Goal: Task Accomplishment & Management: Manage account settings

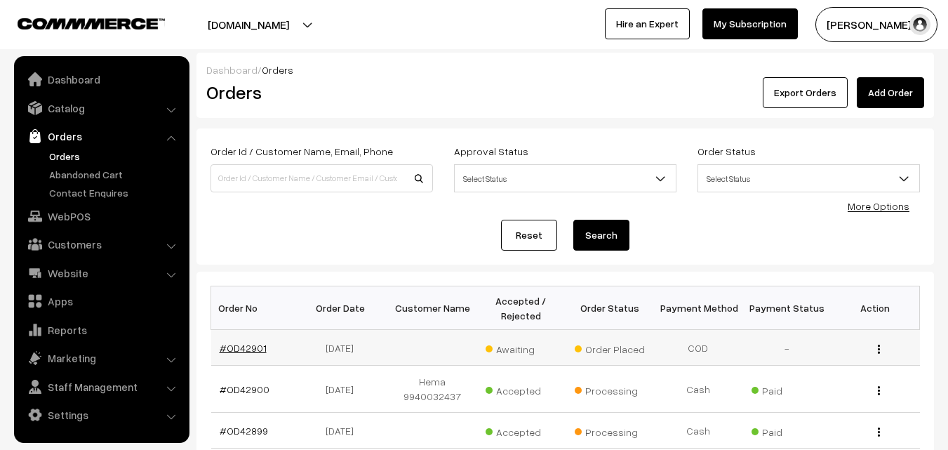
click at [259, 347] on link "#OD42901" at bounding box center [243, 348] width 47 height 12
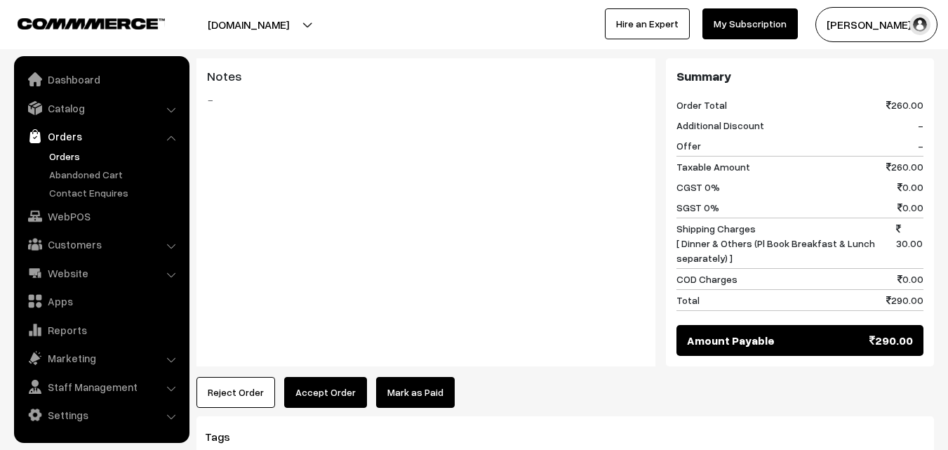
scroll to position [772, 0]
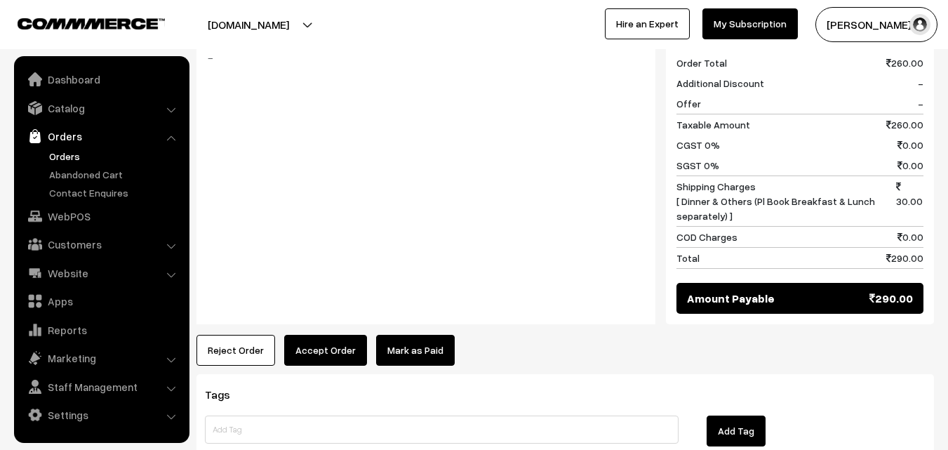
click at [338, 335] on button "Accept Order" at bounding box center [325, 350] width 83 height 31
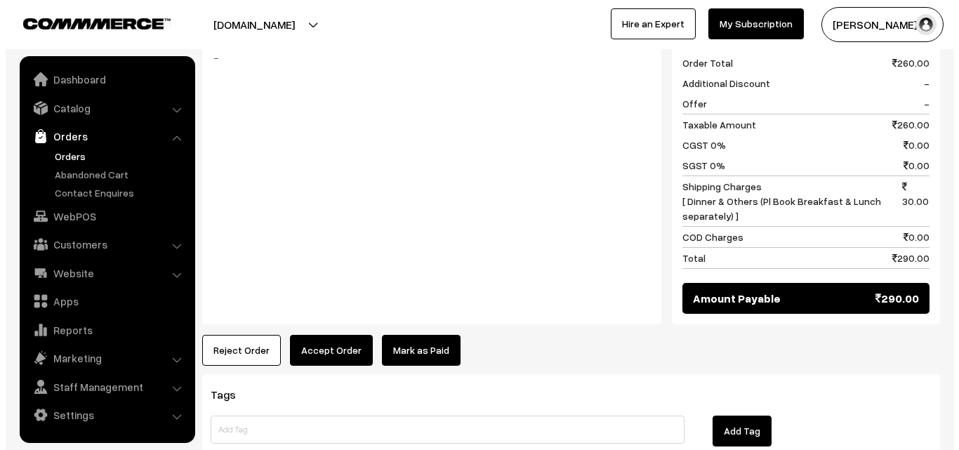
scroll to position [775, 0]
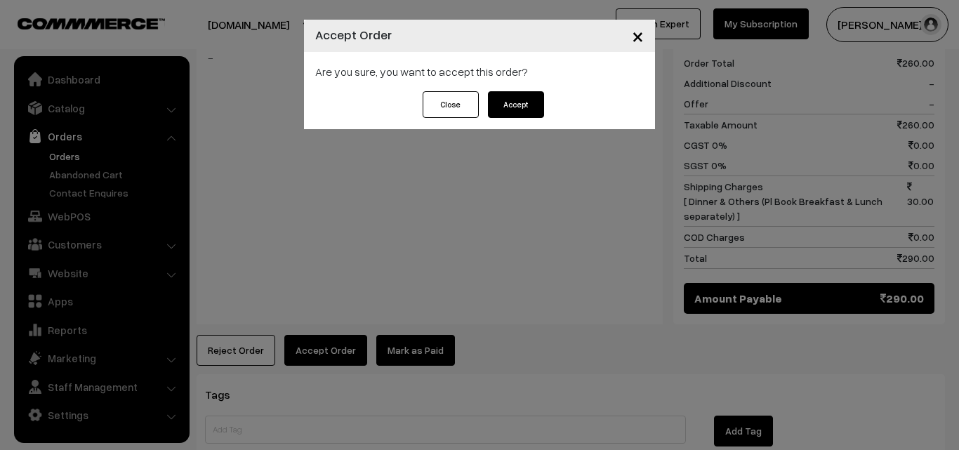
click at [509, 113] on button "Accept" at bounding box center [516, 104] width 56 height 27
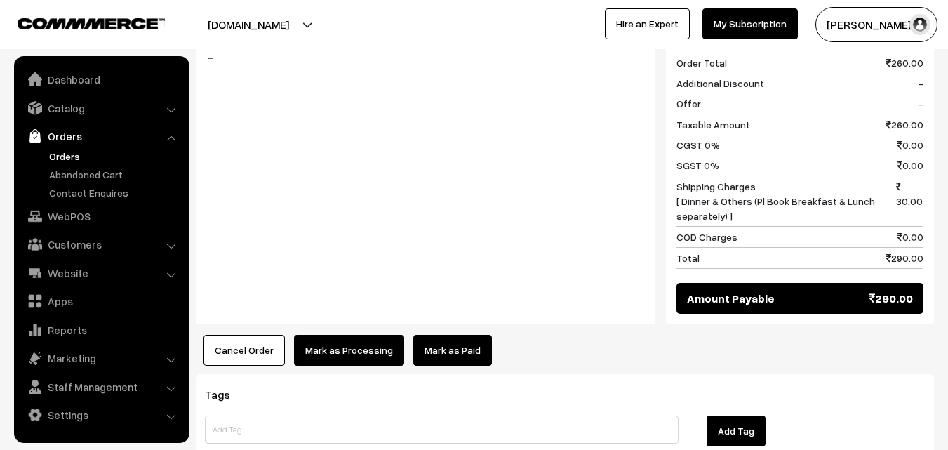
click at [344, 335] on button "Mark as Processing" at bounding box center [349, 350] width 110 height 31
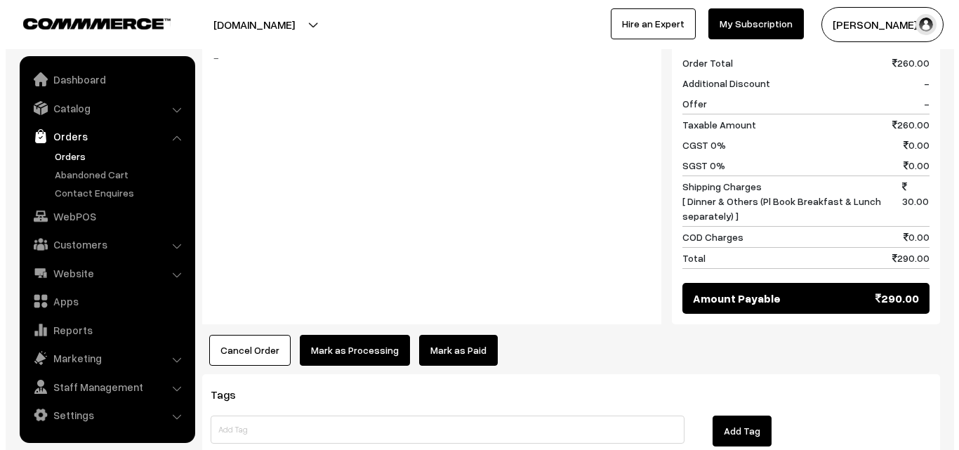
scroll to position [775, 0]
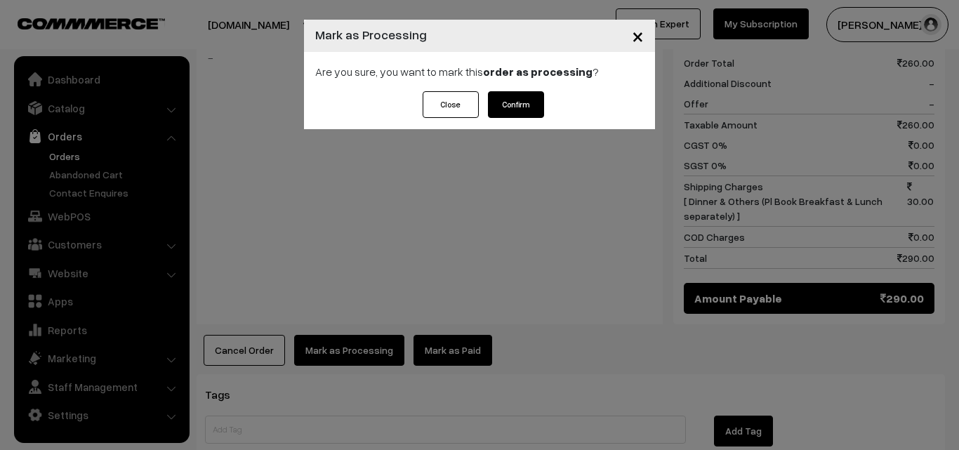
click at [507, 112] on button "Confirm" at bounding box center [516, 104] width 56 height 27
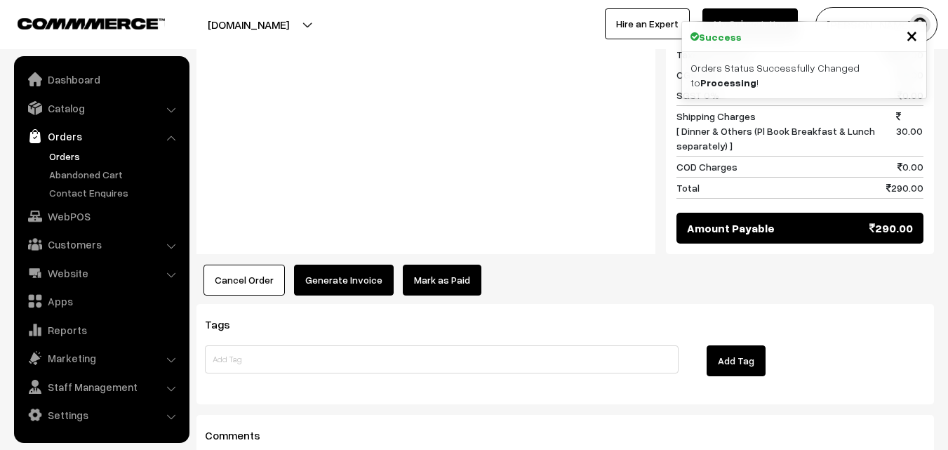
click at [352, 265] on button "Generate Invoice" at bounding box center [344, 280] width 100 height 31
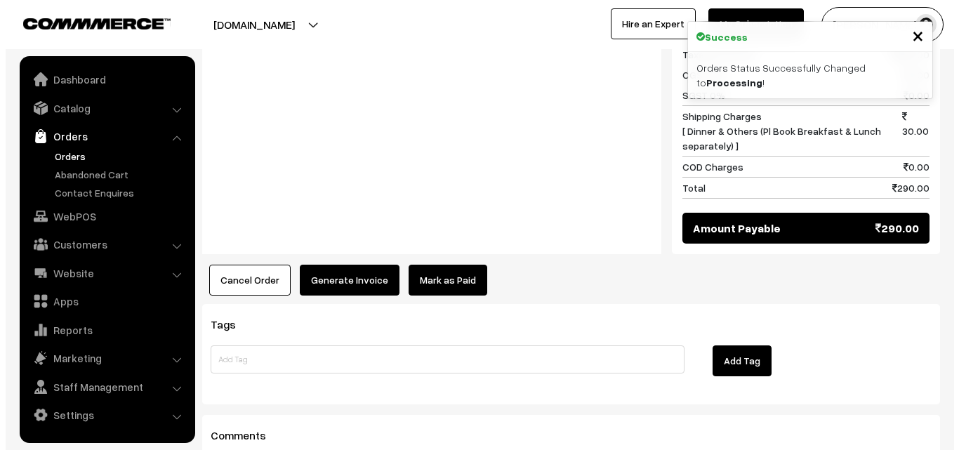
scroll to position [846, 0]
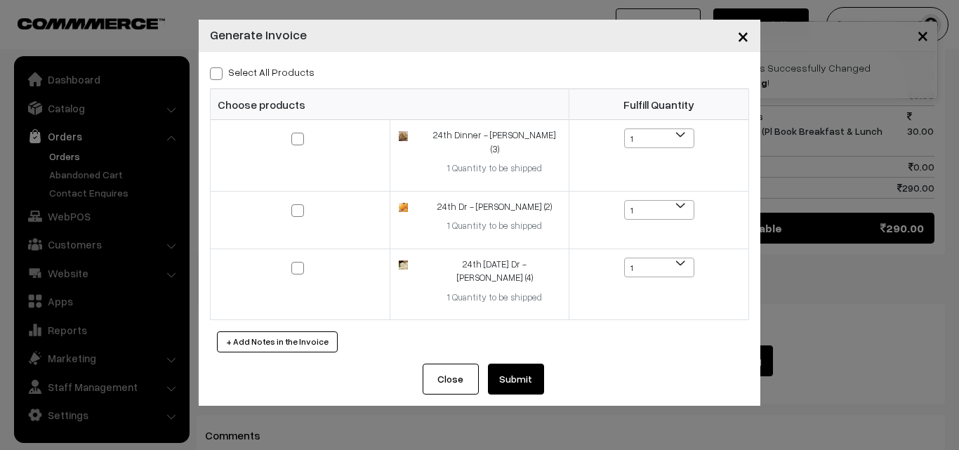
click at [216, 72] on span at bounding box center [216, 73] width 13 height 13
click at [216, 72] on input "Select All Products" at bounding box center [214, 71] width 9 height 9
checkbox input "true"
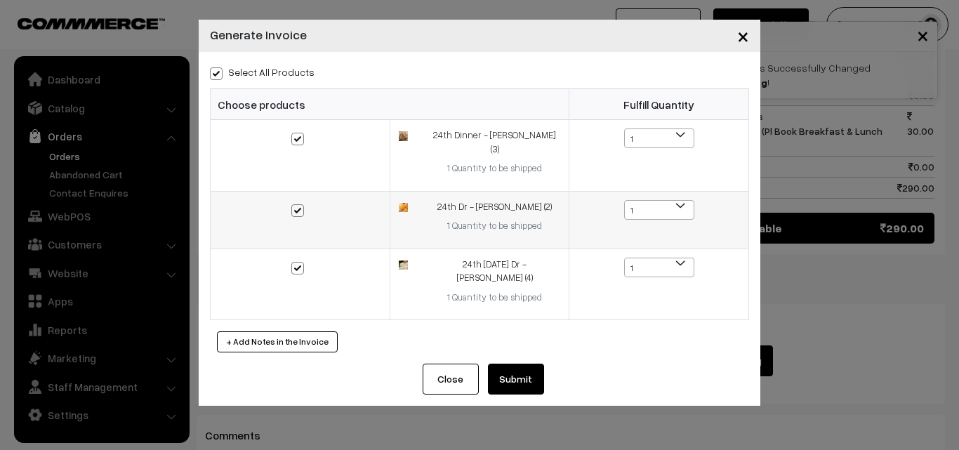
checkbox input "true"
click at [520, 364] on button "Submit" at bounding box center [516, 379] width 56 height 31
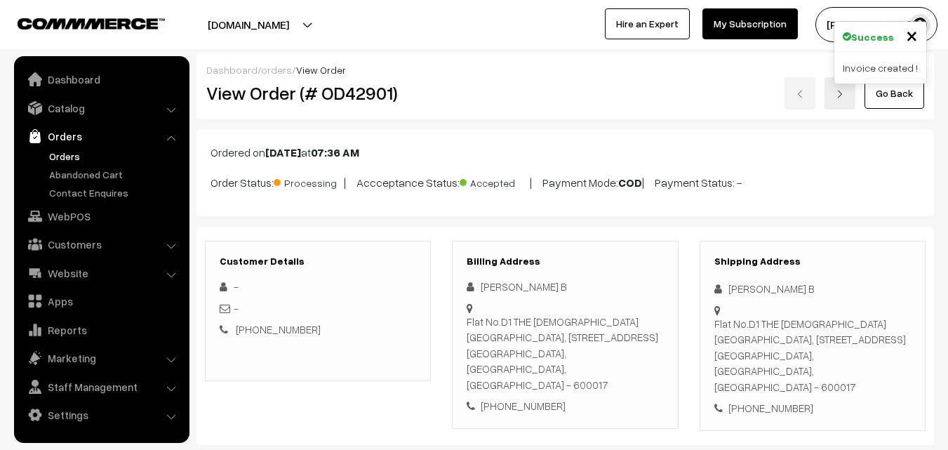
scroll to position [842, 0]
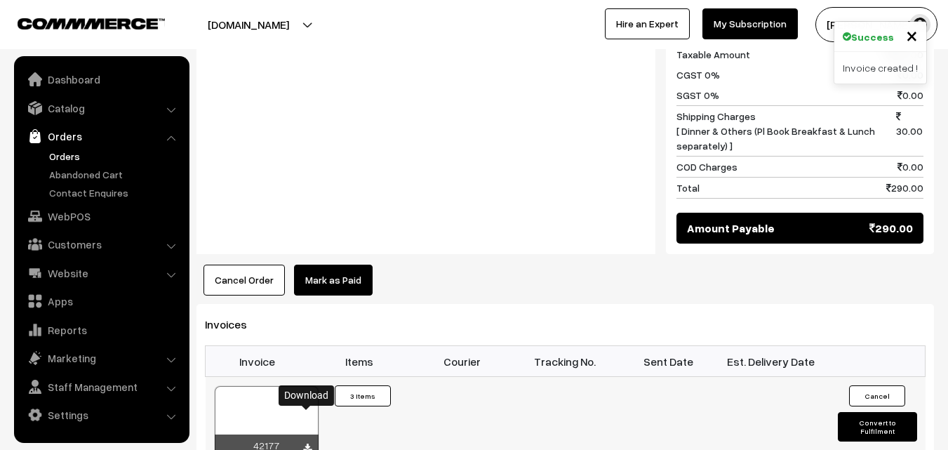
click at [307, 444] on icon at bounding box center [307, 448] width 8 height 9
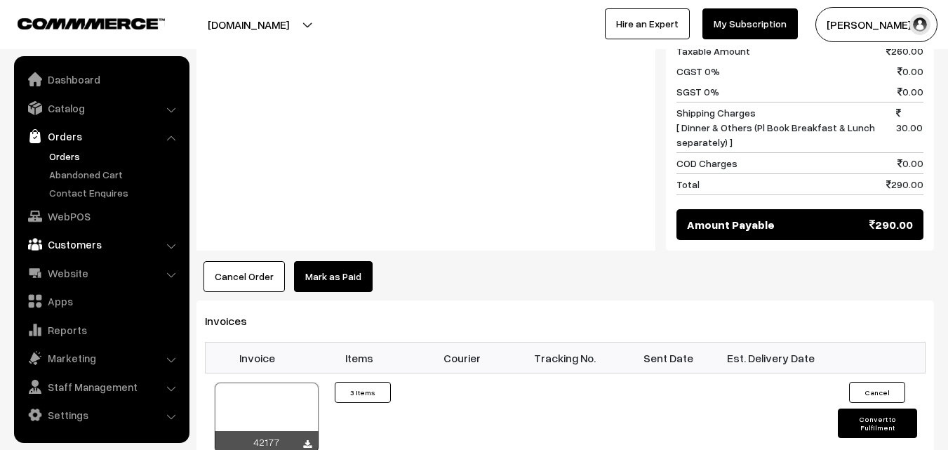
click at [62, 252] on link "Customers" at bounding box center [101, 244] width 167 height 25
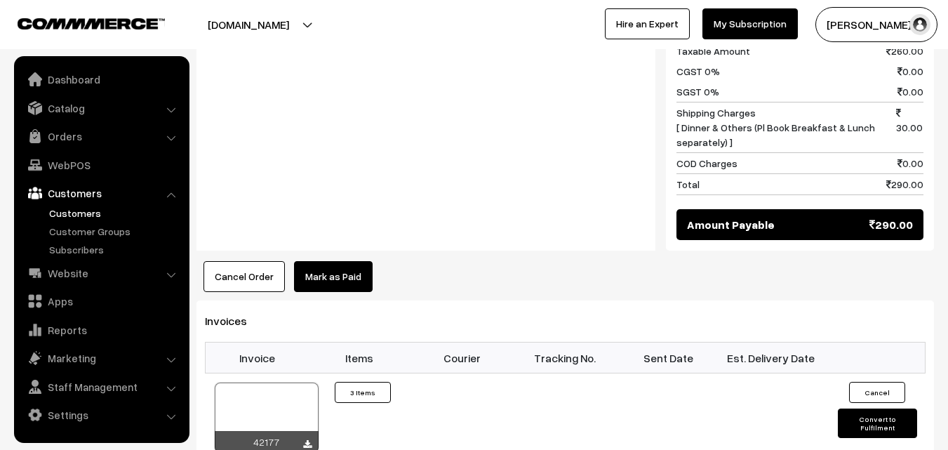
click at [63, 208] on link "Customers" at bounding box center [115, 213] width 139 height 15
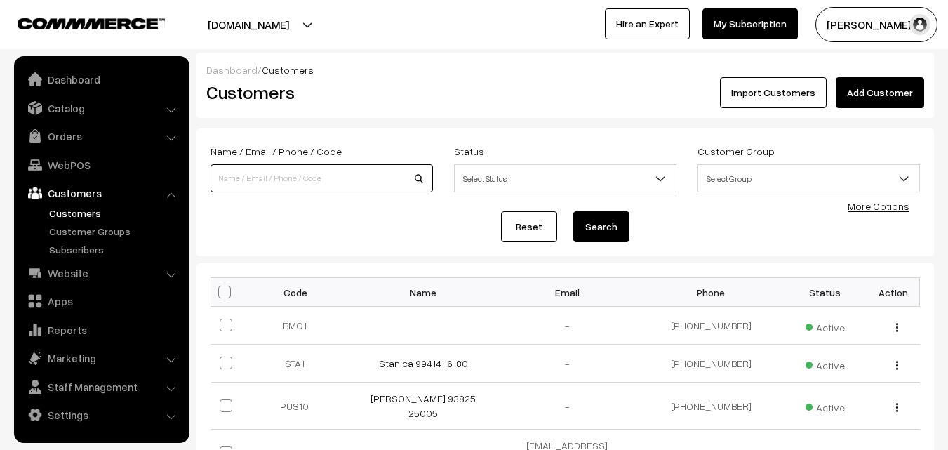
click at [328, 181] on input at bounding box center [322, 178] width 222 height 28
paste input "+91 93617 84183"
type input "9361784183"
click at [573, 211] on button "Search" at bounding box center [601, 226] width 56 height 31
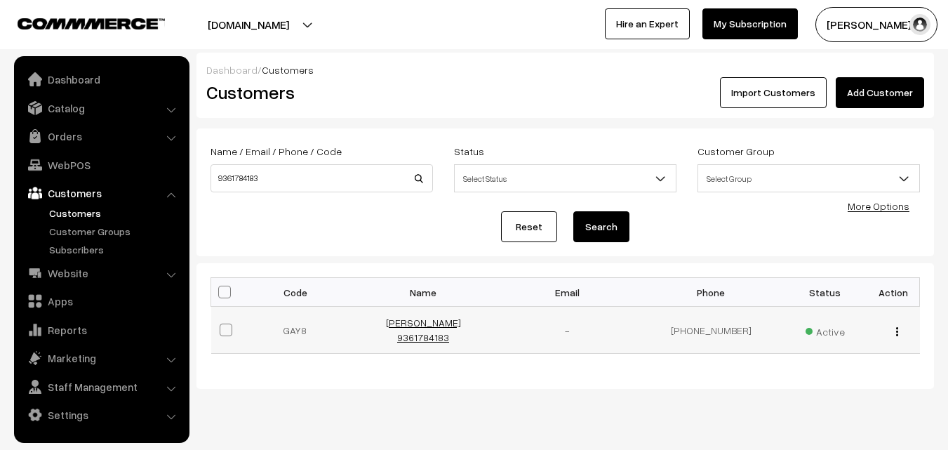
click at [389, 331] on link "[PERSON_NAME] 9361784183" at bounding box center [423, 329] width 75 height 27
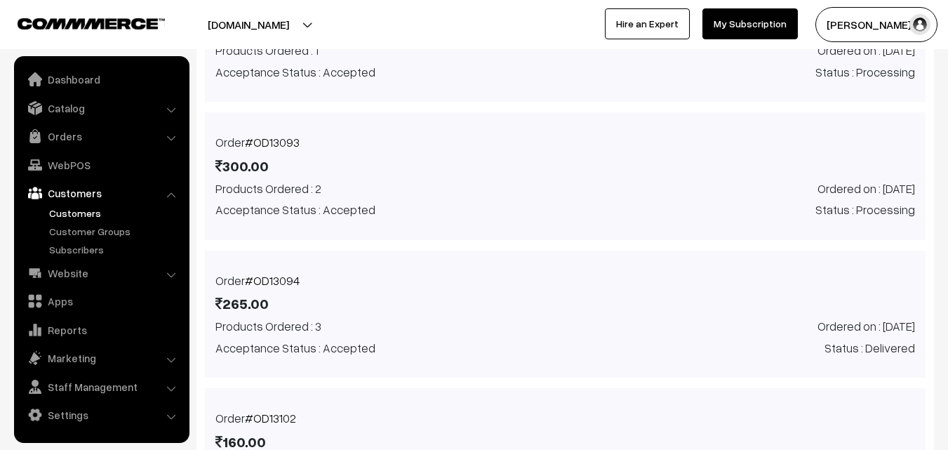
scroll to position [772, 0]
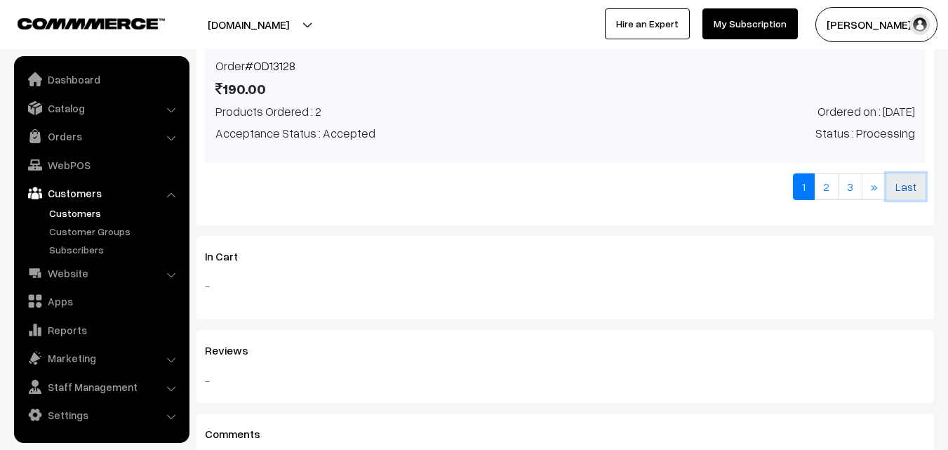
click at [912, 185] on link "Last" at bounding box center [905, 186] width 39 height 27
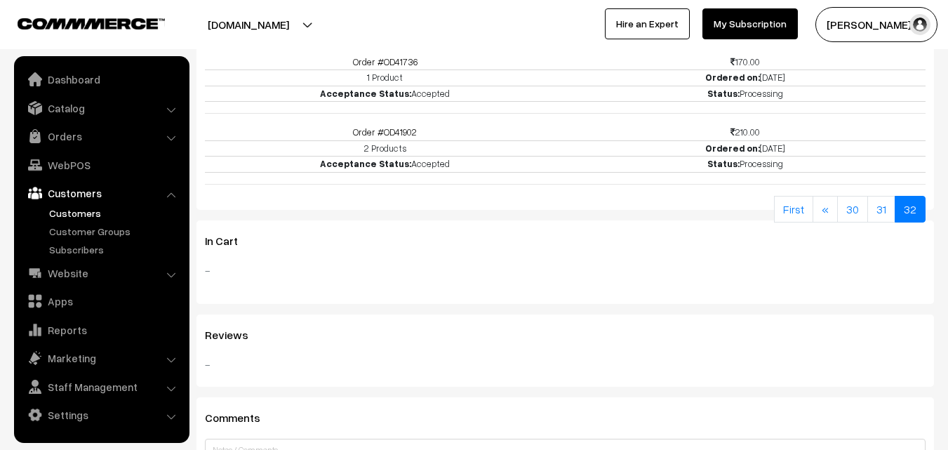
scroll to position [555, 0]
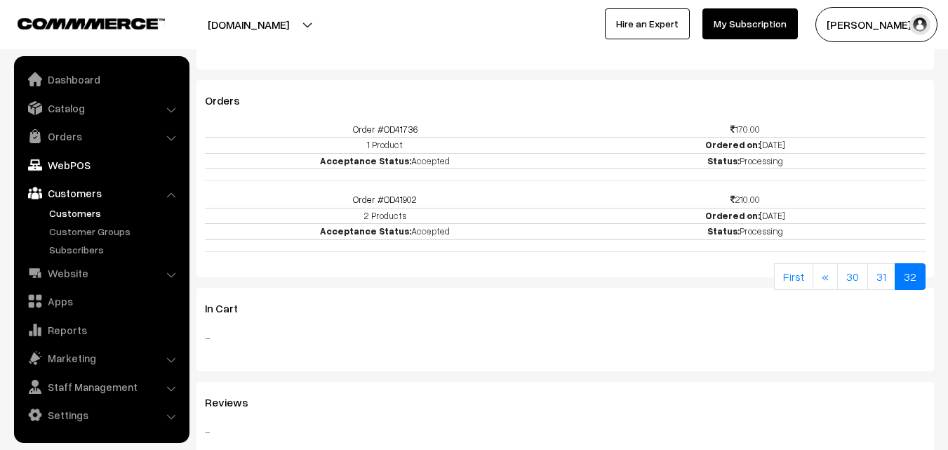
click at [72, 161] on link "WebPOS" at bounding box center [101, 164] width 167 height 25
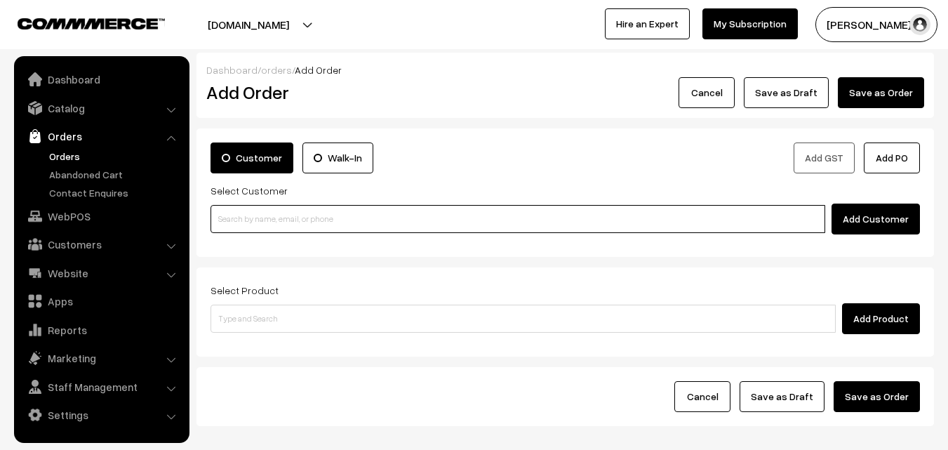
click at [286, 212] on input at bounding box center [518, 219] width 615 height 28
paste input "+91 93617 84183"
type input "Gayathri 9361784183 [9361784183]"
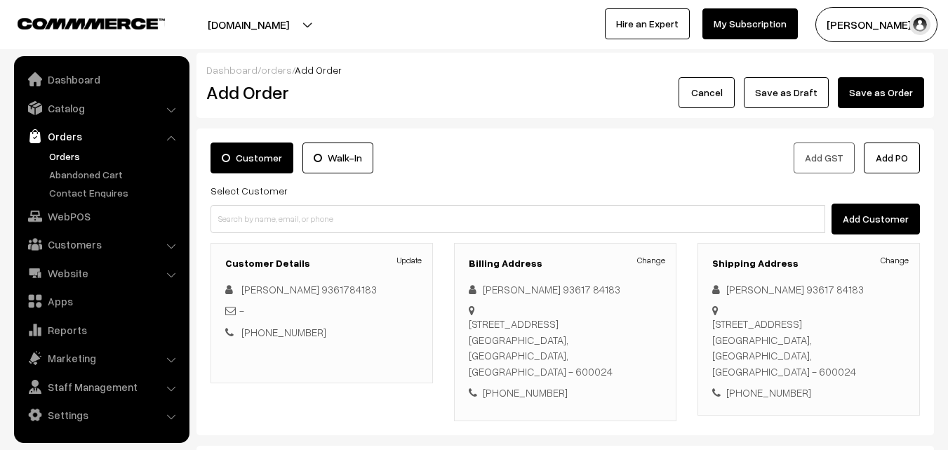
scroll to position [211, 0]
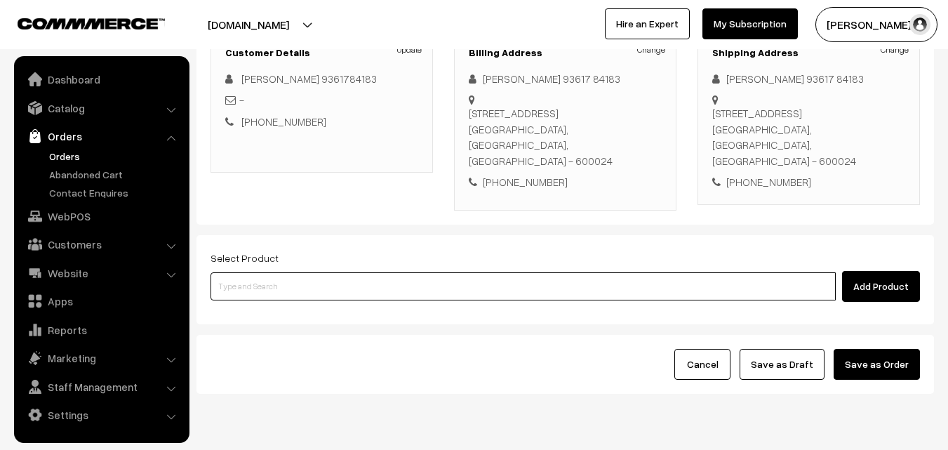
click at [388, 276] on input at bounding box center [523, 286] width 625 height 28
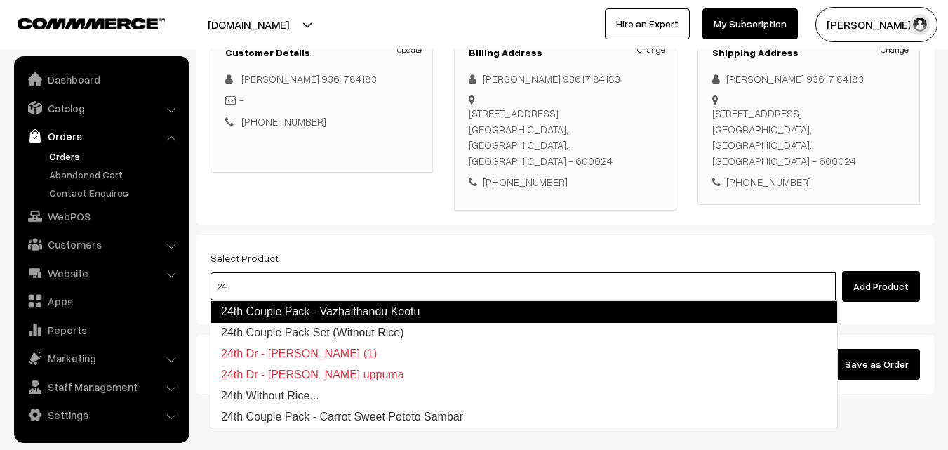
type input "24"
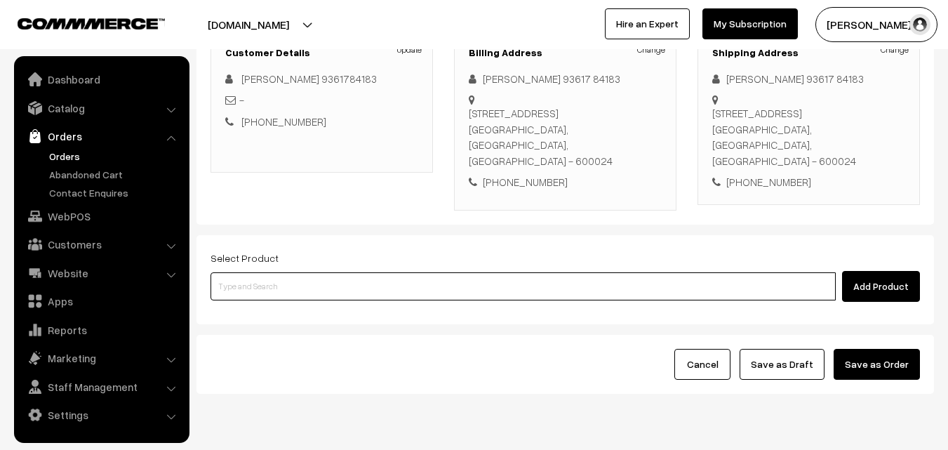
click at [270, 295] on input at bounding box center [523, 286] width 625 height 28
type input "24th Dinner - Methi Chapapthi (3)"
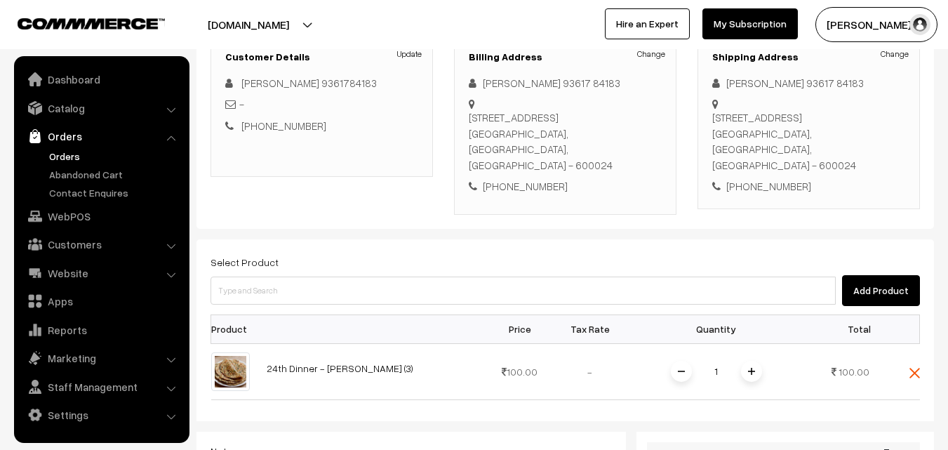
scroll to position [281, 0]
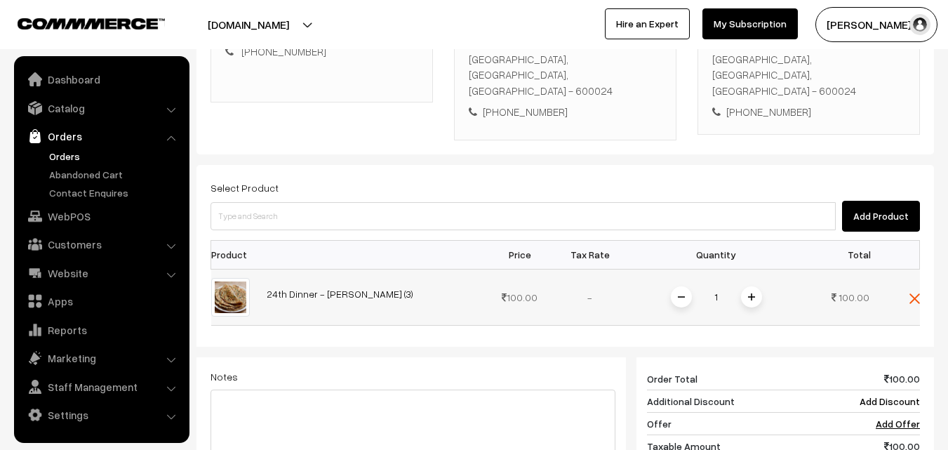
click at [752, 298] on img at bounding box center [751, 296] width 7 height 7
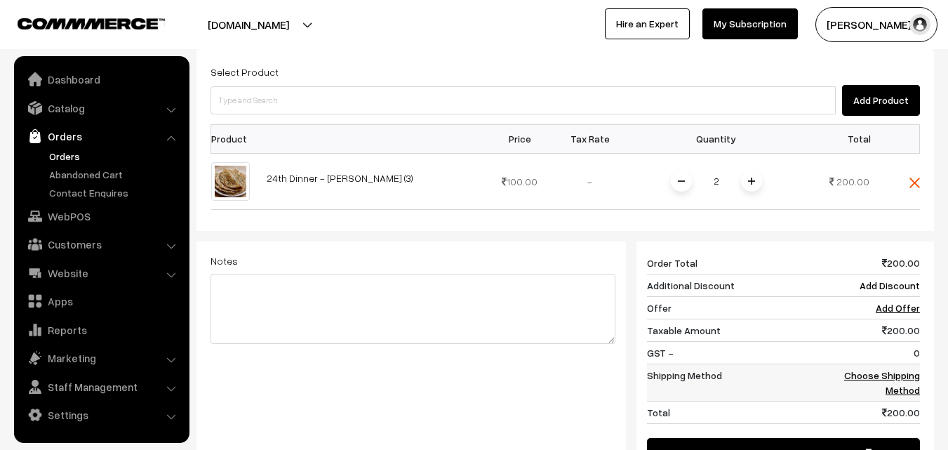
scroll to position [421, 0]
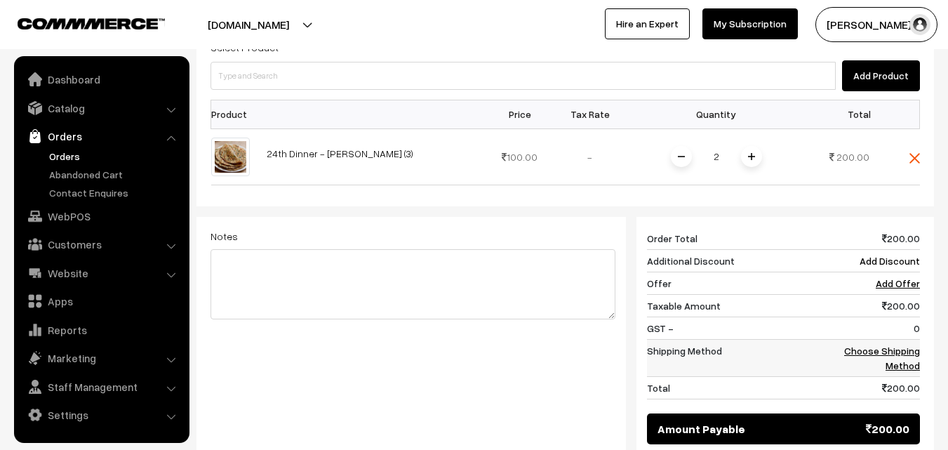
click at [897, 350] on link "Choose Shipping Method" at bounding box center [882, 358] width 76 height 27
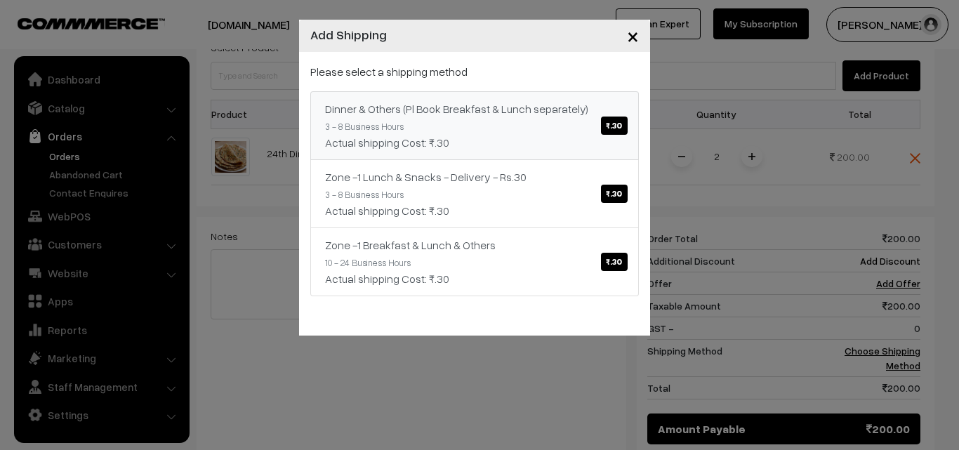
click at [616, 125] on span "₹.30" at bounding box center [614, 125] width 26 height 18
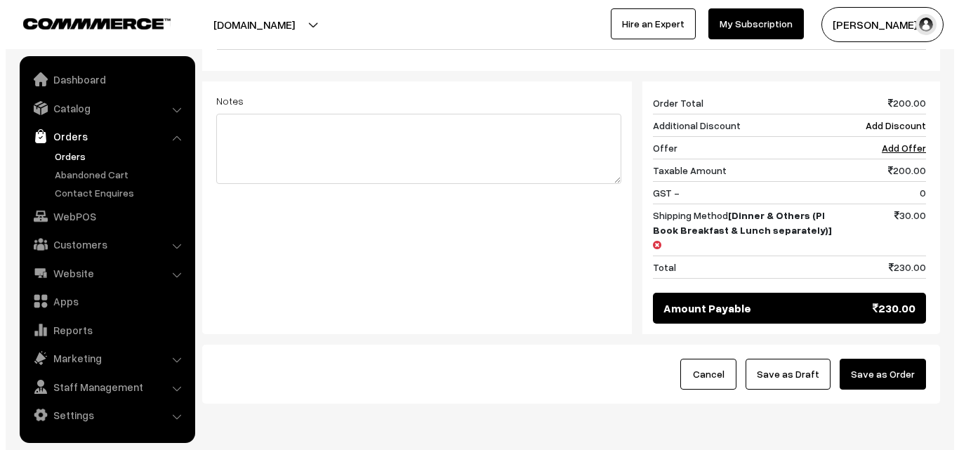
scroll to position [561, 0]
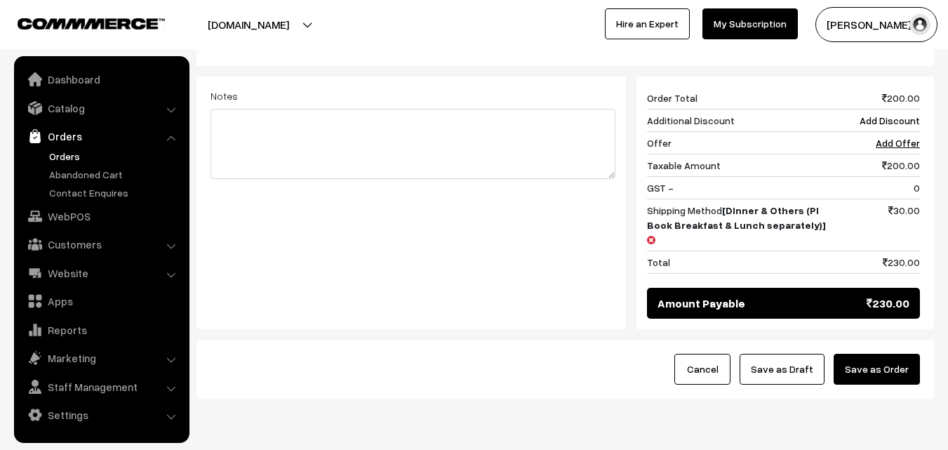
click at [902, 359] on button "Save as Order" at bounding box center [877, 369] width 86 height 31
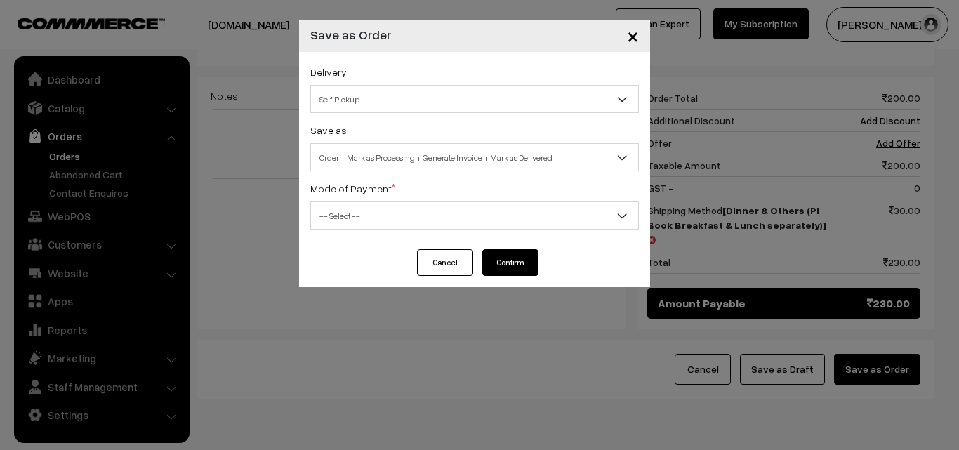
click at [417, 105] on span "Self Pickup" at bounding box center [474, 99] width 327 height 25
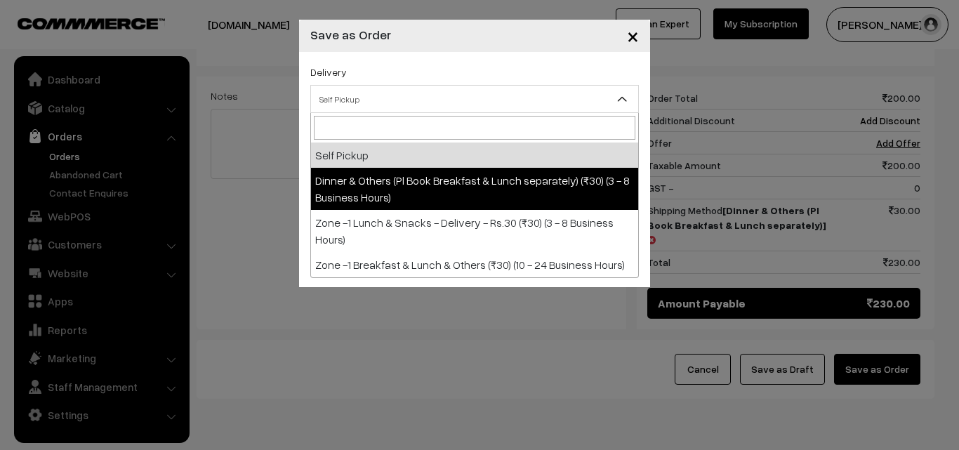
select select "DOP1"
select select "3"
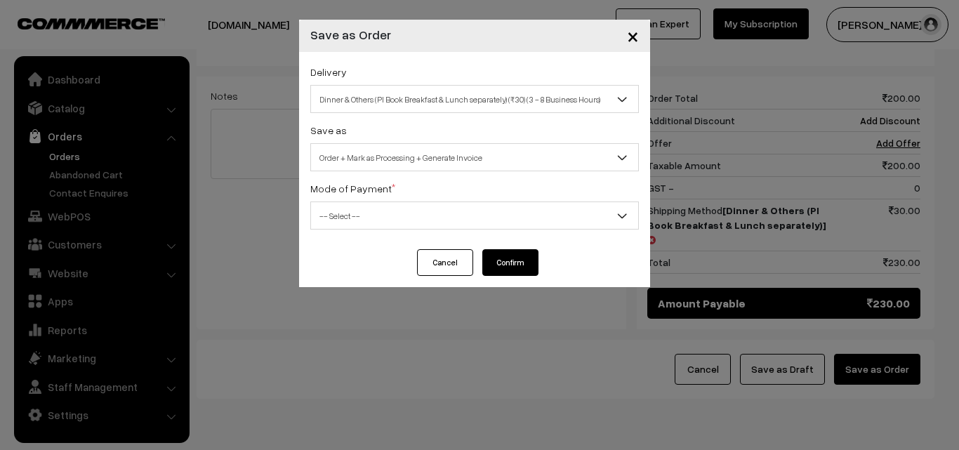
click at [394, 218] on span "-- Select --" at bounding box center [474, 216] width 327 height 25
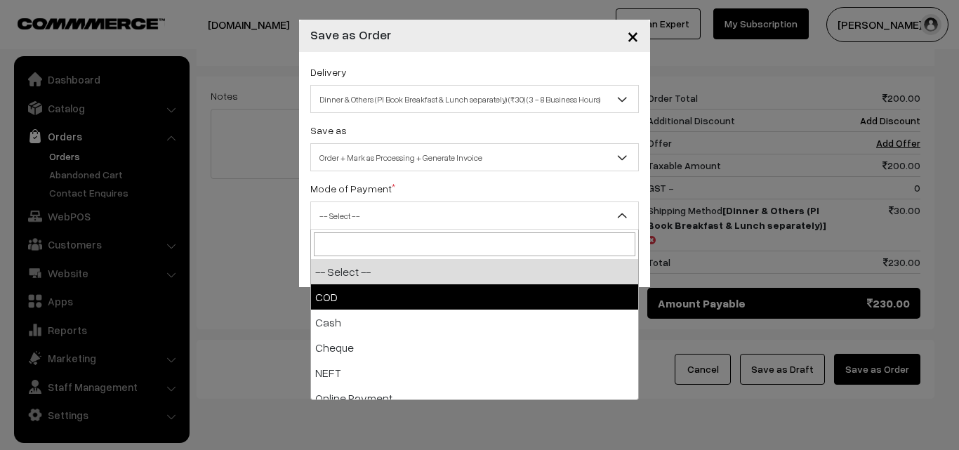
select select "1"
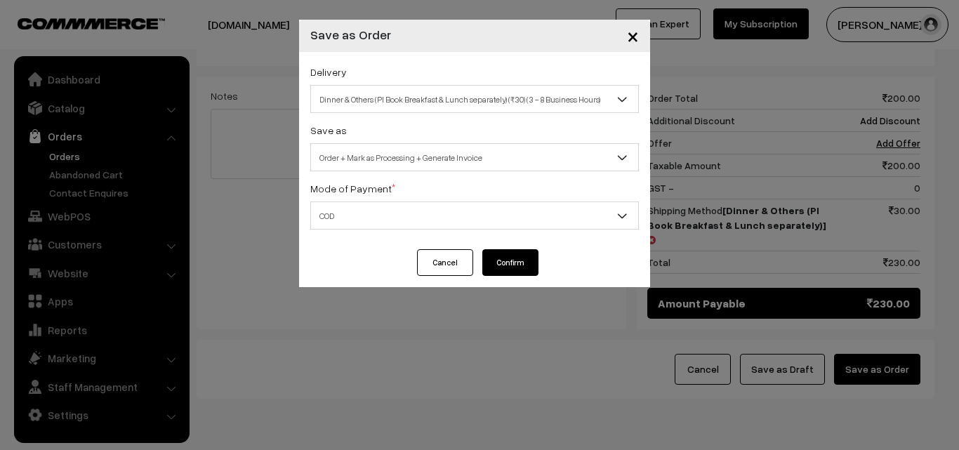
click at [509, 255] on button "Confirm" at bounding box center [510, 262] width 56 height 27
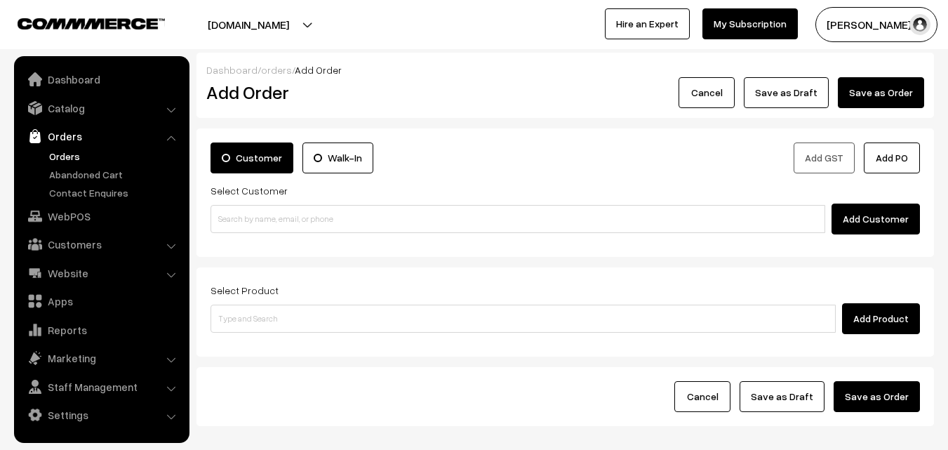
click at [72, 158] on link "Orders" at bounding box center [115, 156] width 139 height 15
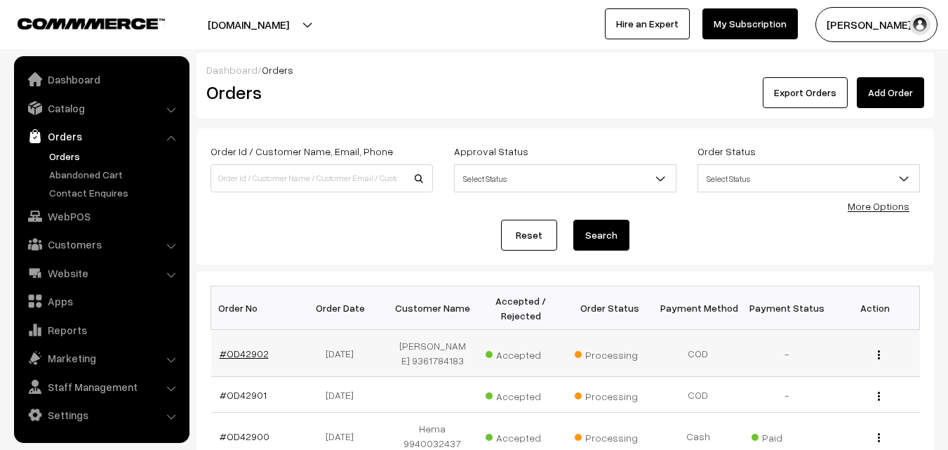
click at [251, 355] on link "#OD42902" at bounding box center [244, 353] width 49 height 12
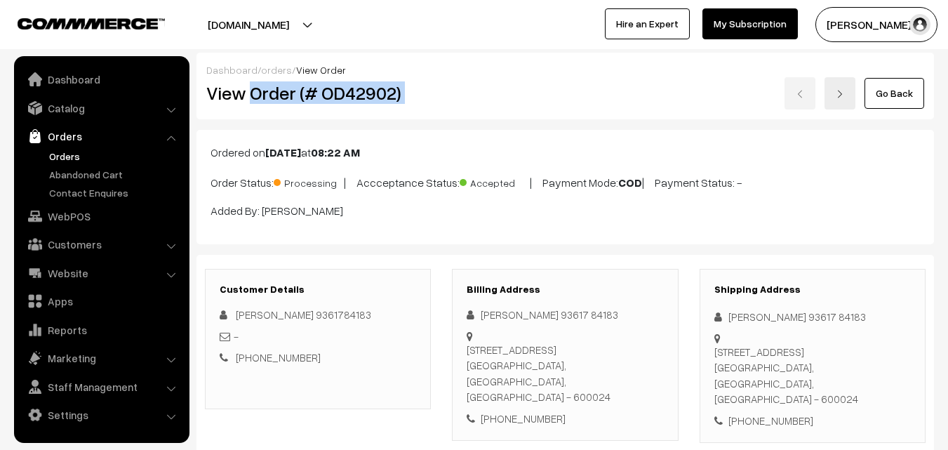
drag, startPoint x: 253, startPoint y: 95, endPoint x: 476, endPoint y: 108, distance: 224.3
click at [476, 108] on div "View Order (# OD42902) Go Back" at bounding box center [565, 93] width 739 height 32
copy div "Order (# OD42902)"
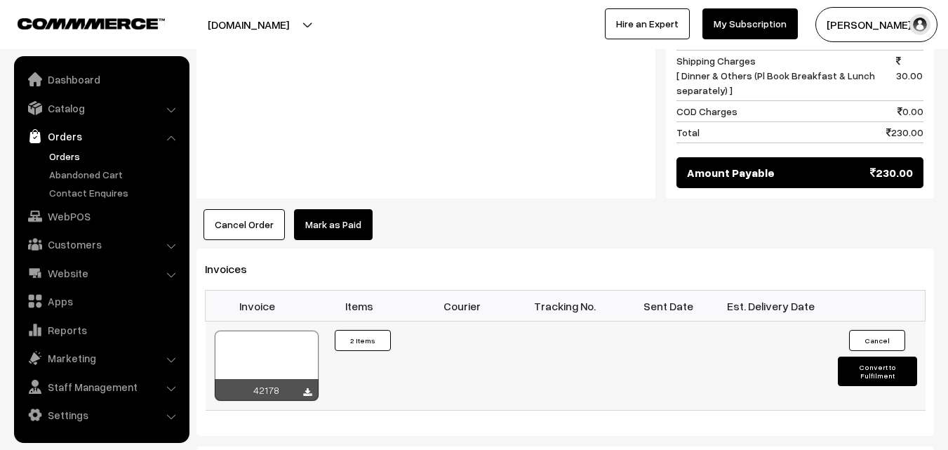
scroll to position [772, 0]
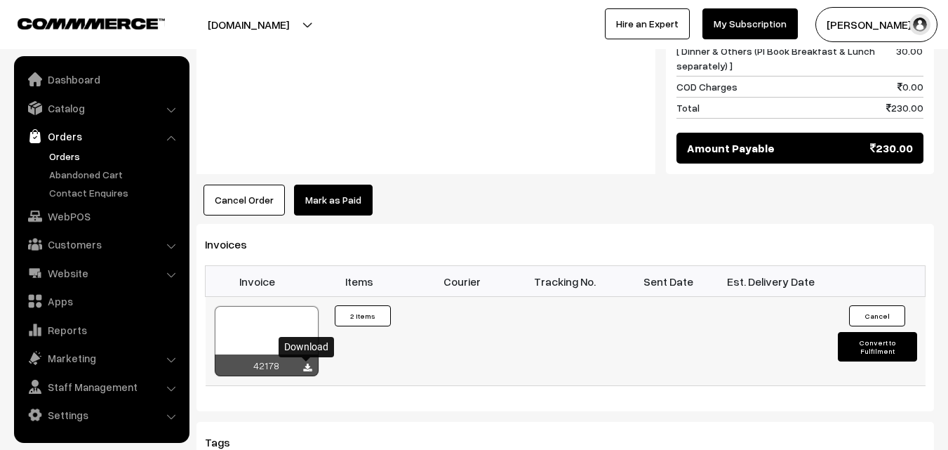
click at [309, 369] on icon at bounding box center [307, 368] width 8 height 9
click at [78, 215] on link "WebPOS" at bounding box center [101, 216] width 167 height 25
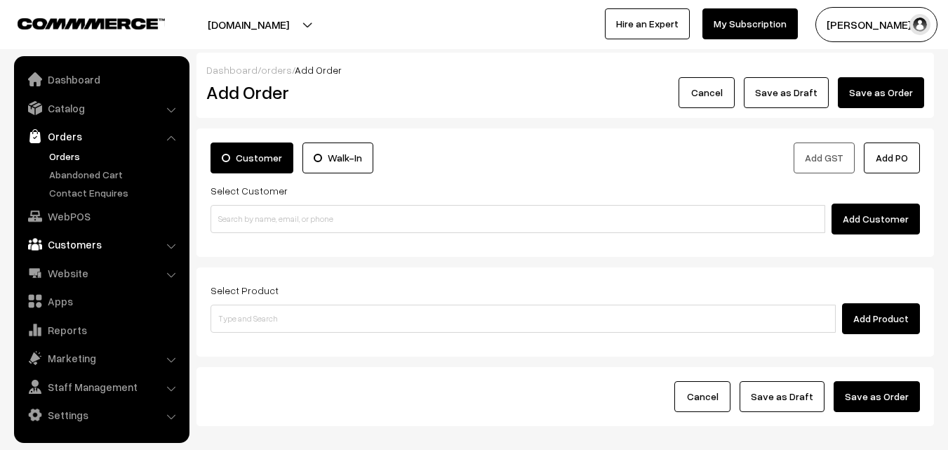
click at [73, 244] on link "Customers" at bounding box center [101, 244] width 167 height 25
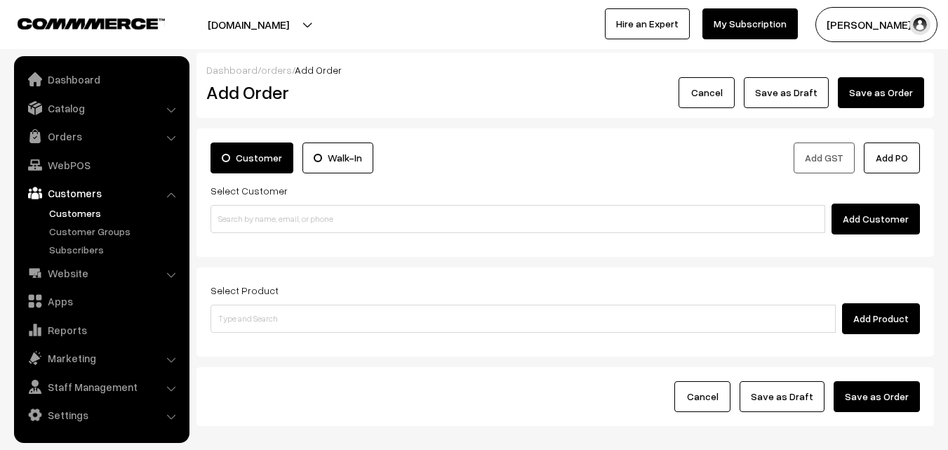
click at [61, 215] on link "Customers" at bounding box center [115, 213] width 139 height 15
click at [83, 208] on link "Customers" at bounding box center [115, 213] width 139 height 15
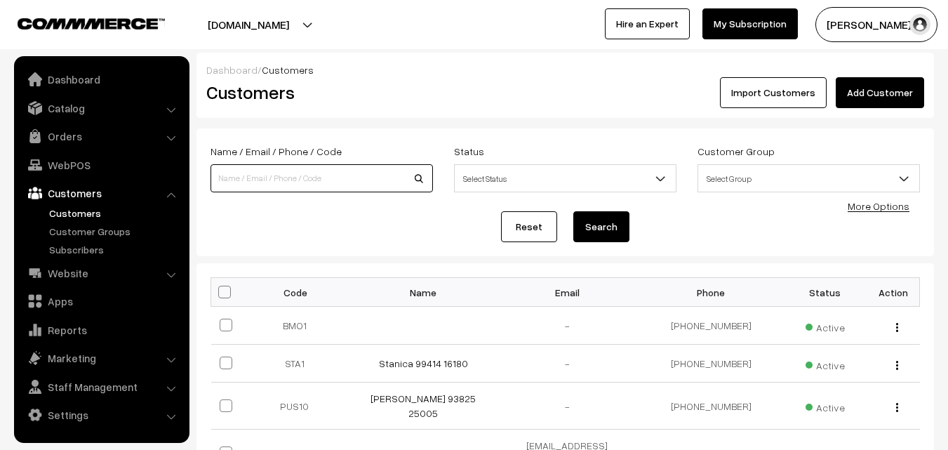
click at [248, 177] on input at bounding box center [322, 178] width 222 height 28
paste input "+91 99416 78072"
type input "9941678072"
click at [573, 211] on button "Search" at bounding box center [601, 226] width 56 height 31
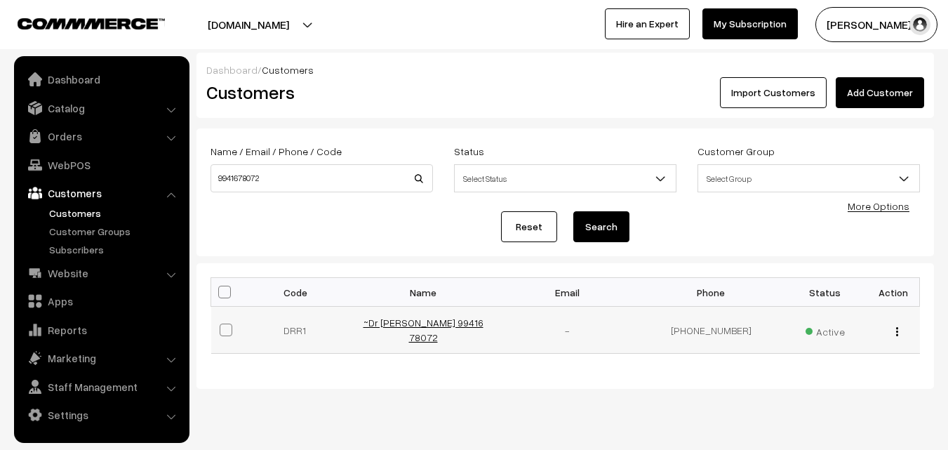
click at [457, 329] on link "~Dr [PERSON_NAME] 99416 78072" at bounding box center [424, 329] width 120 height 27
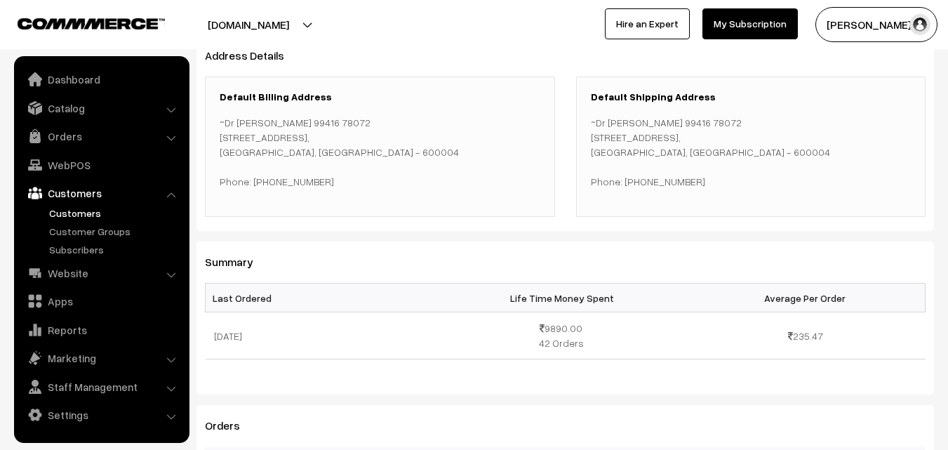
scroll to position [351, 0]
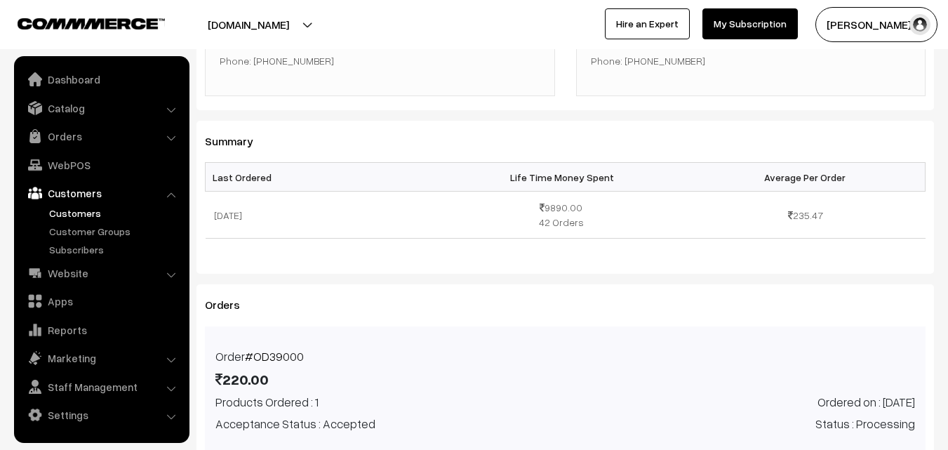
click at [88, 215] on link "Customers" at bounding box center [115, 213] width 139 height 15
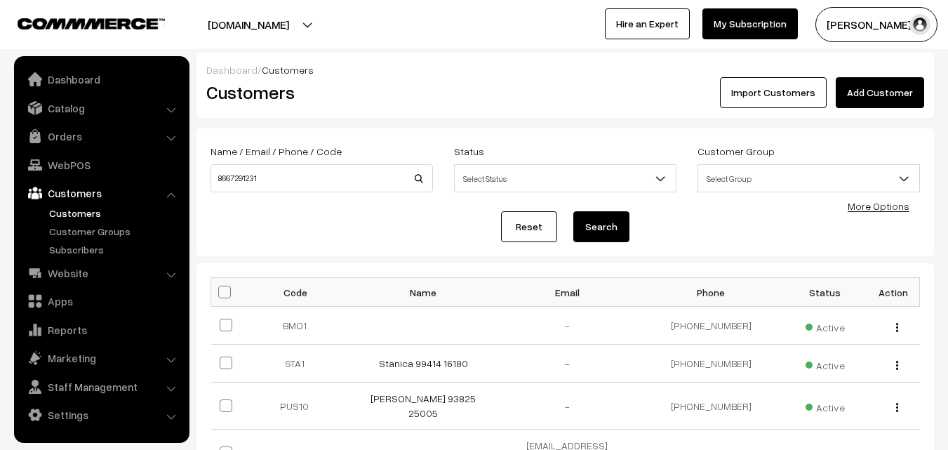
type input "8667291231"
click at [573, 211] on button "Search" at bounding box center [601, 226] width 56 height 31
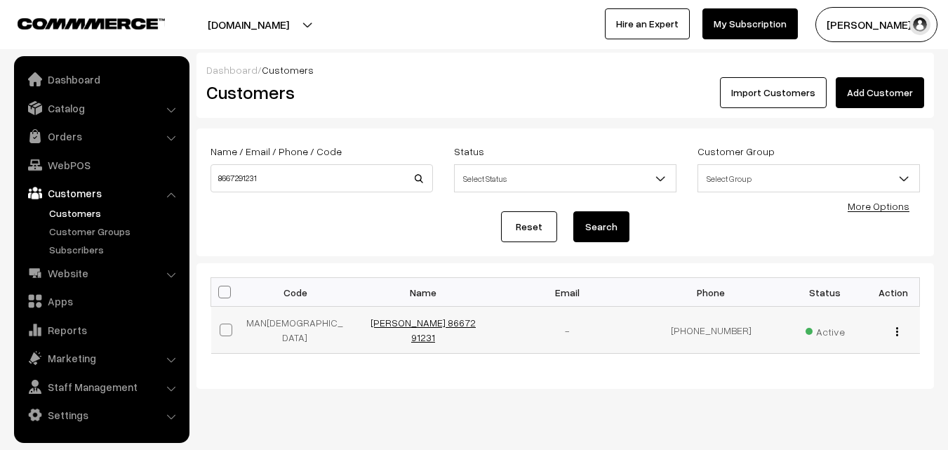
click at [415, 321] on link "[PERSON_NAME] 86672 91231" at bounding box center [423, 329] width 105 height 27
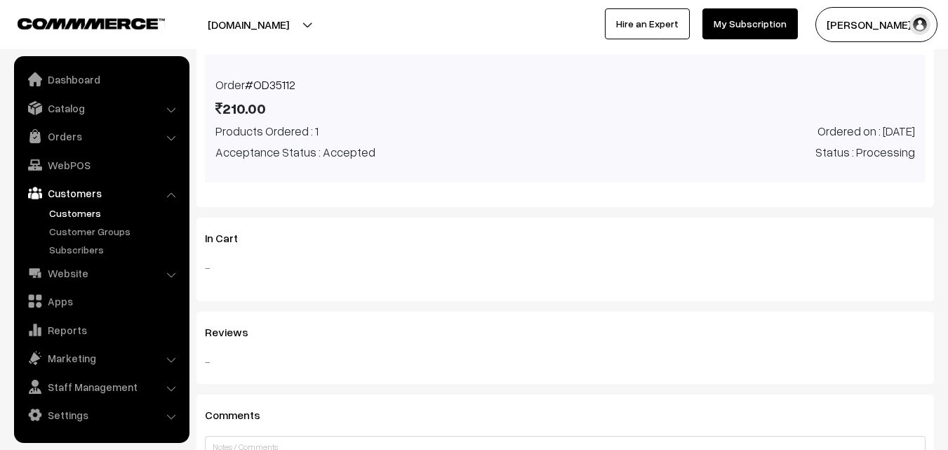
scroll to position [690, 0]
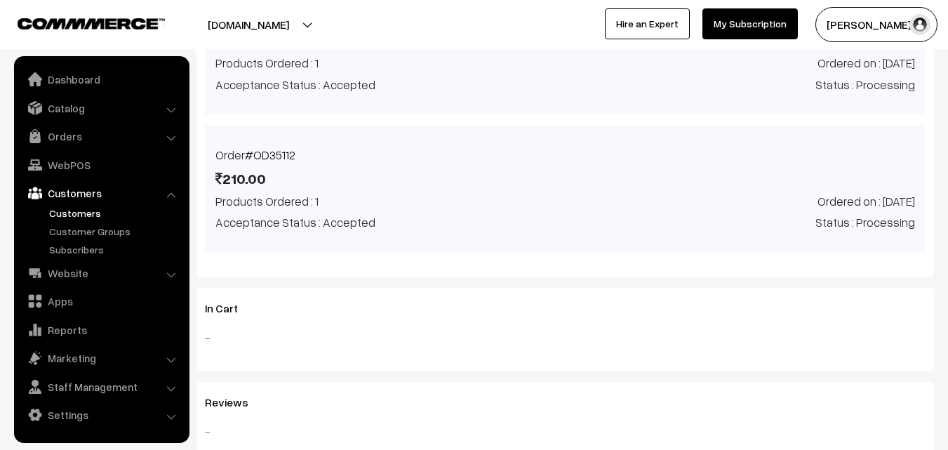
click at [281, 152] on link "#OD35112" at bounding box center [270, 154] width 51 height 15
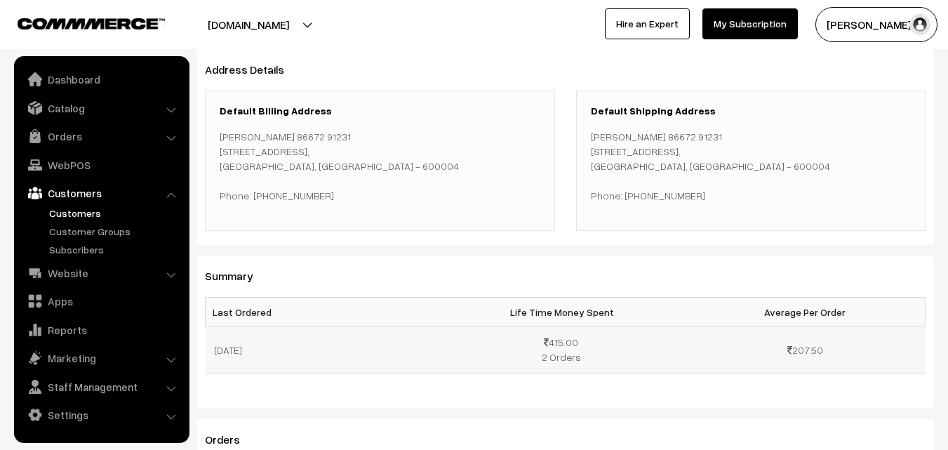
scroll to position [199, 0]
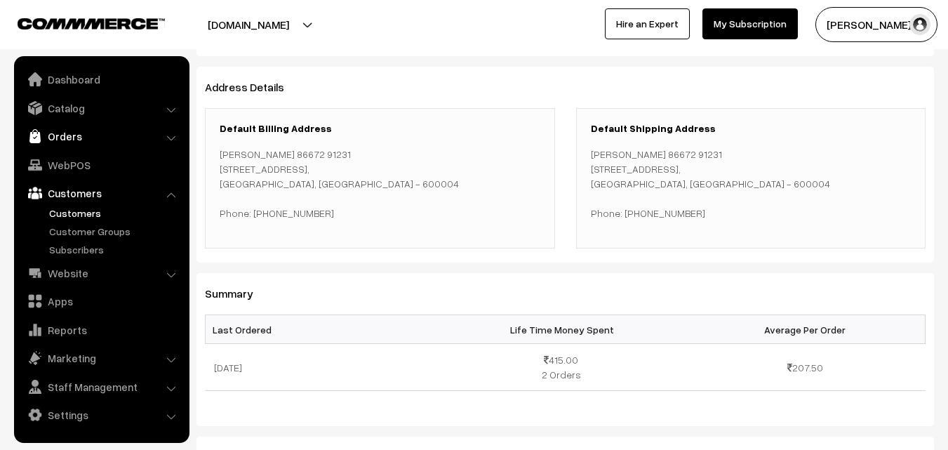
click at [58, 134] on link "Orders" at bounding box center [101, 136] width 167 height 25
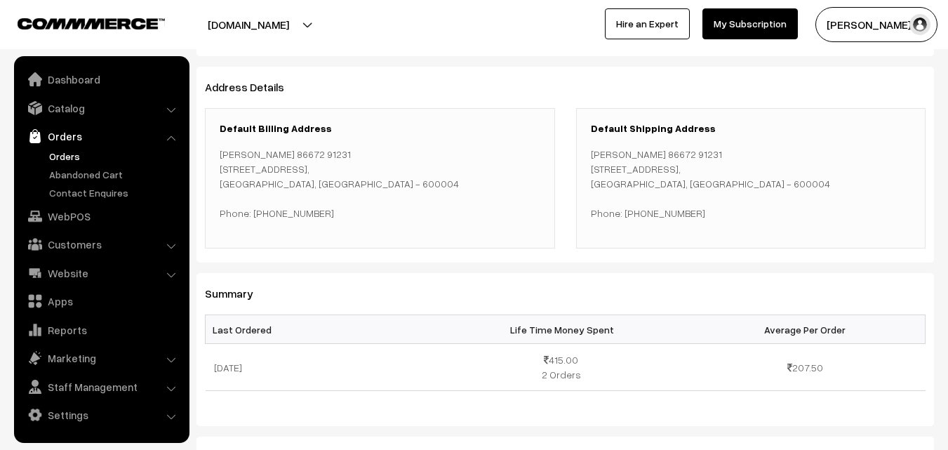
click at [60, 160] on link "Orders" at bounding box center [115, 156] width 139 height 15
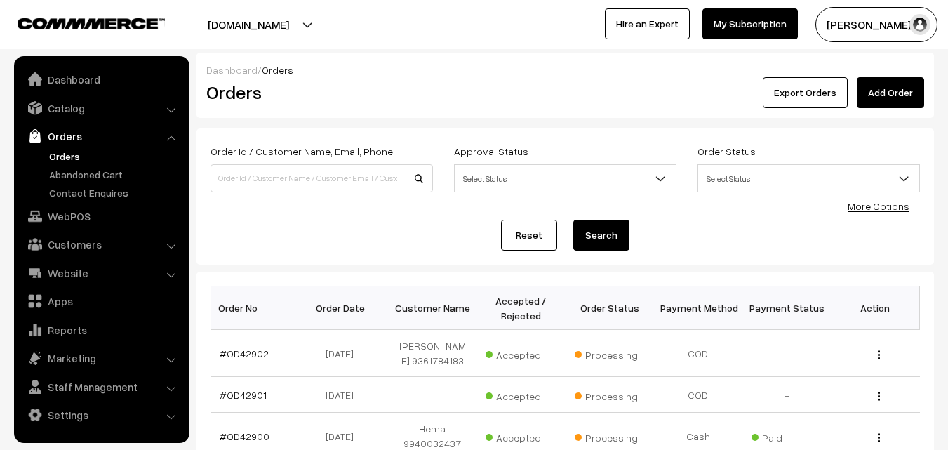
scroll to position [70, 0]
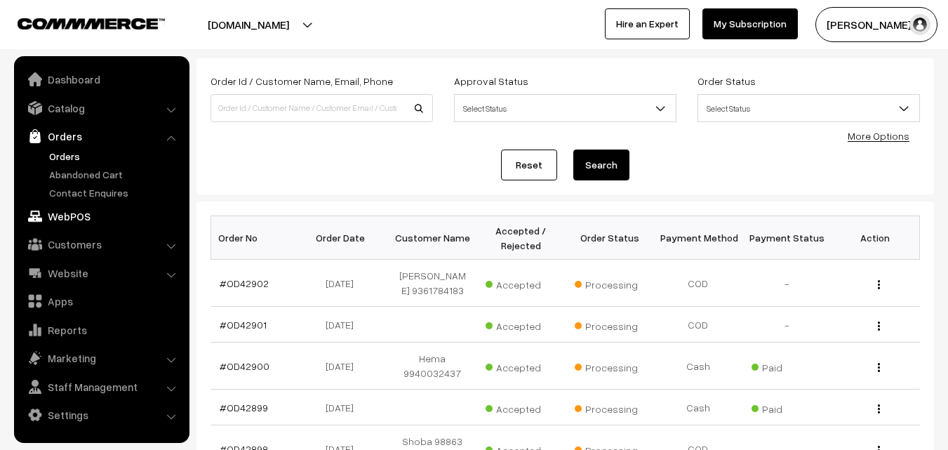
click at [86, 219] on link "WebPOS" at bounding box center [101, 216] width 167 height 25
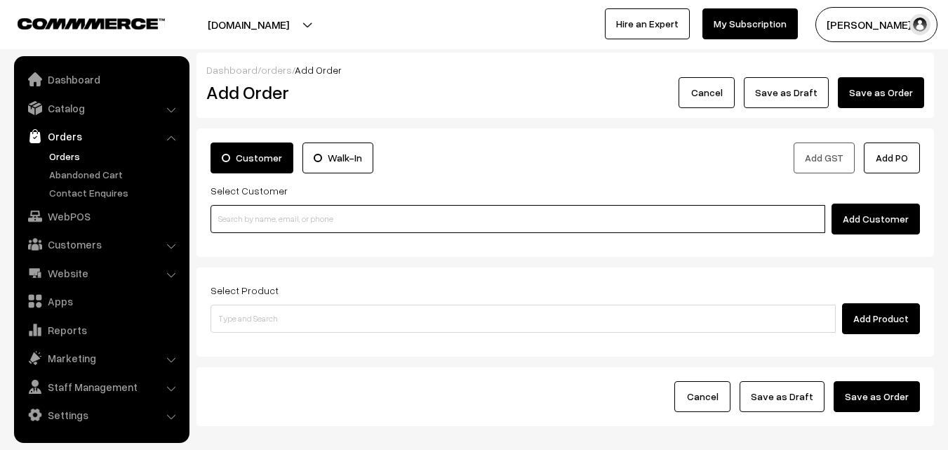
click at [253, 213] on input at bounding box center [518, 219] width 615 height 28
paste input "98410 16458"
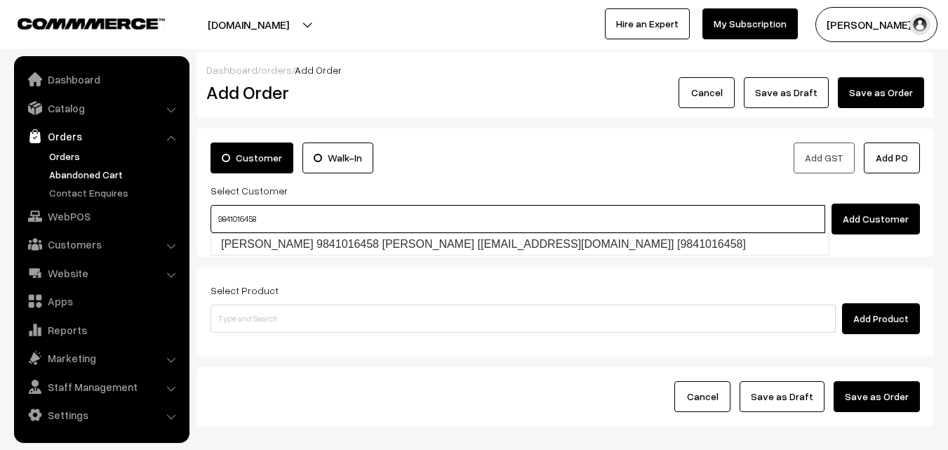
type input "Murthy 9841016458 Murthy [test201@gmail.com] [9841016458]"
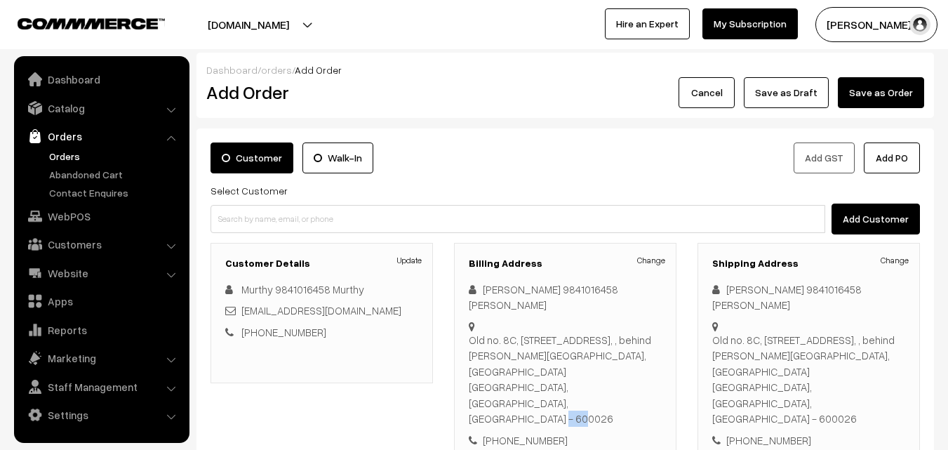
drag, startPoint x: 590, startPoint y: 371, endPoint x: 652, endPoint y: 372, distance: 61.8
click at [652, 372] on div "Old no. 8C, New no: 36c, First Floor, Mannar First Street, , behind ambica empi…" at bounding box center [565, 379] width 193 height 95
copy div "600026"
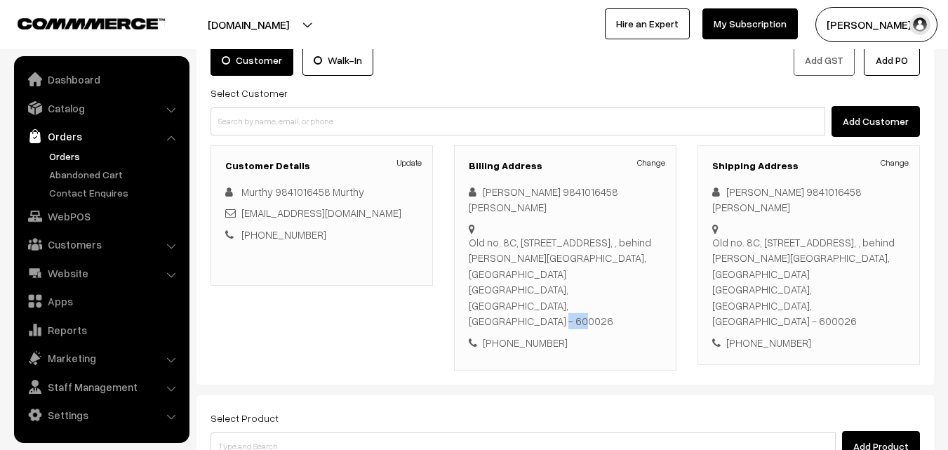
scroll to position [140, 0]
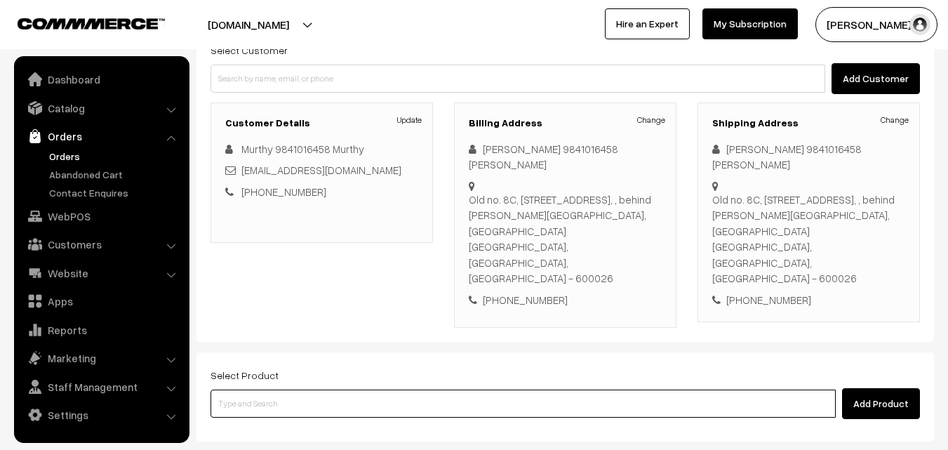
click at [371, 389] on input at bounding box center [523, 403] width 625 height 28
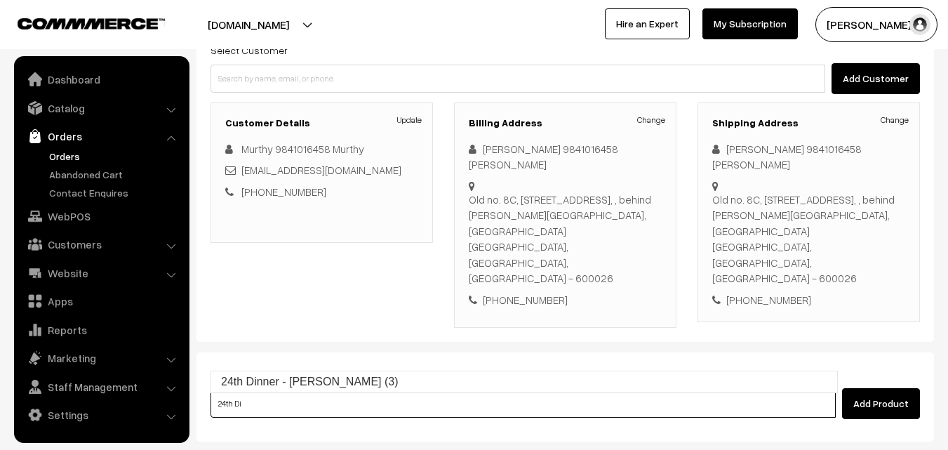
type input "24th Dinner - [PERSON_NAME] (3)"
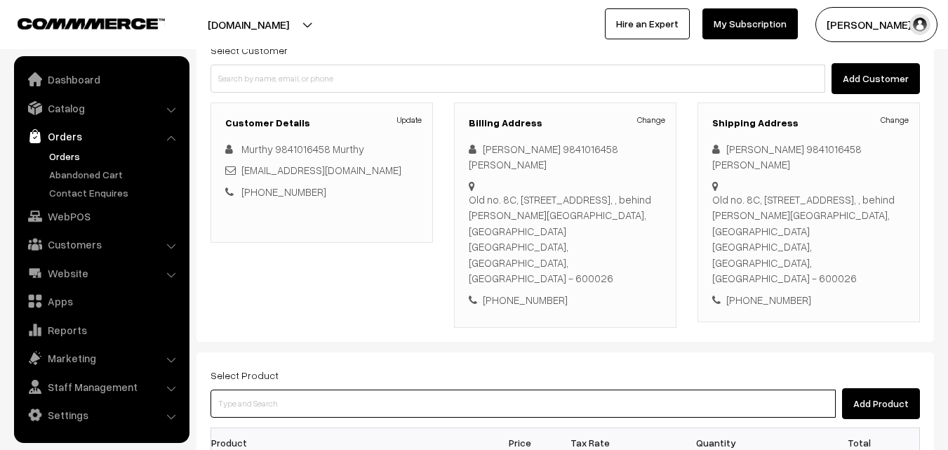
click at [281, 389] on input at bounding box center [523, 403] width 625 height 28
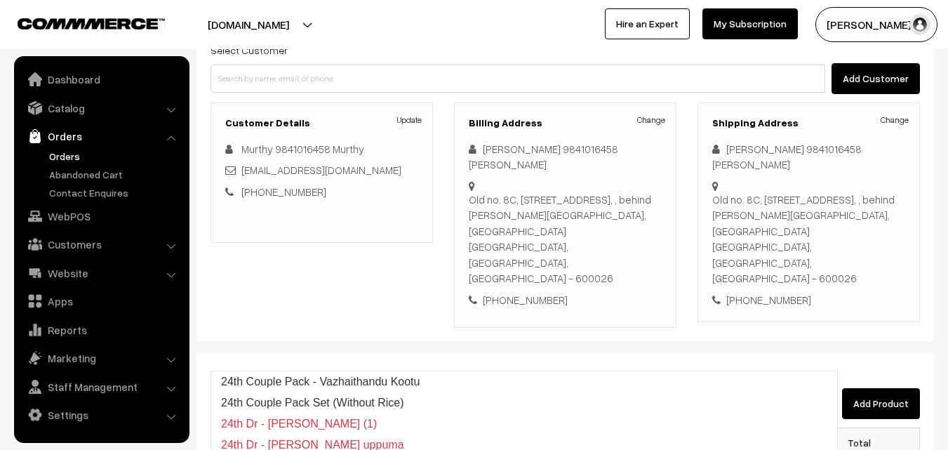
scroll to position [211, 0]
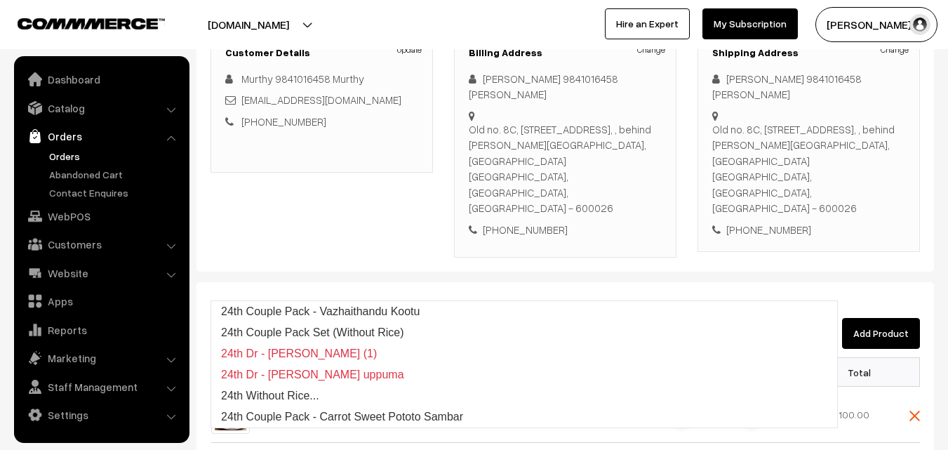
type input "24th"
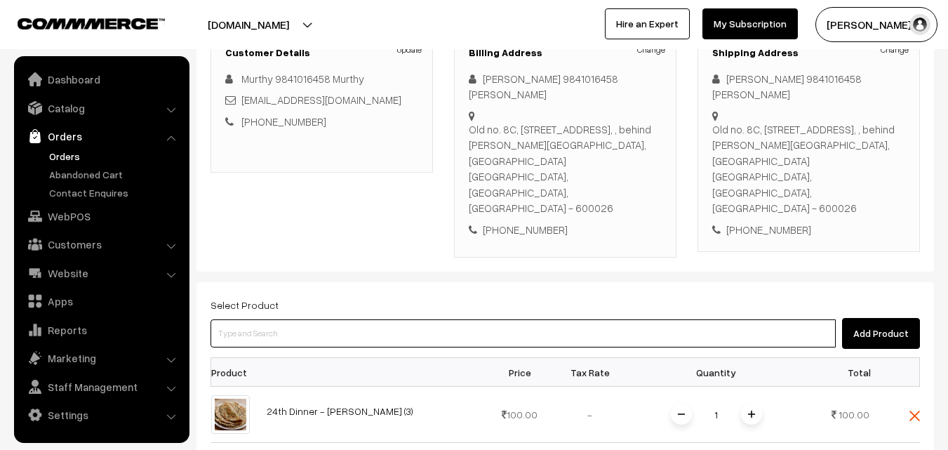
click at [305, 319] on input at bounding box center [523, 333] width 625 height 28
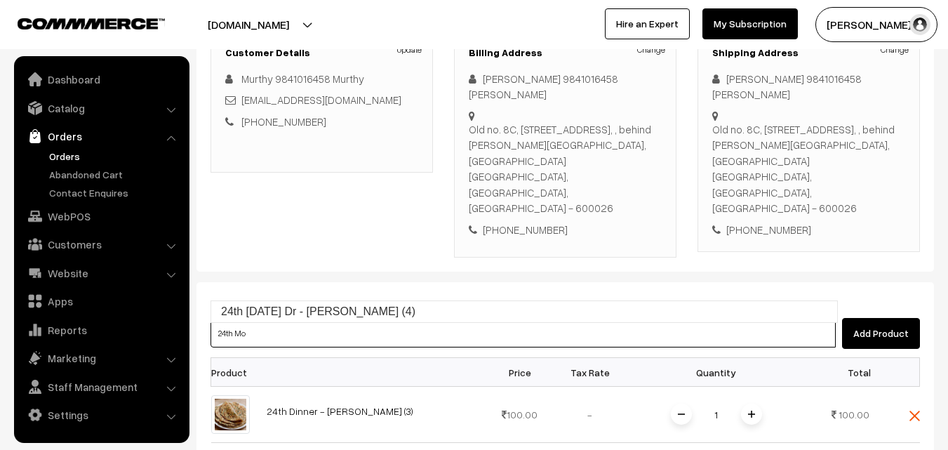
type input "24th [DATE] Dr - [PERSON_NAME] (4)"
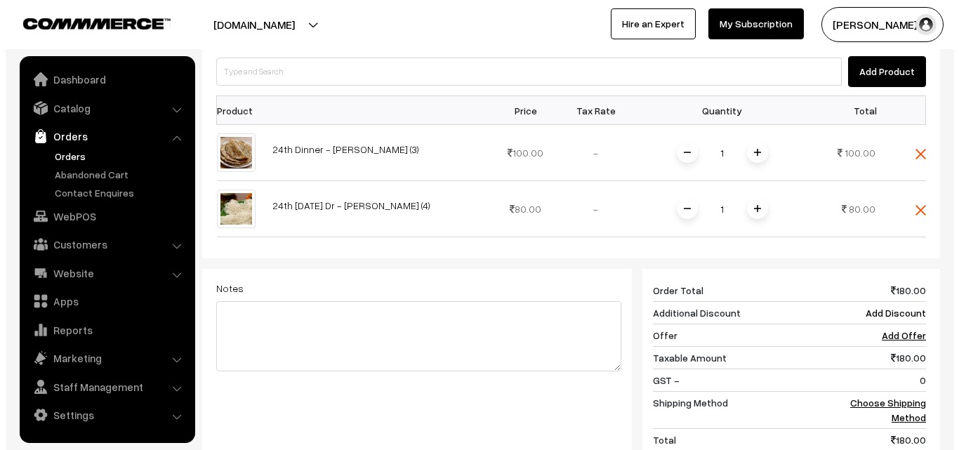
scroll to position [491, 0]
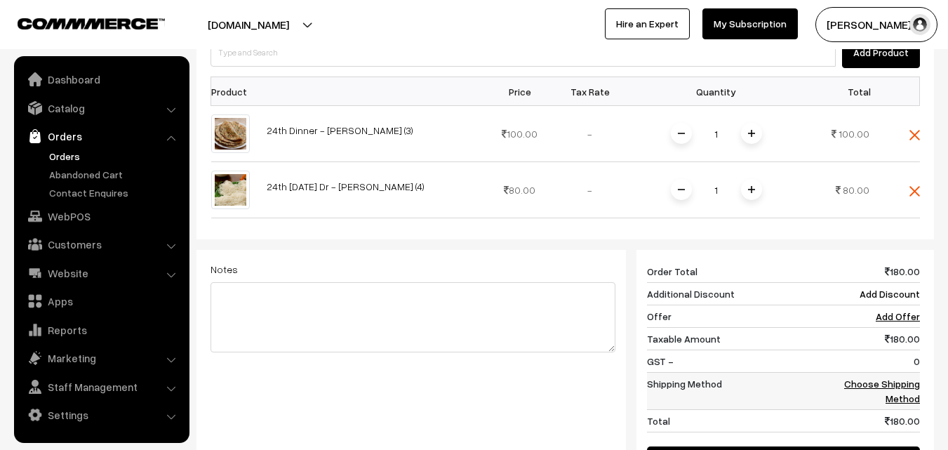
click at [895, 378] on link "Choose Shipping Method" at bounding box center [882, 391] width 76 height 27
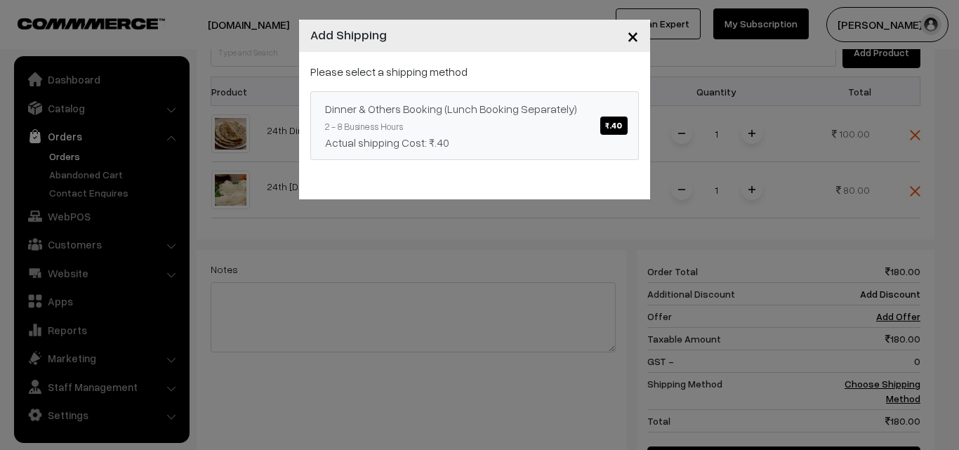
click at [622, 121] on span "₹.40" at bounding box center [613, 125] width 27 height 18
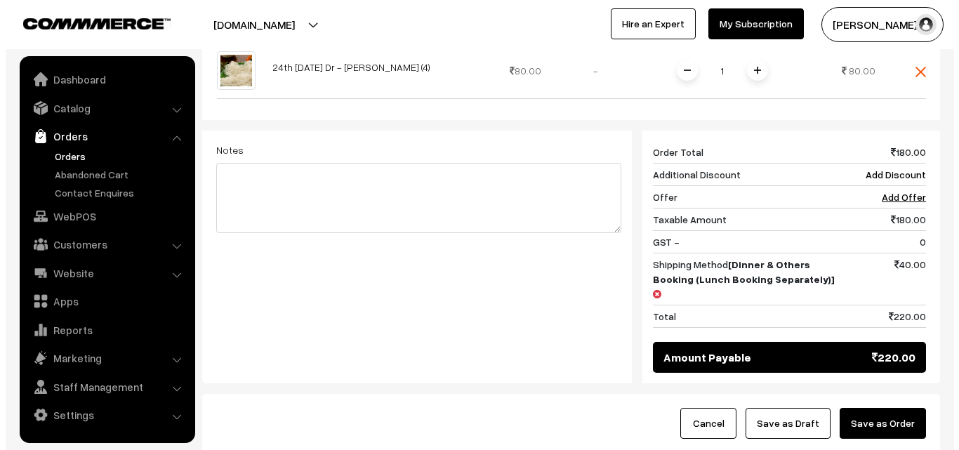
scroll to position [632, 0]
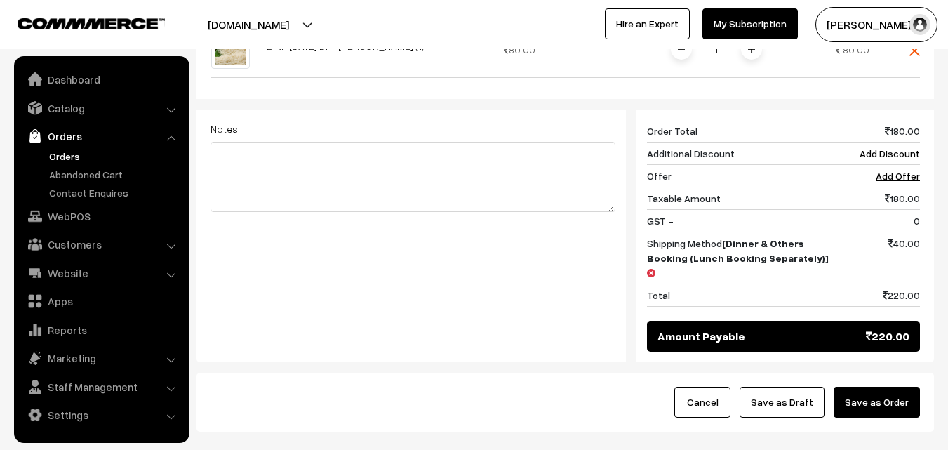
click at [891, 387] on button "Save as Order" at bounding box center [877, 402] width 86 height 31
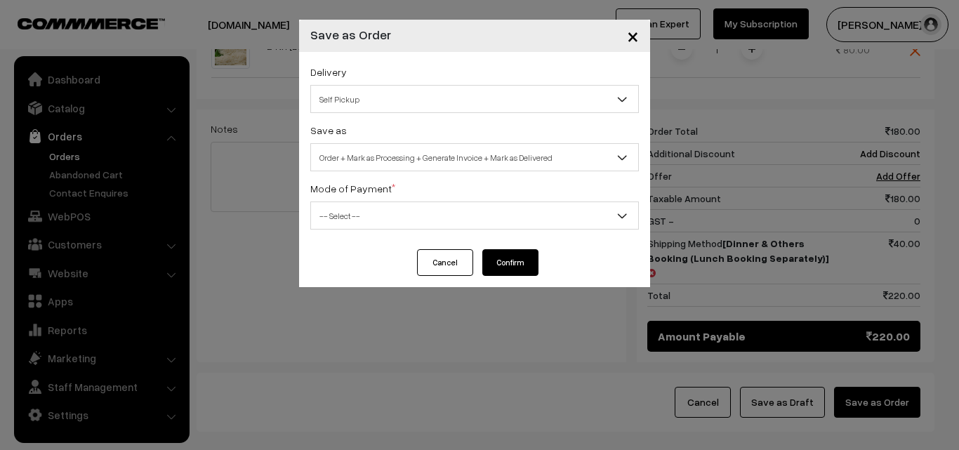
click at [598, 102] on span "Self Pickup" at bounding box center [474, 99] width 327 height 25
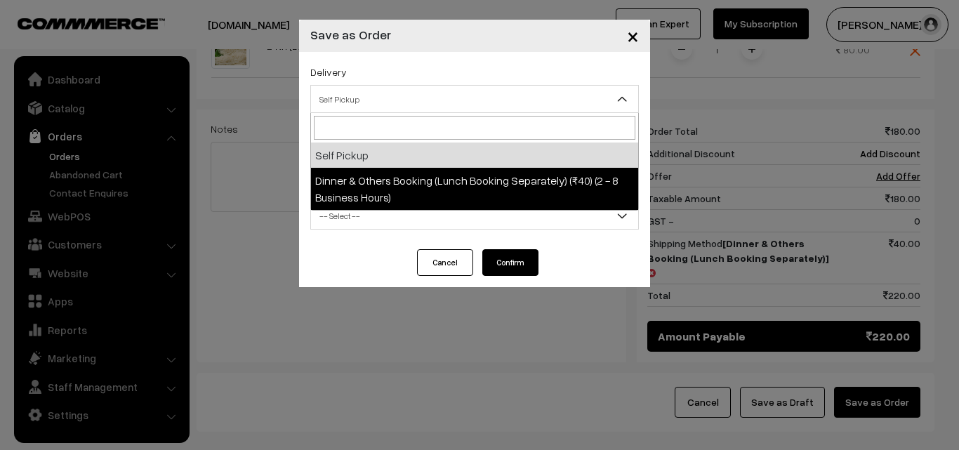
select select "DOB1"
select select "3"
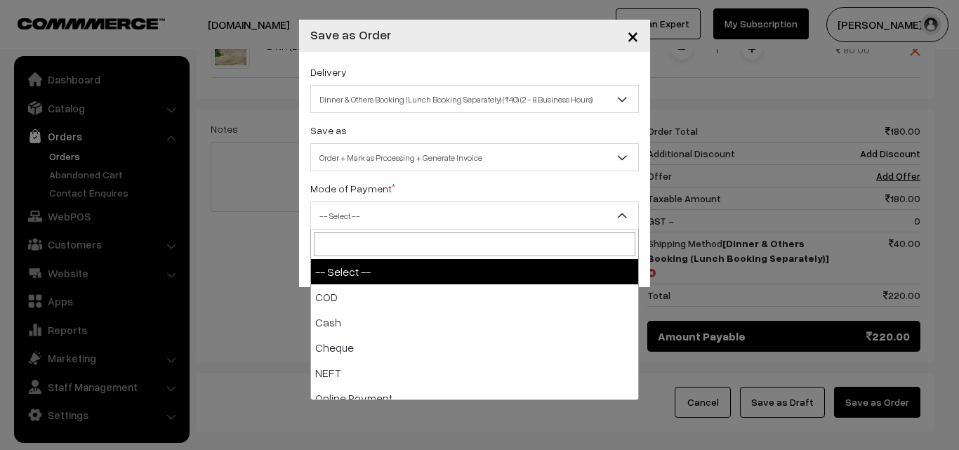
click at [532, 204] on span "-- Select --" at bounding box center [474, 216] width 327 height 25
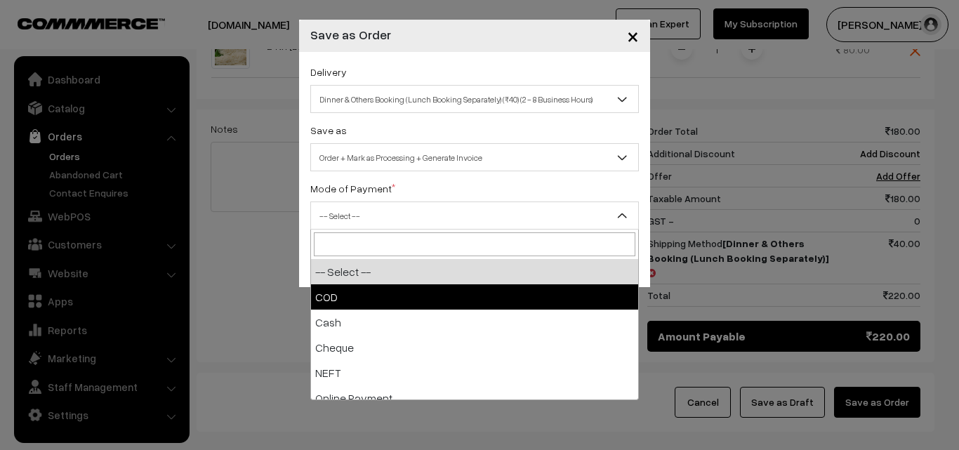
select select "1"
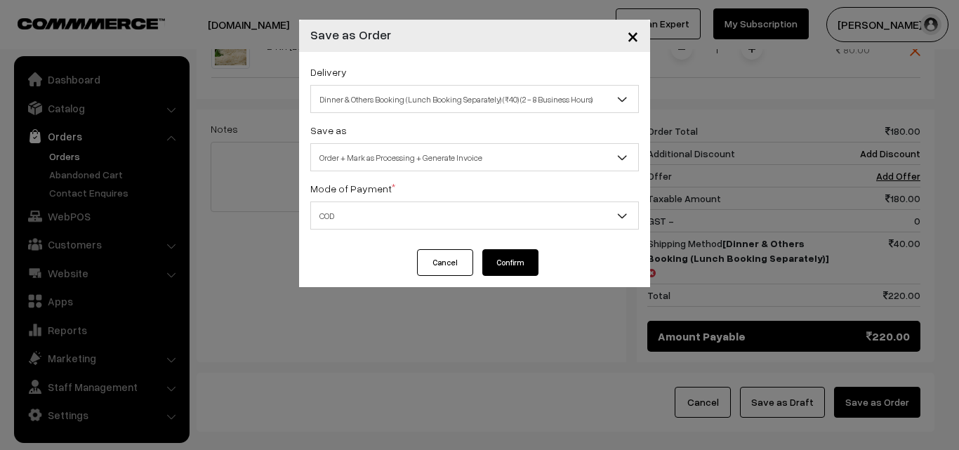
click at [505, 266] on button "Confirm" at bounding box center [510, 262] width 56 height 27
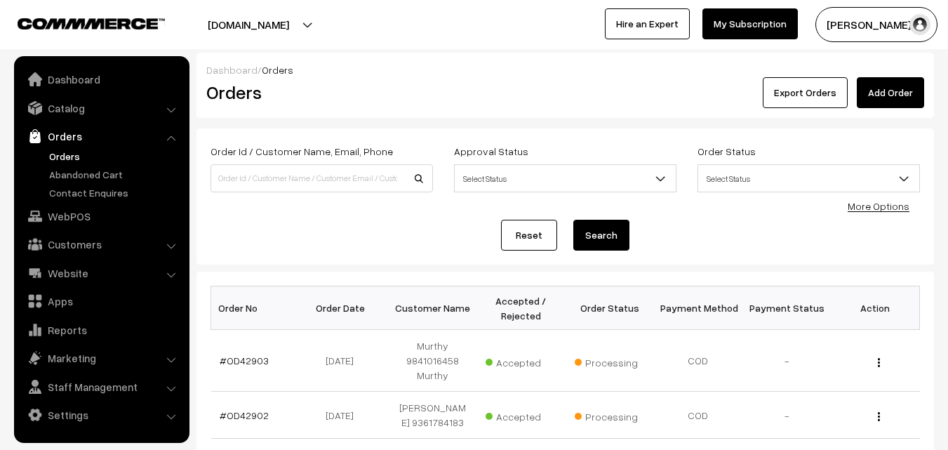
click at [246, 365] on link "#OD42903" at bounding box center [244, 360] width 49 height 12
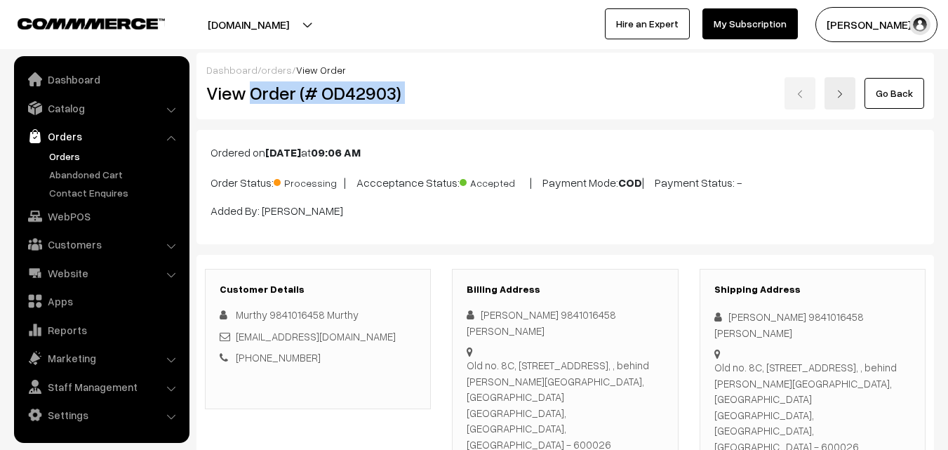
drag, startPoint x: 250, startPoint y: 92, endPoint x: 472, endPoint y: 109, distance: 222.4
click at [472, 109] on div "Dashboard / orders / View Order View Order (# OD42903) Go Back" at bounding box center [565, 86] width 738 height 67
copy div "Order (# OD42903)"
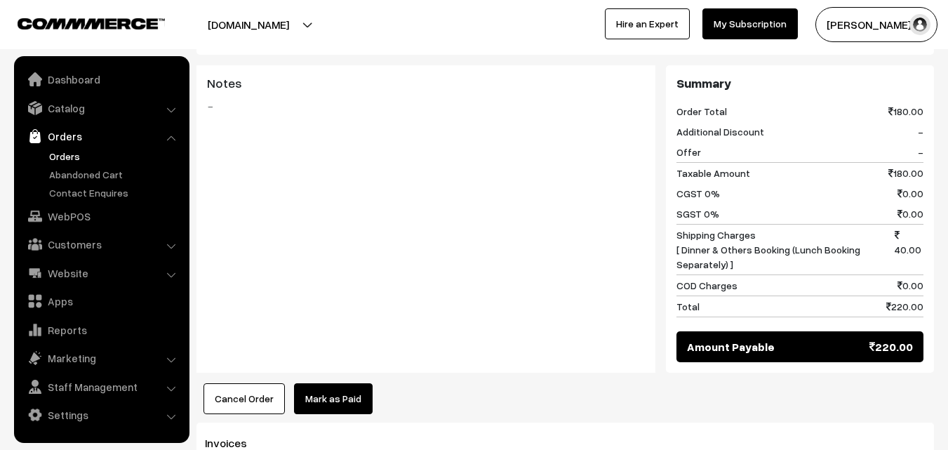
scroll to position [842, 0]
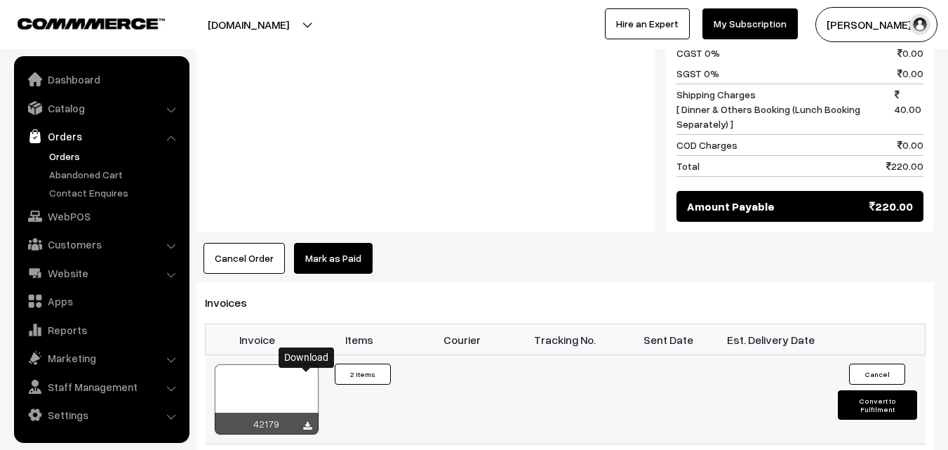
click at [310, 422] on icon at bounding box center [307, 426] width 8 height 9
click at [72, 222] on link "WebPOS" at bounding box center [101, 216] width 167 height 25
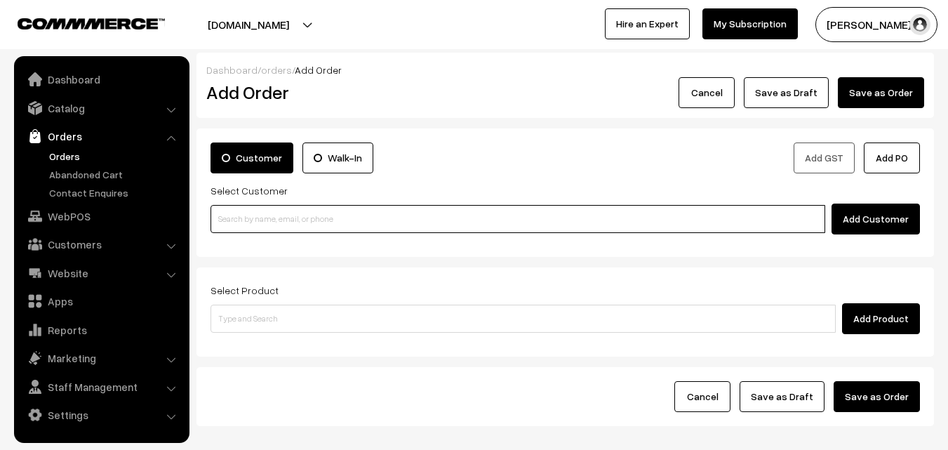
click at [295, 226] on input at bounding box center [518, 219] width 615 height 28
paste input "[PHONE_NUMBER]"
type input "[PERSON_NAME] 86672 91231 [8667291231]"
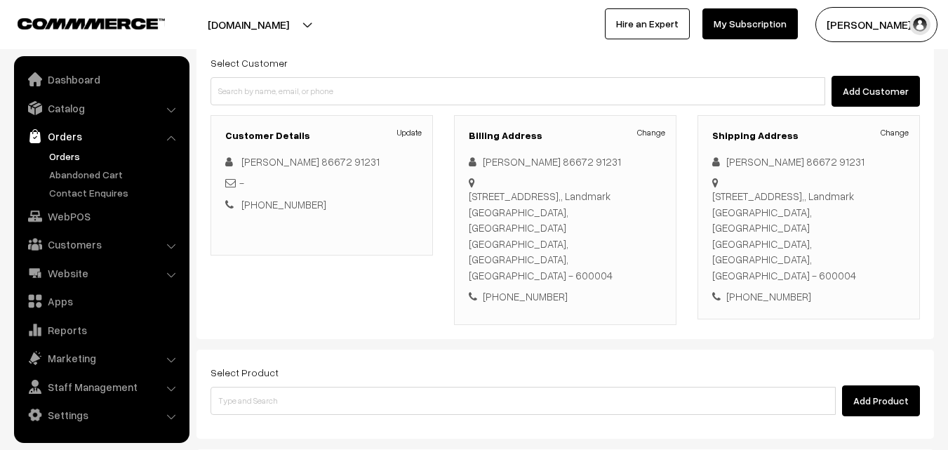
scroll to position [140, 0]
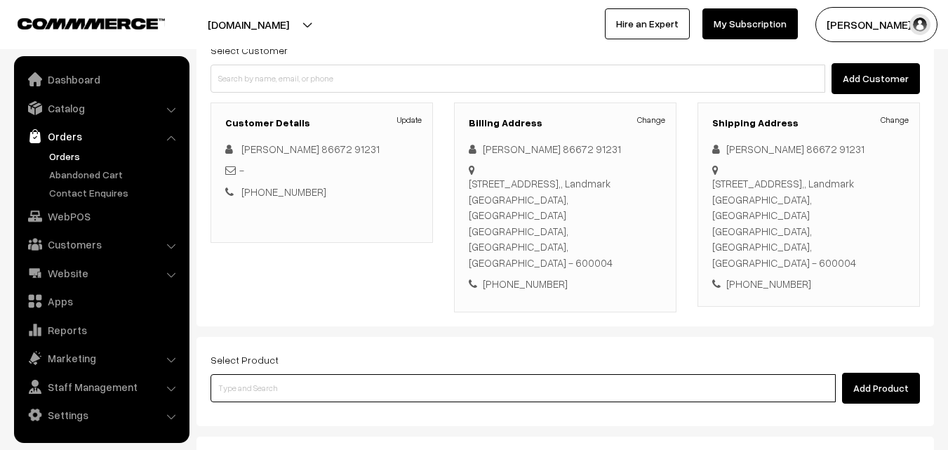
click at [362, 374] on input at bounding box center [523, 388] width 625 height 28
click at [380, 374] on input at bounding box center [523, 388] width 625 height 28
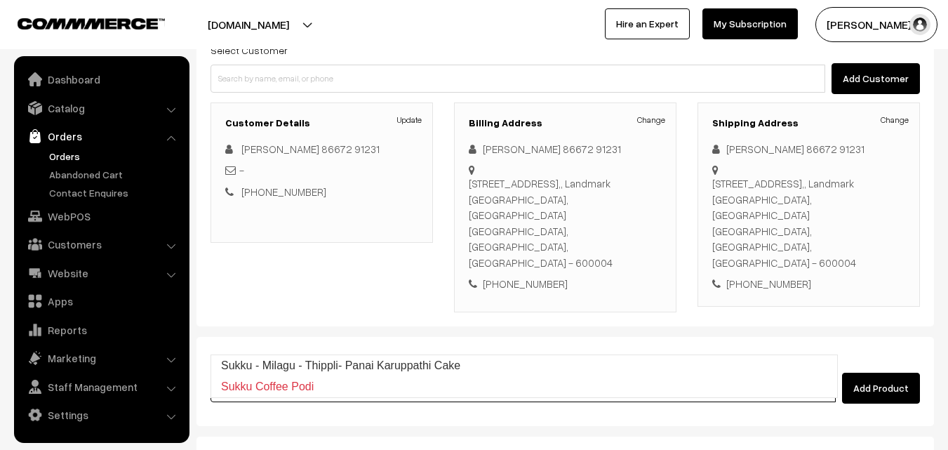
type input "Sukku - Milagu - Thippli- Panai Karuppathi Cake"
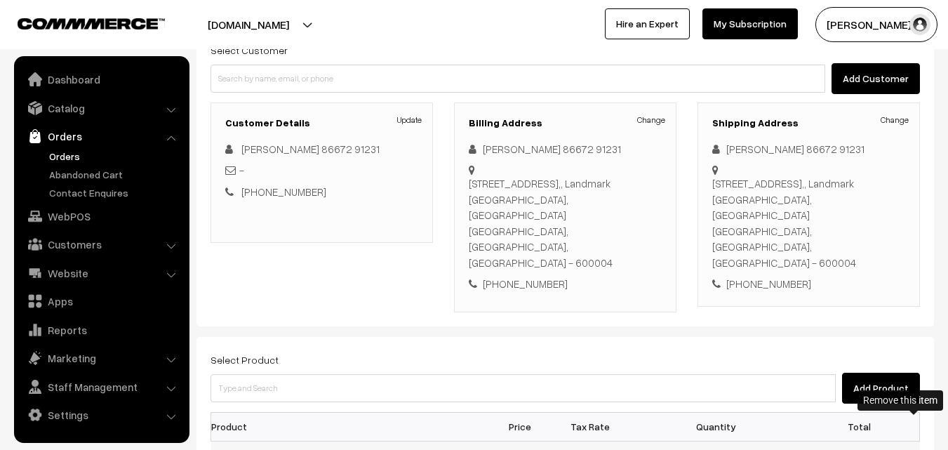
drag, startPoint x: 912, startPoint y: 423, endPoint x: 617, endPoint y: 354, distance: 303.5
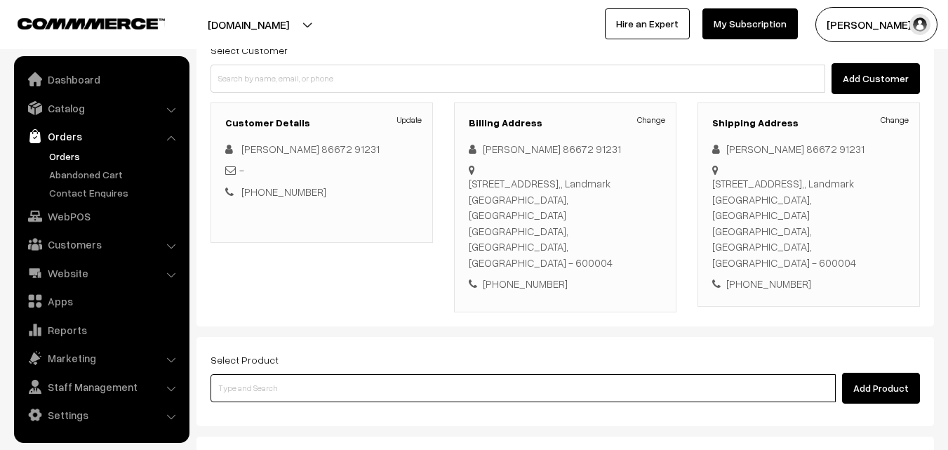
click at [516, 374] on input at bounding box center [523, 388] width 625 height 28
type input "Sukku milagu"
click at [420, 374] on input at bounding box center [523, 388] width 625 height 28
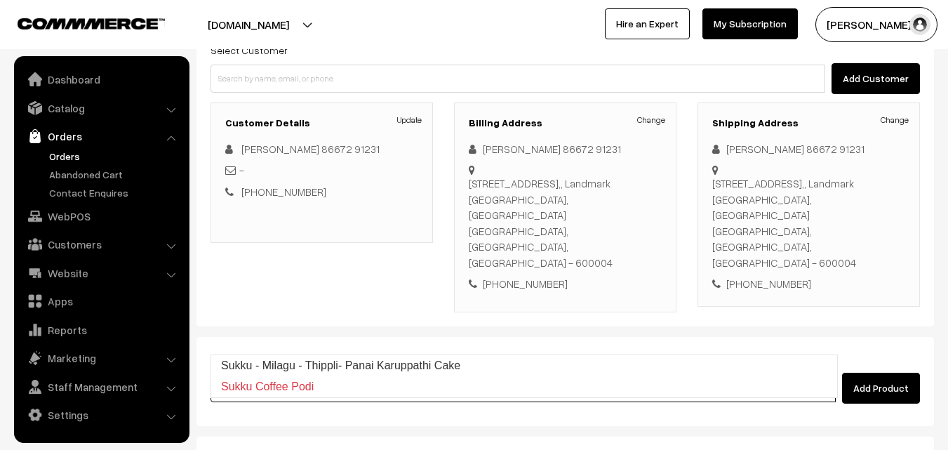
type input "Sukku - Milagu - Thippli- Panai Karuppathi Cake"
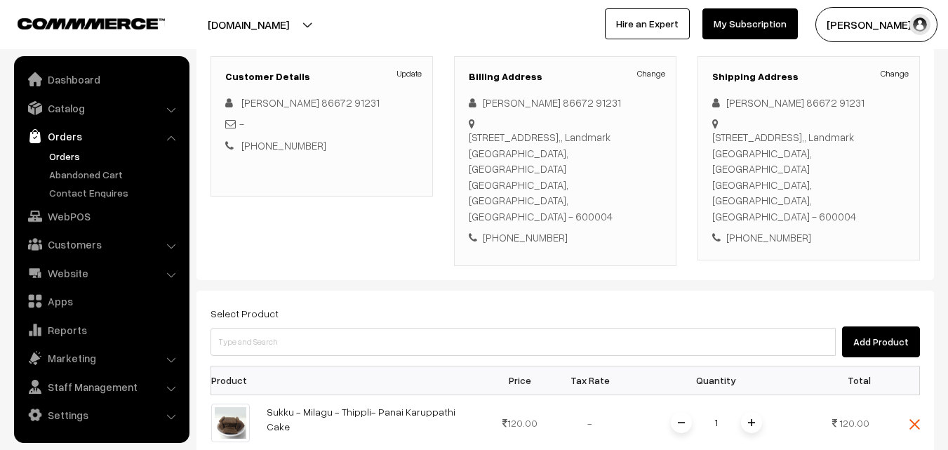
scroll to position [211, 0]
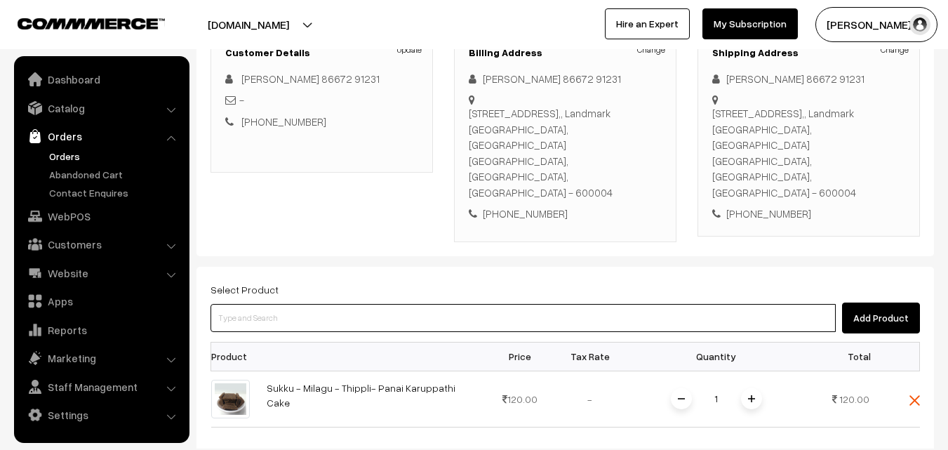
click at [418, 304] on input at bounding box center [523, 318] width 625 height 28
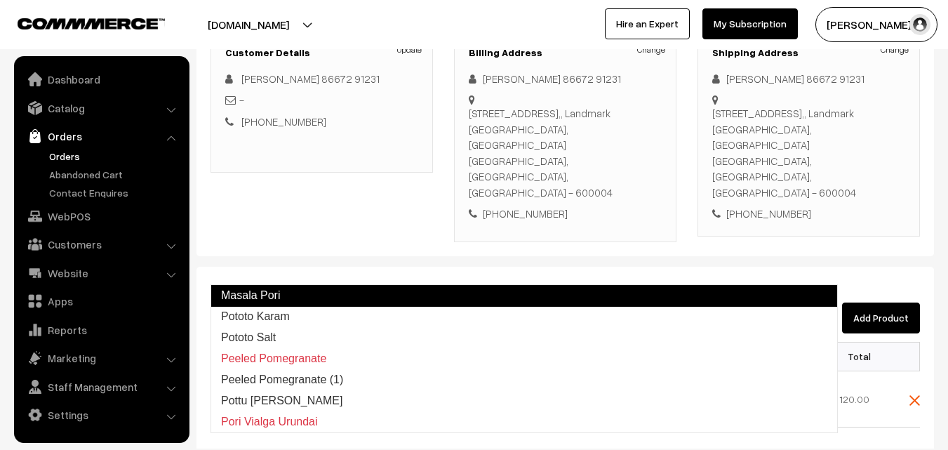
type input "Pototo Karam"
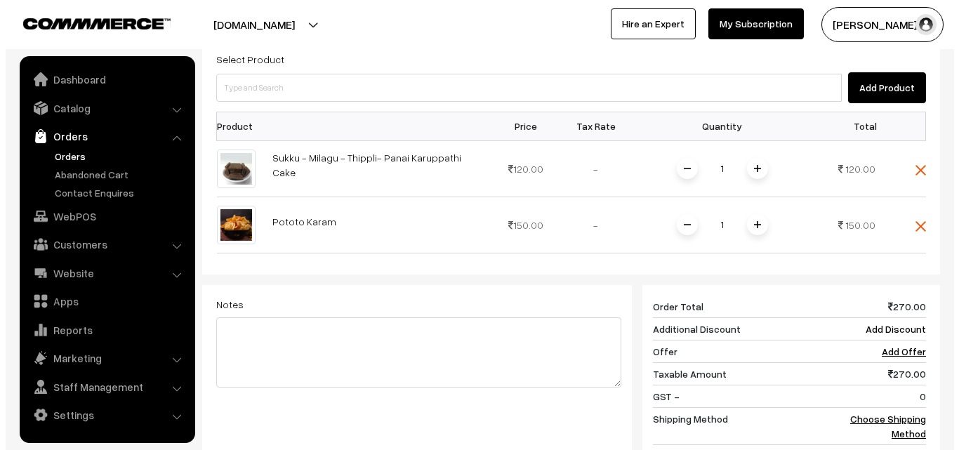
scroll to position [561, 0]
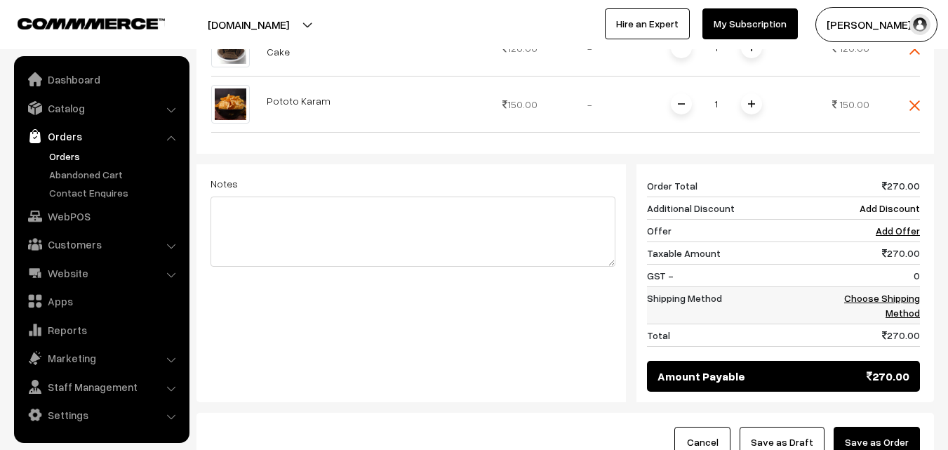
click at [894, 292] on link "Choose Shipping Method" at bounding box center [882, 305] width 76 height 27
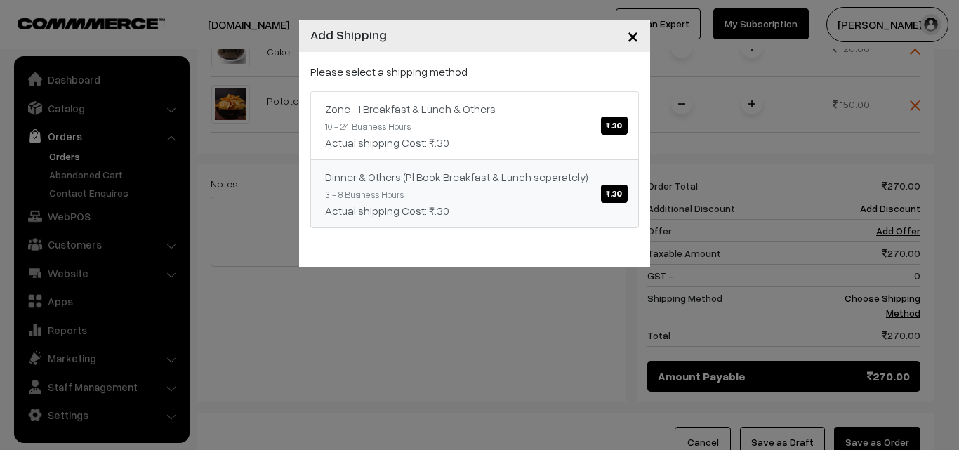
click at [613, 198] on span "₹.30" at bounding box center [614, 194] width 26 height 18
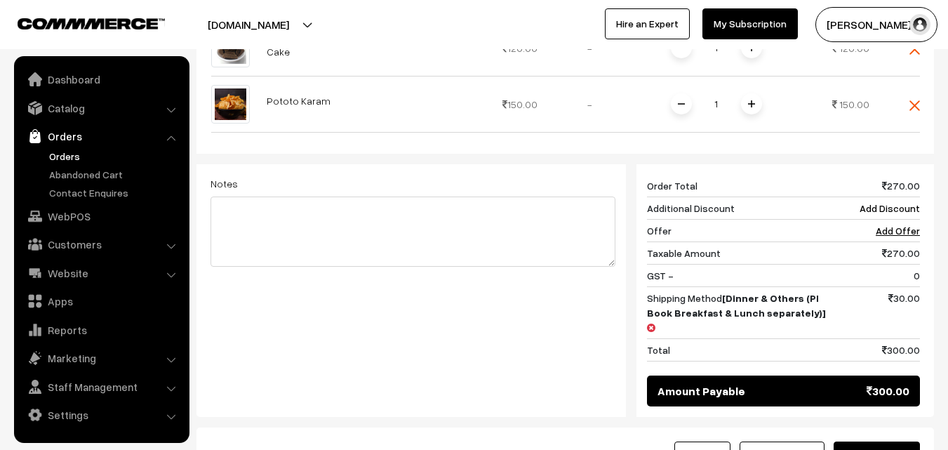
click at [854, 441] on button "Save as Order" at bounding box center [877, 456] width 86 height 31
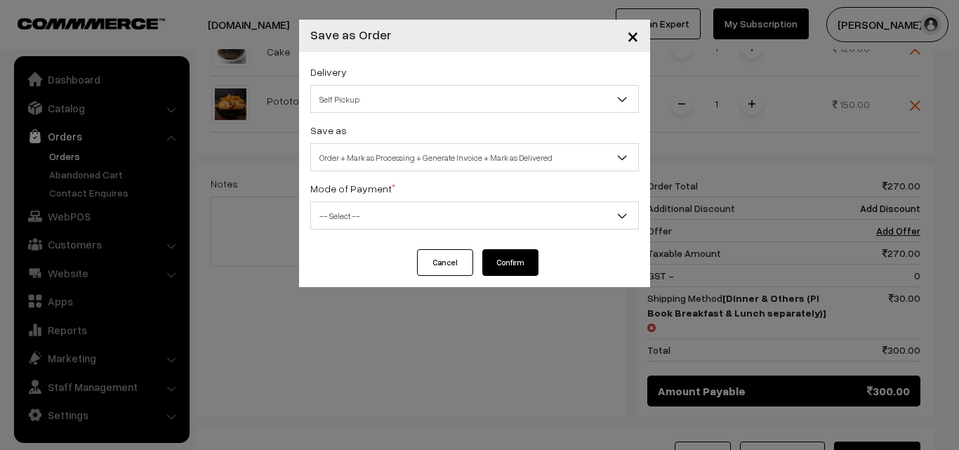
click at [462, 98] on span "Self Pickup" at bounding box center [474, 99] width 327 height 25
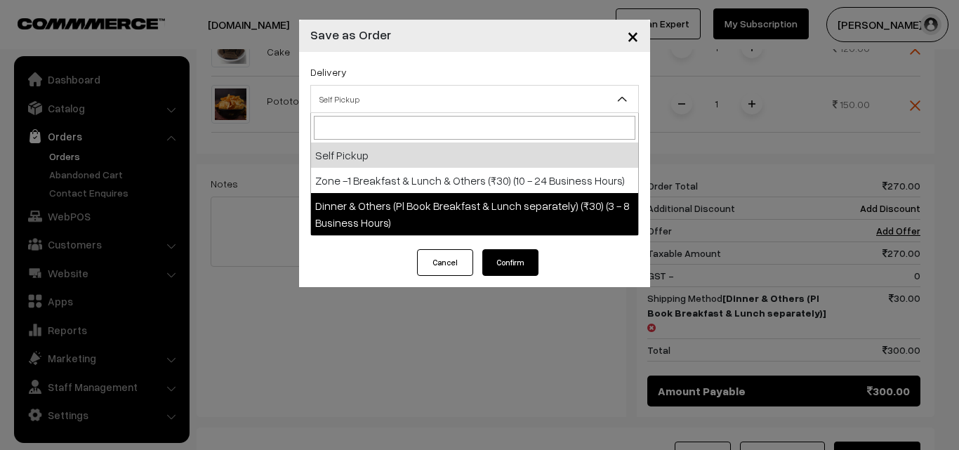
select select "DOP1"
select select "3"
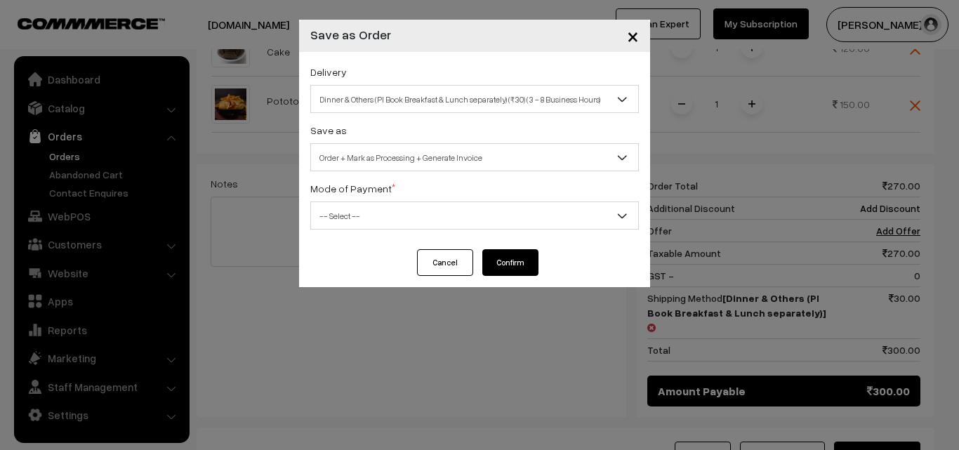
click at [499, 222] on span "-- Select --" at bounding box center [474, 216] width 327 height 25
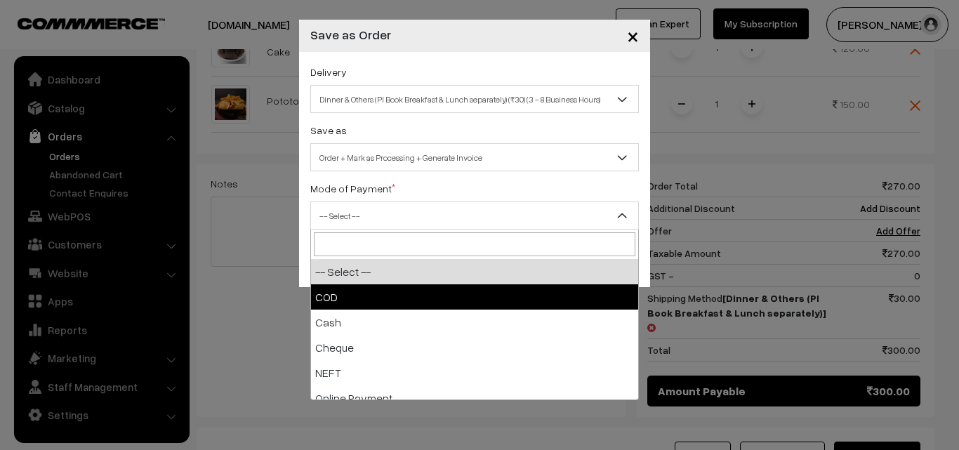
select select "1"
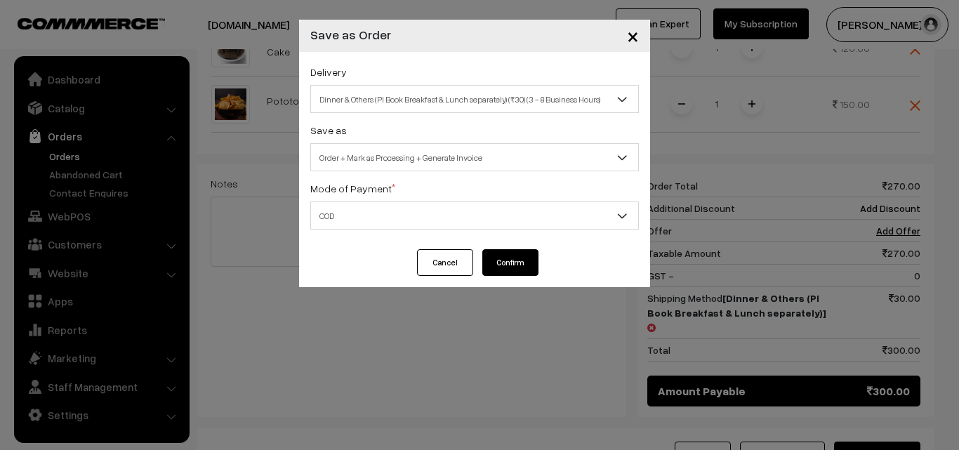
click at [502, 253] on button "Confirm" at bounding box center [510, 262] width 56 height 27
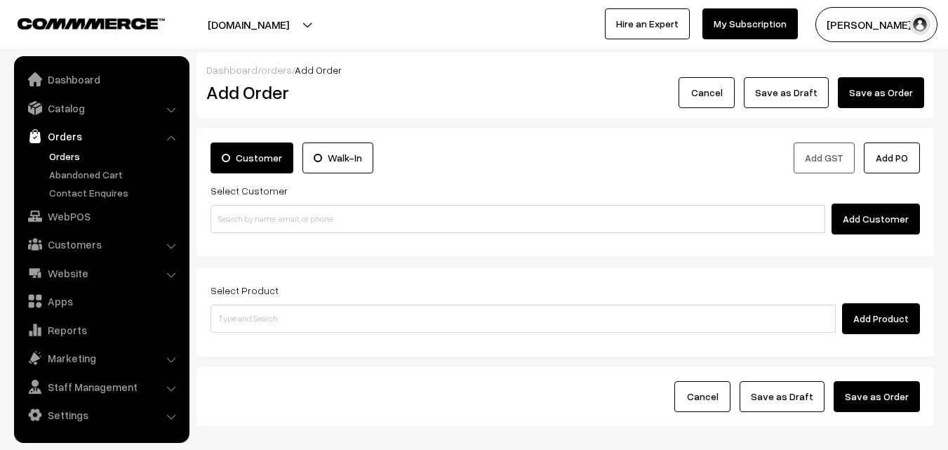
click at [65, 154] on link "Orders" at bounding box center [115, 156] width 139 height 15
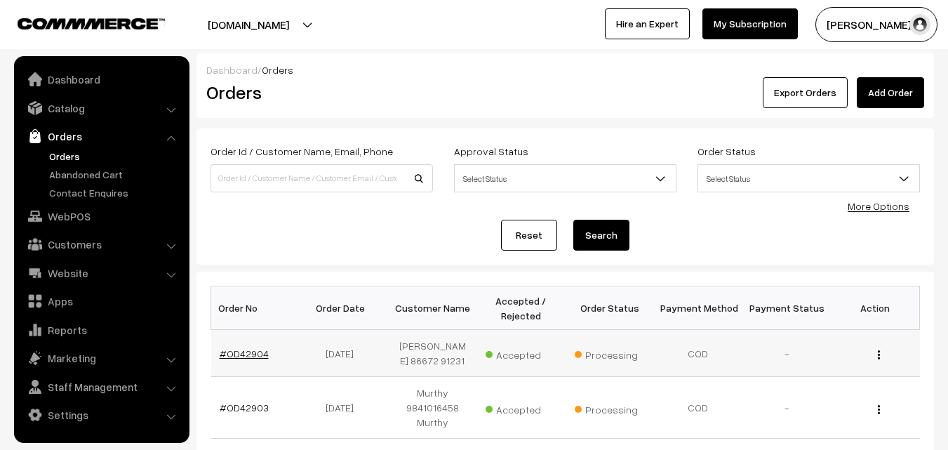
click at [244, 359] on link "#OD42904" at bounding box center [244, 353] width 49 height 12
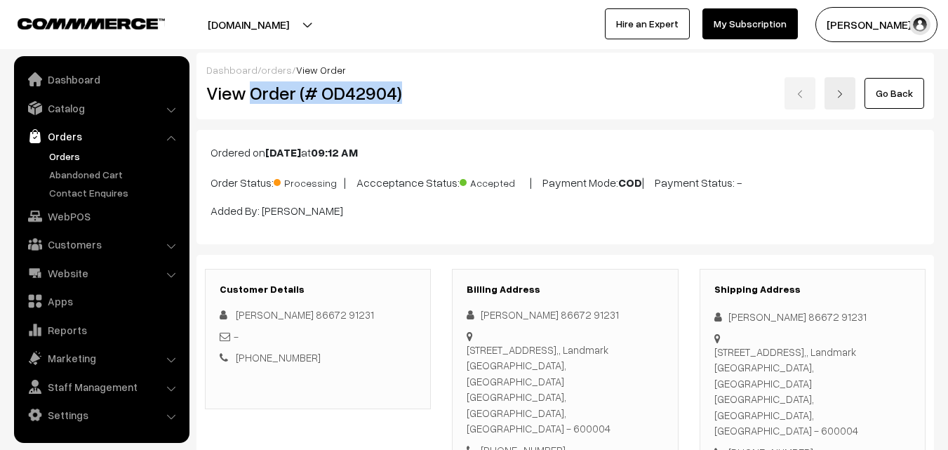
drag, startPoint x: 250, startPoint y: 99, endPoint x: 407, endPoint y: 113, distance: 157.8
click at [407, 113] on div "Dashboard / orders / View Order View Order (# OD42904) Go Back" at bounding box center [565, 86] width 738 height 67
copy h2 "Order (# OD42904)"
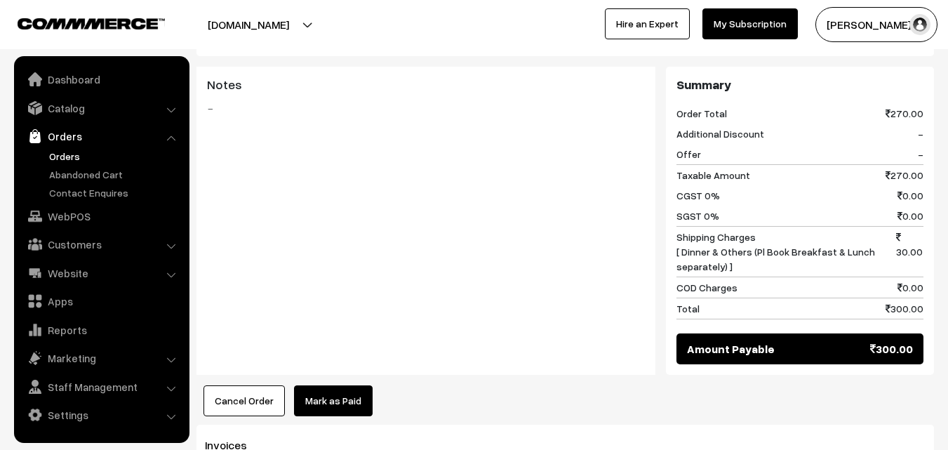
scroll to position [842, 0]
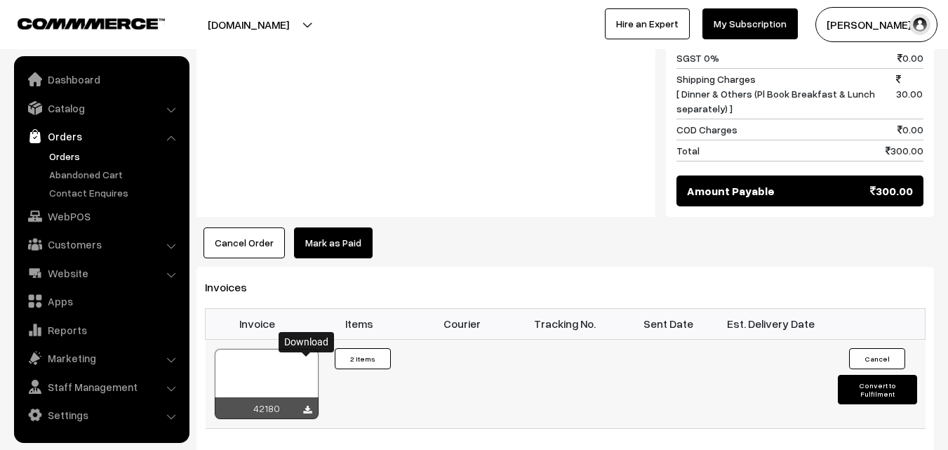
click at [303, 406] on icon at bounding box center [307, 410] width 8 height 9
click at [60, 214] on link "WebPOS" at bounding box center [101, 216] width 167 height 25
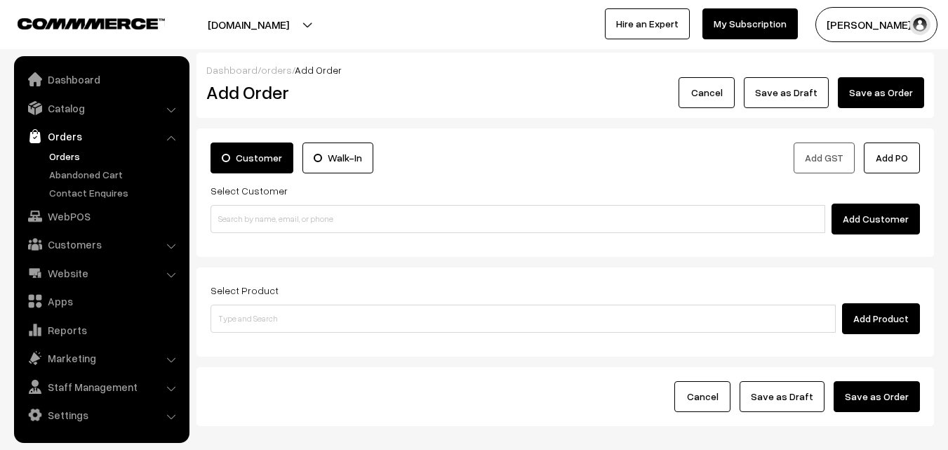
click at [322, 235] on div "Customer Walk-In Add GST Add PO Select Customer Add Customer" at bounding box center [565, 192] width 738 height 128
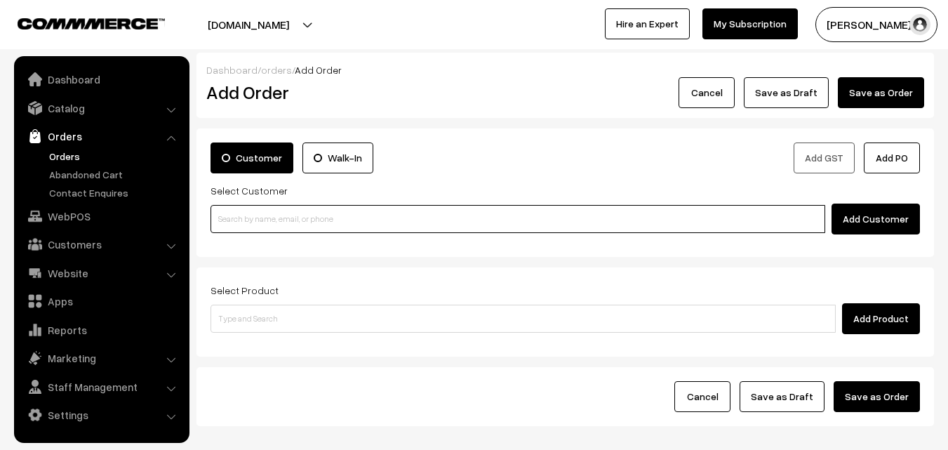
click at [323, 224] on input at bounding box center [518, 219] width 615 height 28
paste input "+91 95970 53435"
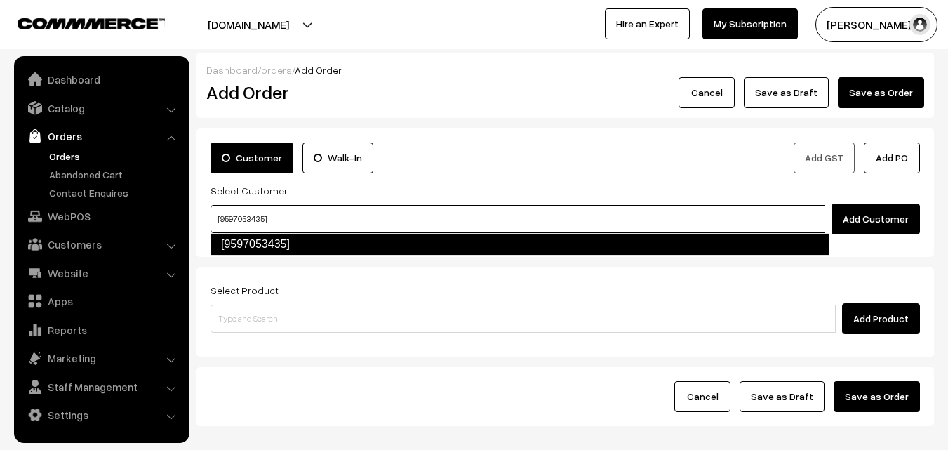
type input "[9597053435]"
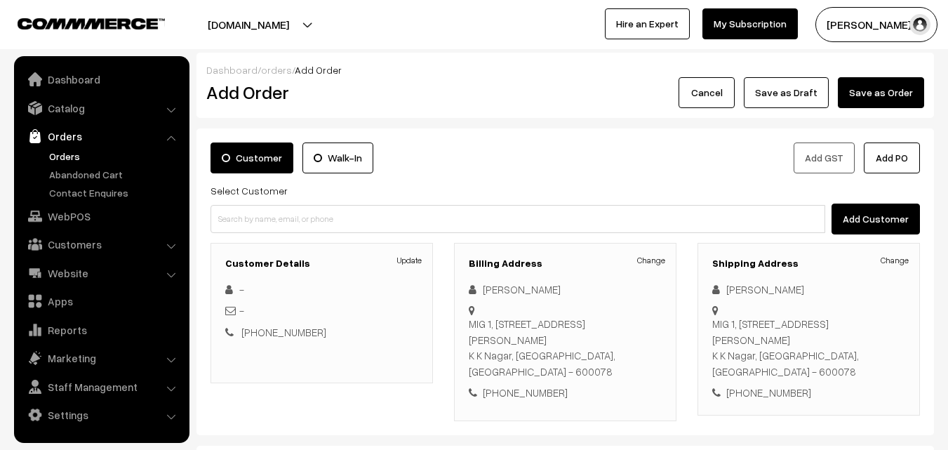
drag, startPoint x: 594, startPoint y: 356, endPoint x: 646, endPoint y: 356, distance: 51.9
click at [646, 356] on div "MIG 1, 8/6, BRINDAVAN TOWERS, ANNA MAIN ROAD K K Nagar, Tamil Nadu, India - 600…" at bounding box center [565, 347] width 193 height 63
copy div "600078"
click at [394, 399] on div "Customer Details Update - - +91 9597053435" at bounding box center [322, 332] width 244 height 178
click at [396, 413] on div "Customer Walk-In Add GST Add PO Select Customer Add Customer Customer Details U…" at bounding box center [565, 281] width 738 height 307
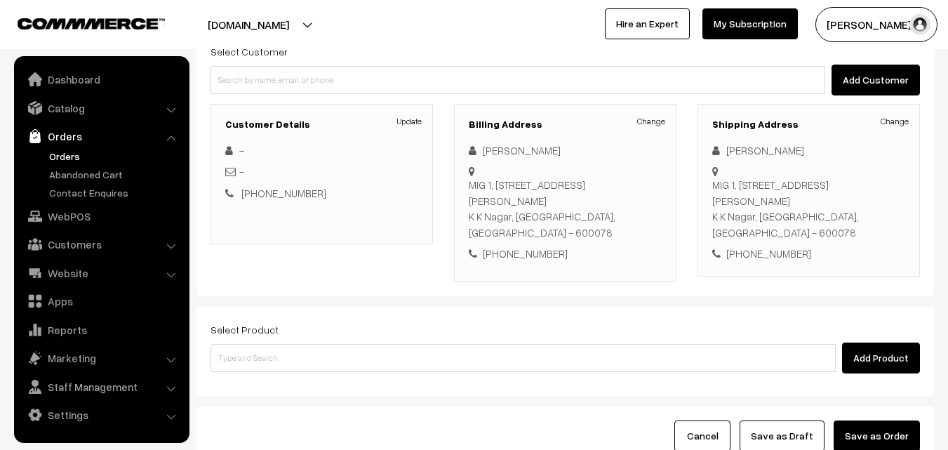
scroll to position [140, 0]
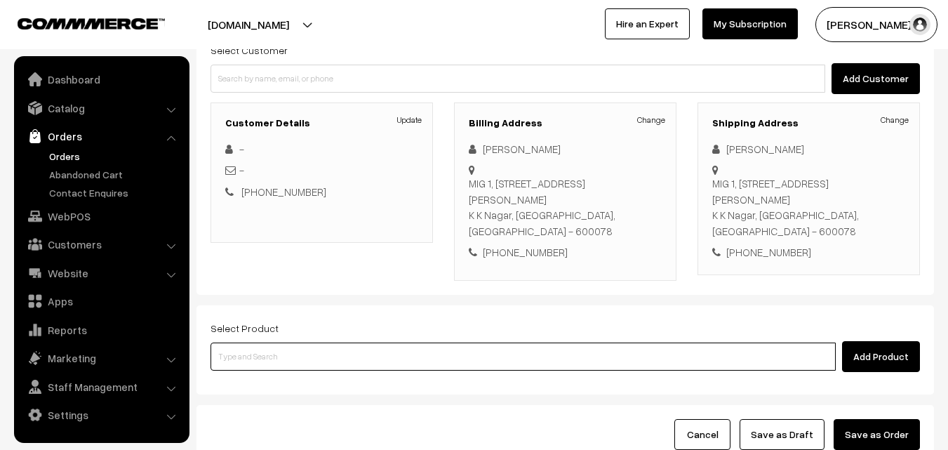
click at [375, 342] on input at bounding box center [523, 356] width 625 height 28
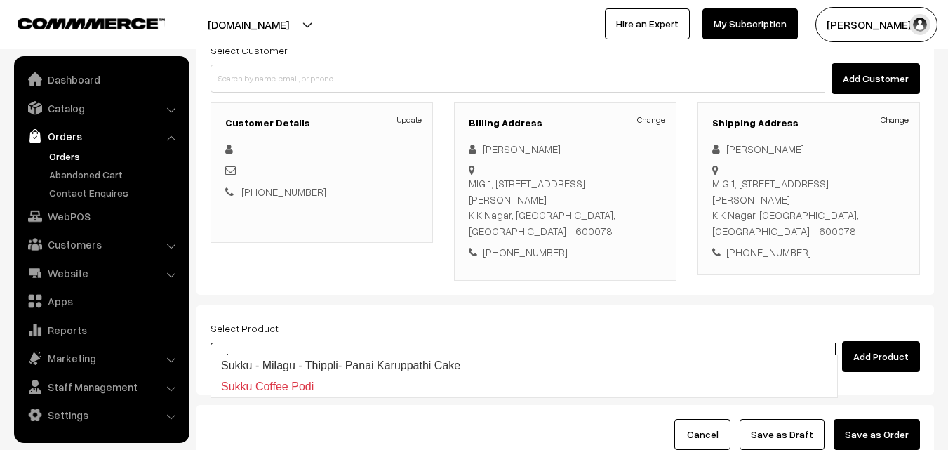
type input "Sukku - Milagu - Thippli- Panai Karuppathi Cake"
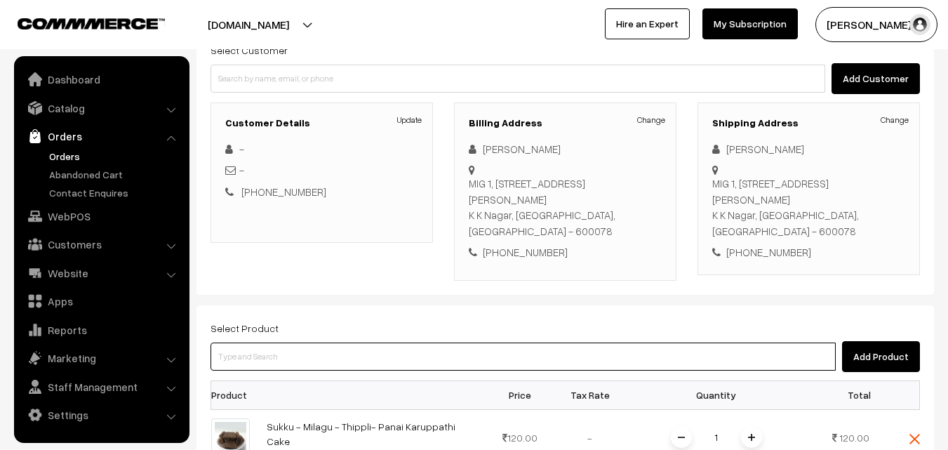
click at [375, 342] on input at bounding box center [523, 356] width 625 height 28
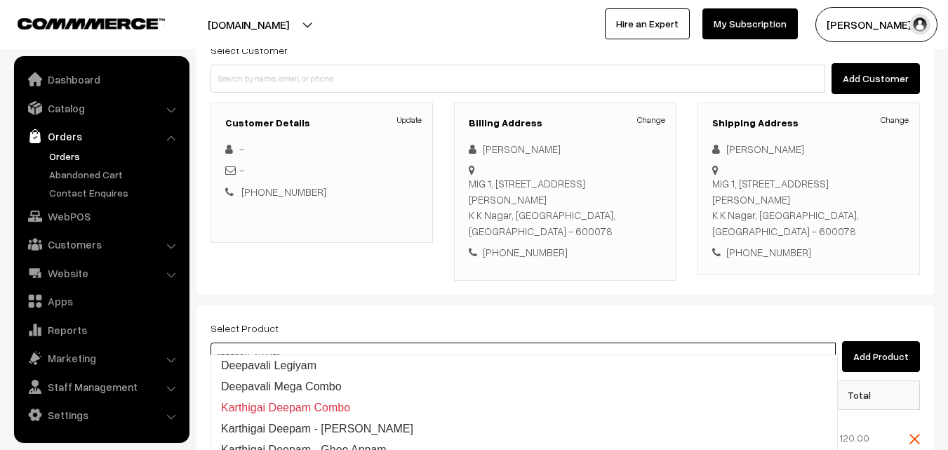
type input "Deepavali Legiyam"
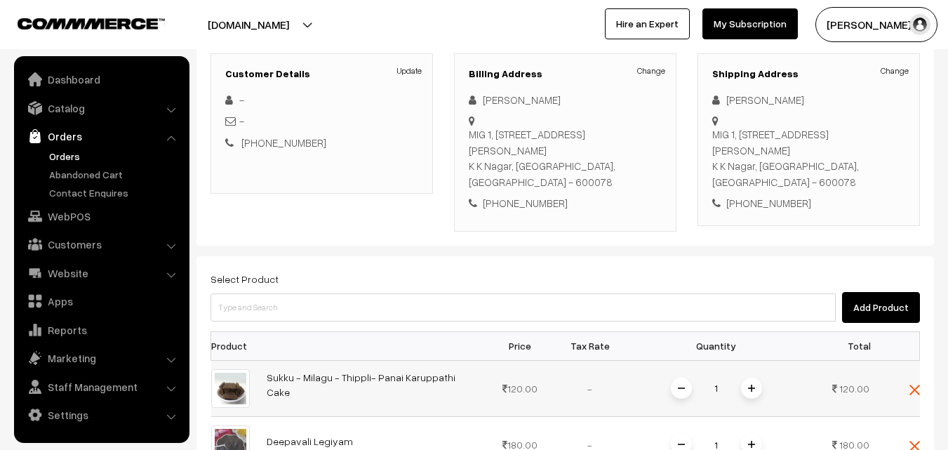
scroll to position [211, 0]
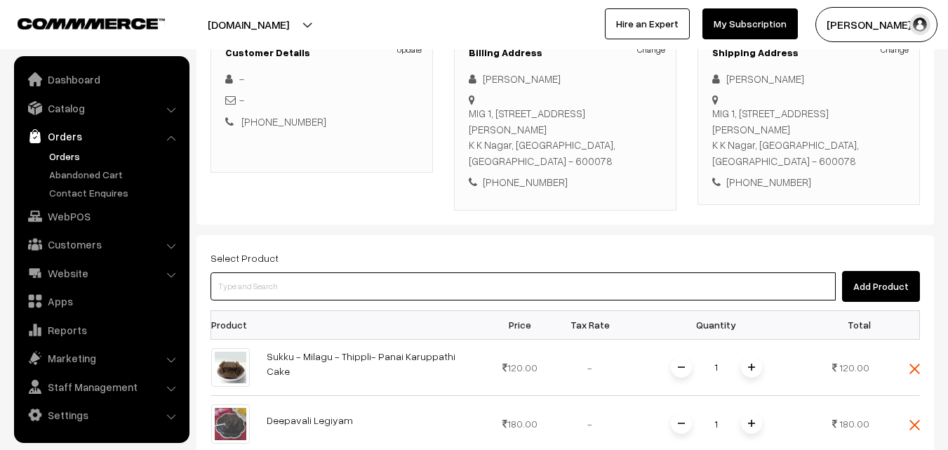
click at [362, 272] on input at bounding box center [523, 286] width 625 height 28
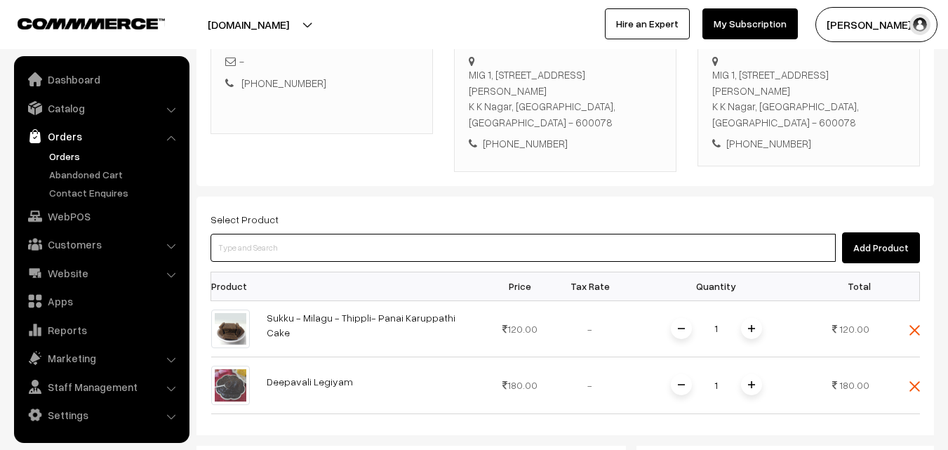
scroll to position [281, 0]
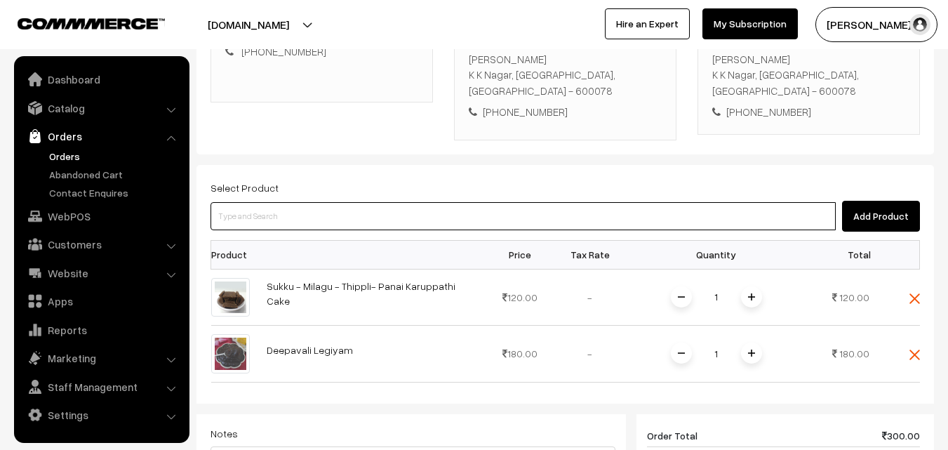
click at [341, 202] on input at bounding box center [523, 216] width 625 height 28
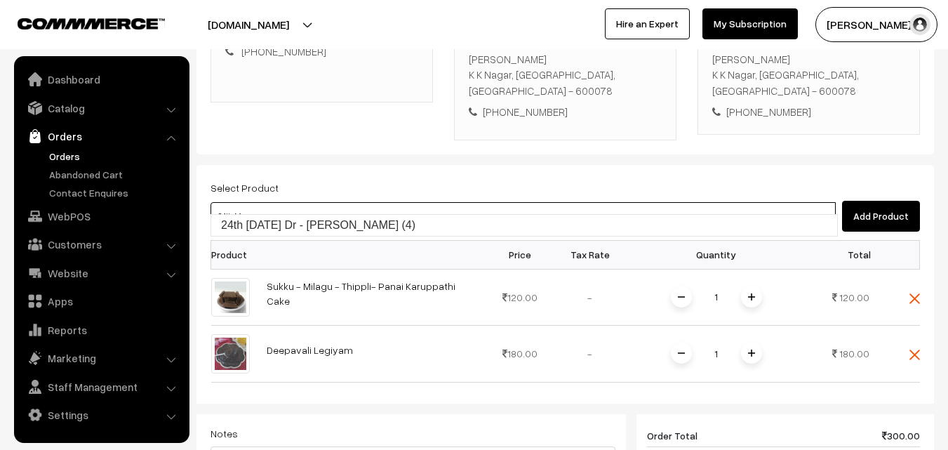
type input "24th Monday Dr - Idiyappam (4)"
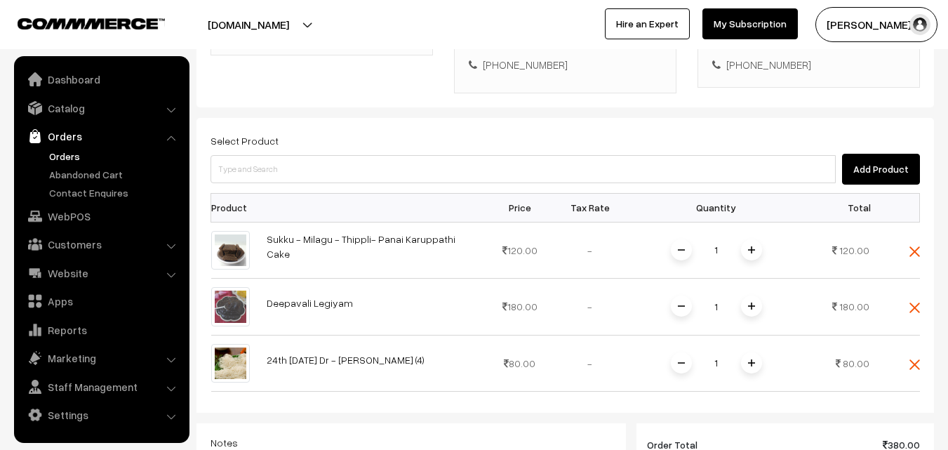
scroll to position [351, 0]
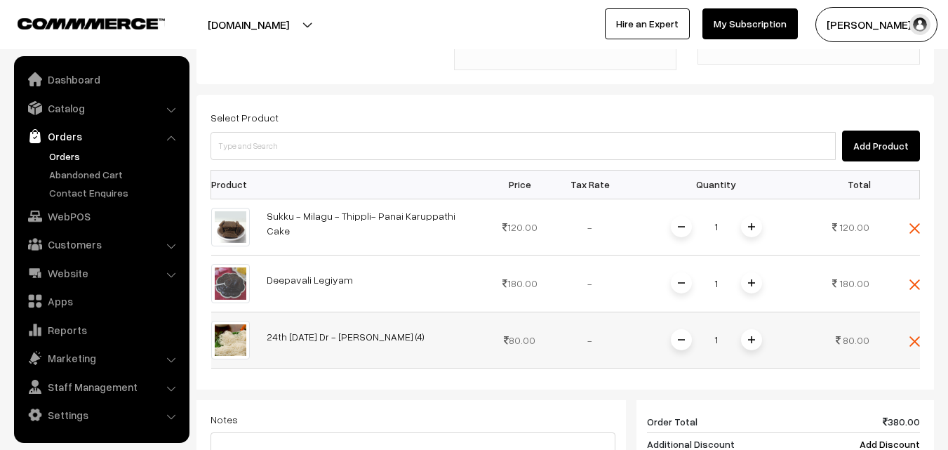
click at [749, 336] on img at bounding box center [751, 339] width 7 height 7
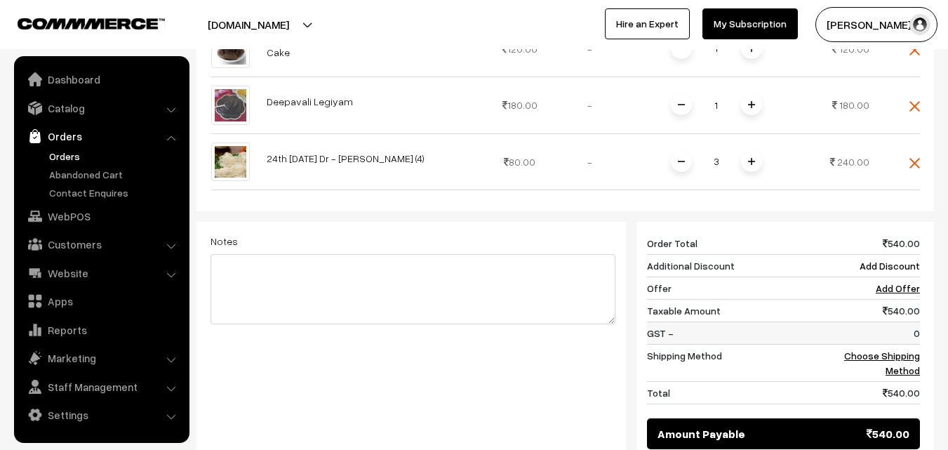
scroll to position [561, 0]
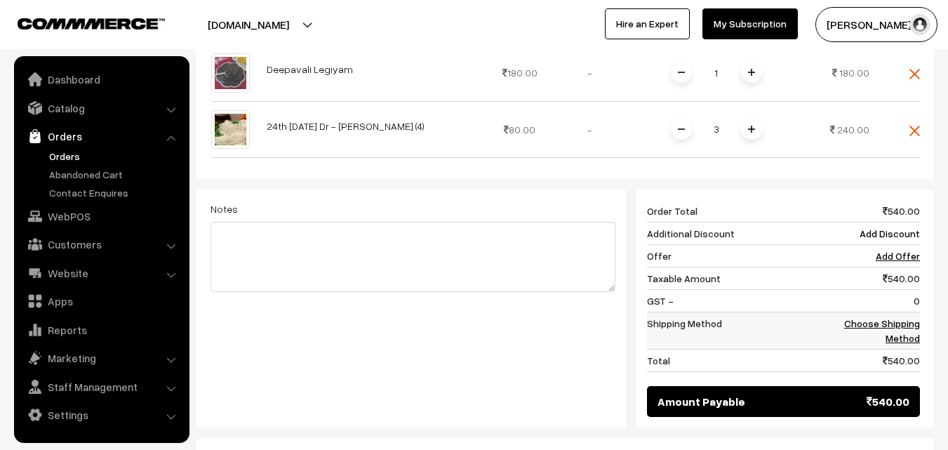
click at [895, 317] on link "Choose Shipping Method" at bounding box center [882, 330] width 76 height 27
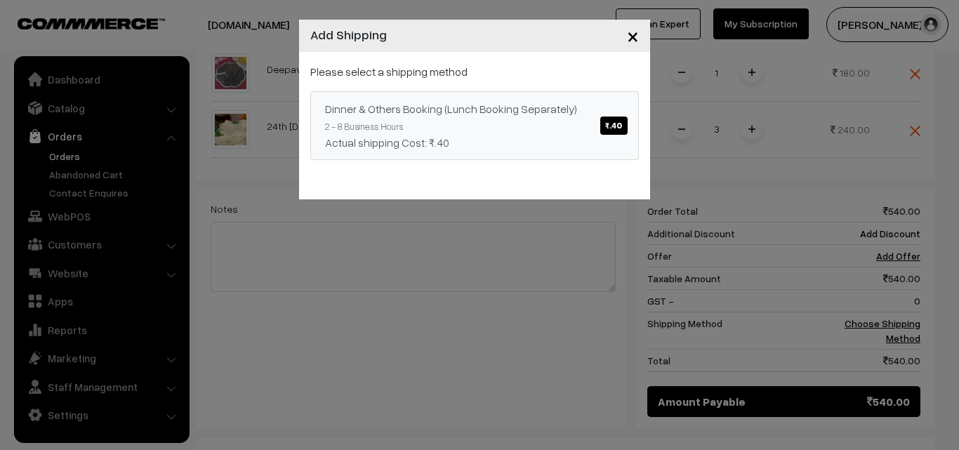
click at [615, 126] on span "₹.40" at bounding box center [613, 125] width 27 height 18
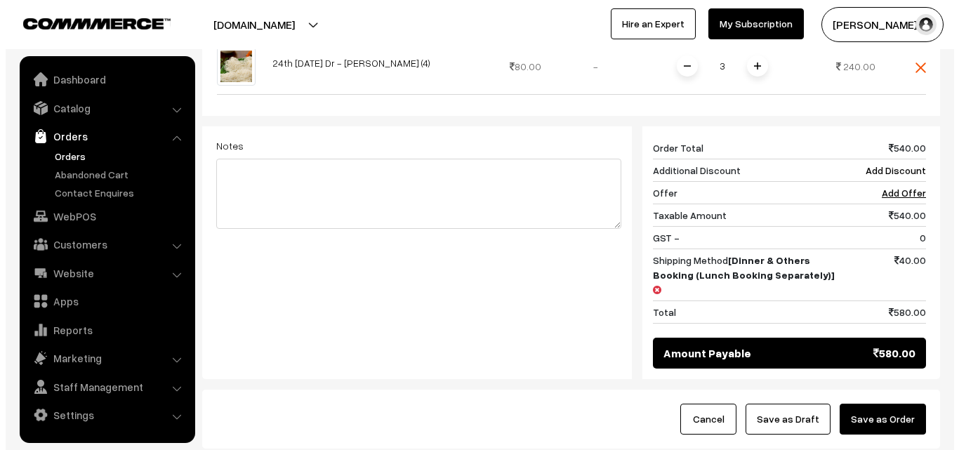
scroll to position [632, 0]
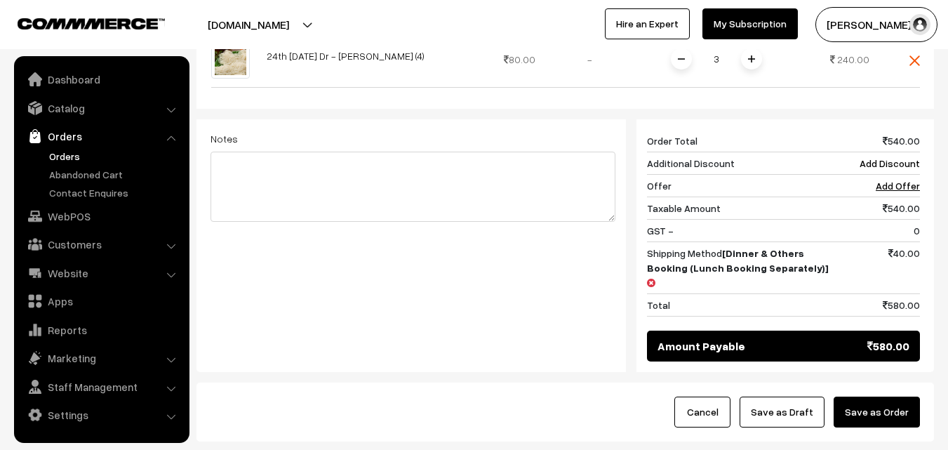
click at [891, 396] on button "Save as Order" at bounding box center [877, 411] width 86 height 31
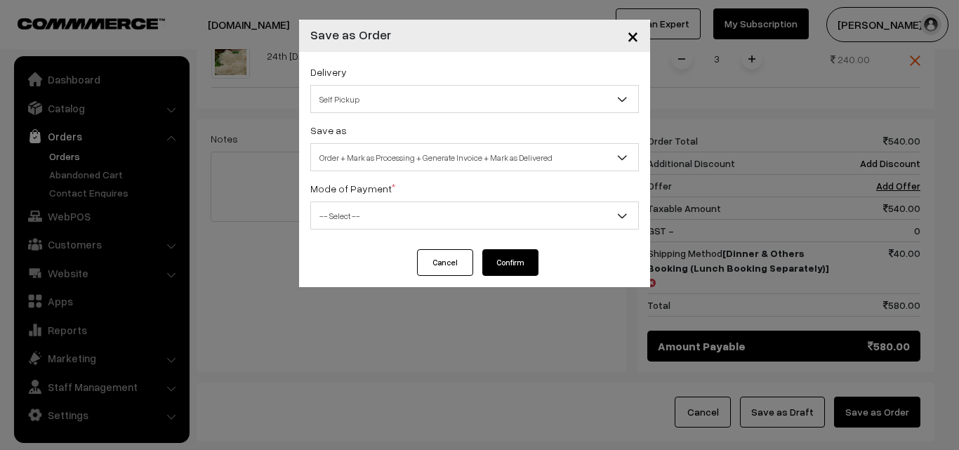
click at [489, 91] on span "Self Pickup" at bounding box center [474, 99] width 327 height 25
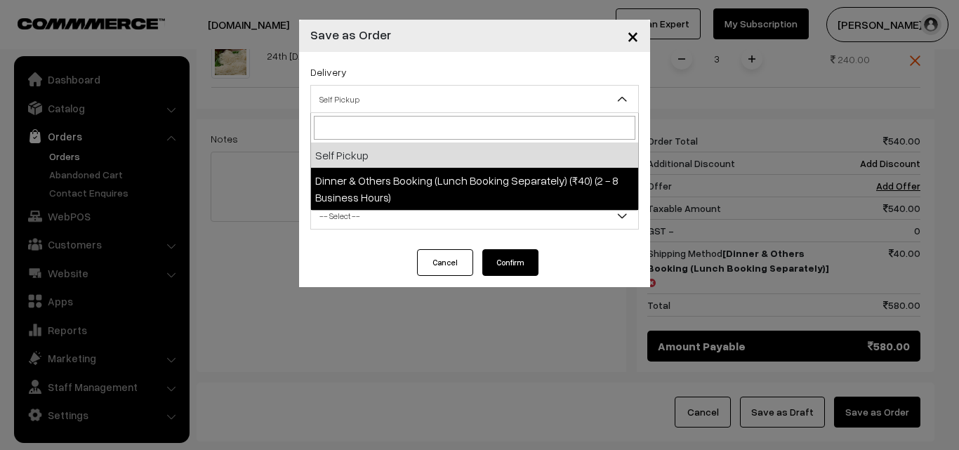
select select "DOB1"
select select "3"
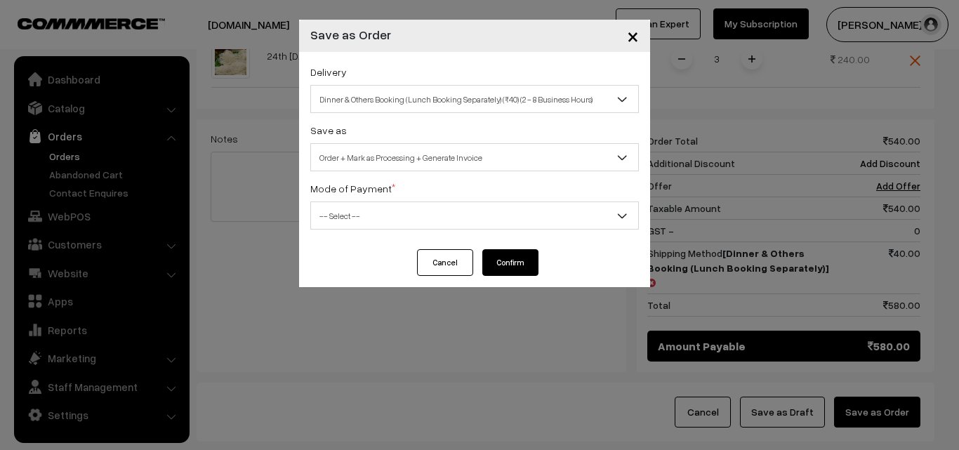
click at [533, 222] on span "-- Select --" at bounding box center [474, 216] width 327 height 25
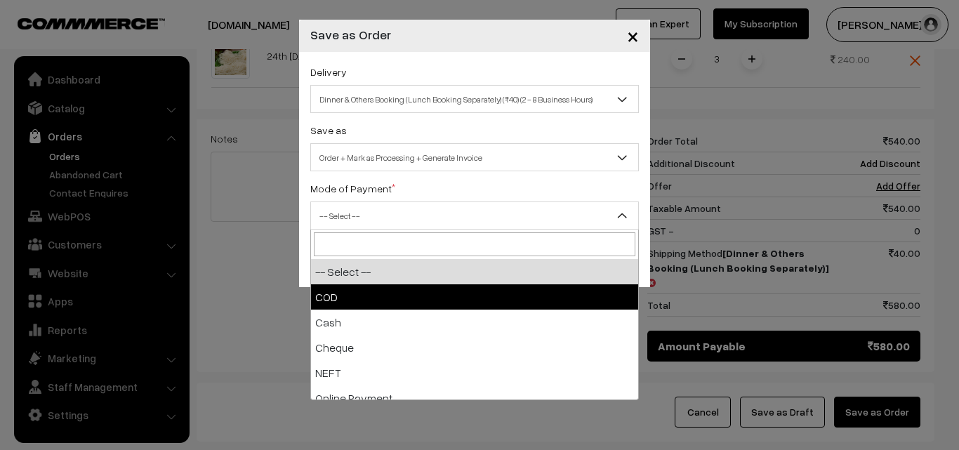
select select "1"
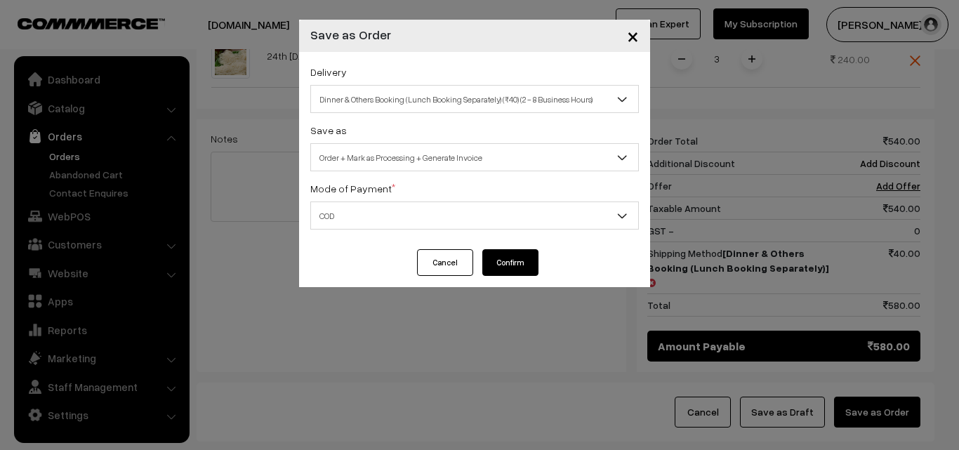
click at [496, 259] on button "Confirm" at bounding box center [510, 262] width 56 height 27
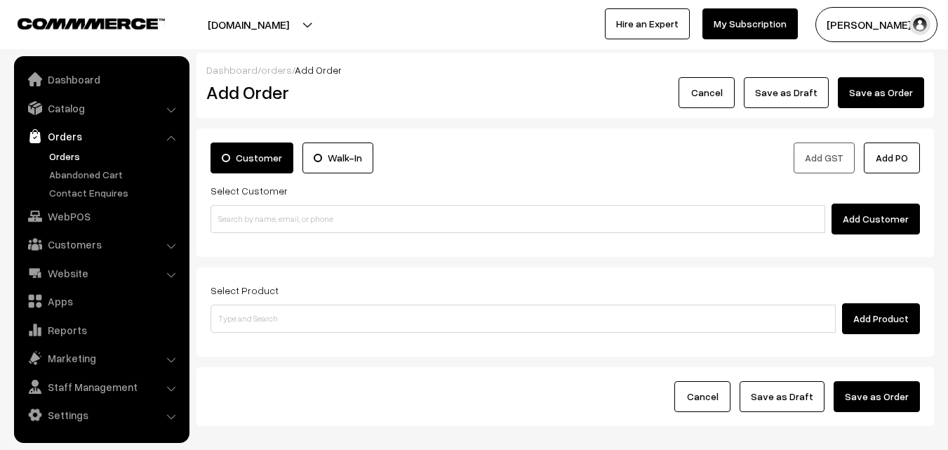
click at [71, 157] on link "Orders" at bounding box center [115, 156] width 139 height 15
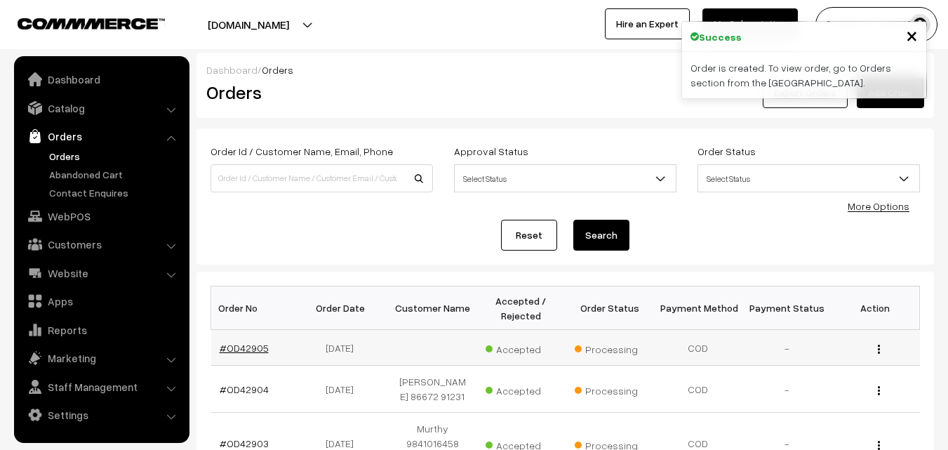
click at [258, 345] on link "#OD42905" at bounding box center [244, 348] width 49 height 12
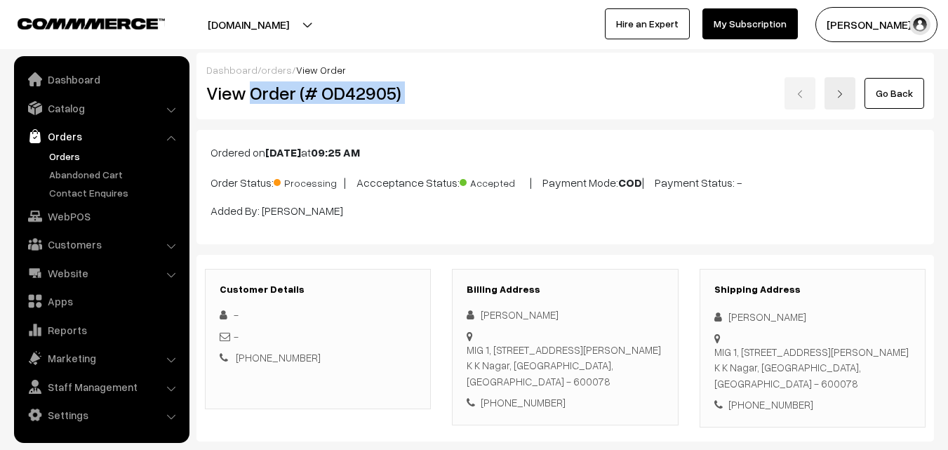
drag, startPoint x: 250, startPoint y: 95, endPoint x: 522, endPoint y: 102, distance: 272.4
click at [522, 102] on div "View Order (# OD42905) Go Back" at bounding box center [565, 93] width 739 height 32
copy div "Order (# OD42905)"
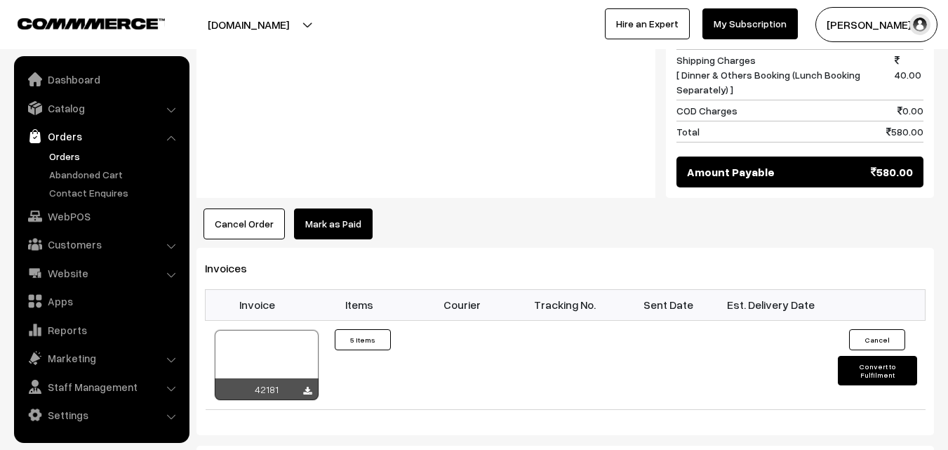
scroll to position [982, 0]
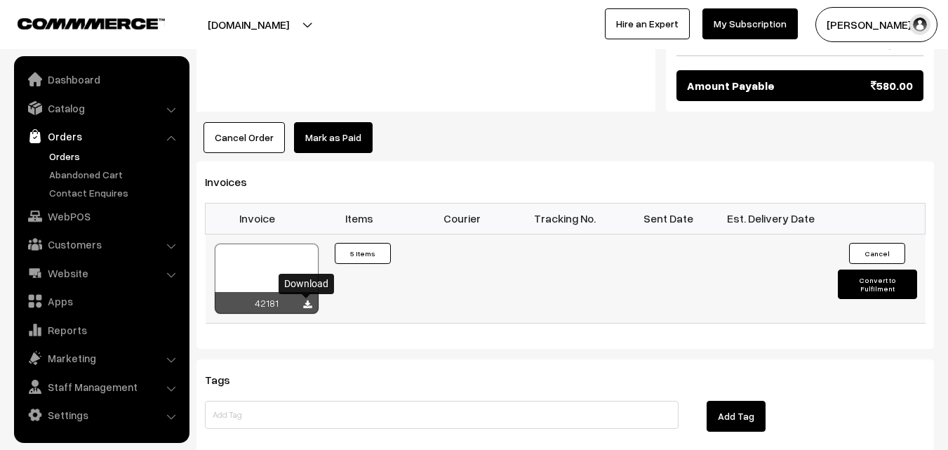
click at [307, 305] on icon at bounding box center [307, 304] width 8 height 9
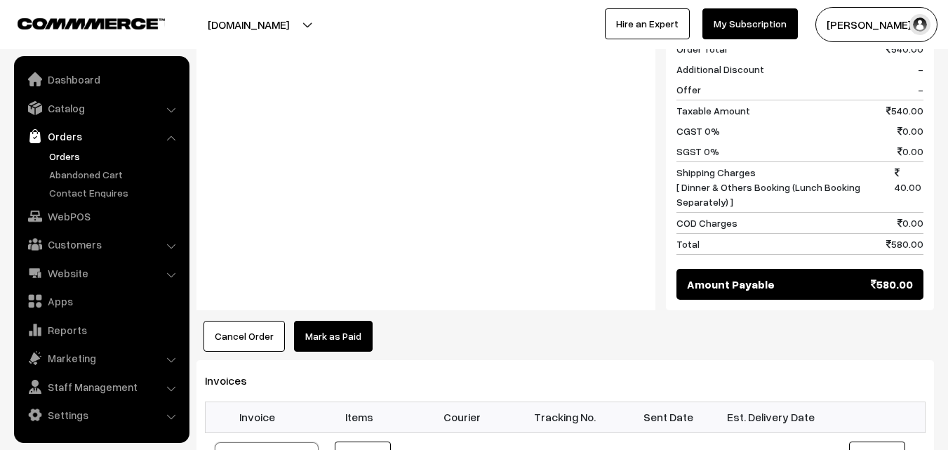
scroll to position [772, 0]
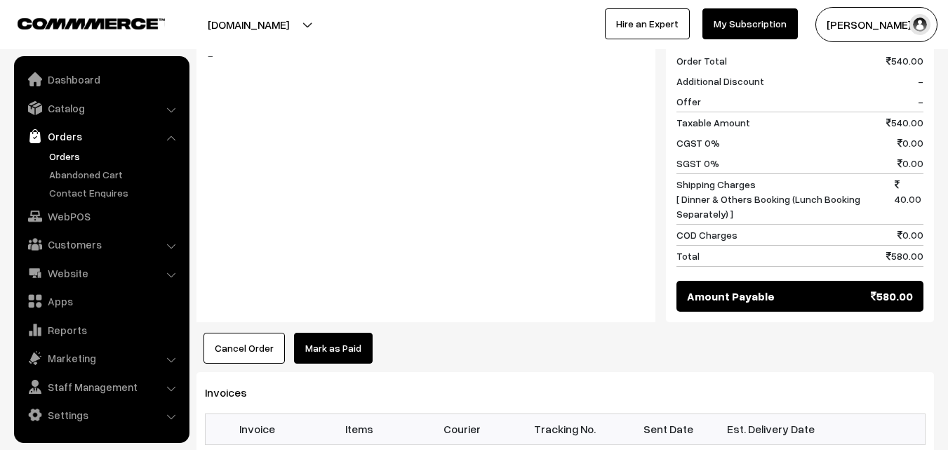
click at [74, 160] on link "Orders" at bounding box center [115, 156] width 139 height 15
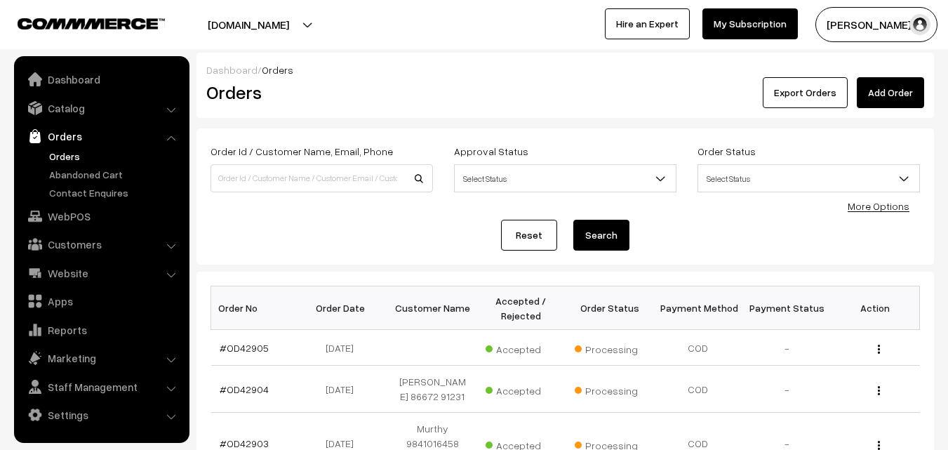
click at [72, 156] on link "Orders" at bounding box center [115, 156] width 139 height 15
click at [72, 221] on link "WebPOS" at bounding box center [101, 216] width 167 height 25
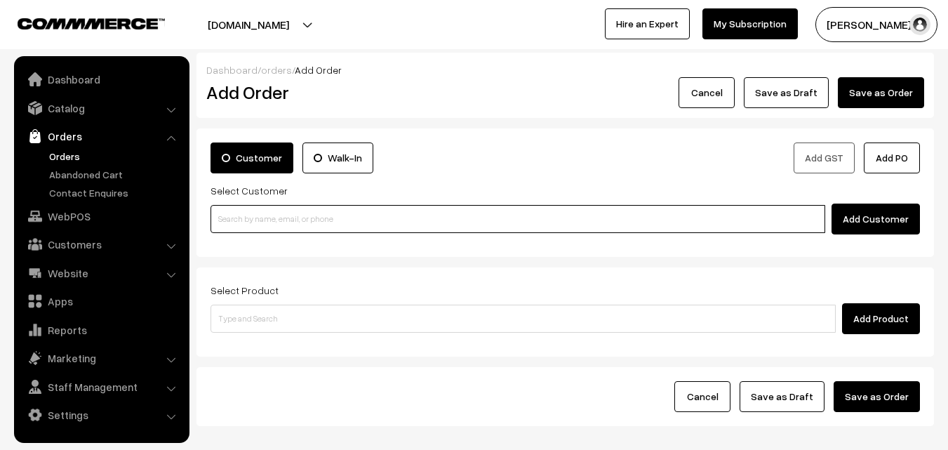
click at [276, 219] on input at bounding box center [518, 219] width 615 height 28
paste input "+91 98845 18491"
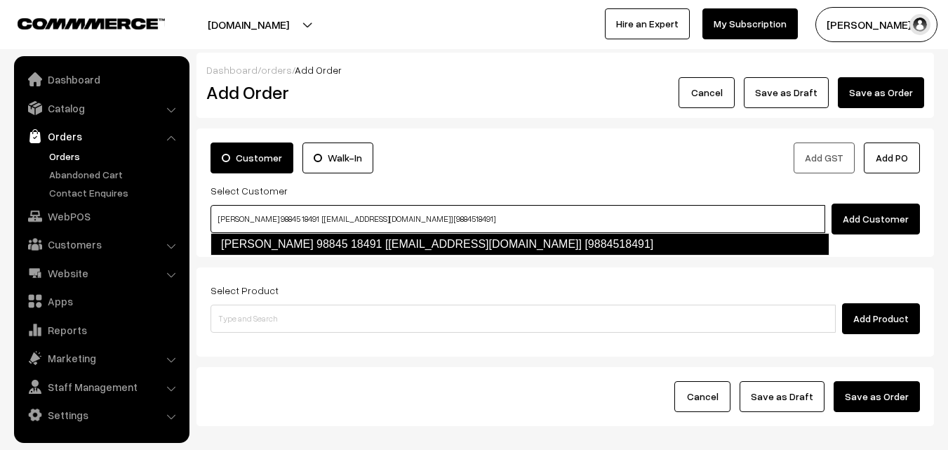
type input "Karthik 98845 18491 [test940@gmail.com] [9884518491]"
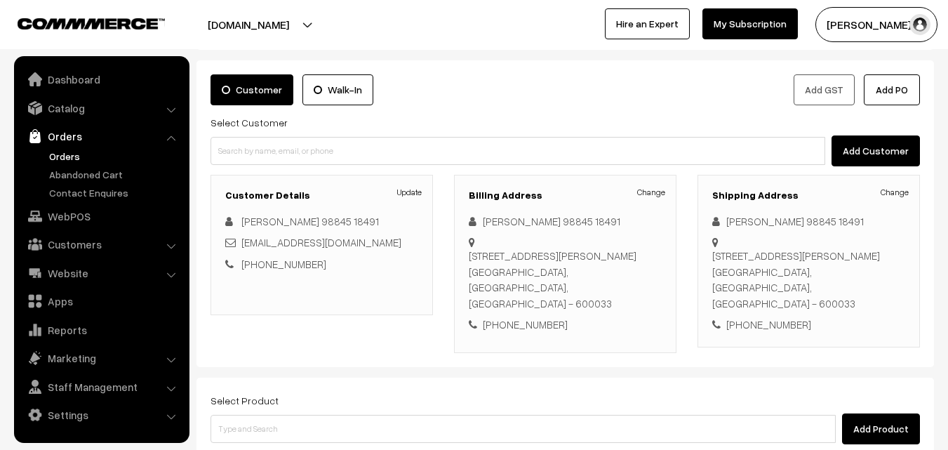
scroll to position [140, 0]
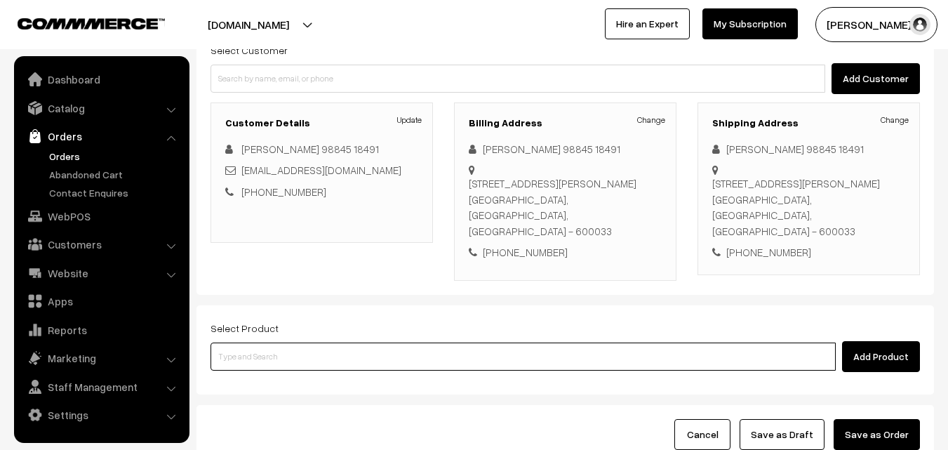
click at [322, 342] on input at bounding box center [523, 356] width 625 height 28
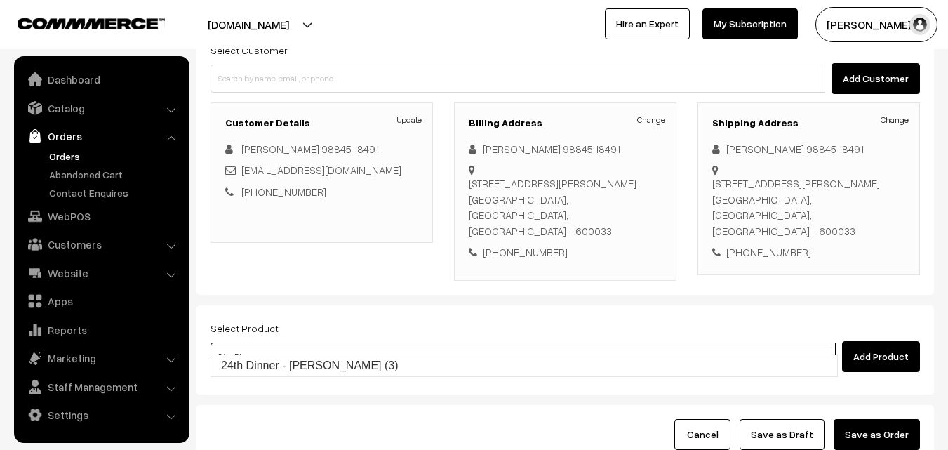
type input "24th Dinner - Methi Chapapthi (3)"
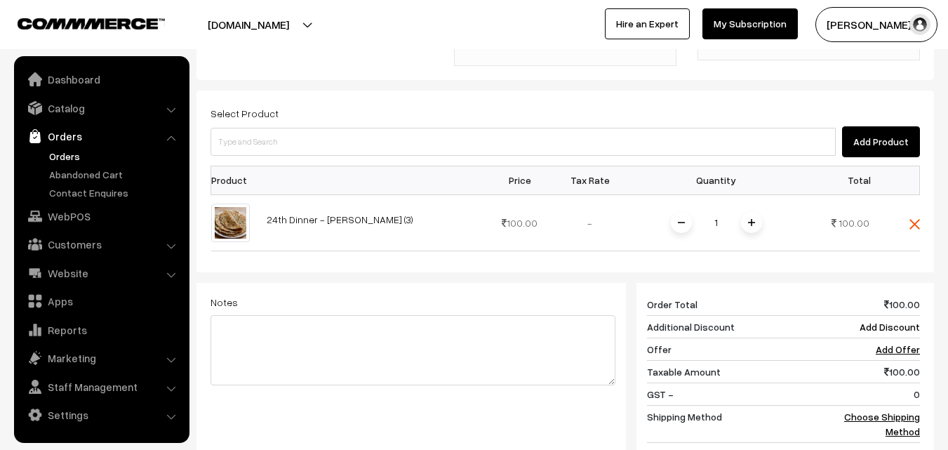
scroll to position [421, 0]
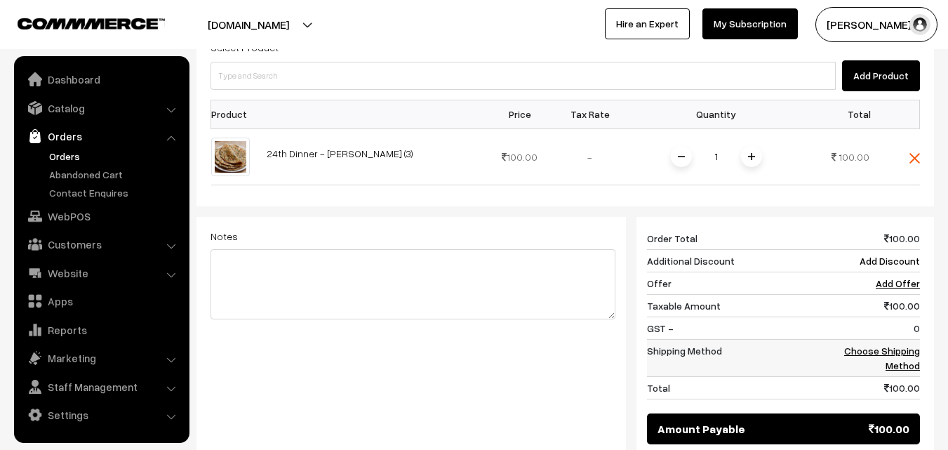
click at [903, 341] on td "Choose Shipping Method" at bounding box center [876, 357] width 87 height 37
click at [884, 345] on link "Choose Shipping Method" at bounding box center [882, 358] width 76 height 27
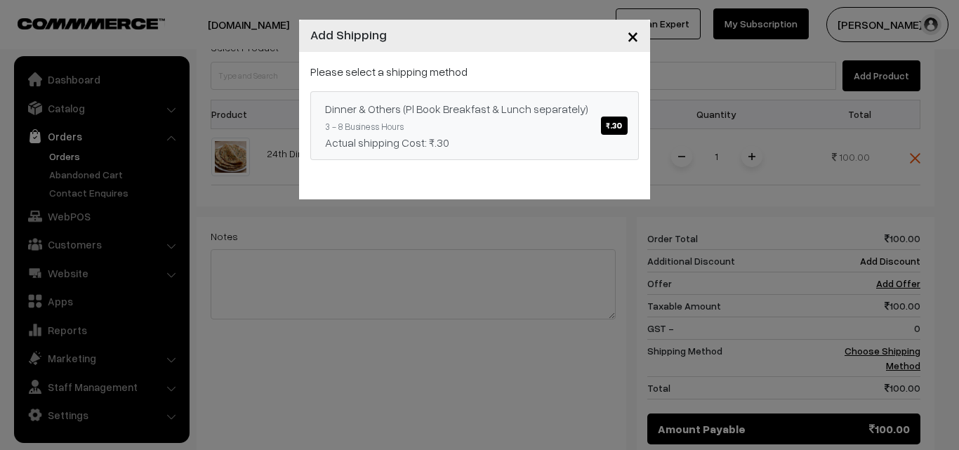
click at [622, 126] on span "₹.30" at bounding box center [614, 125] width 26 height 18
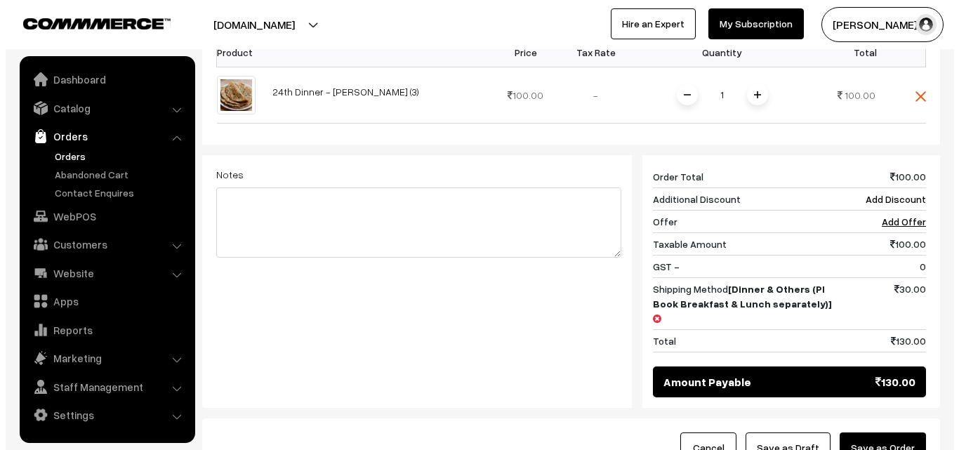
scroll to position [561, 0]
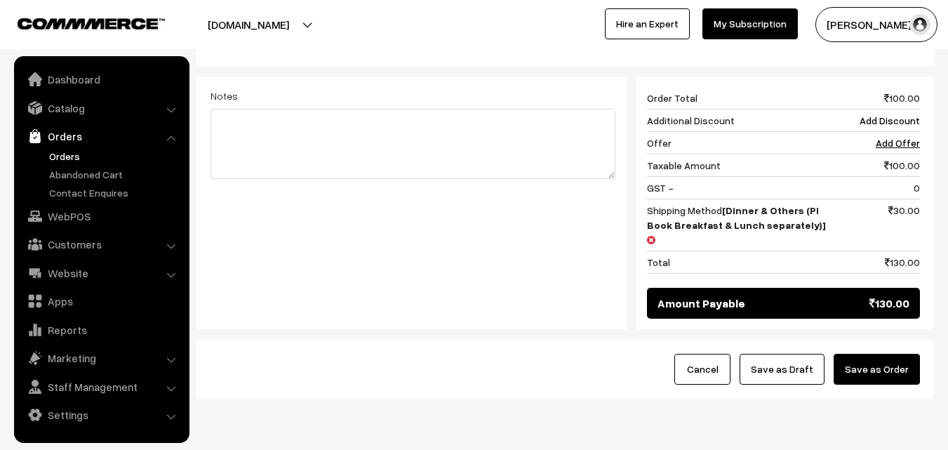
click at [872, 354] on button "Save as Order" at bounding box center [877, 369] width 86 height 31
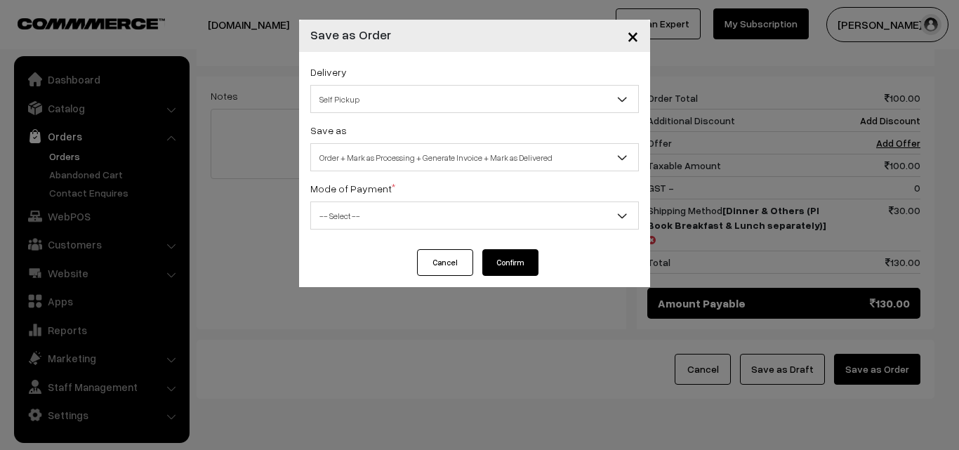
click at [445, 91] on span "Self Pickup" at bounding box center [474, 99] width 327 height 25
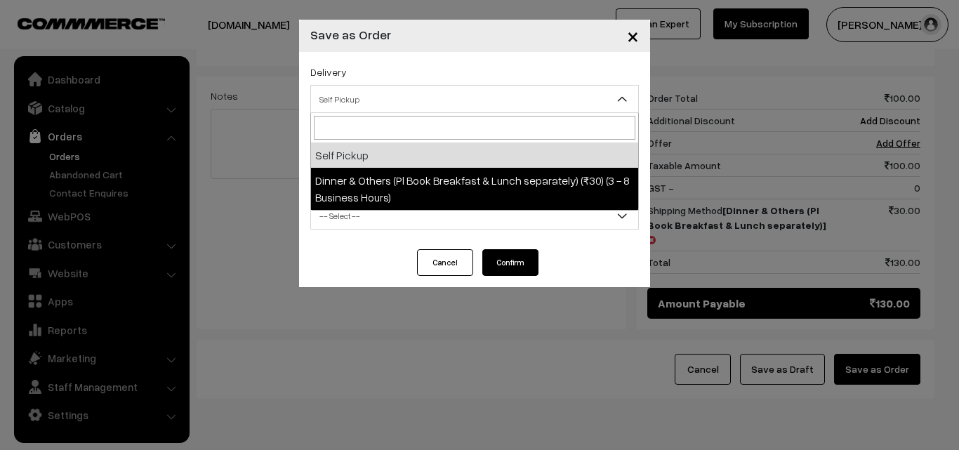
select select "DOP1"
select select "3"
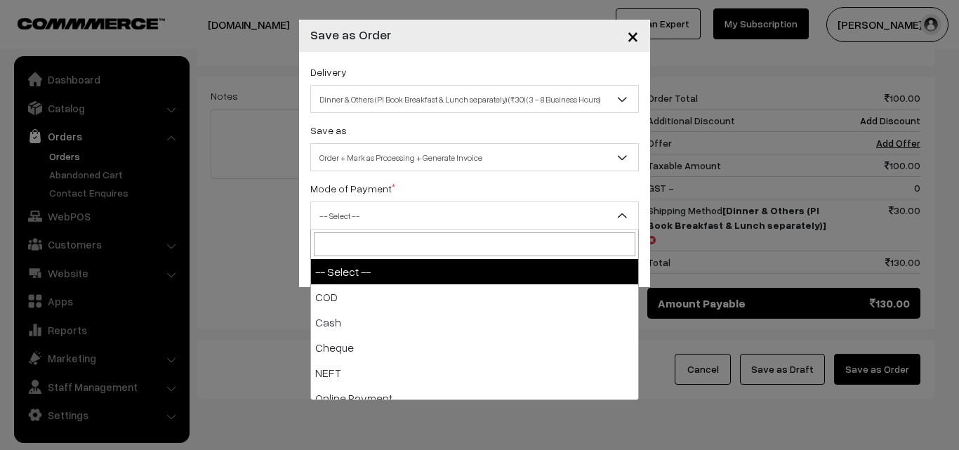
click at [457, 208] on span "-- Select --" at bounding box center [474, 216] width 327 height 25
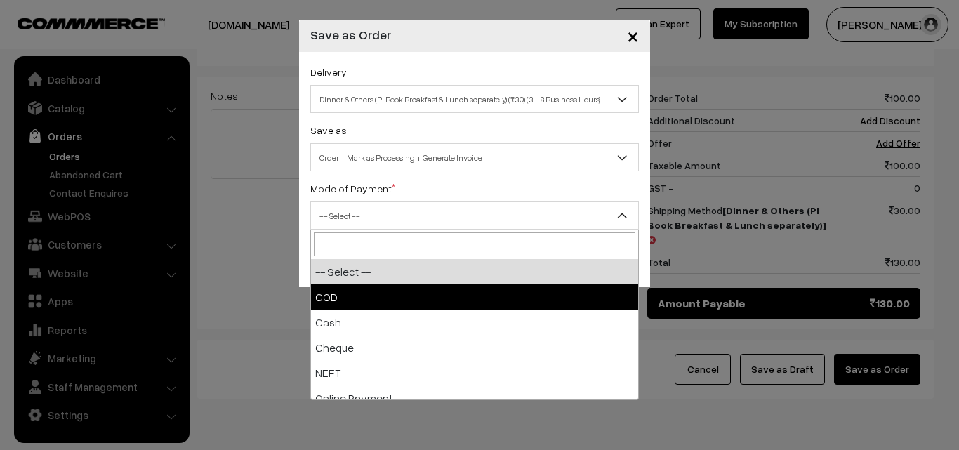
select select "1"
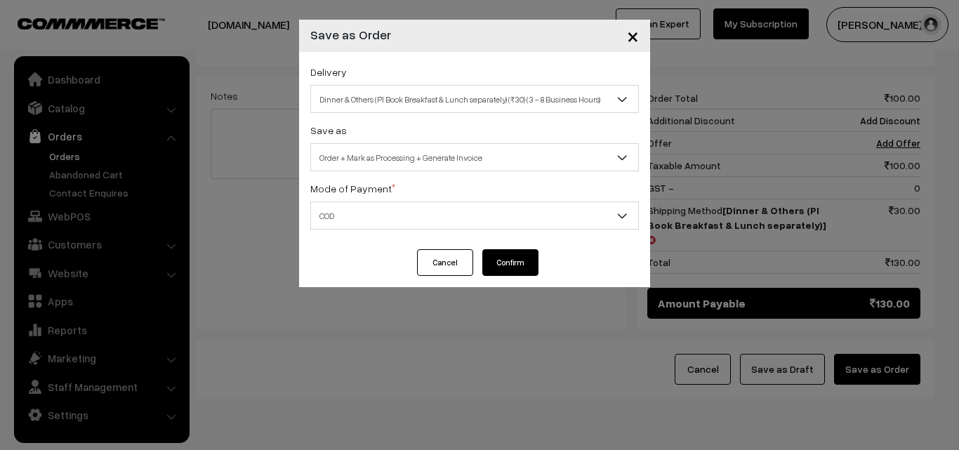
click at [502, 260] on button "Confirm" at bounding box center [510, 262] width 56 height 27
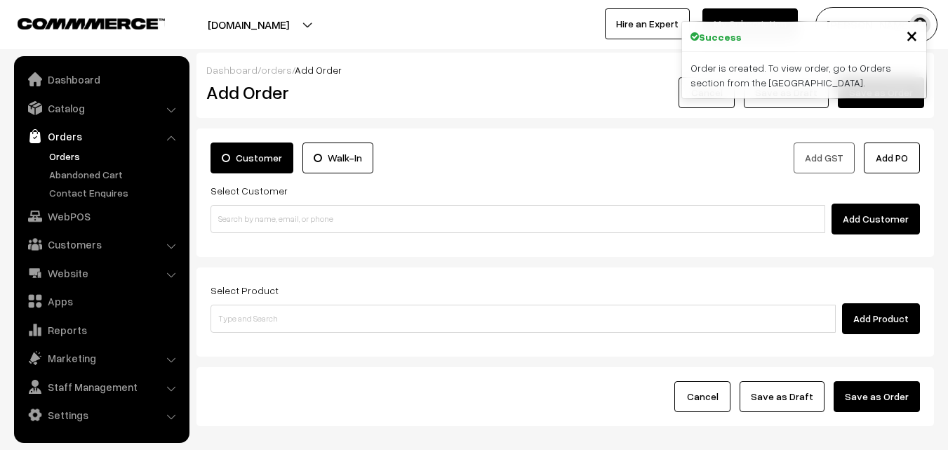
click at [65, 156] on link "Orders" at bounding box center [115, 156] width 139 height 15
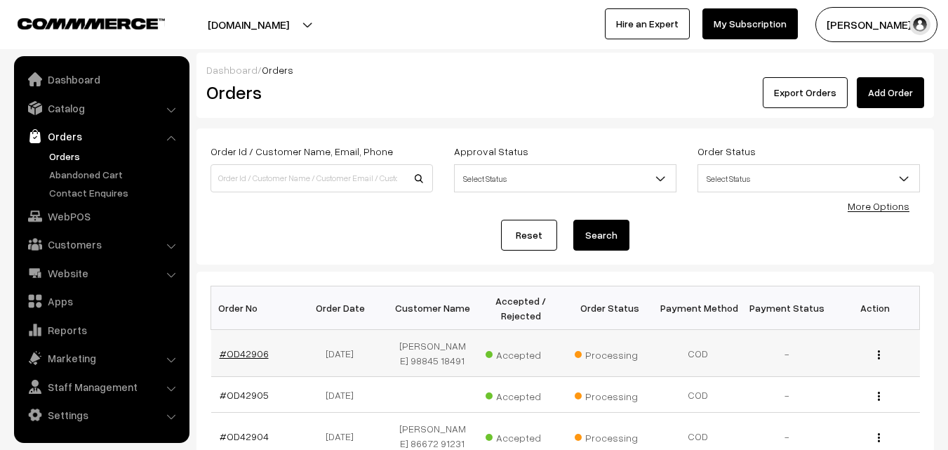
click at [247, 355] on link "#OD42906" at bounding box center [244, 353] width 49 height 12
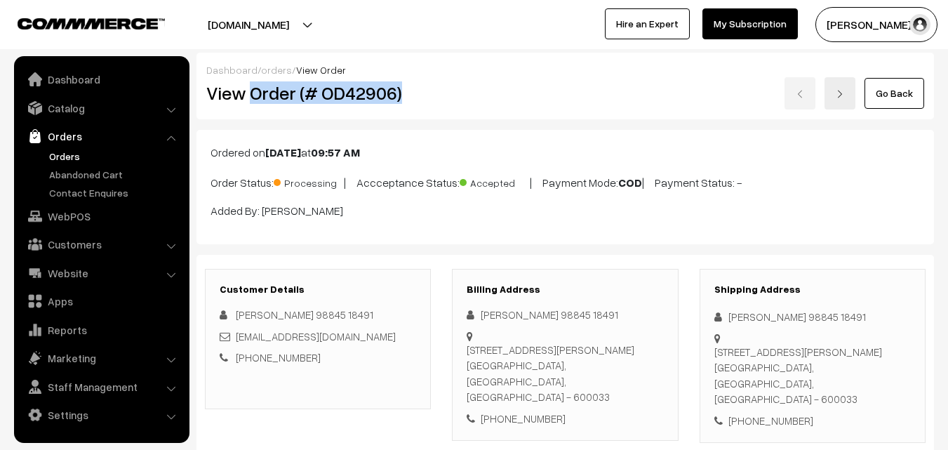
drag, startPoint x: 253, startPoint y: 88, endPoint x: 411, endPoint y: 93, distance: 158.0
click at [411, 93] on h2 "View Order (# OD42906)" at bounding box center [318, 93] width 225 height 22
copy h2 "Order (# OD42906)"
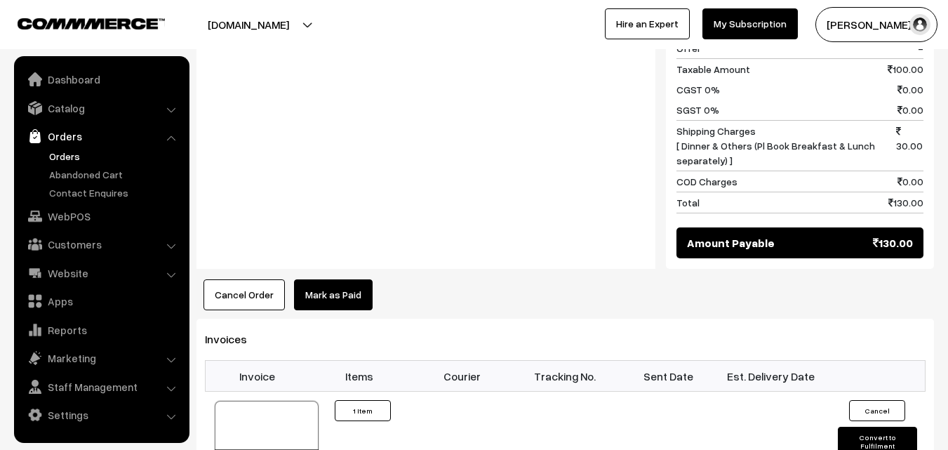
scroll to position [702, 0]
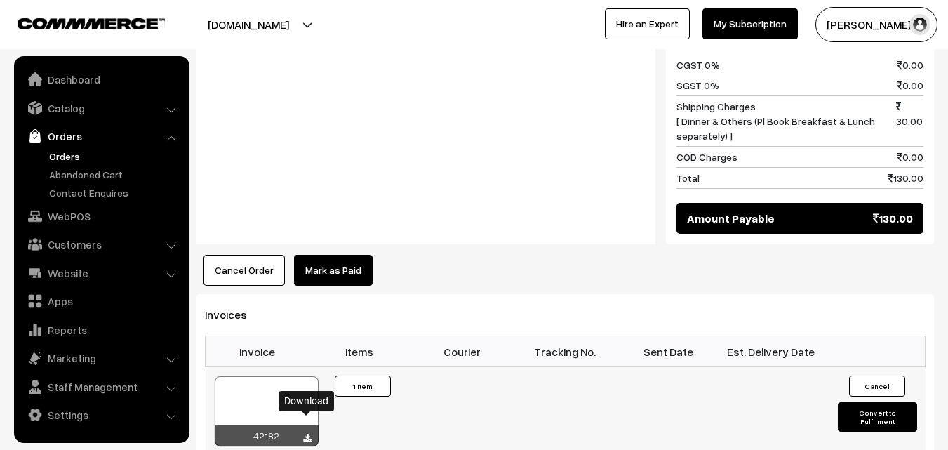
click at [308, 434] on icon at bounding box center [307, 438] width 8 height 9
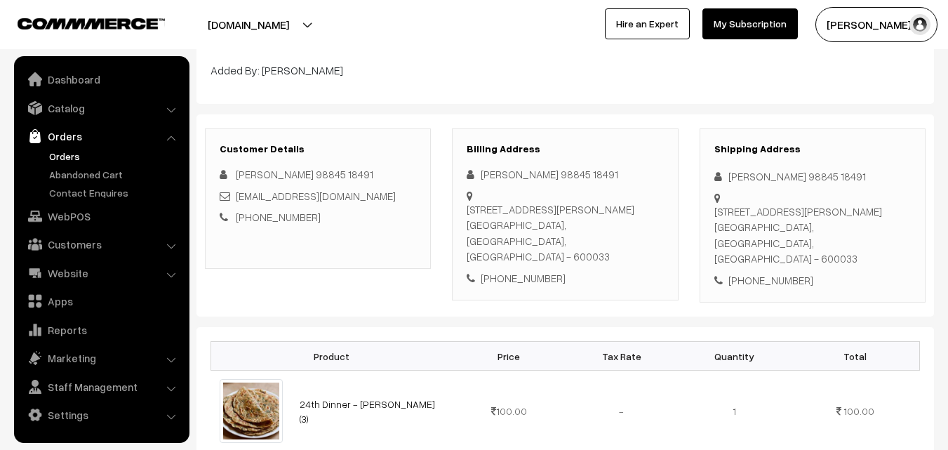
scroll to position [0, 0]
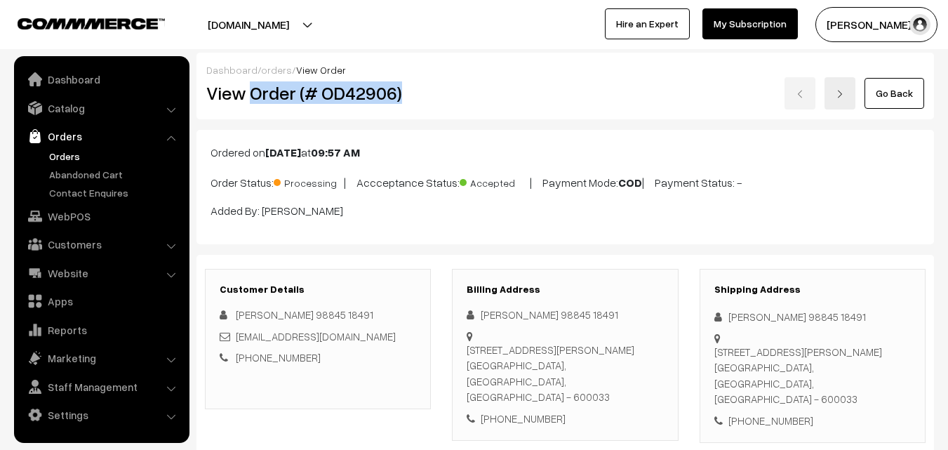
click at [62, 152] on link "Orders" at bounding box center [115, 156] width 139 height 15
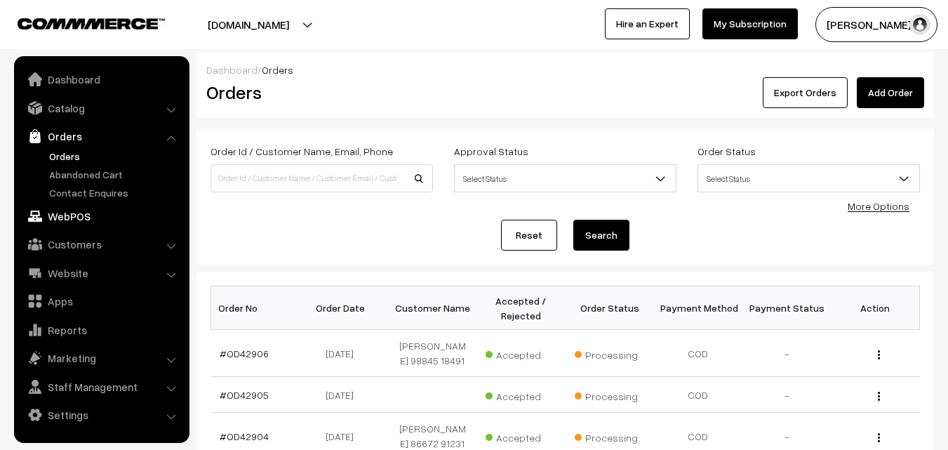
click at [71, 211] on link "WebPOS" at bounding box center [101, 216] width 167 height 25
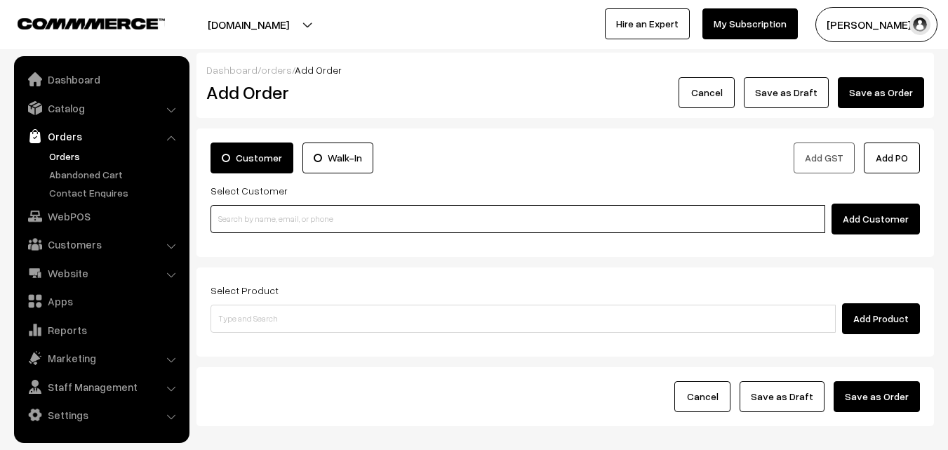
click at [372, 220] on input at bounding box center [518, 219] width 615 height 28
paste input "[PHONE_NUMBER]"
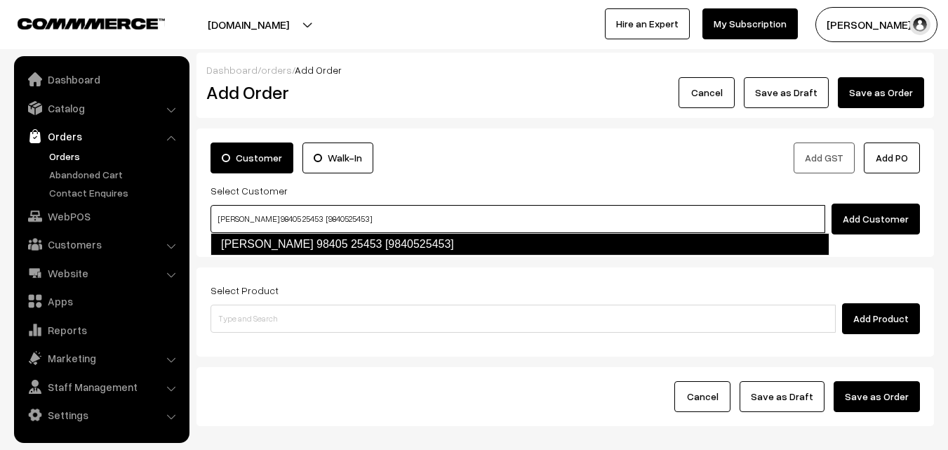
type input "[PERSON_NAME] 98405 25453 [9840525453]"
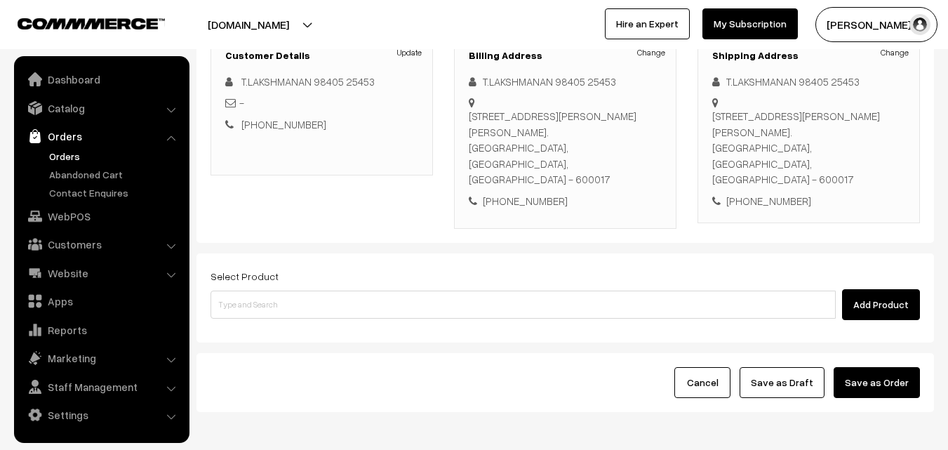
scroll to position [211, 0]
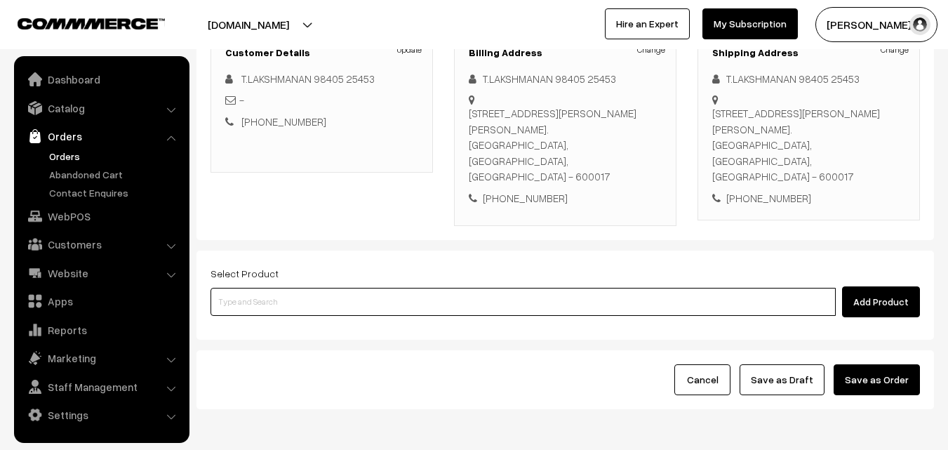
click at [373, 294] on input at bounding box center [523, 302] width 625 height 28
click at [352, 288] on input at bounding box center [523, 302] width 625 height 28
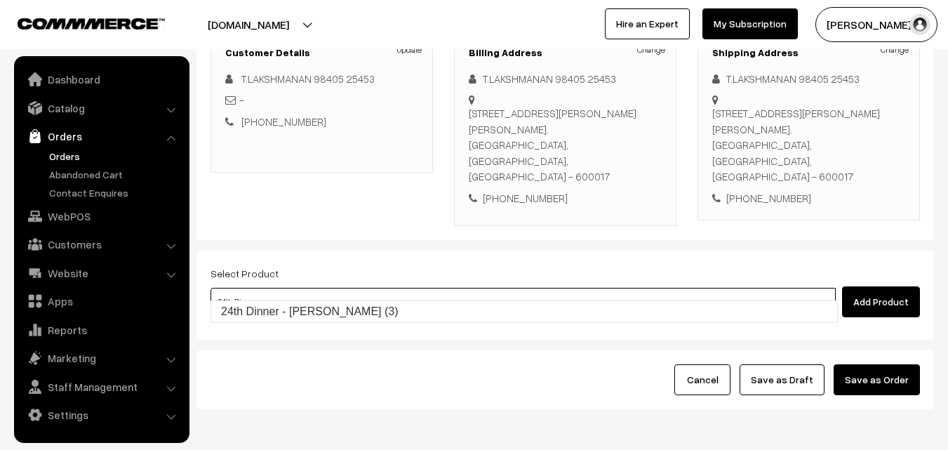
type input "24th Dinner - Methi Chapapthi (3)"
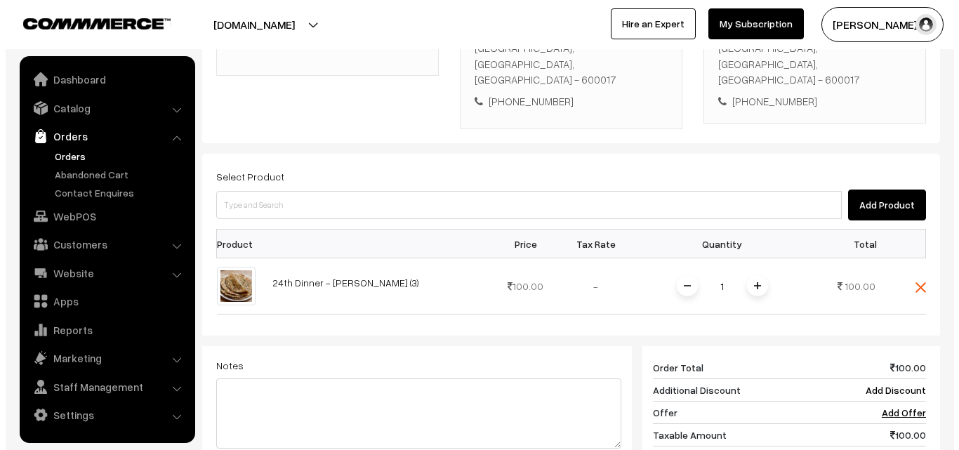
scroll to position [491, 0]
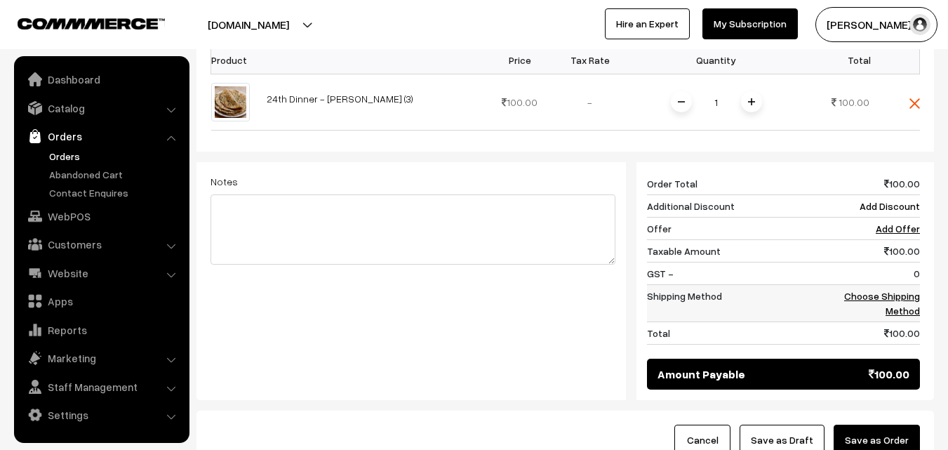
click at [900, 290] on link "Choose Shipping Method" at bounding box center [882, 303] width 76 height 27
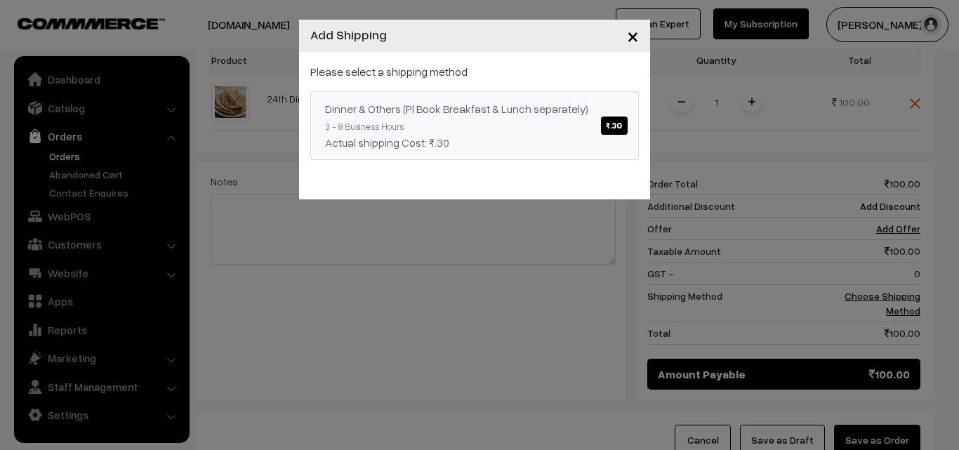
click at [618, 126] on span "₹.30" at bounding box center [614, 125] width 26 height 18
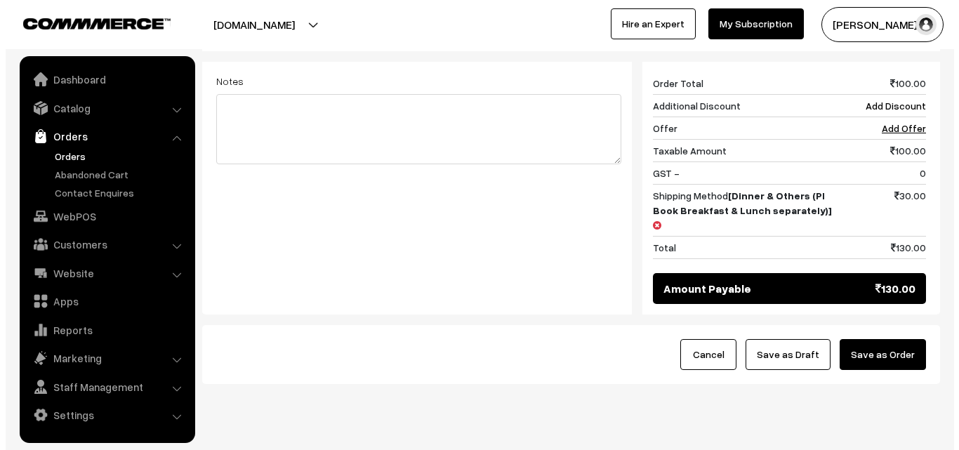
scroll to position [597, 0]
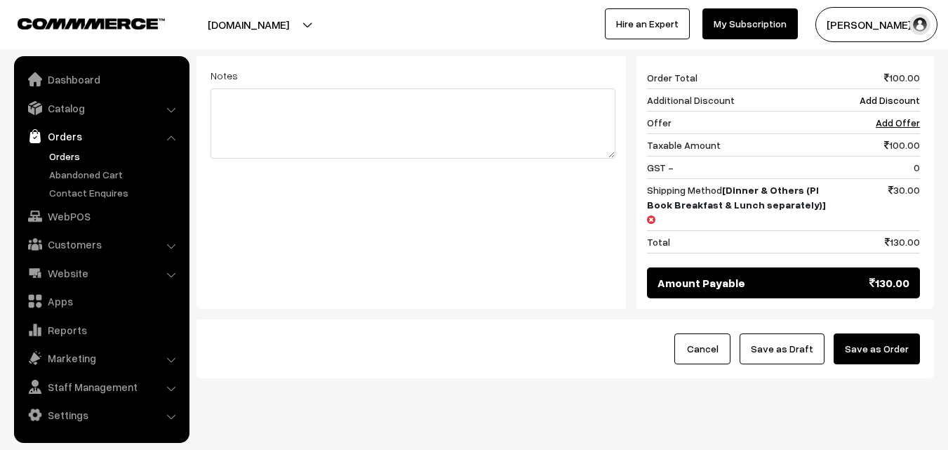
click at [875, 333] on button "Save as Order" at bounding box center [877, 348] width 86 height 31
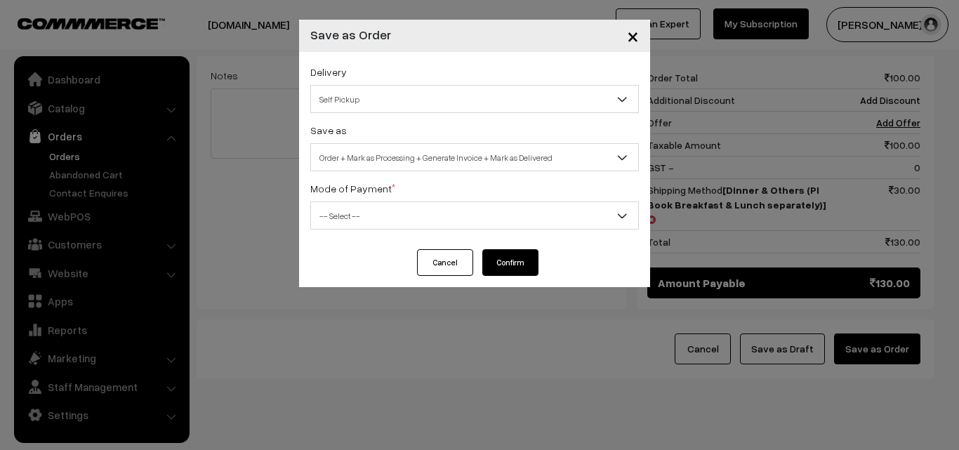
click at [473, 100] on span "Self Pickup" at bounding box center [474, 99] width 327 height 25
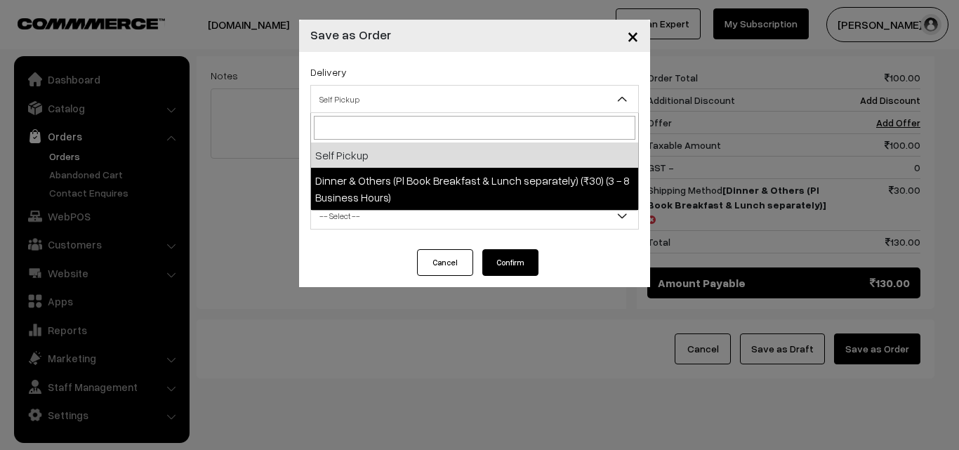
select select "DOP1"
select select "3"
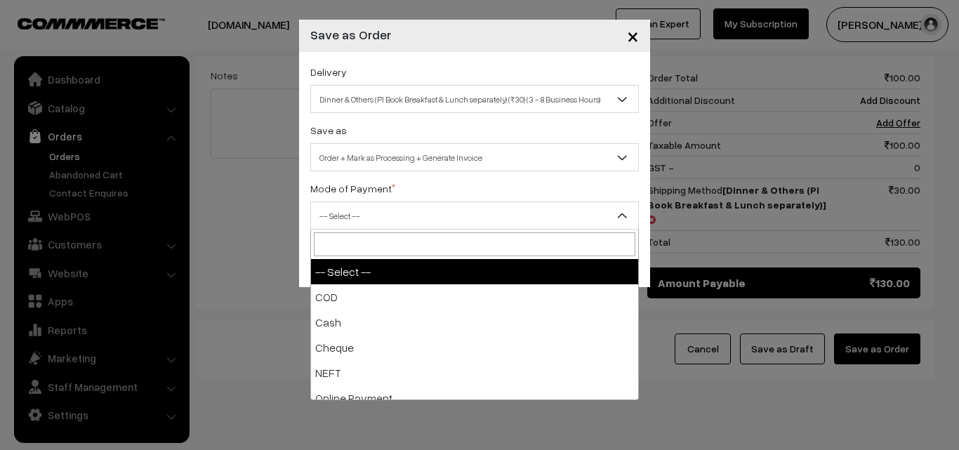
click at [515, 214] on span "-- Select --" at bounding box center [474, 216] width 327 height 25
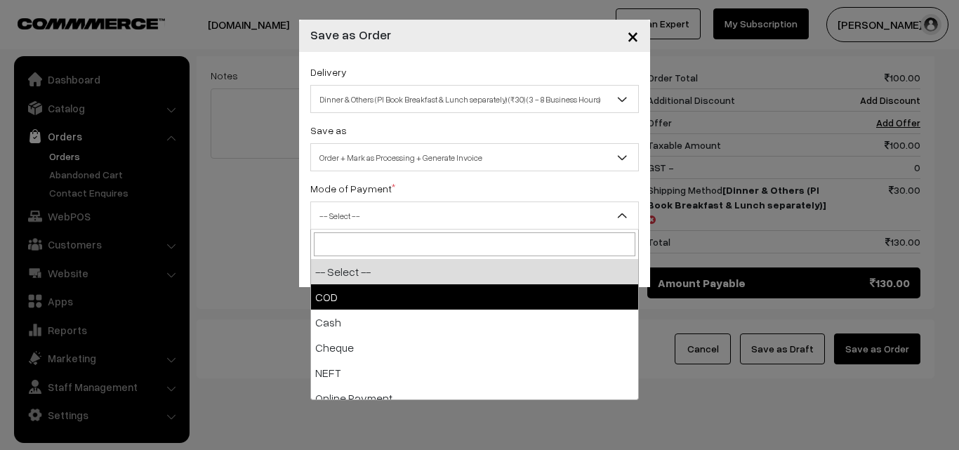
select select "1"
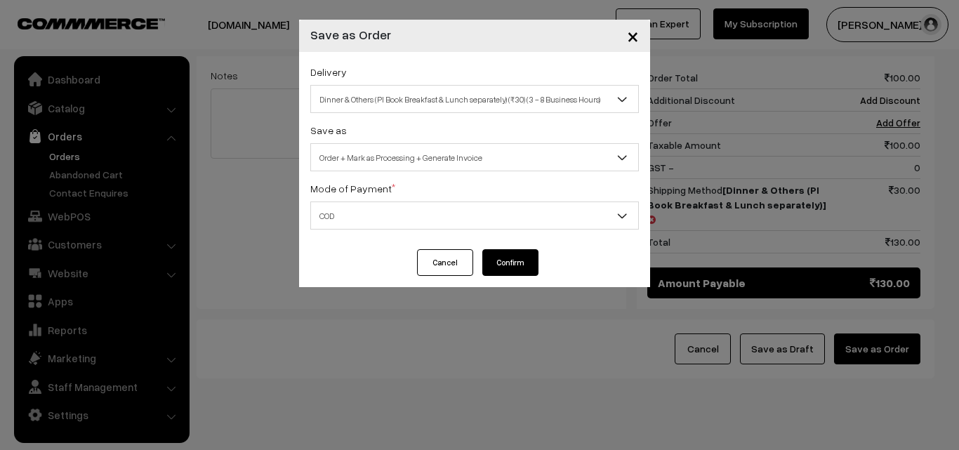
click at [519, 263] on button "Confirm" at bounding box center [510, 262] width 56 height 27
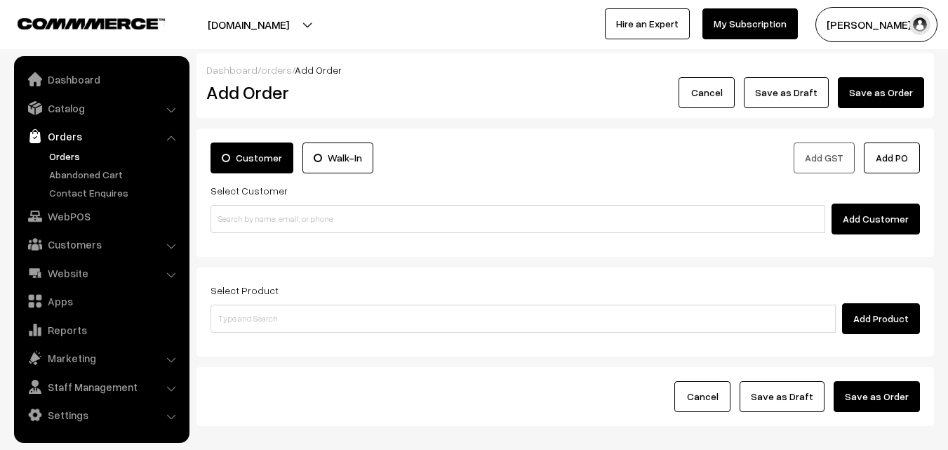
click at [69, 154] on link "Orders" at bounding box center [115, 156] width 139 height 15
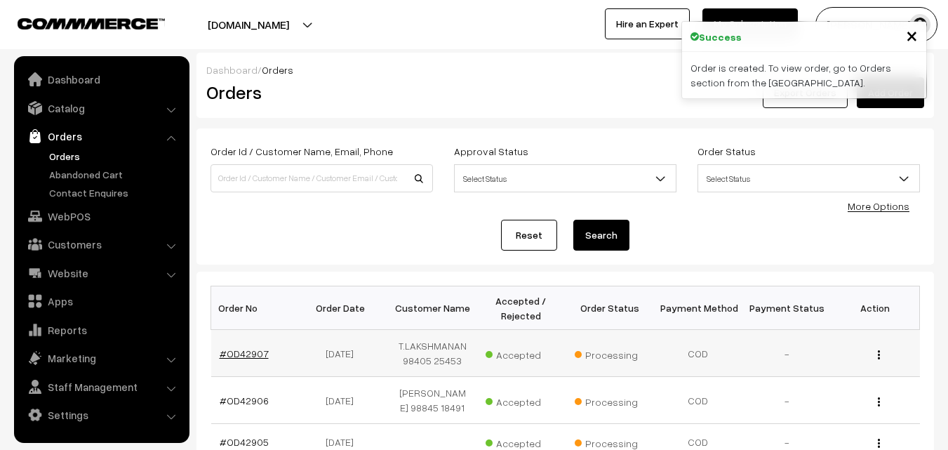
click at [225, 351] on link "#OD42907" at bounding box center [244, 353] width 49 height 12
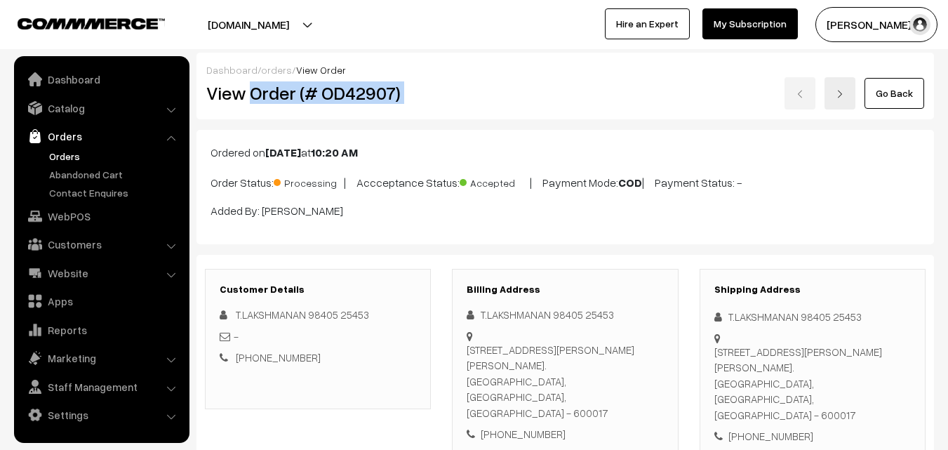
drag, startPoint x: 253, startPoint y: 93, endPoint x: 455, endPoint y: 109, distance: 203.4
click at [455, 109] on div "View Order (# OD42907) Go Back" at bounding box center [565, 93] width 739 height 32
copy div "Order (# OD42907)"
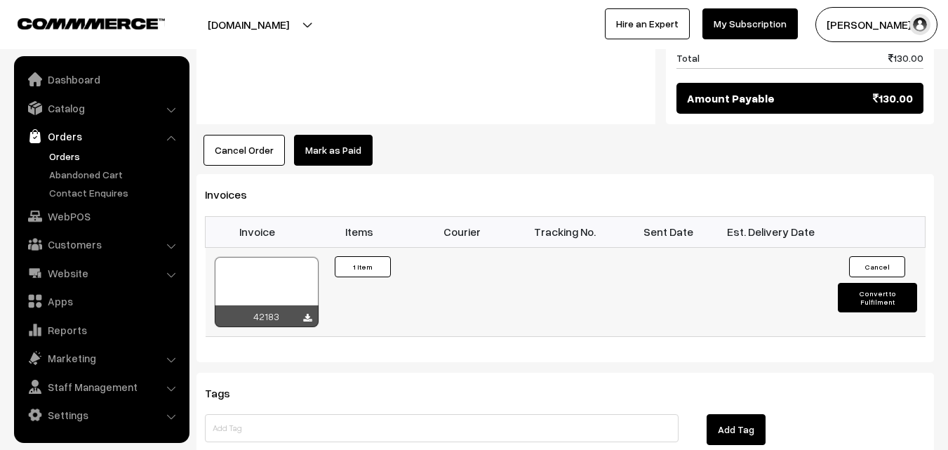
scroll to position [842, 0]
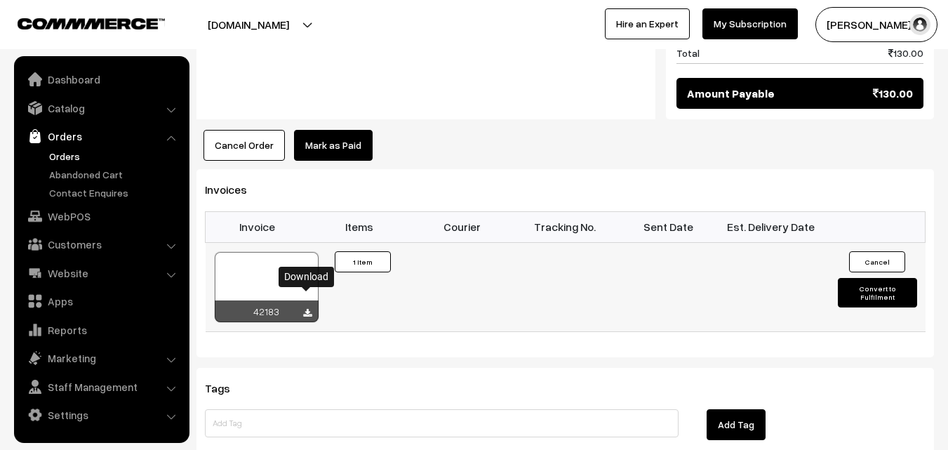
click at [305, 309] on icon at bounding box center [307, 313] width 8 height 9
click at [55, 154] on link "Orders" at bounding box center [115, 156] width 139 height 15
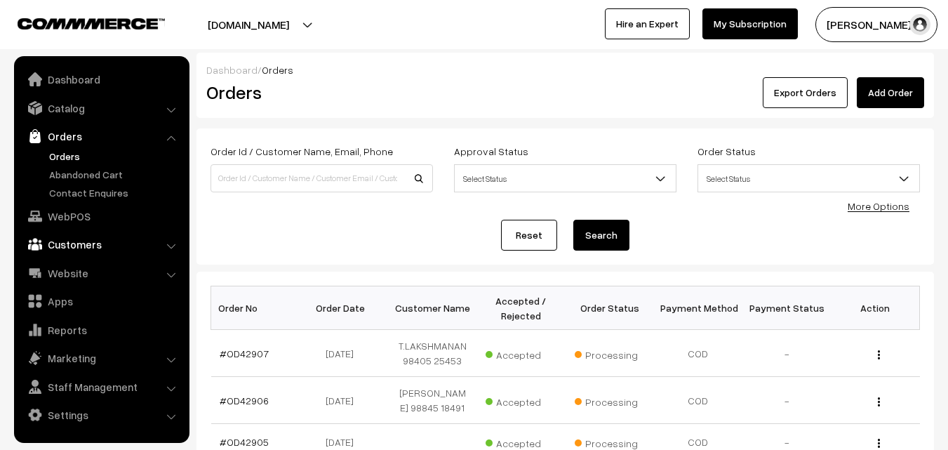
click at [70, 240] on link "Customers" at bounding box center [101, 244] width 167 height 25
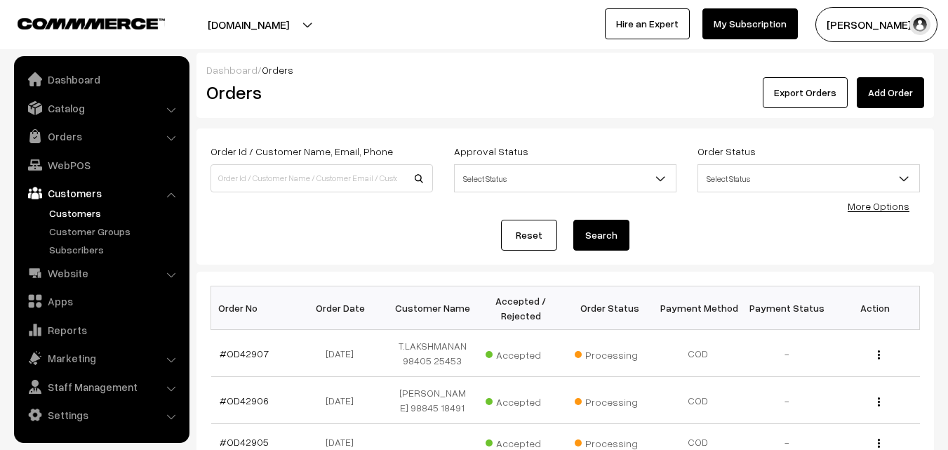
click at [81, 211] on link "Customers" at bounding box center [115, 213] width 139 height 15
click at [77, 215] on link "Customers" at bounding box center [115, 213] width 139 height 15
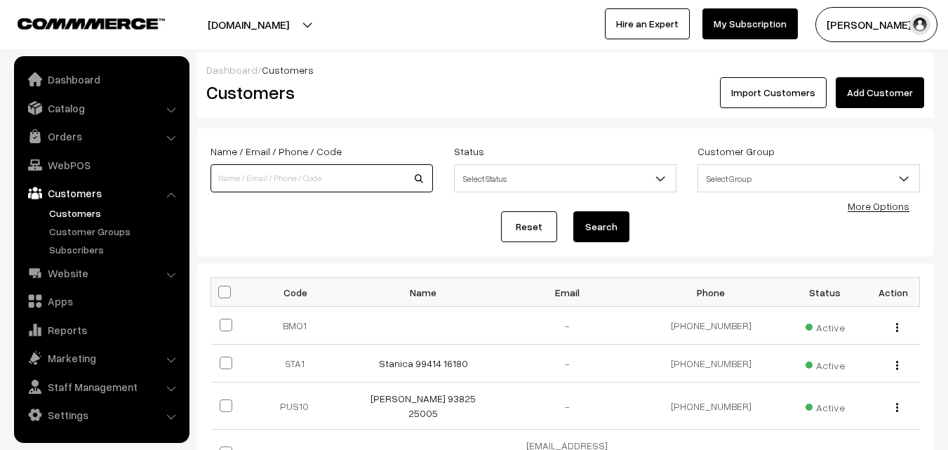
click at [307, 180] on input at bounding box center [322, 178] width 222 height 28
click at [357, 184] on input "735" at bounding box center [322, 178] width 222 height 28
type input "7358014248"
click at [573, 211] on button "Search" at bounding box center [601, 226] width 56 height 31
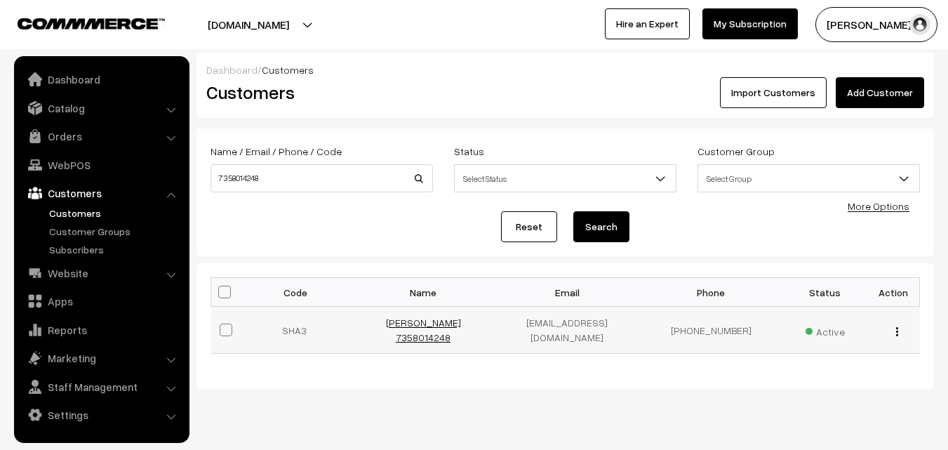
click at [423, 325] on link "shanthi 7358014248" at bounding box center [423, 329] width 75 height 27
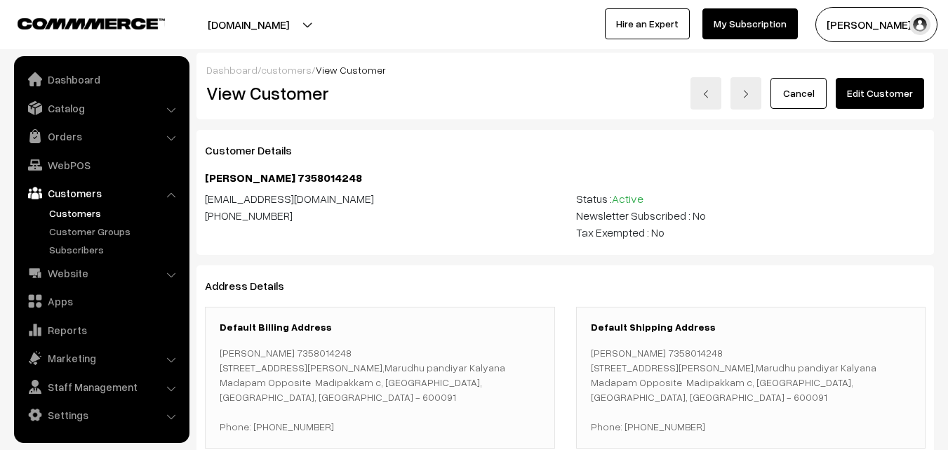
click at [890, 92] on link "Edit Customer" at bounding box center [880, 93] width 88 height 31
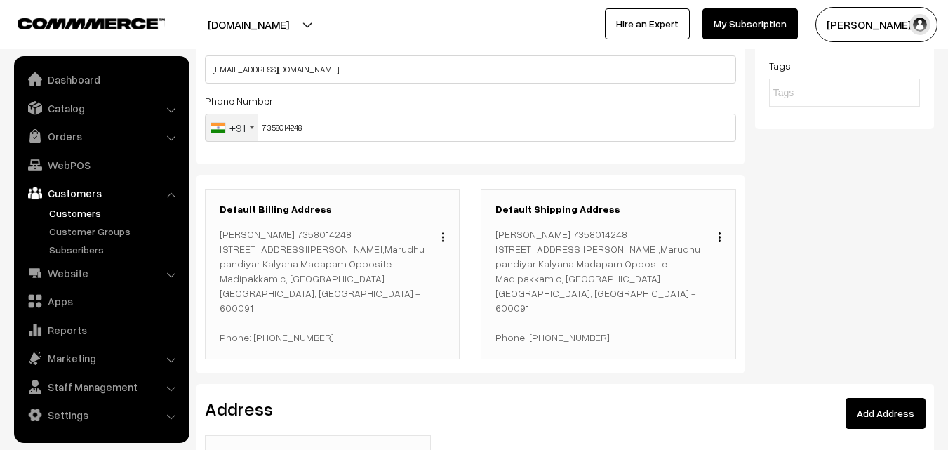
scroll to position [211, 0]
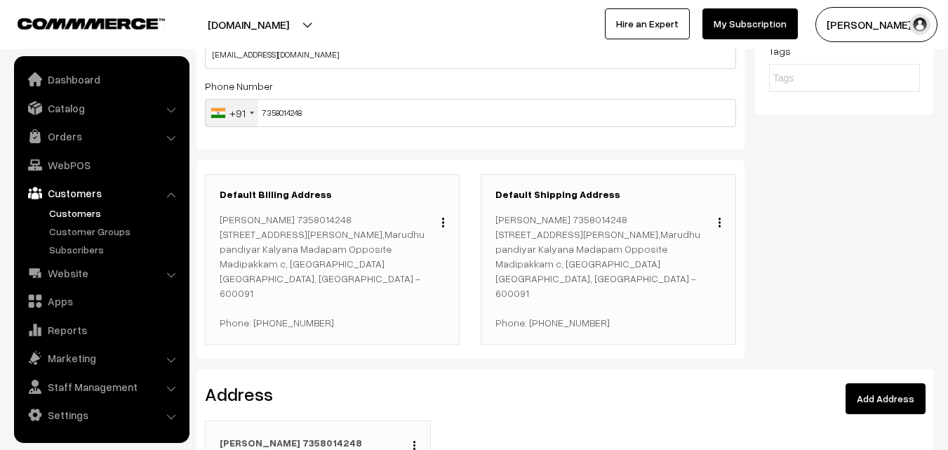
click at [442, 220] on img "button" at bounding box center [443, 222] width 2 height 9
click at [389, 248] on link "Change" at bounding box center [380, 242] width 119 height 31
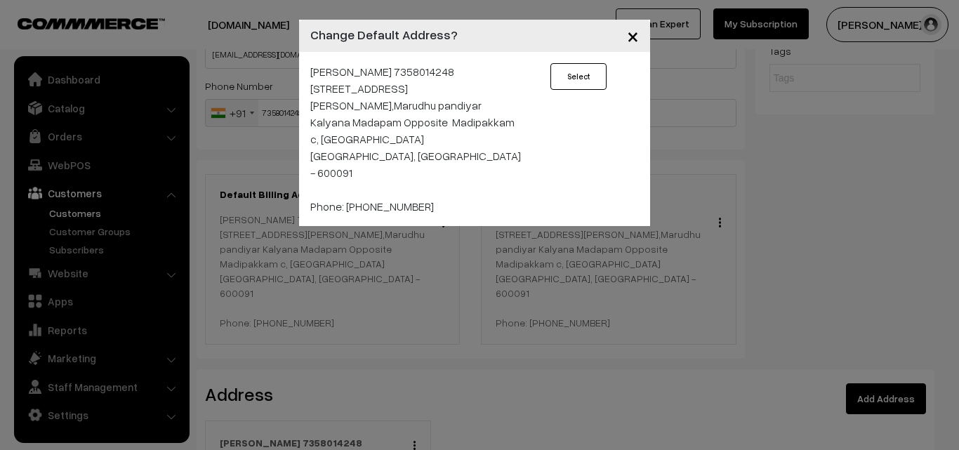
click at [636, 39] on span "×" at bounding box center [633, 35] width 12 height 26
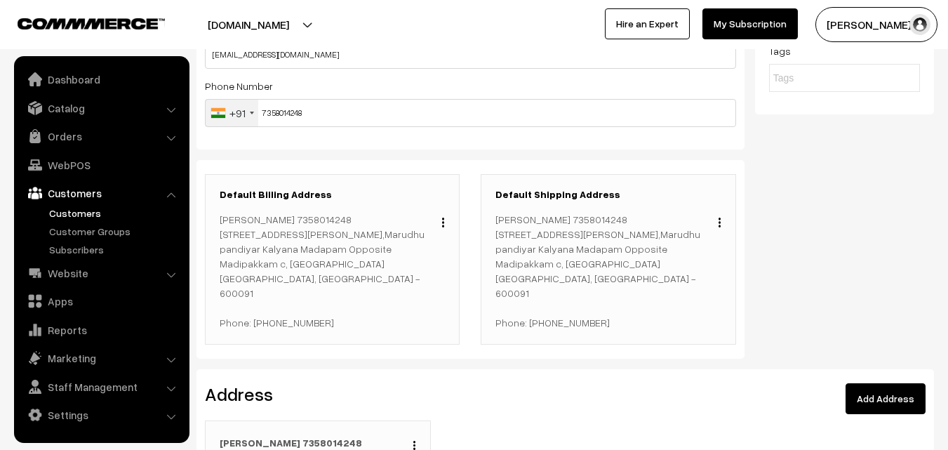
click at [444, 227] on button "button" at bounding box center [443, 221] width 4 height 11
click at [376, 249] on link "Change" at bounding box center [380, 242] width 119 height 31
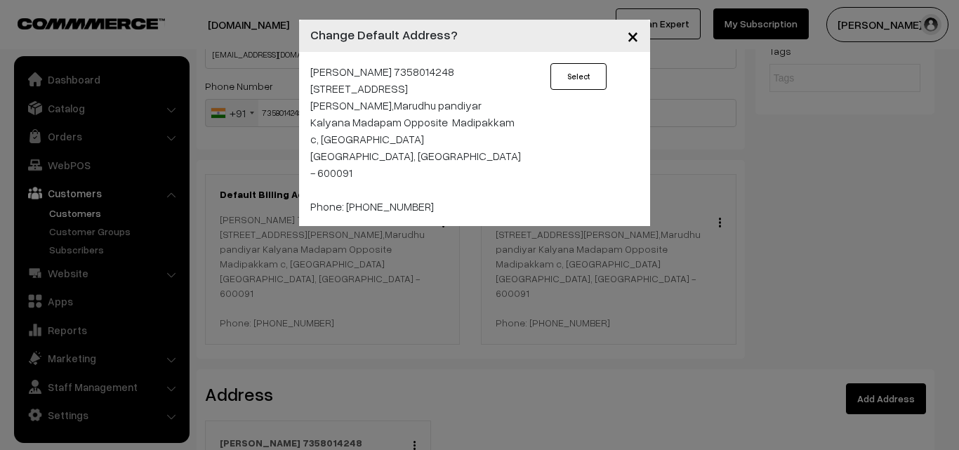
click at [564, 82] on button "Select" at bounding box center [578, 76] width 56 height 27
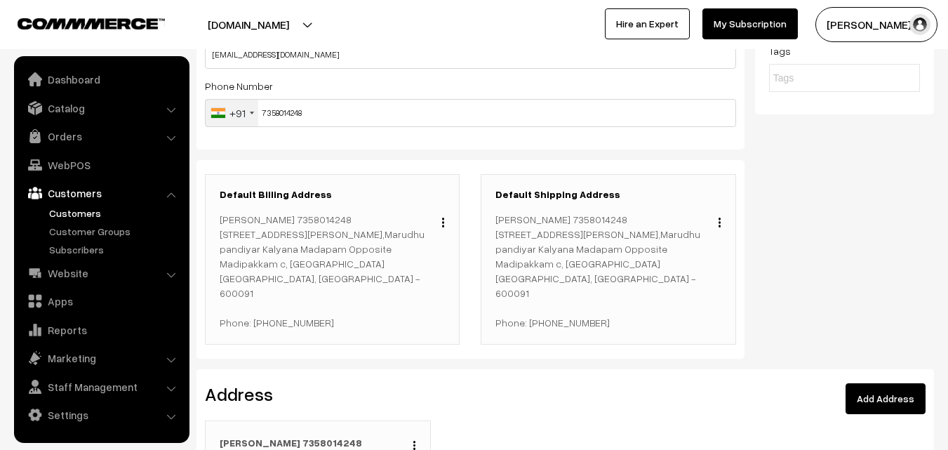
click at [443, 222] on img "button" at bounding box center [443, 222] width 2 height 9
click at [396, 243] on link "Change" at bounding box center [380, 242] width 119 height 31
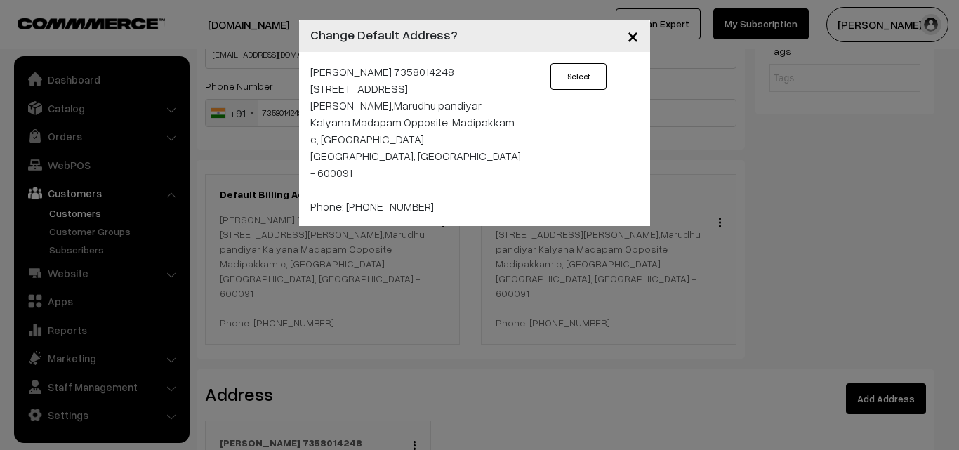
click at [585, 81] on button "Select" at bounding box center [578, 76] width 56 height 27
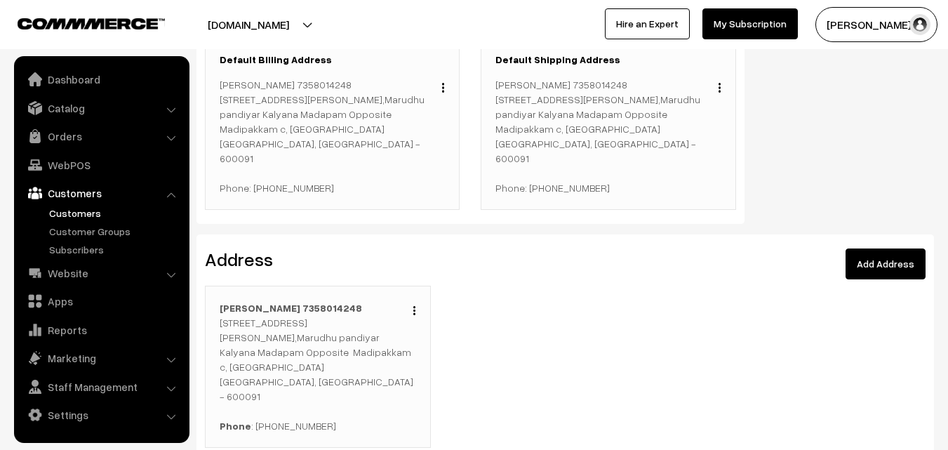
scroll to position [351, 0]
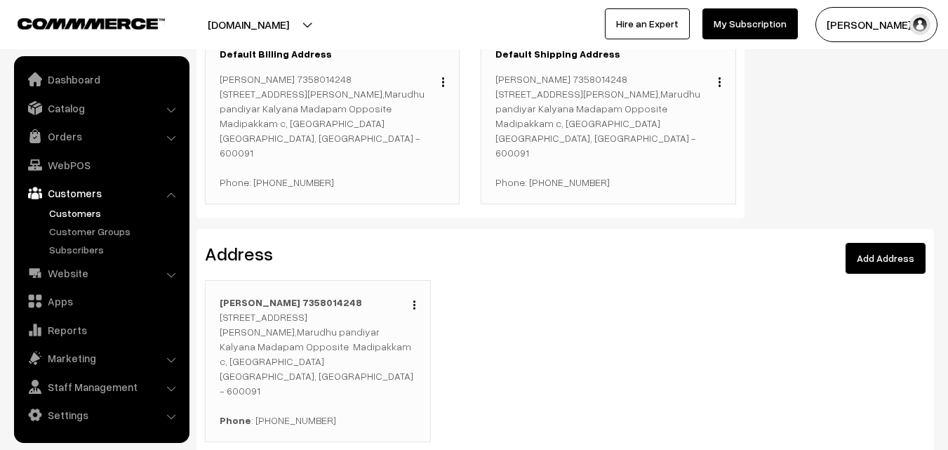
click at [415, 300] on img "button" at bounding box center [414, 304] width 2 height 9
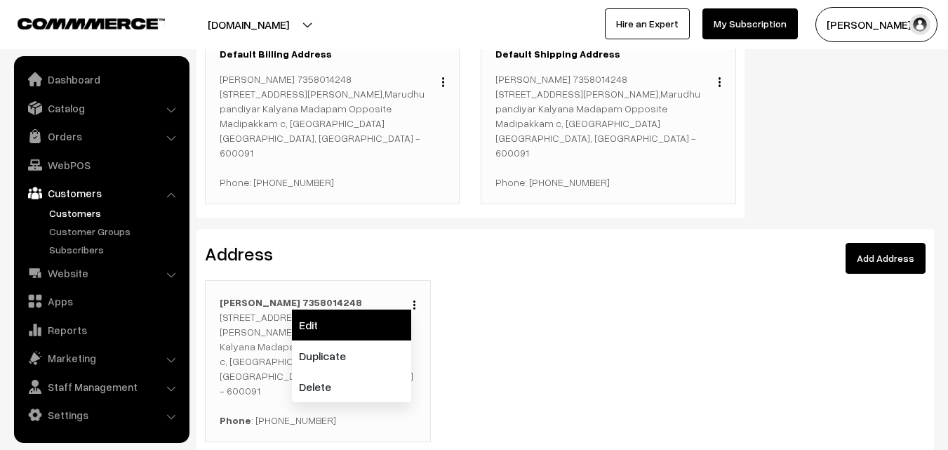
click at [364, 315] on link "Edit" at bounding box center [351, 324] width 119 height 31
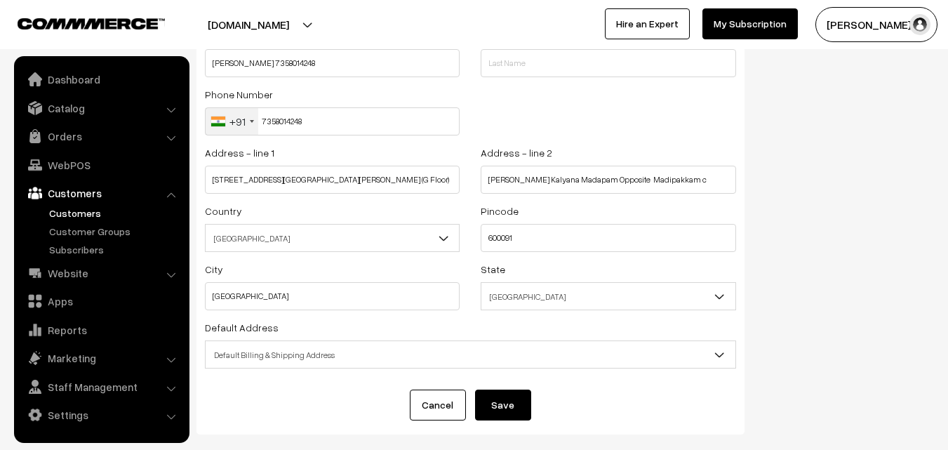
scroll to position [140, 0]
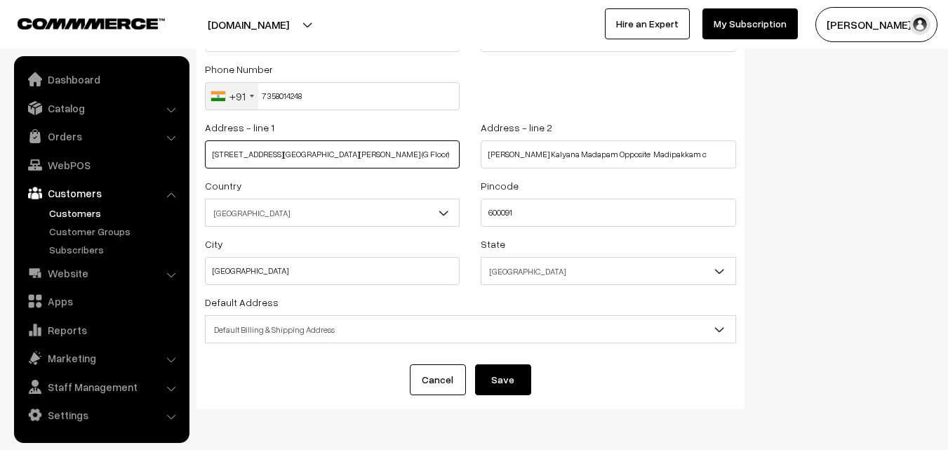
click at [211, 153] on input "[STREET_ADDRESS][GEOGRAPHIC_DATA][PERSON_NAME] (G Floor)" at bounding box center [332, 154] width 255 height 28
click at [506, 374] on button "Save" at bounding box center [503, 379] width 56 height 31
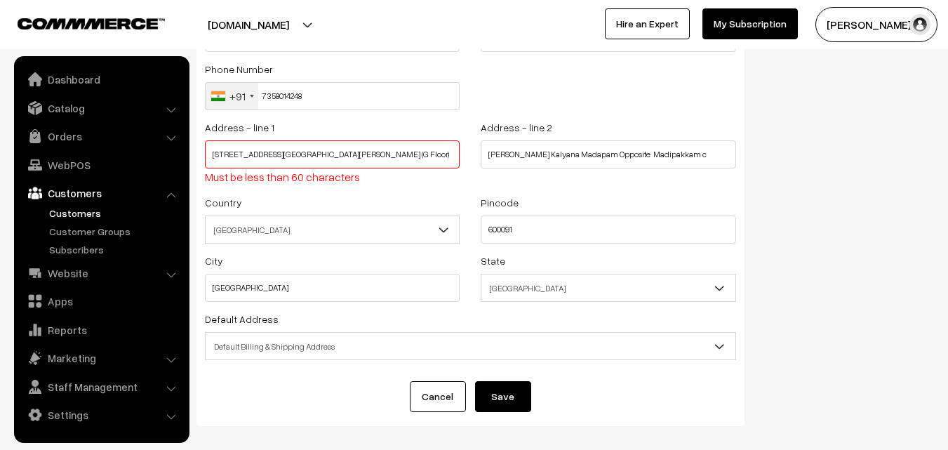
click at [432, 154] on input "G2 - 16, Kannan Nagar 3rdMain Road Parvathi Villa Apt (G Floor)" at bounding box center [332, 154] width 255 height 28
type input "G2 - 16, Kannan Nagar 3rdMain Road Parvathi Villa Apt"
click at [520, 404] on button "Save" at bounding box center [503, 396] width 56 height 31
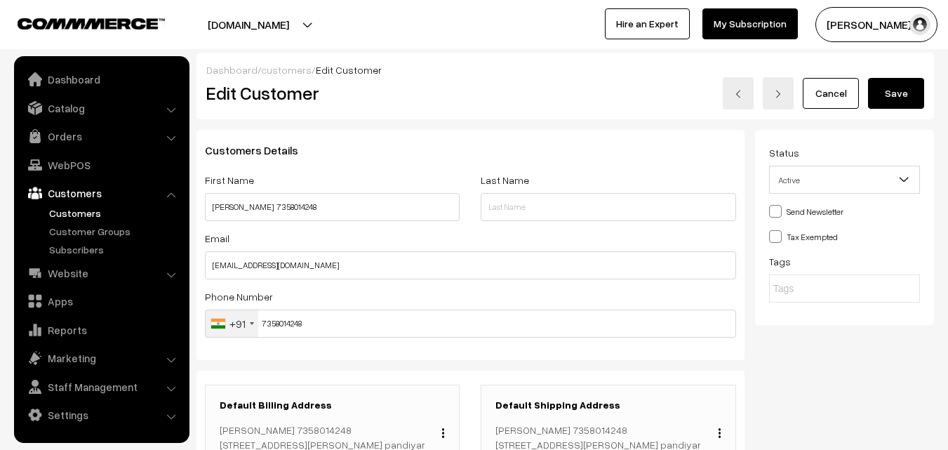
click at [898, 93] on button "Save" at bounding box center [896, 93] width 56 height 31
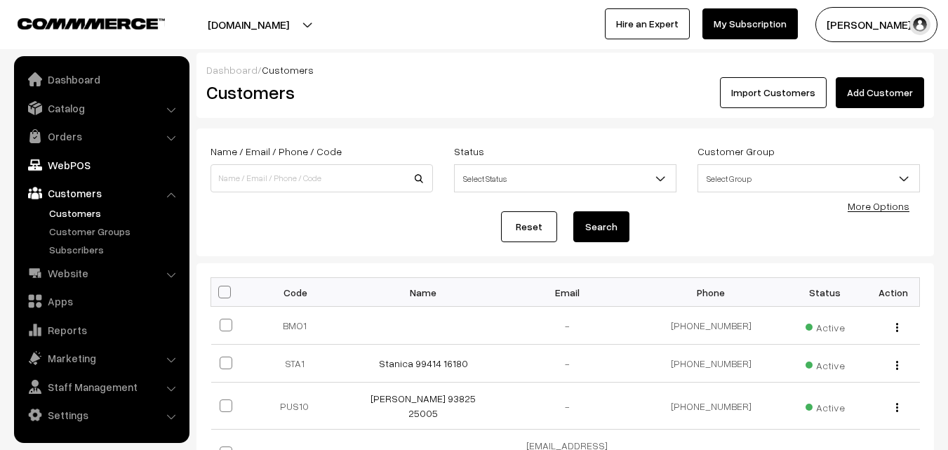
click at [48, 161] on link "WebPOS" at bounding box center [101, 164] width 167 height 25
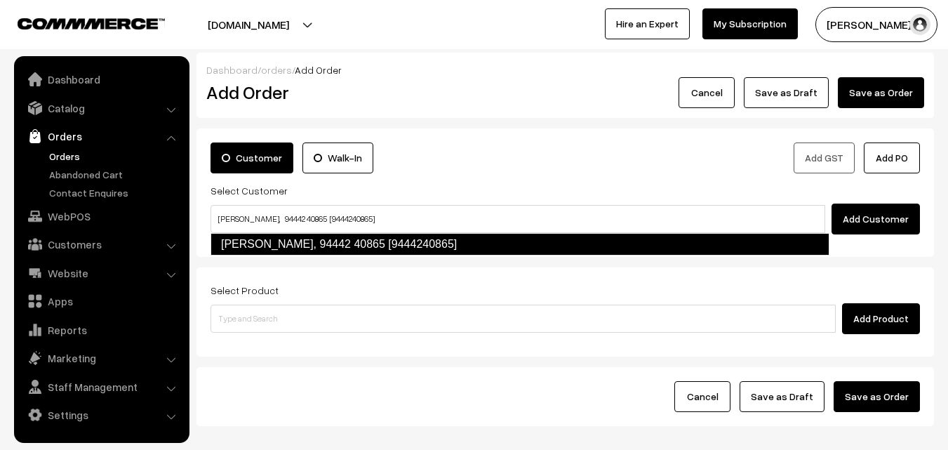
type input "Asha Vijayaraghavan, 94442 40865 [9444240865]"
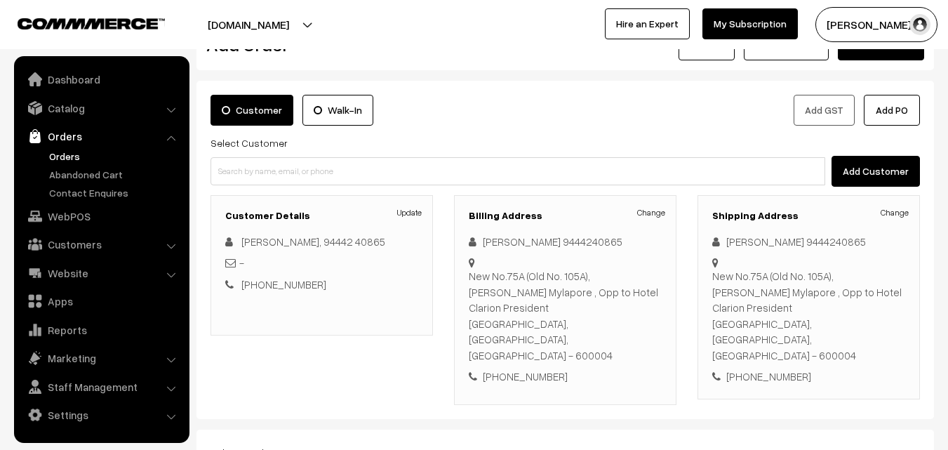
scroll to position [70, 0]
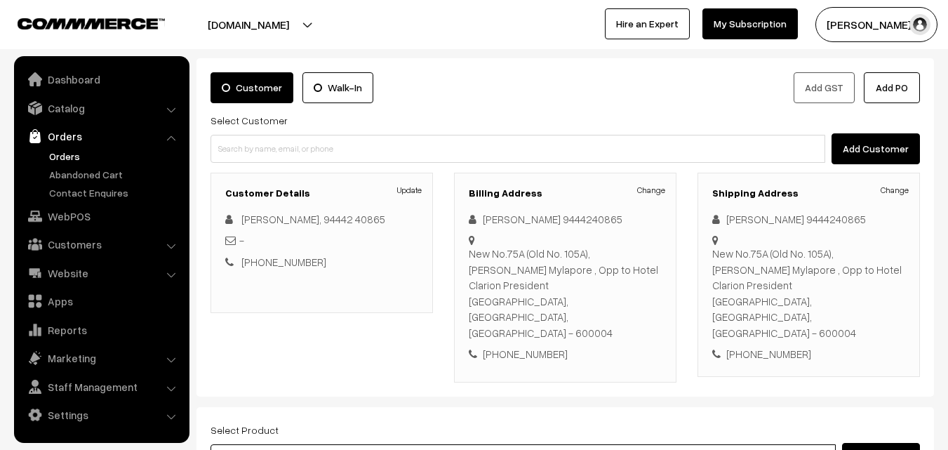
click at [353, 444] on input at bounding box center [523, 458] width 625 height 28
click at [340, 444] on input at bounding box center [523, 458] width 625 height 28
type input "cow ghee"
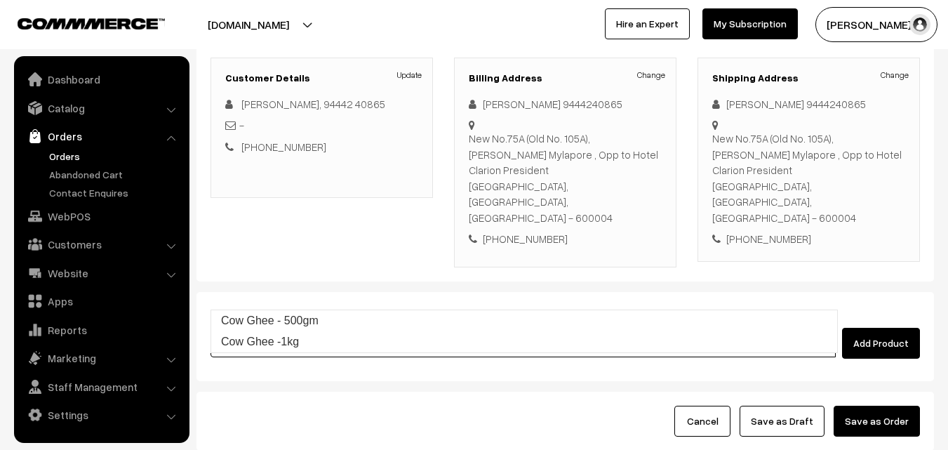
scroll to position [211, 0]
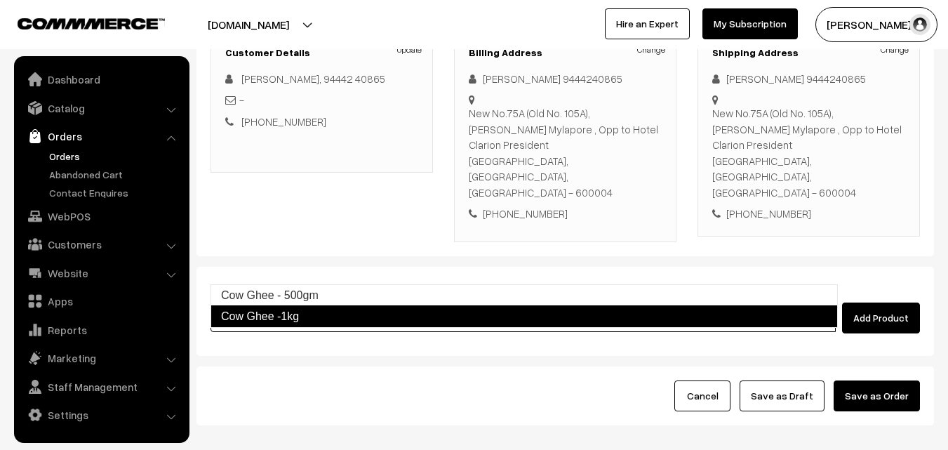
click at [305, 326] on link "Cow Ghee -1kg" at bounding box center [524, 316] width 627 height 22
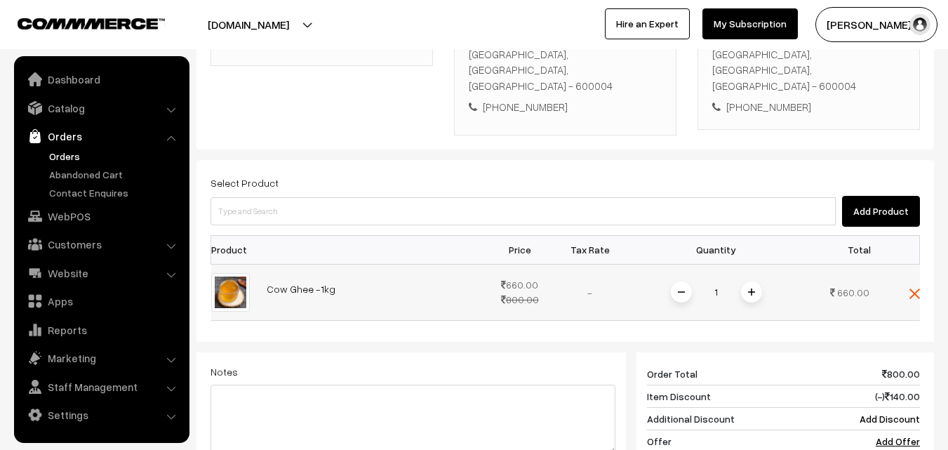
scroll to position [351, 0]
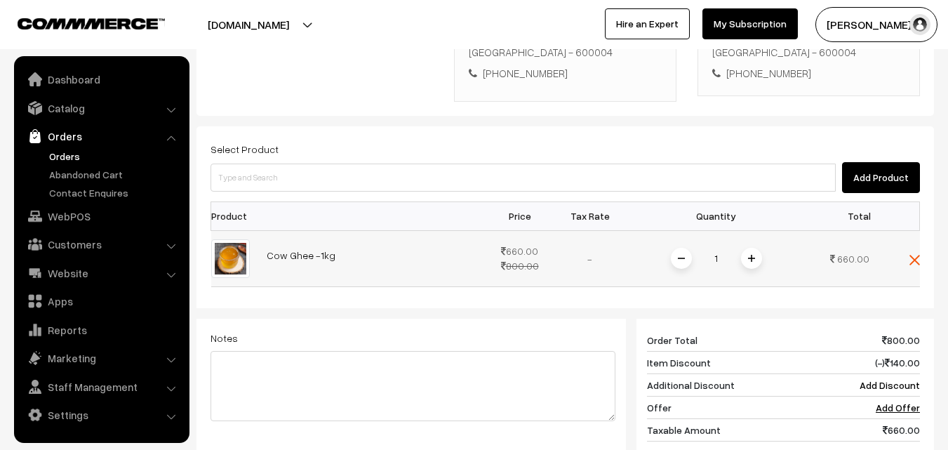
click at [750, 255] on img at bounding box center [751, 258] width 7 height 7
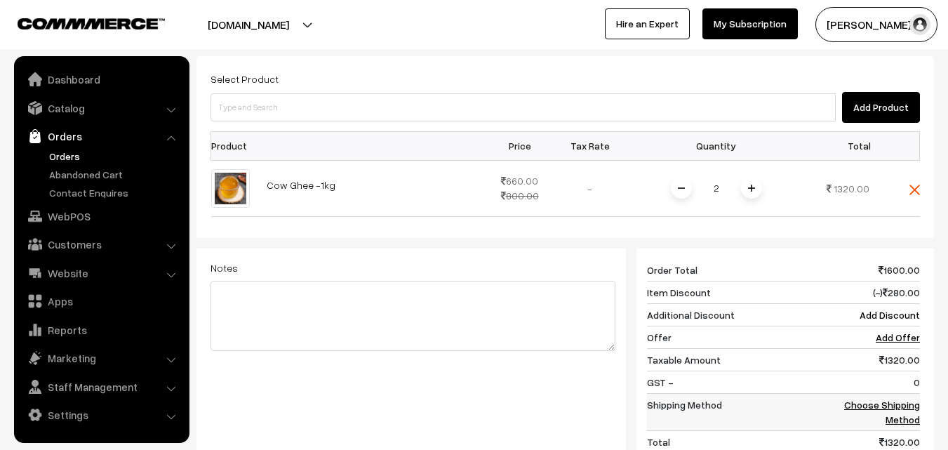
click at [903, 399] on link "Choose Shipping Method" at bounding box center [882, 412] width 76 height 27
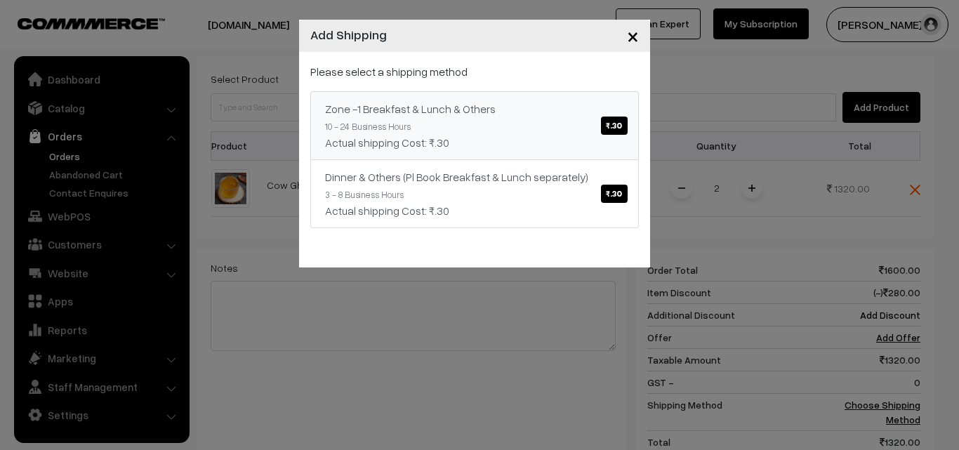
click at [622, 127] on span "₹.30" at bounding box center [614, 125] width 26 height 18
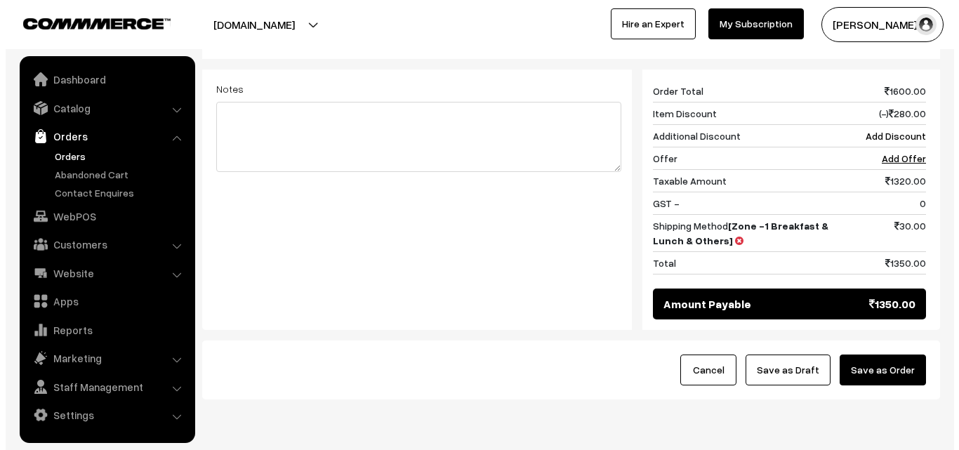
scroll to position [604, 0]
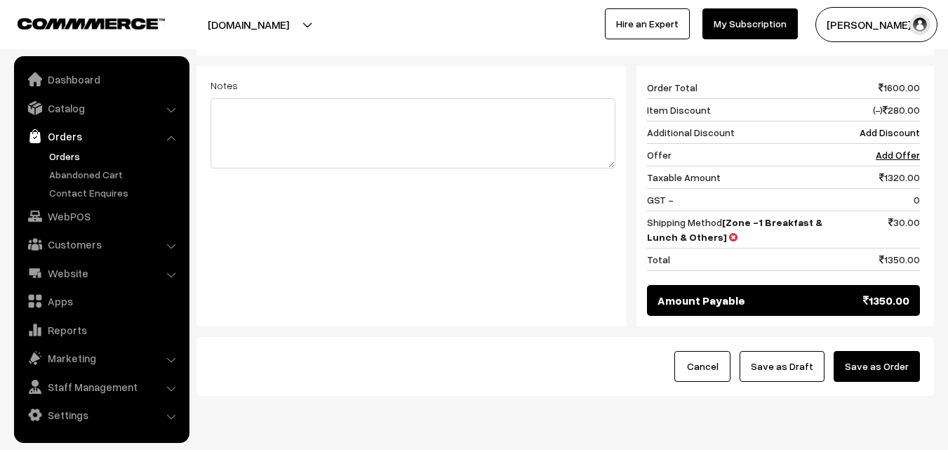
click at [872, 351] on button "Save as Order" at bounding box center [877, 366] width 86 height 31
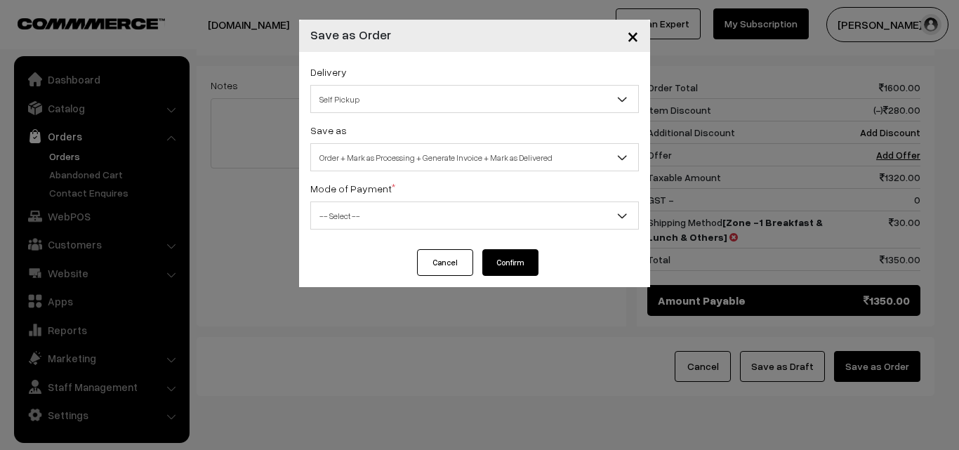
click at [498, 105] on span "Self Pickup" at bounding box center [474, 99] width 327 height 25
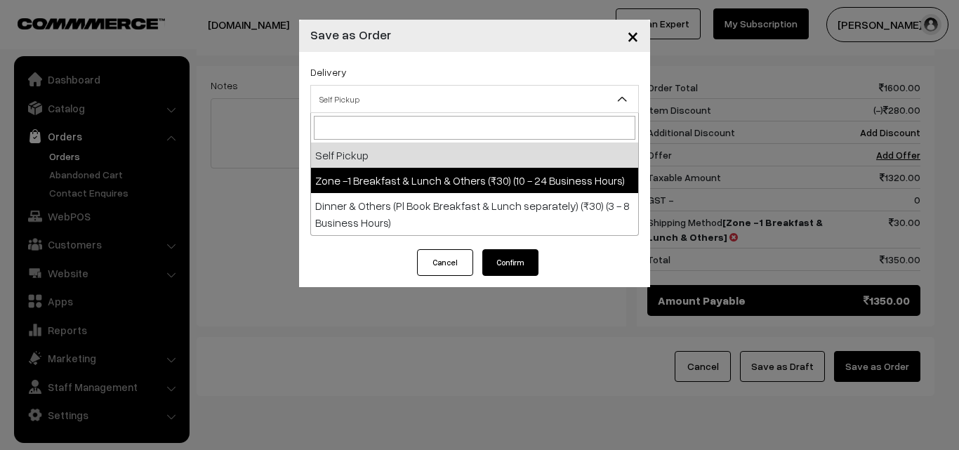
select select "ZON1"
select select "3"
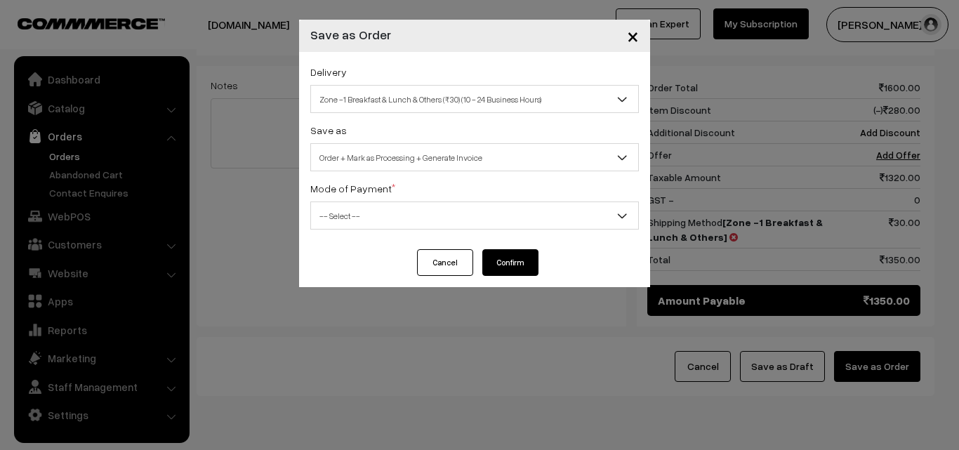
click at [497, 221] on span "-- Select --" at bounding box center [474, 216] width 327 height 25
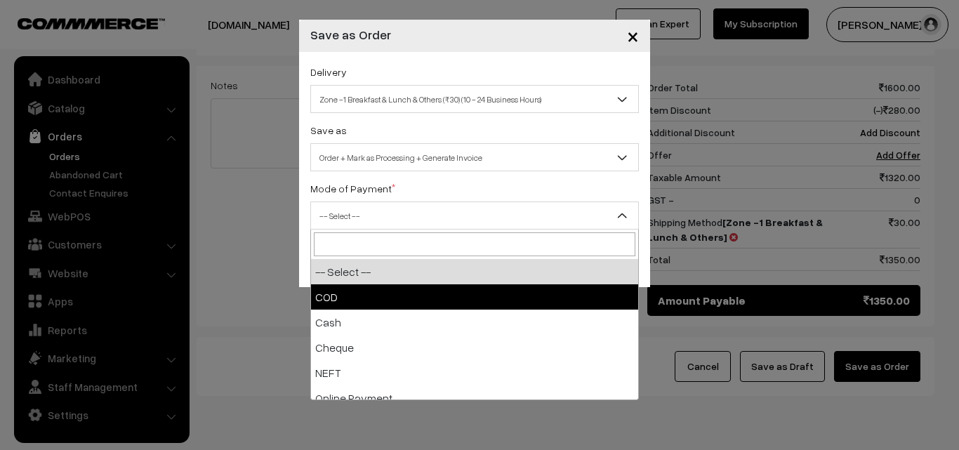
select select "1"
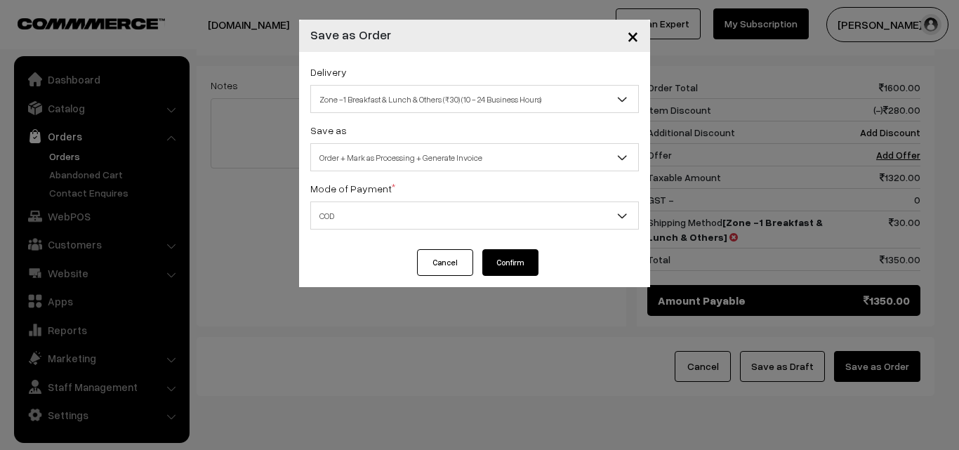
click at [495, 267] on button "Confirm" at bounding box center [510, 262] width 56 height 27
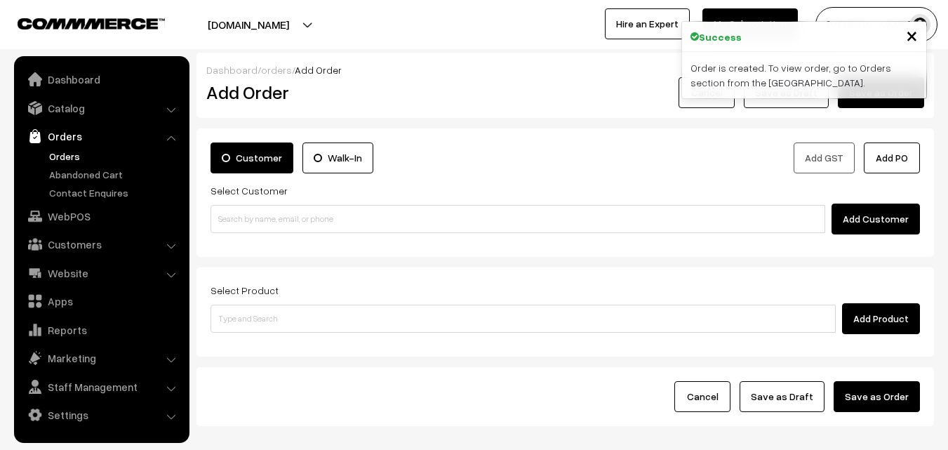
click at [74, 155] on link "Orders" at bounding box center [115, 156] width 139 height 15
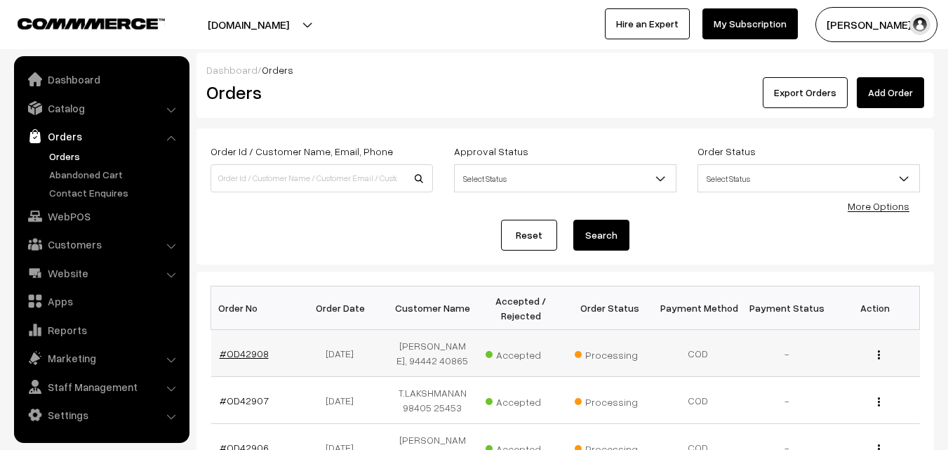
click at [244, 359] on link "#OD42908" at bounding box center [244, 353] width 49 height 12
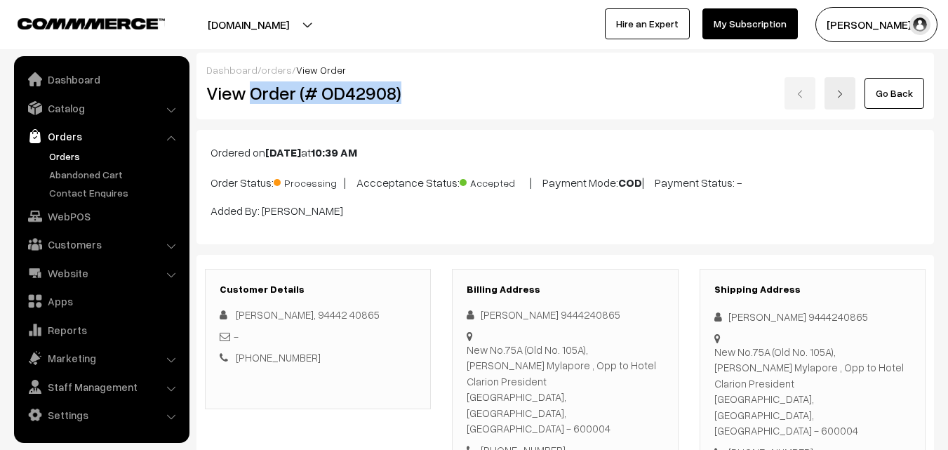
drag, startPoint x: 251, startPoint y: 93, endPoint x: 425, endPoint y: 80, distance: 173.8
click at [425, 80] on div "View Order (# OD42908)" at bounding box center [319, 93] width 246 height 32
copy h2 "Order (# OD42908)"
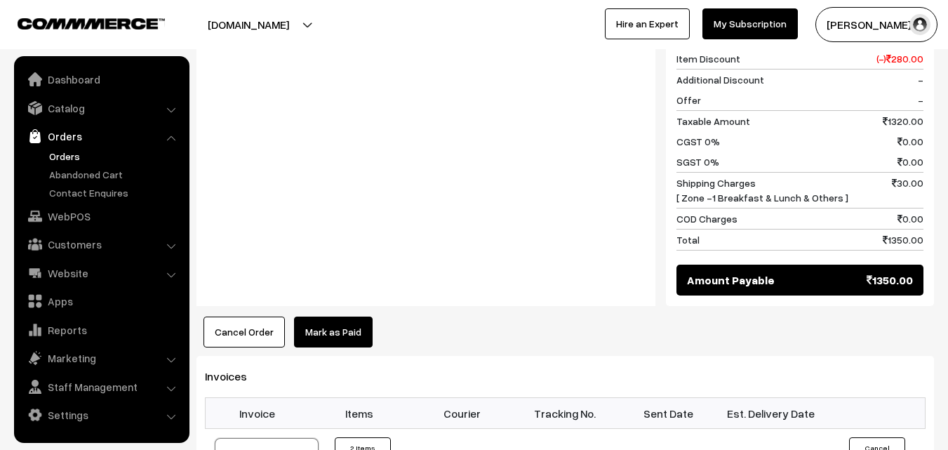
scroll to position [702, 0]
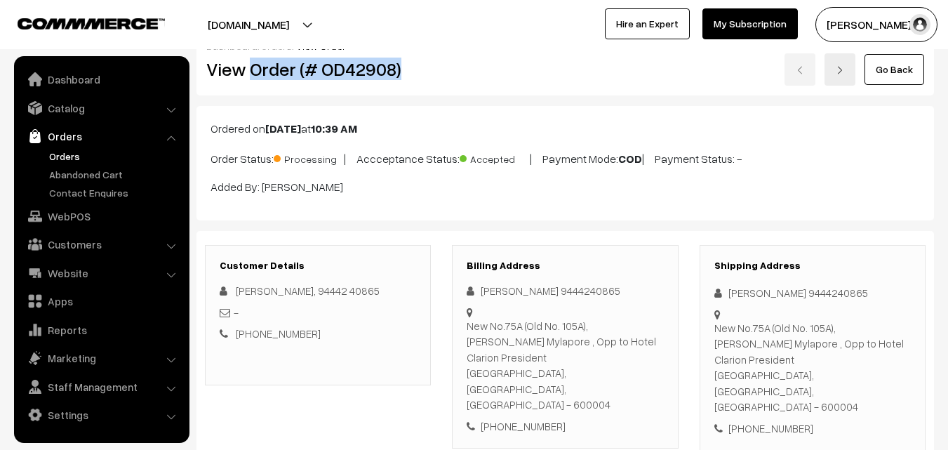
scroll to position [0, 0]
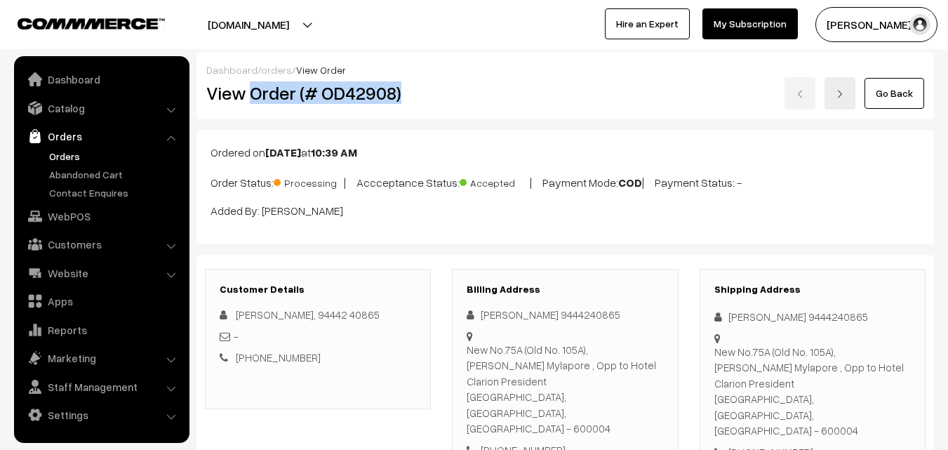
copy h2 "Order (# OD42908)"
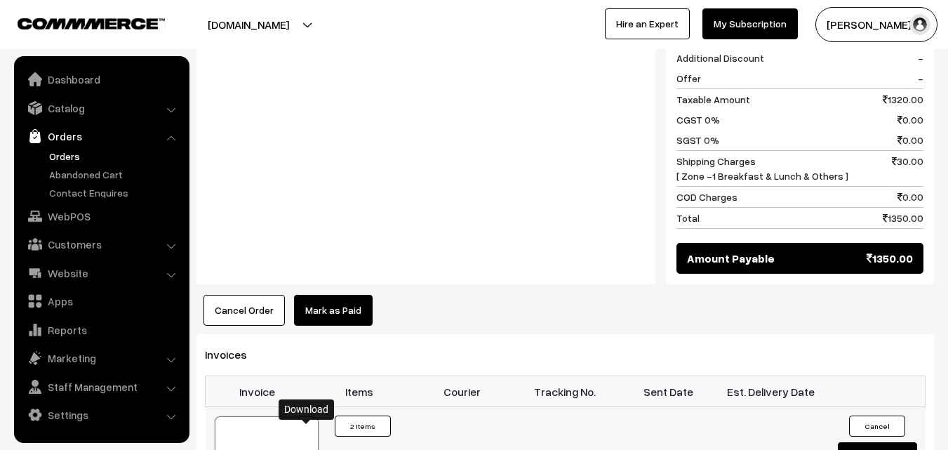
scroll to position [702, 0]
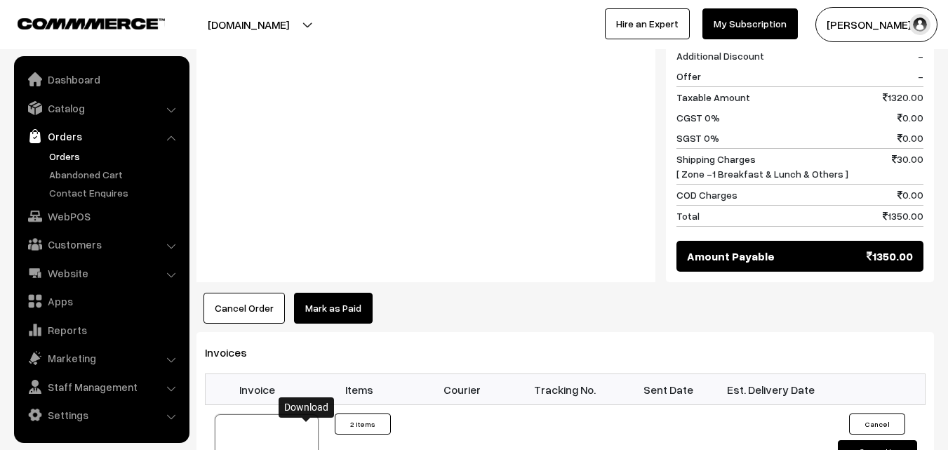
click at [75, 156] on link "Orders" at bounding box center [115, 156] width 139 height 15
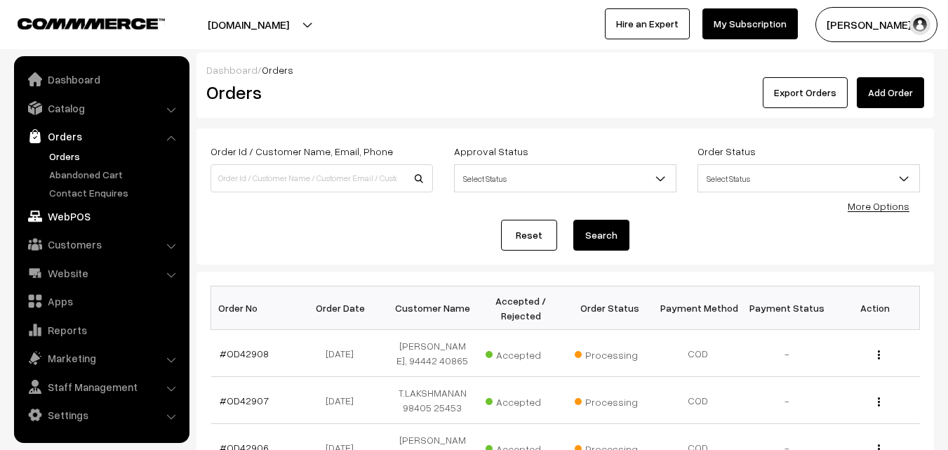
click at [58, 220] on link "WebPOS" at bounding box center [101, 216] width 167 height 25
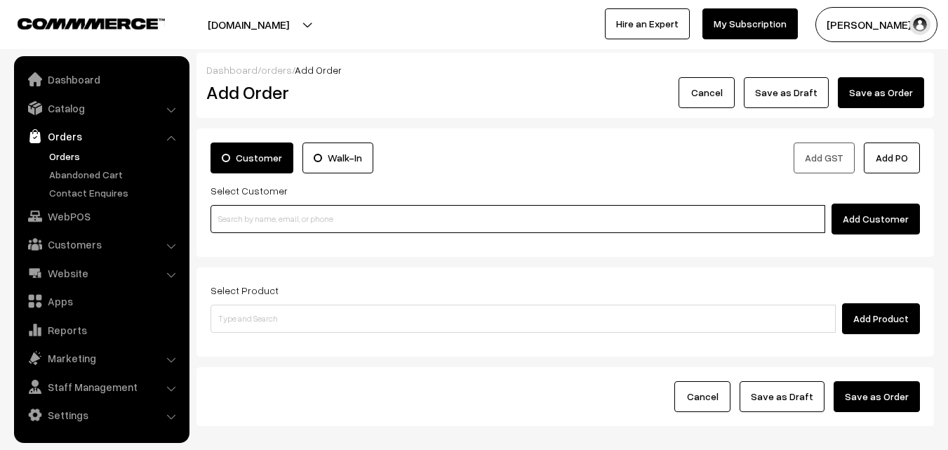
click at [315, 215] on input at bounding box center [518, 219] width 615 height 28
paste input "[PHONE_NUMBER]"
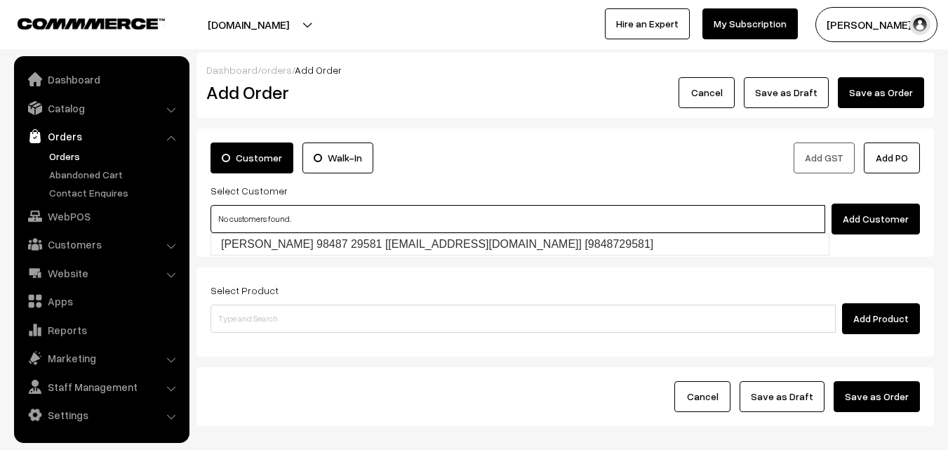
type input "[PERSON_NAME] 98487 29581 [[EMAIL_ADDRESS][DOMAIN_NAME]] [9848729581]"
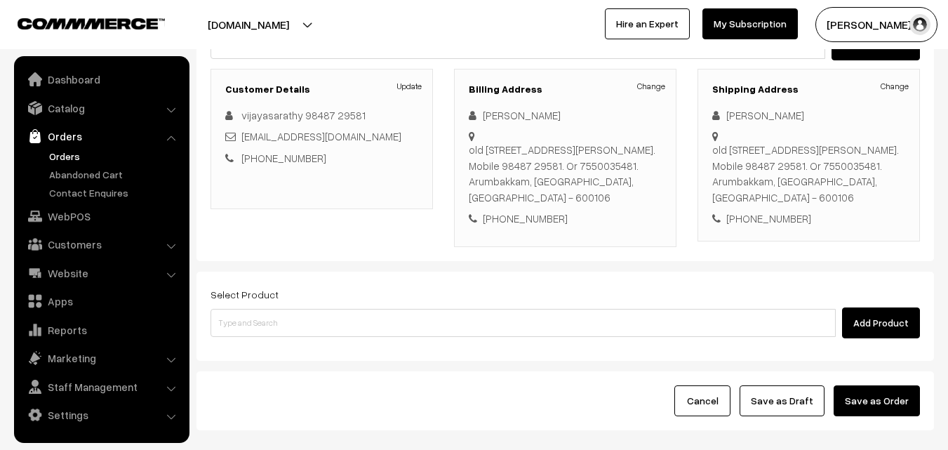
scroll to position [211, 0]
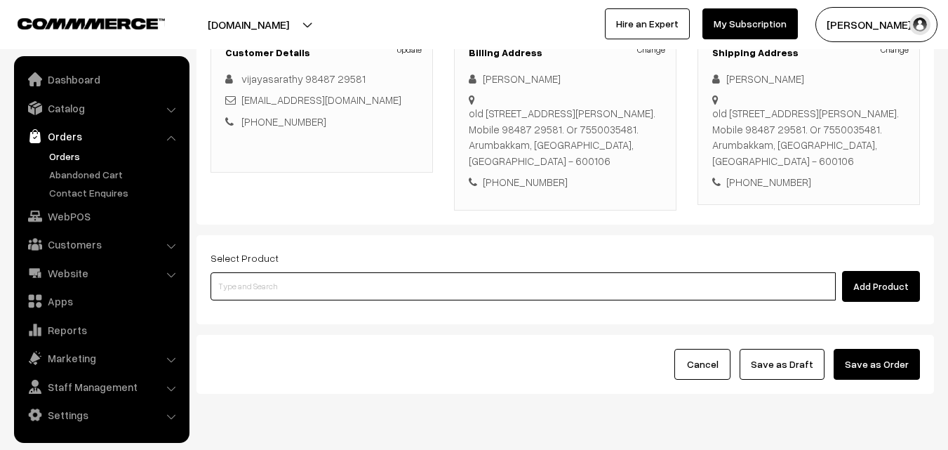
drag, startPoint x: 366, startPoint y: 290, endPoint x: 378, endPoint y: 360, distance: 71.1
click at [366, 290] on input at bounding box center [523, 286] width 625 height 28
type input "24th Dinner - [PERSON_NAME] (3)"
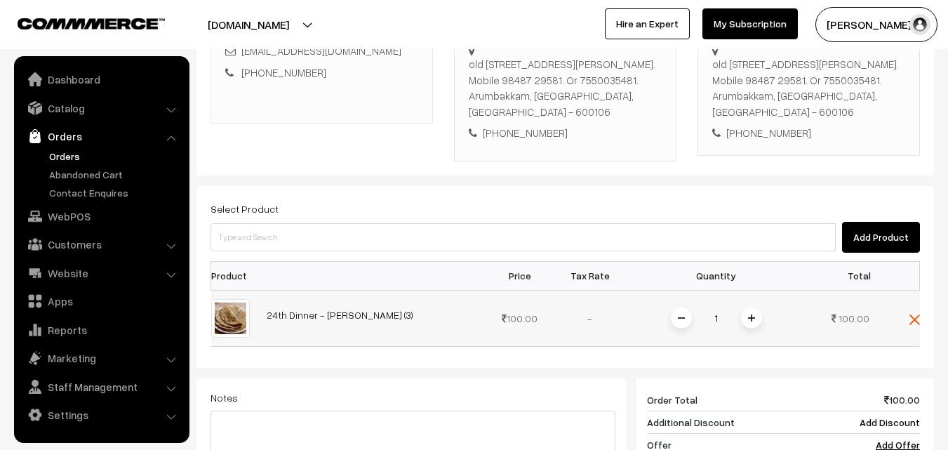
scroll to position [281, 0]
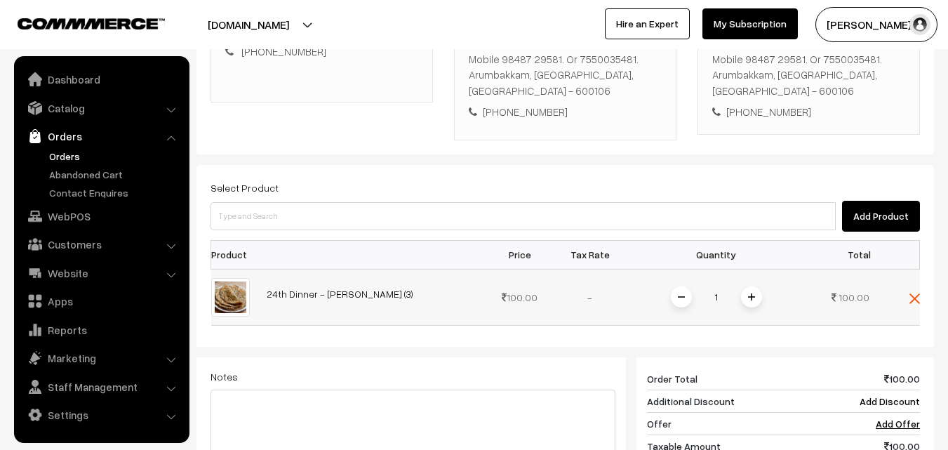
click at [756, 294] on span at bounding box center [751, 296] width 21 height 21
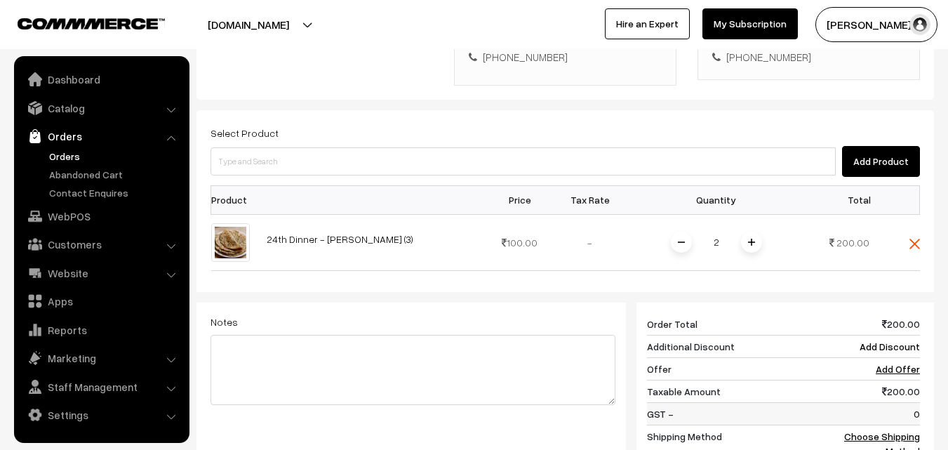
scroll to position [421, 0]
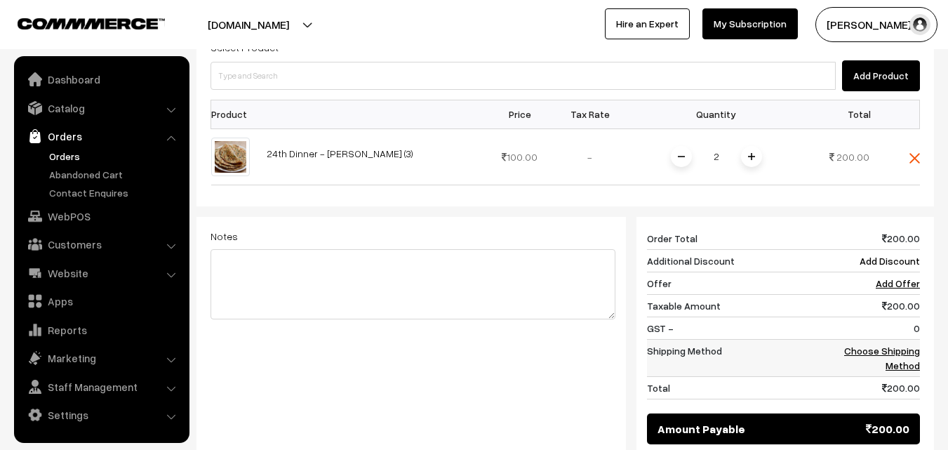
click at [872, 349] on link "Choose Shipping Method" at bounding box center [882, 358] width 76 height 27
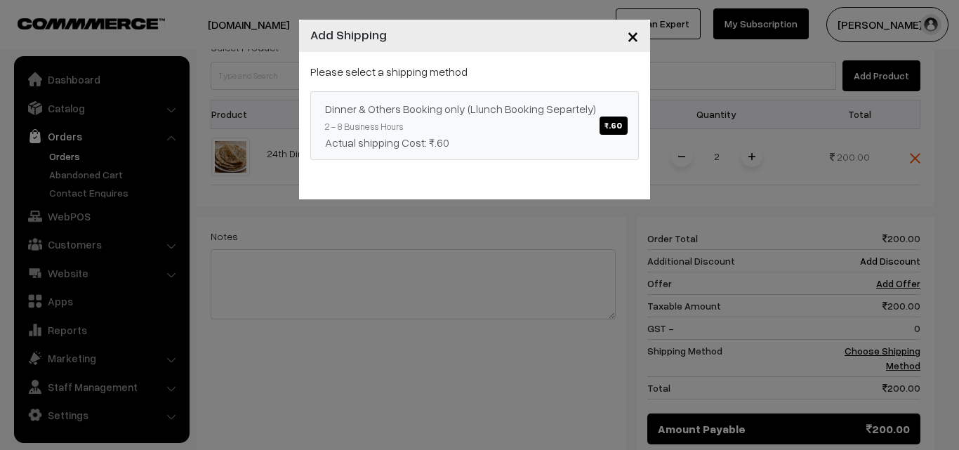
click at [617, 124] on span "₹.60" at bounding box center [612, 125] width 27 height 18
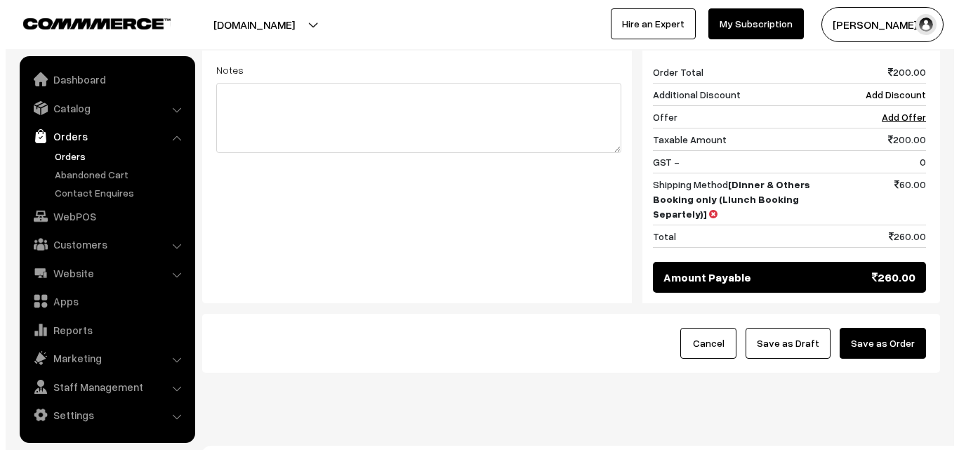
scroll to position [612, 0]
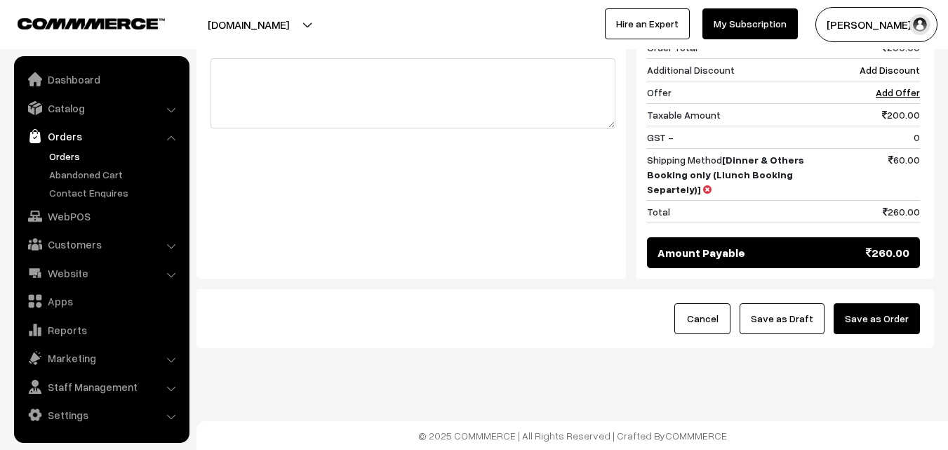
click at [867, 321] on button "Save as Order" at bounding box center [877, 318] width 86 height 31
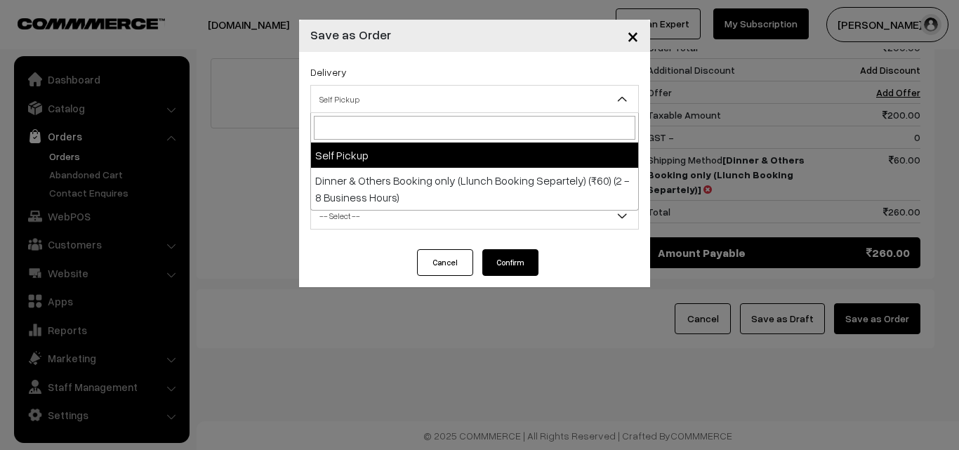
click at [354, 90] on span "Self Pickup" at bounding box center [474, 99] width 327 height 25
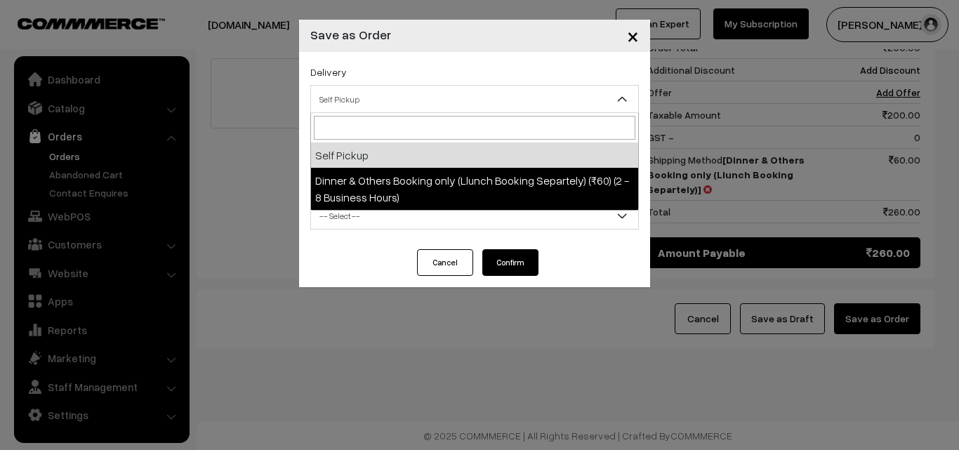
select select "DOB3"
select select "3"
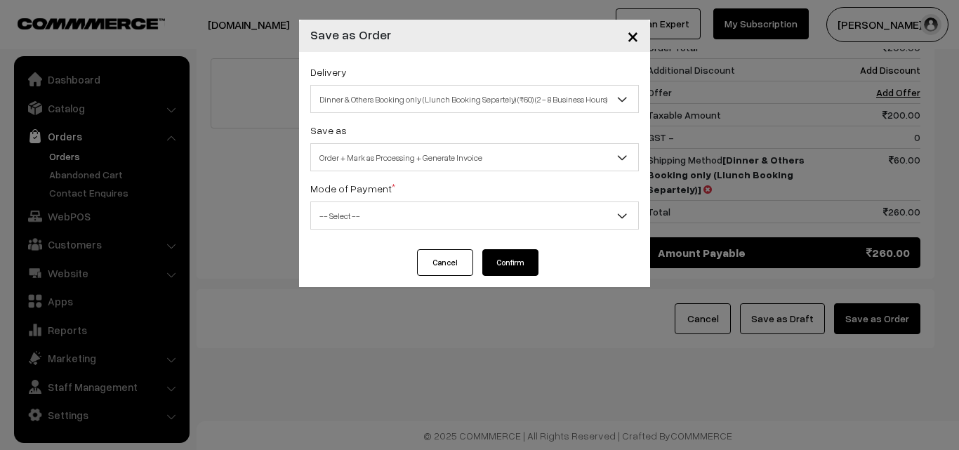
click at [389, 225] on span "-- Select --" at bounding box center [474, 216] width 327 height 25
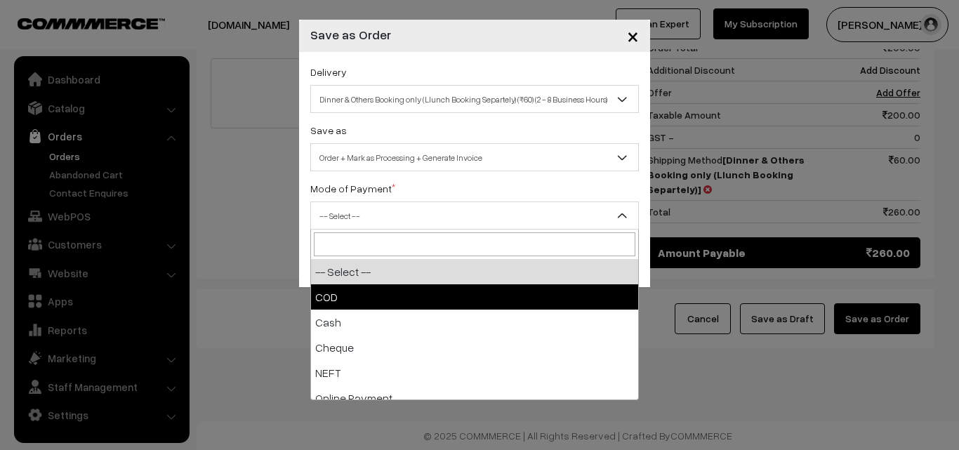
select select "1"
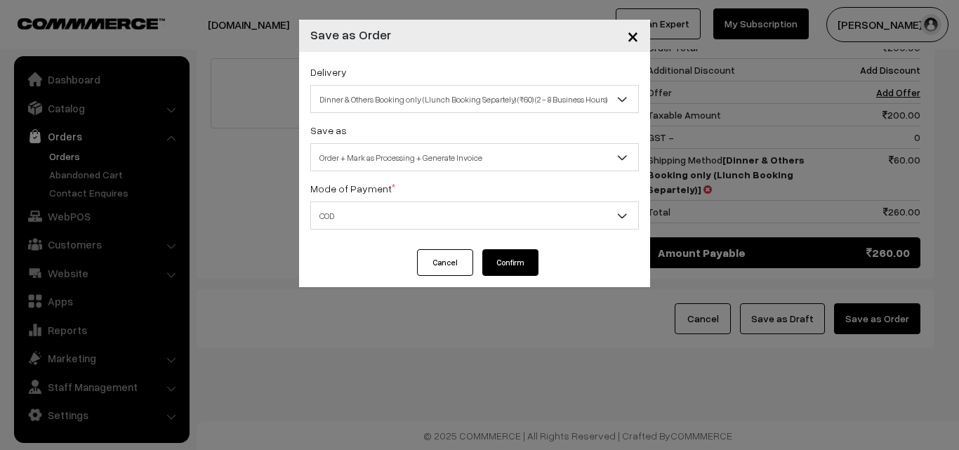
click at [494, 272] on button "Confirm" at bounding box center [510, 262] width 56 height 27
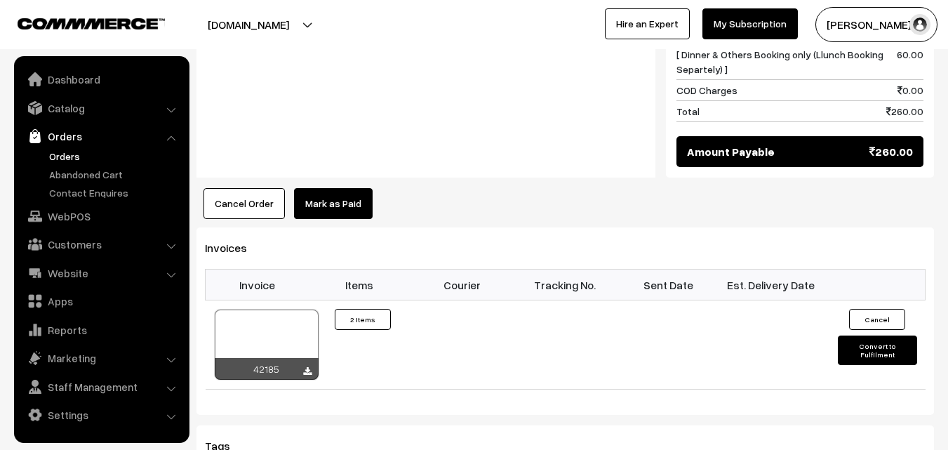
scroll to position [842, 0]
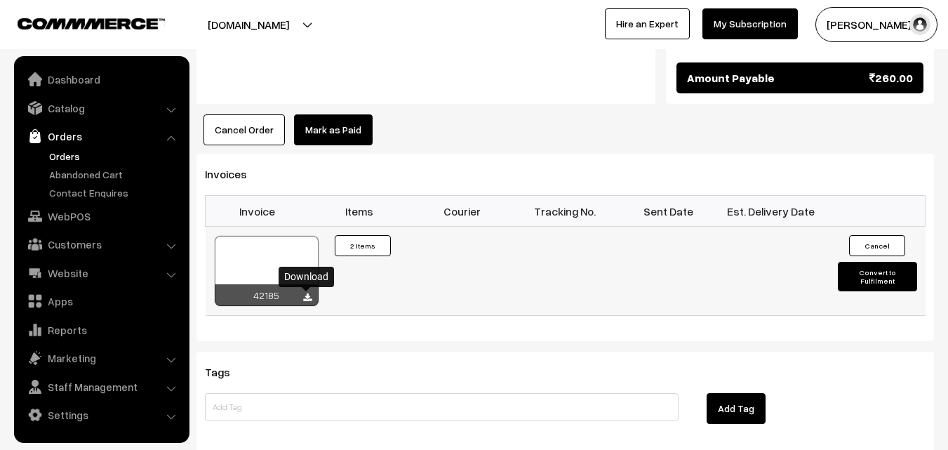
click at [305, 298] on icon at bounding box center [307, 297] width 8 height 9
click at [62, 159] on link "Orders" at bounding box center [115, 156] width 139 height 15
click at [81, 211] on link "WebPOS" at bounding box center [101, 216] width 167 height 25
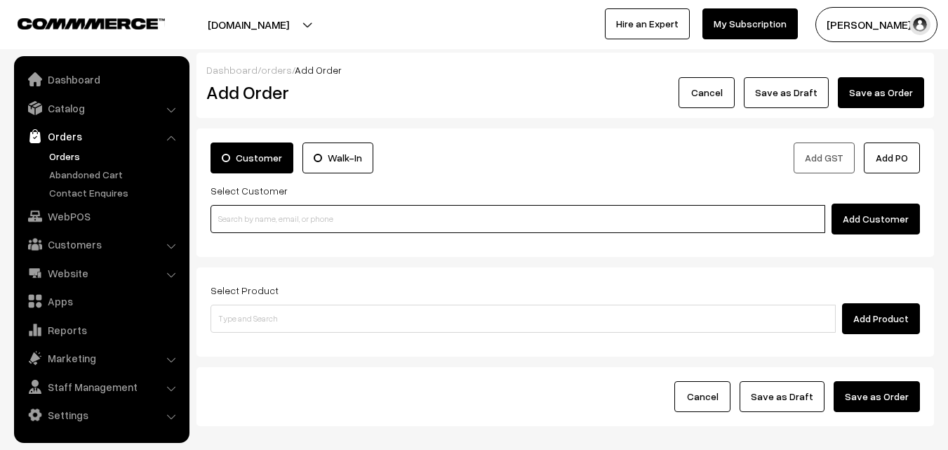
click at [325, 228] on input at bounding box center [518, 219] width 615 height 28
paste input "+91 90030 57922"
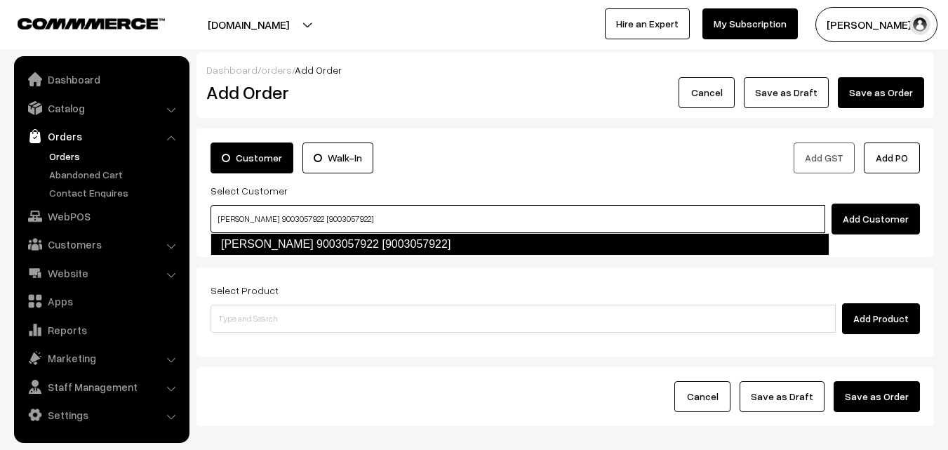
type input "Rama Ravichandran 9003057922 [9003057922]"
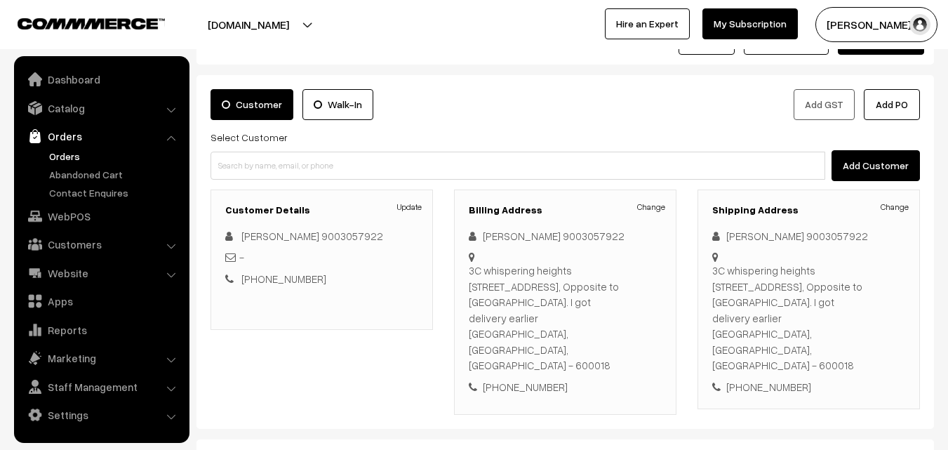
scroll to position [211, 0]
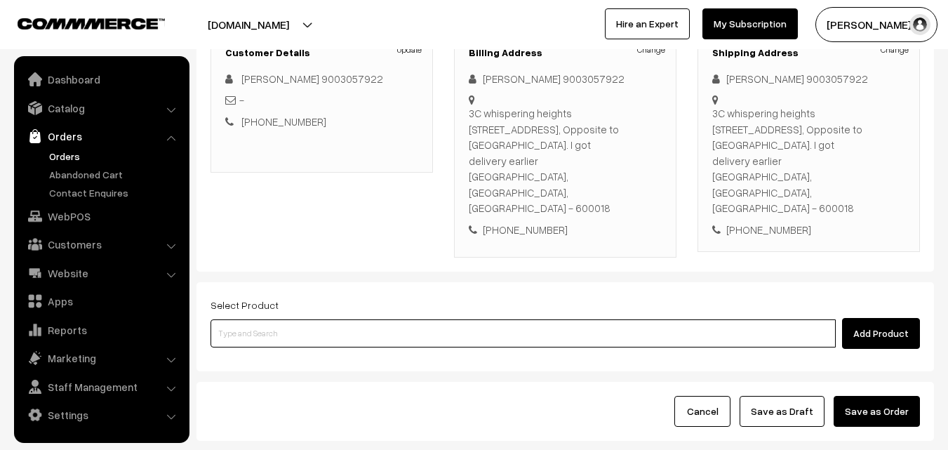
click at [406, 319] on input at bounding box center [523, 333] width 625 height 28
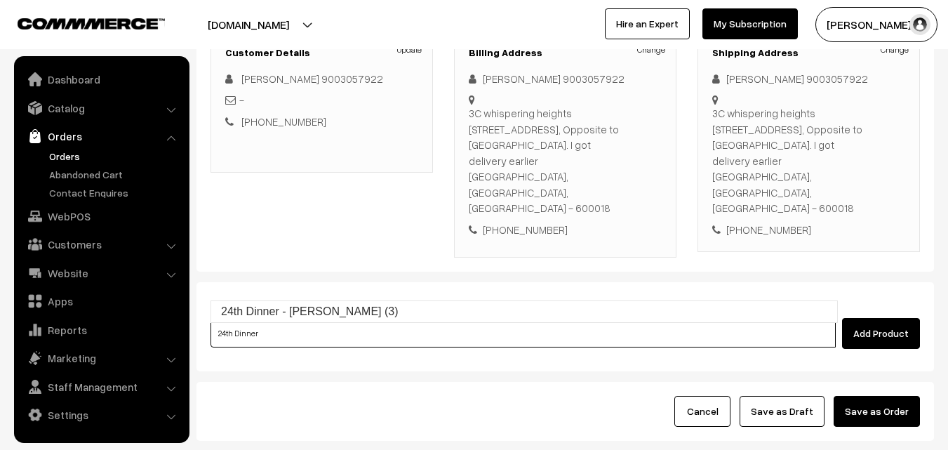
type input "24th Dinner - [PERSON_NAME] (3)"
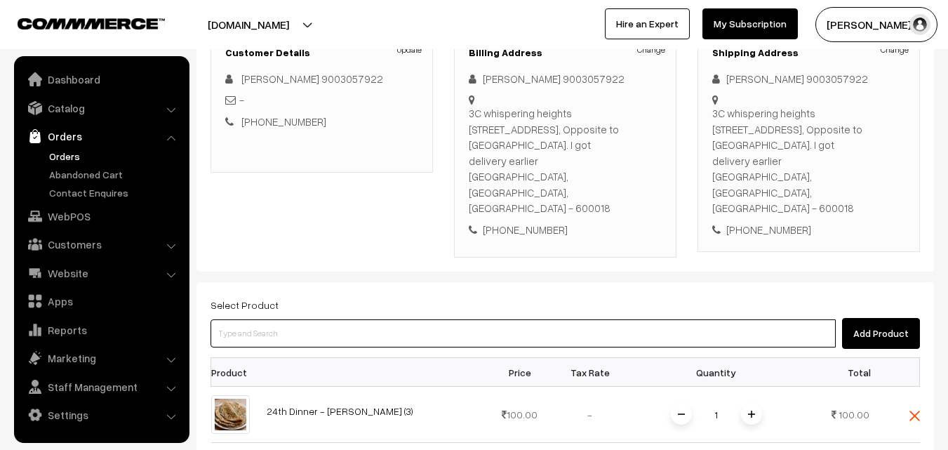
click at [399, 319] on input at bounding box center [523, 333] width 625 height 28
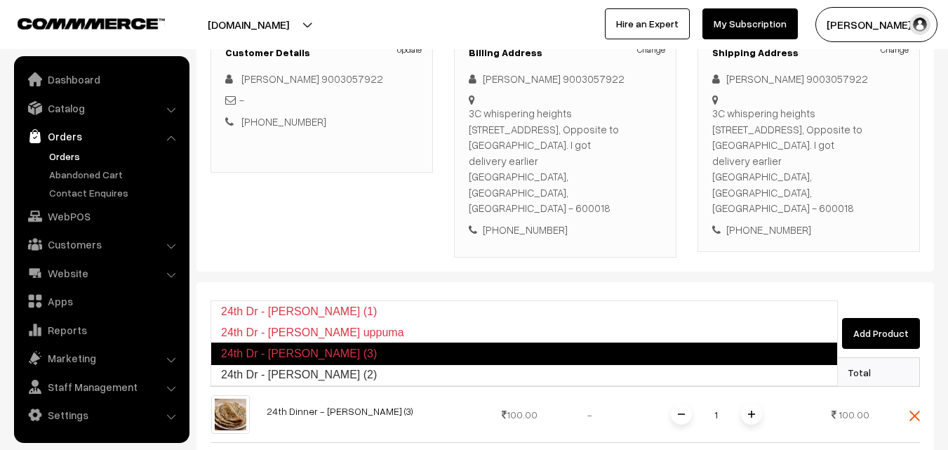
type input "24th Dr - Poori (2)"
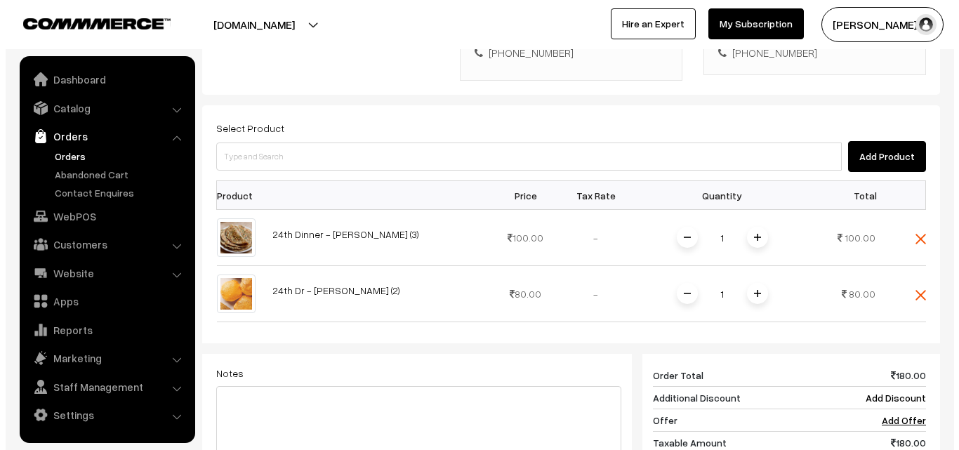
scroll to position [421, 0]
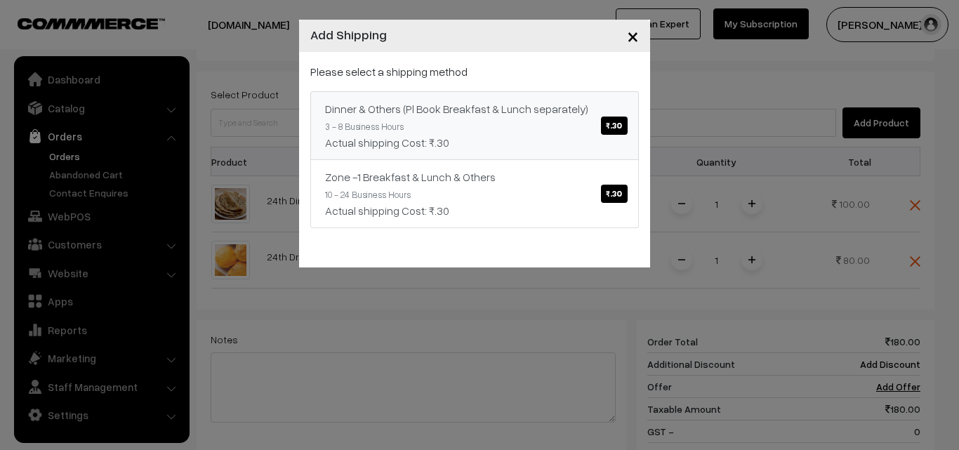
click at [618, 124] on span "₹.30" at bounding box center [614, 125] width 26 height 18
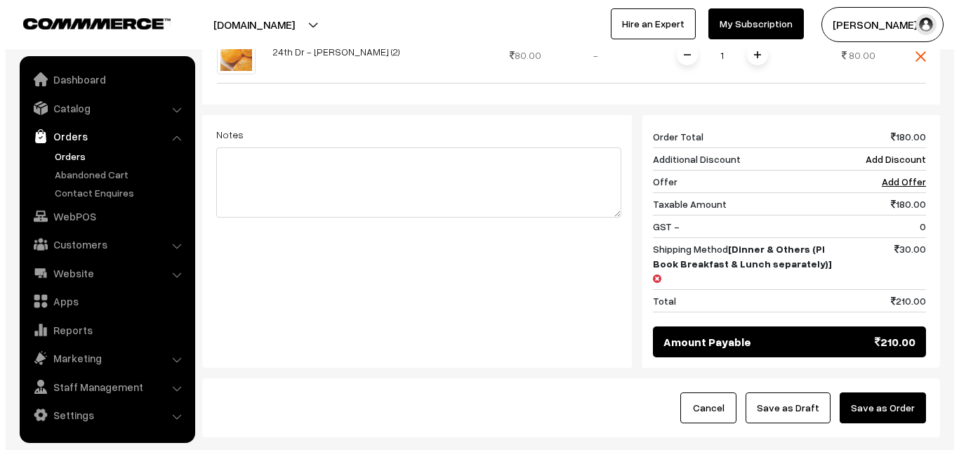
scroll to position [632, 0]
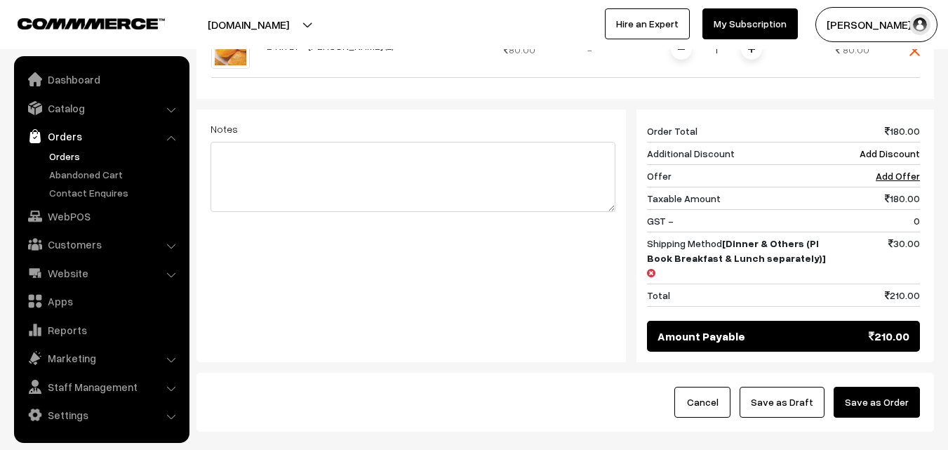
click at [875, 387] on button "Save as Order" at bounding box center [877, 402] width 86 height 31
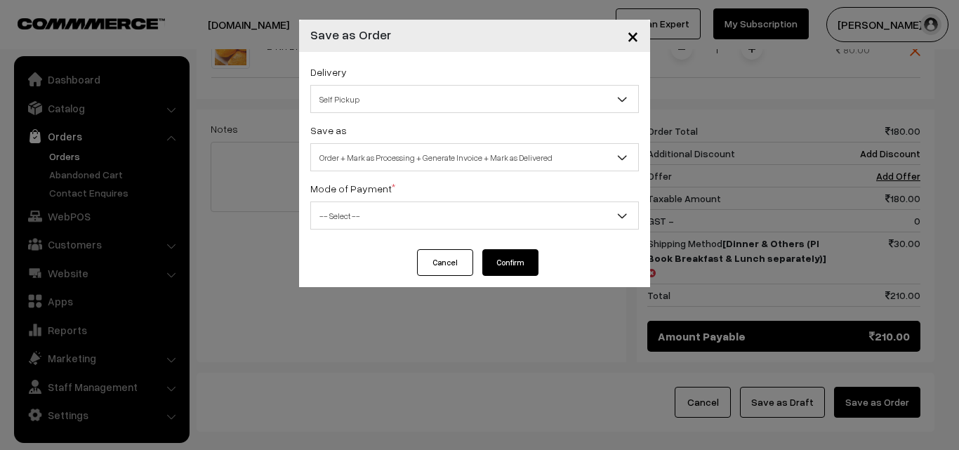
click at [483, 95] on span "Self Pickup" at bounding box center [474, 99] width 327 height 25
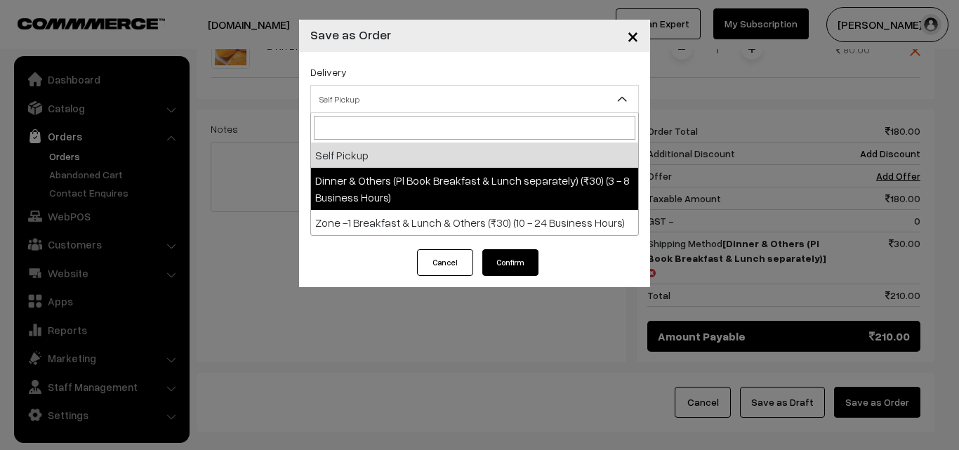
select select "DOP1"
select select "3"
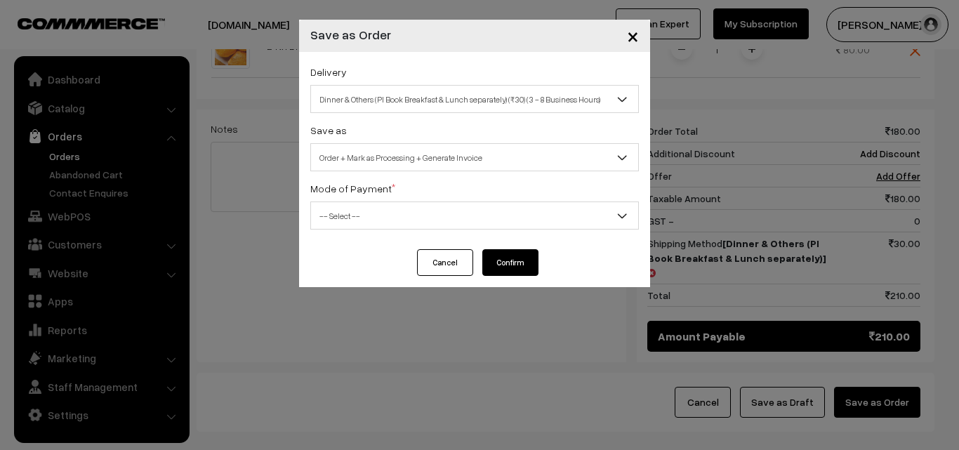
click at [481, 221] on span "-- Select --" at bounding box center [474, 216] width 327 height 25
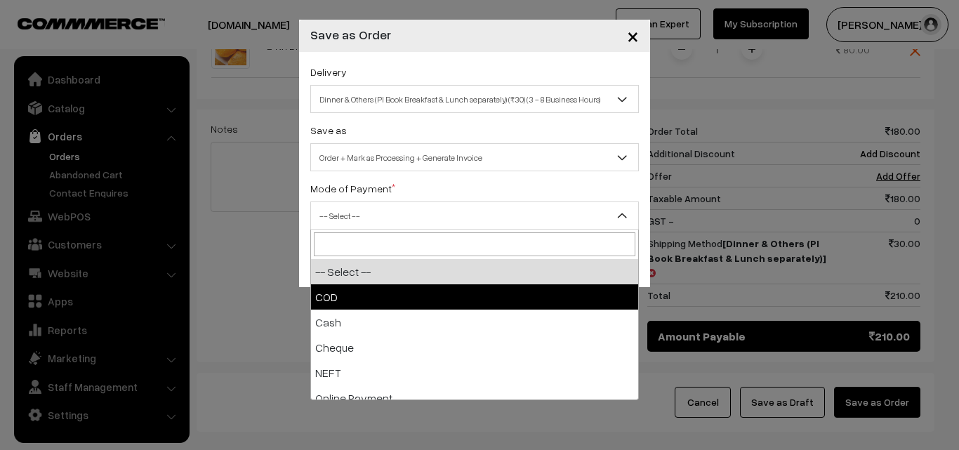
select select "1"
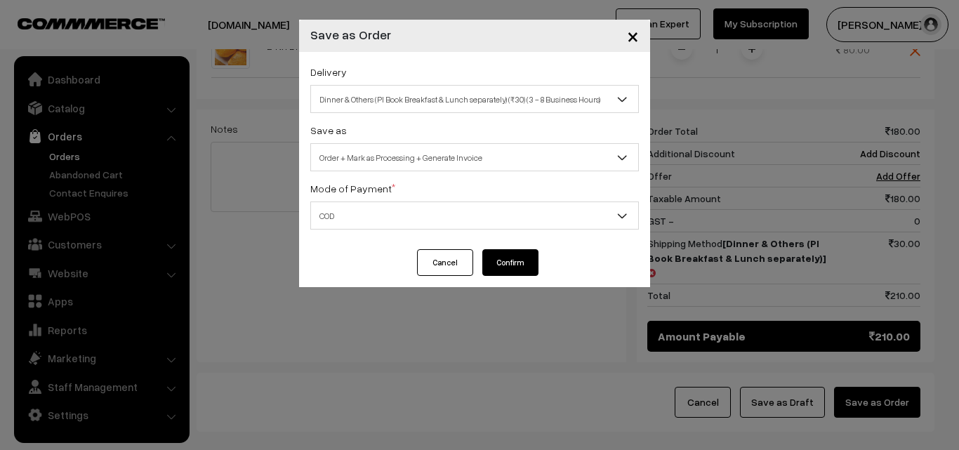
click at [512, 262] on button "Confirm" at bounding box center [510, 262] width 56 height 27
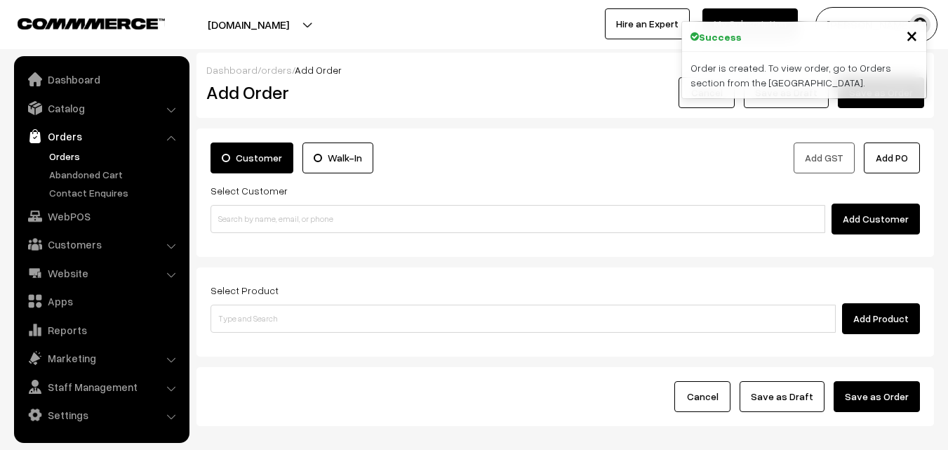
click at [71, 152] on link "Orders" at bounding box center [115, 156] width 139 height 15
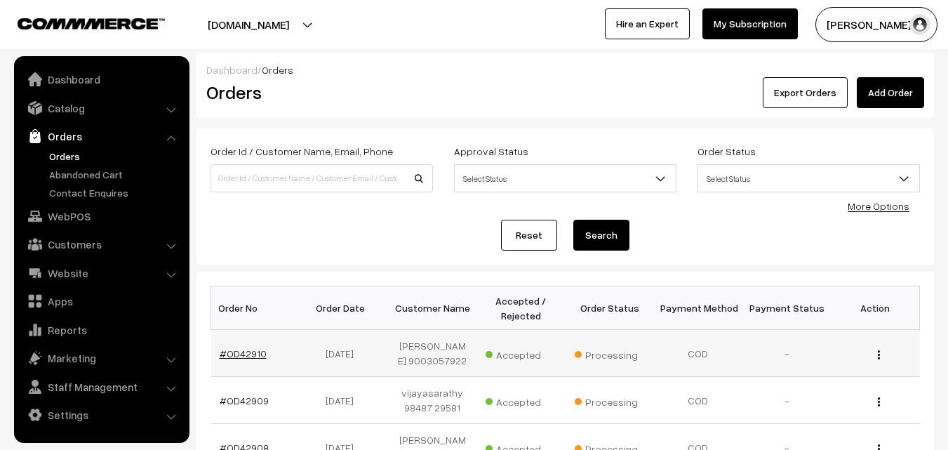
click at [251, 359] on link "#OD42910" at bounding box center [243, 353] width 47 height 12
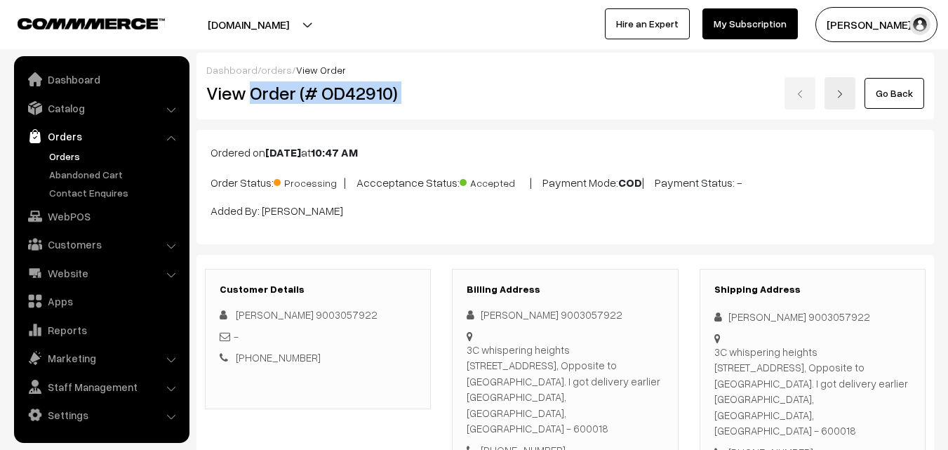
drag, startPoint x: 251, startPoint y: 88, endPoint x: 506, endPoint y: 96, distance: 254.9
click at [506, 96] on div "View Order (# OD42910) Go Back" at bounding box center [565, 93] width 739 height 32
copy div "Order (# OD42910)"
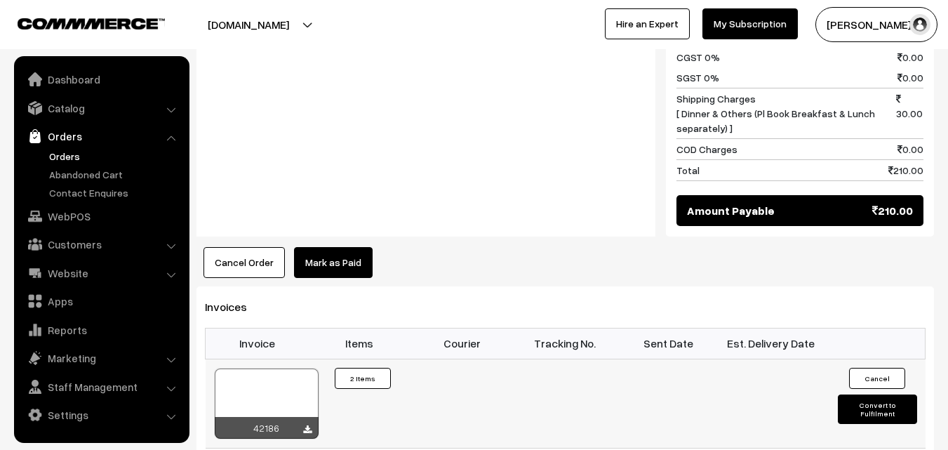
scroll to position [842, 0]
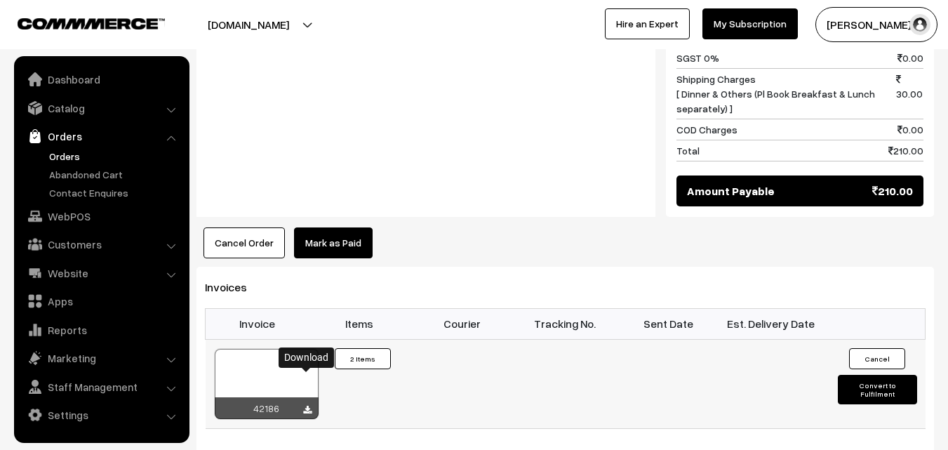
click at [305, 406] on icon at bounding box center [307, 410] width 8 height 9
click at [74, 156] on link "Orders" at bounding box center [115, 156] width 139 height 15
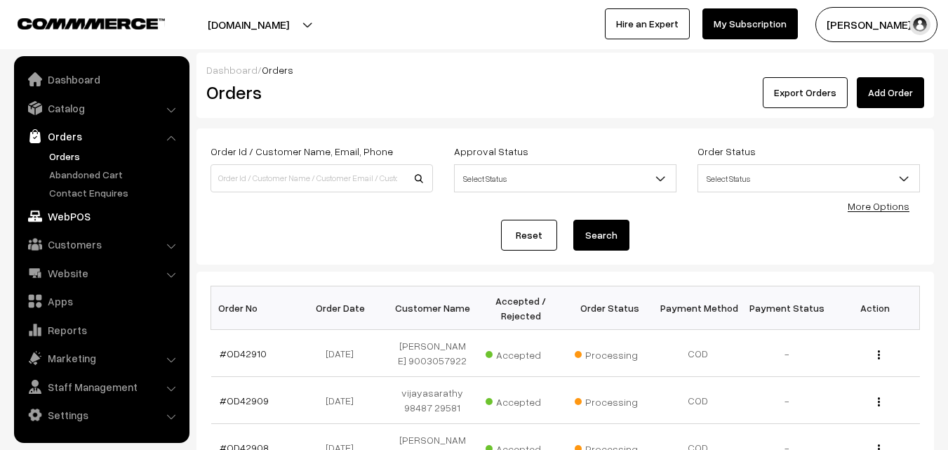
click at [78, 215] on link "WebPOS" at bounding box center [101, 216] width 167 height 25
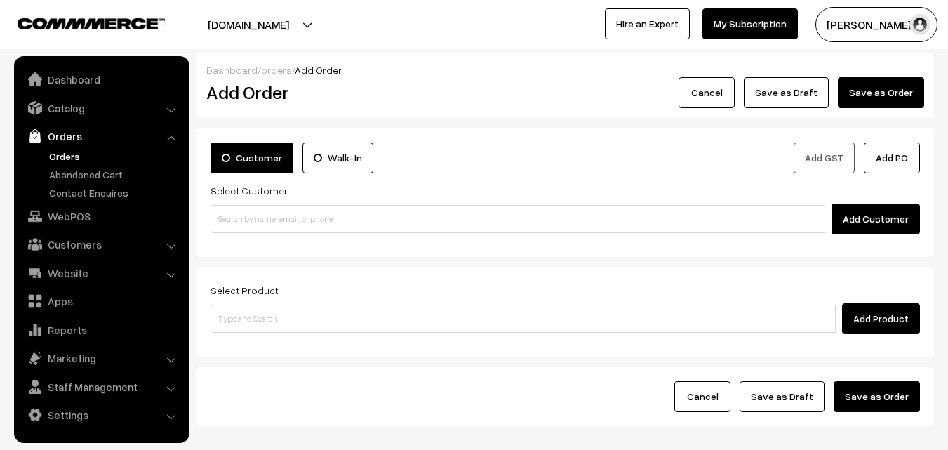
click at [313, 218] on input at bounding box center [518, 219] width 615 height 28
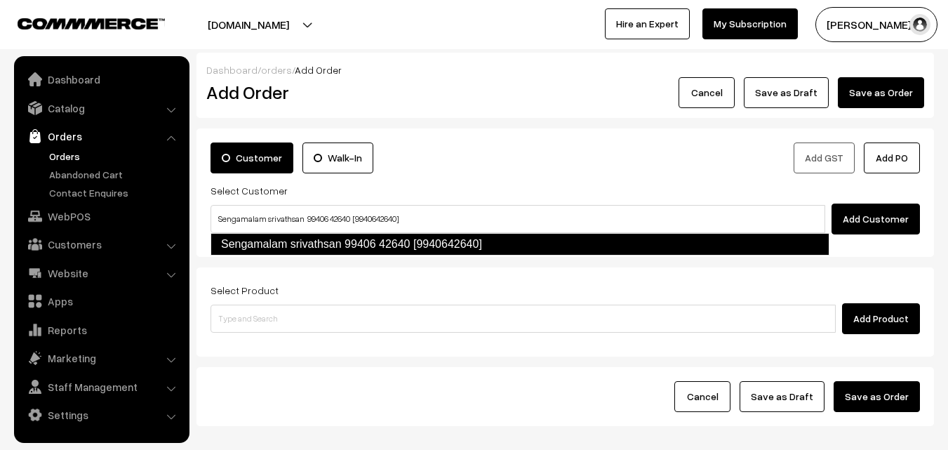
type input "Sengamalam srivathsan 99406 42640 [9940642640]"
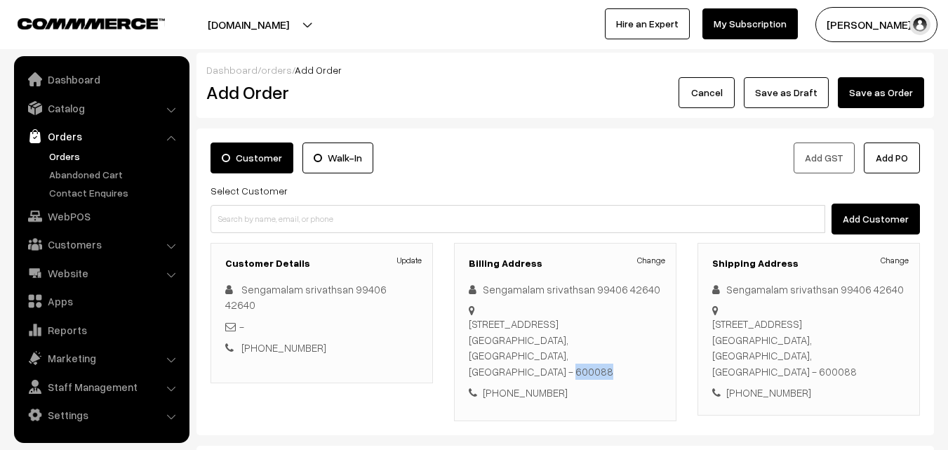
drag, startPoint x: 611, startPoint y: 352, endPoint x: 658, endPoint y: 356, distance: 47.8
click at [658, 356] on div "Plot no : 1 , gas godown street, andal nagar, , adambakkam, chennai 600088 Kanc…" at bounding box center [565, 347] width 193 height 63
copy div "600088"
click at [68, 154] on link "Orders" at bounding box center [115, 156] width 139 height 15
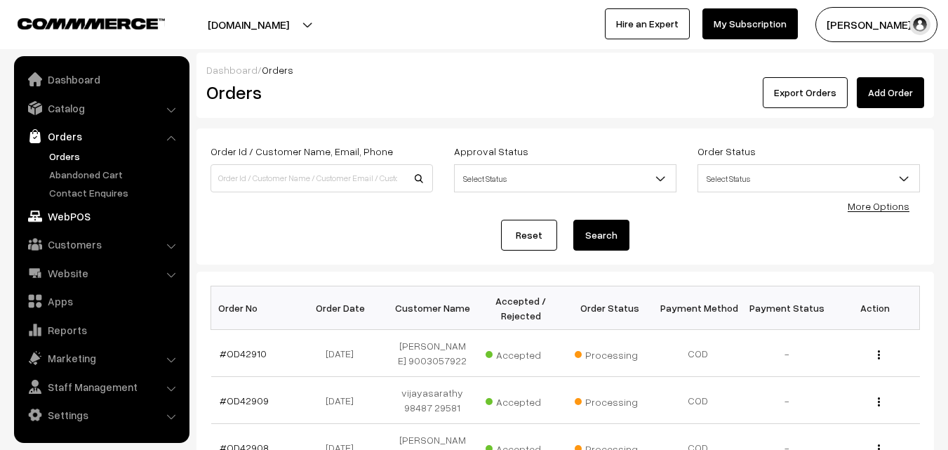
click at [80, 217] on link "WebPOS" at bounding box center [101, 216] width 167 height 25
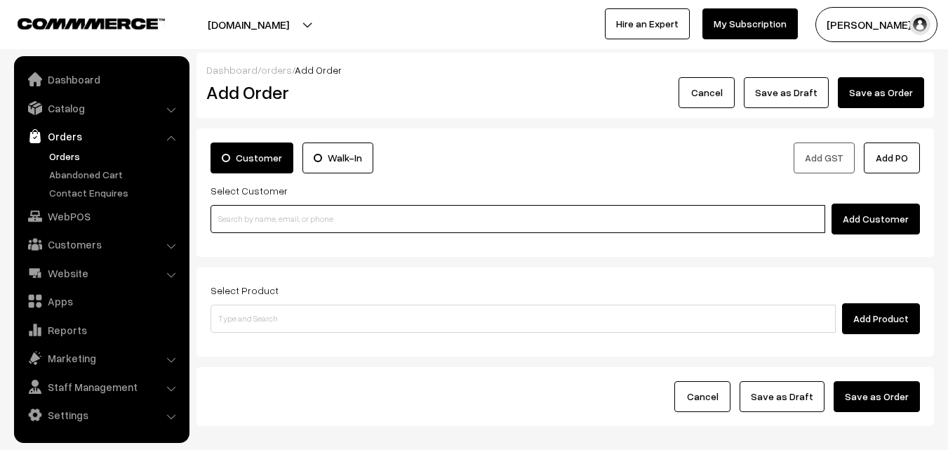
click at [368, 220] on input at bounding box center [518, 219] width 615 height 28
paste input "600088"
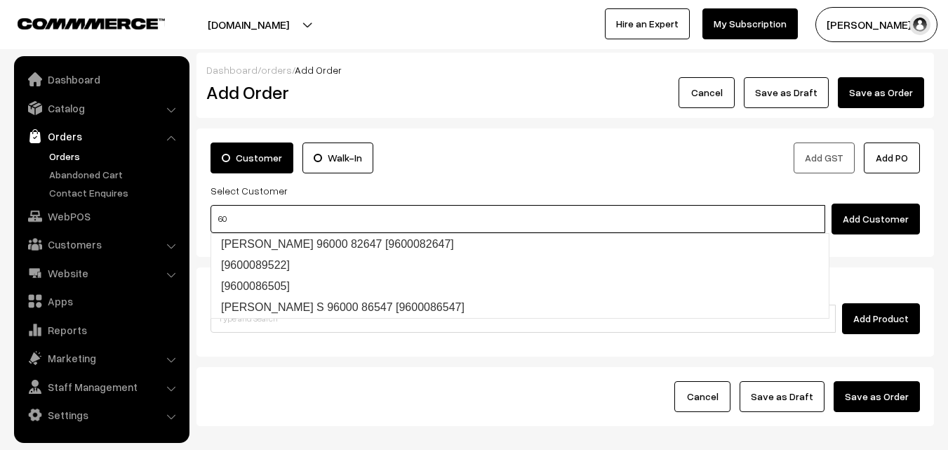
type input "6"
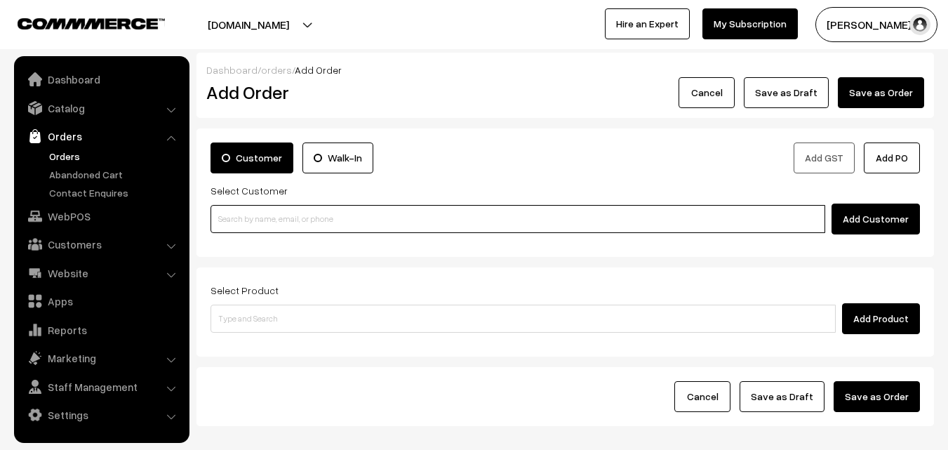
click at [415, 227] on input at bounding box center [518, 219] width 615 height 28
paste input "[PHONE_NUMBER]"
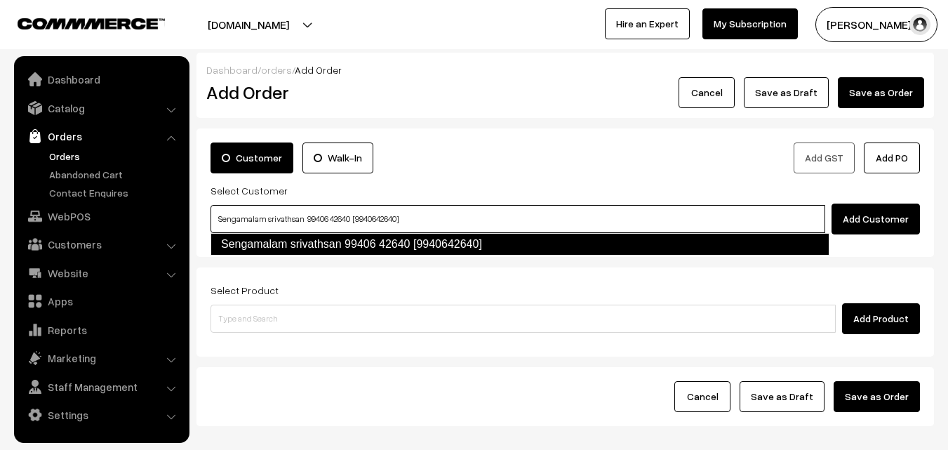
type input "Sengamalam srivathsan 99406 42640 [9940642640]"
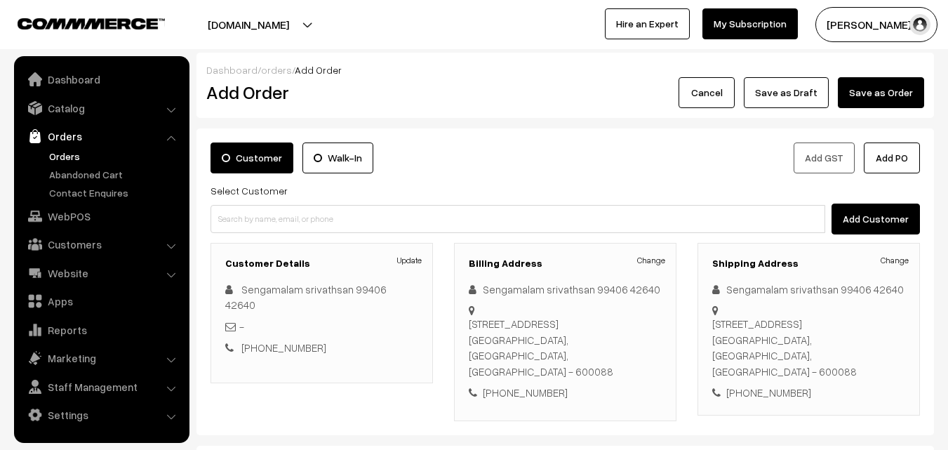
scroll to position [70, 0]
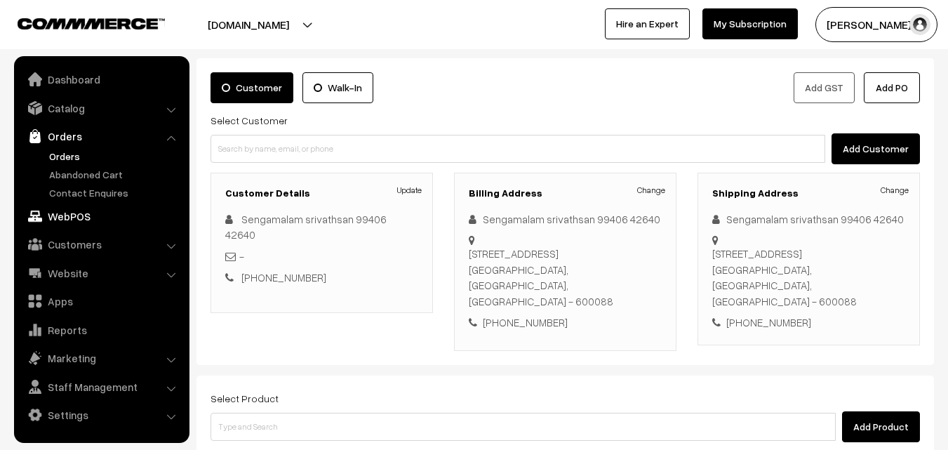
click at [54, 218] on link "WebPOS" at bounding box center [101, 216] width 167 height 25
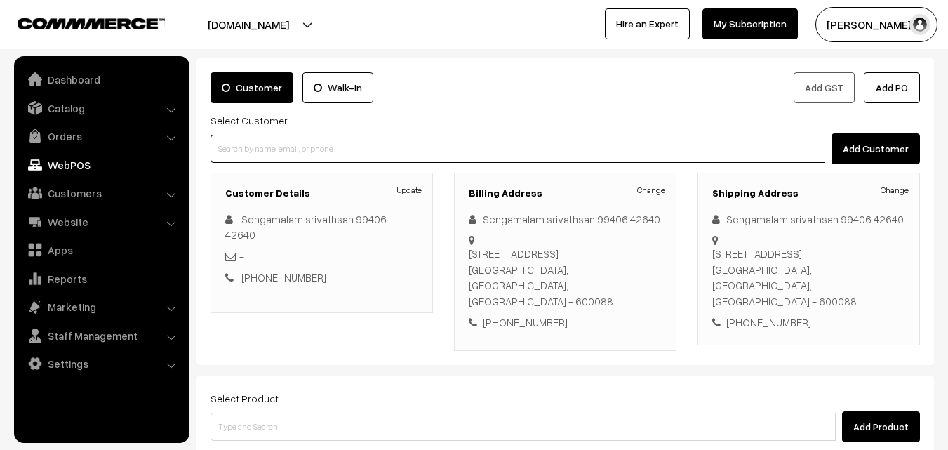
click at [323, 143] on input at bounding box center [518, 149] width 615 height 28
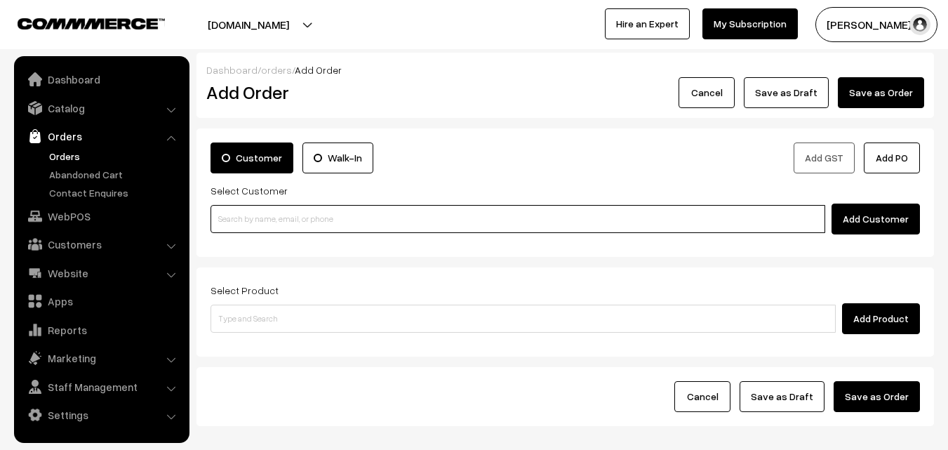
click at [345, 207] on input at bounding box center [518, 219] width 615 height 28
paste input "[PHONE_NUMBER]"
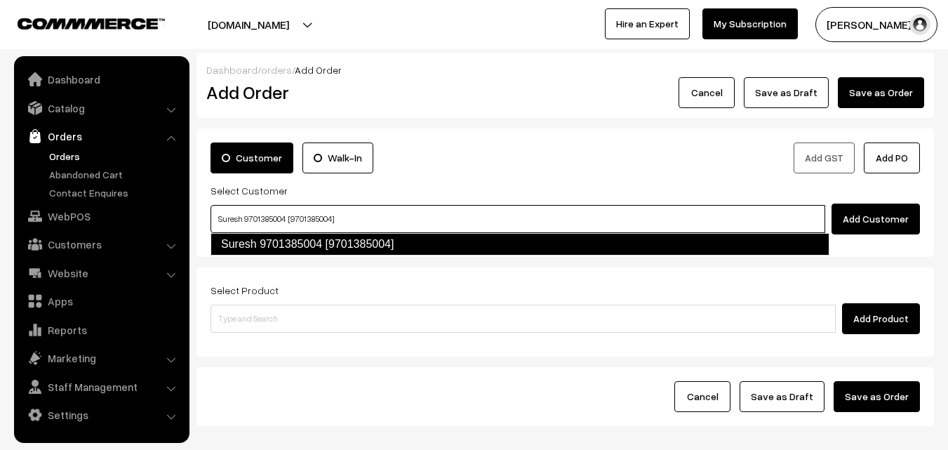
type input "Suresh 9701385004 [9701385004]"
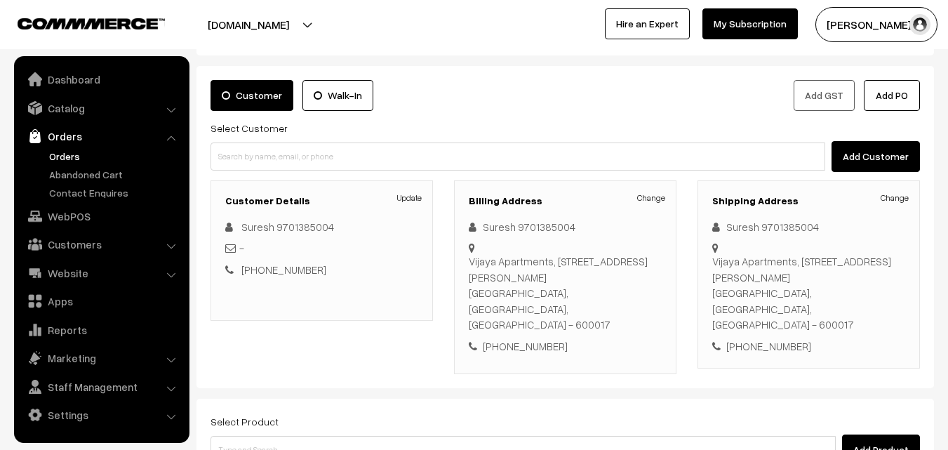
scroll to position [140, 0]
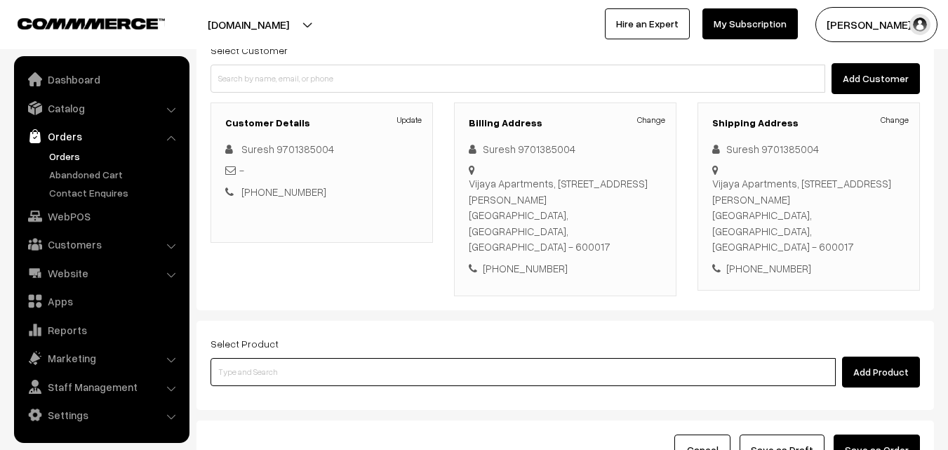
click at [382, 358] on input at bounding box center [523, 372] width 625 height 28
type input "24th Dinner - Methi Chapapthi (3)"
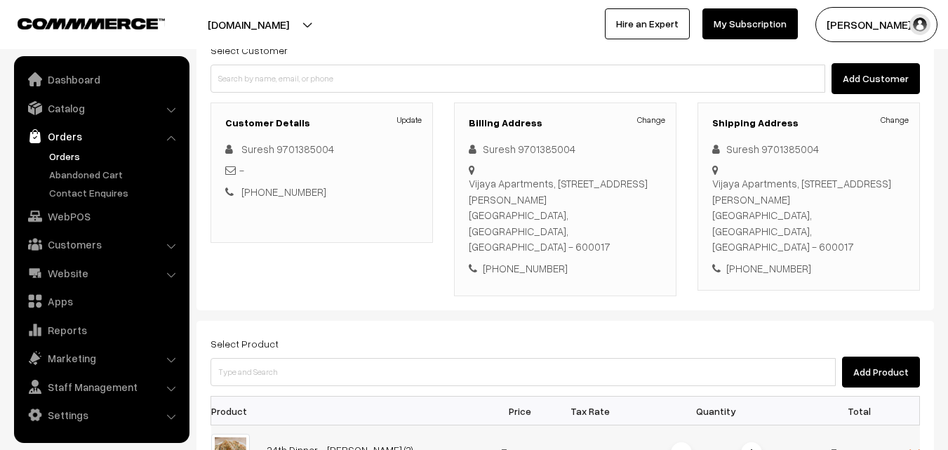
scroll to position [211, 0]
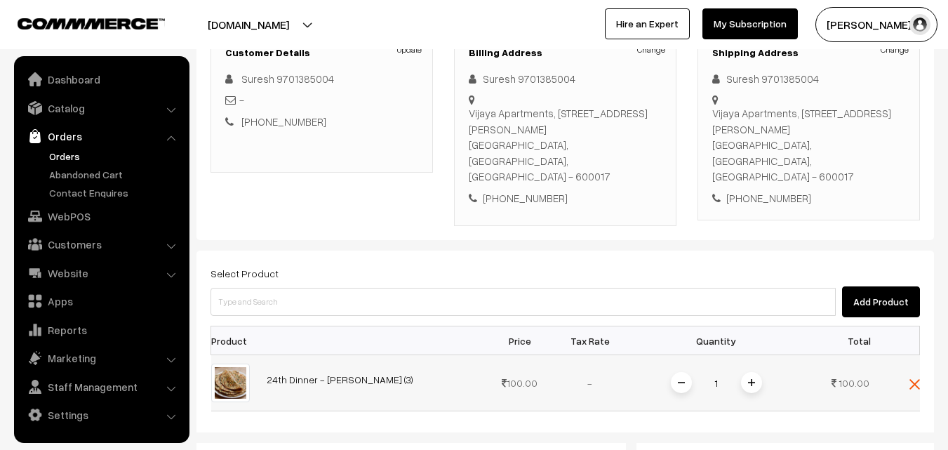
click at [750, 379] on img at bounding box center [751, 382] width 7 height 7
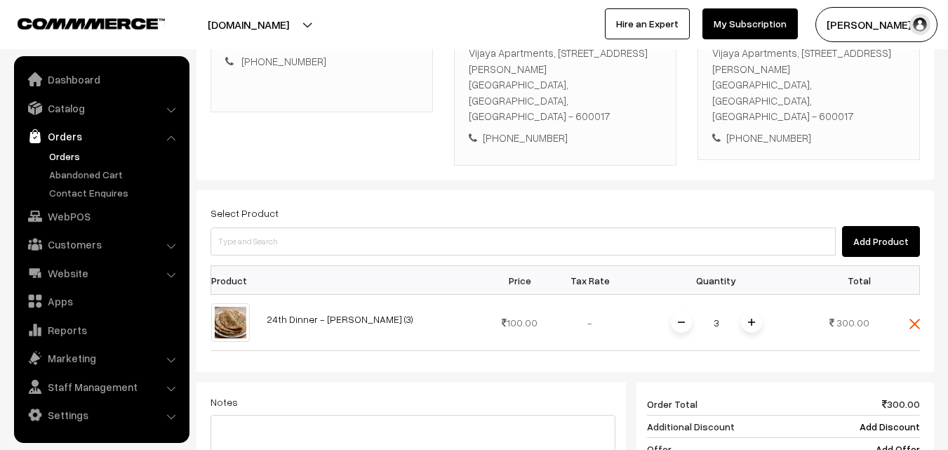
scroll to position [351, 0]
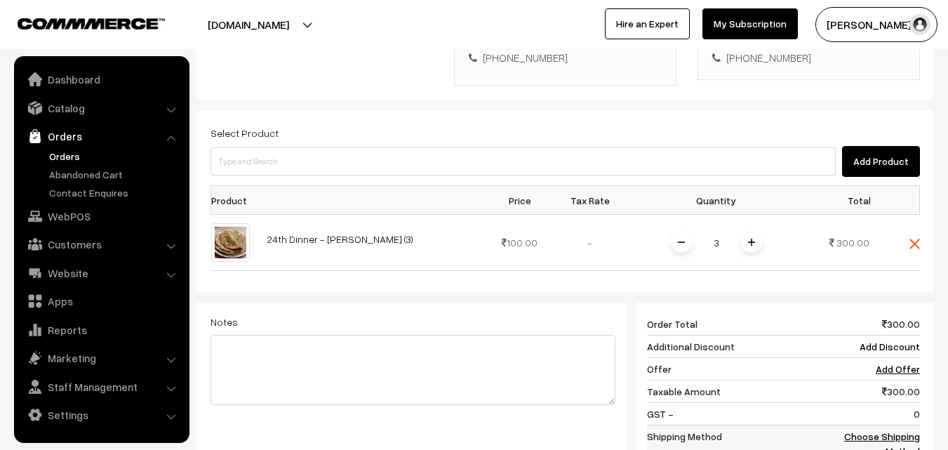
click at [890, 430] on link "Choose Shipping Method" at bounding box center [882, 443] width 76 height 27
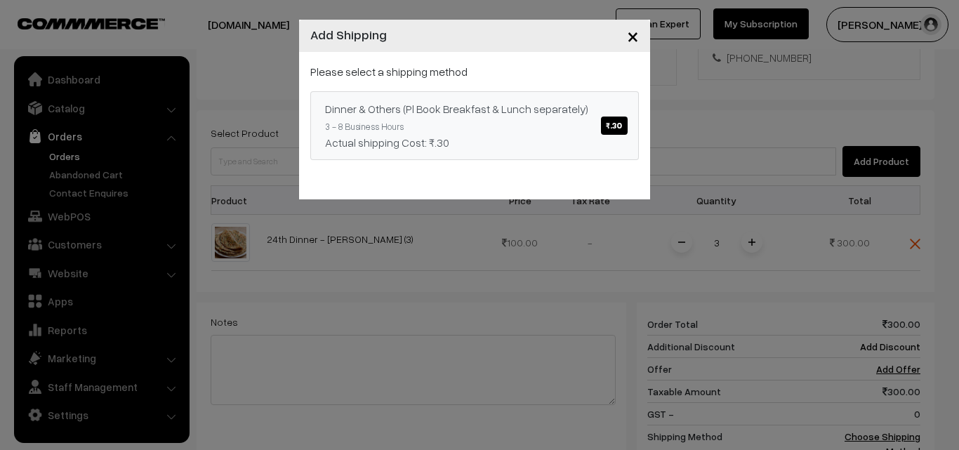
click at [615, 121] on span "₹.30" at bounding box center [614, 125] width 26 height 18
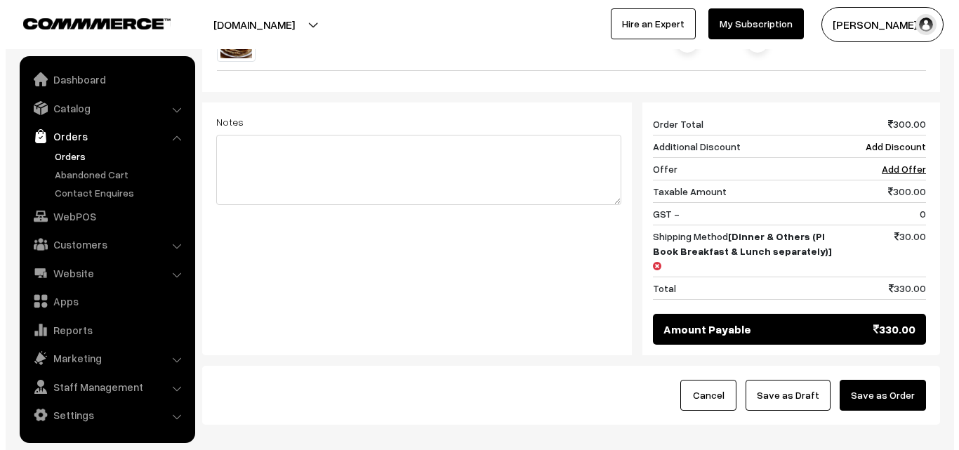
scroll to position [561, 0]
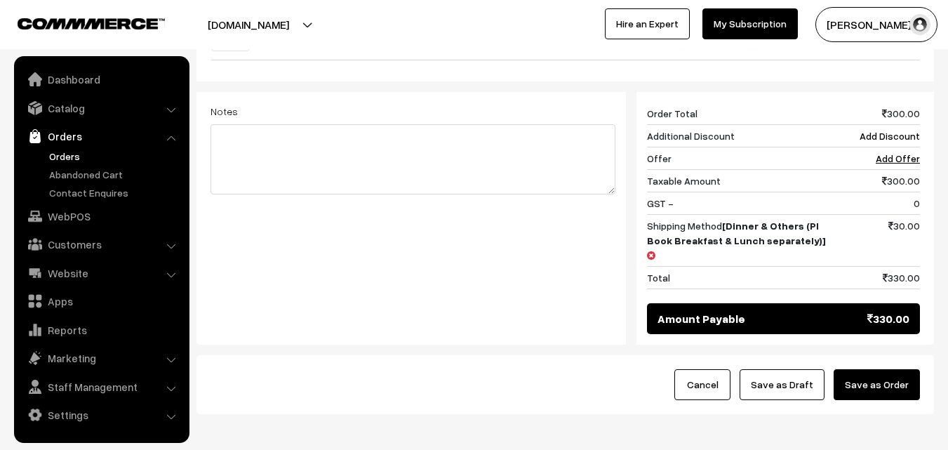
click at [863, 369] on button "Save as Order" at bounding box center [877, 384] width 86 height 31
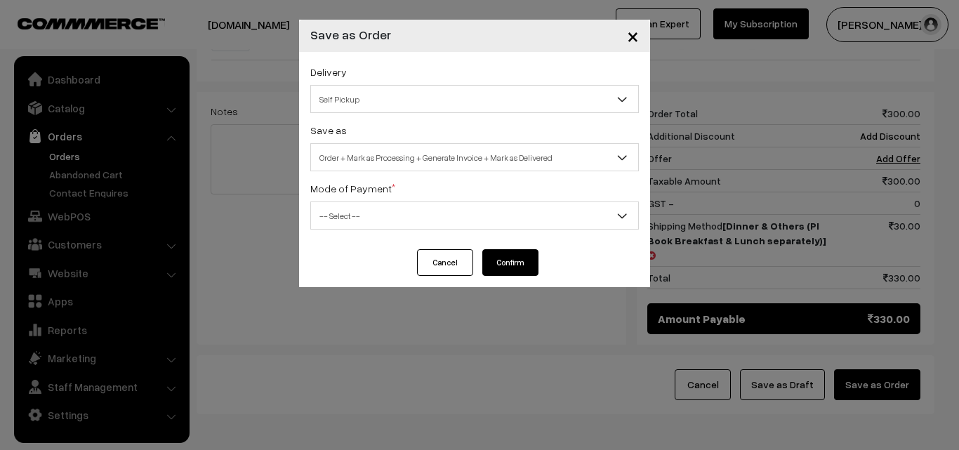
click at [501, 107] on span "Self Pickup" at bounding box center [474, 99] width 327 height 25
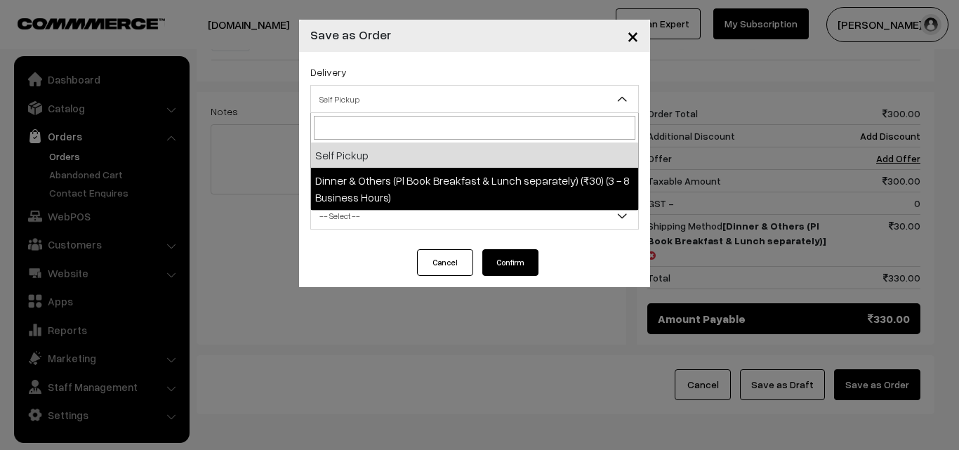
select select "DOP1"
select select "3"
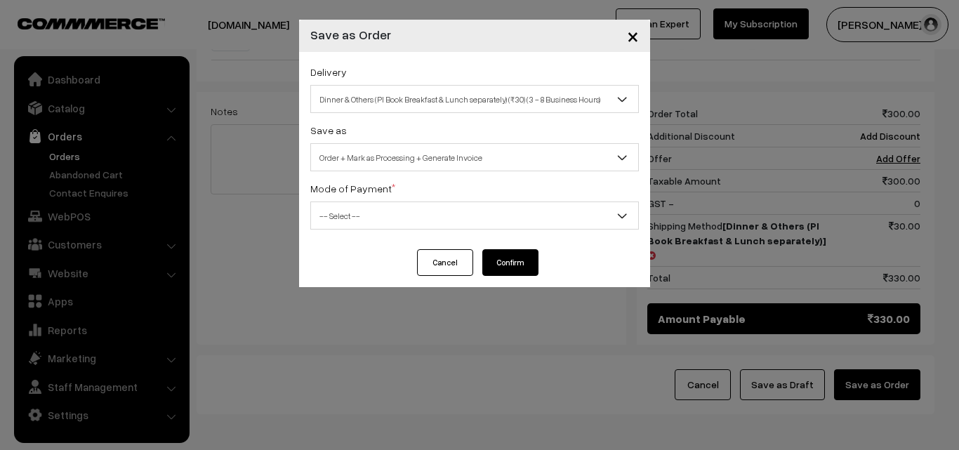
click at [538, 213] on span "-- Select --" at bounding box center [474, 216] width 327 height 25
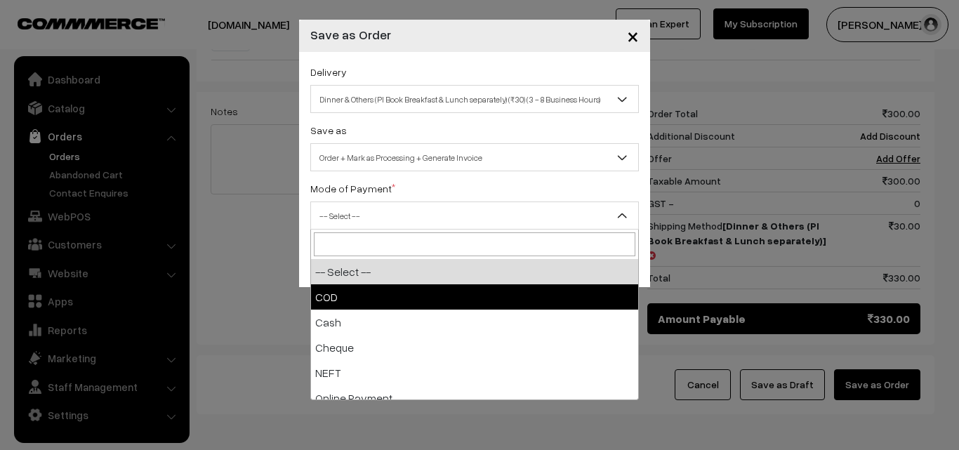
select select "1"
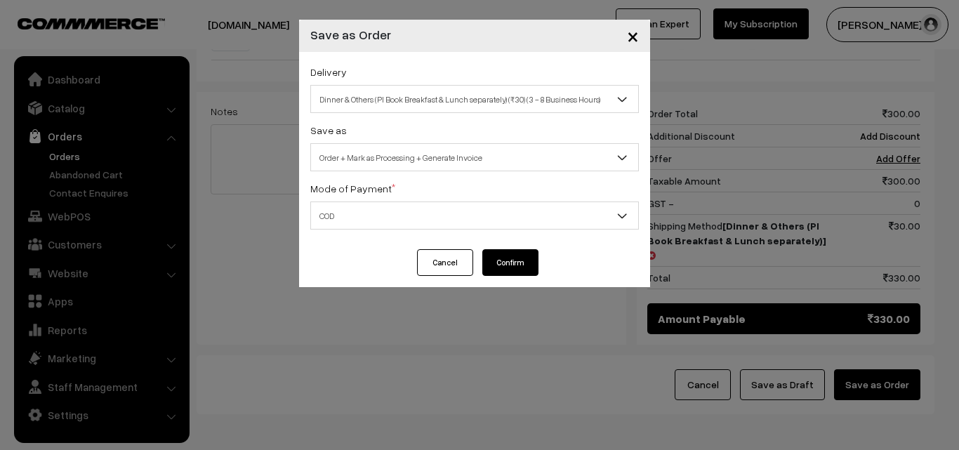
click at [495, 267] on button "Confirm" at bounding box center [510, 262] width 56 height 27
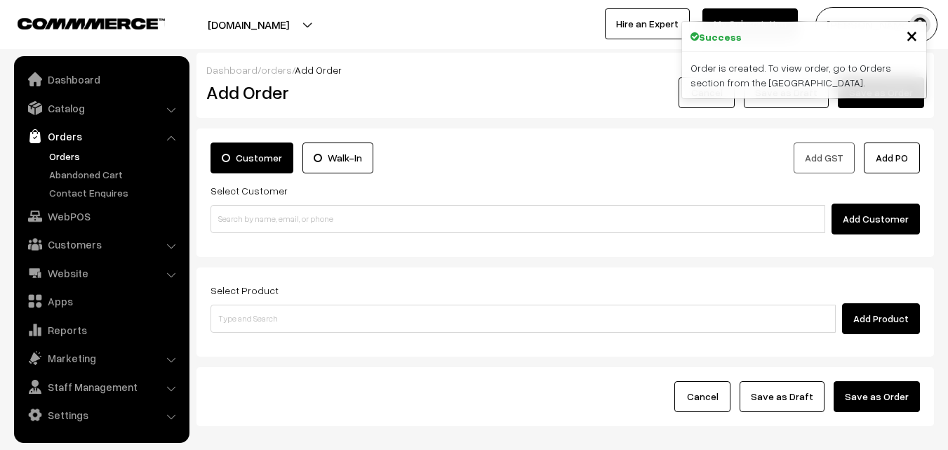
click at [53, 152] on link "Orders" at bounding box center [115, 156] width 139 height 15
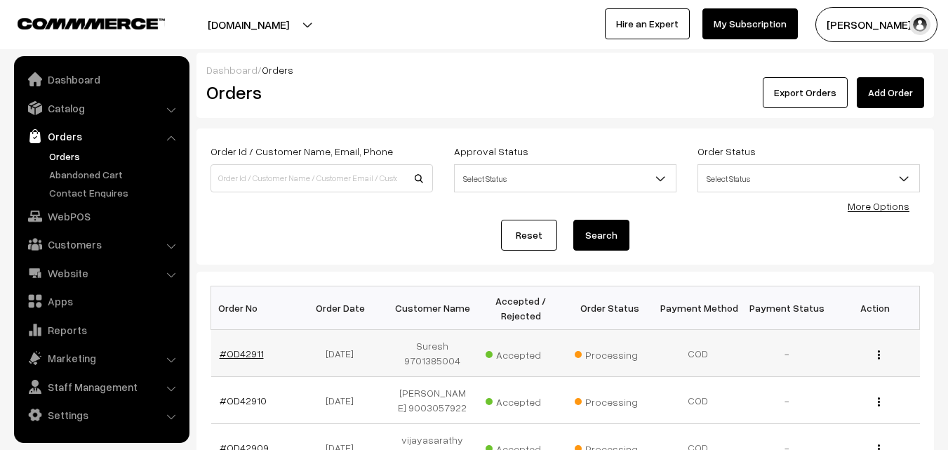
click at [248, 350] on link "#OD42911" at bounding box center [242, 353] width 44 height 12
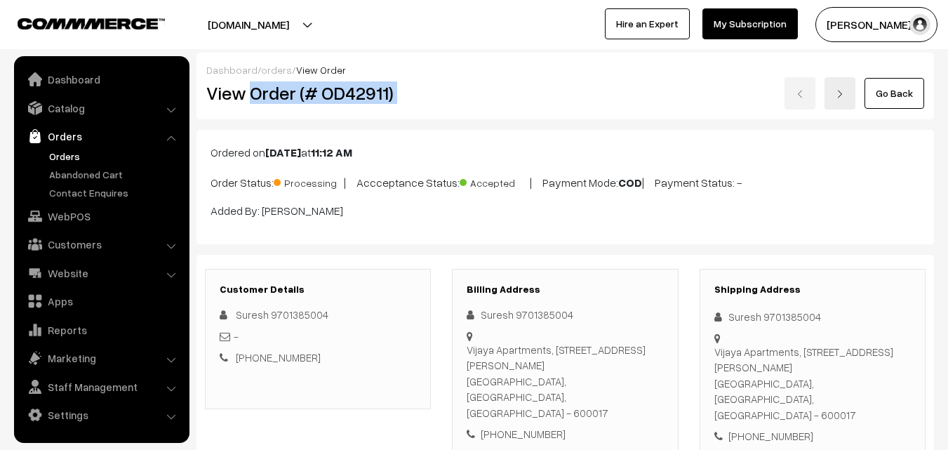
drag, startPoint x: 251, startPoint y: 91, endPoint x: 452, endPoint y: 89, distance: 200.7
click at [452, 89] on div "View Order (# OD42911) Go Back" at bounding box center [565, 93] width 739 height 32
copy div "Order (# OD42911)"
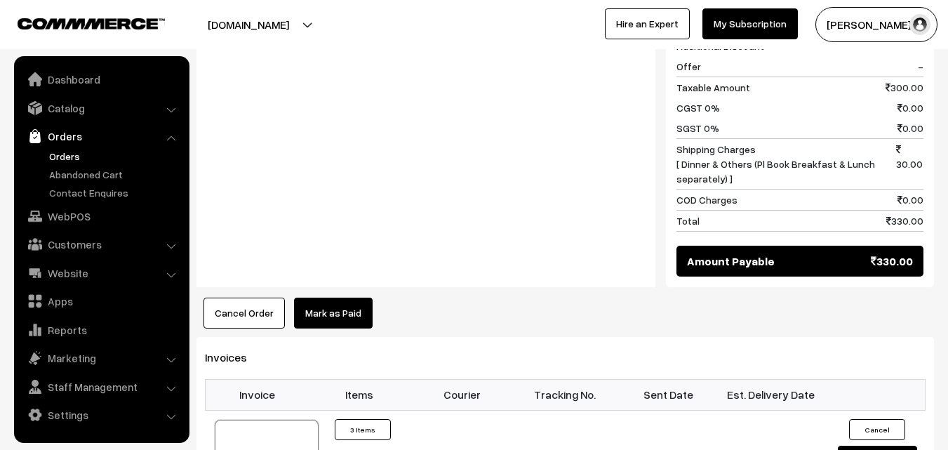
scroll to position [702, 0]
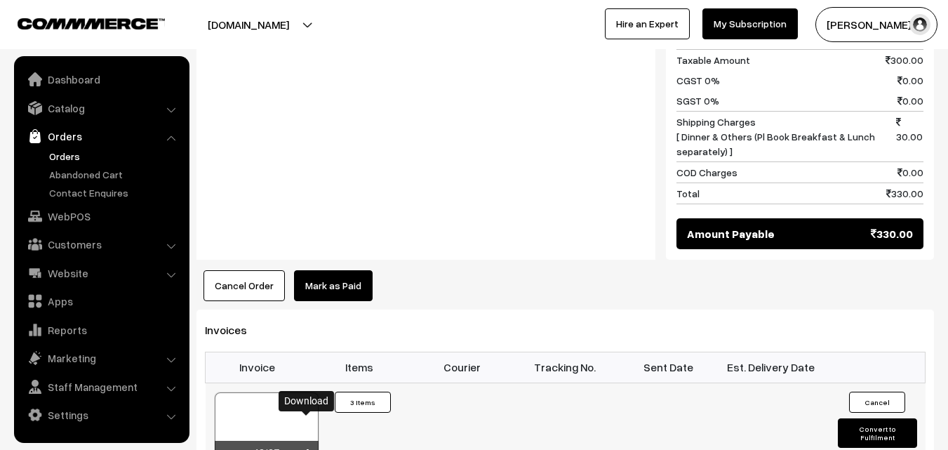
click at [307, 449] on icon at bounding box center [307, 453] width 8 height 9
click at [67, 152] on link "Orders" at bounding box center [115, 156] width 139 height 15
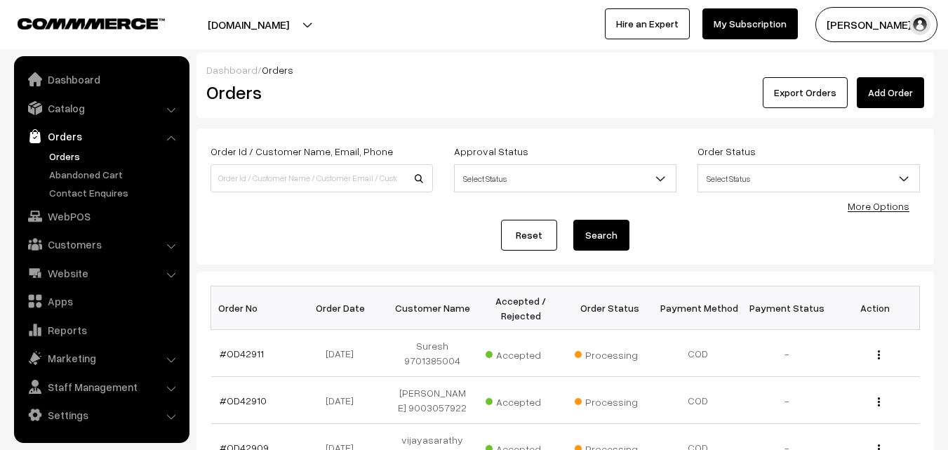
click at [61, 216] on link "WebPOS" at bounding box center [101, 216] width 167 height 25
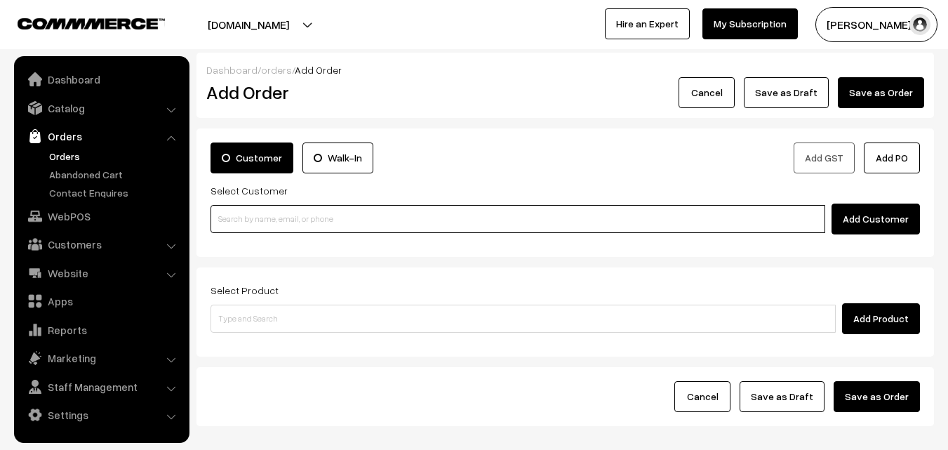
click at [291, 222] on input at bounding box center [518, 219] width 615 height 28
paste input "[PHONE_NUMBER]"
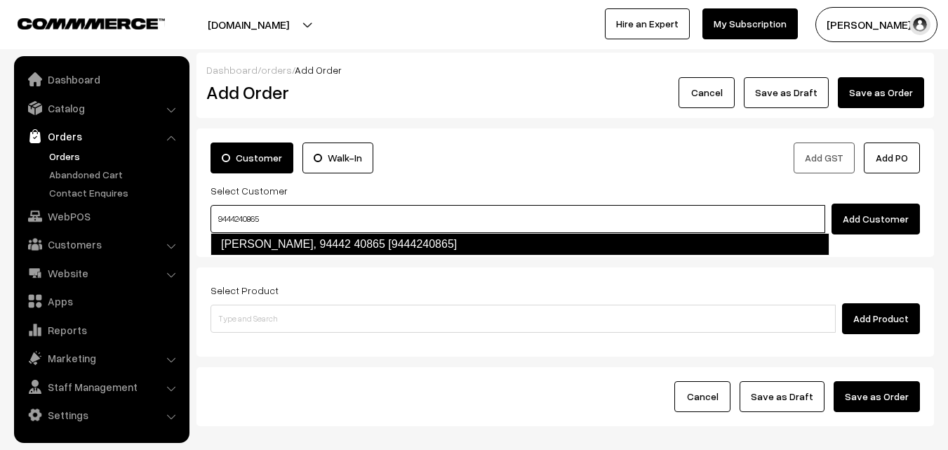
click at [294, 248] on link "[PERSON_NAME], 94442 40865 [9444240865]" at bounding box center [520, 244] width 619 height 22
type input "9444240865"
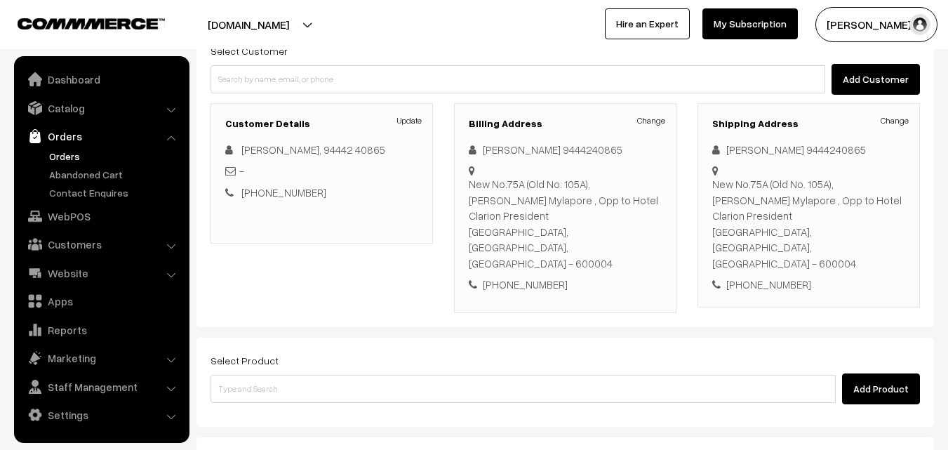
scroll to position [140, 0]
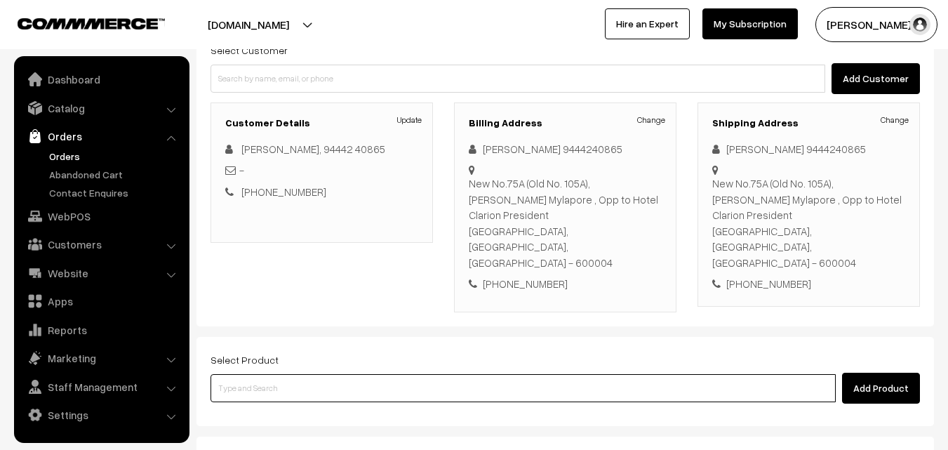
click at [331, 374] on input at bounding box center [523, 388] width 625 height 28
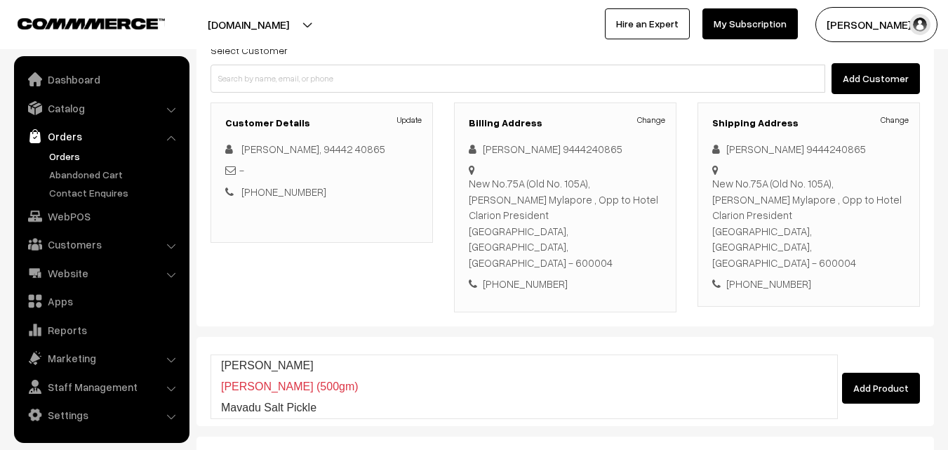
type input "mavadu"
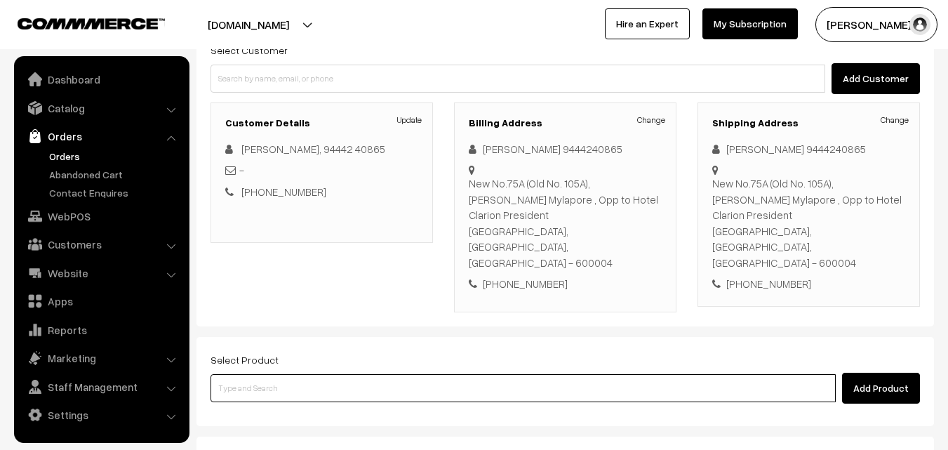
click at [334, 374] on input at bounding box center [523, 388] width 625 height 28
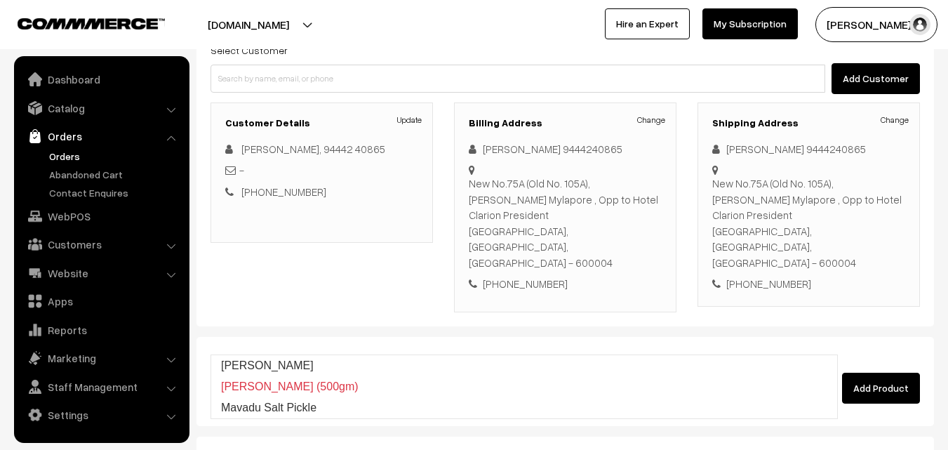
type input "mavadu"
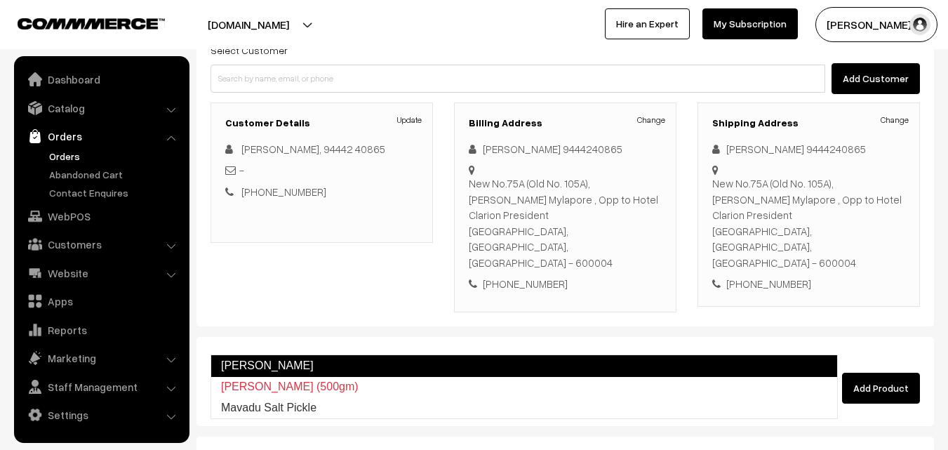
click at [319, 374] on link "Mavadu Karam" at bounding box center [524, 365] width 627 height 22
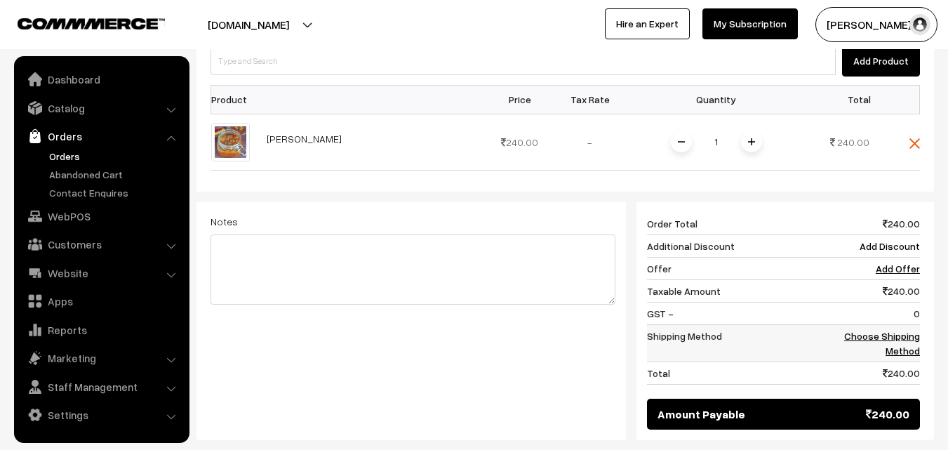
scroll to position [491, 0]
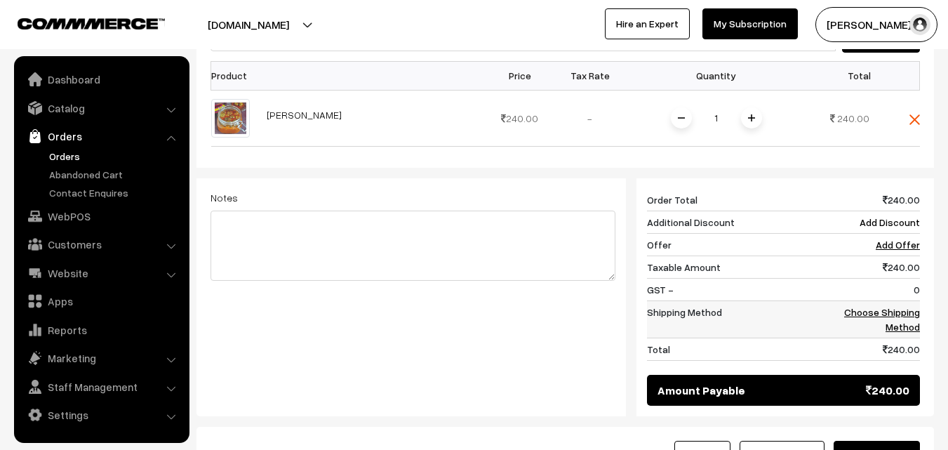
click at [895, 306] on link "Choose Shipping Method" at bounding box center [882, 319] width 76 height 27
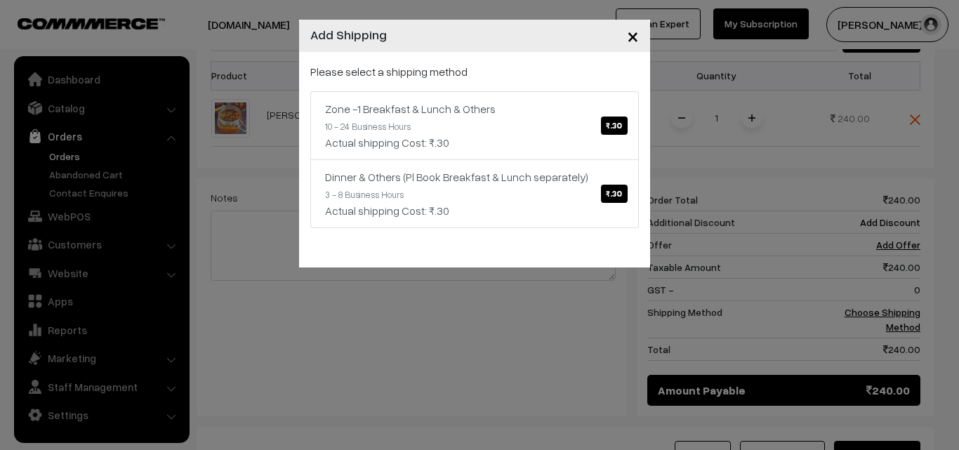
click at [628, 32] on span "×" at bounding box center [633, 35] width 12 height 26
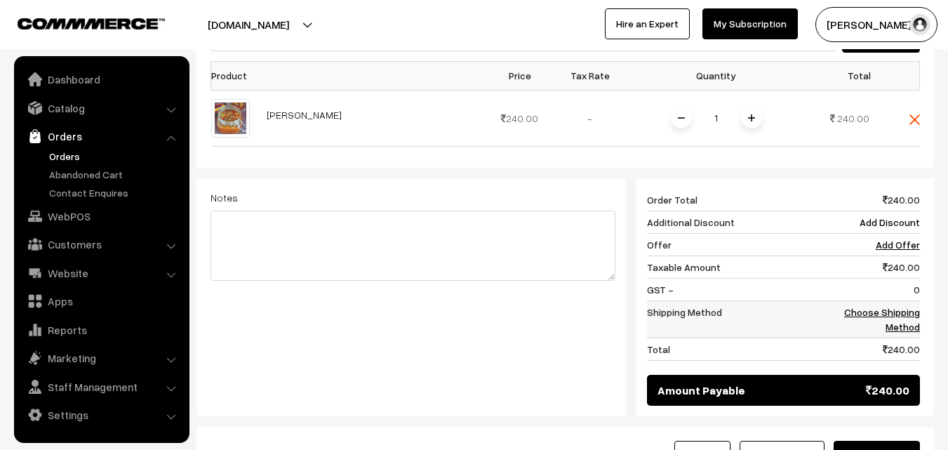
click at [896, 300] on td "Choose Shipping Method" at bounding box center [876, 318] width 87 height 37
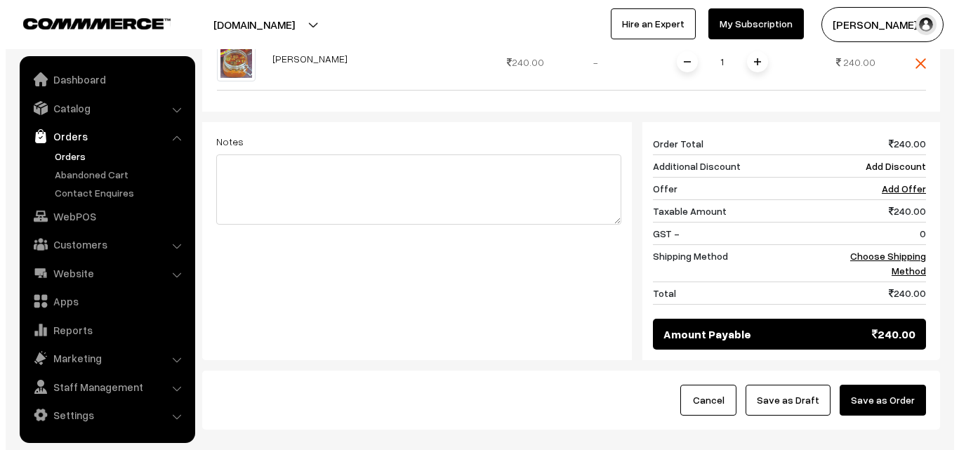
scroll to position [561, 0]
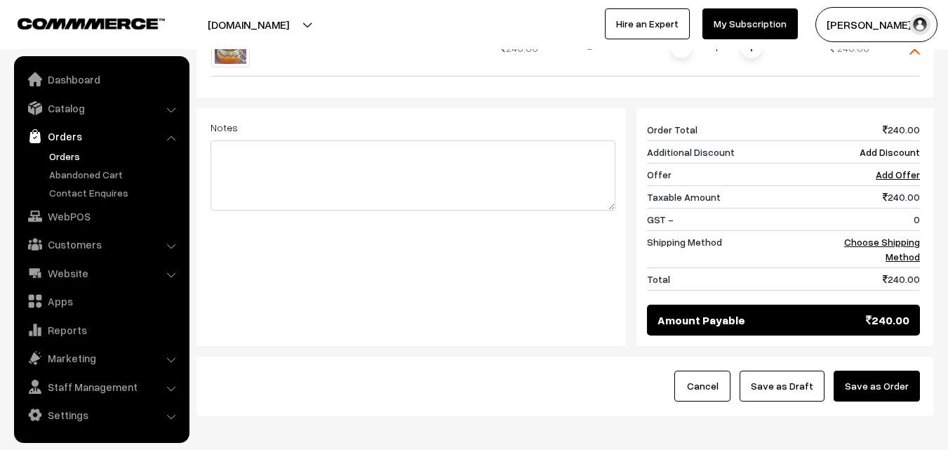
click at [885, 371] on button "Save as Order" at bounding box center [877, 386] width 86 height 31
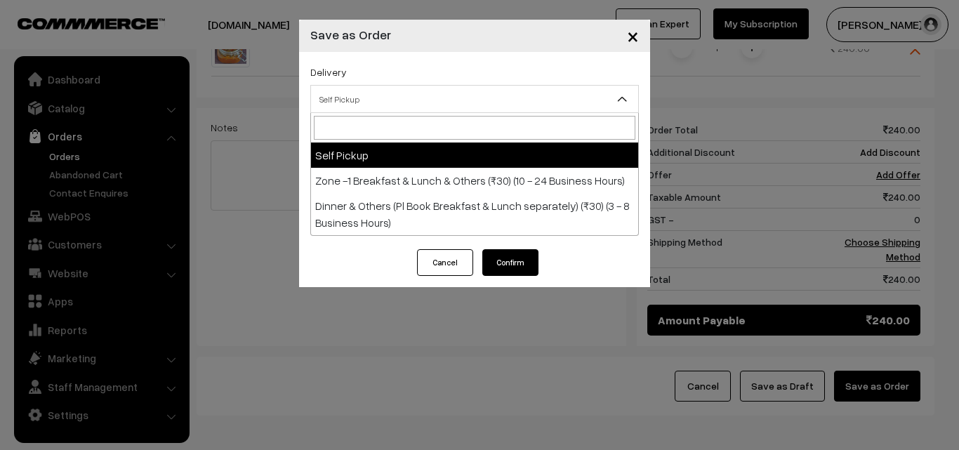
click at [459, 98] on span "Self Pickup" at bounding box center [474, 99] width 327 height 25
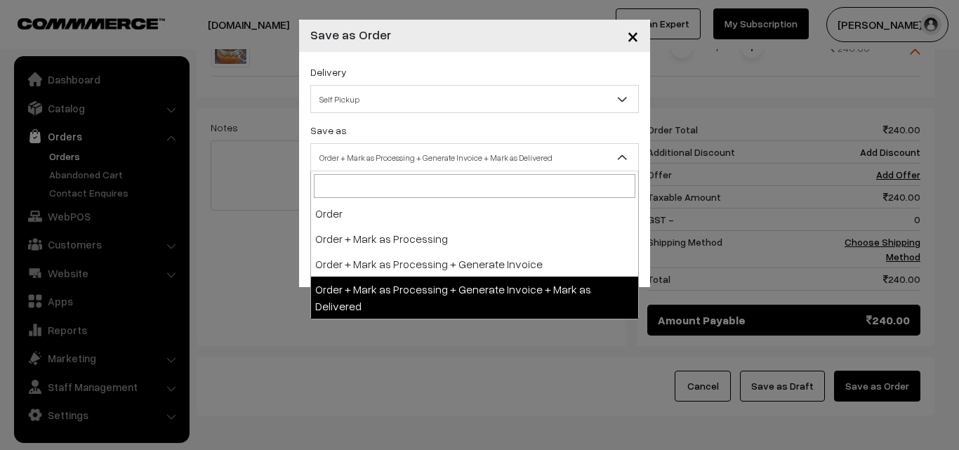
click at [476, 157] on span "Order + Mark as Processing + Generate Invoice + Mark as Delivered" at bounding box center [474, 157] width 327 height 25
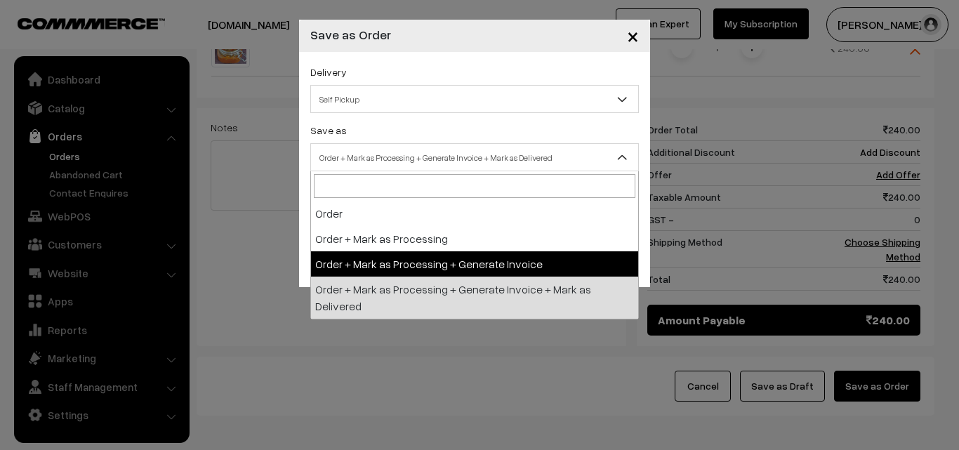
select select "3"
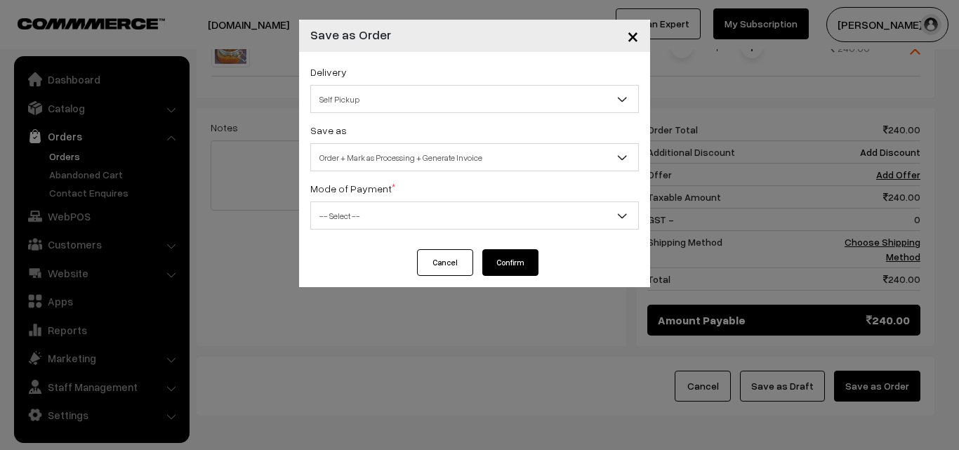
click at [480, 219] on span "-- Select --" at bounding box center [474, 216] width 327 height 25
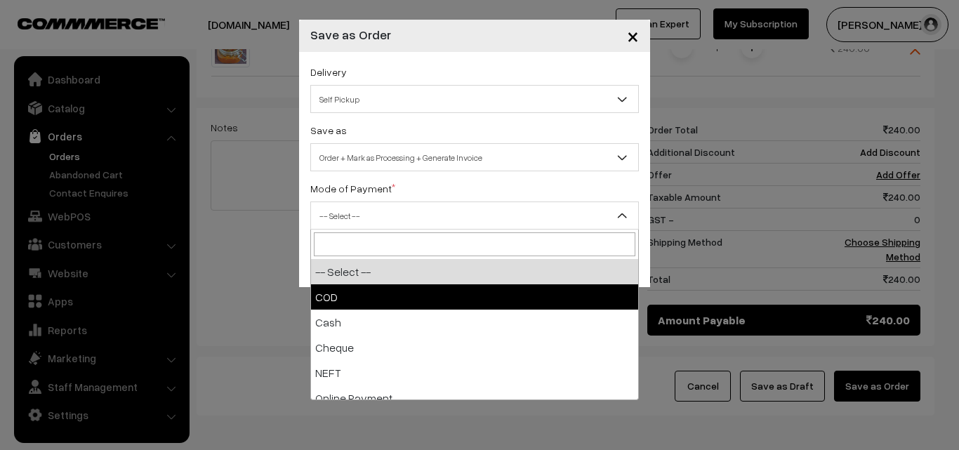
select select "1"
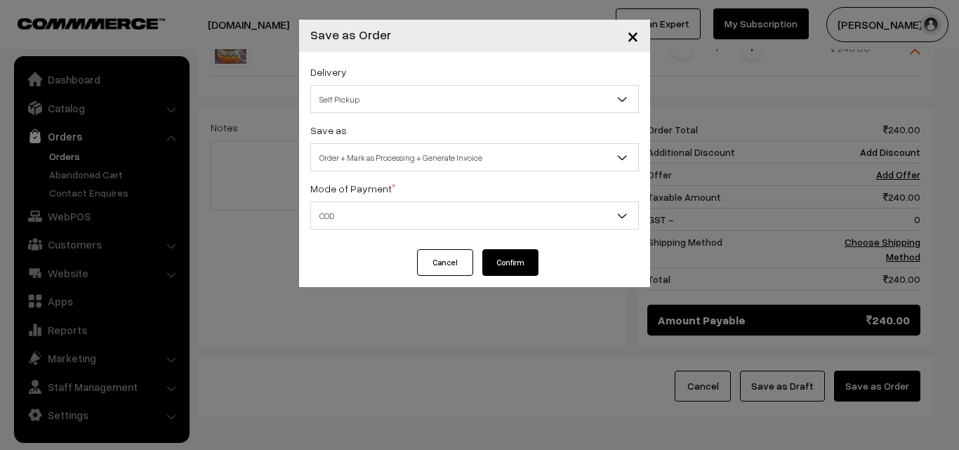
click at [505, 252] on button "Confirm" at bounding box center [510, 262] width 56 height 27
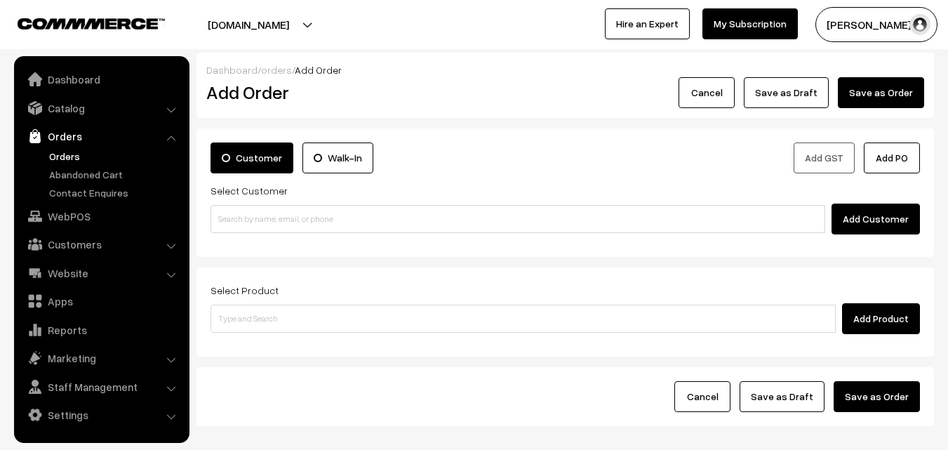
click at [61, 156] on link "Orders" at bounding box center [115, 156] width 139 height 15
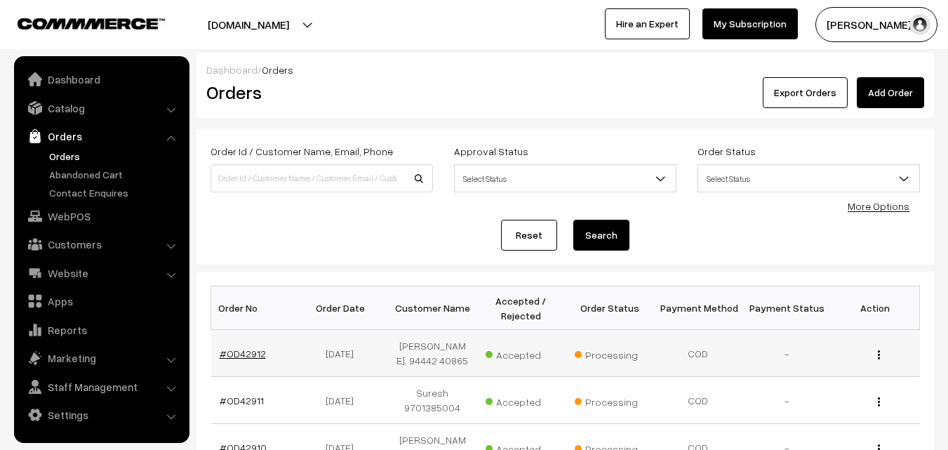
click at [245, 356] on link "#OD42912" at bounding box center [243, 353] width 46 height 12
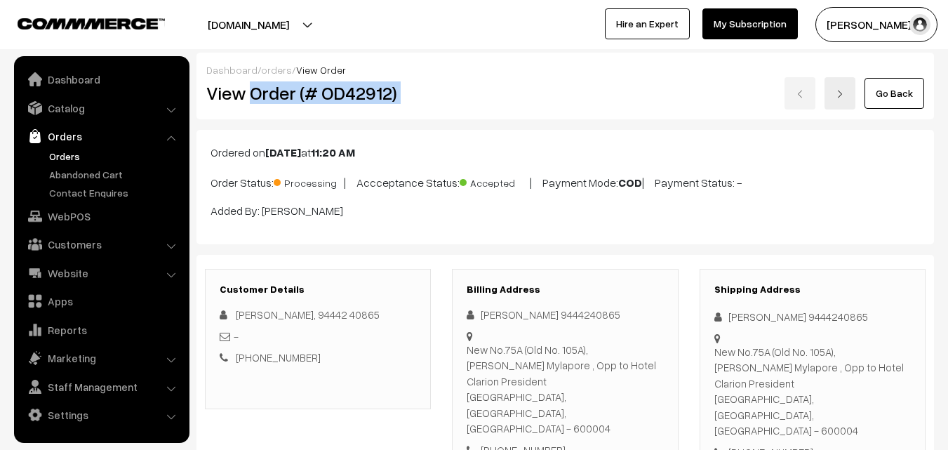
drag, startPoint x: 251, startPoint y: 93, endPoint x: 447, endPoint y: 98, distance: 195.9
click at [447, 98] on div "View Order (# OD42912) Go Back" at bounding box center [565, 93] width 739 height 32
copy div "Order (# OD42912)"
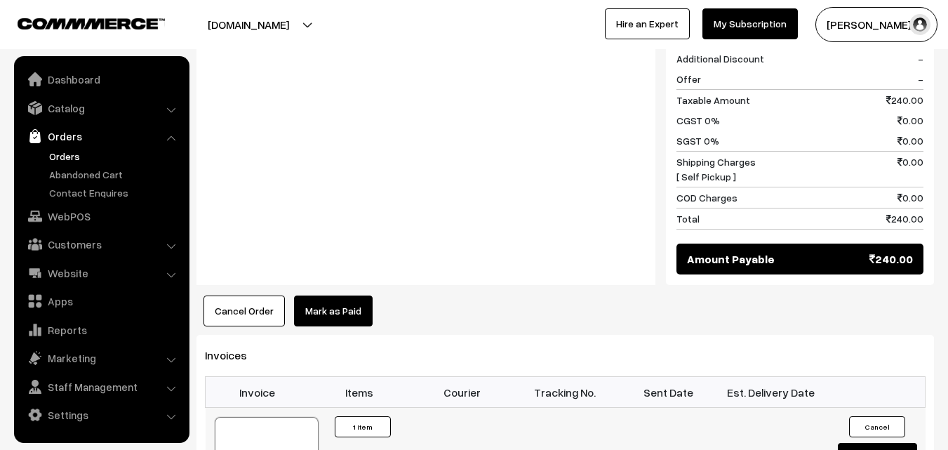
scroll to position [702, 0]
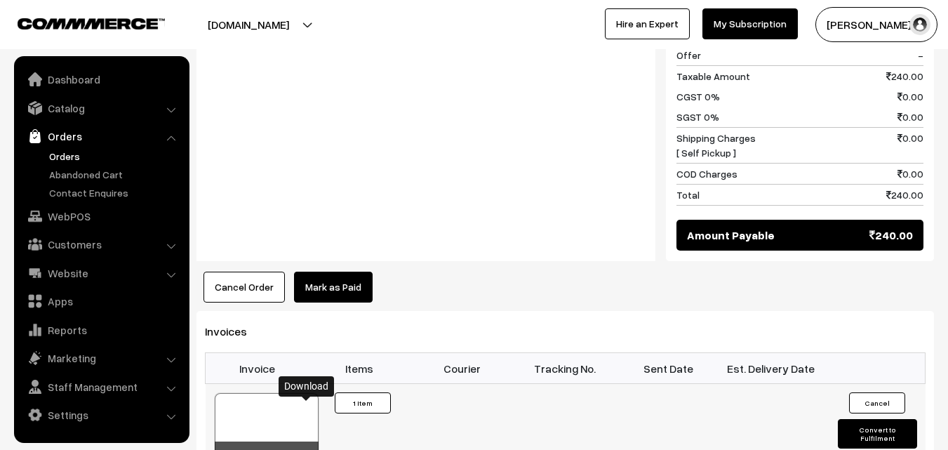
click at [309, 449] on icon at bounding box center [307, 455] width 8 height 9
click at [68, 217] on link "WebPOS" at bounding box center [101, 216] width 167 height 25
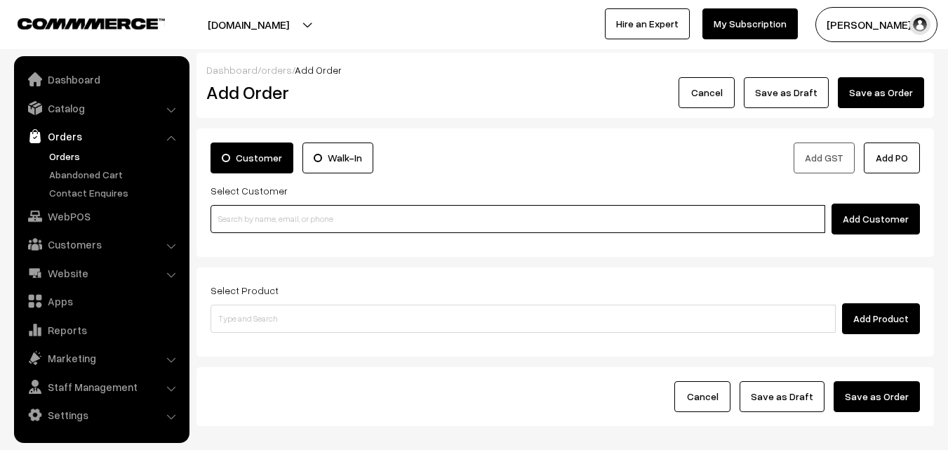
click at [348, 214] on input at bounding box center [518, 219] width 615 height 28
paste input "[PHONE_NUMBER]"
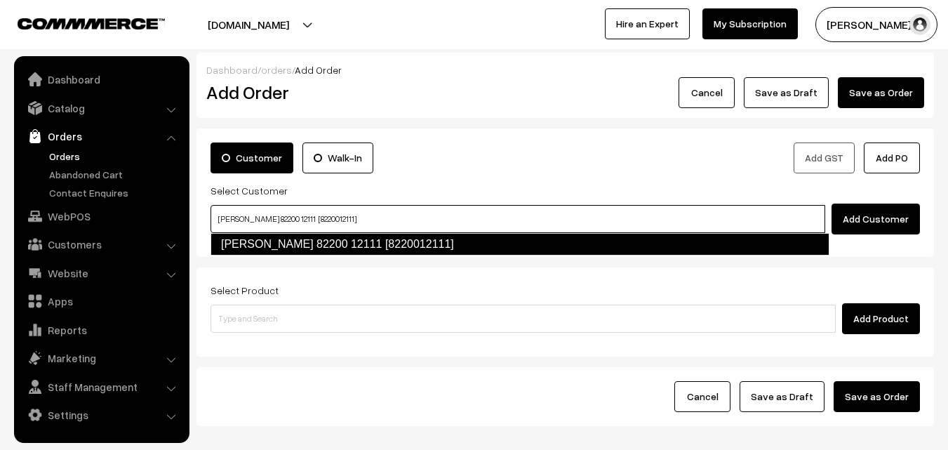
type input "[PERSON_NAME] 82200 12111 [8220012111]"
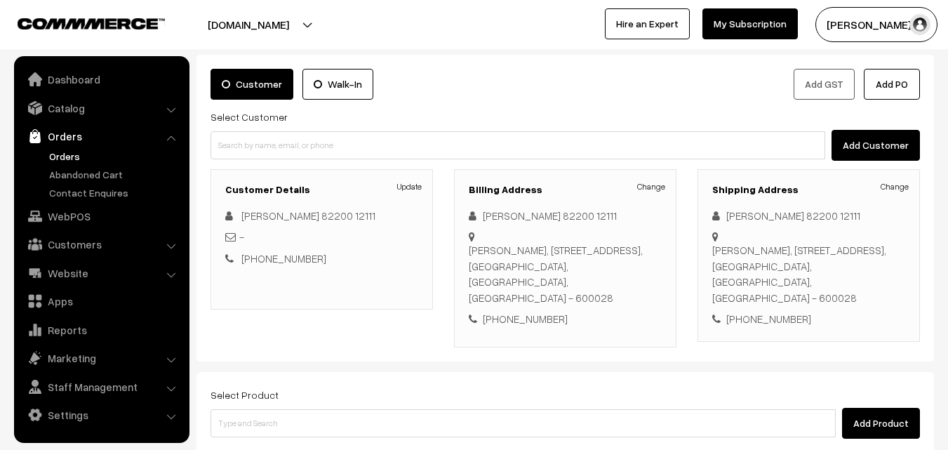
scroll to position [140, 0]
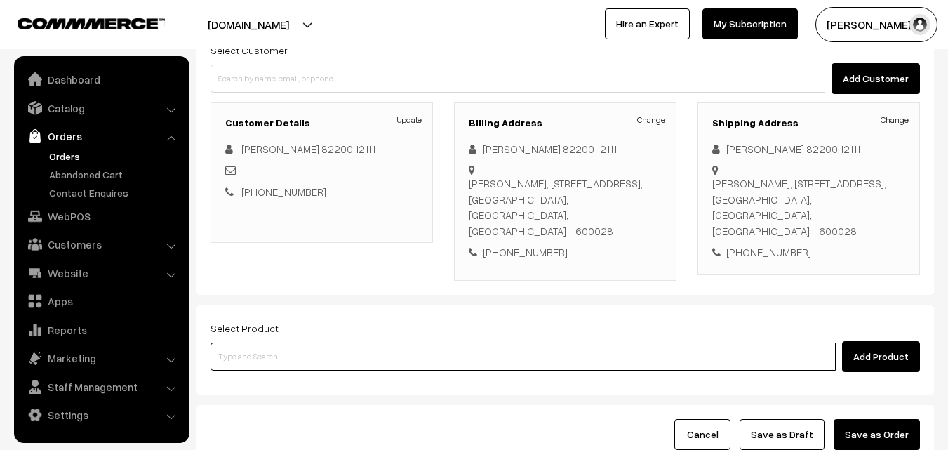
click at [382, 342] on input at bounding box center [523, 356] width 625 height 28
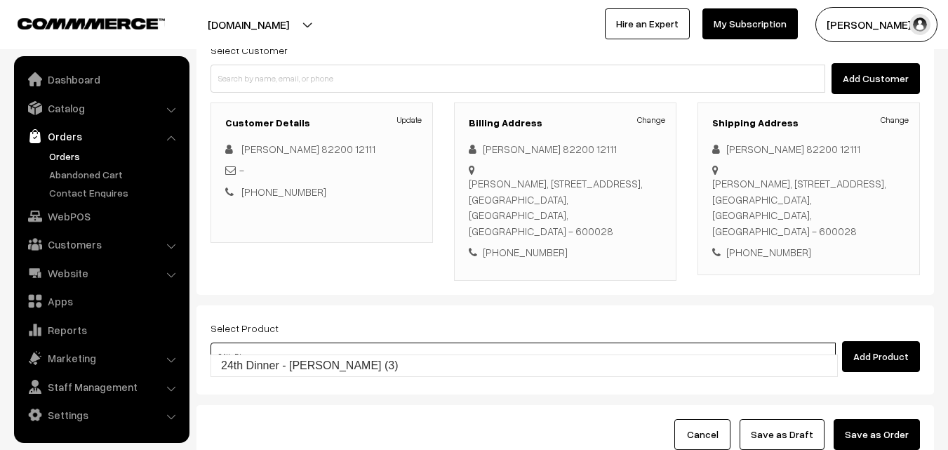
type input "24th Dinner - [PERSON_NAME] (3)"
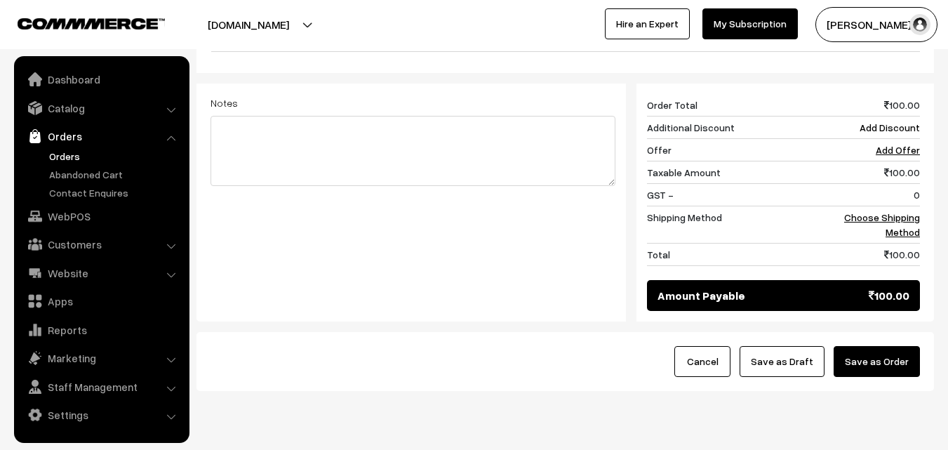
scroll to position [561, 0]
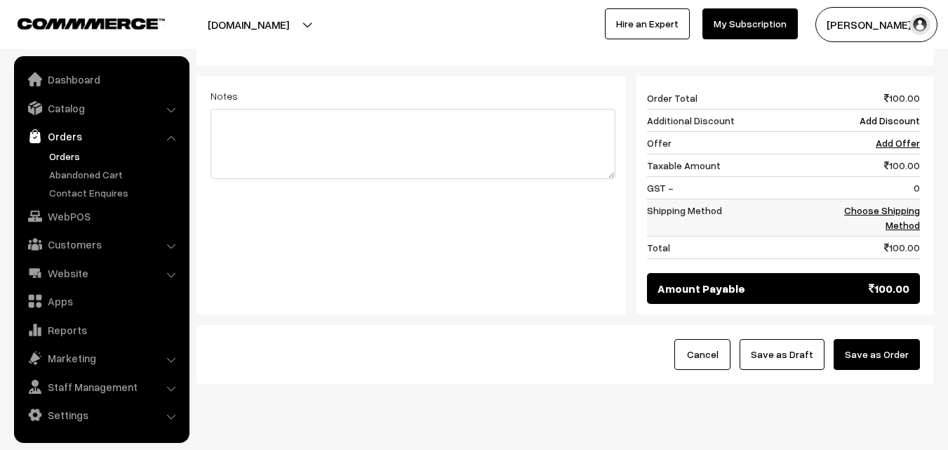
click at [888, 204] on link "Choose Shipping Method" at bounding box center [882, 217] width 76 height 27
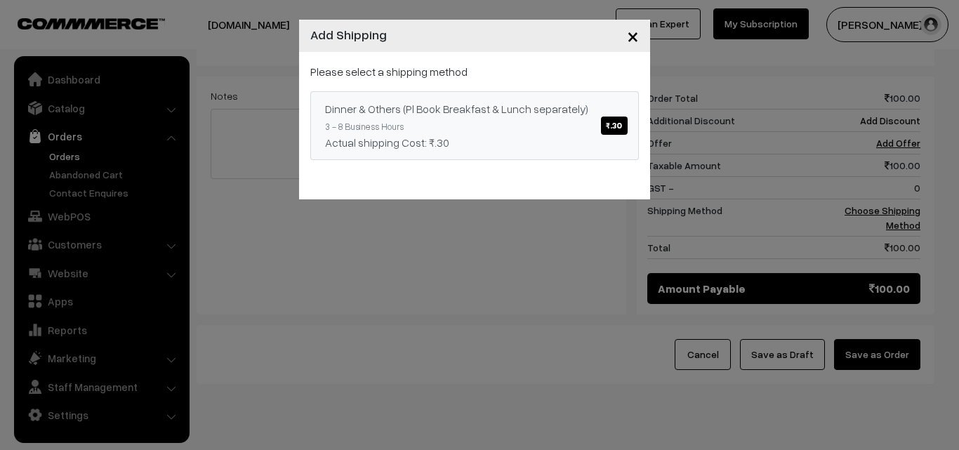
click at [608, 124] on span "₹.30" at bounding box center [614, 125] width 26 height 18
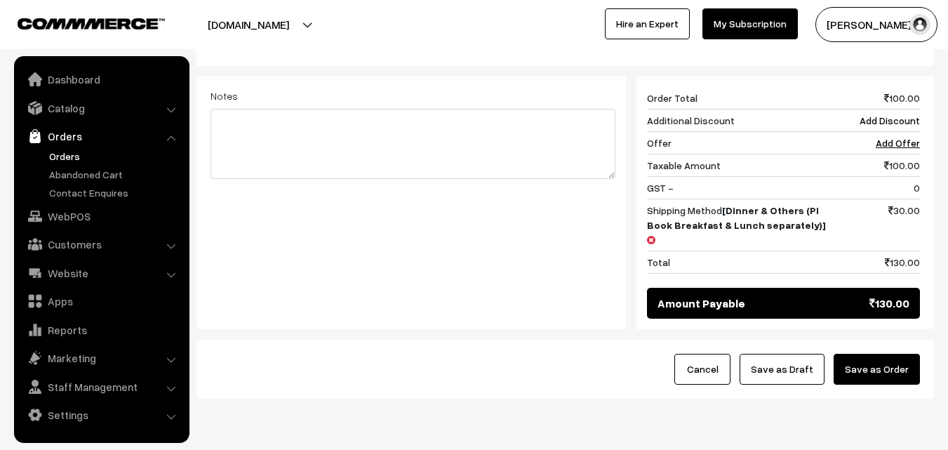
click at [893, 354] on button "Save as Order" at bounding box center [877, 369] width 86 height 31
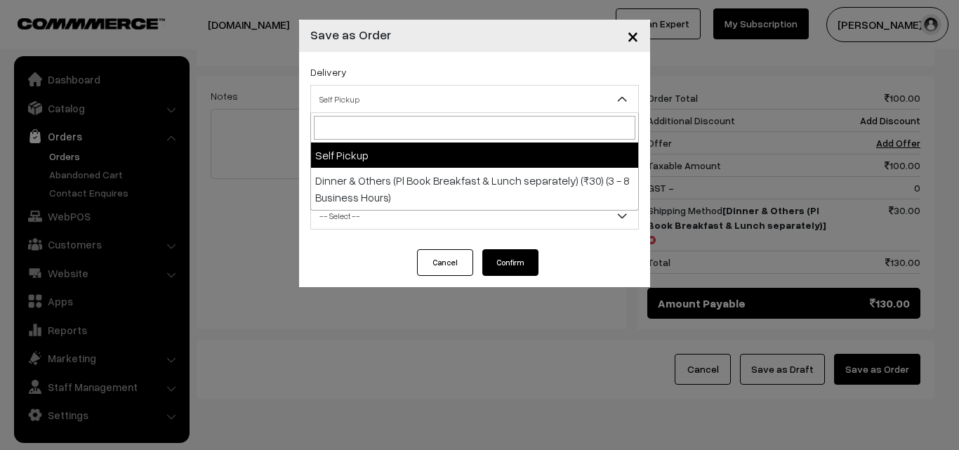
click at [544, 92] on span "Self Pickup" at bounding box center [474, 99] width 327 height 25
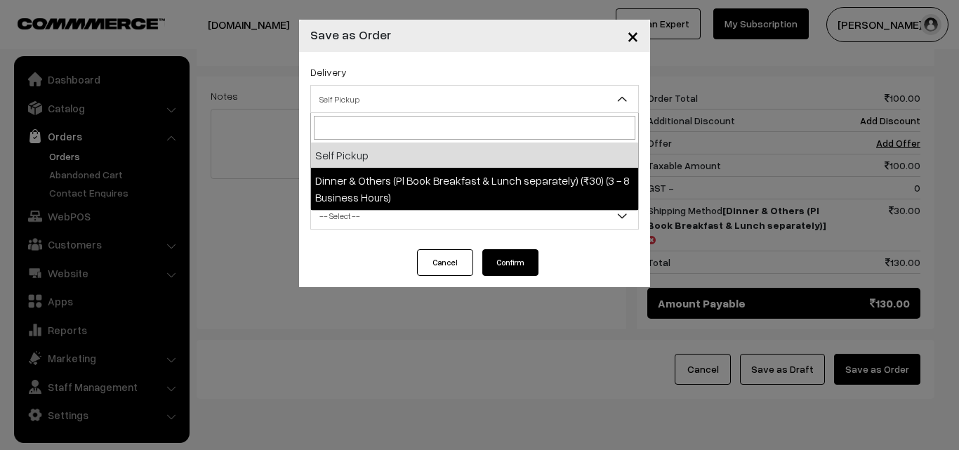
select select "DOP1"
select select "3"
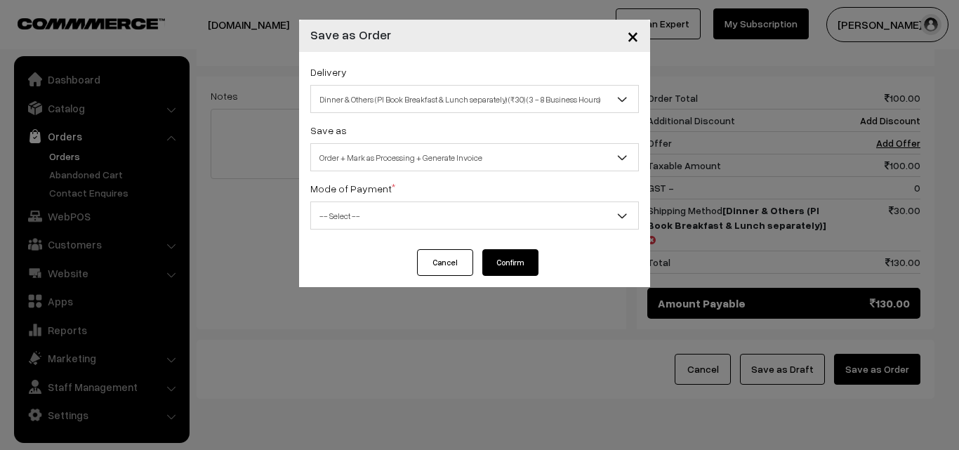
click at [520, 211] on span "-- Select --" at bounding box center [474, 216] width 327 height 25
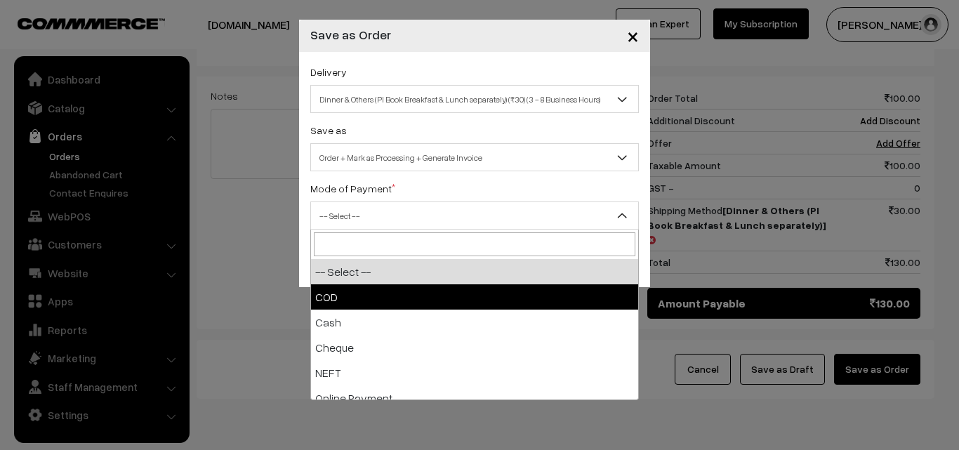
select select "1"
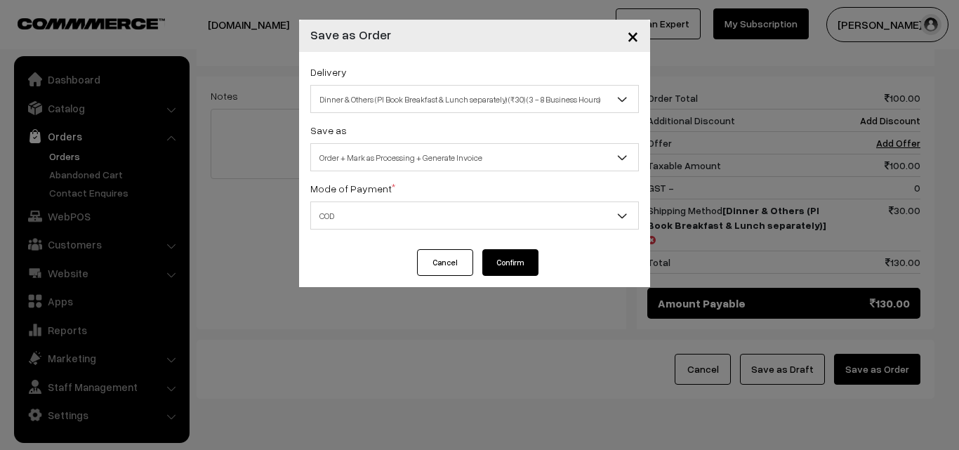
click at [509, 261] on button "Confirm" at bounding box center [510, 262] width 56 height 27
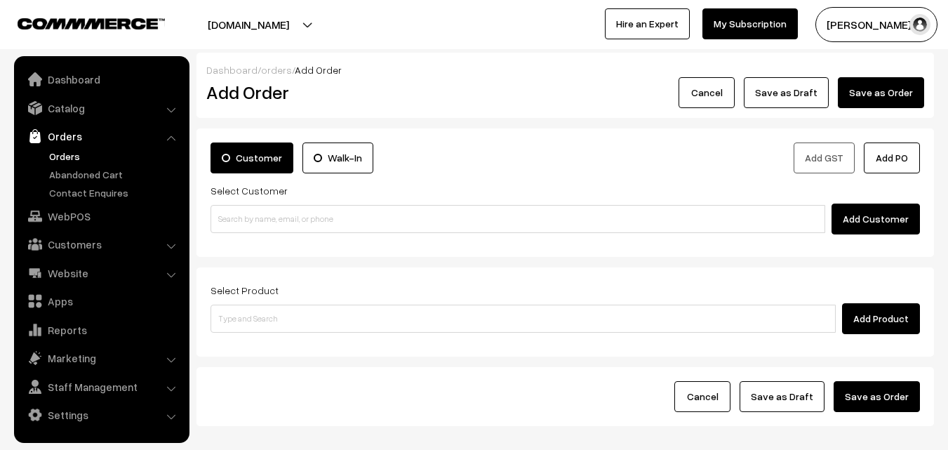
click at [70, 152] on link "Orders" at bounding box center [115, 156] width 139 height 15
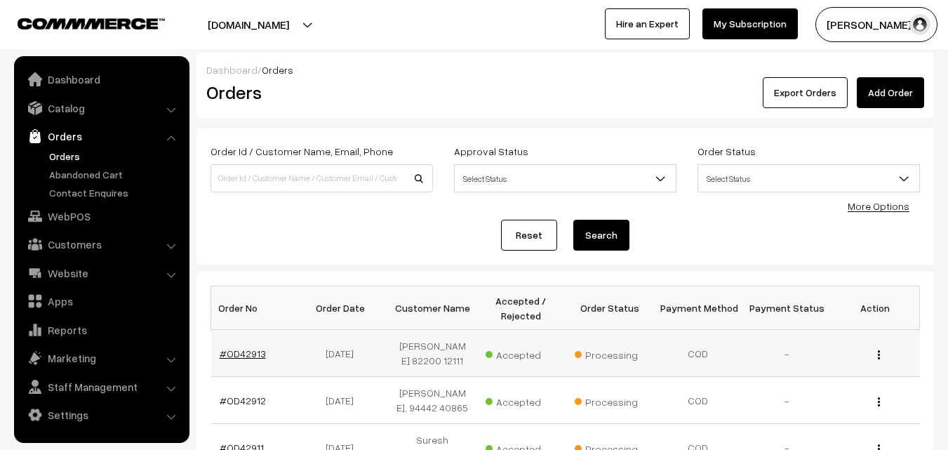
click at [247, 354] on link "#OD42913" at bounding box center [243, 353] width 46 height 12
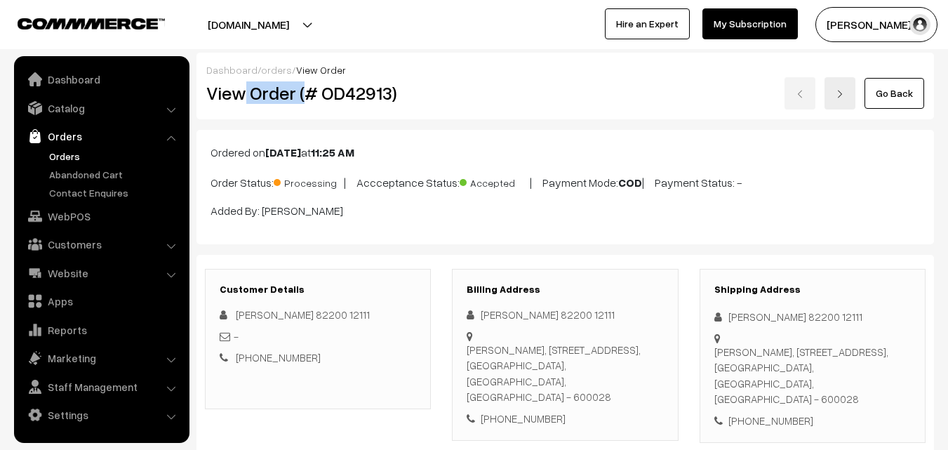
drag, startPoint x: 248, startPoint y: 93, endPoint x: 308, endPoint y: 93, distance: 60.4
click at [308, 93] on h2 "View Order (# OD42913)" at bounding box center [318, 93] width 225 height 22
click at [289, 118] on div "Dashboard / orders / View Order View Order (# OD42913) Go Back" at bounding box center [565, 86] width 738 height 67
drag, startPoint x: 252, startPoint y: 92, endPoint x: 452, endPoint y: 101, distance: 200.2
click at [452, 101] on div "View Order (# OD42913) Go Back" at bounding box center [565, 93] width 739 height 32
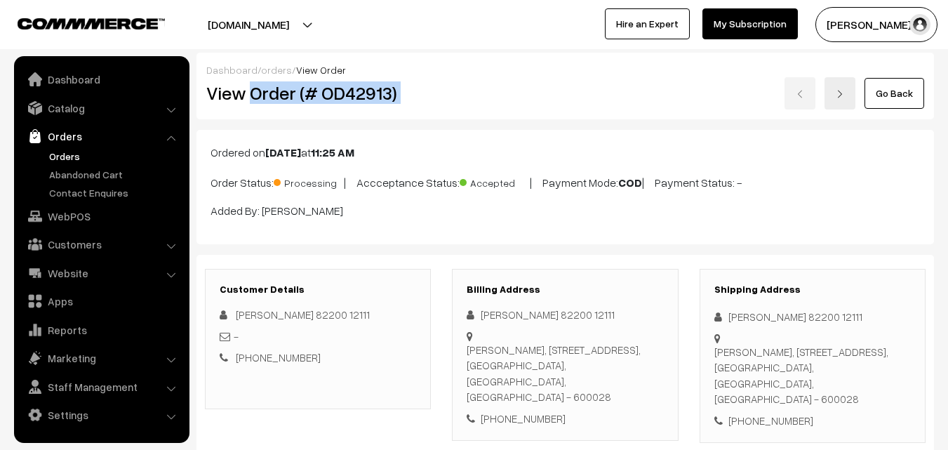
copy div "Order (# OD42913)"
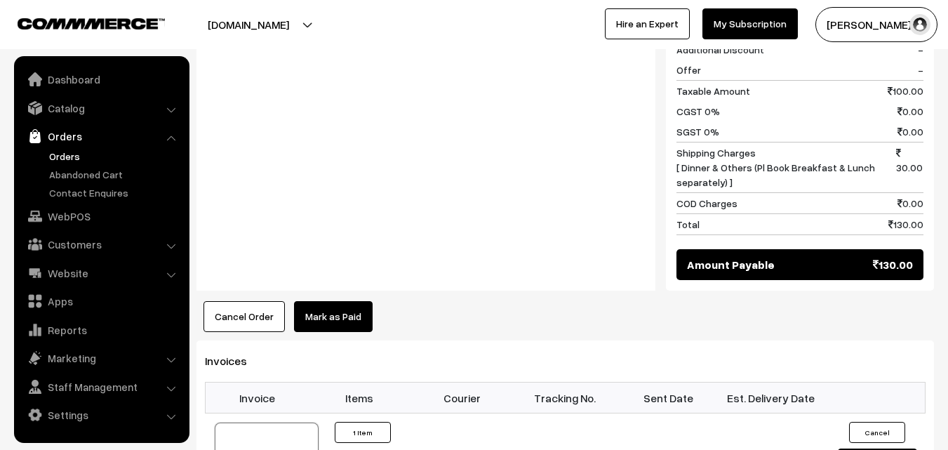
scroll to position [772, 0]
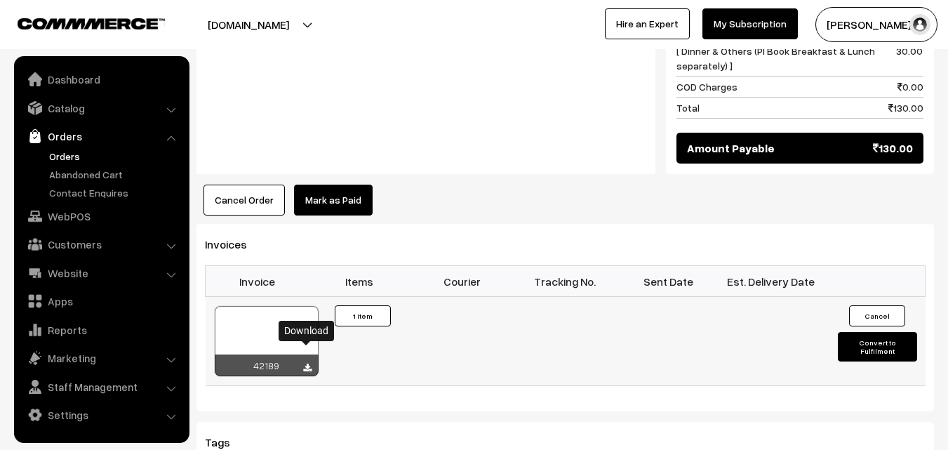
click at [307, 364] on icon at bounding box center [307, 368] width 8 height 9
click at [75, 209] on link "WebPOS" at bounding box center [101, 216] width 167 height 25
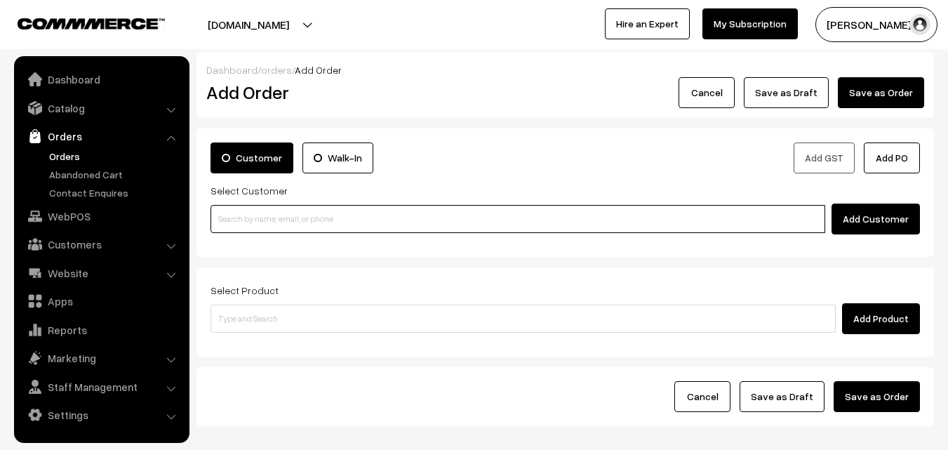
click at [269, 213] on input at bounding box center [518, 219] width 615 height 28
paste input "[PHONE_NUMBER]"
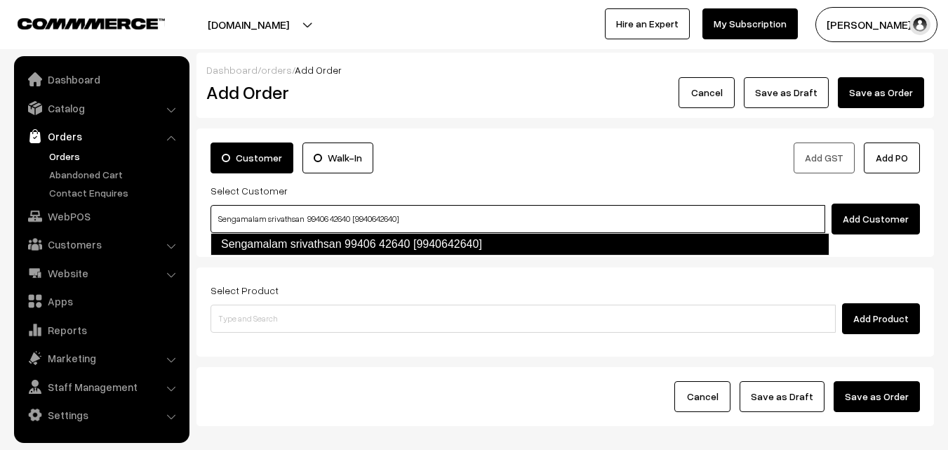
type input "Sengamalam srivathsan 99406 42640 [9940642640]"
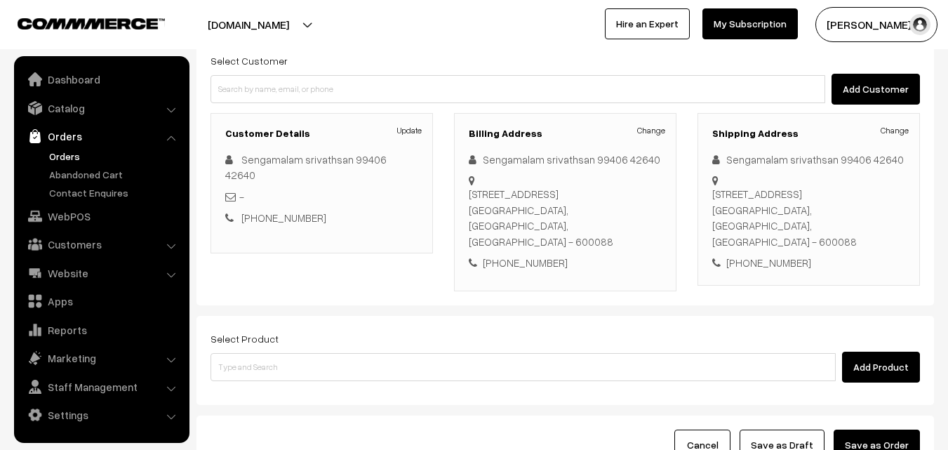
scroll to position [140, 0]
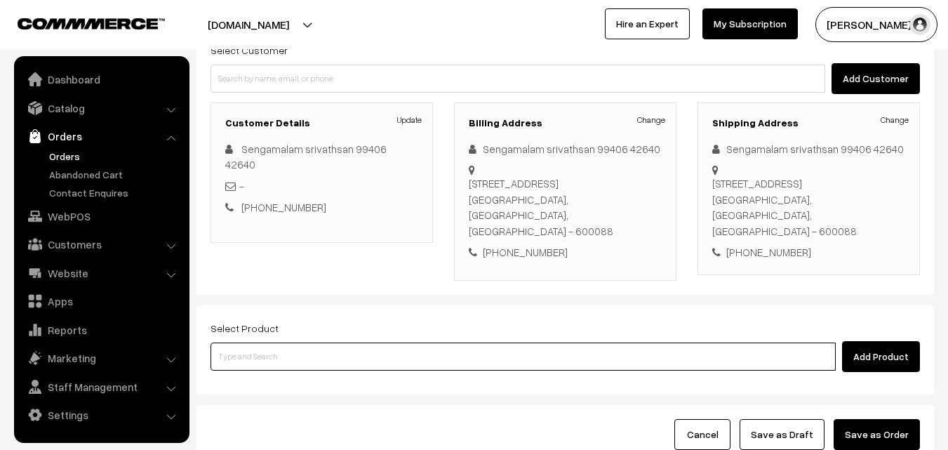
click at [422, 342] on input at bounding box center [523, 356] width 625 height 28
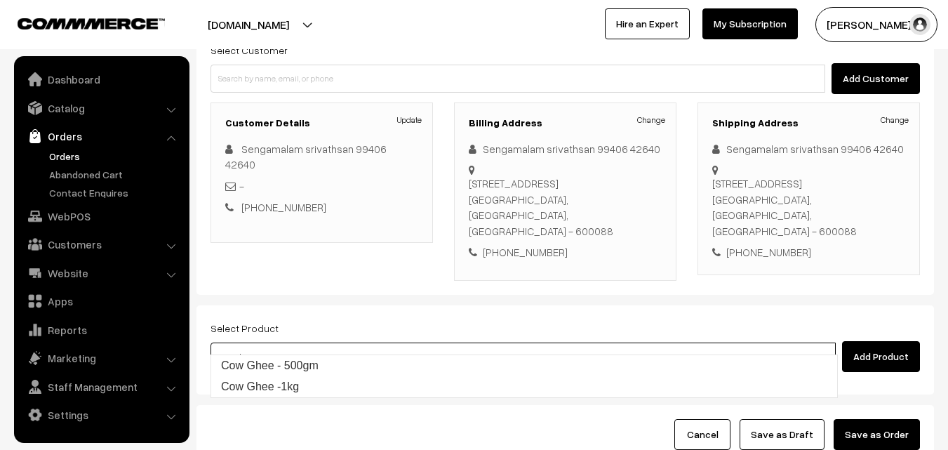
type input "Cow Ghee - 500gm"
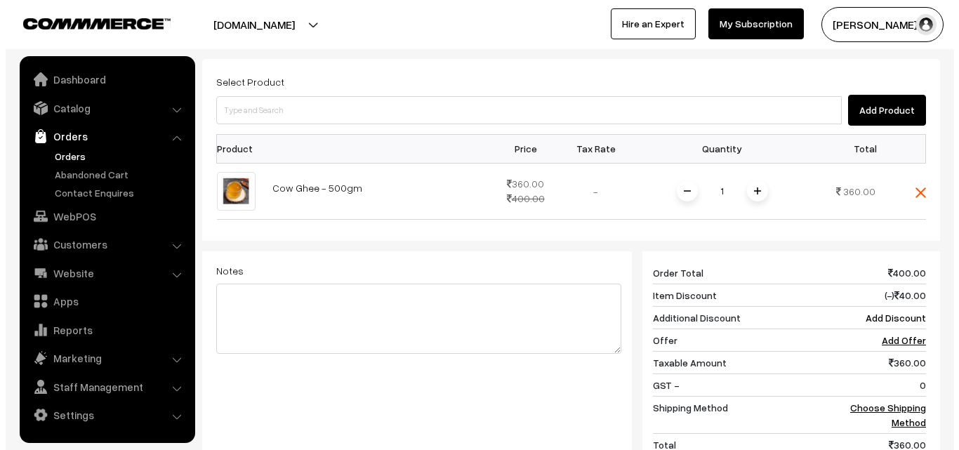
scroll to position [421, 0]
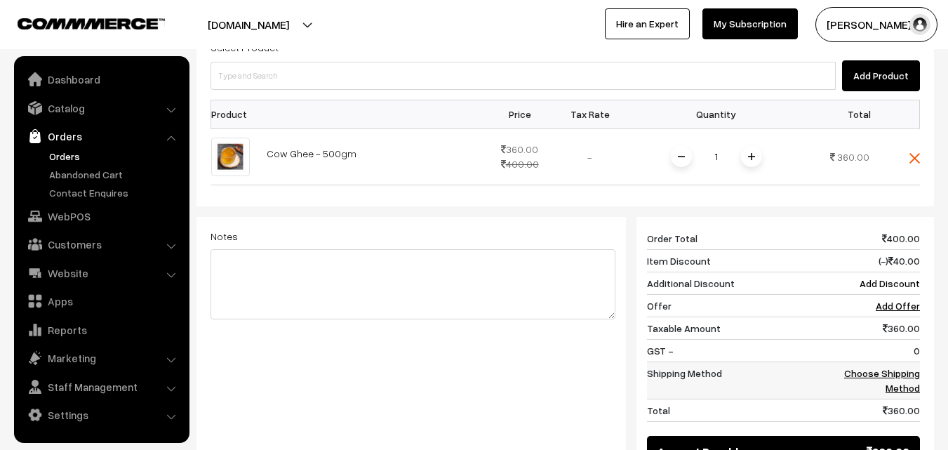
click at [902, 367] on link "Choose Shipping Method" at bounding box center [882, 380] width 76 height 27
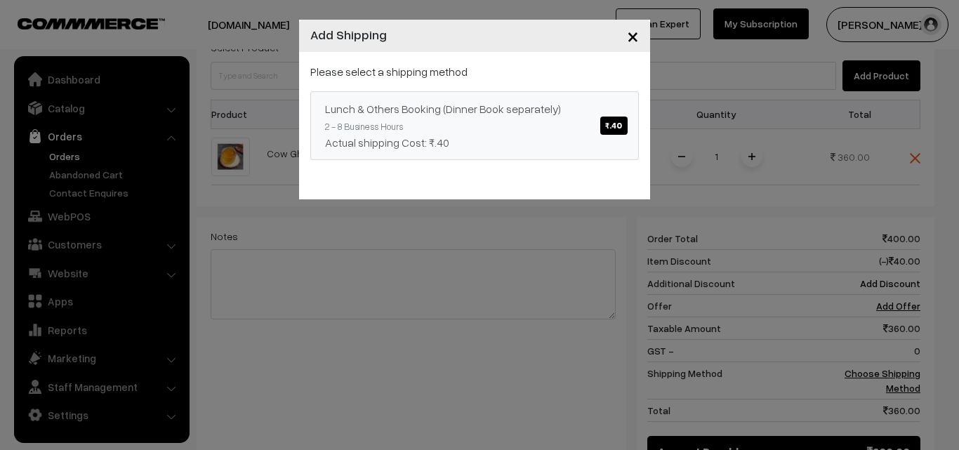
click at [615, 131] on span "₹.40" at bounding box center [613, 125] width 27 height 18
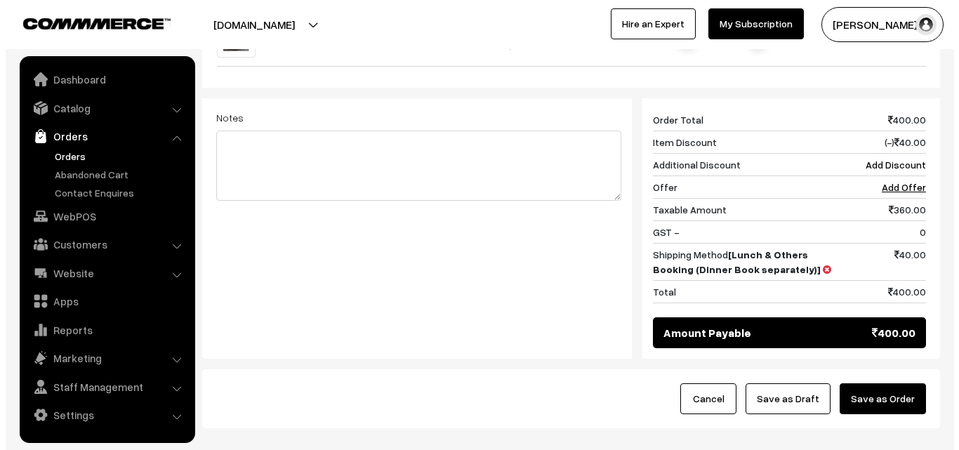
scroll to position [561, 0]
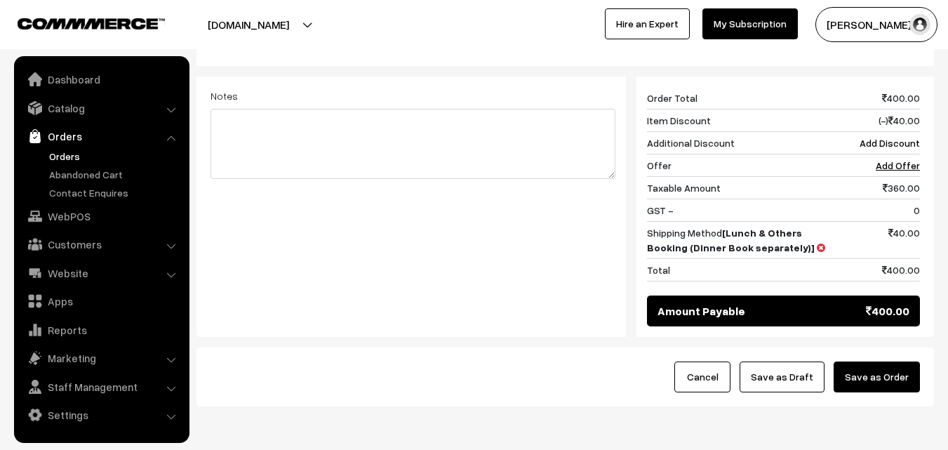
click at [882, 361] on button "Save as Order" at bounding box center [877, 376] width 86 height 31
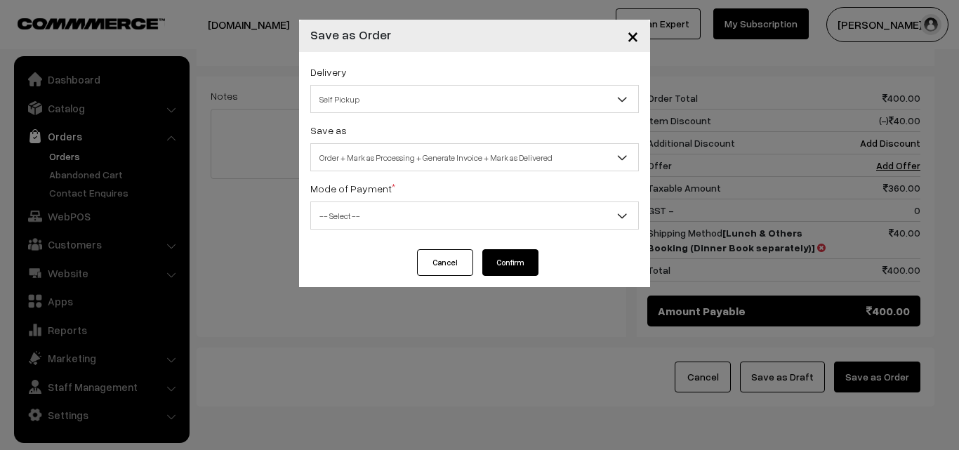
click at [461, 103] on span "Self Pickup" at bounding box center [474, 99] width 327 height 25
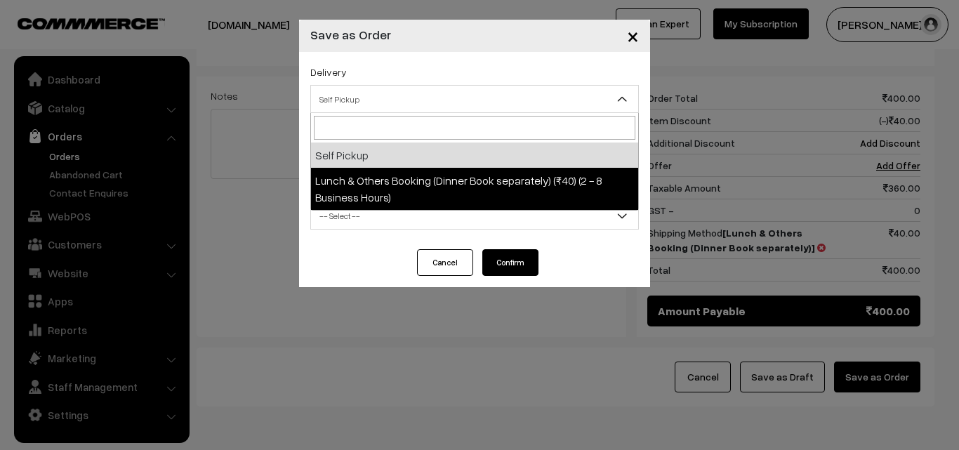
select select "LOB1"
select select "3"
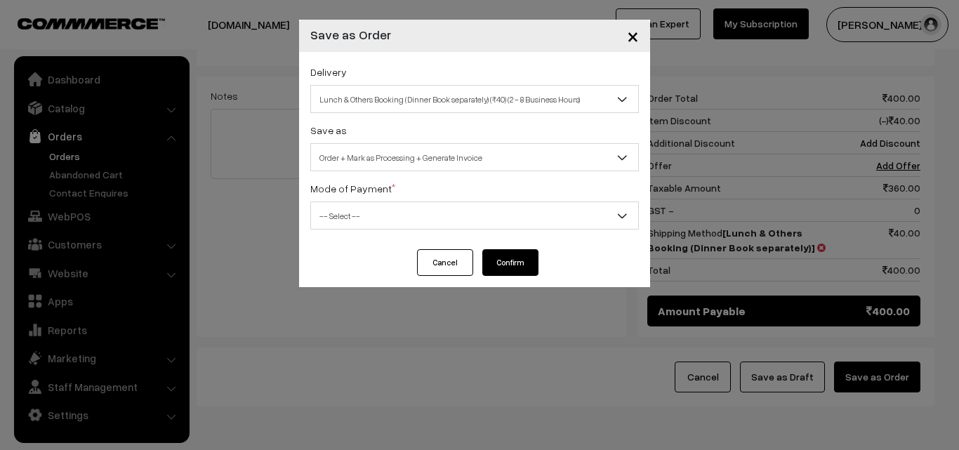
click at [481, 220] on span "-- Select --" at bounding box center [474, 216] width 327 height 25
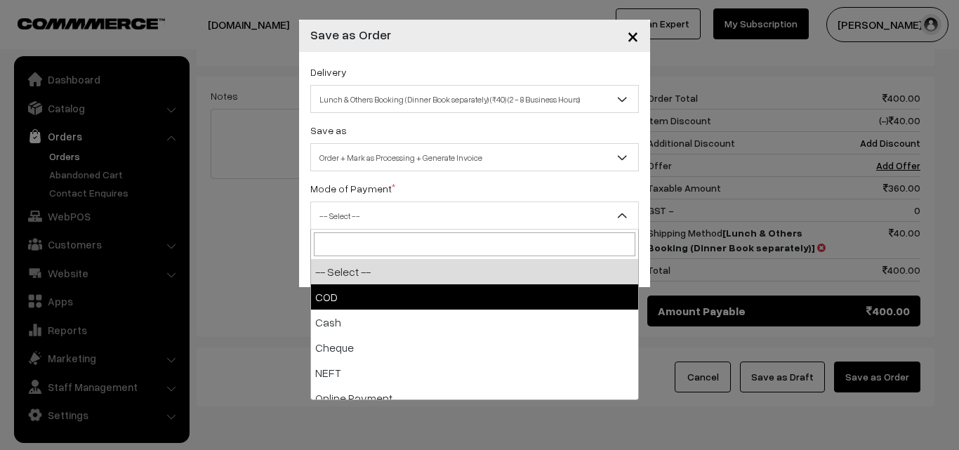
select select "1"
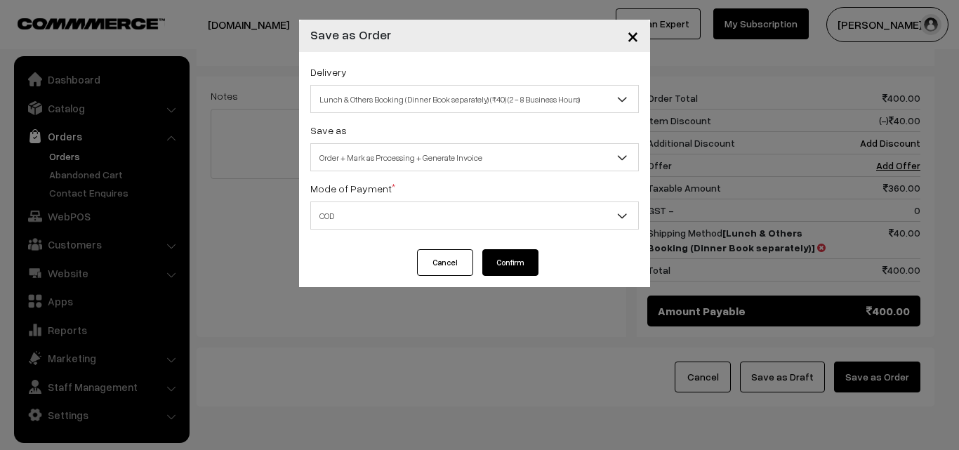
click at [516, 261] on button "Confirm" at bounding box center [510, 262] width 56 height 27
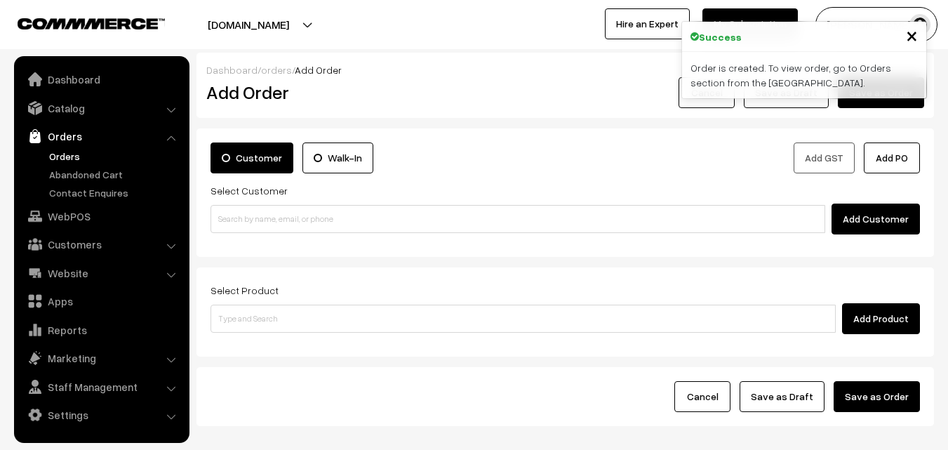
click at [76, 160] on link "Orders" at bounding box center [115, 156] width 139 height 15
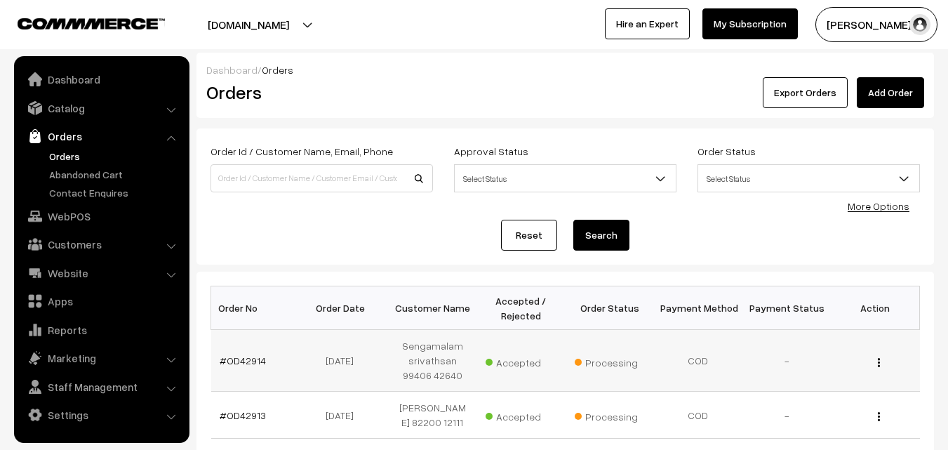
drag, startPoint x: 251, startPoint y: 359, endPoint x: 262, endPoint y: 347, distance: 16.9
click at [251, 359] on link "#OD42914" at bounding box center [243, 360] width 46 height 12
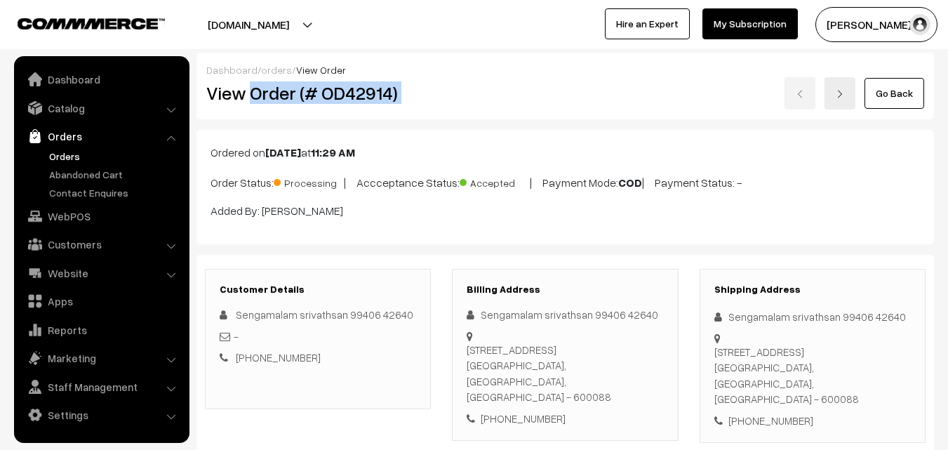
drag, startPoint x: 254, startPoint y: 91, endPoint x: 509, endPoint y: 100, distance: 254.9
click at [509, 100] on div "View Order (# OD42914) Go Back" at bounding box center [565, 93] width 739 height 32
copy div "Order (# OD42914)"
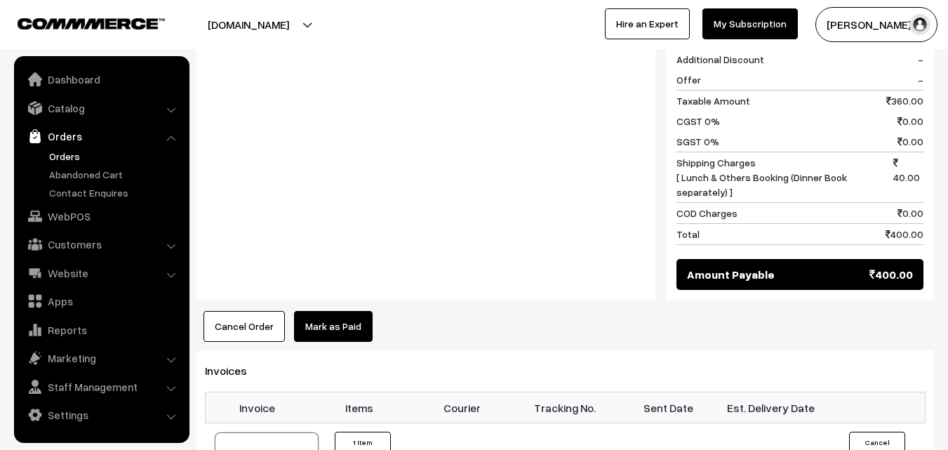
scroll to position [702, 0]
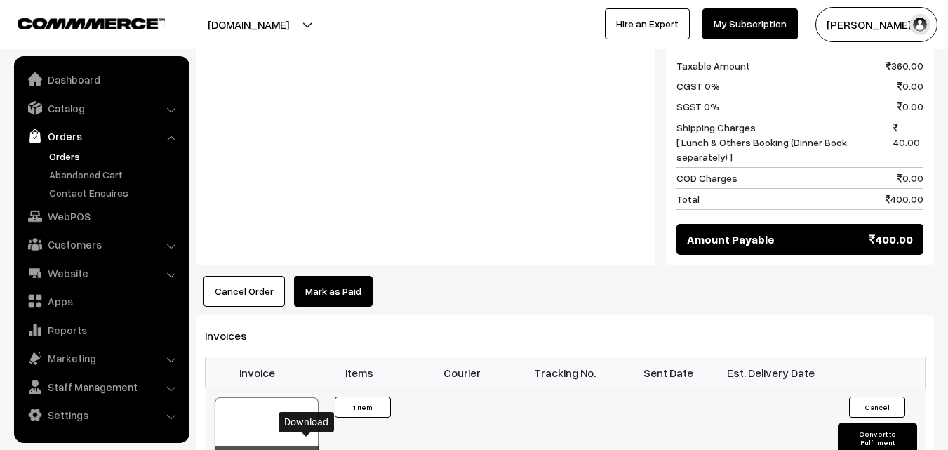
click at [304, 449] on icon at bounding box center [307, 459] width 8 height 9
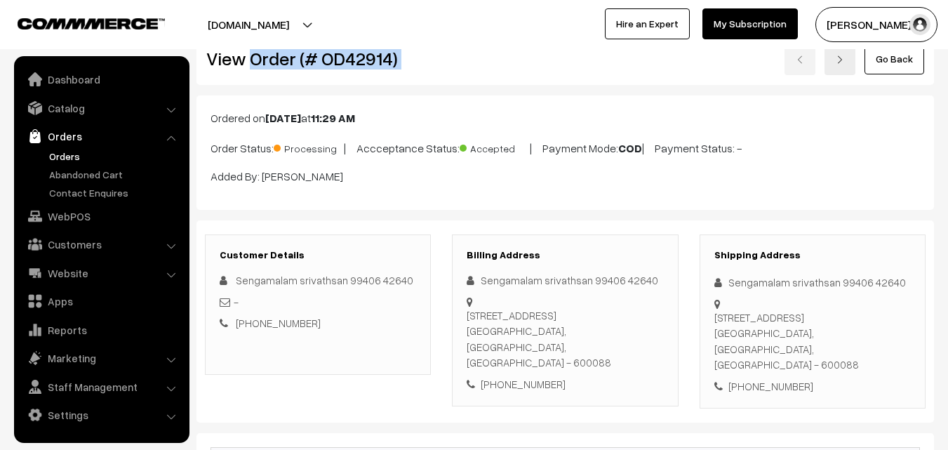
scroll to position [0, 0]
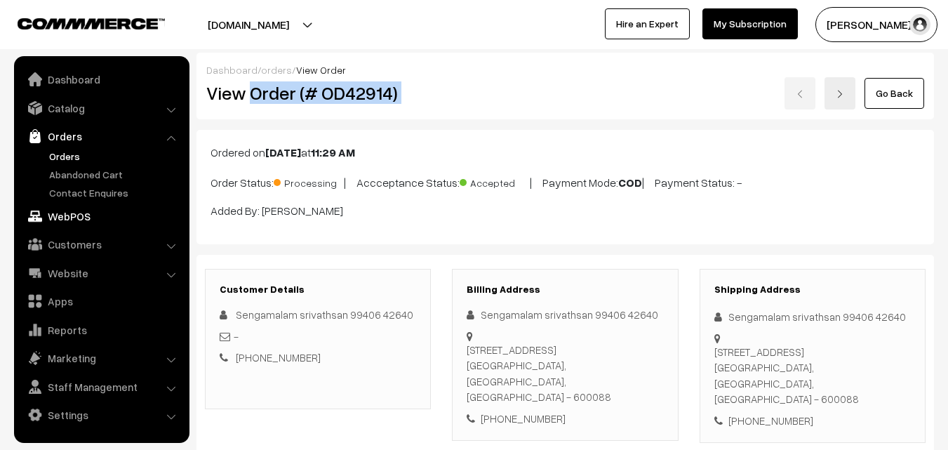
click at [61, 225] on link "WebPOS" at bounding box center [101, 216] width 167 height 25
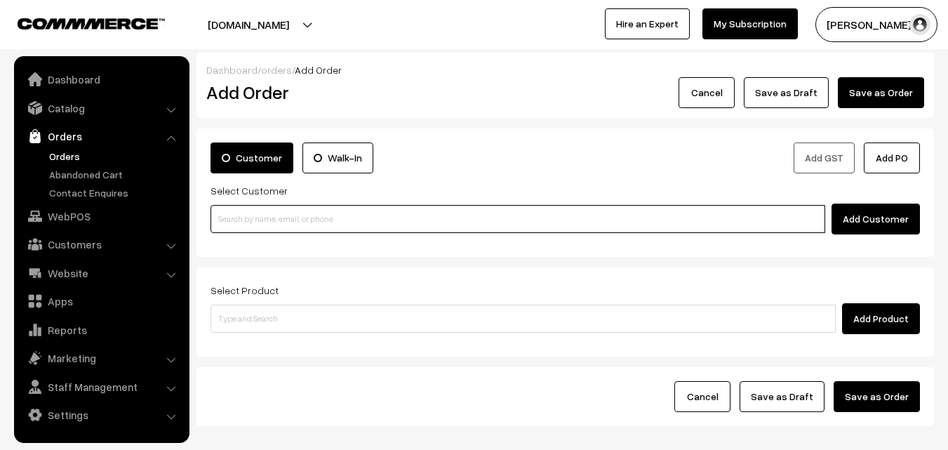
click at [398, 215] on input at bounding box center [518, 219] width 615 height 28
paste input "[PHONE_NUMBER]"
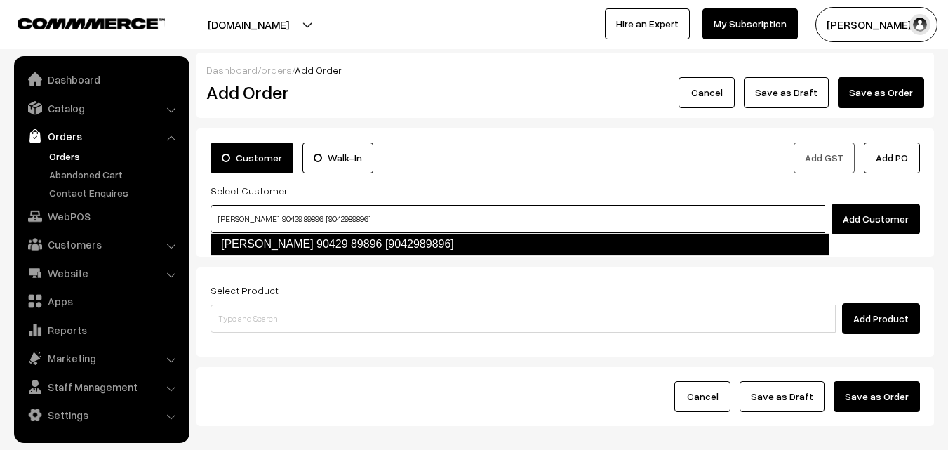
type input "R.VISHWANATHAN 90429 89896 [9042989896]"
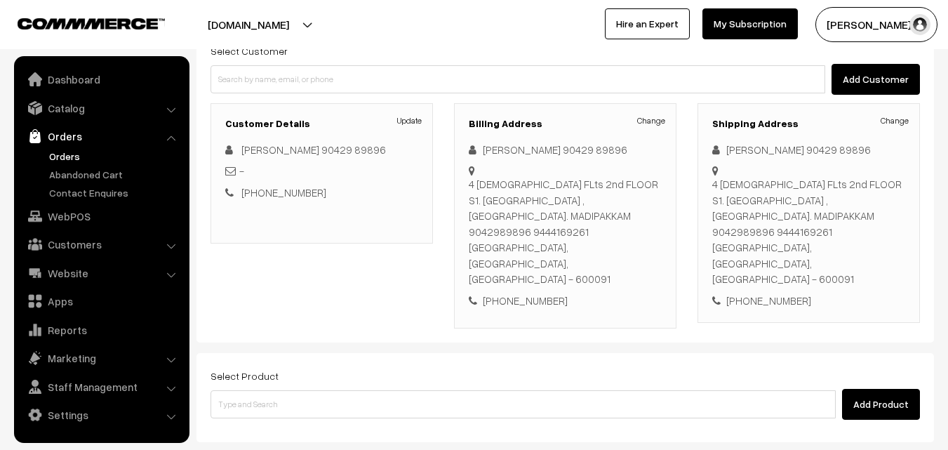
scroll to position [140, 0]
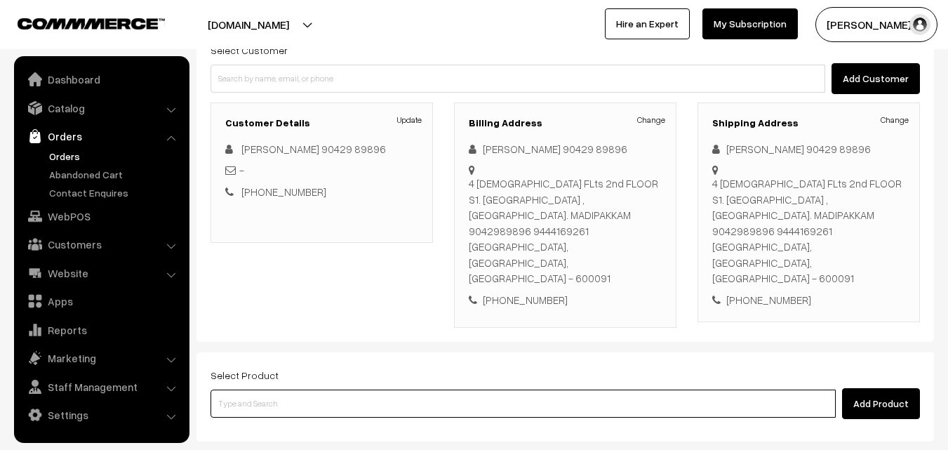
click at [440, 389] on input at bounding box center [523, 403] width 625 height 28
type input "cow ghee"
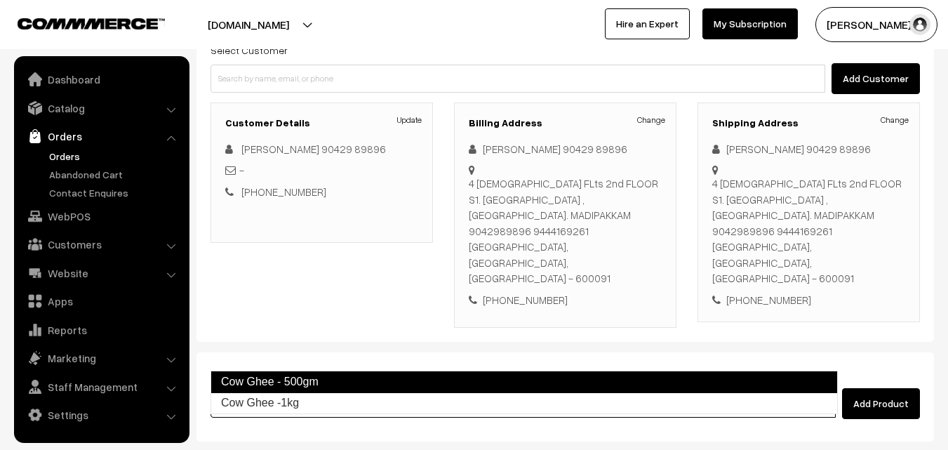
click at [354, 382] on link "Cow Ghee - 500gm" at bounding box center [524, 382] width 627 height 22
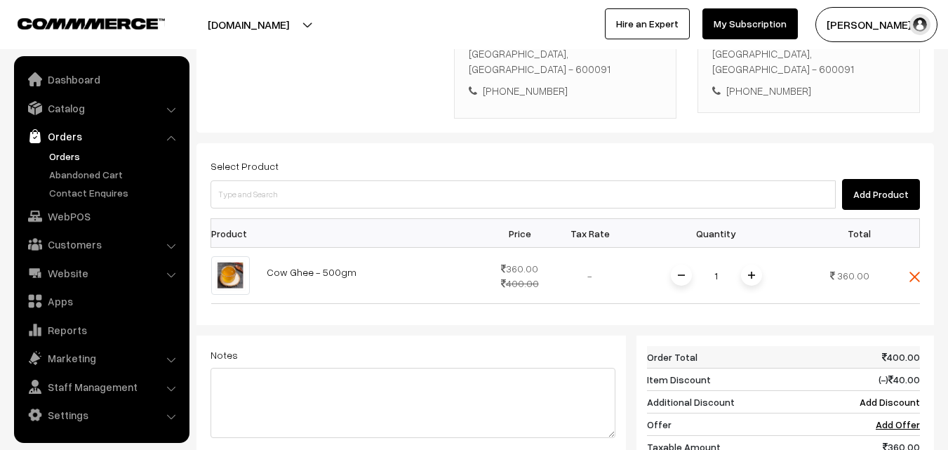
scroll to position [351, 0]
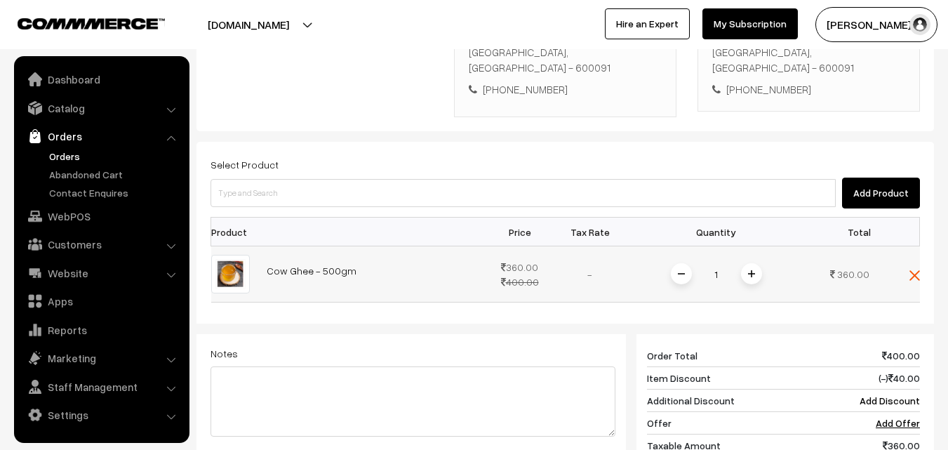
click at [749, 263] on span at bounding box center [751, 273] width 21 height 21
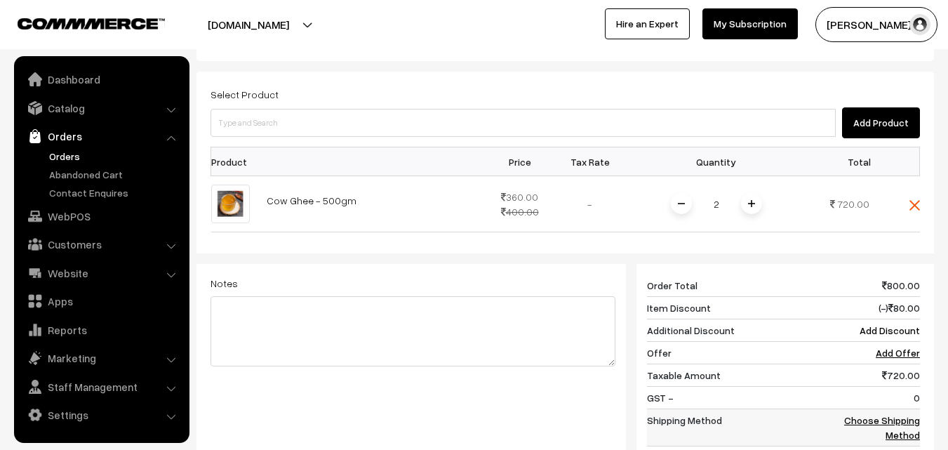
click at [901, 414] on link "Choose Shipping Method" at bounding box center [882, 427] width 76 height 27
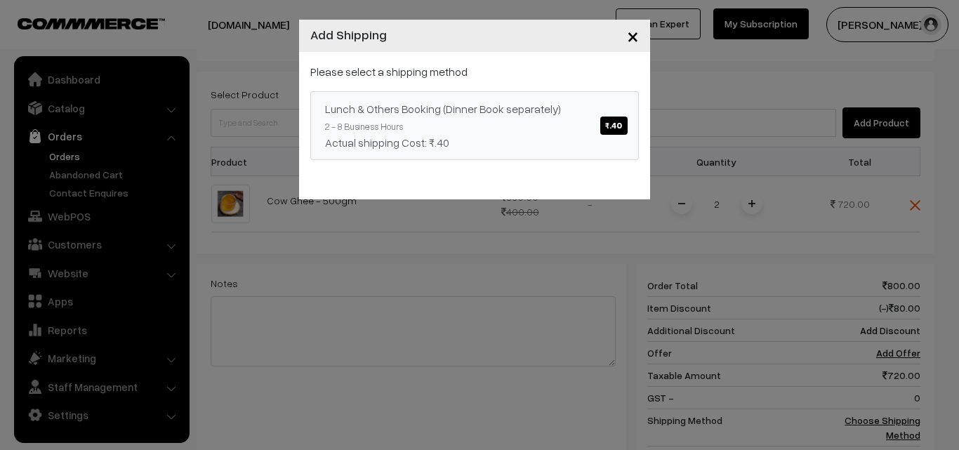
click at [627, 124] on span "₹.40" at bounding box center [613, 125] width 27 height 18
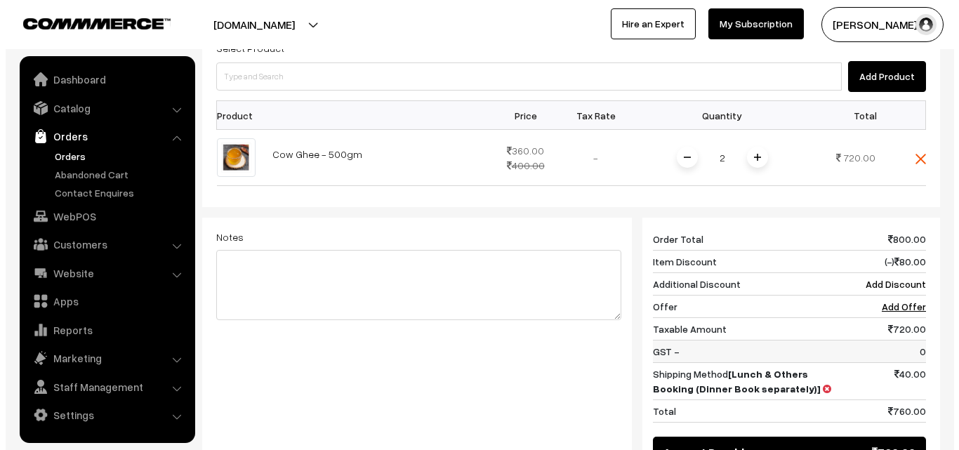
scroll to position [491, 0]
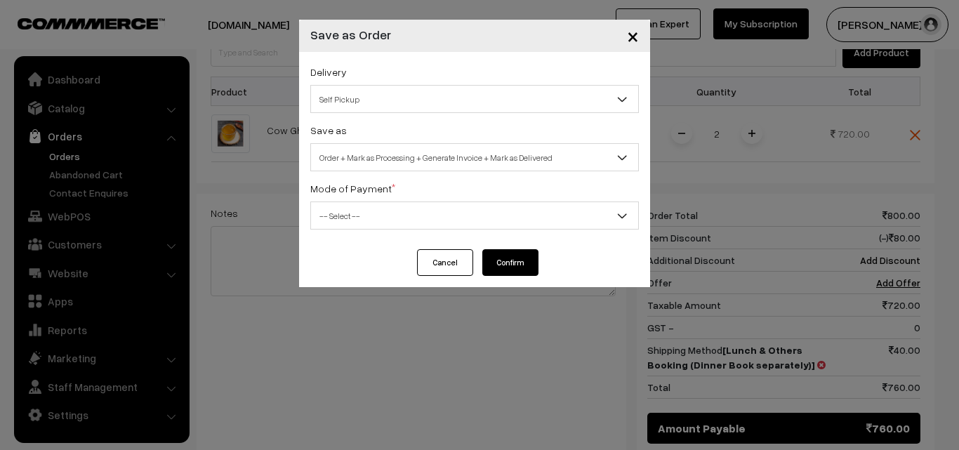
click at [493, 102] on span "Self Pickup" at bounding box center [474, 99] width 327 height 25
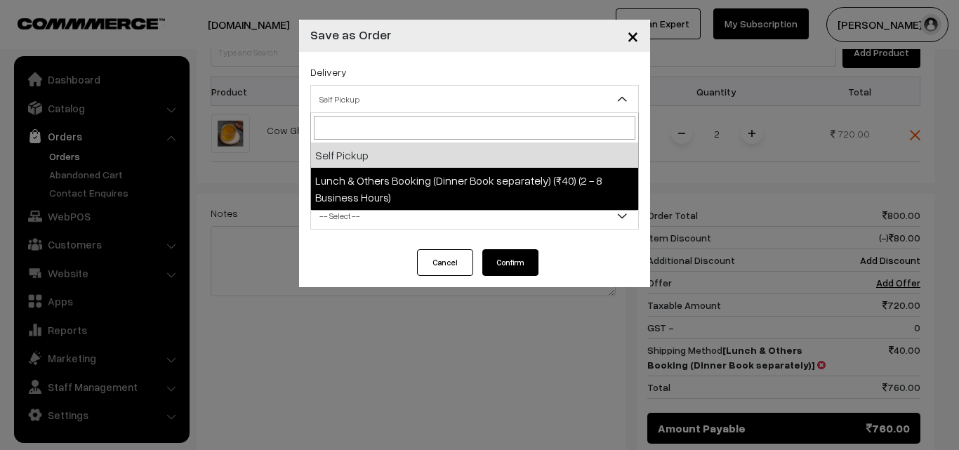
select select "LOB1"
select select "3"
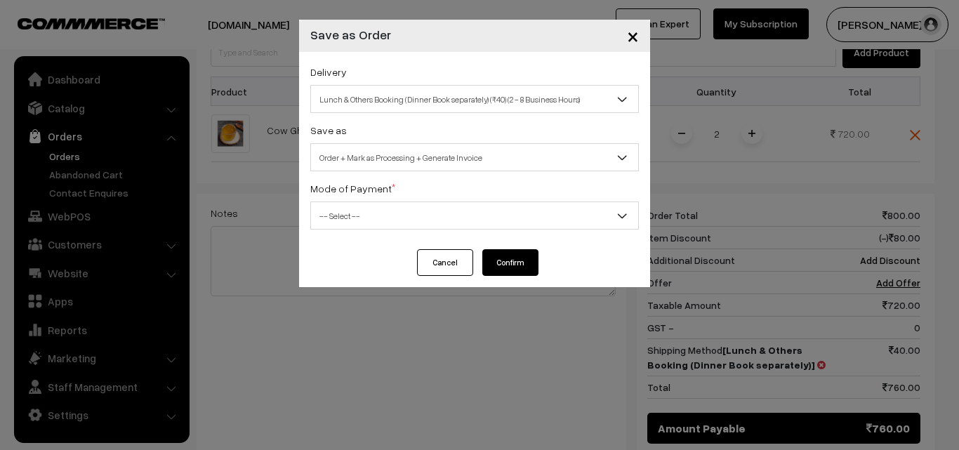
click at [493, 222] on span "-- Select --" at bounding box center [474, 216] width 327 height 25
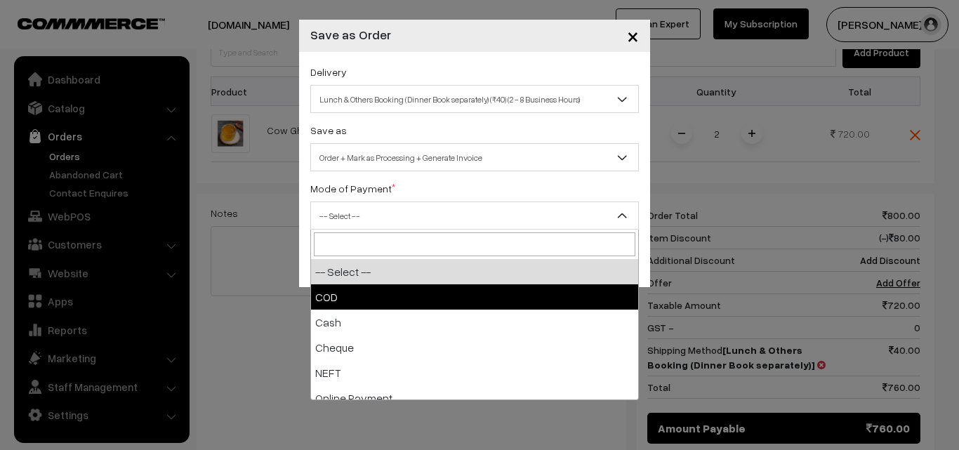
select select "1"
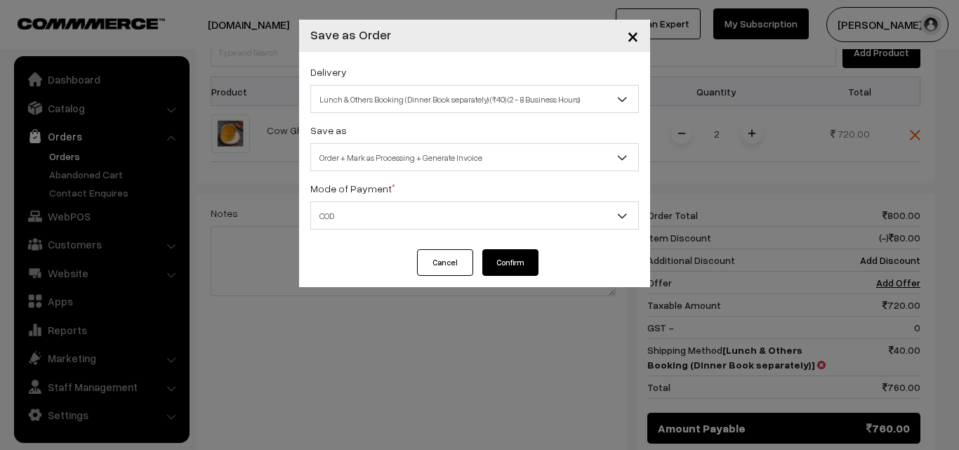
click at [509, 262] on button "Confirm" at bounding box center [510, 262] width 56 height 27
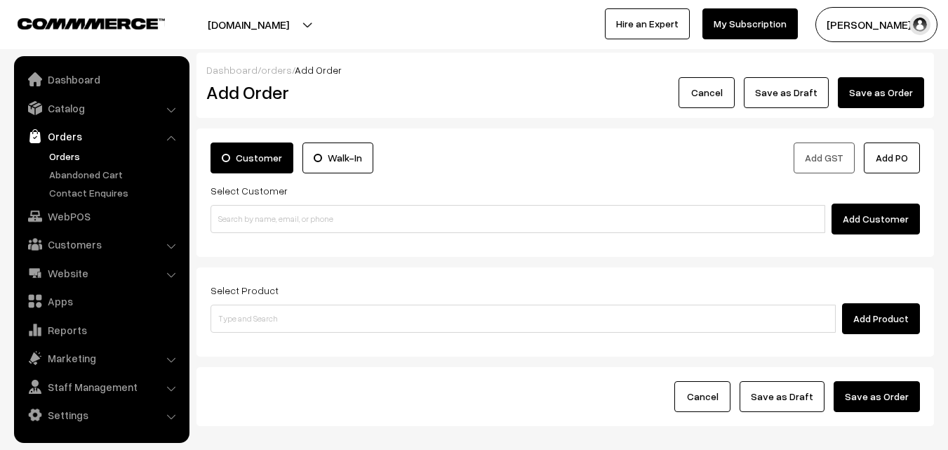
click at [59, 159] on link "Orders" at bounding box center [115, 156] width 139 height 15
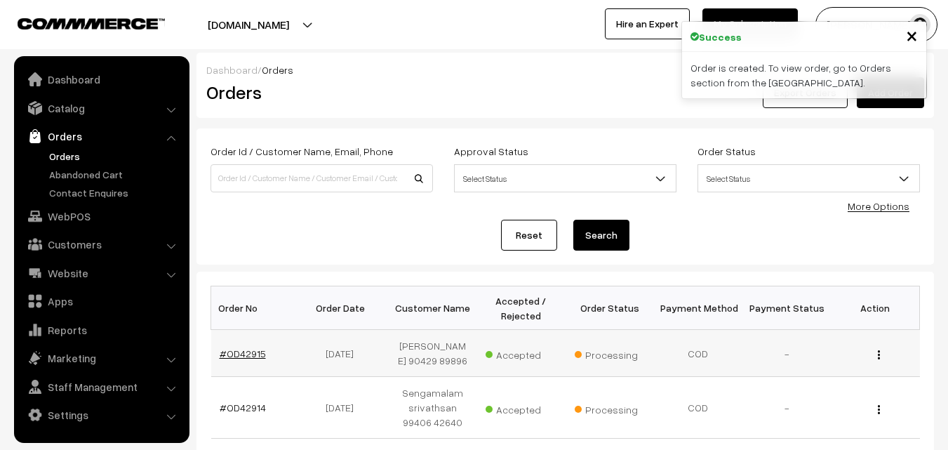
click at [241, 352] on link "#OD42915" at bounding box center [243, 353] width 46 height 12
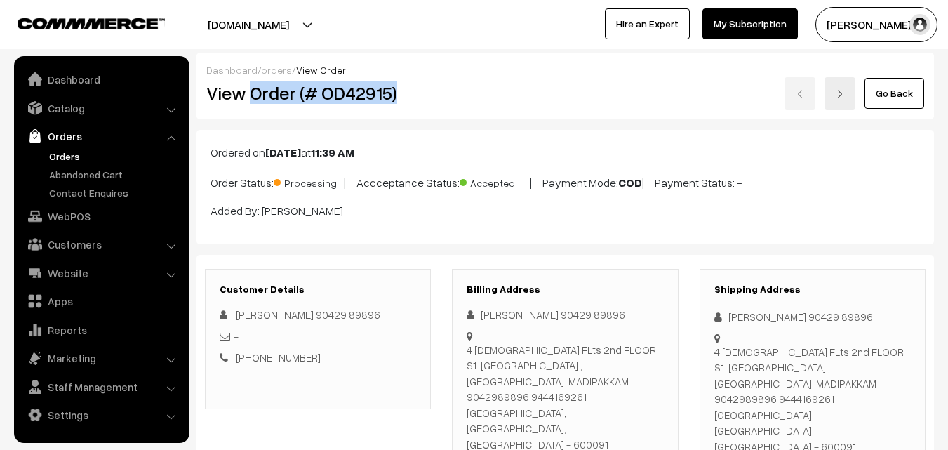
drag, startPoint x: 252, startPoint y: 93, endPoint x: 403, endPoint y: 91, distance: 150.9
click at [403, 91] on h2 "View Order (# OD42915)" at bounding box center [318, 93] width 225 height 22
copy h2 "Order (# OD42915)"
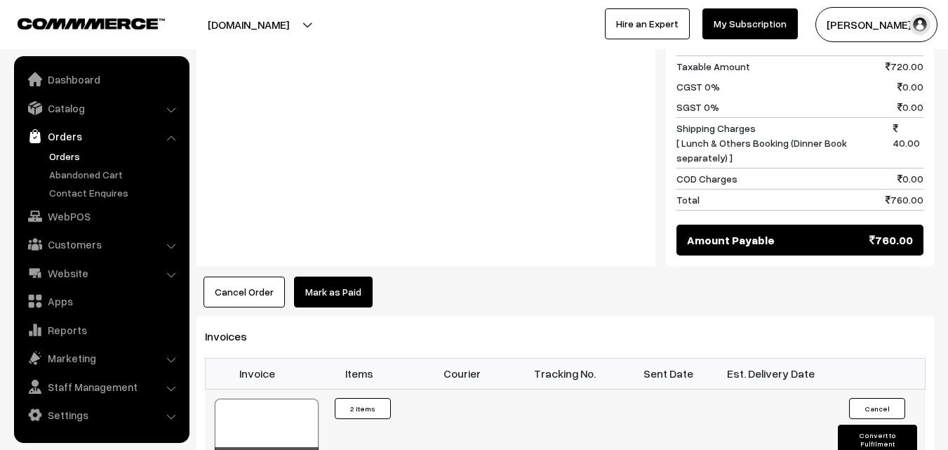
scroll to position [772, 0]
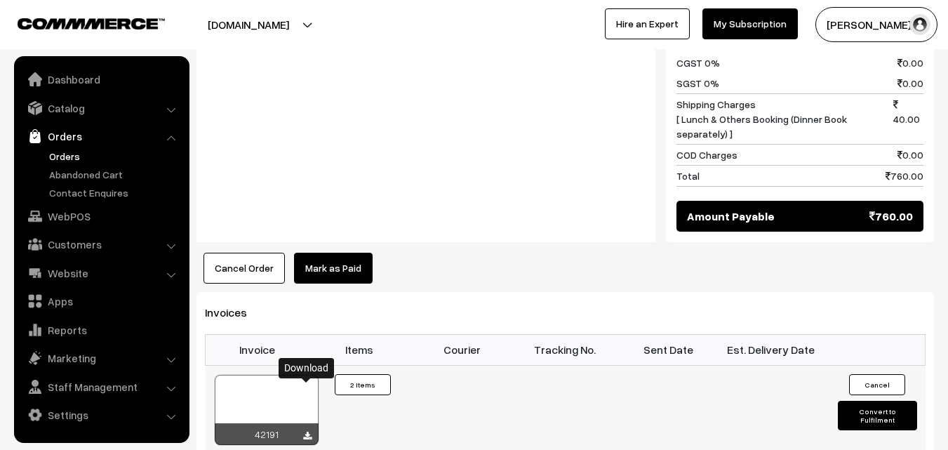
click at [307, 432] on icon at bounding box center [307, 436] width 8 height 9
click at [72, 216] on link "WebPOS" at bounding box center [101, 216] width 167 height 25
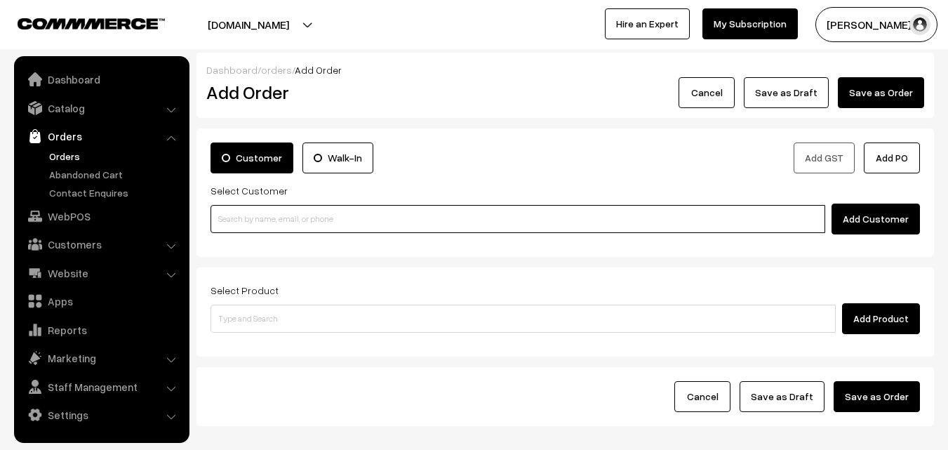
click at [269, 218] on input at bounding box center [518, 219] width 615 height 28
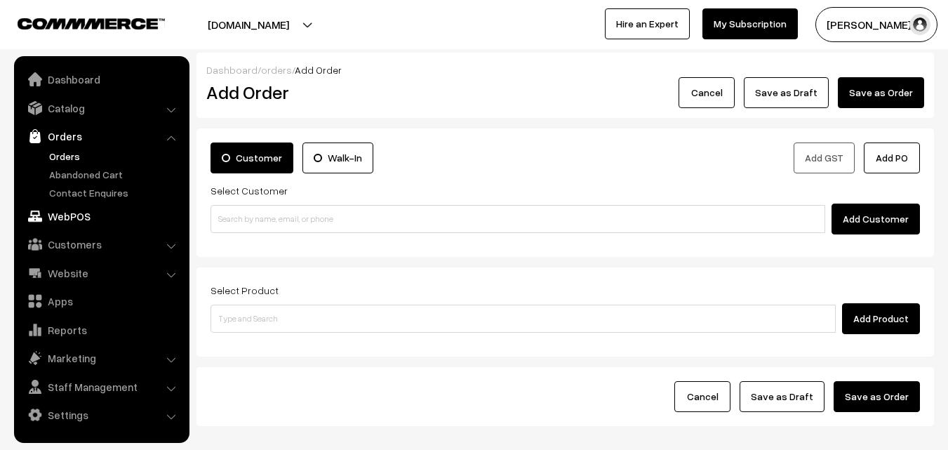
click at [86, 215] on link "WebPOS" at bounding box center [101, 216] width 167 height 25
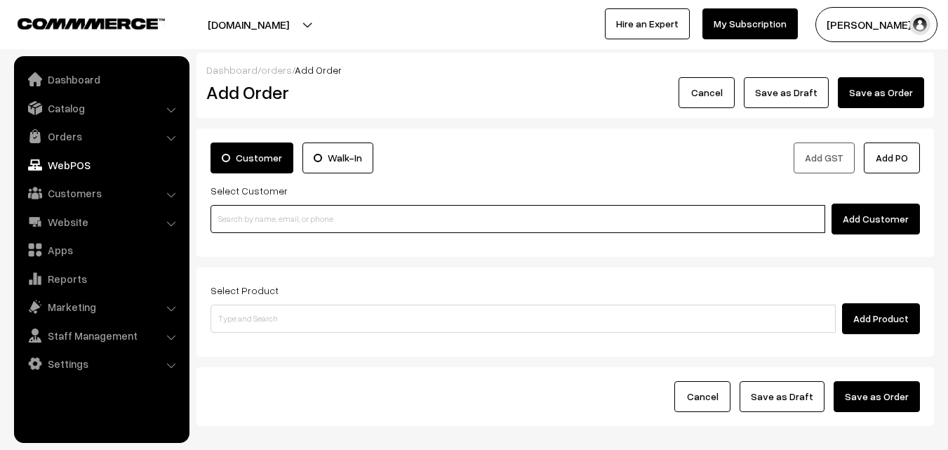
click at [265, 220] on input at bounding box center [518, 219] width 615 height 28
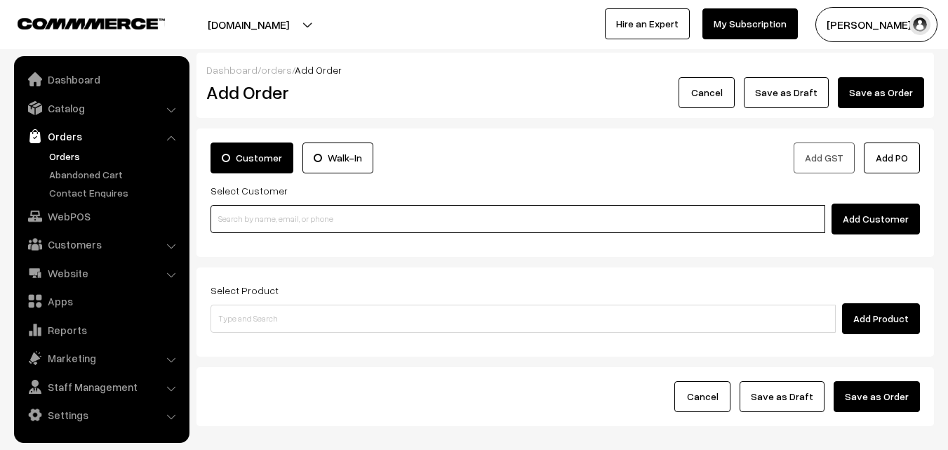
click at [314, 216] on input at bounding box center [518, 219] width 615 height 28
paste input "[PHONE_NUMBER]"
type input "No customers found."
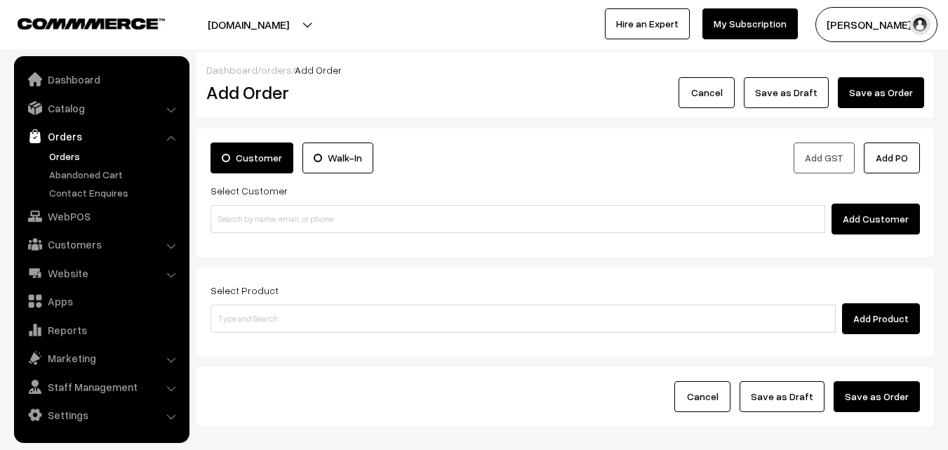
click at [62, 152] on link "Orders" at bounding box center [115, 156] width 139 height 15
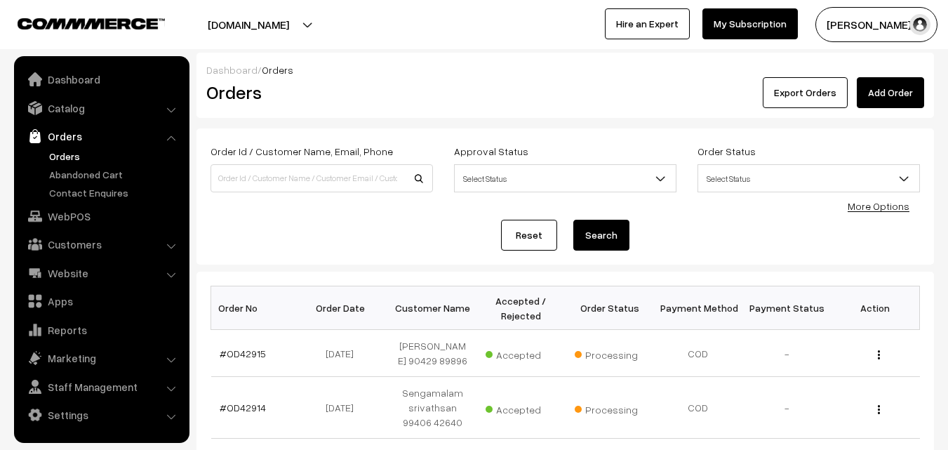
click at [378, 225] on div "Reset Search" at bounding box center [565, 235] width 709 height 31
click at [251, 356] on link "#OD42915" at bounding box center [243, 353] width 46 height 12
click at [248, 353] on link "#OD42915" at bounding box center [243, 353] width 46 height 12
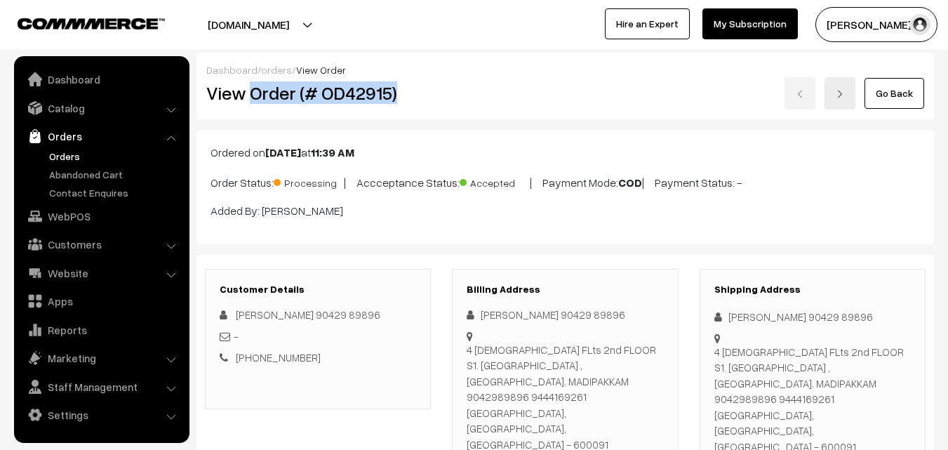
drag, startPoint x: 249, startPoint y: 95, endPoint x: 420, endPoint y: 105, distance: 170.8
click at [420, 105] on div "View Order (# OD42915)" at bounding box center [319, 93] width 246 height 32
copy h2 "Order (# OD42915)"
click at [68, 209] on link "WebPOS" at bounding box center [101, 216] width 167 height 25
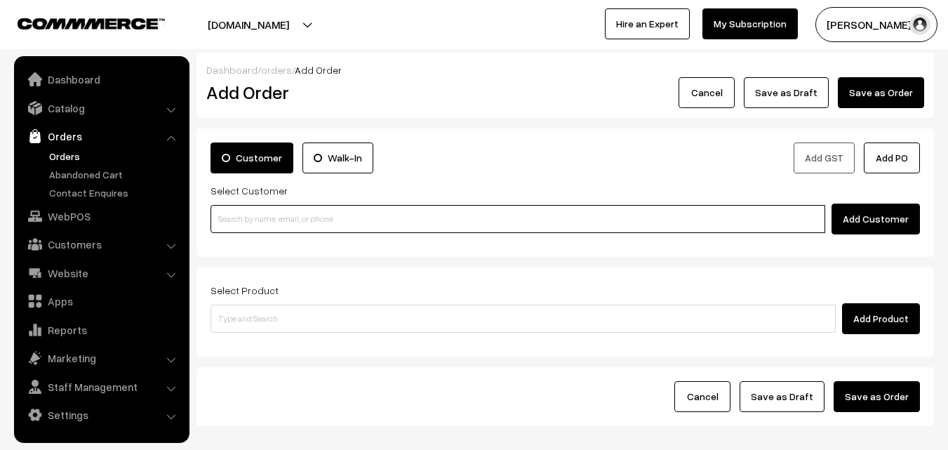
click at [326, 213] on input at bounding box center [518, 219] width 615 height 28
paste input "[PHONE_NUMBER]"
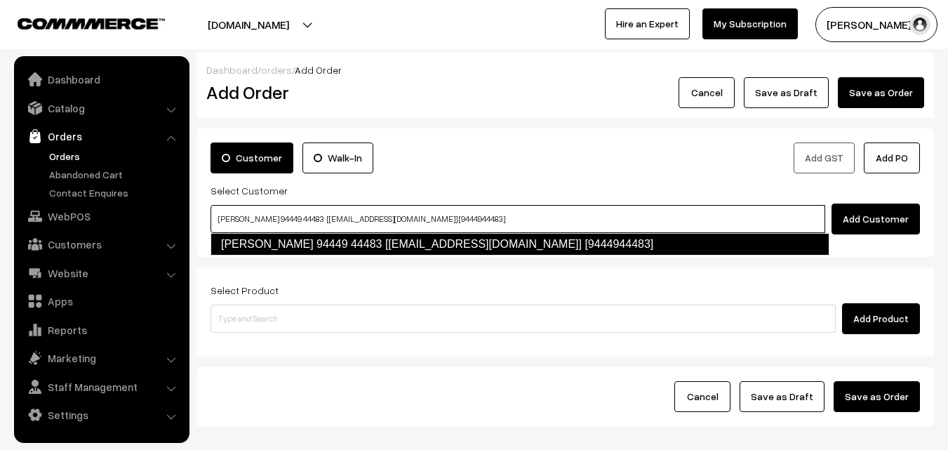
type input "[PERSON_NAME] 94449 44483 [[EMAIL_ADDRESS][DOMAIN_NAME]] [9444944483]"
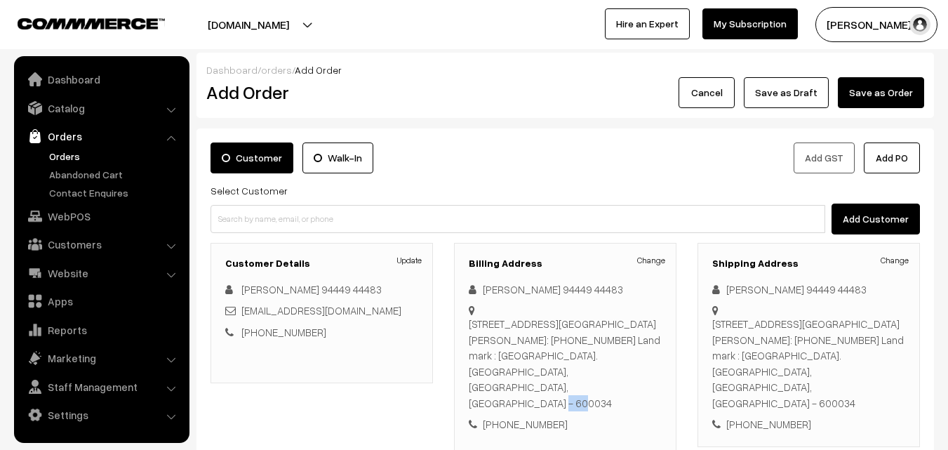
drag, startPoint x: 590, startPoint y: 373, endPoint x: 641, endPoint y: 374, distance: 50.5
click at [641, 374] on div "No.5, 5th street Dr. Thirumurthy nagar Nungambakkam, Cell: 9444944483 Land mark…" at bounding box center [565, 363] width 193 height 95
copy div "600034"
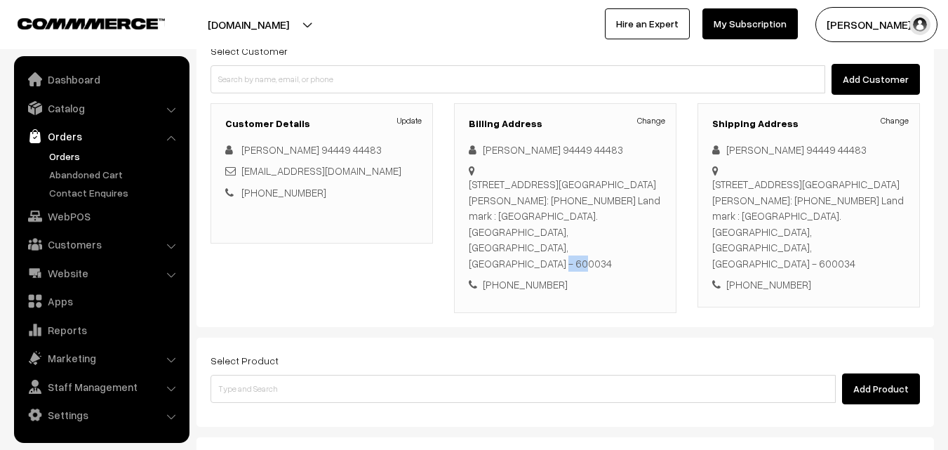
scroll to position [140, 0]
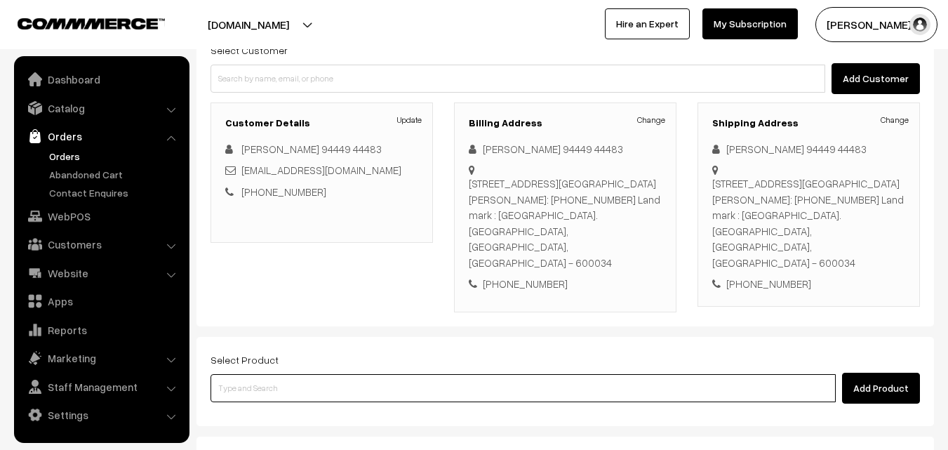
click at [387, 374] on input at bounding box center [523, 388] width 625 height 28
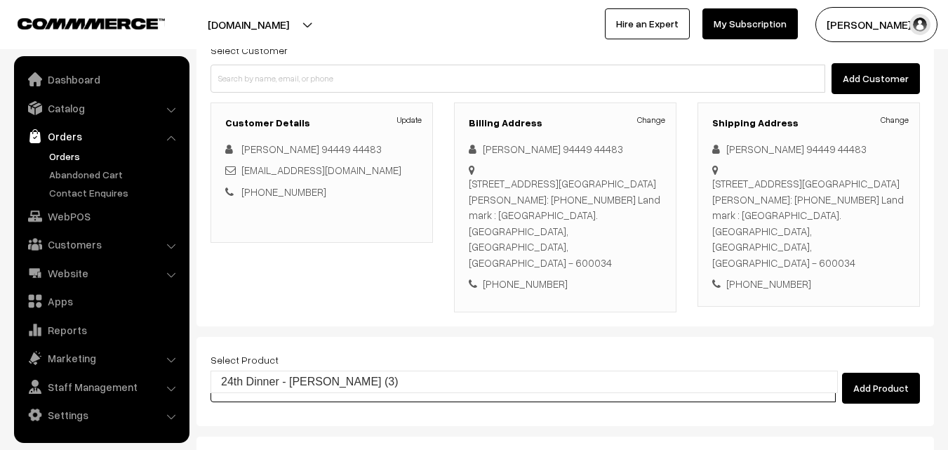
type input "24th Dinner - Methi Chapapthi (3)"
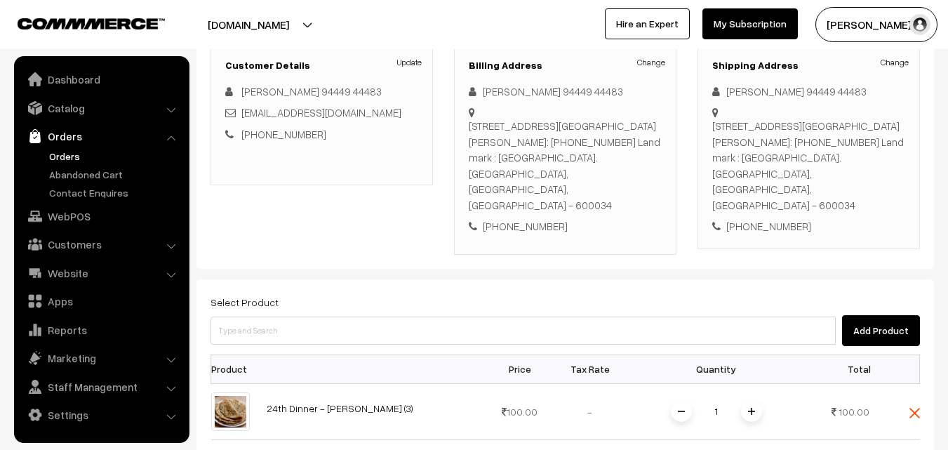
scroll to position [281, 0]
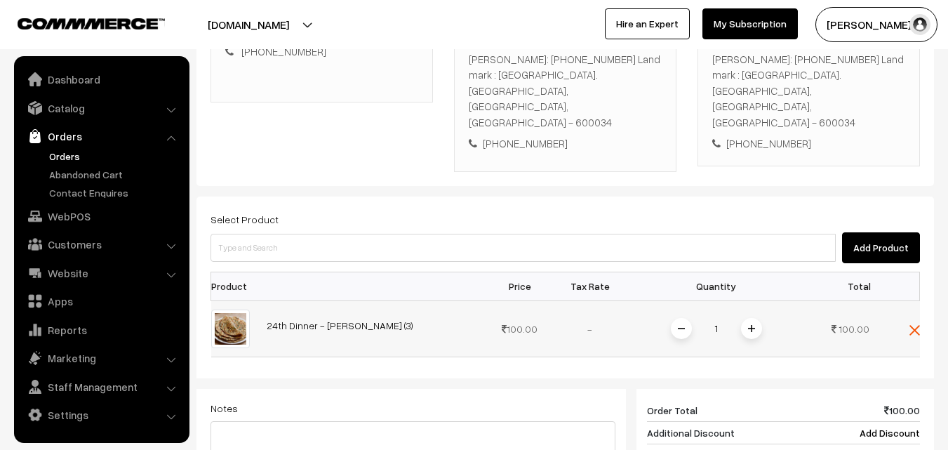
click at [752, 325] on img at bounding box center [751, 328] width 7 height 7
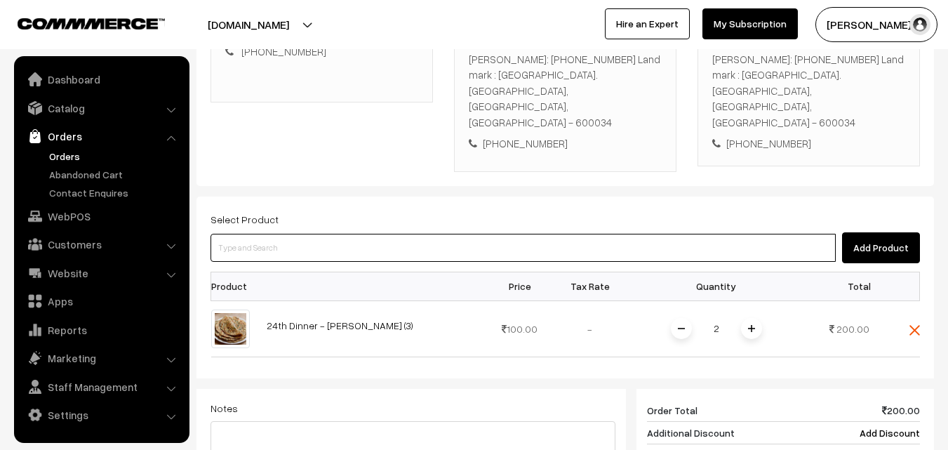
click at [480, 234] on input at bounding box center [523, 248] width 625 height 28
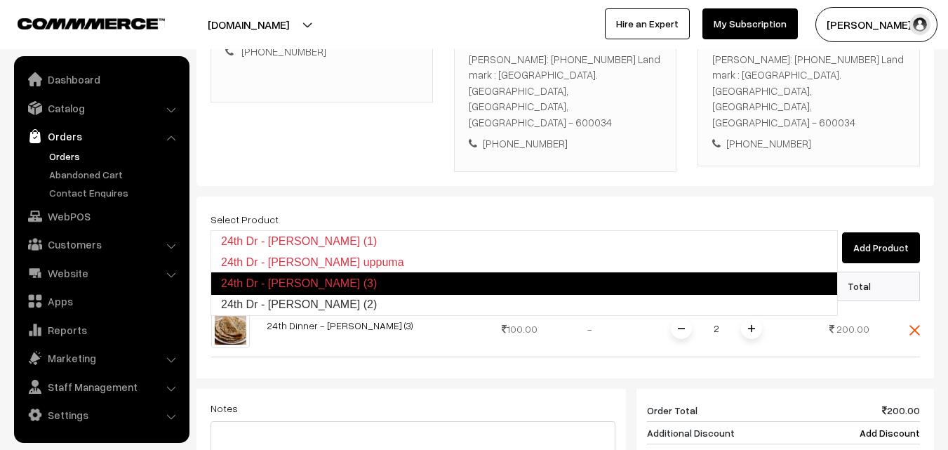
type input "24th Dr - Poori (2)"
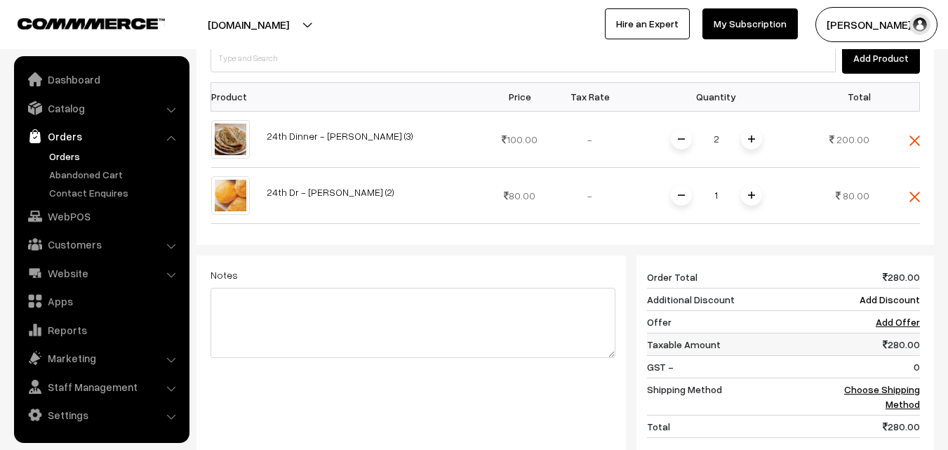
scroll to position [491, 0]
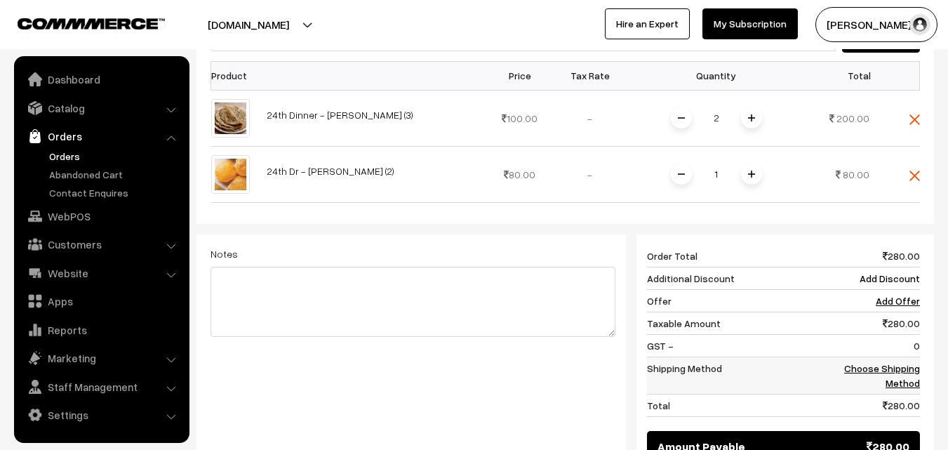
click at [895, 362] on link "Choose Shipping Method" at bounding box center [882, 375] width 76 height 27
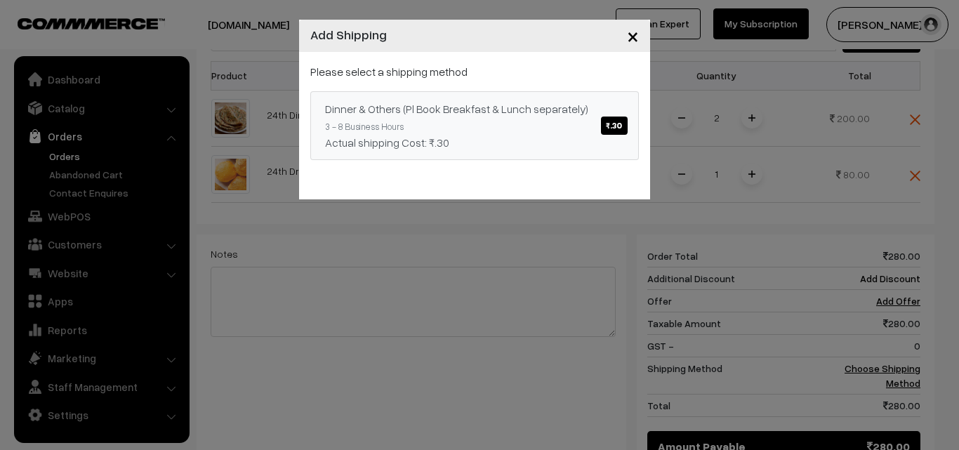
click at [622, 126] on span "₹.30" at bounding box center [614, 125] width 26 height 18
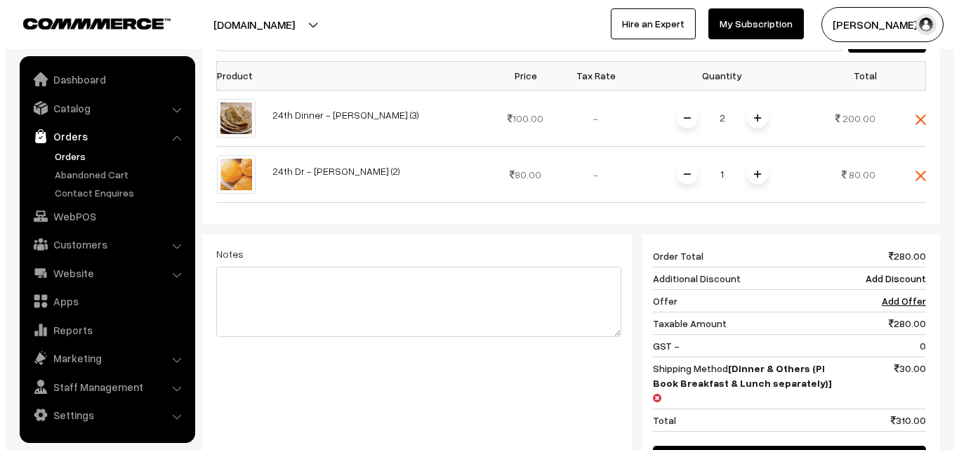
scroll to position [561, 0]
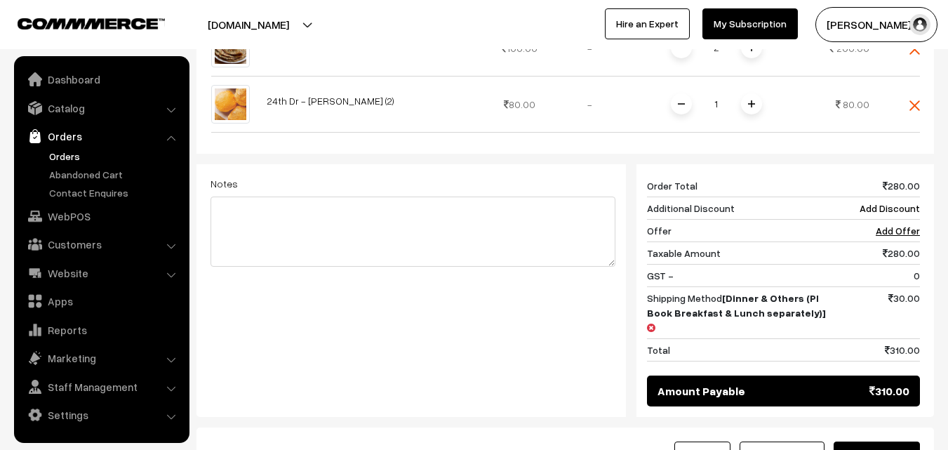
click at [881, 441] on button "Save as Order" at bounding box center [877, 456] width 86 height 31
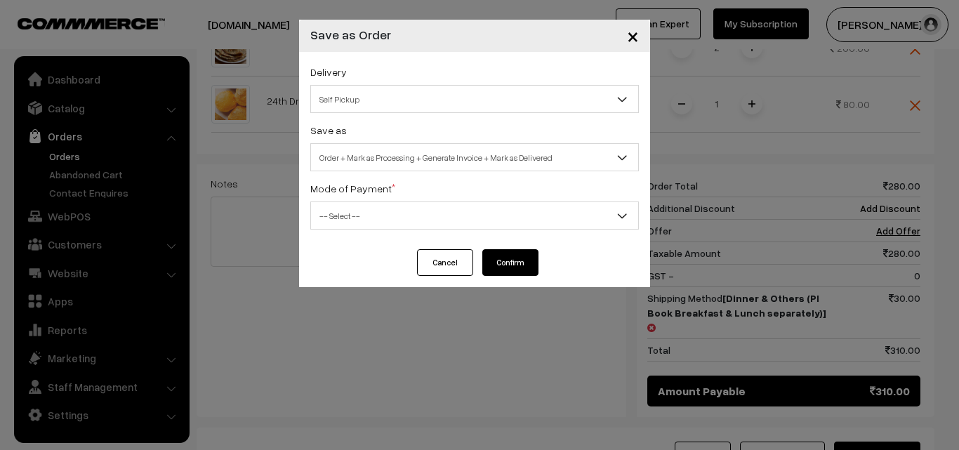
click at [387, 93] on span "Self Pickup" at bounding box center [474, 99] width 327 height 25
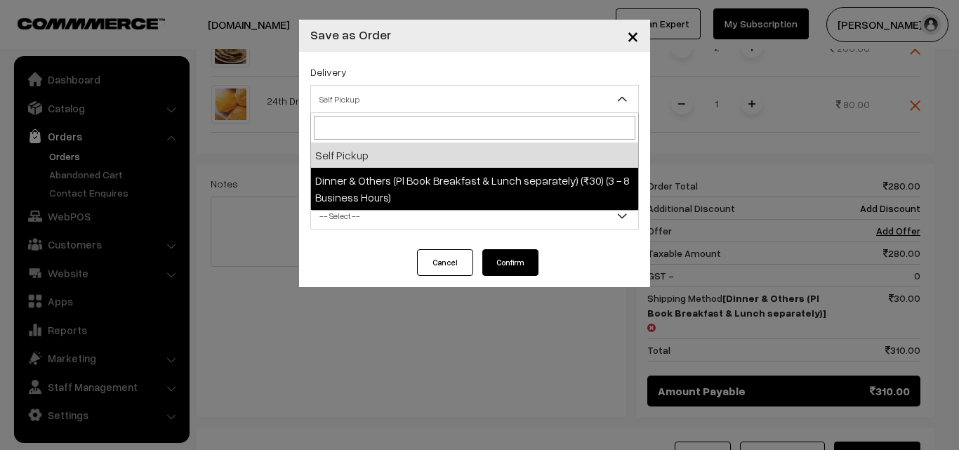
select select "DOP1"
select select "3"
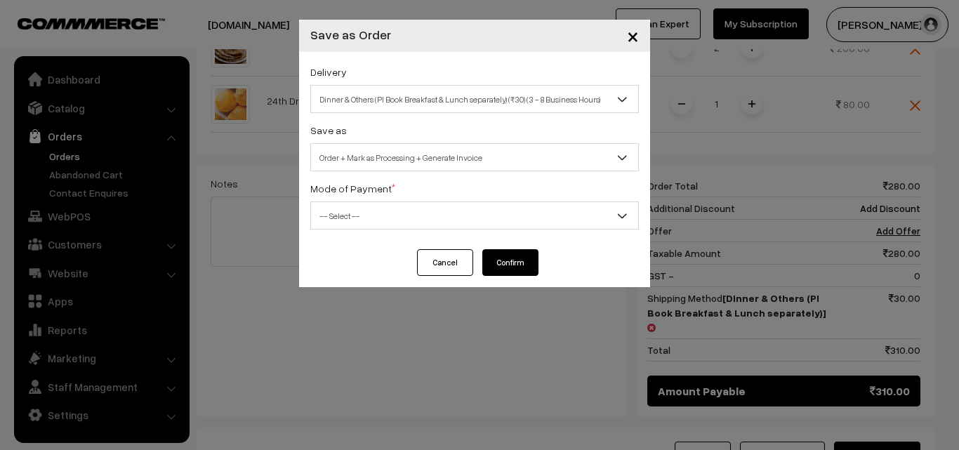
click at [391, 222] on span "-- Select --" at bounding box center [474, 216] width 327 height 25
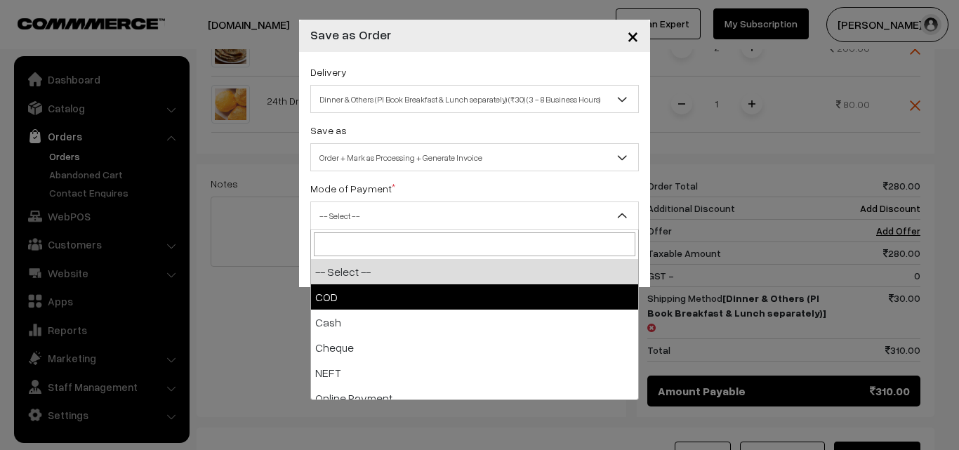
select select "1"
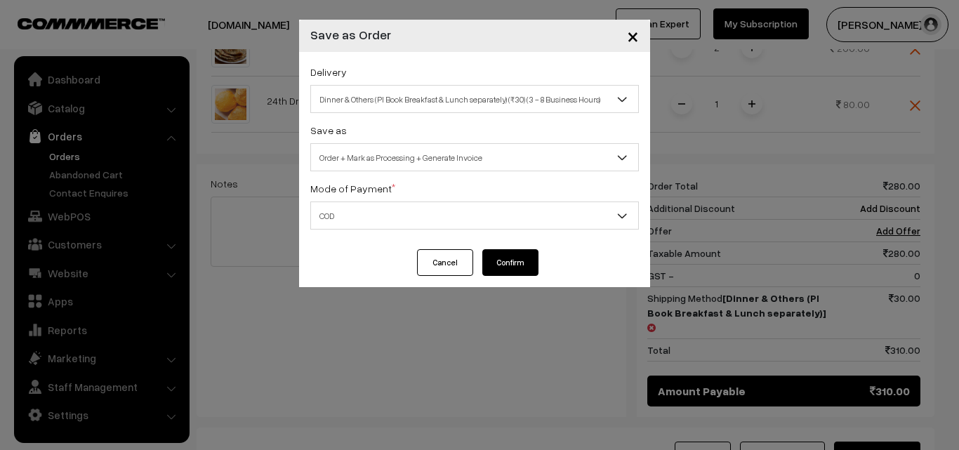
click at [491, 262] on button "Confirm" at bounding box center [510, 262] width 56 height 27
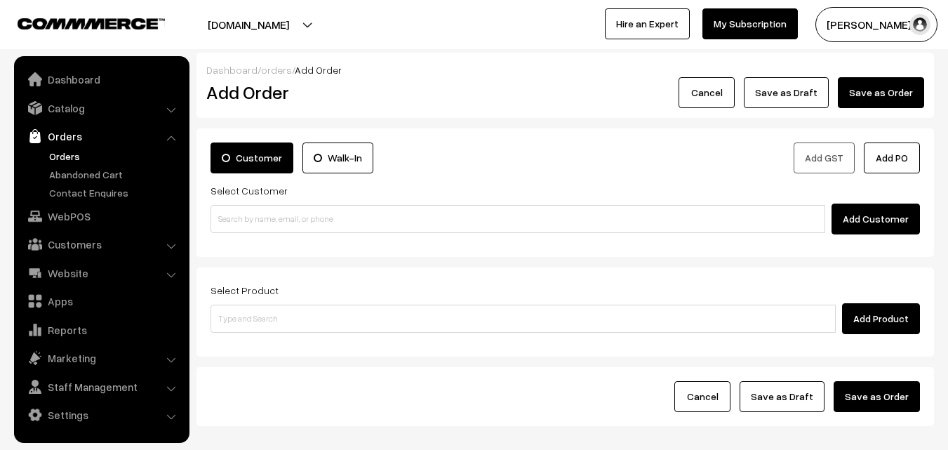
click at [72, 155] on link "Orders" at bounding box center [115, 156] width 139 height 15
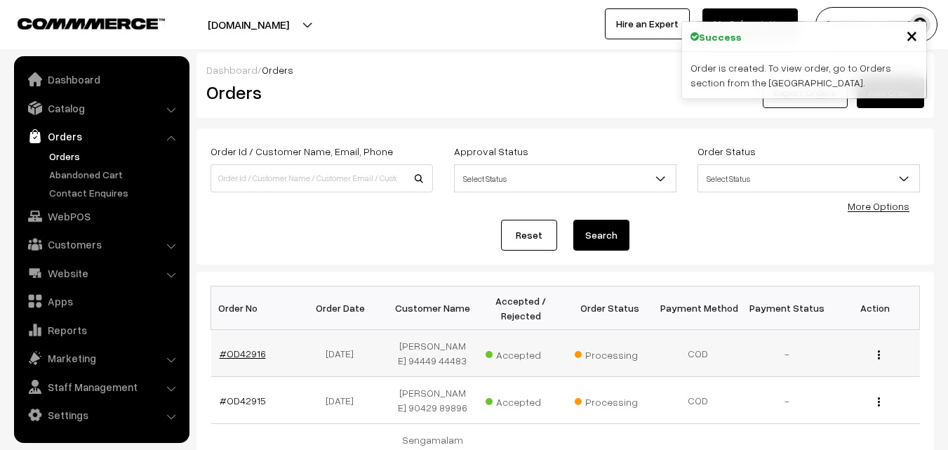
click at [255, 357] on link "#OD42916" at bounding box center [243, 353] width 46 height 12
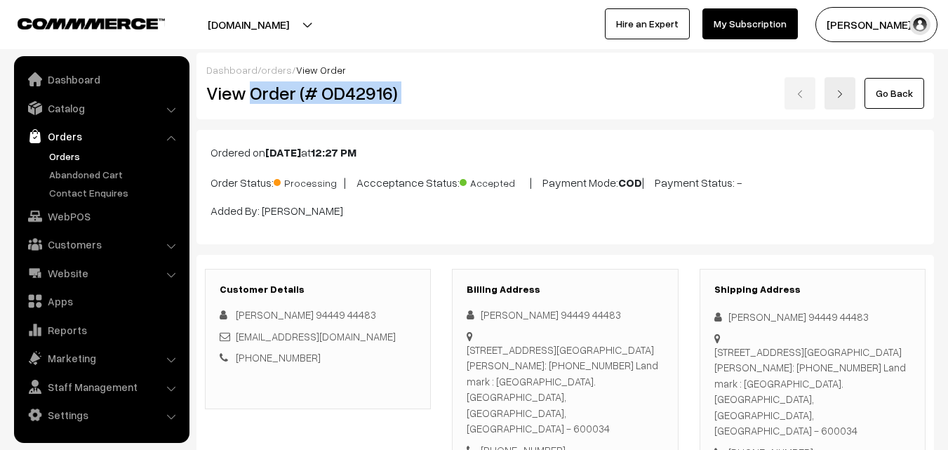
drag, startPoint x: 250, startPoint y: 91, endPoint x: 599, endPoint y: 97, distance: 348.8
click at [599, 97] on div "View Order (# OD42916) Go Back" at bounding box center [565, 93] width 739 height 32
copy div "Order (# OD42916)"
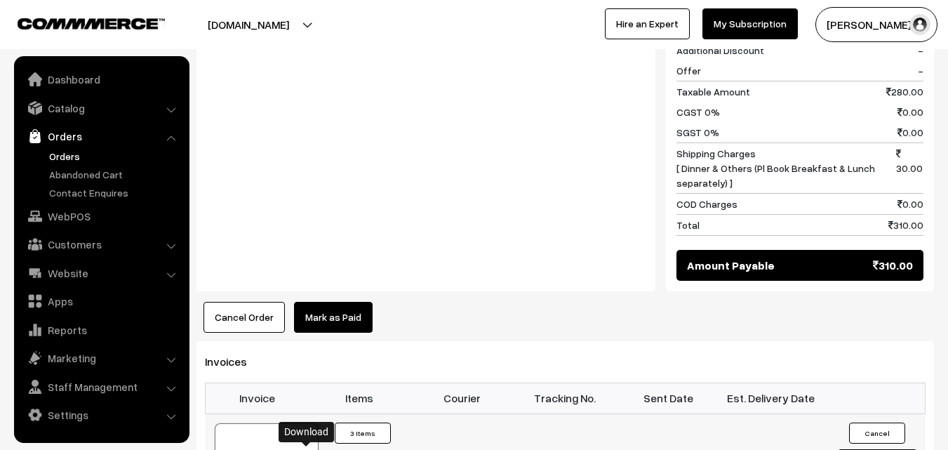
scroll to position [842, 0]
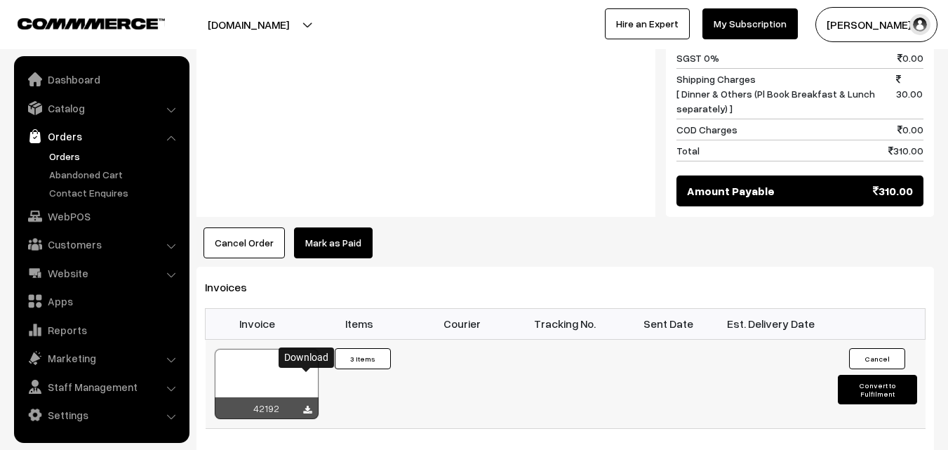
click at [303, 406] on icon at bounding box center [307, 410] width 8 height 9
click at [81, 216] on link "WebPOS" at bounding box center [101, 216] width 167 height 25
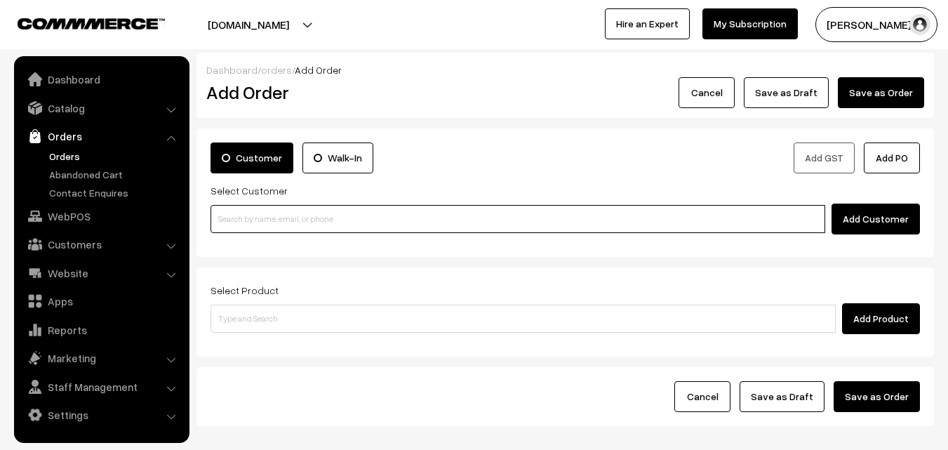
click at [361, 222] on input at bounding box center [518, 219] width 615 height 28
paste input "+91 98849 44081"
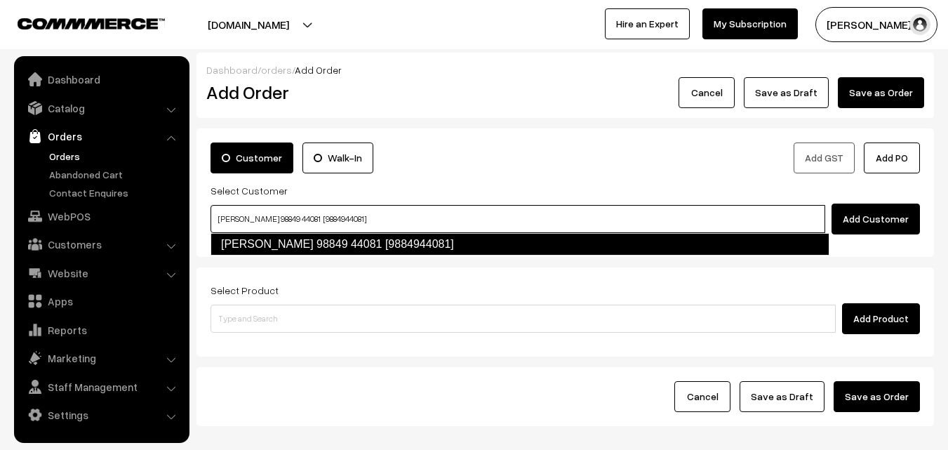
type input "Viji 98849 44081 [9884944081]"
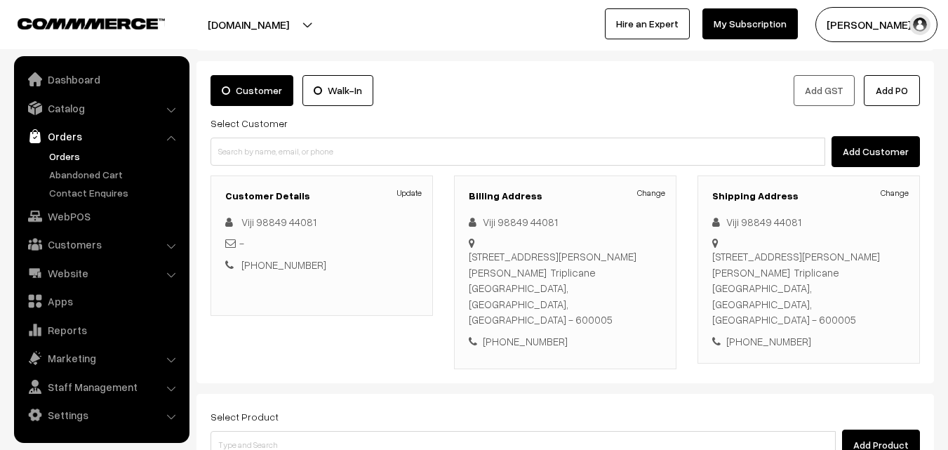
scroll to position [140, 0]
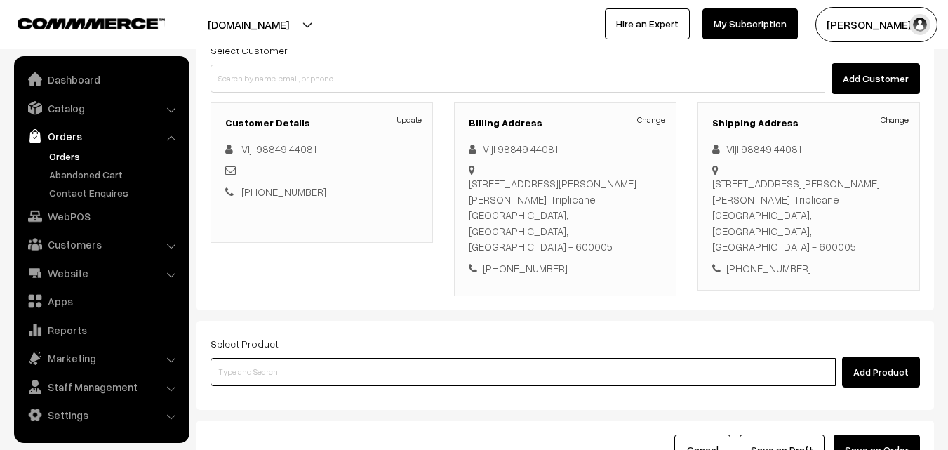
click at [377, 358] on input at bounding box center [523, 372] width 625 height 28
type input "24th Monday Dr - Idiyappam (4)"
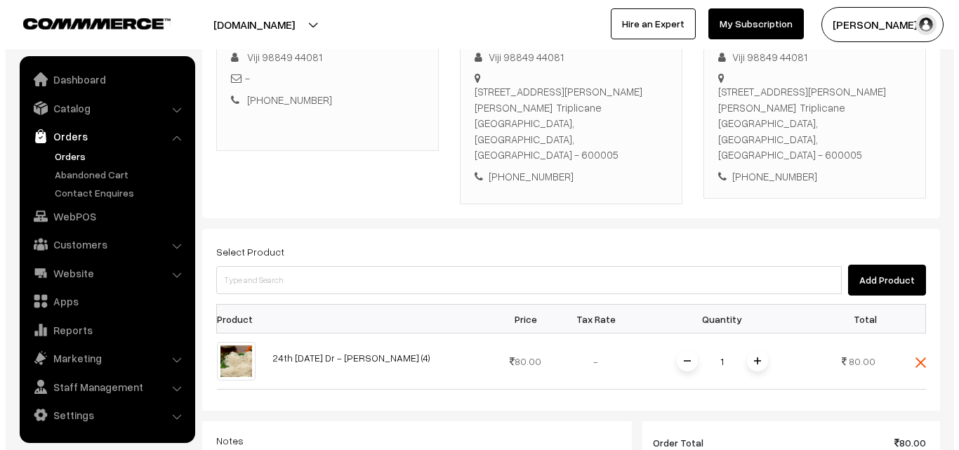
scroll to position [351, 0]
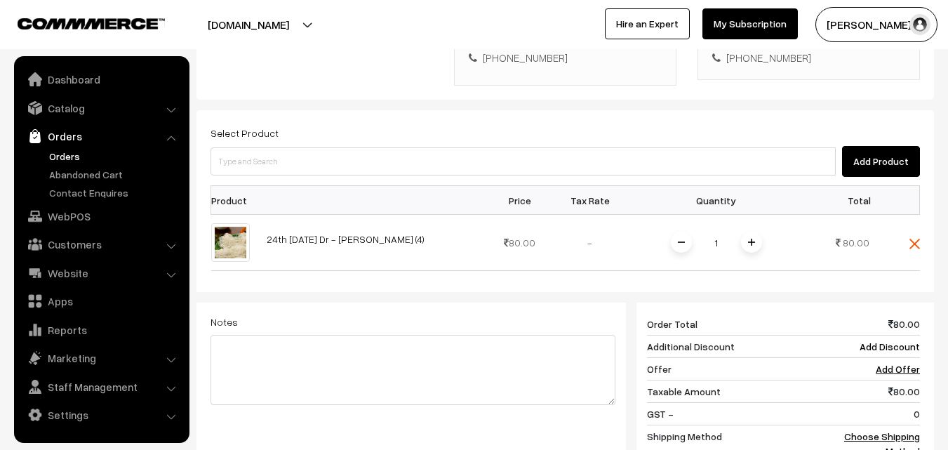
click at [921, 396] on div "80 Order Total 80.00 Additional Discount Add Discount Offer Add Offer Taxable A…" at bounding box center [778, 421] width 305 height 238
click at [901, 430] on link "Choose Shipping Method" at bounding box center [882, 443] width 76 height 27
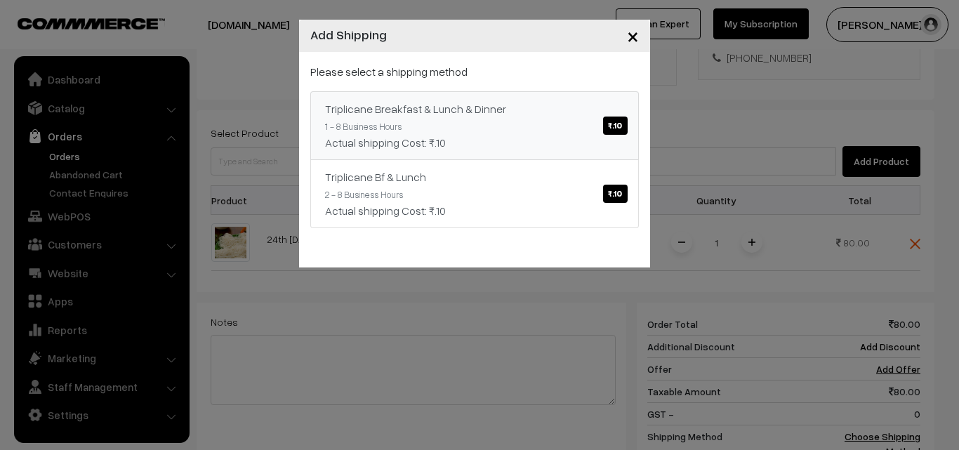
click at [618, 123] on span "₹.10" at bounding box center [615, 125] width 24 height 18
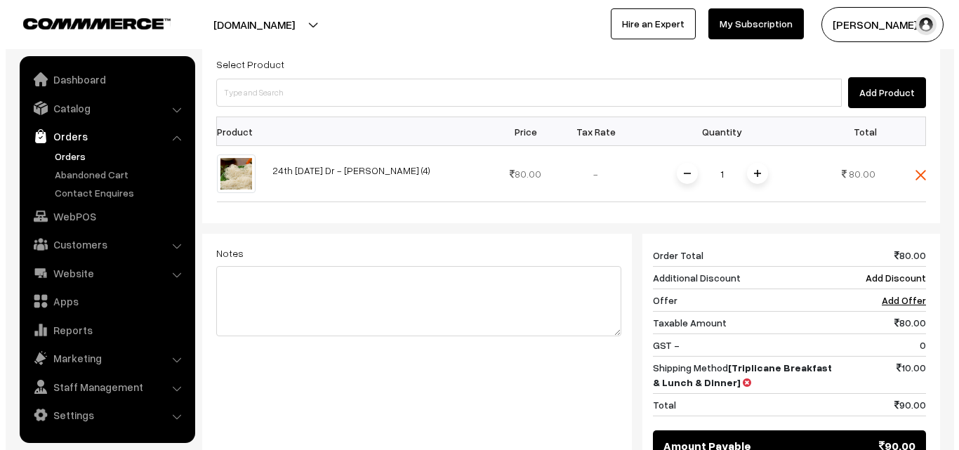
scroll to position [491, 0]
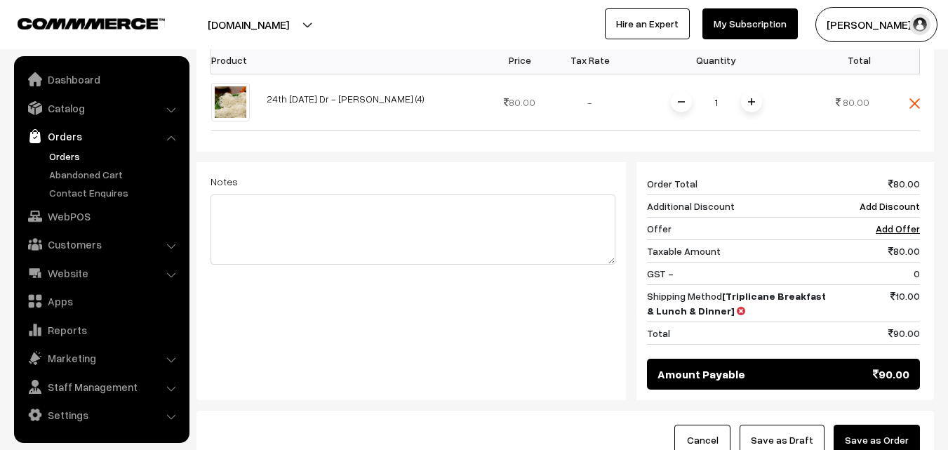
click at [876, 425] on button "Save as Order" at bounding box center [877, 440] width 86 height 31
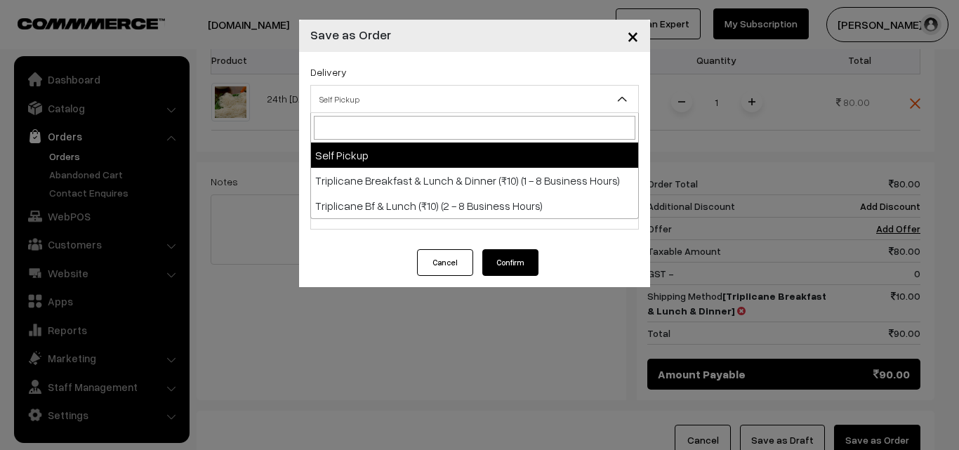
click at [393, 100] on span "Self Pickup" at bounding box center [474, 99] width 327 height 25
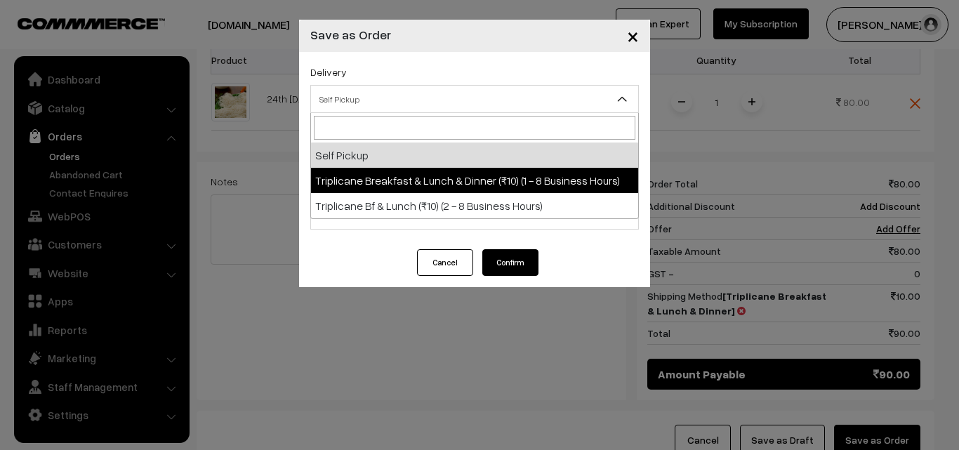
select select "TBL1"
select select "3"
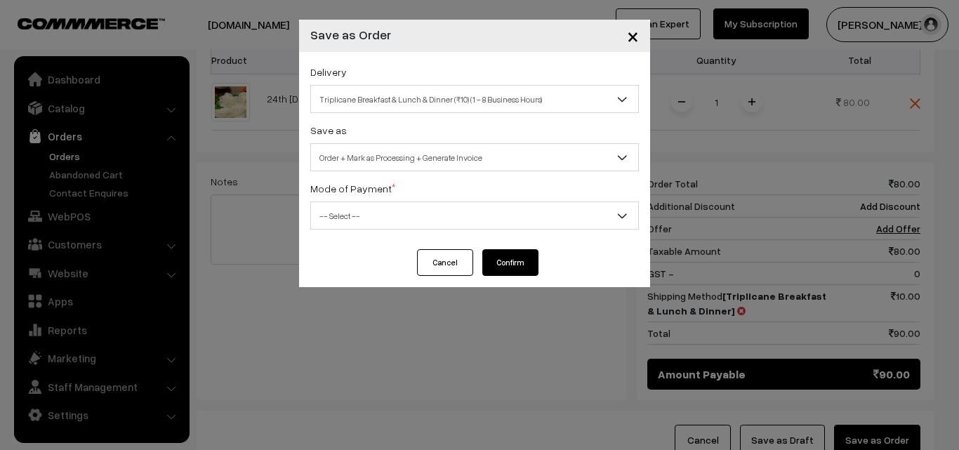
click at [423, 225] on span "-- Select --" at bounding box center [474, 216] width 327 height 25
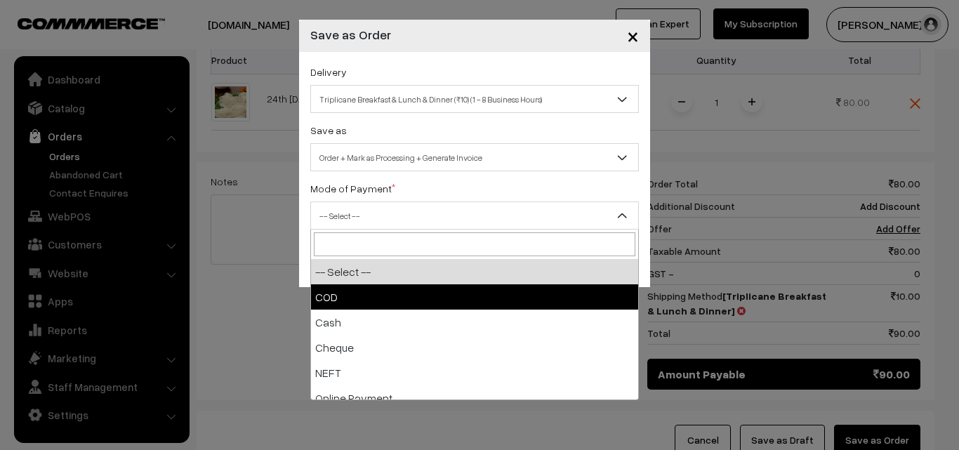
select select "1"
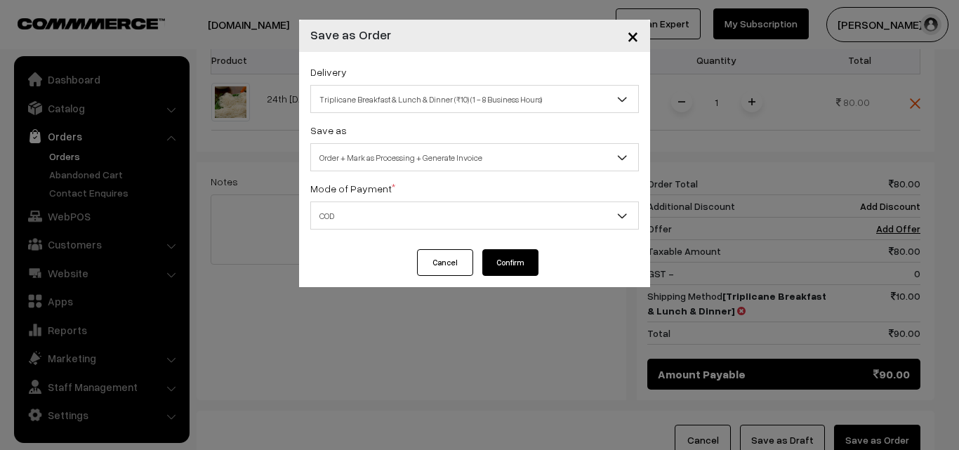
click at [509, 265] on button "Confirm" at bounding box center [510, 262] width 56 height 27
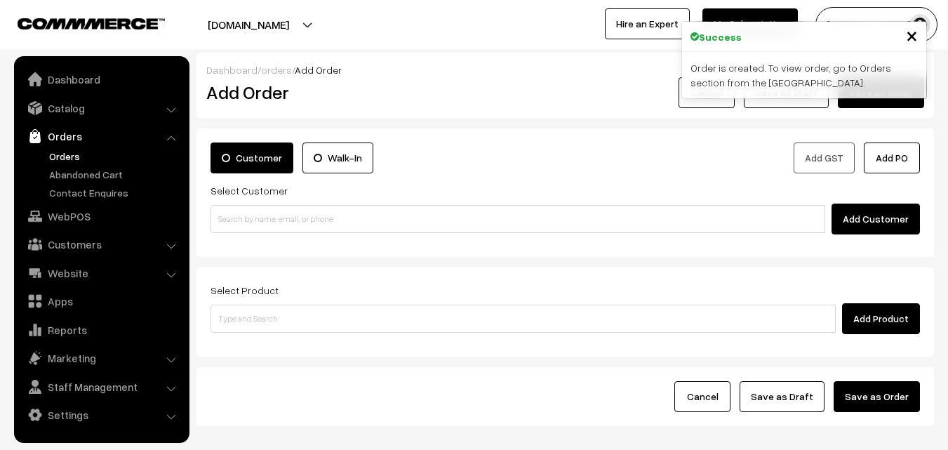
click at [69, 153] on link "Orders" at bounding box center [115, 156] width 139 height 15
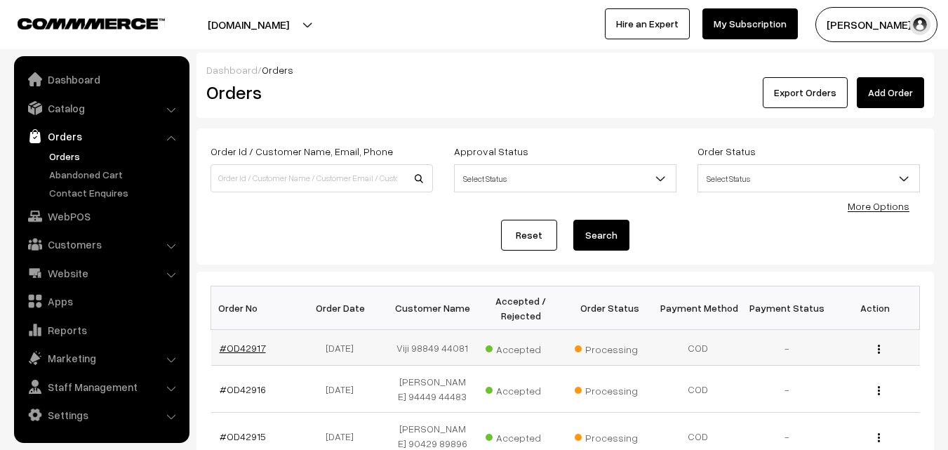
click at [255, 350] on link "#OD42917" at bounding box center [243, 348] width 46 height 12
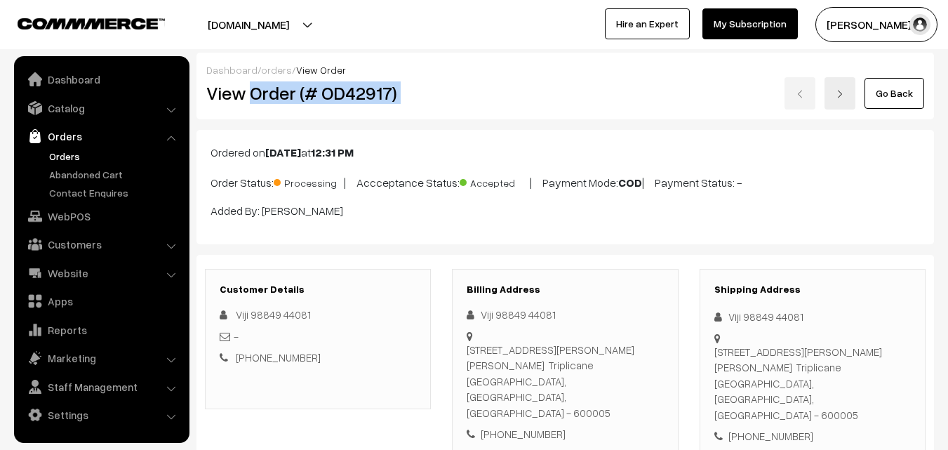
drag, startPoint x: 250, startPoint y: 92, endPoint x: 531, endPoint y: 109, distance: 281.9
click at [531, 109] on div "View Order (# OD42917) Go Back" at bounding box center [565, 93] width 739 height 32
copy div "Order (# OD42917)"
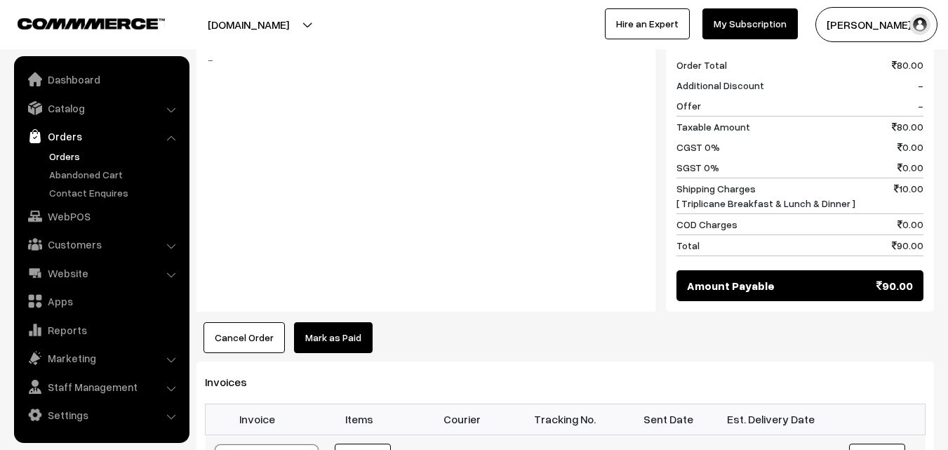
scroll to position [702, 0]
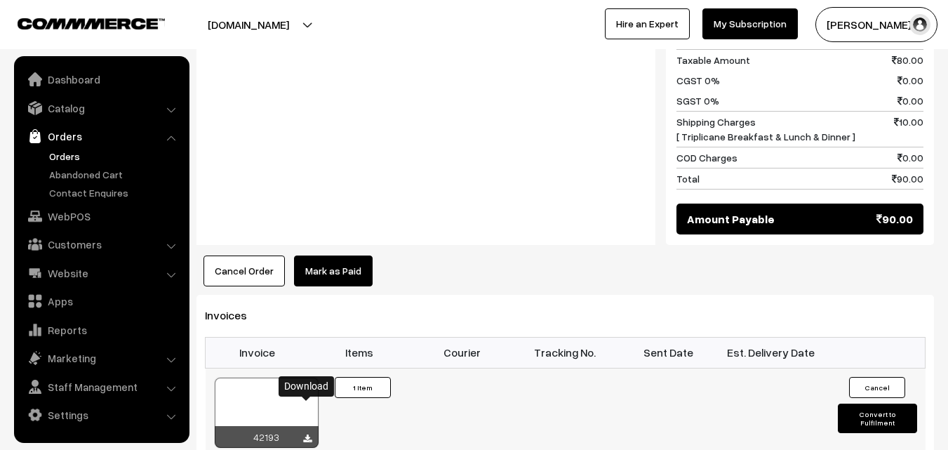
click at [307, 434] on icon at bounding box center [307, 438] width 8 height 9
click at [69, 155] on link "Orders" at bounding box center [115, 156] width 139 height 15
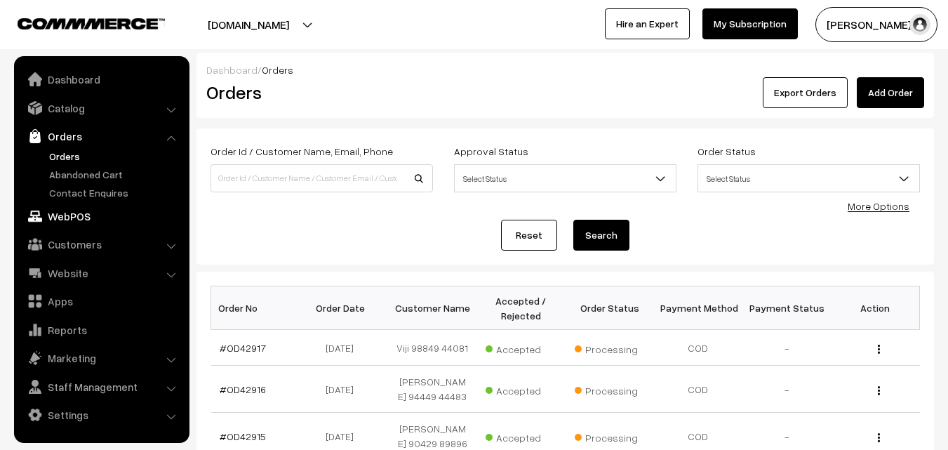
click at [67, 206] on link "WebPOS" at bounding box center [101, 216] width 167 height 25
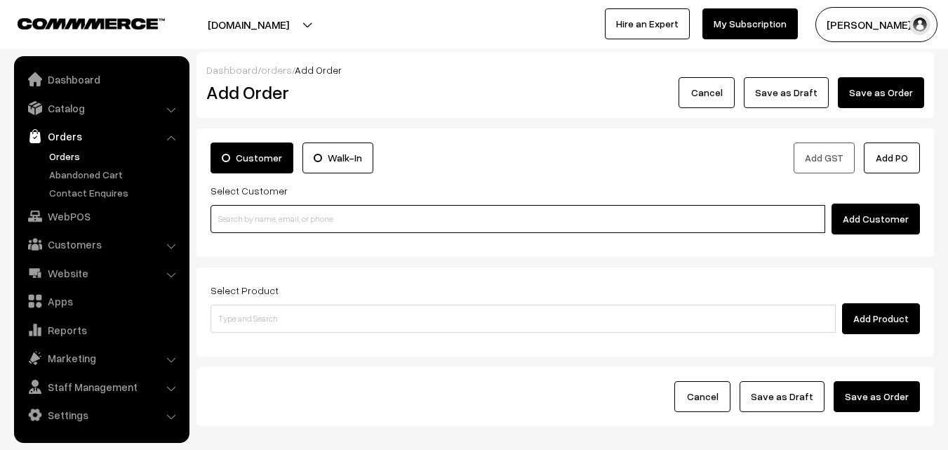
click at [347, 226] on input at bounding box center [518, 219] width 615 height 28
paste input "[PHONE_NUMBER]"
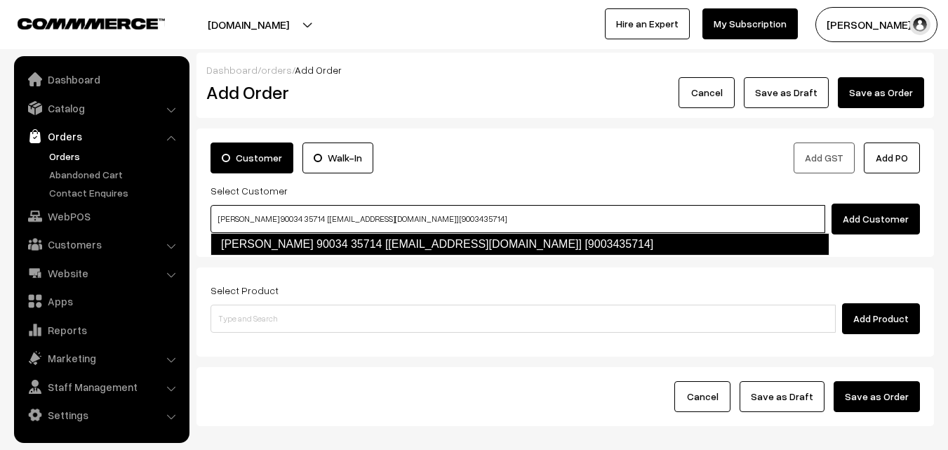
type input "[PERSON_NAME] 90034 35714 [[EMAIL_ADDRESS][DOMAIN_NAME]] [9003435714]"
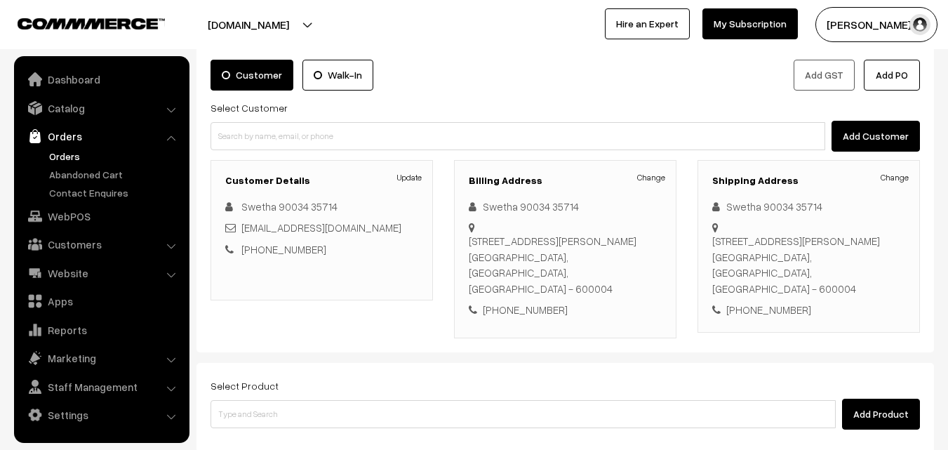
scroll to position [140, 0]
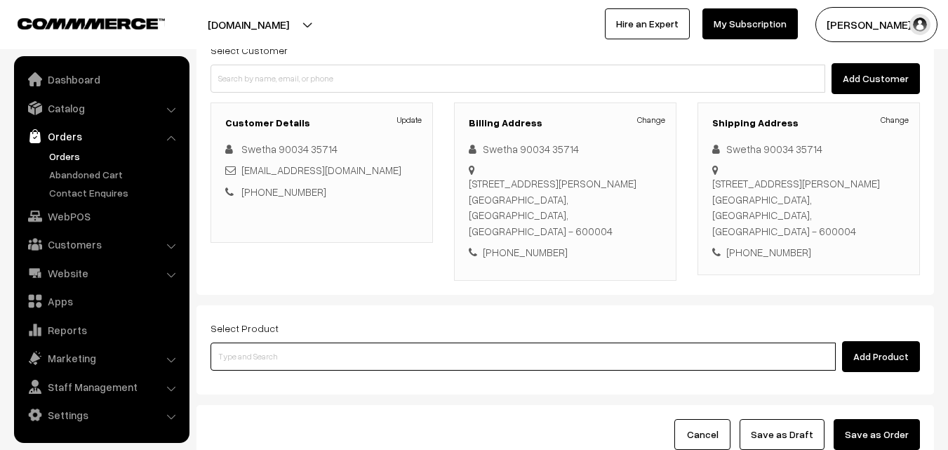
click at [502, 342] on input at bounding box center [523, 356] width 625 height 28
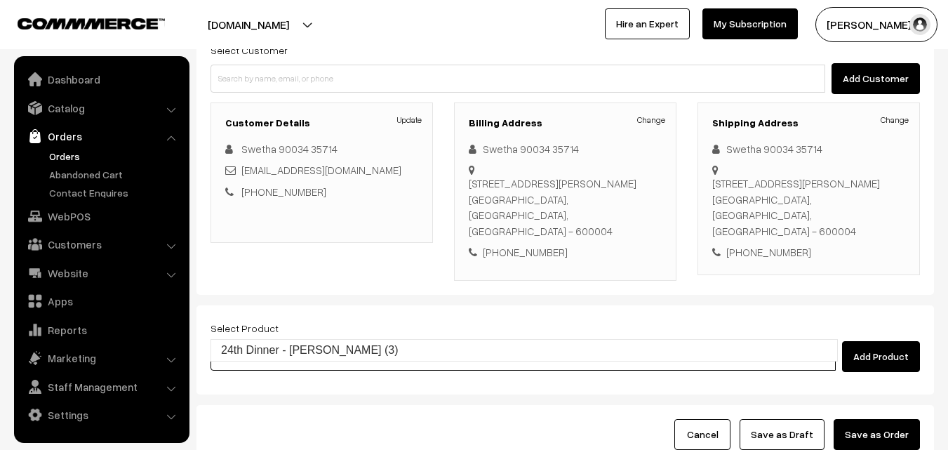
type input "24th Dinner - [PERSON_NAME] (3)"
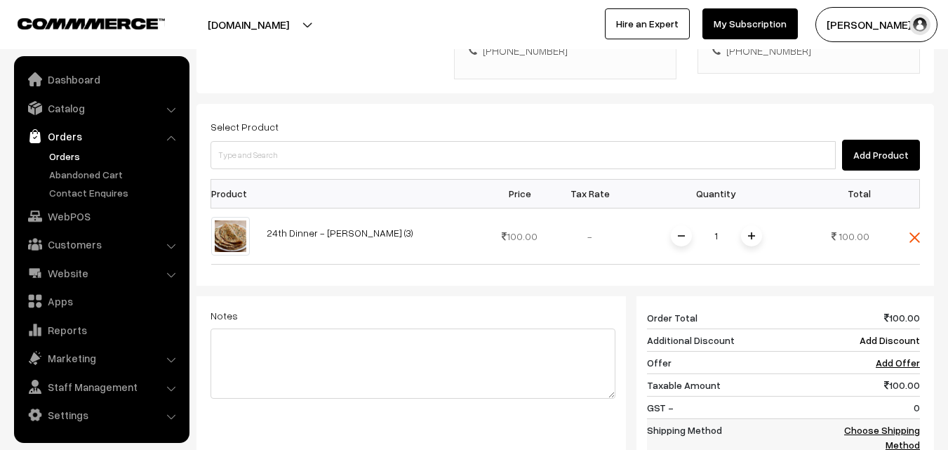
scroll to position [421, 0]
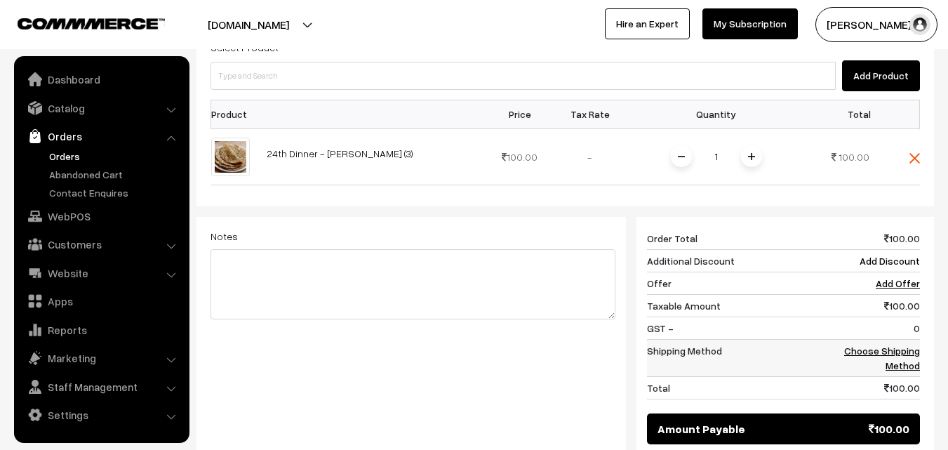
click at [896, 345] on link "Choose Shipping Method" at bounding box center [882, 358] width 76 height 27
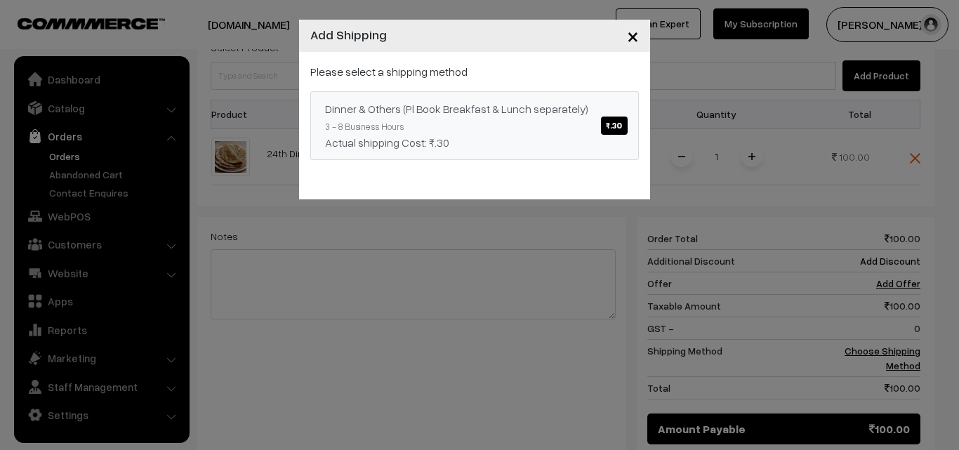
click at [611, 119] on span "₹.30" at bounding box center [614, 125] width 26 height 18
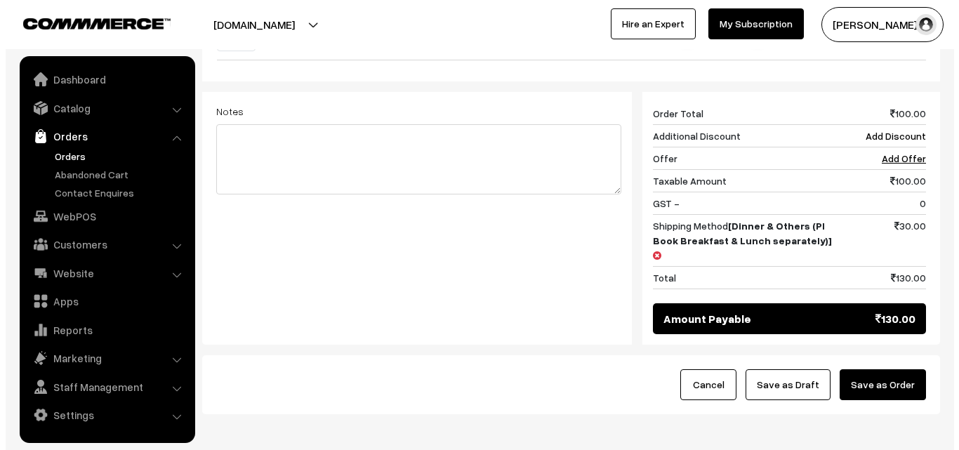
scroll to position [561, 0]
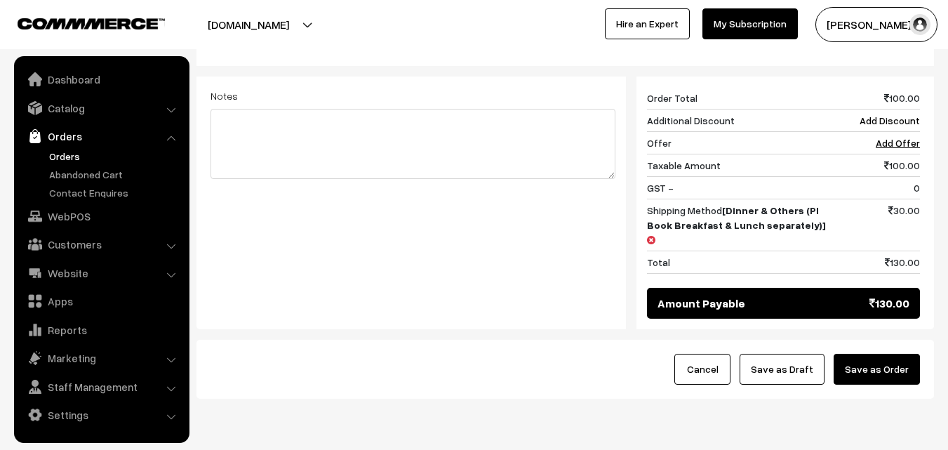
click at [880, 354] on button "Save as Order" at bounding box center [877, 369] width 86 height 31
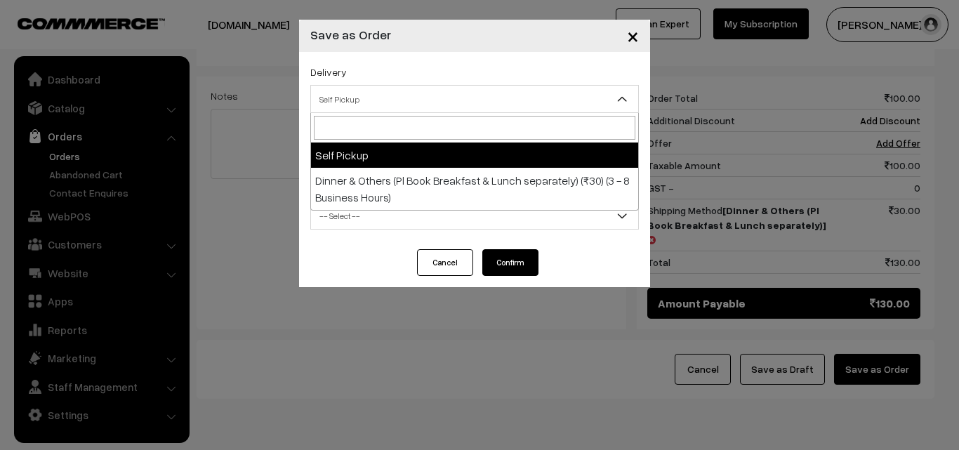
click at [367, 92] on span "Self Pickup" at bounding box center [474, 99] width 327 height 25
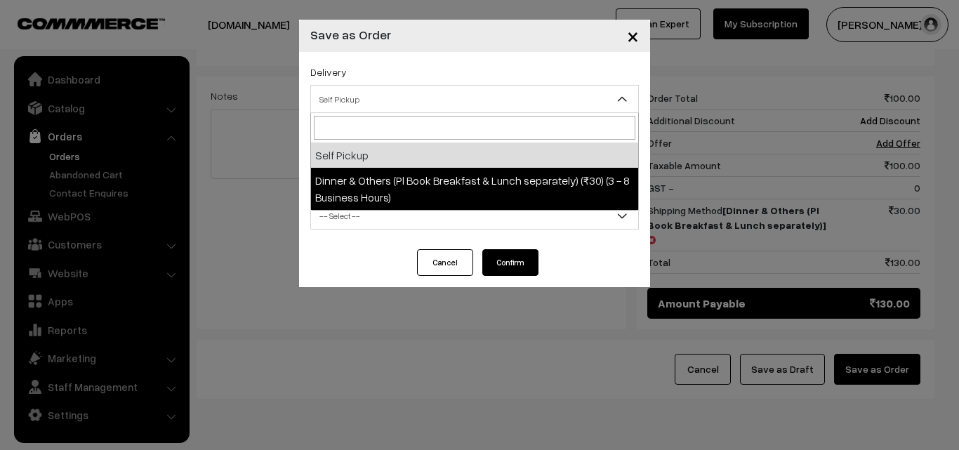
select select "DOP1"
select select "3"
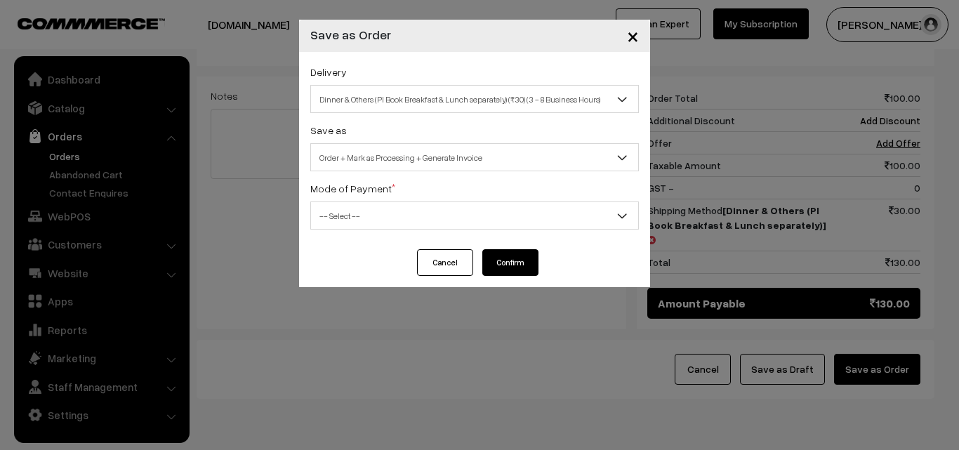
click at [364, 221] on span "-- Select --" at bounding box center [474, 216] width 327 height 25
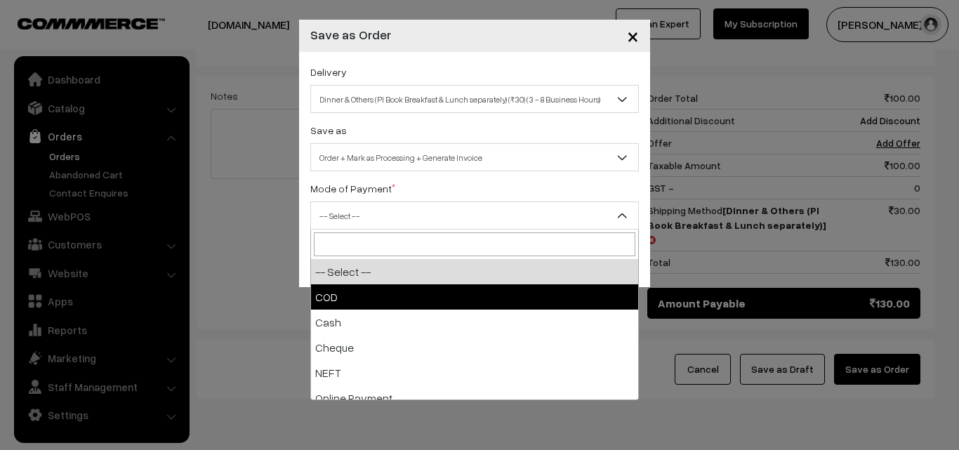
select select "1"
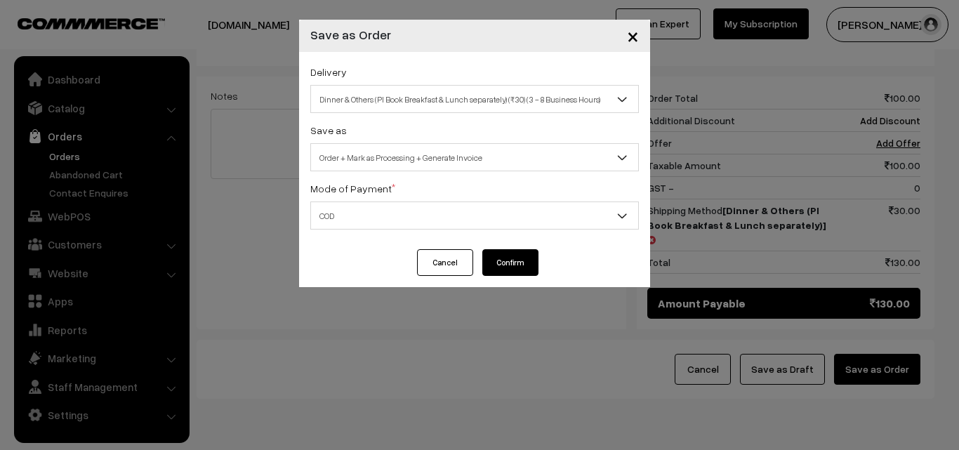
click at [497, 262] on button "Confirm" at bounding box center [510, 262] width 56 height 27
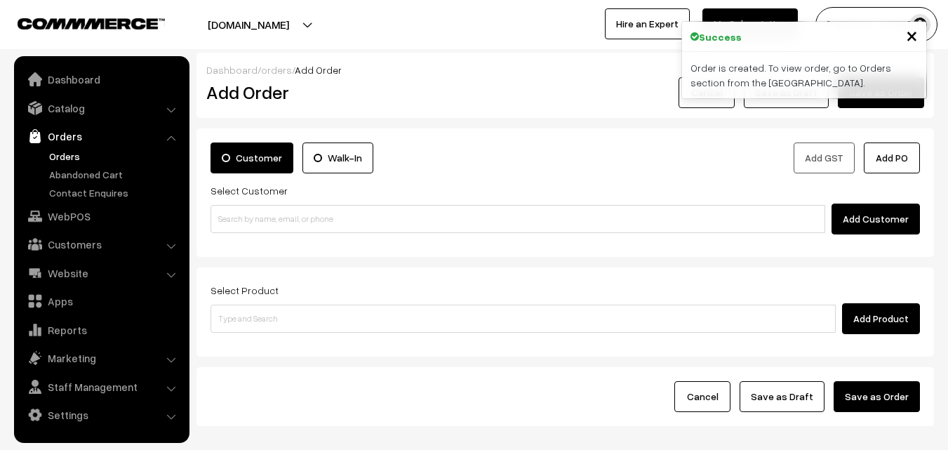
click at [52, 152] on link "Orders" at bounding box center [115, 156] width 139 height 15
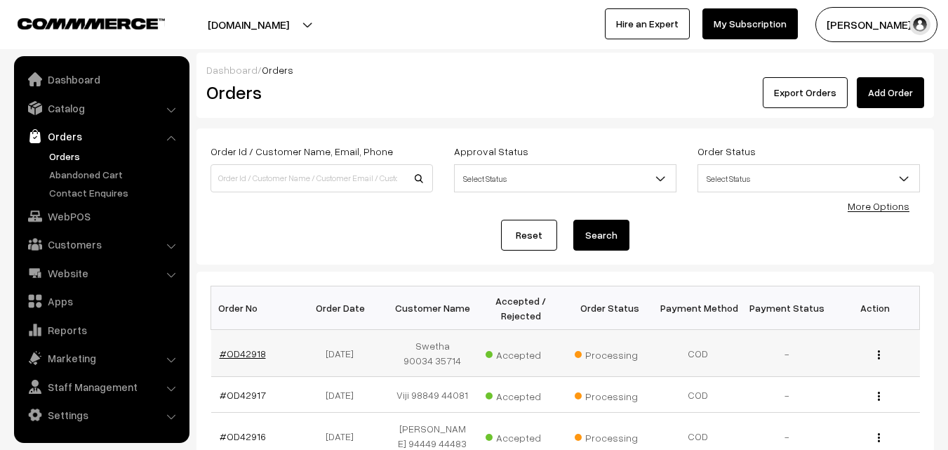
click at [235, 356] on link "#OD42918" at bounding box center [243, 353] width 46 height 12
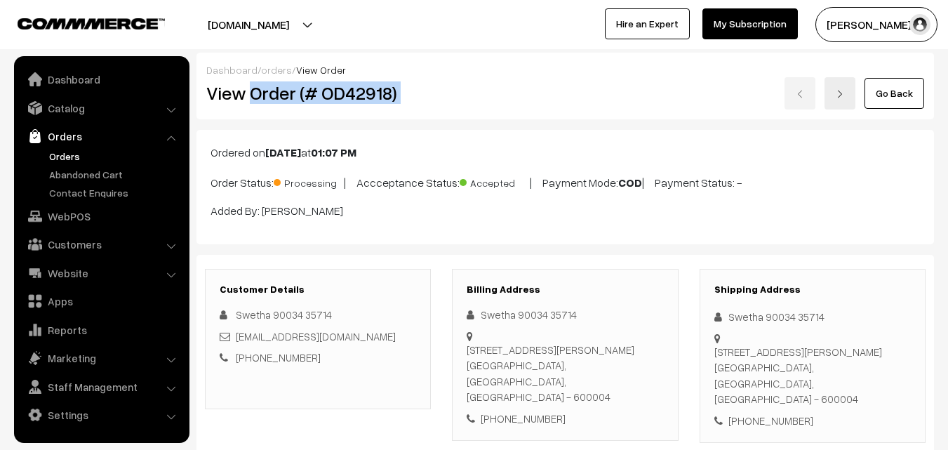
drag, startPoint x: 0, startPoint y: 0, endPoint x: 653, endPoint y: 95, distance: 660.3
click at [653, 95] on div "View Order (# OD42918) Go Back" at bounding box center [565, 93] width 739 height 32
copy div "Order (# OD42918)"
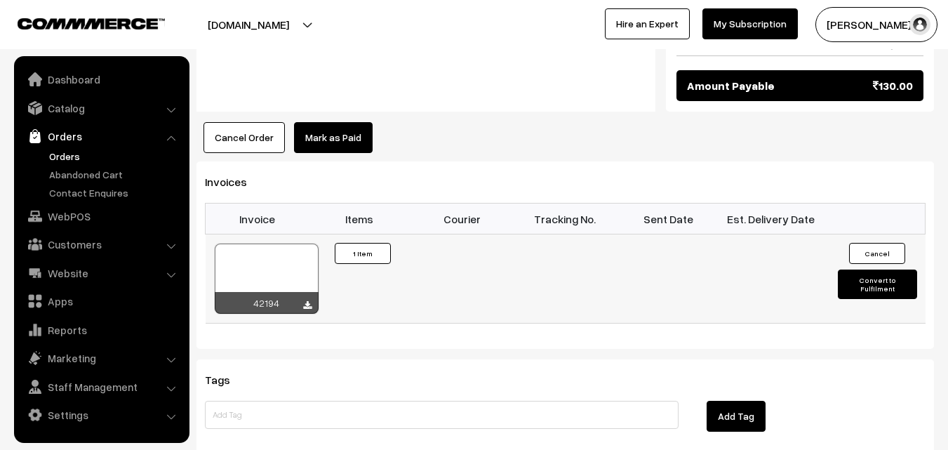
scroll to position [842, 0]
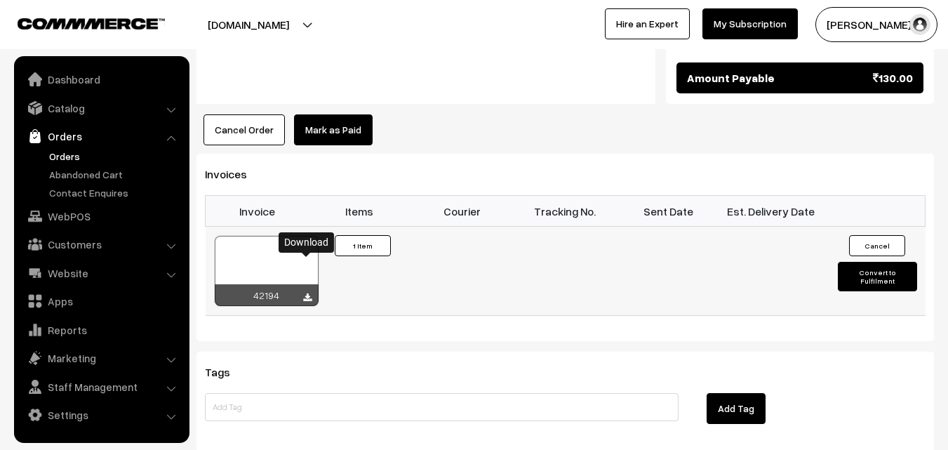
click at [305, 293] on icon at bounding box center [307, 297] width 8 height 9
drag, startPoint x: 70, startPoint y: 214, endPoint x: 116, endPoint y: 201, distance: 47.5
click at [71, 215] on link "WebPOS" at bounding box center [101, 216] width 167 height 25
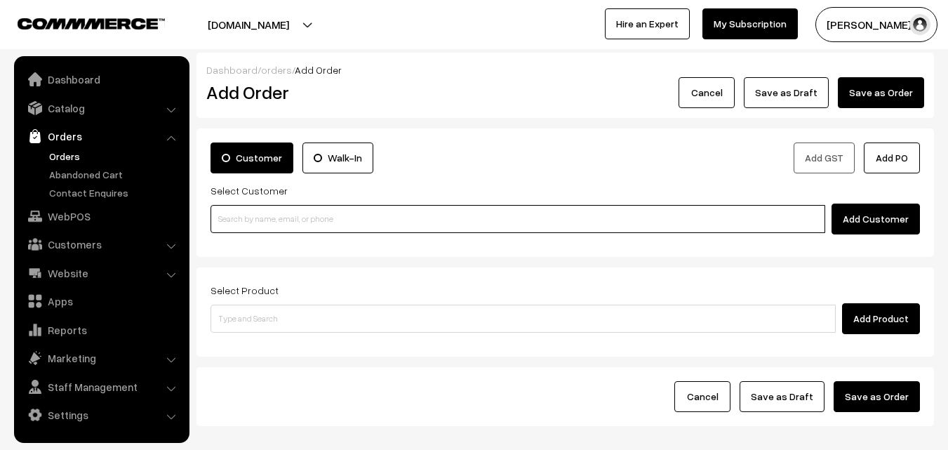
click at [355, 217] on input at bounding box center [518, 219] width 615 height 28
paste input "94442 47359"
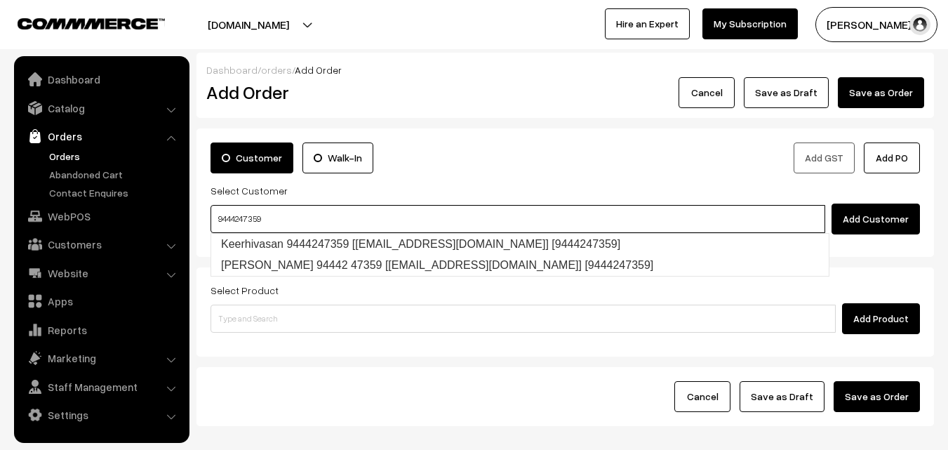
type input "9444247359"
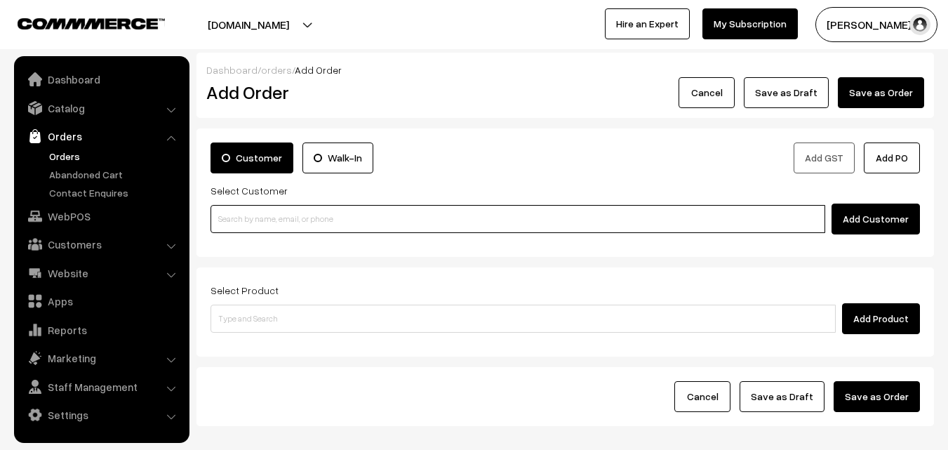
click at [306, 215] on input at bounding box center [518, 219] width 615 height 28
paste input "94442 47359"
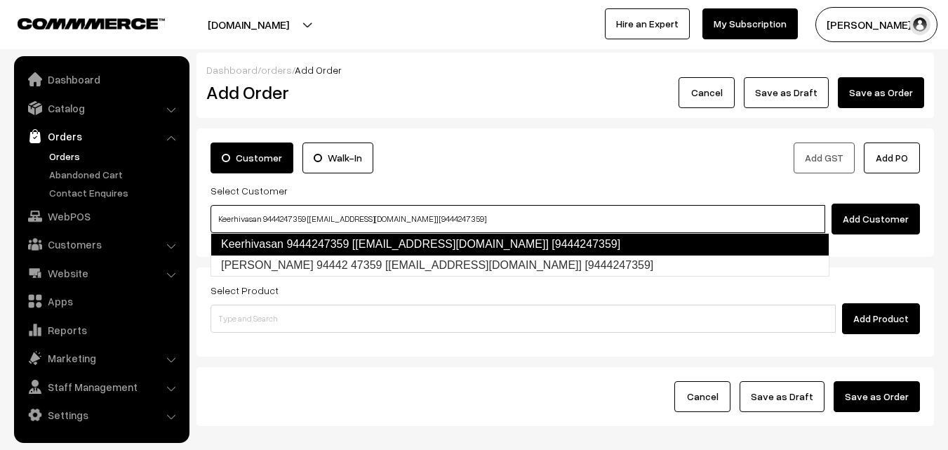
type input "Keerhivasan 9444247359 [[EMAIL_ADDRESS][DOMAIN_NAME]] [9444247359]"
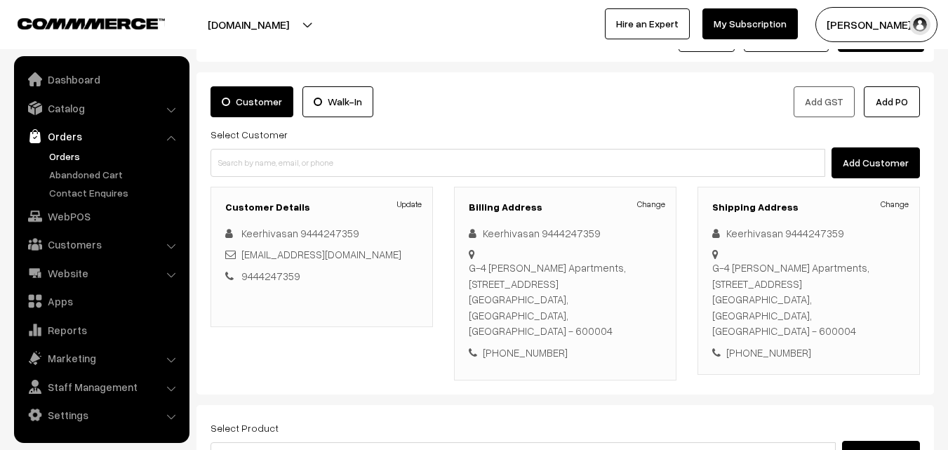
scroll to position [140, 0]
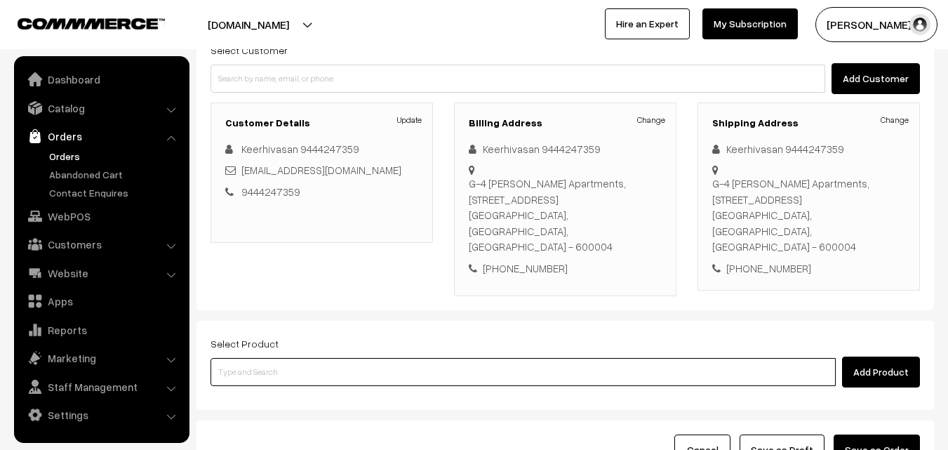
click at [425, 358] on input at bounding box center [523, 372] width 625 height 28
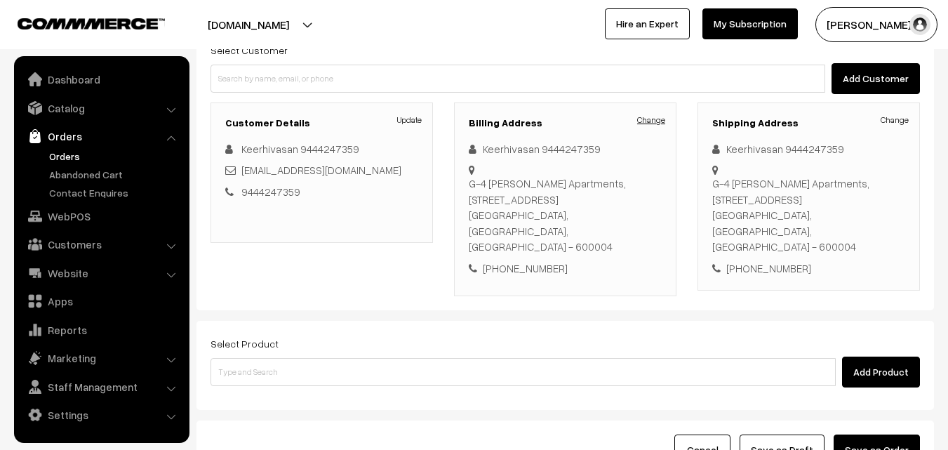
click at [653, 122] on link "Change" at bounding box center [651, 120] width 28 height 13
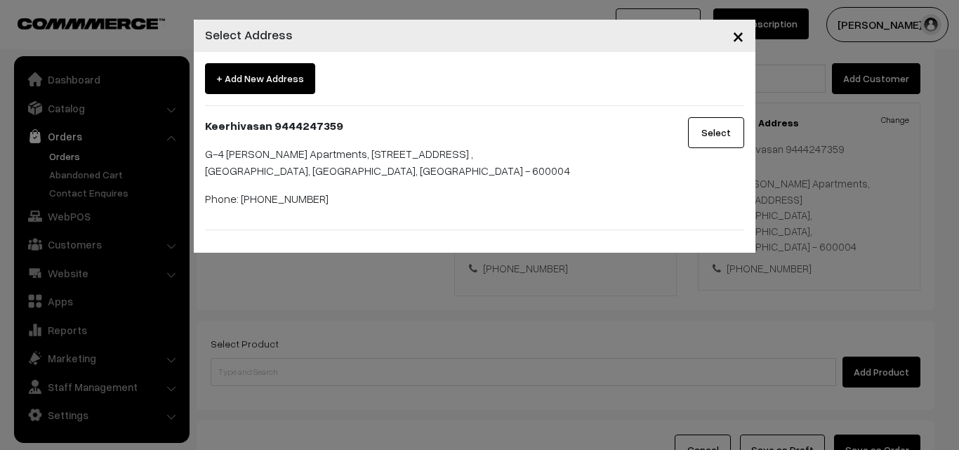
click at [735, 35] on span "×" at bounding box center [738, 35] width 12 height 26
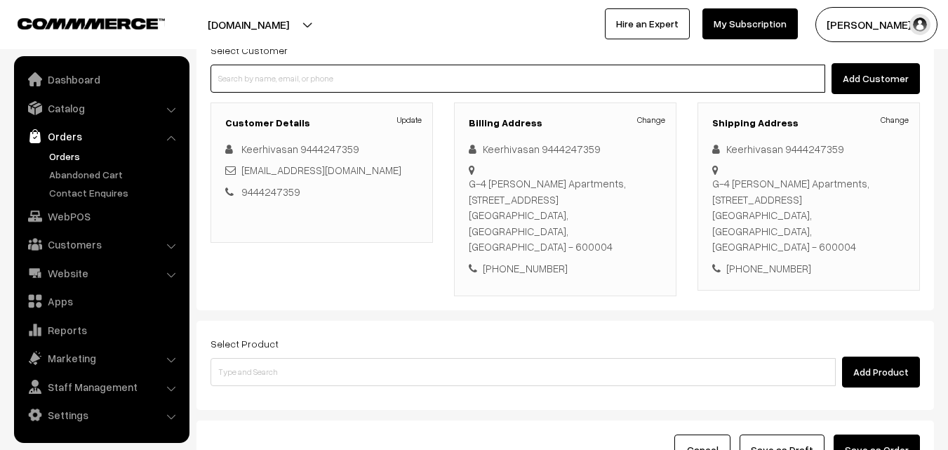
click at [333, 84] on input at bounding box center [518, 79] width 615 height 28
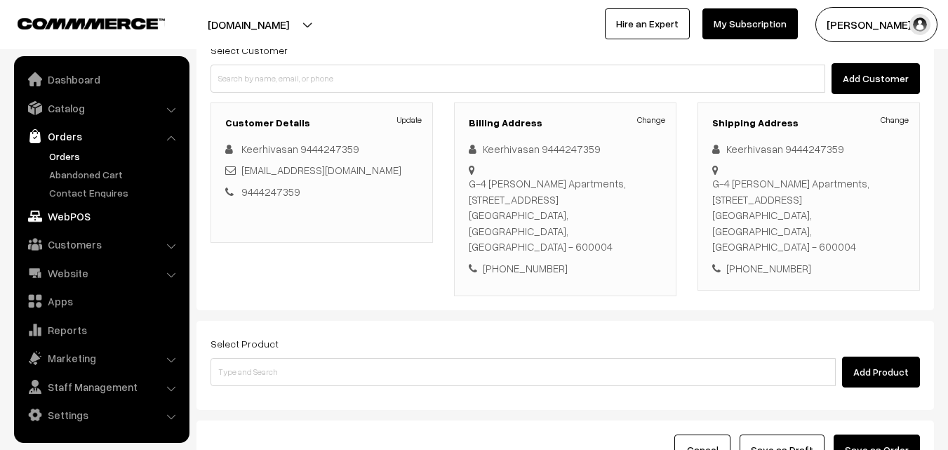
click at [53, 218] on link "WebPOS" at bounding box center [101, 216] width 167 height 25
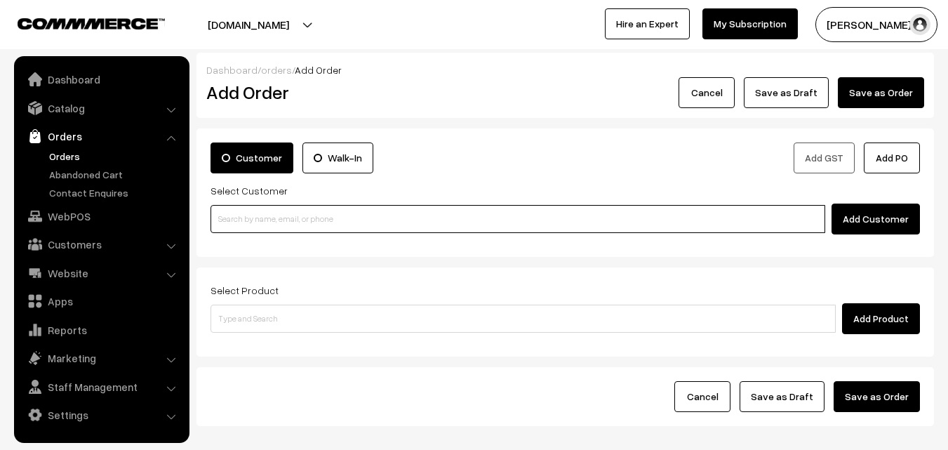
click at [311, 213] on input at bounding box center [518, 219] width 615 height 28
paste input "94442 47359"
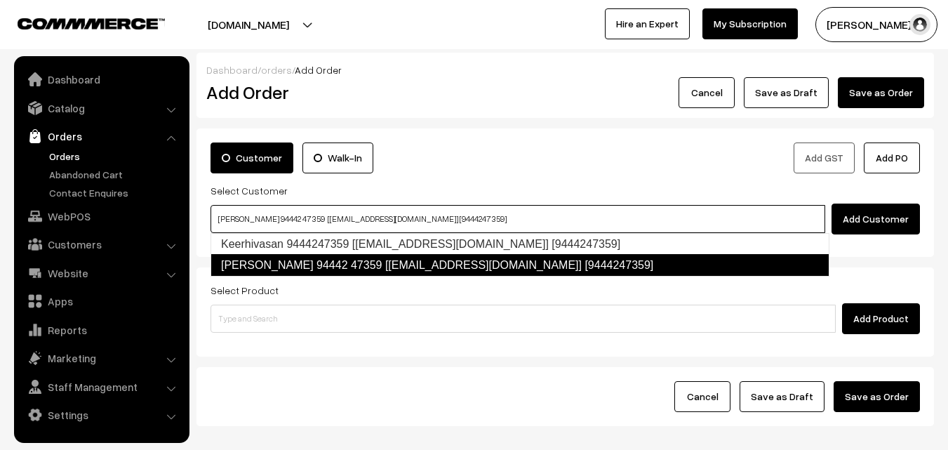
type input "[PERSON_NAME] 94442 47359 [[EMAIL_ADDRESS][DOMAIN_NAME]] [9444247359]"
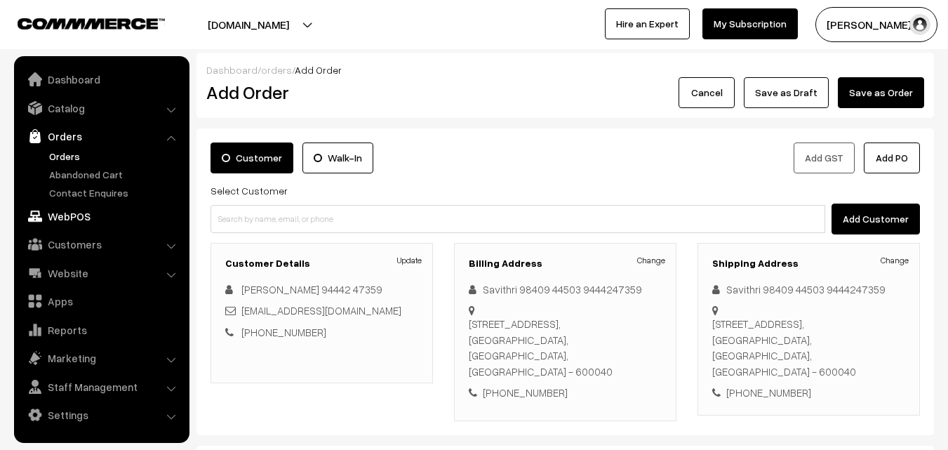
click at [56, 214] on link "WebPOS" at bounding box center [101, 216] width 167 height 25
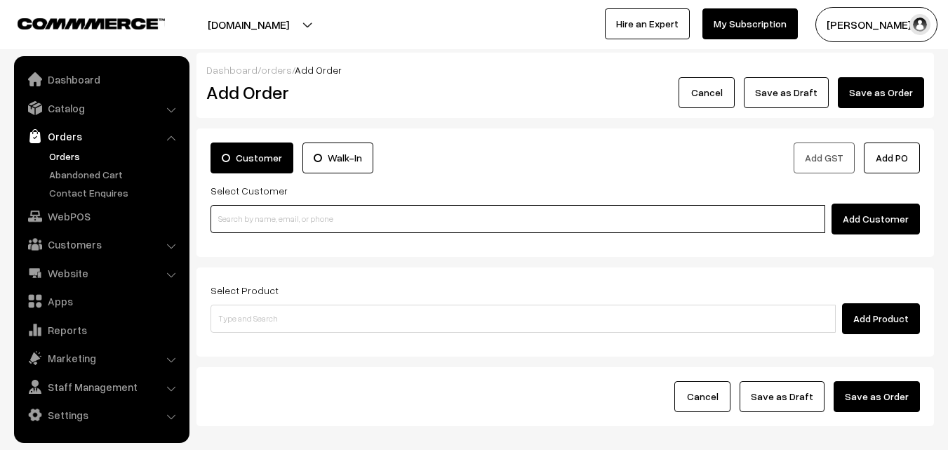
click at [355, 225] on input at bounding box center [518, 219] width 615 height 28
paste input "94442 47359"
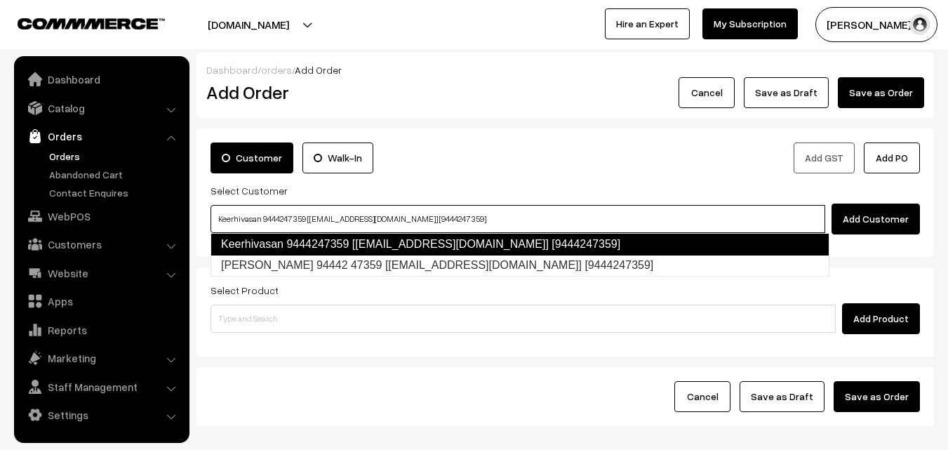
type input "Keerhivasan 9444247359 [Annams1@gmail.com] [9444247359]"
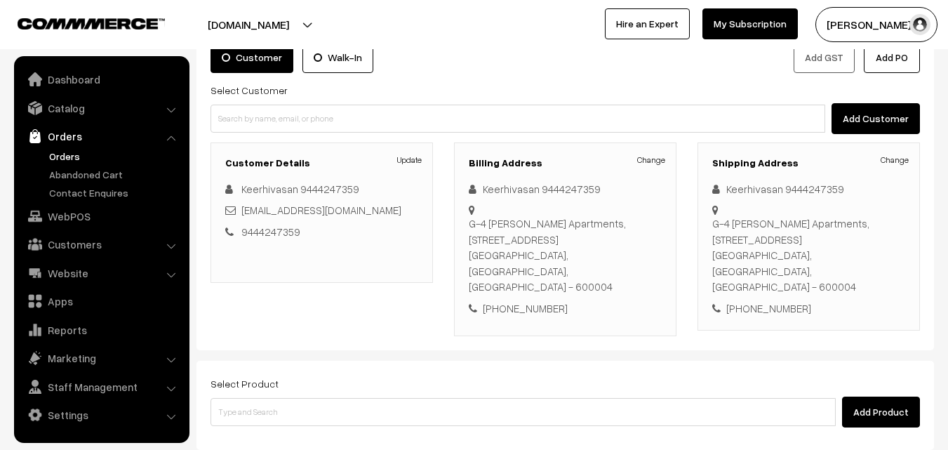
scroll to position [140, 0]
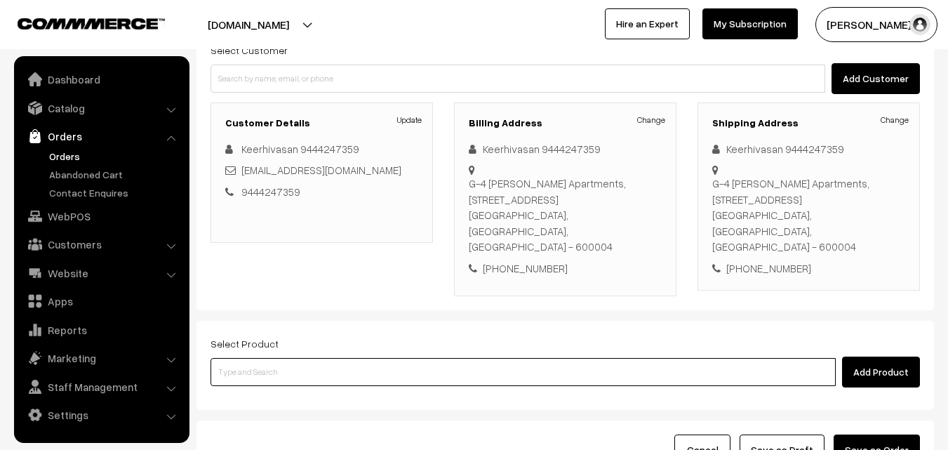
click at [406, 358] on input at bounding box center [523, 372] width 625 height 28
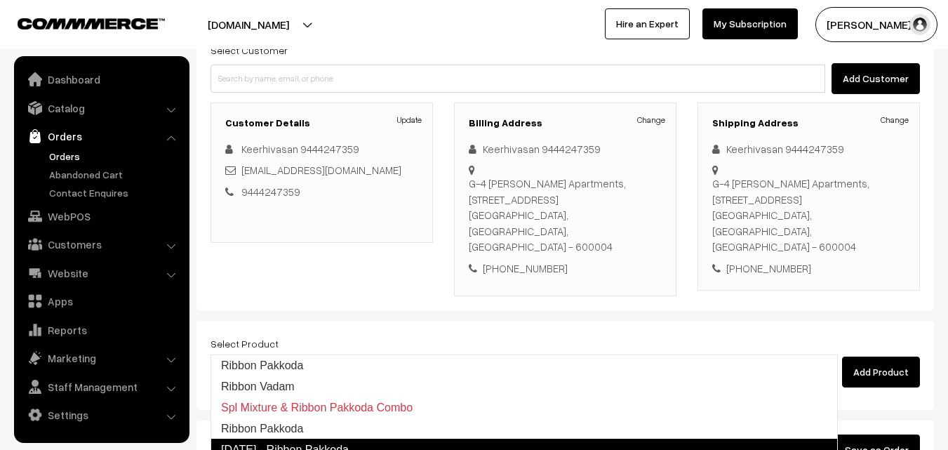
type input "Rib"
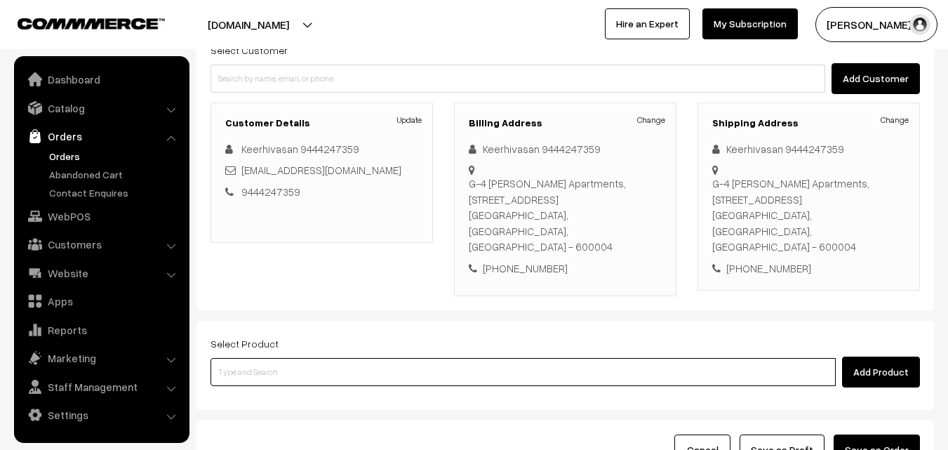
click at [388, 358] on input at bounding box center [523, 372] width 625 height 28
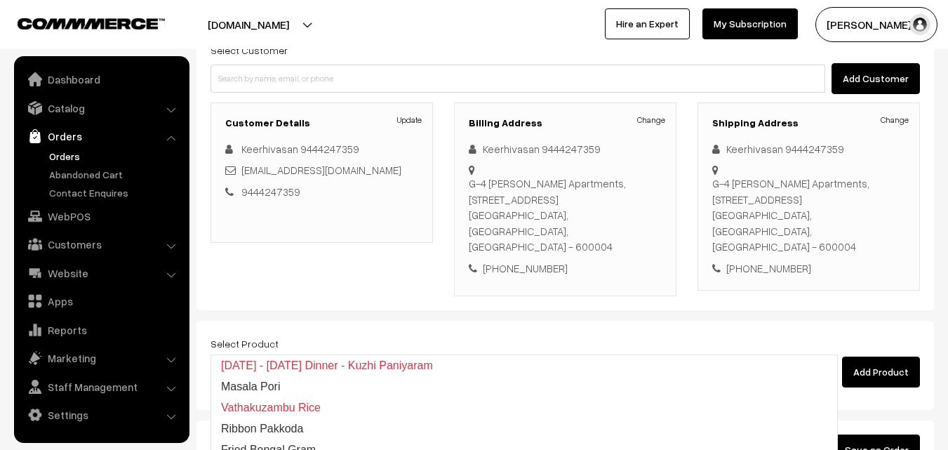
type input "Ribb"
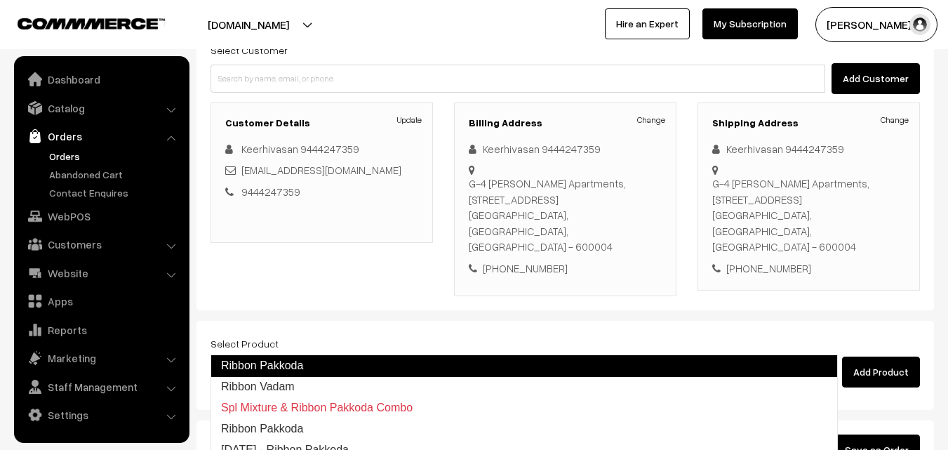
click at [373, 370] on link "Ribbon Pakkoda" at bounding box center [524, 365] width 627 height 22
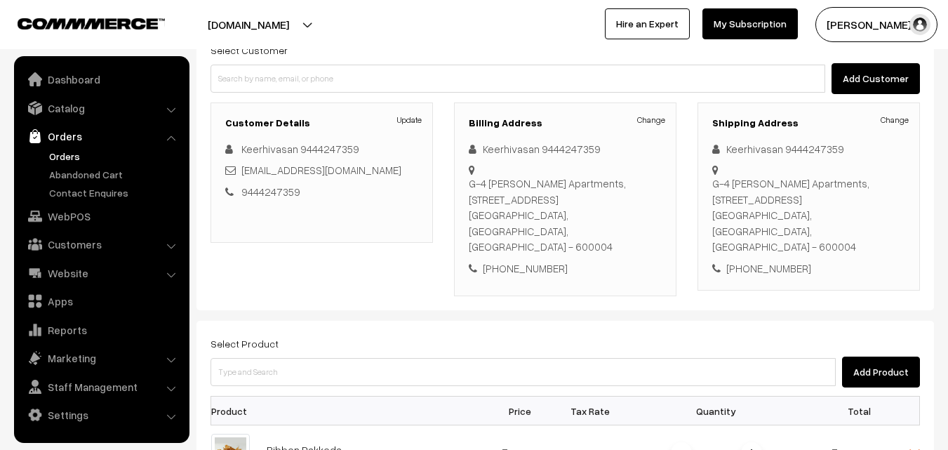
scroll to position [211, 0]
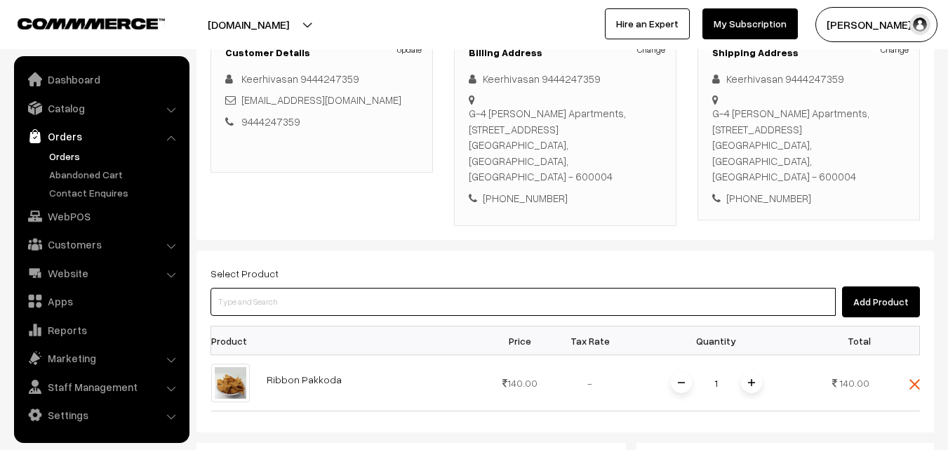
click at [441, 288] on input at bounding box center [523, 302] width 625 height 28
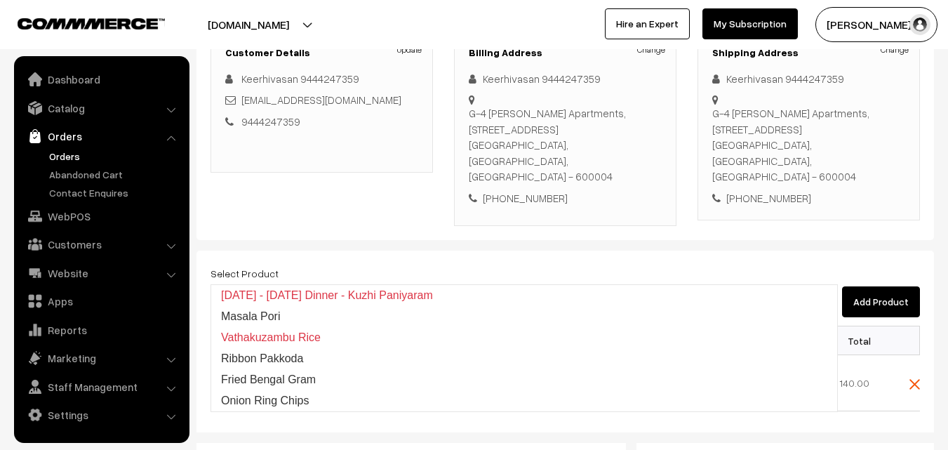
type input "Ri"
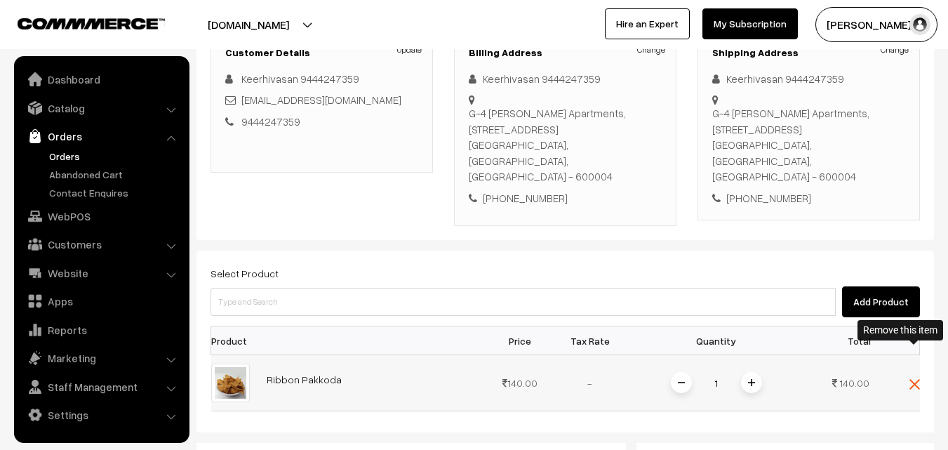
click at [917, 379] on img at bounding box center [914, 384] width 11 height 11
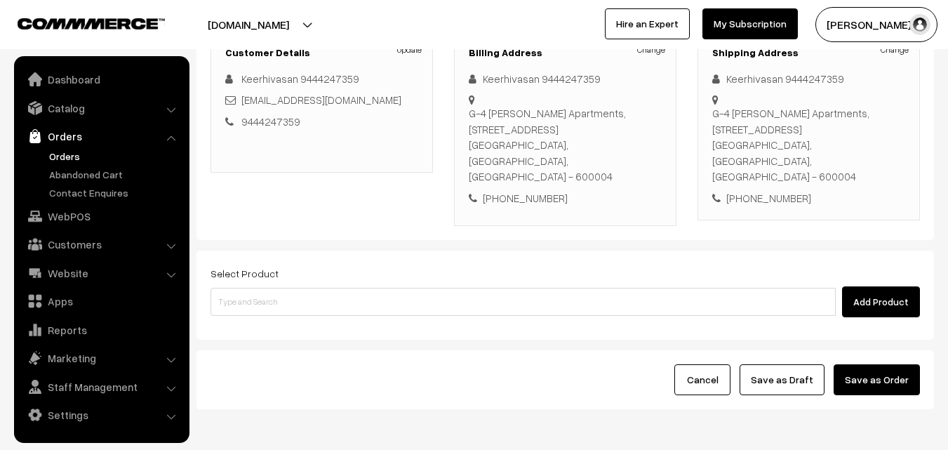
click at [72, 152] on link "Orders" at bounding box center [115, 156] width 139 height 15
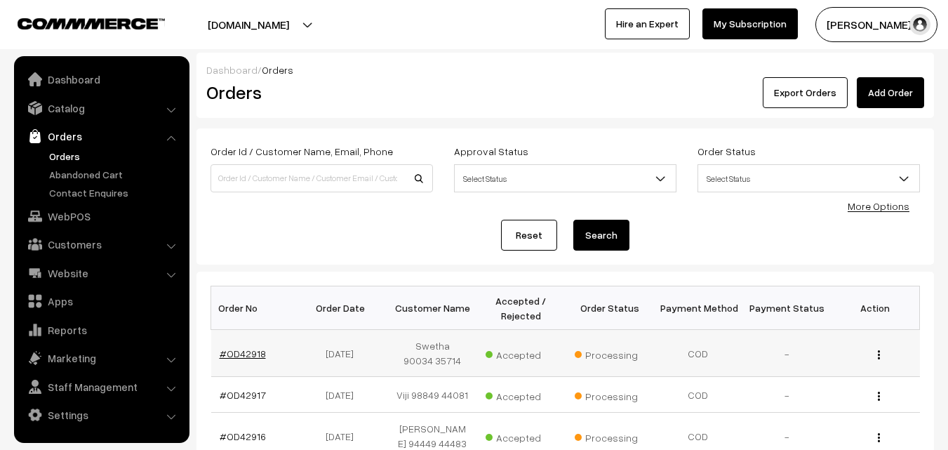
click at [230, 351] on link "#OD42918" at bounding box center [243, 353] width 46 height 12
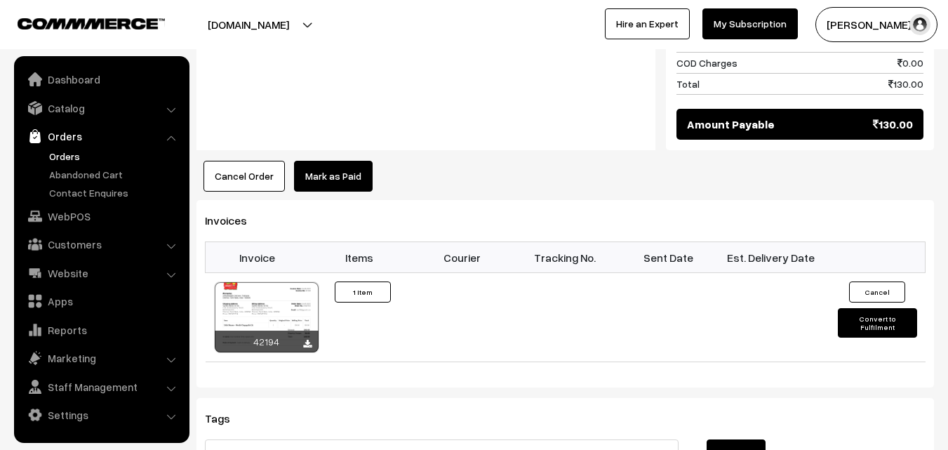
scroll to position [705, 0]
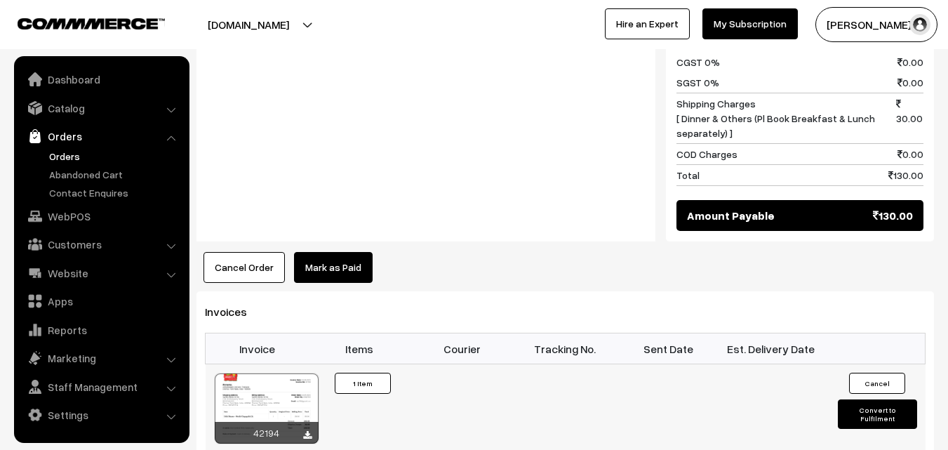
click at [284, 373] on div at bounding box center [267, 408] width 104 height 70
click at [67, 214] on link "WebPOS" at bounding box center [101, 216] width 167 height 25
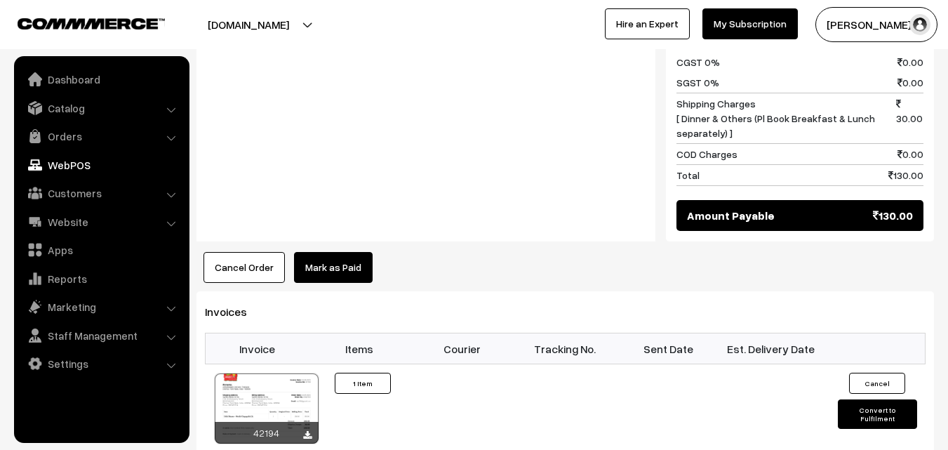
drag, startPoint x: 272, startPoint y: 254, endPoint x: 260, endPoint y: 248, distance: 12.9
click at [272, 254] on div "Dashboard / orders / View Order View Order (# OD42918) Go Back Ordered on Sep 2…" at bounding box center [565, 46] width 738 height 1396
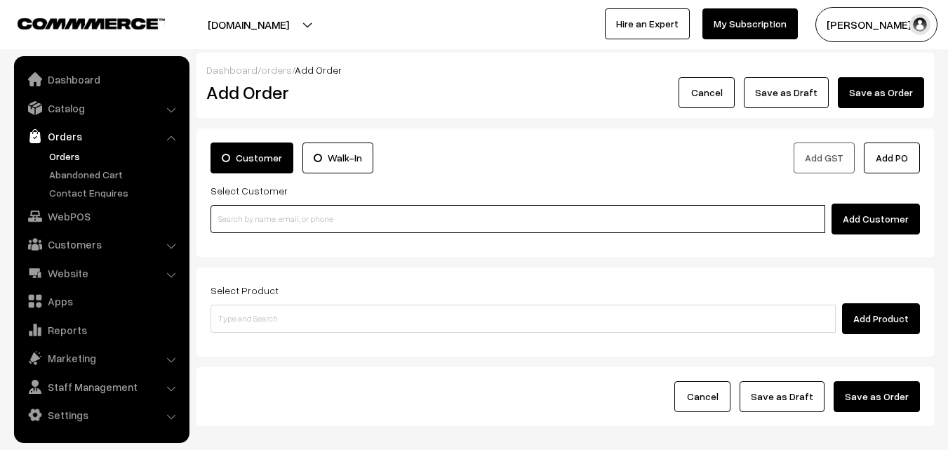
drag, startPoint x: 279, startPoint y: 212, endPoint x: 268, endPoint y: 217, distance: 12.3
click at [274, 215] on input at bounding box center [518, 219] width 615 height 28
paste input "94442 47359"
click at [246, 213] on input "94442 47359" at bounding box center [518, 219] width 615 height 28
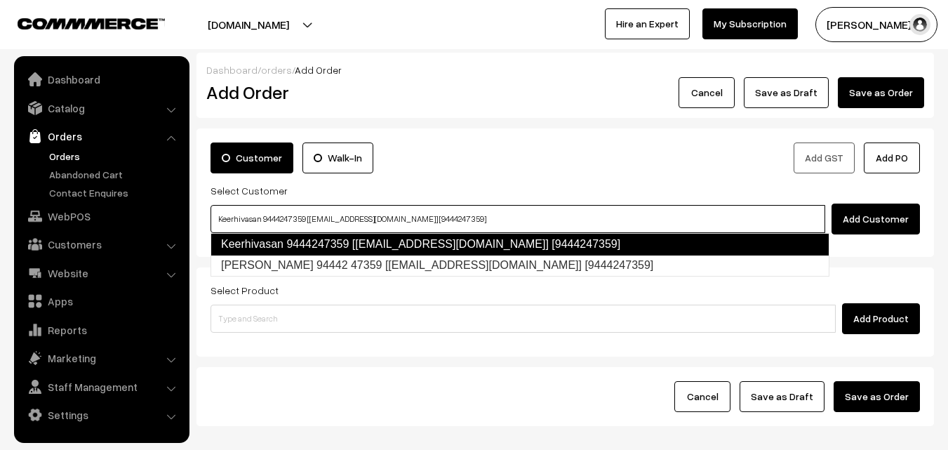
type input "Keerhivasan 9444247359 [Annams1@gmail.com] [9444247359]"
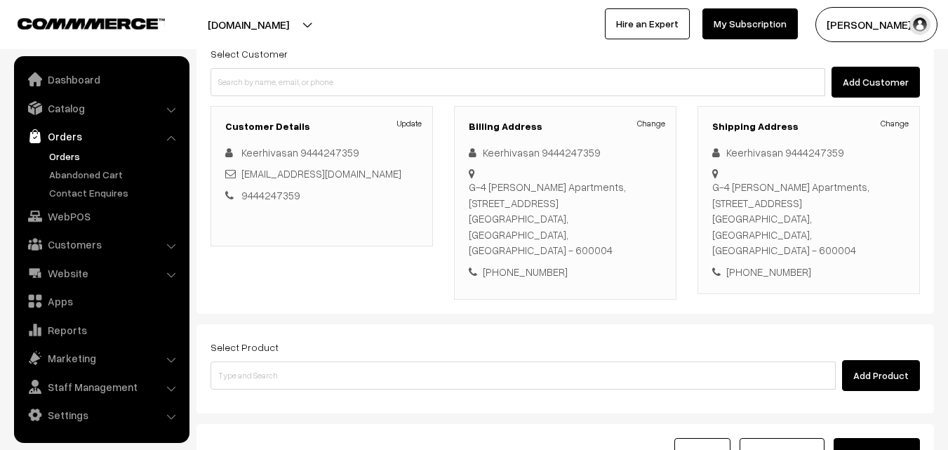
scroll to position [140, 0]
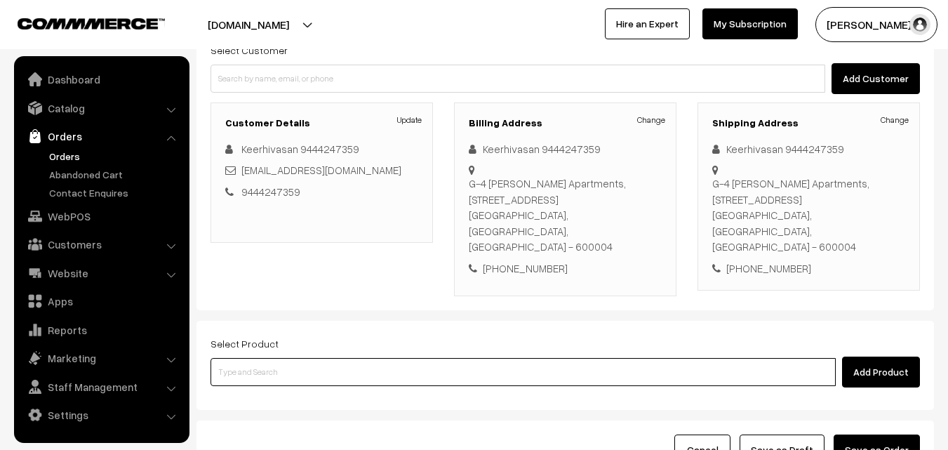
click at [309, 358] on input at bounding box center [523, 372] width 625 height 28
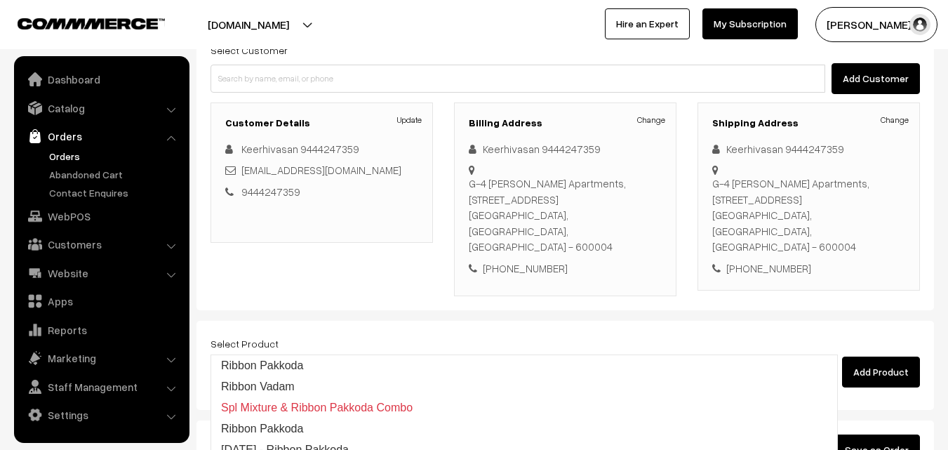
type input "Ribbon Pakkoda"
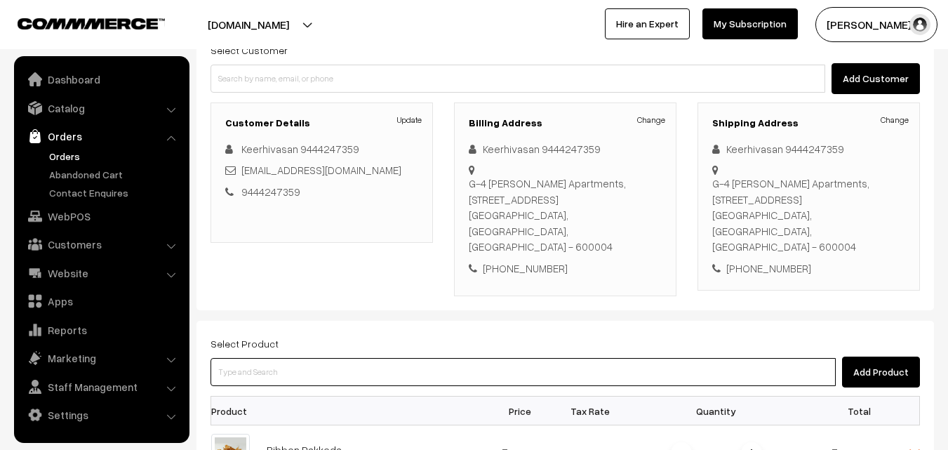
click at [309, 358] on input at bounding box center [523, 372] width 625 height 28
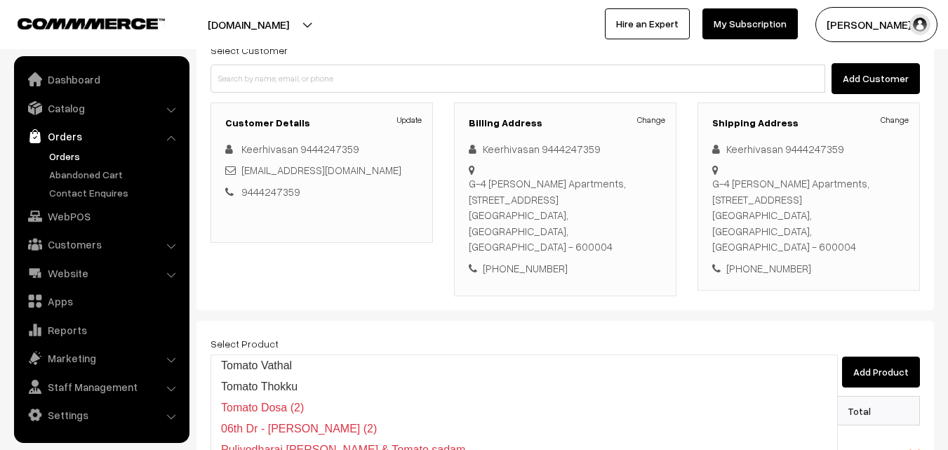
type input "Tomato Thokku"
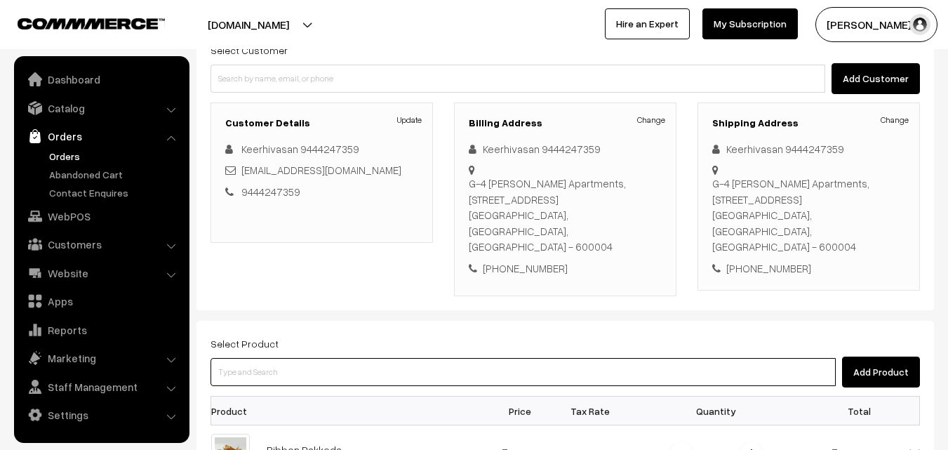
drag, startPoint x: 357, startPoint y: 347, endPoint x: 356, endPoint y: 339, distance: 7.8
click at [356, 358] on input at bounding box center [523, 372] width 625 height 28
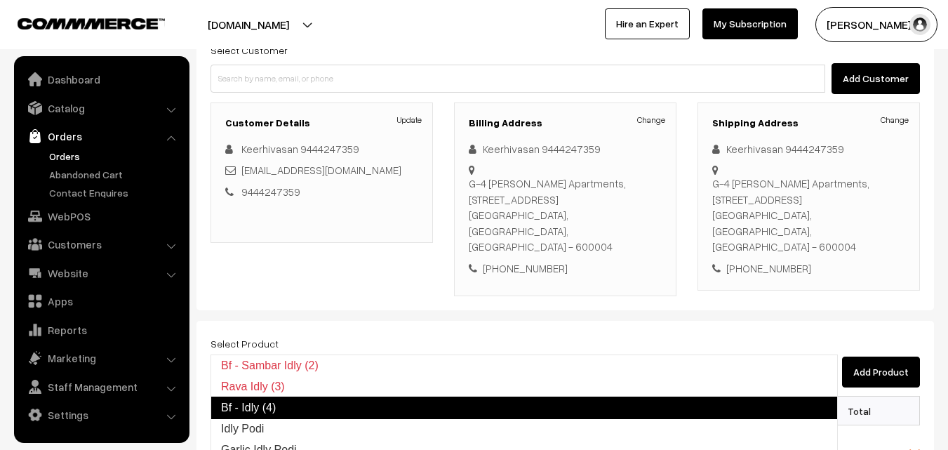
type input "Idly Podi"
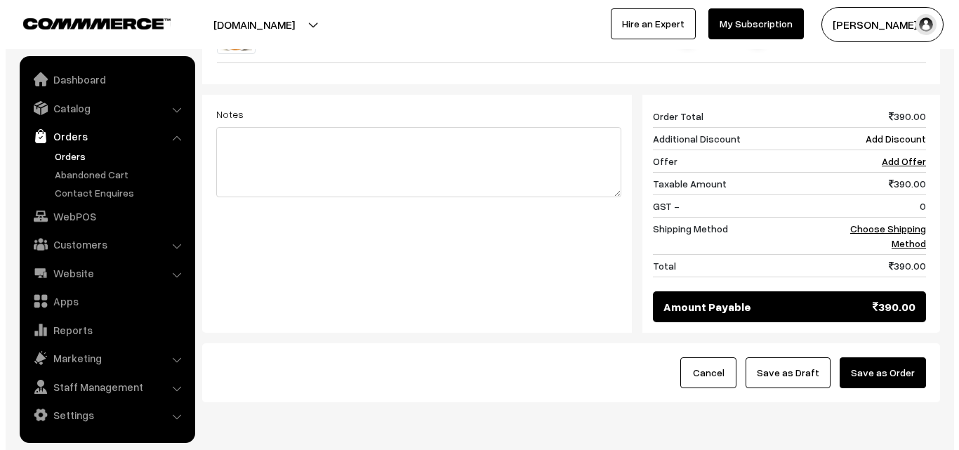
scroll to position [693, 0]
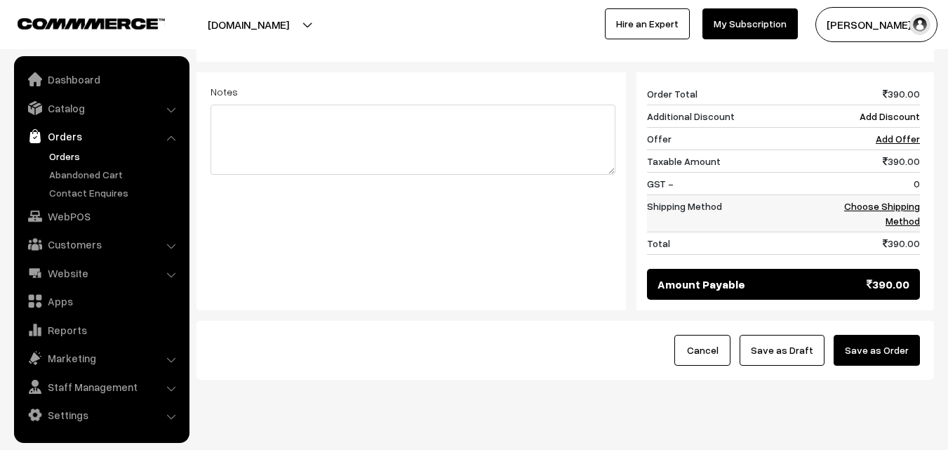
click at [899, 195] on td "Choose Shipping Method" at bounding box center [876, 213] width 87 height 37
click at [912, 200] on link "Choose Shipping Method" at bounding box center [882, 213] width 76 height 27
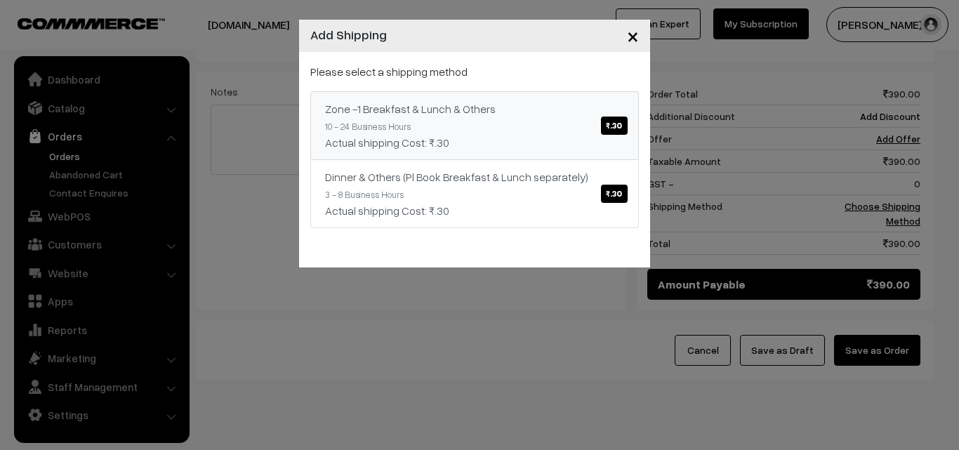
click at [474, 97] on link "Zone -1 Breakfast & Lunch & Others ₹.30 10 - 24 Business Hours Actual shipping …" at bounding box center [474, 125] width 328 height 69
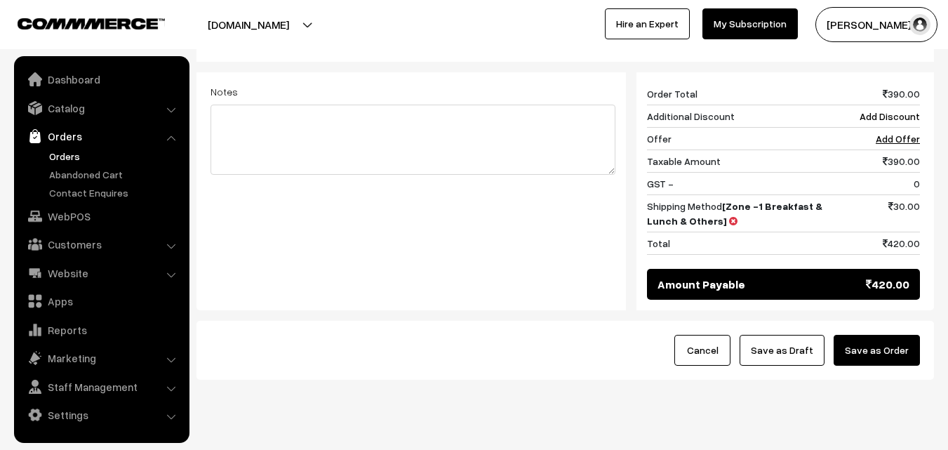
click at [861, 335] on button "Save as Order" at bounding box center [877, 350] width 86 height 31
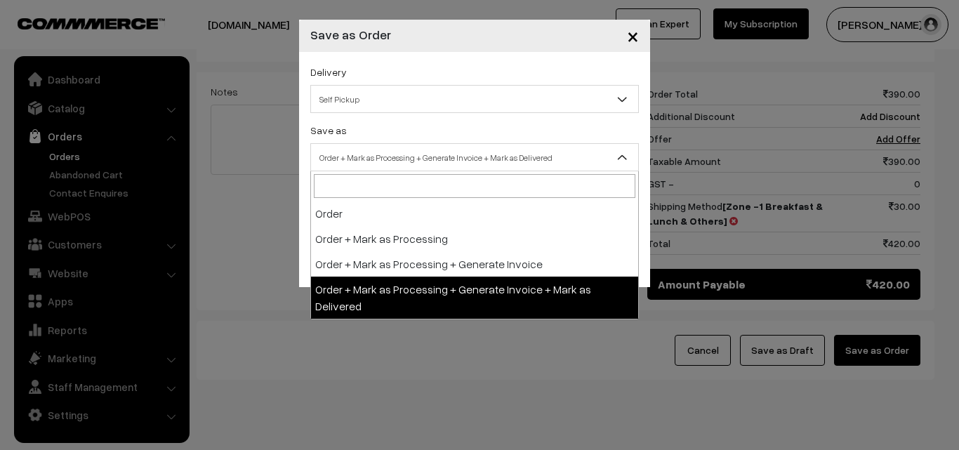
drag, startPoint x: 370, startPoint y: 166, endPoint x: 338, endPoint y: 227, distance: 69.4
click at [370, 164] on span "Order + Mark as Processing + Generate Invoice + Mark as Delivered" at bounding box center [474, 157] width 327 height 25
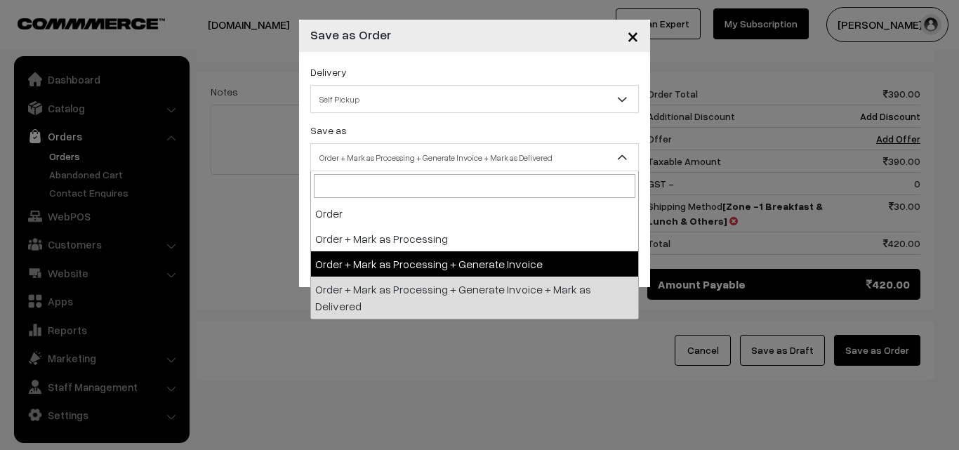
select select "3"
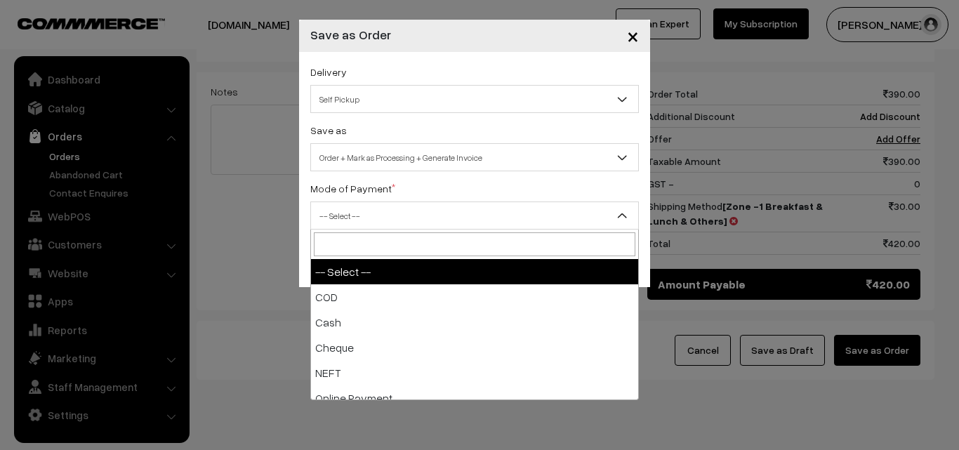
drag, startPoint x: 347, startPoint y: 227, endPoint x: 342, endPoint y: 279, distance: 52.2
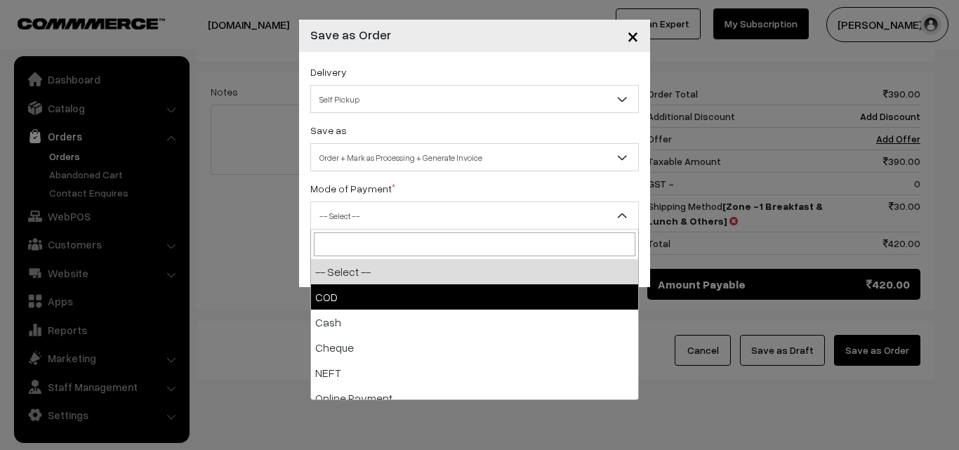
select select "1"
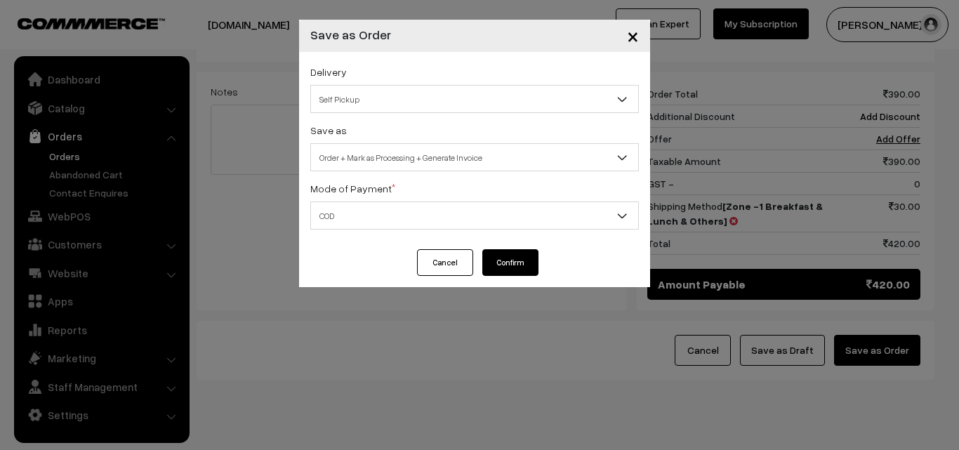
click at [491, 259] on button "Confirm" at bounding box center [510, 262] width 56 height 27
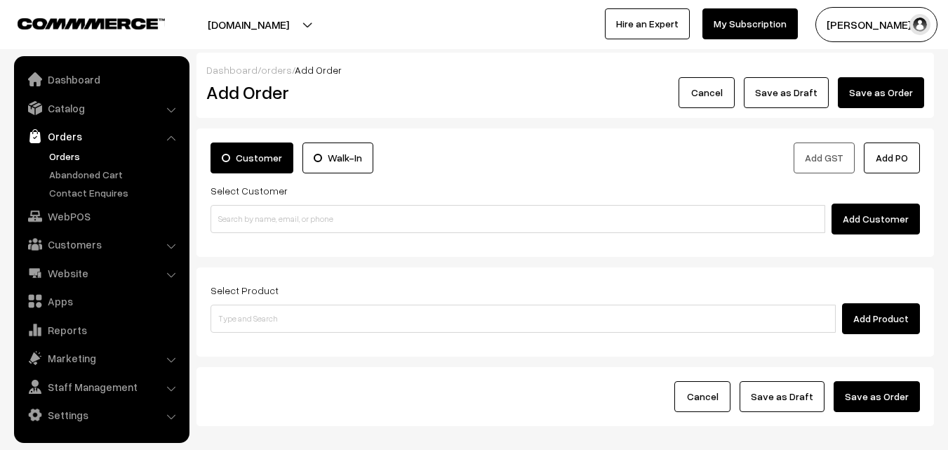
click at [71, 149] on link "Orders" at bounding box center [115, 156] width 139 height 15
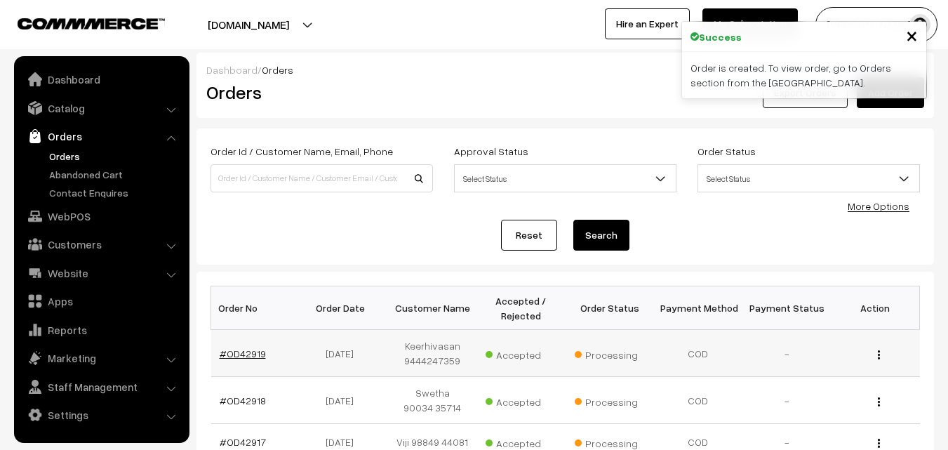
click at [240, 356] on link "#OD42919" at bounding box center [243, 353] width 46 height 12
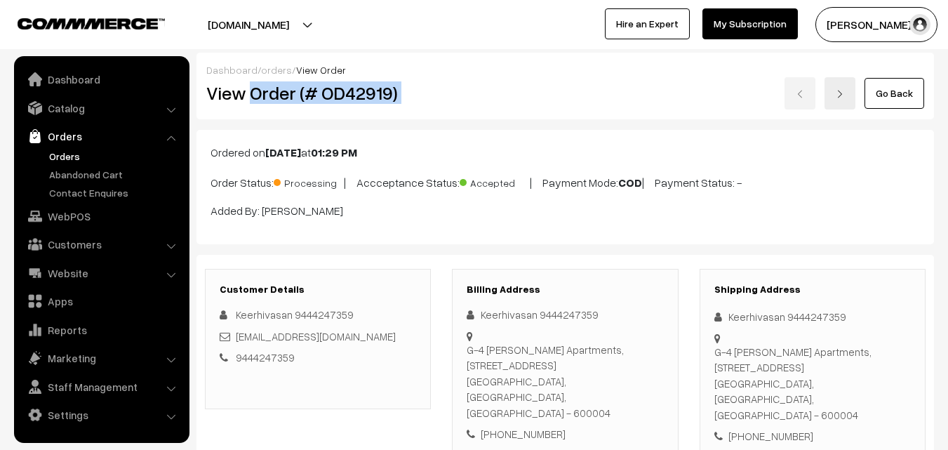
drag, startPoint x: 249, startPoint y: 93, endPoint x: 461, endPoint y: 98, distance: 212.0
click at [462, 91] on div "View Order (# OD42919) Go Back" at bounding box center [565, 93] width 739 height 32
copy div "Order (# OD42919)"
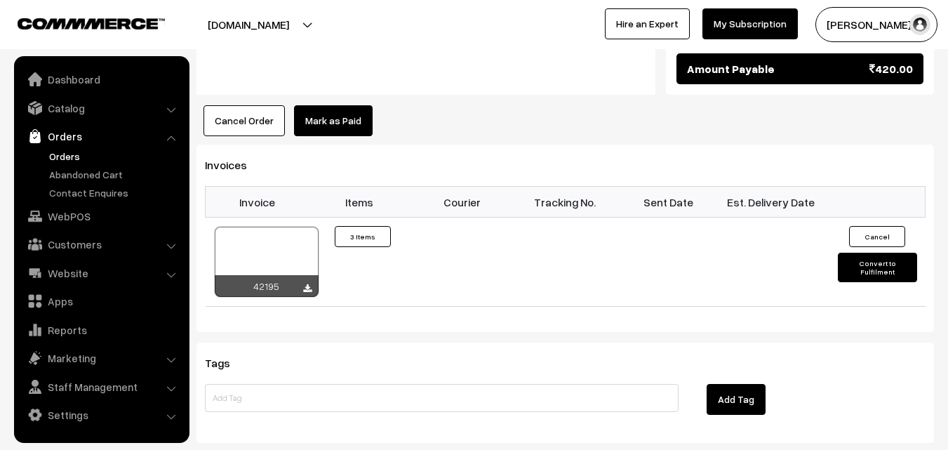
scroll to position [982, 0]
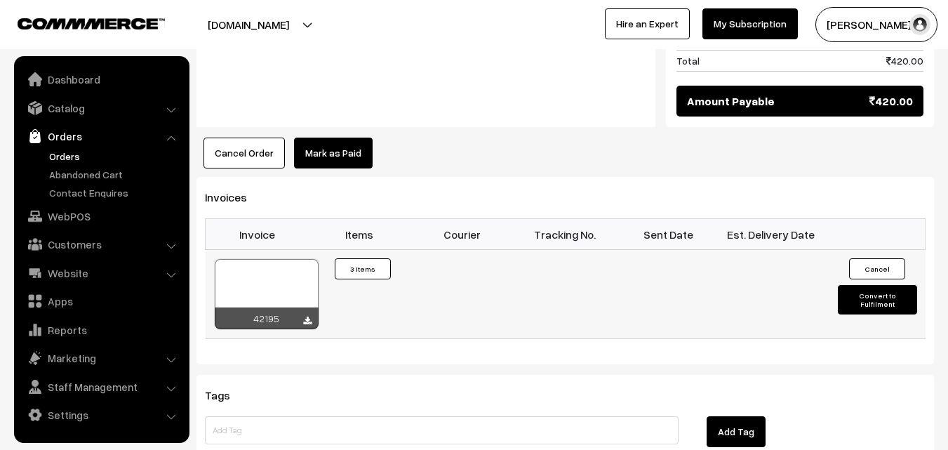
click at [281, 259] on div at bounding box center [267, 294] width 104 height 70
click at [71, 151] on link "Orders" at bounding box center [115, 156] width 139 height 15
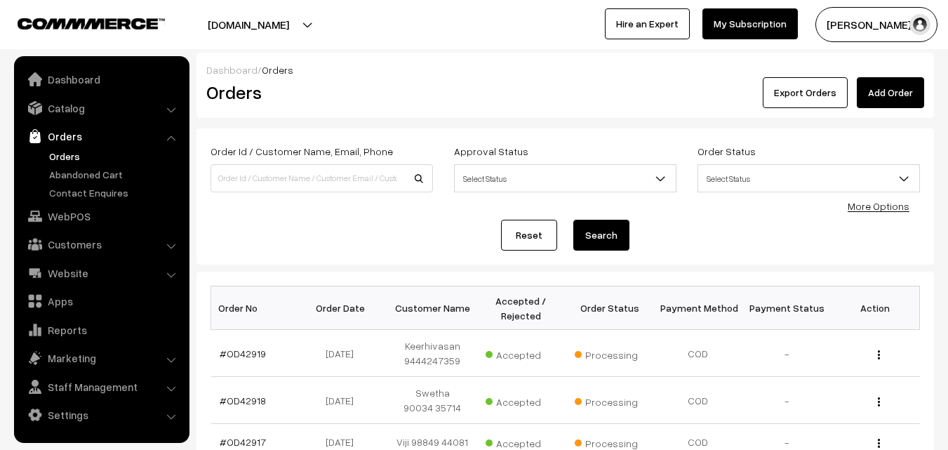
click at [72, 162] on link "Orders" at bounding box center [115, 156] width 139 height 15
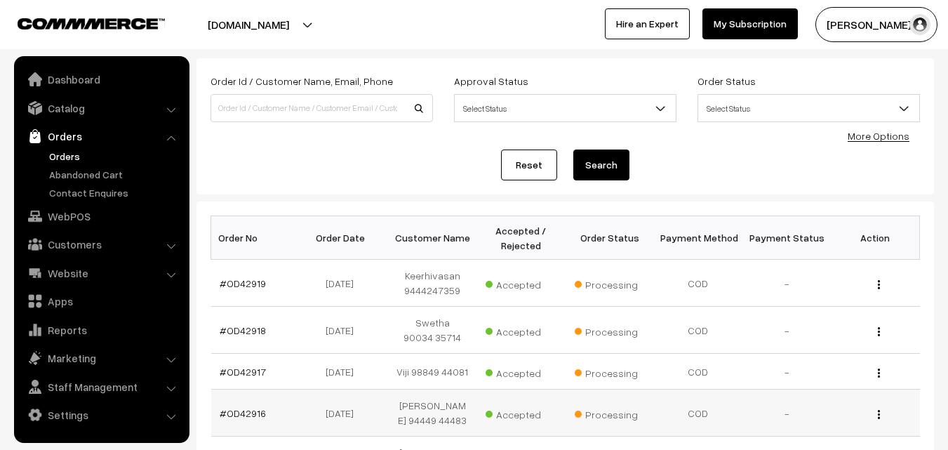
scroll to position [211, 0]
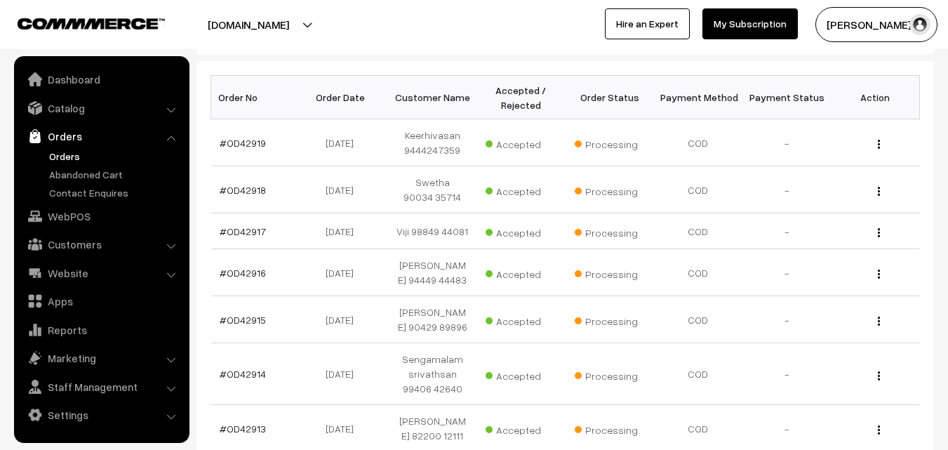
click at [65, 153] on link "Orders" at bounding box center [115, 156] width 139 height 15
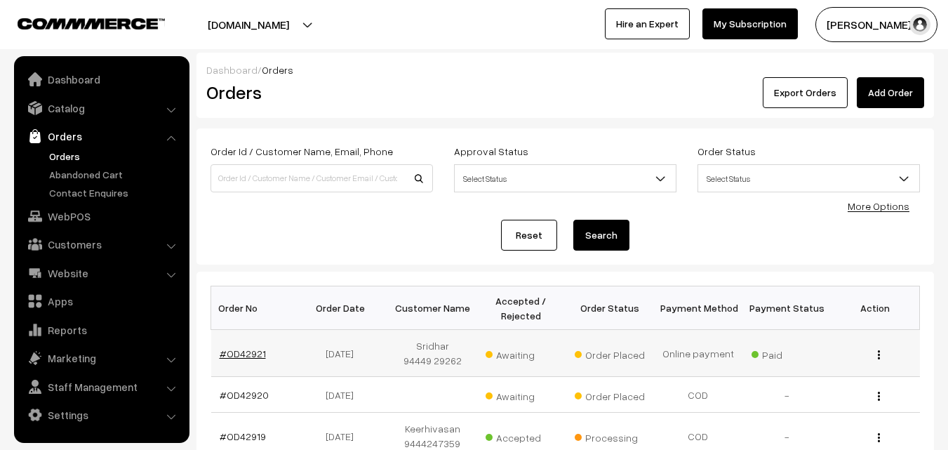
click at [242, 351] on link "#OD42921" at bounding box center [243, 353] width 46 height 12
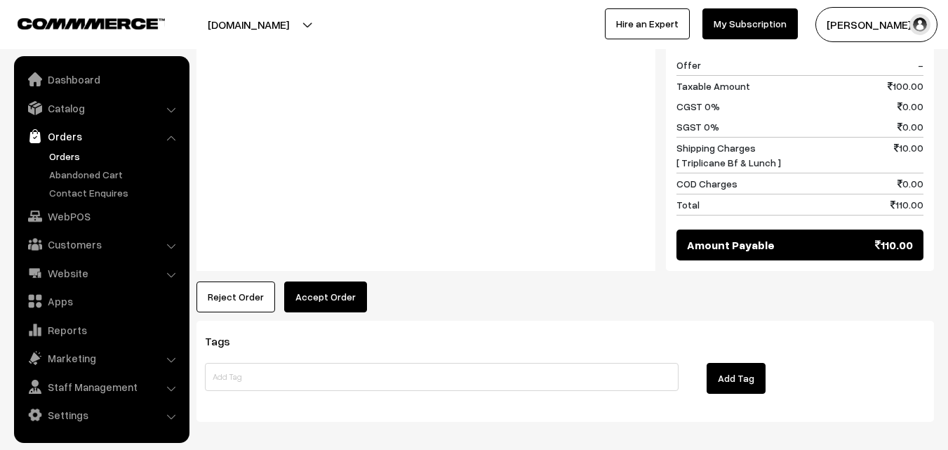
click at [321, 281] on button "Accept Order" at bounding box center [325, 296] width 83 height 31
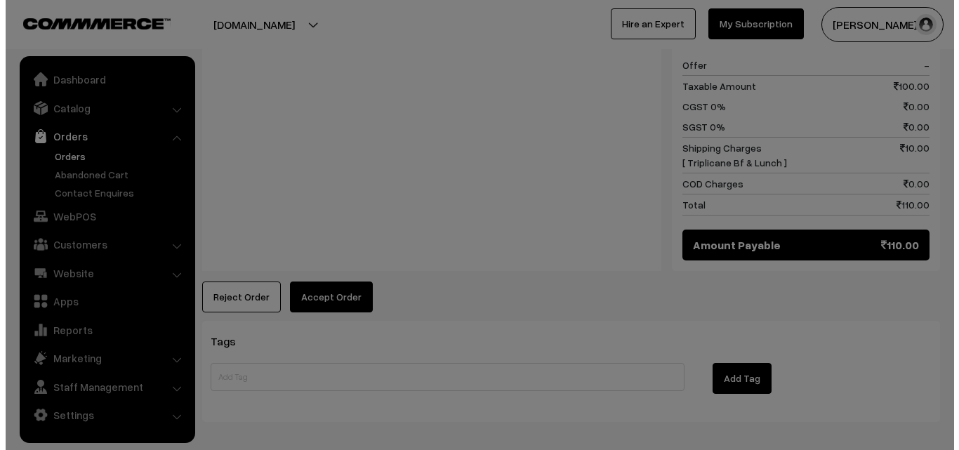
scroll to position [697, 0]
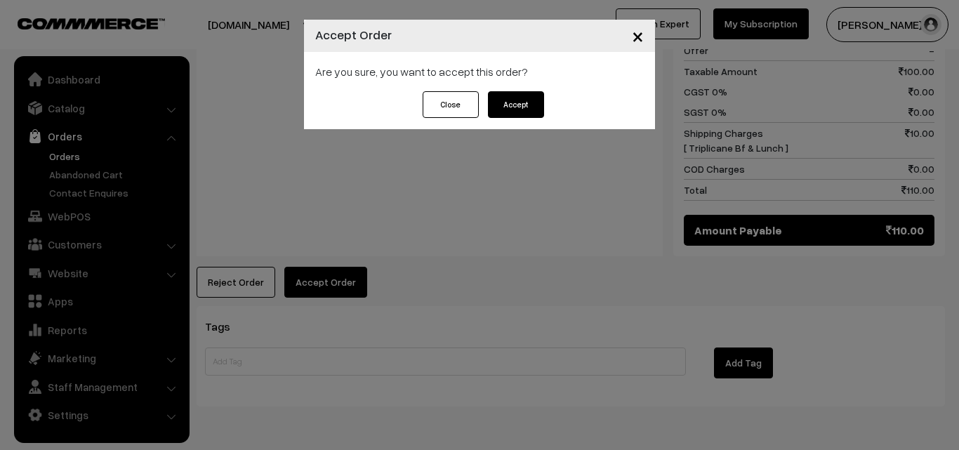
click at [524, 98] on button "Accept" at bounding box center [516, 104] width 56 height 27
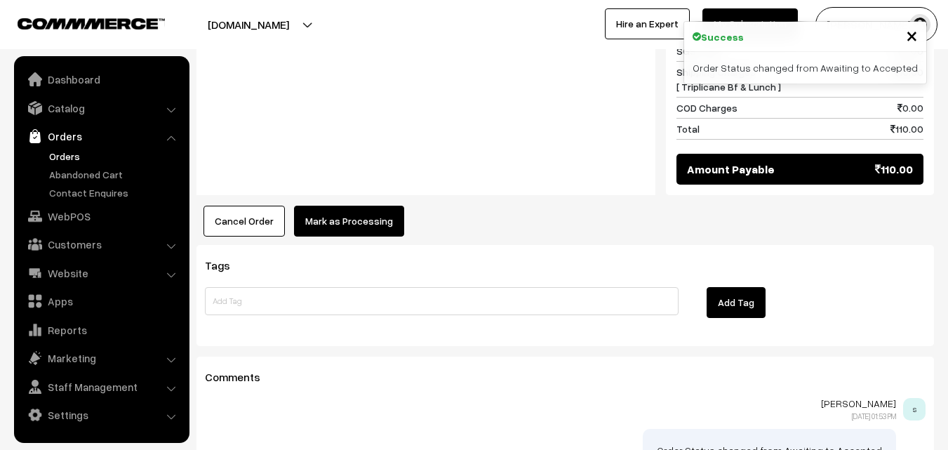
click at [342, 206] on button "Mark as Processing" at bounding box center [349, 221] width 110 height 31
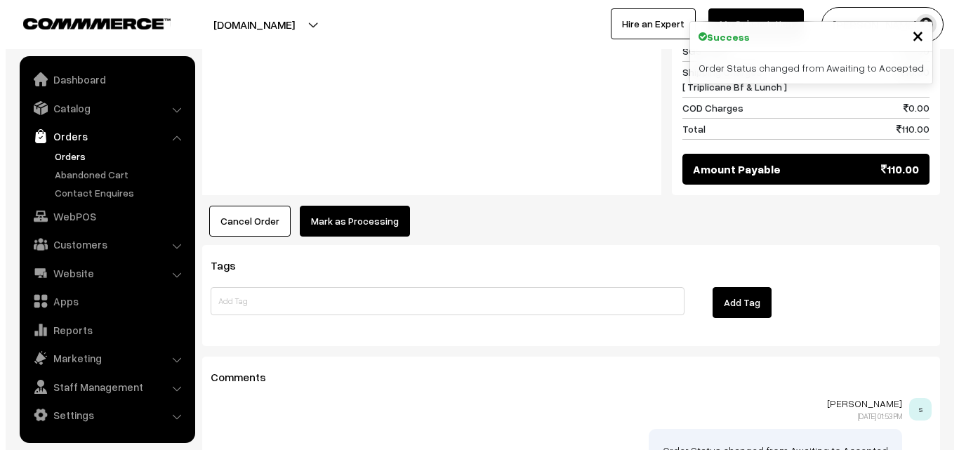
scroll to position [773, 0]
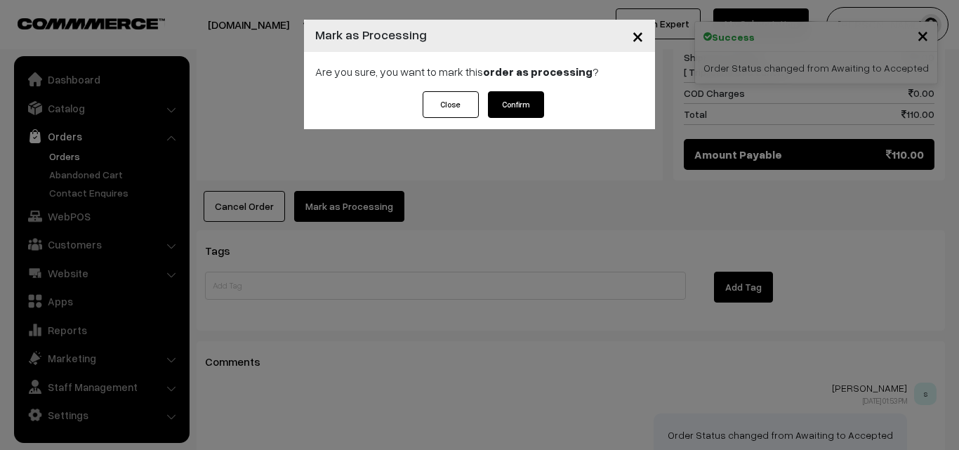
click at [514, 93] on button "Confirm" at bounding box center [516, 104] width 56 height 27
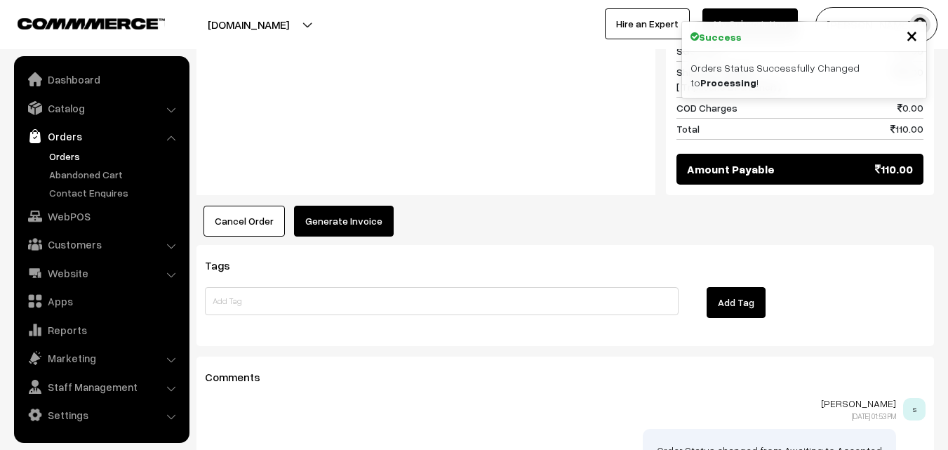
click at [345, 206] on button "Generate Invoice" at bounding box center [344, 221] width 100 height 31
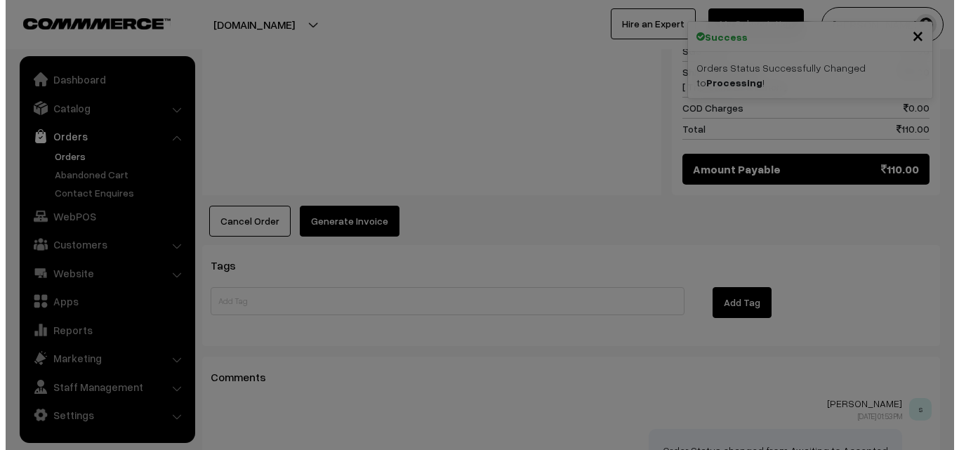
scroll to position [773, 0]
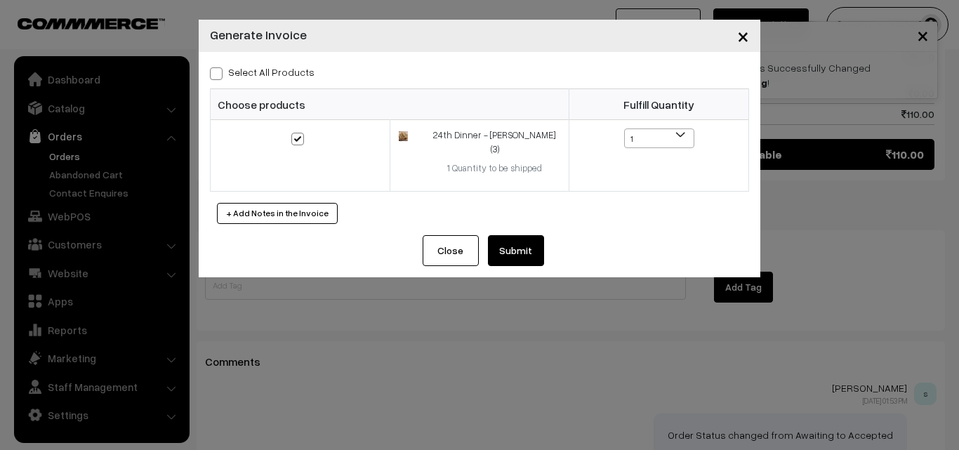
click at [536, 236] on button "Submit" at bounding box center [516, 250] width 56 height 31
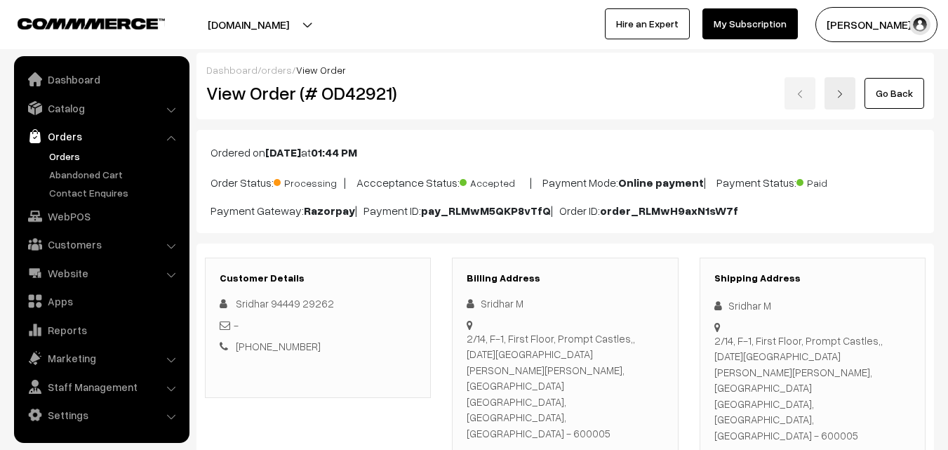
scroll to position [772, 0]
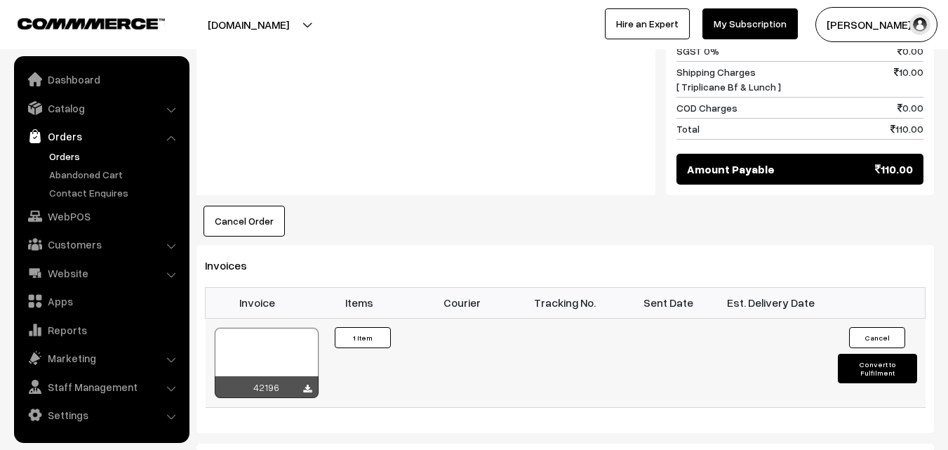
click at [263, 328] on div at bounding box center [267, 363] width 104 height 70
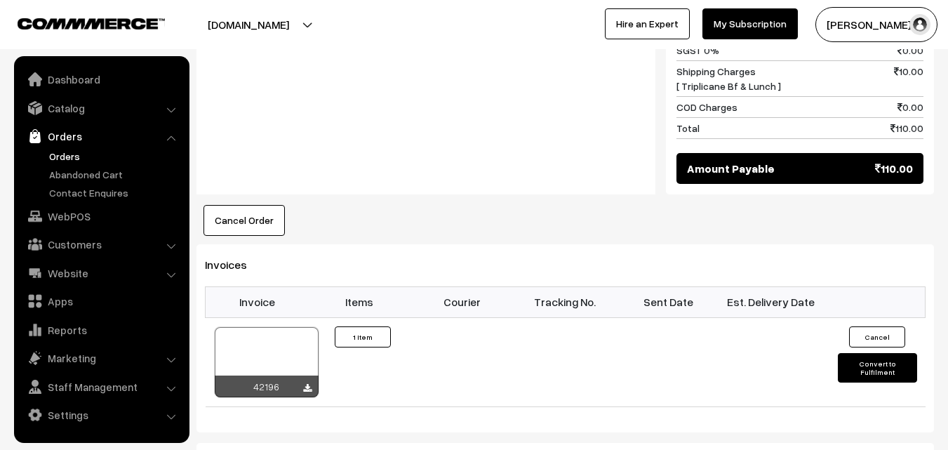
click at [60, 154] on link "Orders" at bounding box center [115, 156] width 139 height 15
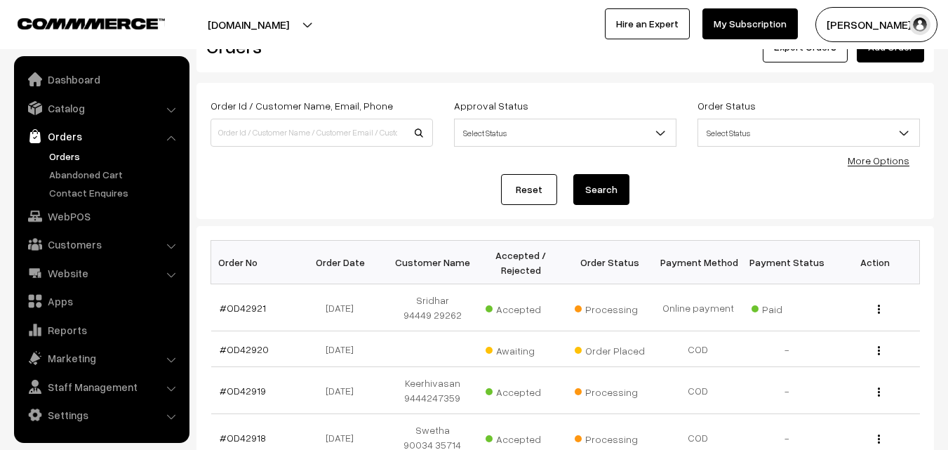
scroll to position [70, 0]
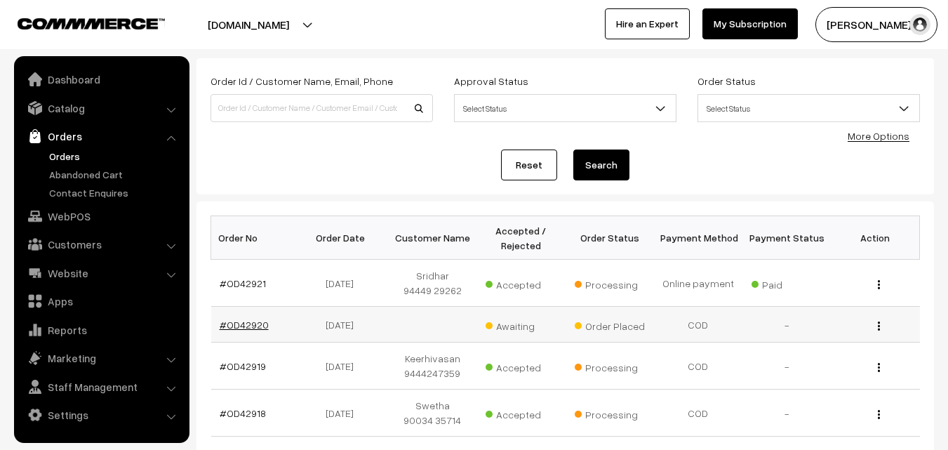
click at [236, 326] on link "#OD42920" at bounding box center [244, 325] width 49 height 12
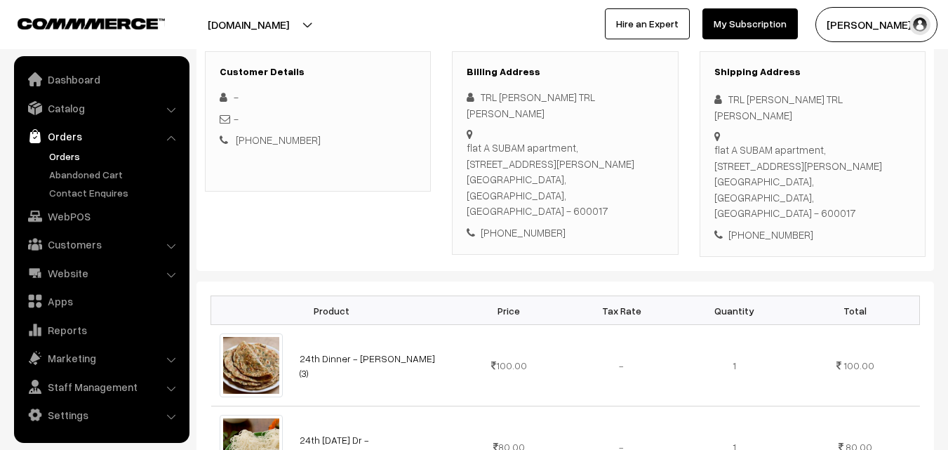
scroll to position [211, 0]
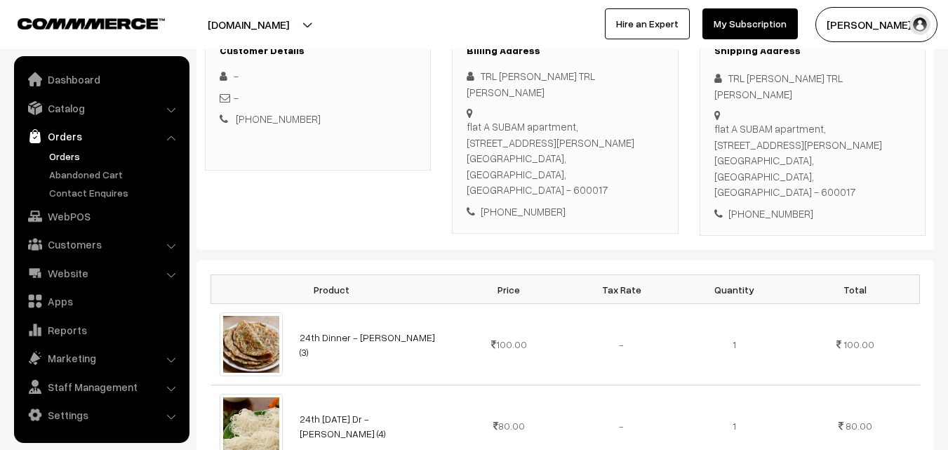
click at [521, 204] on div "+91 9445860169" at bounding box center [565, 212] width 196 height 16
copy div "9445860169"
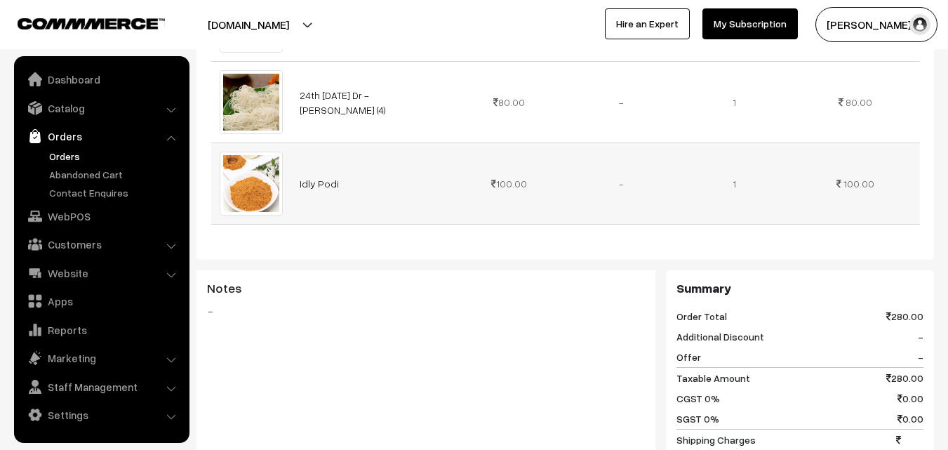
scroll to position [561, 0]
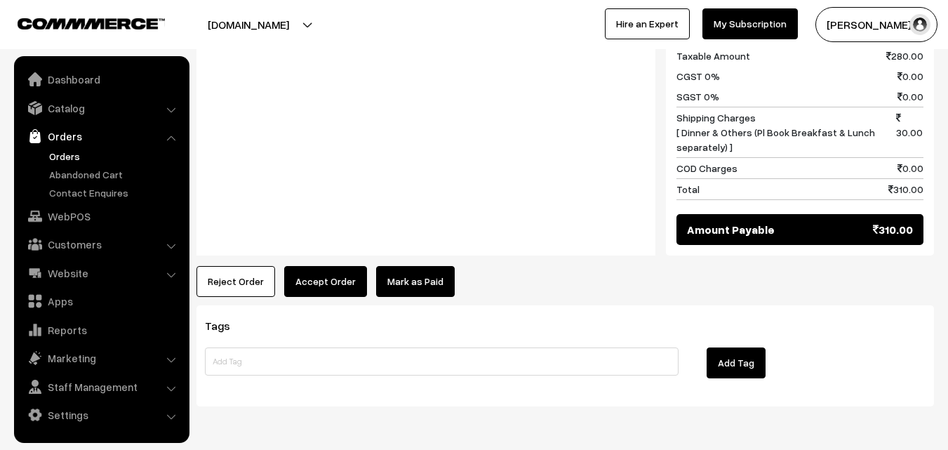
click at [312, 266] on button "Accept Order" at bounding box center [325, 281] width 83 height 31
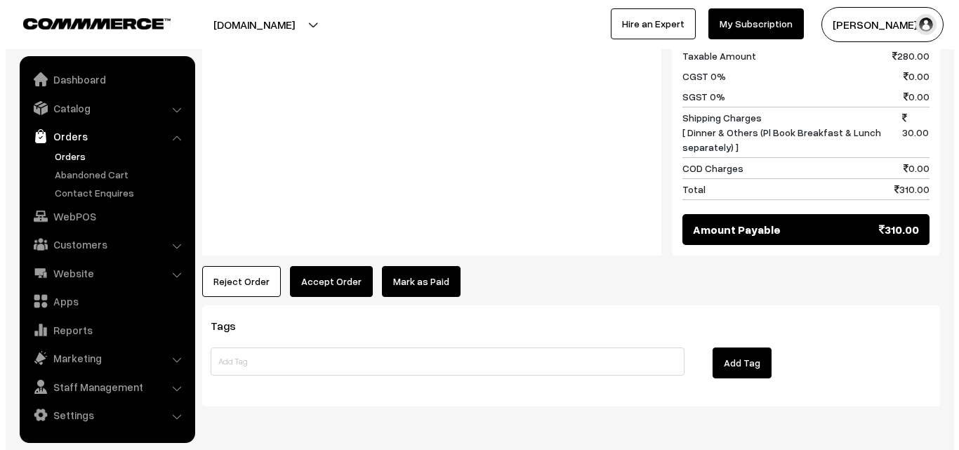
scroll to position [860, 0]
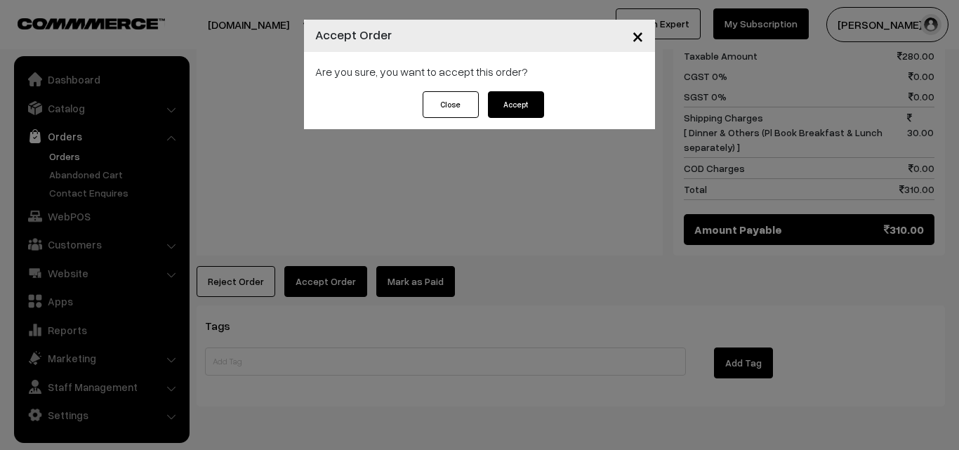
click at [504, 110] on button "Accept" at bounding box center [516, 104] width 56 height 27
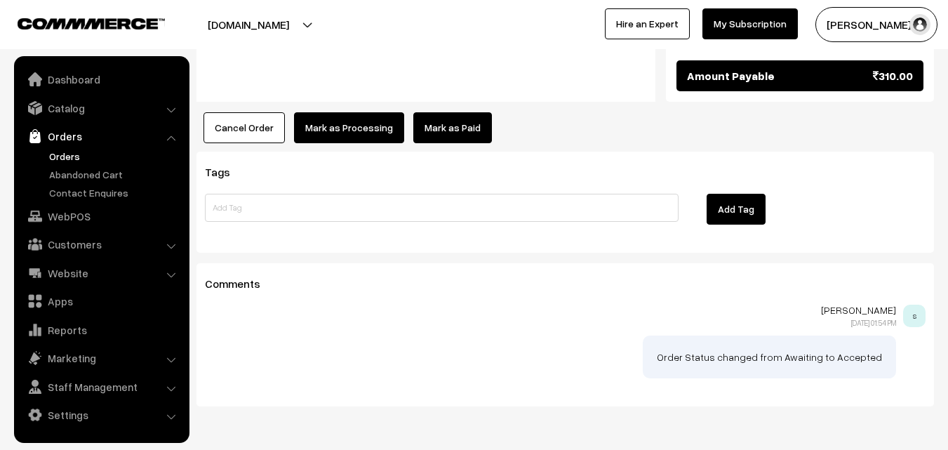
click at [352, 152] on div "Tags Add Tag" at bounding box center [565, 202] width 738 height 100
click at [353, 112] on button "Mark as Processing" at bounding box center [349, 127] width 110 height 31
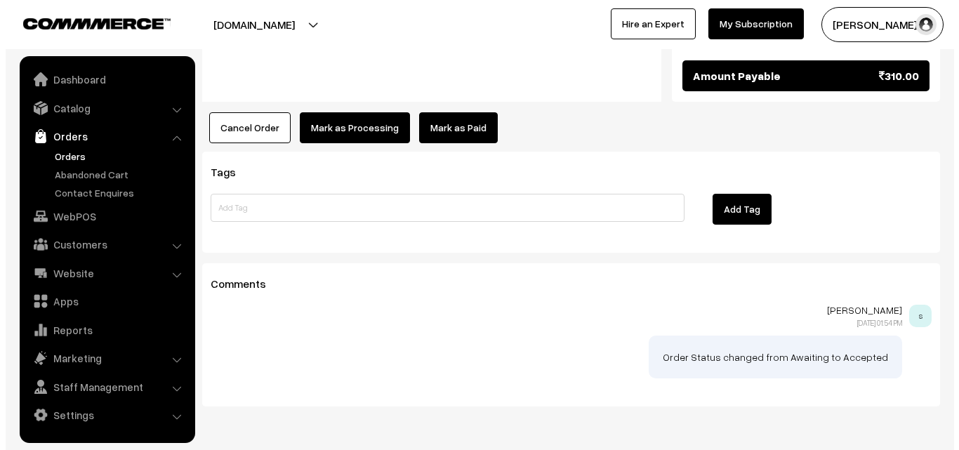
scroll to position [1013, 0]
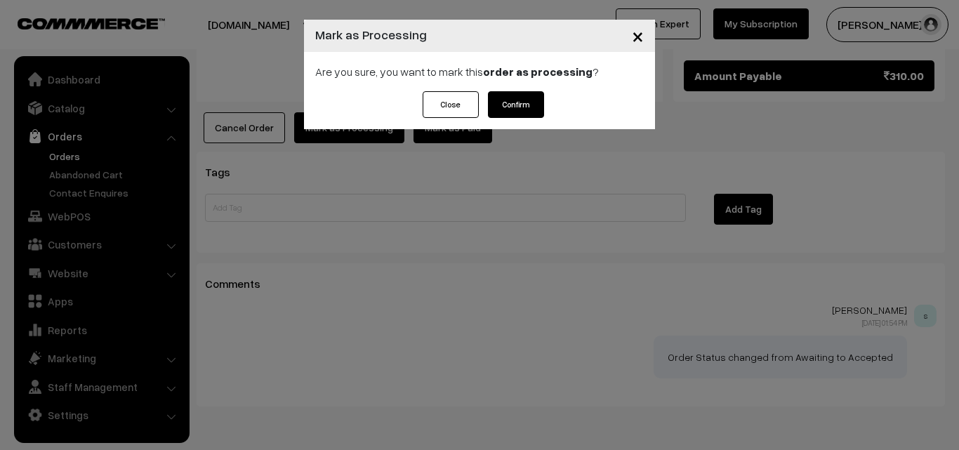
click at [523, 106] on button "Confirm" at bounding box center [516, 104] width 56 height 27
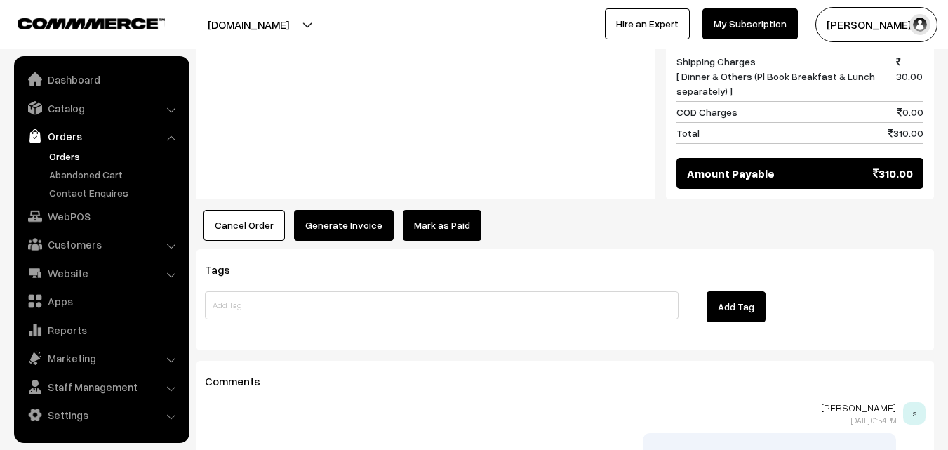
click at [323, 210] on button "Generate Invoice" at bounding box center [344, 225] width 100 height 31
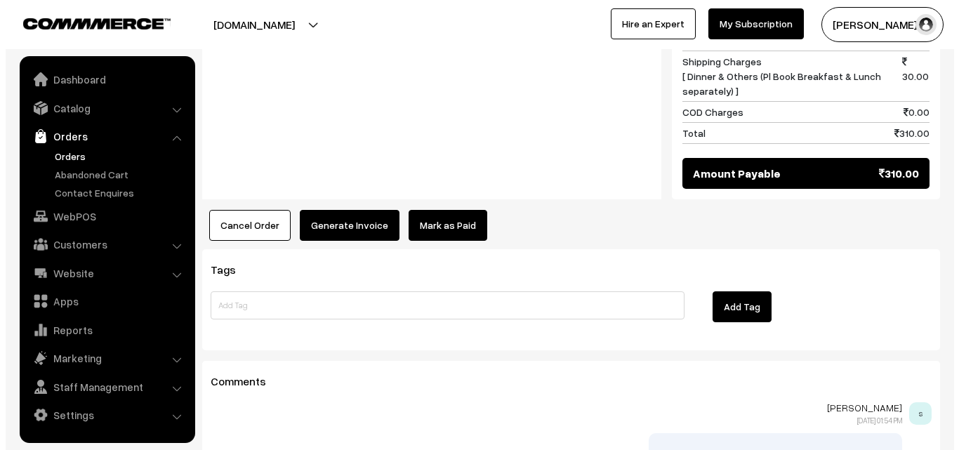
scroll to position [916, 0]
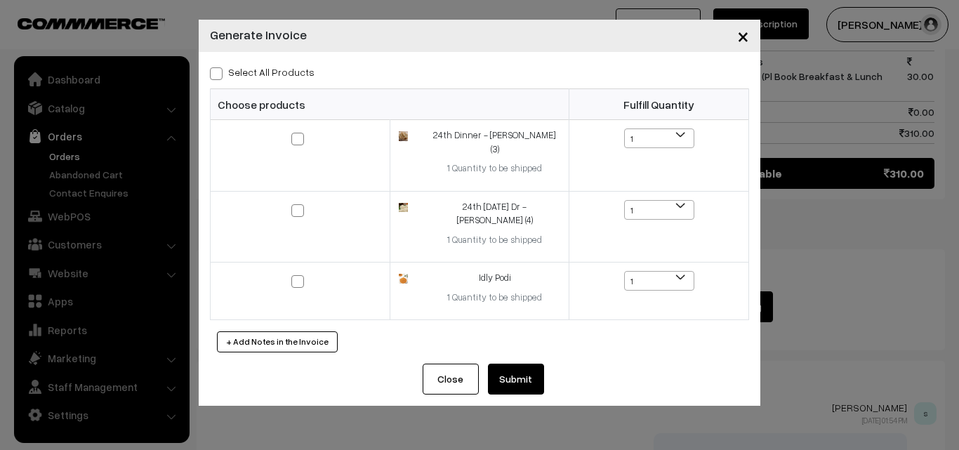
click at [267, 74] on label "Select All Products" at bounding box center [262, 72] width 105 height 15
click at [219, 74] on input "Select All Products" at bounding box center [214, 71] width 9 height 9
checkbox input "true"
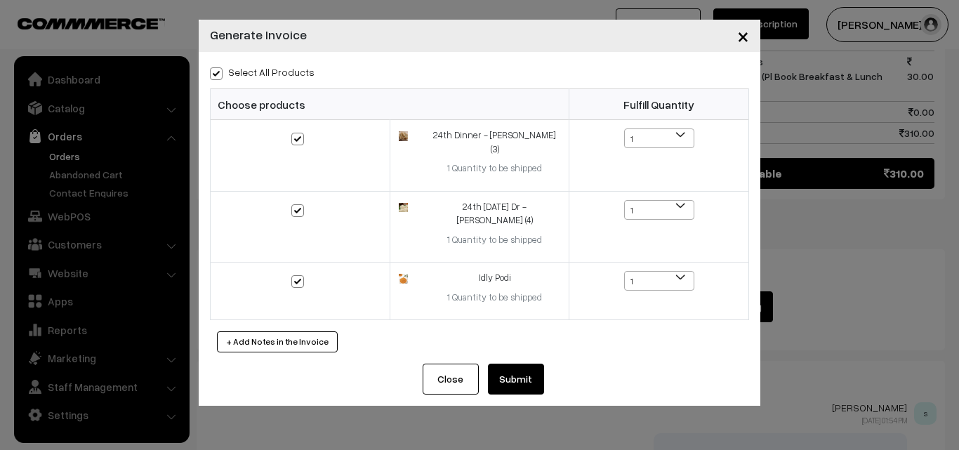
checkbox input "true"
click at [514, 364] on button "Submit" at bounding box center [516, 379] width 56 height 31
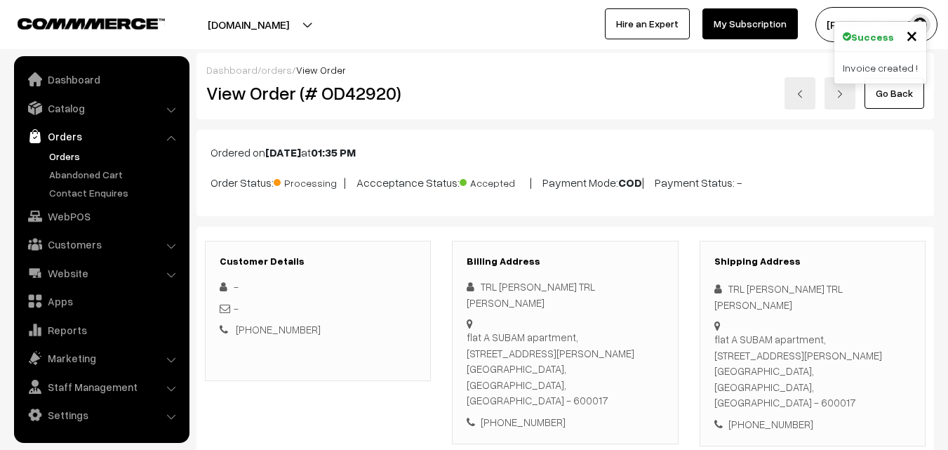
scroll to position [912, 0]
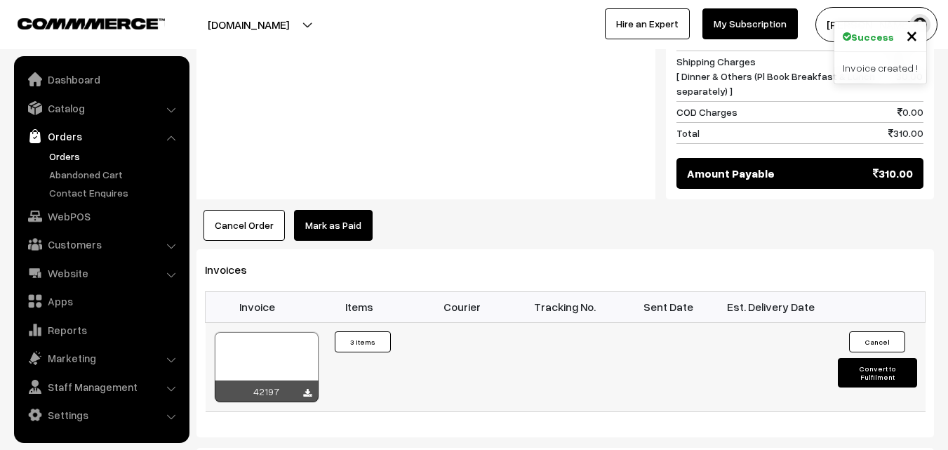
click at [302, 332] on div at bounding box center [267, 367] width 104 height 70
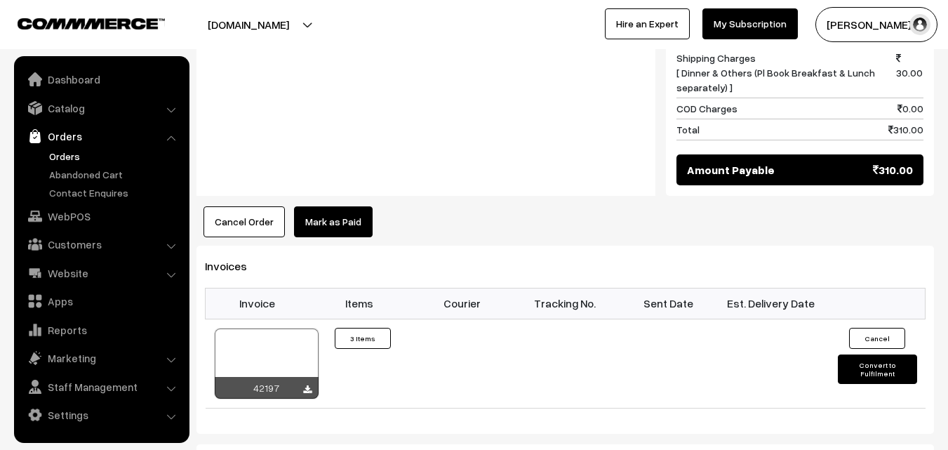
click at [70, 152] on link "Orders" at bounding box center [115, 156] width 139 height 15
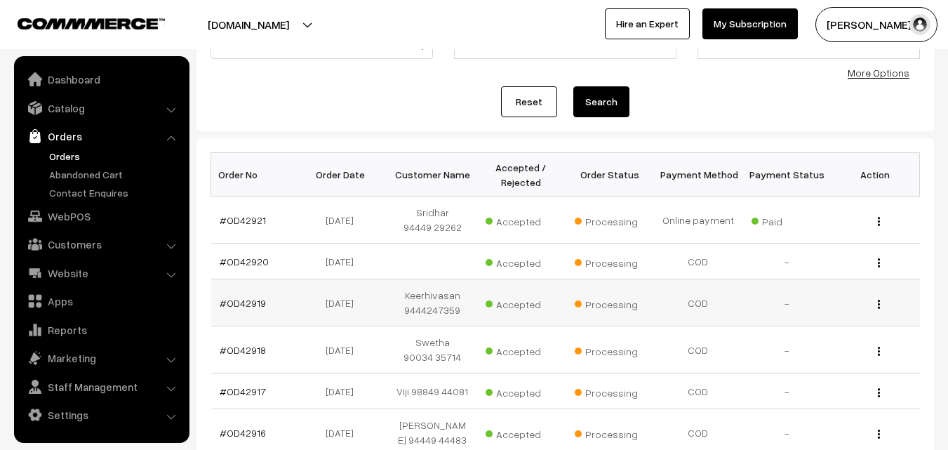
scroll to position [281, 0]
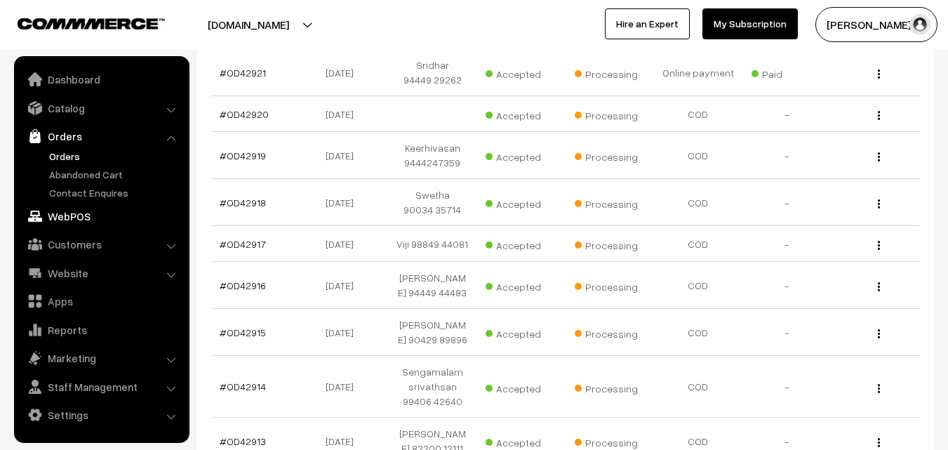
click at [86, 213] on link "WebPOS" at bounding box center [101, 216] width 167 height 25
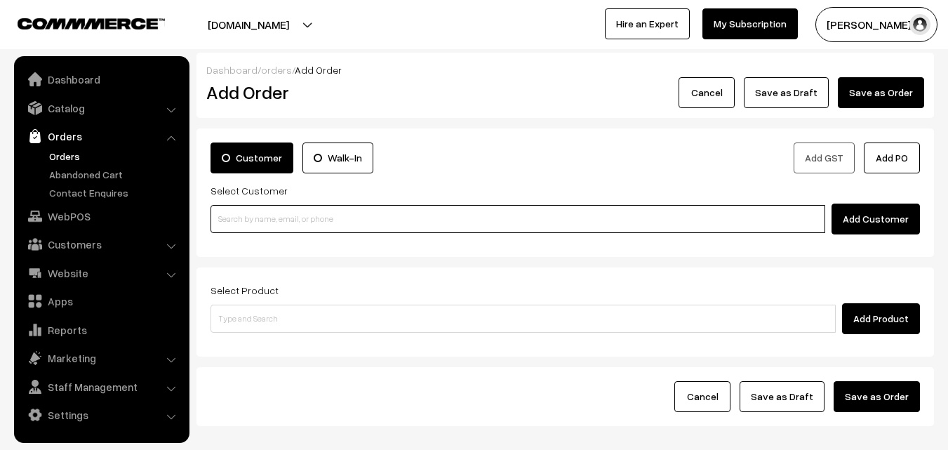
paste input "[PHONE_NUMBER]"
click at [247, 218] on input at bounding box center [518, 219] width 615 height 28
click at [244, 222] on input "[PHONE_NUMBER]" at bounding box center [518, 219] width 615 height 28
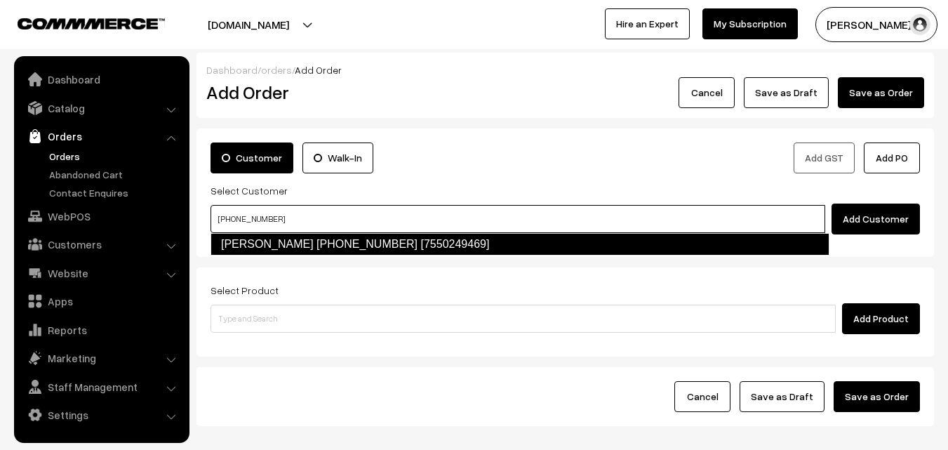
click at [259, 251] on link "[PERSON_NAME] [PHONE_NUMBER] [7550249469]" at bounding box center [520, 244] width 619 height 22
type input "[PHONE_NUMBER]"
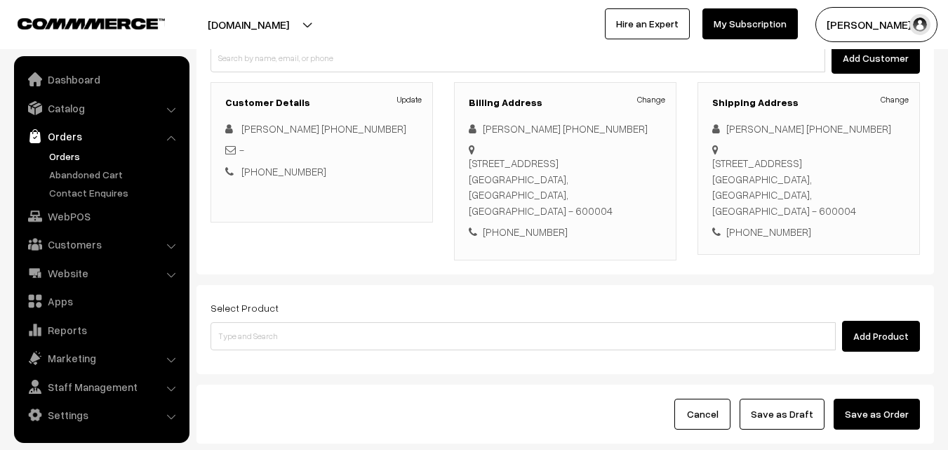
scroll to position [240, 0]
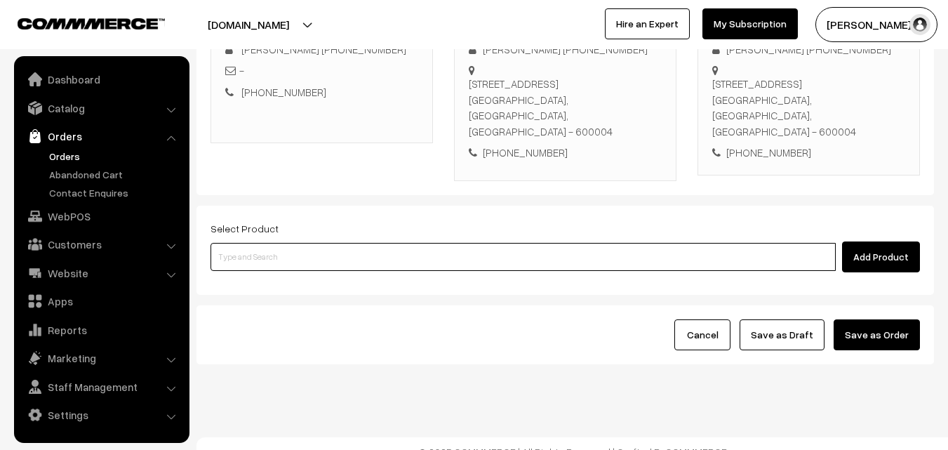
click at [352, 254] on input at bounding box center [523, 257] width 625 height 28
paste input "25th Without Rice..."
type input "25th Without Rice..."
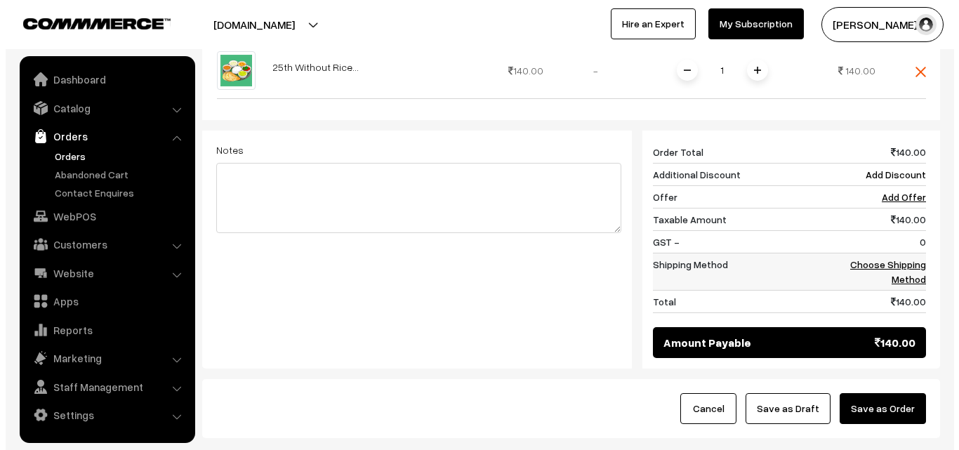
scroll to position [511, 0]
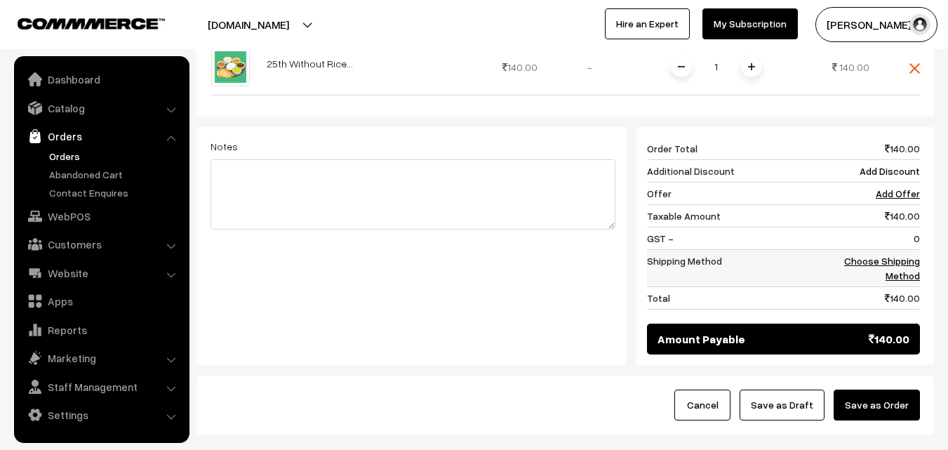
click at [915, 255] on link "Choose Shipping Method" at bounding box center [882, 268] width 76 height 27
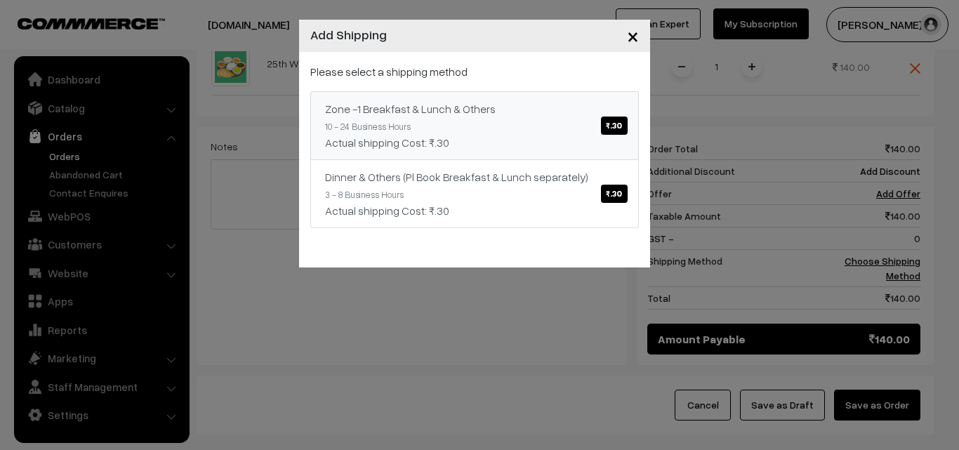
click at [413, 140] on div "Actual shipping Cost: ₹.30" at bounding box center [474, 142] width 299 height 17
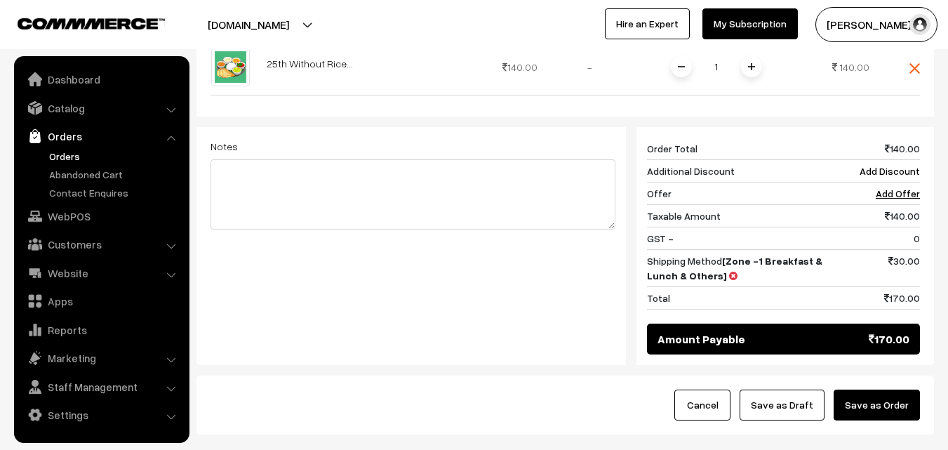
drag, startPoint x: 914, startPoint y: 396, endPoint x: 818, endPoint y: 389, distance: 96.4
click at [909, 394] on button "Save as Order" at bounding box center [877, 404] width 86 height 31
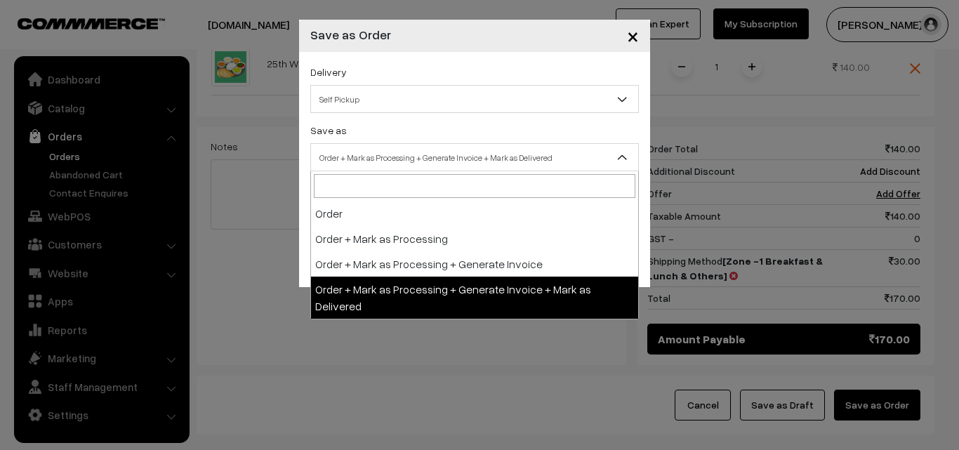
drag, startPoint x: 472, startPoint y: 145, endPoint x: 465, endPoint y: 157, distance: 14.8
click at [473, 151] on span "Order + Mark as Processing + Generate Invoice + Mark as Delivered" at bounding box center [474, 157] width 328 height 28
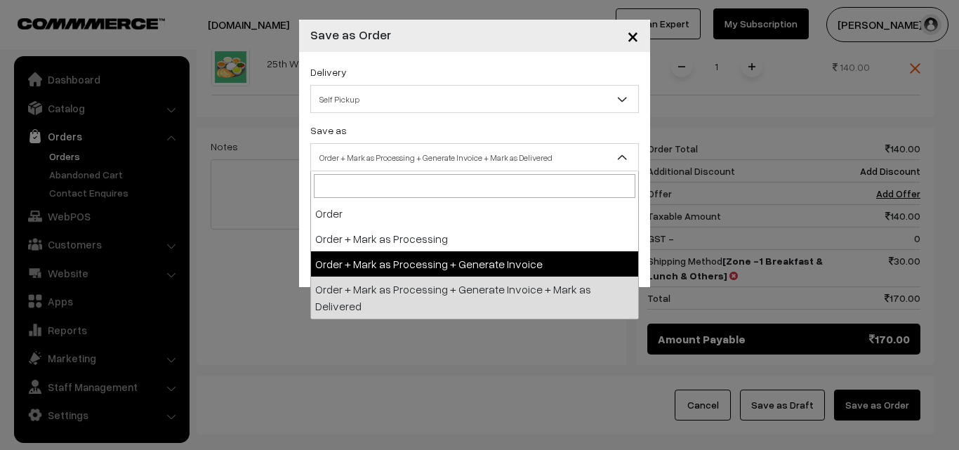
select select "3"
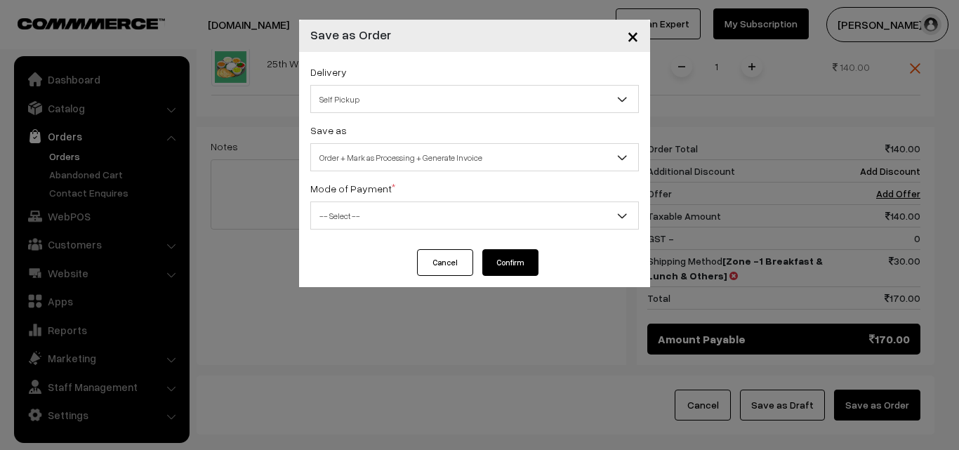
click at [431, 222] on span "-- Select --" at bounding box center [474, 216] width 327 height 25
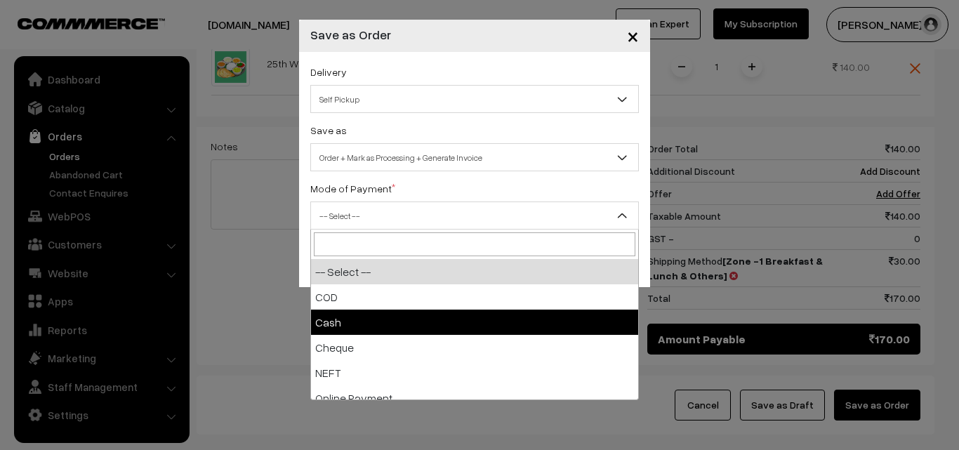
select select "2"
checkbox input "true"
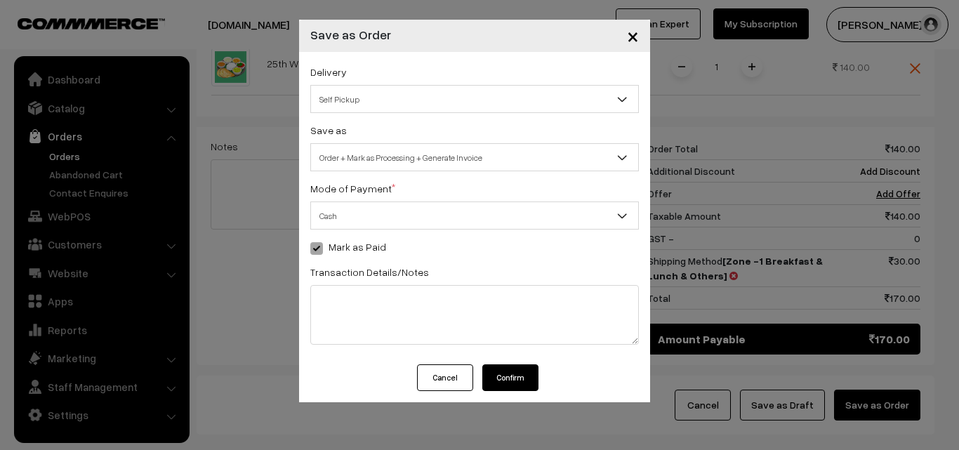
click at [521, 382] on button "Confirm" at bounding box center [510, 377] width 56 height 27
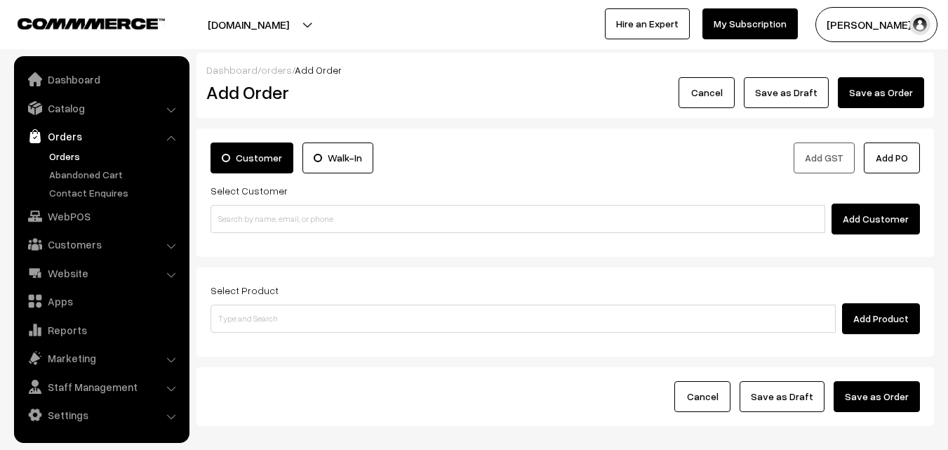
click at [75, 152] on link "Orders" at bounding box center [115, 156] width 139 height 15
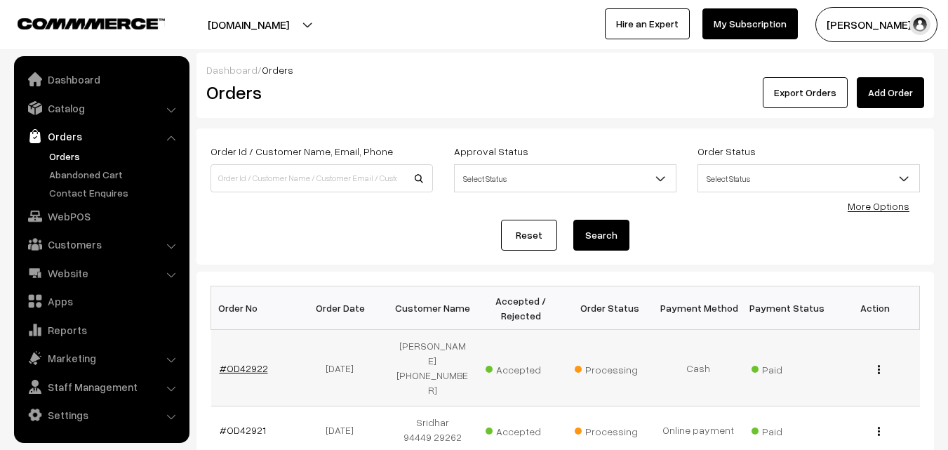
click at [237, 362] on link "#OD42922" at bounding box center [244, 368] width 48 height 12
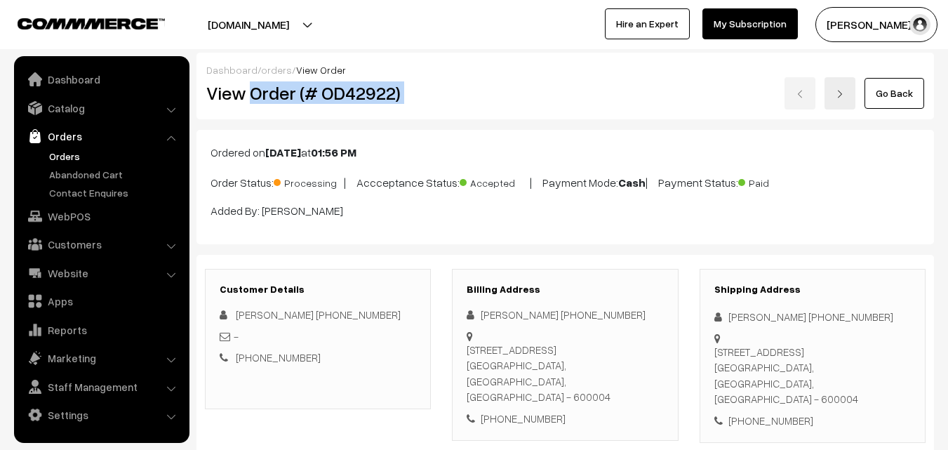
drag, startPoint x: 362, startPoint y: 99, endPoint x: 478, endPoint y: 102, distance: 115.8
click at [478, 102] on div "View Order (# OD42922) Go Back" at bounding box center [565, 93] width 739 height 32
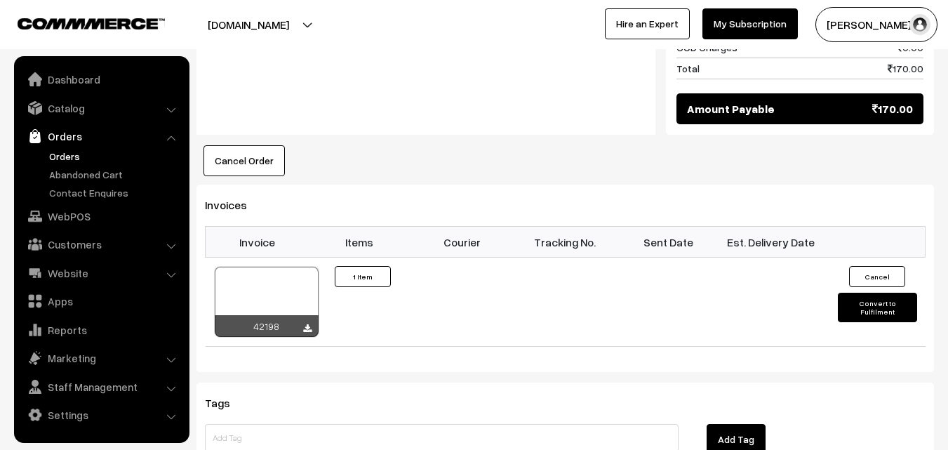
scroll to position [772, 0]
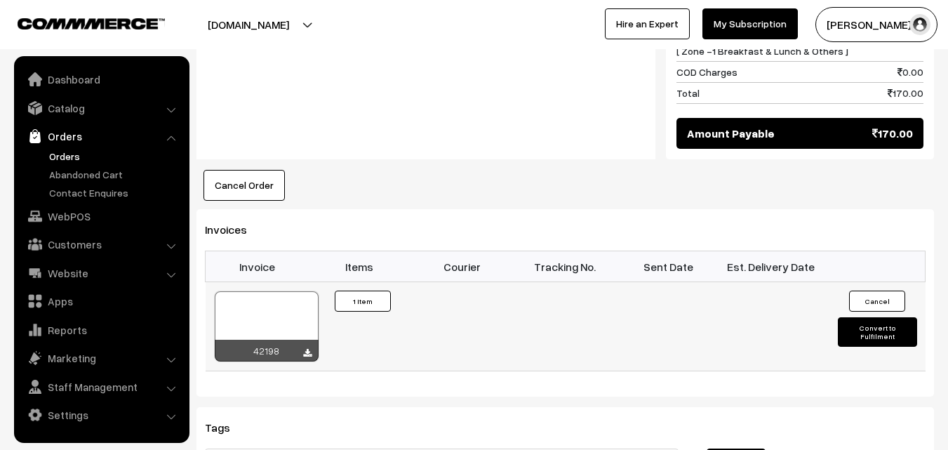
click at [265, 291] on div at bounding box center [267, 326] width 104 height 70
click at [72, 213] on link "WebPOS" at bounding box center [101, 216] width 167 height 25
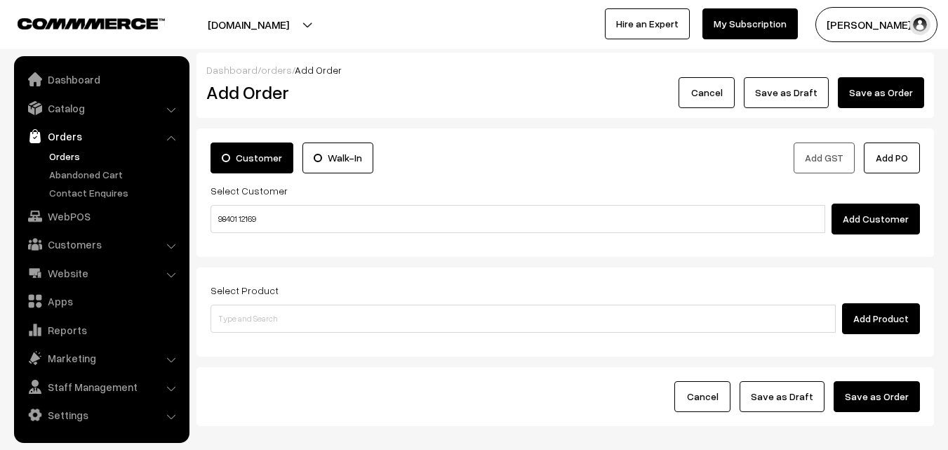
click at [248, 212] on input "98401 12169" at bounding box center [518, 219] width 615 height 28
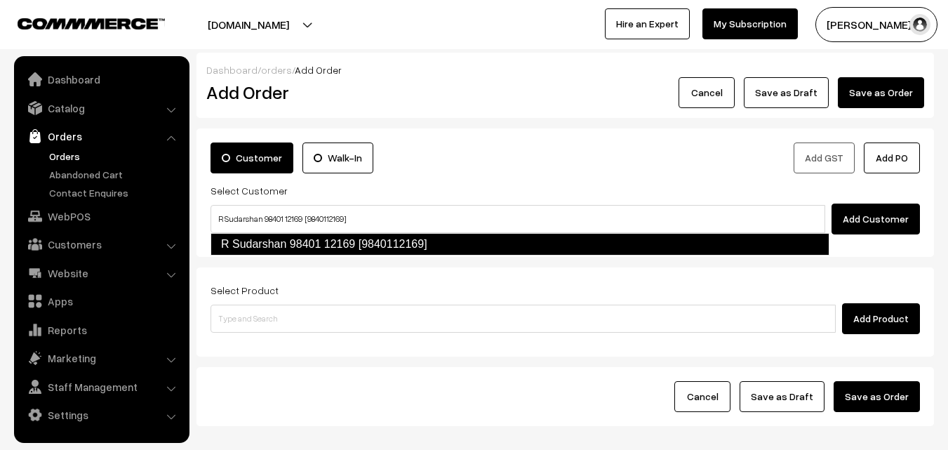
type input "R Sudarshan 98401 12169 [9840112169]"
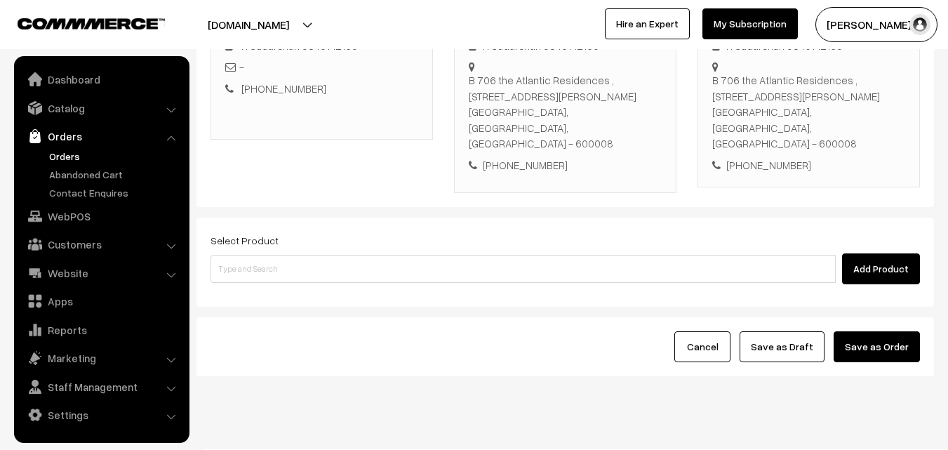
scroll to position [256, 0]
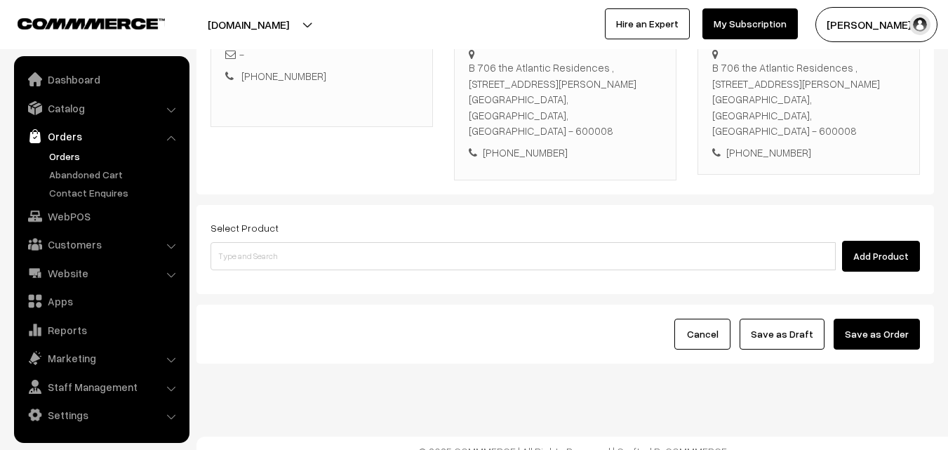
click at [400, 224] on div "Select Product Add Product" at bounding box center [565, 245] width 709 height 53
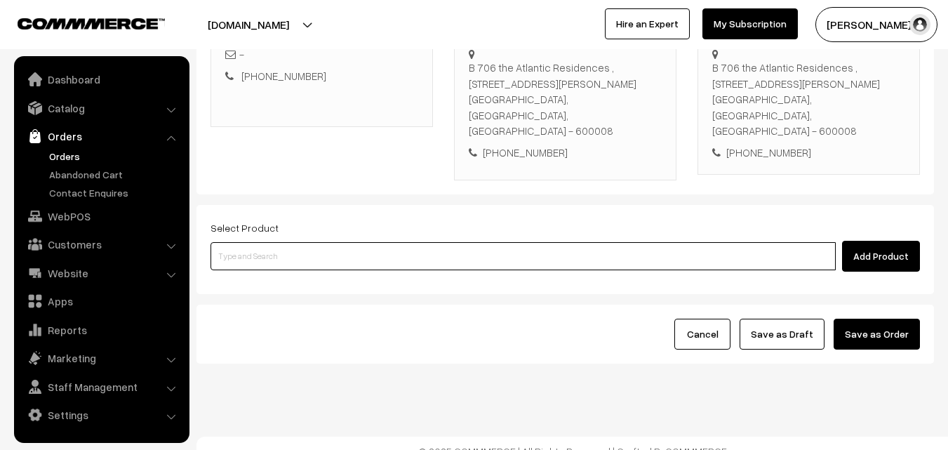
click at [391, 242] on input at bounding box center [523, 256] width 625 height 28
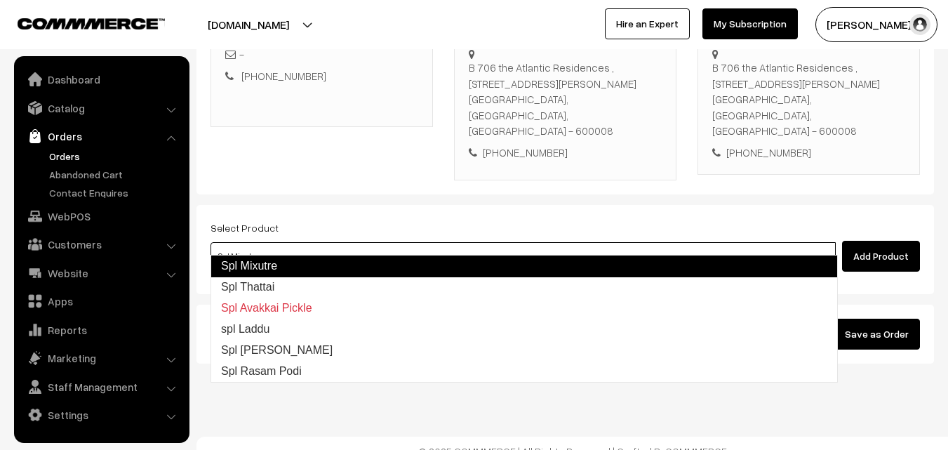
type input "Spl Thattai"
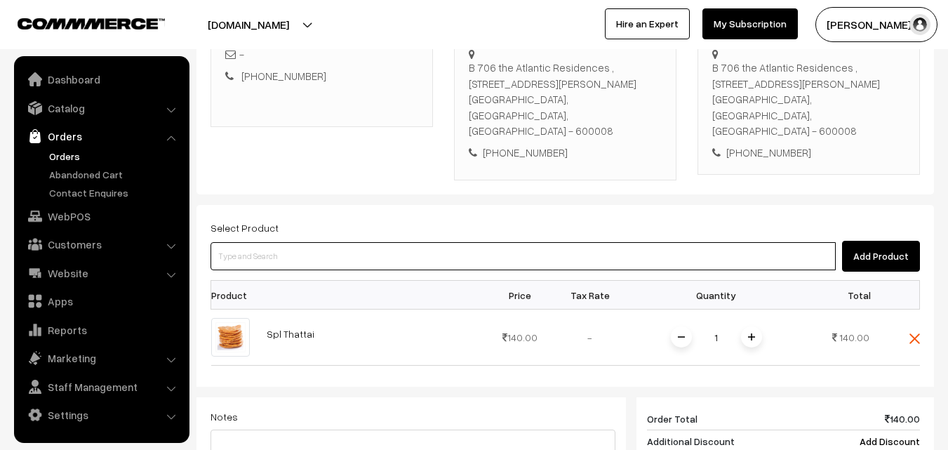
click at [340, 244] on input at bounding box center [523, 256] width 625 height 28
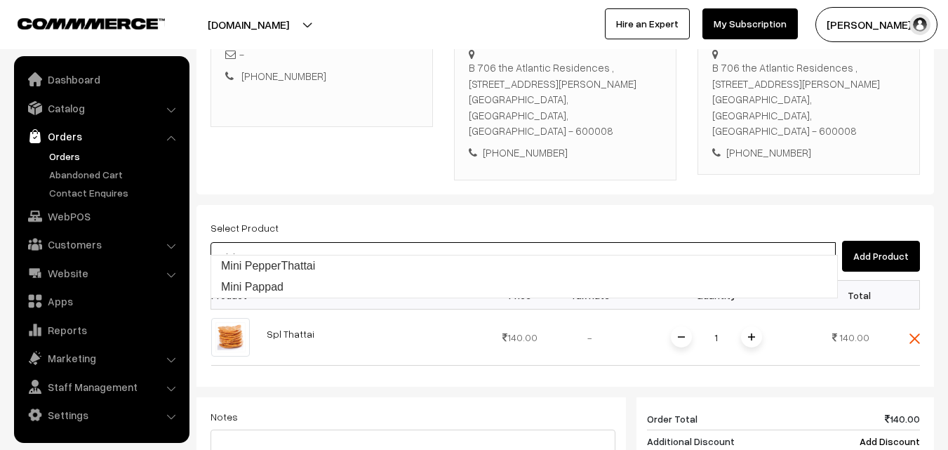
type input "Mini PepperThattai"
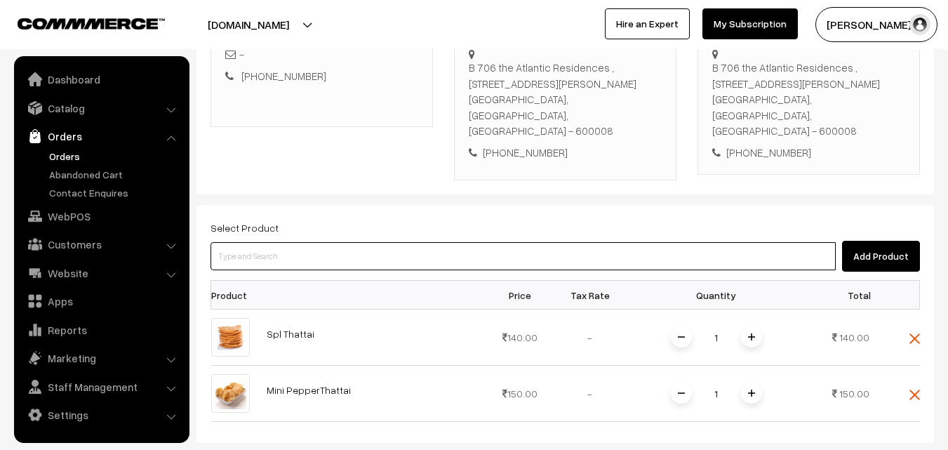
click at [352, 251] on input at bounding box center [523, 256] width 625 height 28
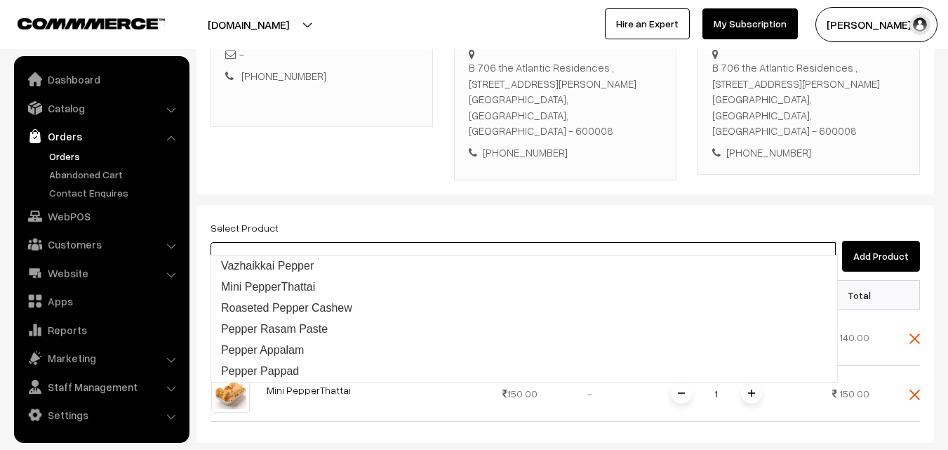
type input "Vazhaikkai Pepper"
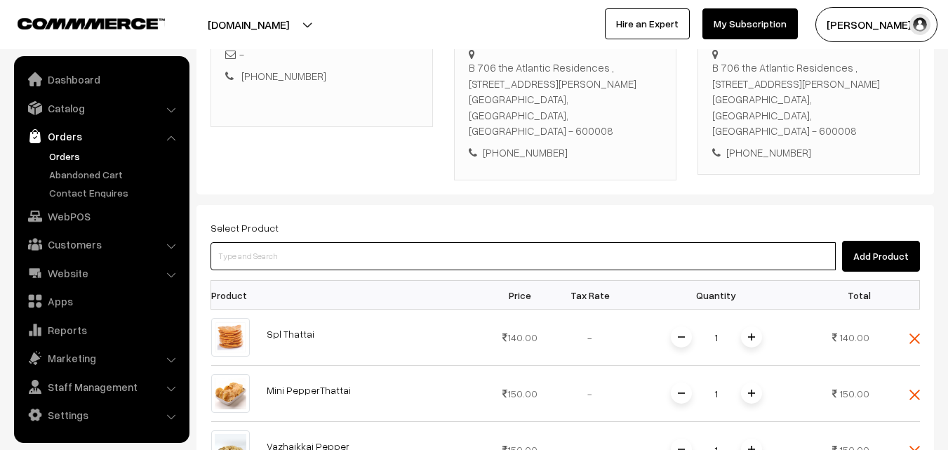
click at [295, 242] on input at bounding box center [523, 256] width 625 height 28
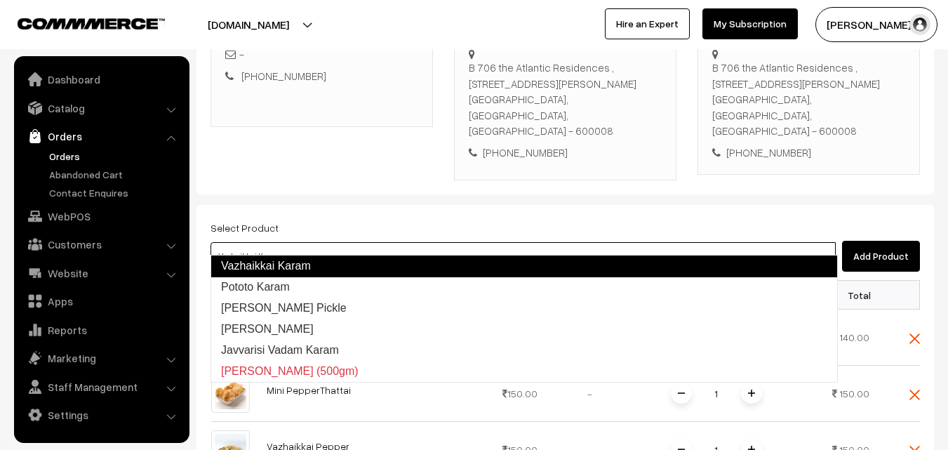
type input "Pototo Karam"
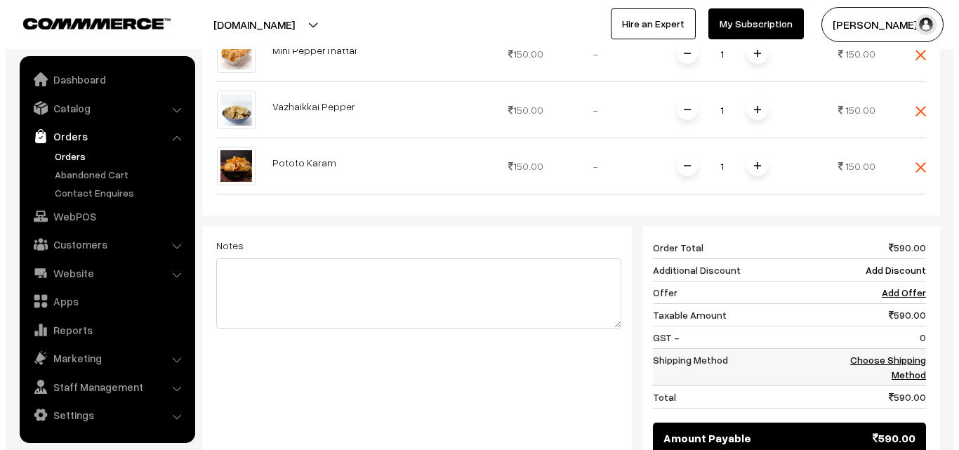
scroll to position [677, 0]
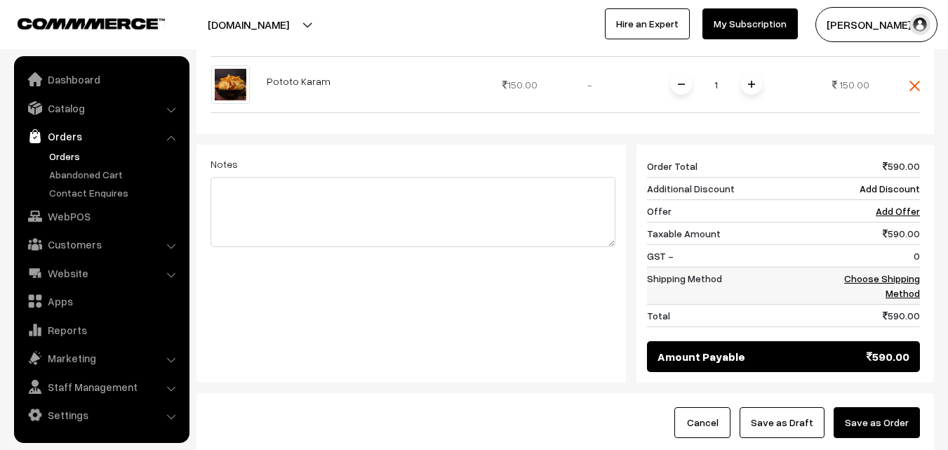
click at [904, 279] on link "Choose Shipping Method" at bounding box center [882, 285] width 76 height 27
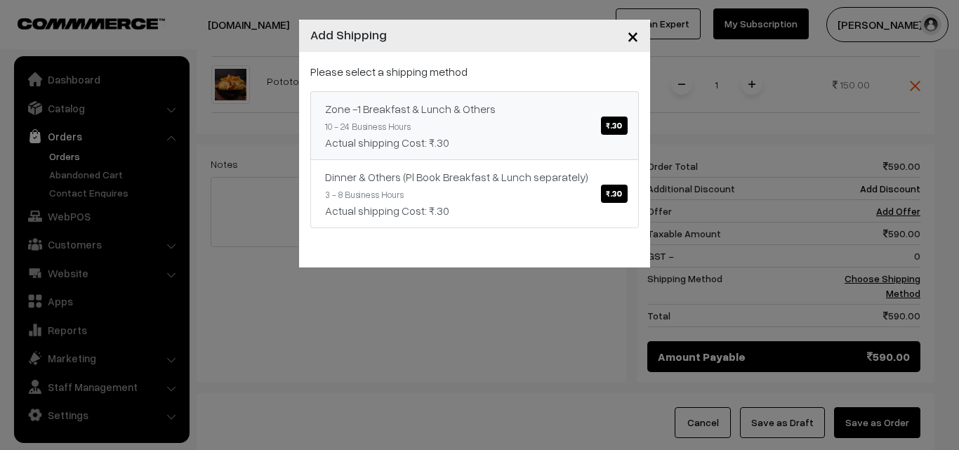
click at [488, 107] on div "Zone -1 Breakfast & Lunch & Others ₹.30" at bounding box center [474, 108] width 299 height 17
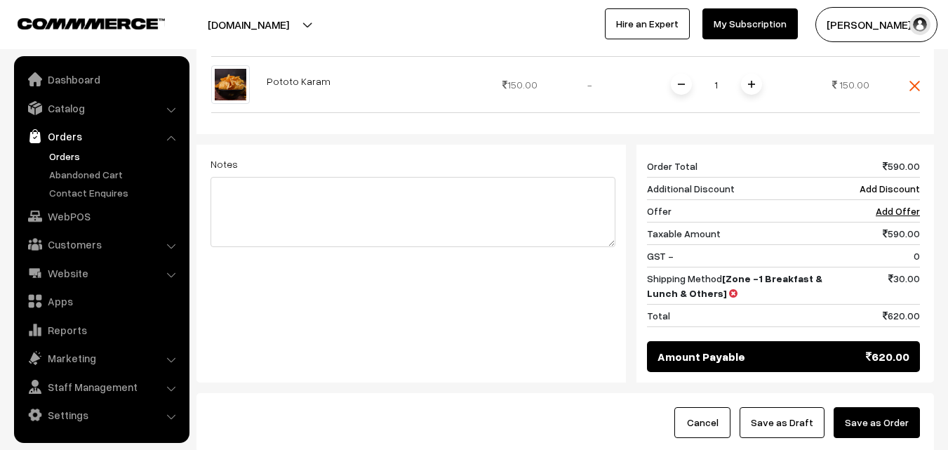
click at [891, 407] on button "Save as Order" at bounding box center [877, 422] width 86 height 31
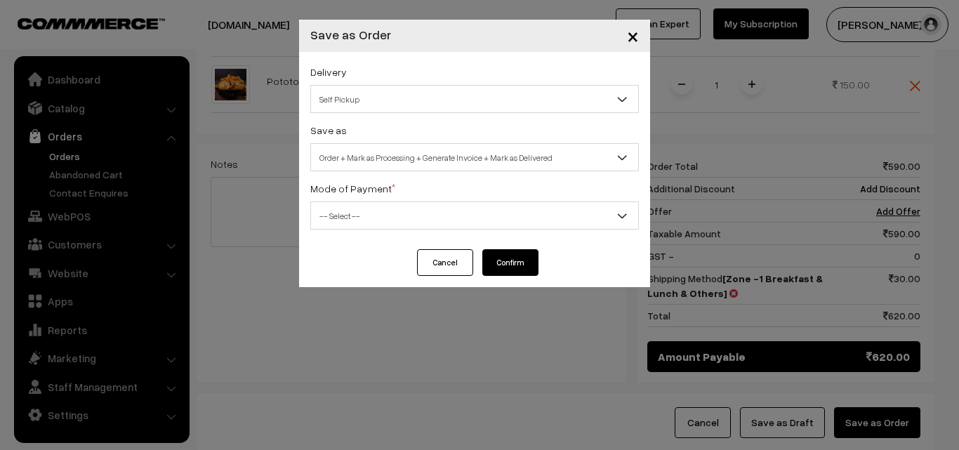
click at [444, 162] on span "Order + Mark as Processing + Generate Invoice + Mark as Delivered" at bounding box center [474, 157] width 327 height 25
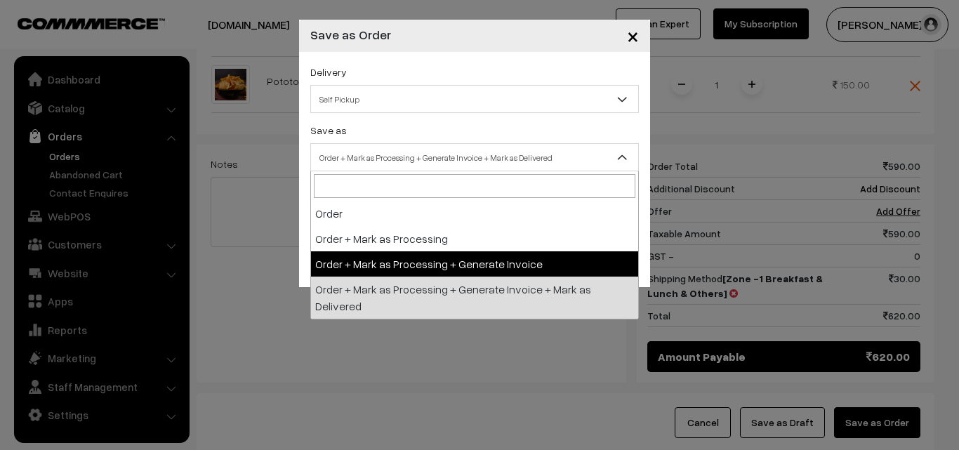
select select "3"
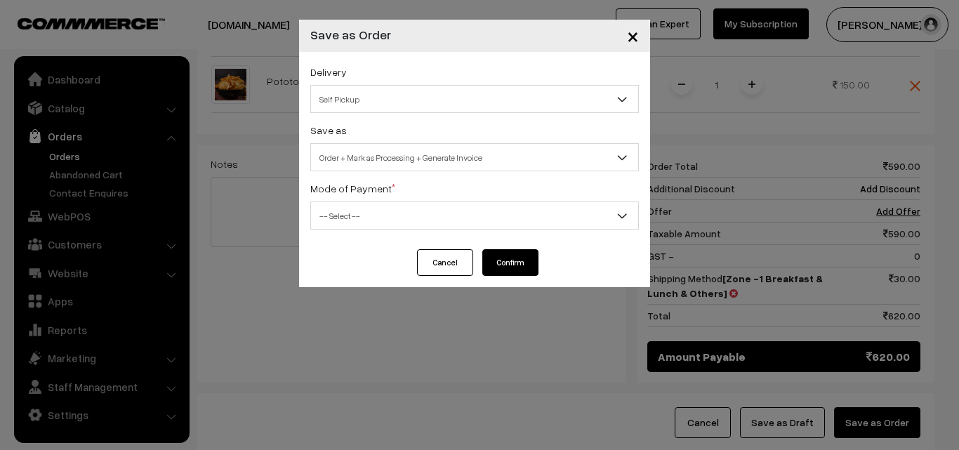
click at [420, 218] on span "-- Select --" at bounding box center [474, 216] width 327 height 25
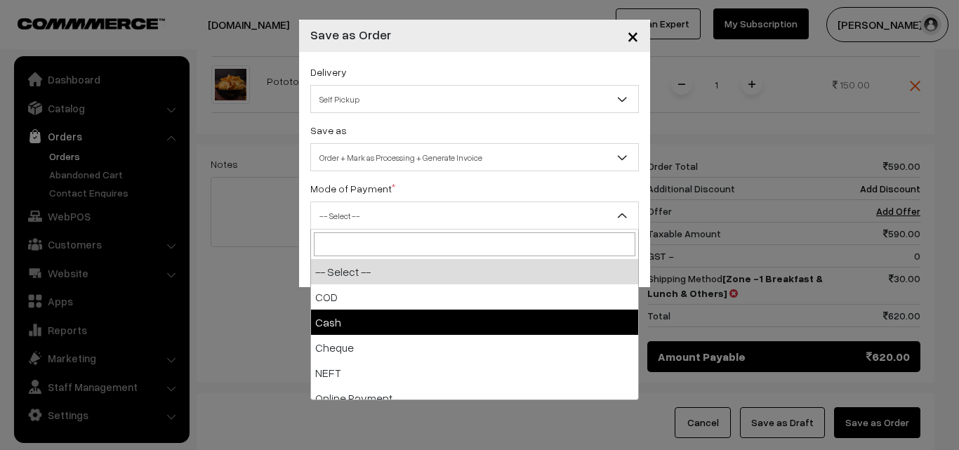
select select "2"
checkbox input "true"
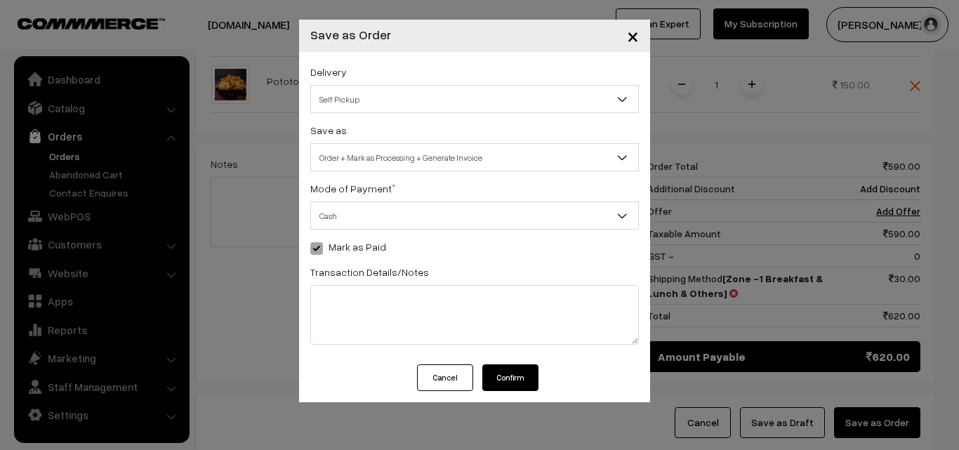
click at [519, 389] on button "Confirm" at bounding box center [510, 377] width 56 height 27
click at [517, 382] on button "Confirm" at bounding box center [510, 377] width 56 height 27
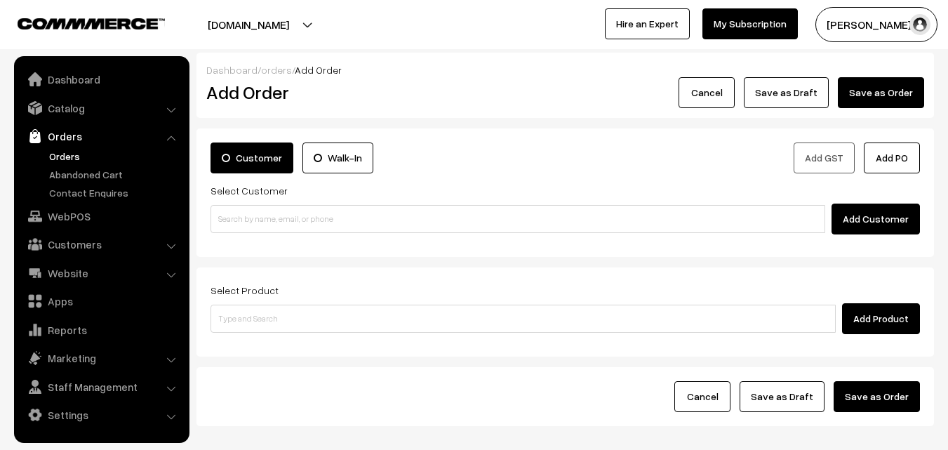
click at [67, 150] on link "Orders" at bounding box center [115, 156] width 139 height 15
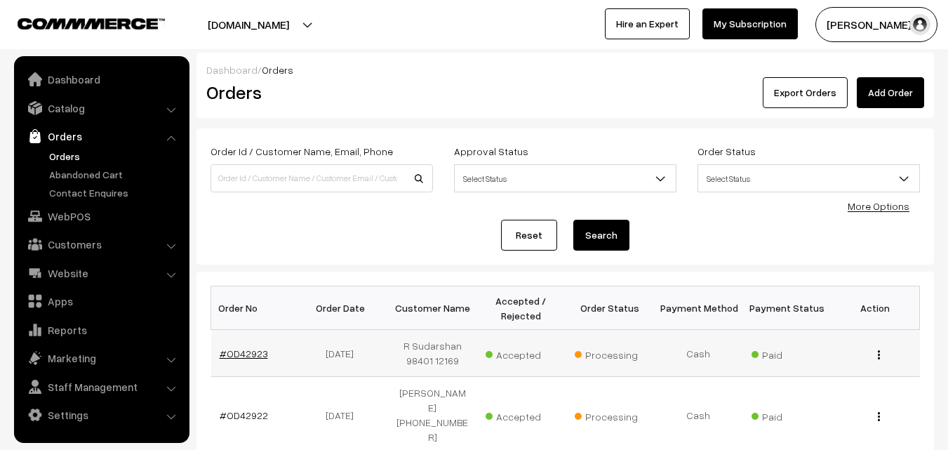
click at [235, 349] on link "#OD42923" at bounding box center [244, 353] width 48 height 12
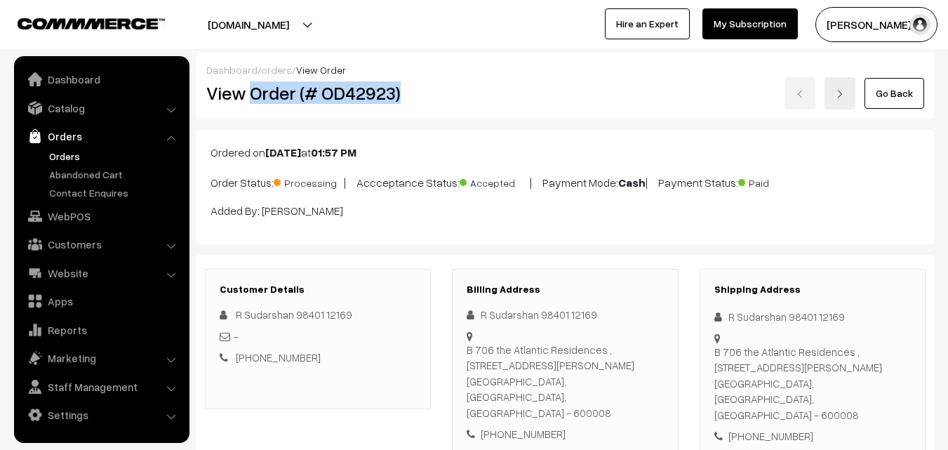
drag, startPoint x: 254, startPoint y: 93, endPoint x: 554, endPoint y: 168, distance: 309.6
click at [439, 97] on div "View Order (# OD42923)" at bounding box center [319, 93] width 246 height 32
copy h2 "Order (# OD42923)"
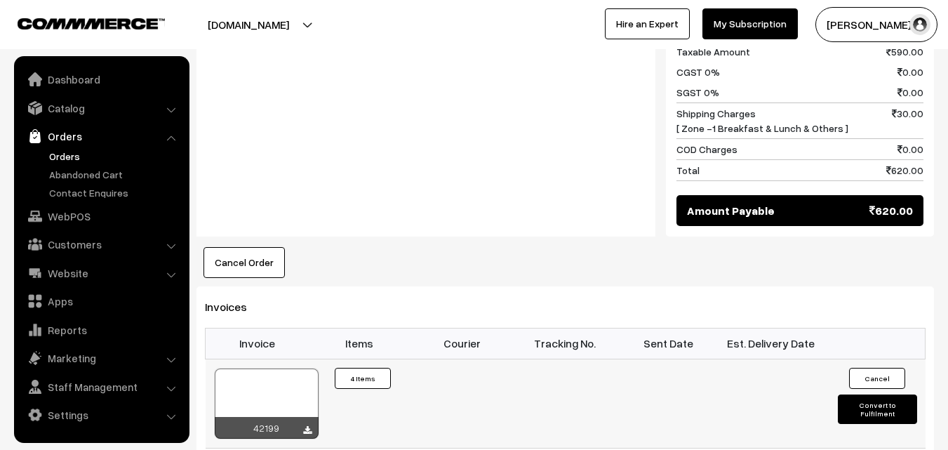
scroll to position [1053, 0]
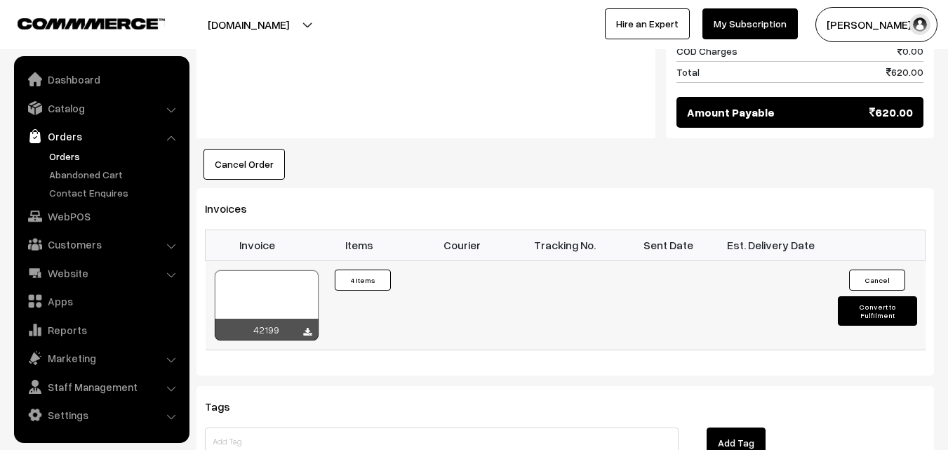
click at [291, 278] on div at bounding box center [267, 305] width 104 height 70
click at [84, 225] on link "WebPOS" at bounding box center [101, 216] width 167 height 25
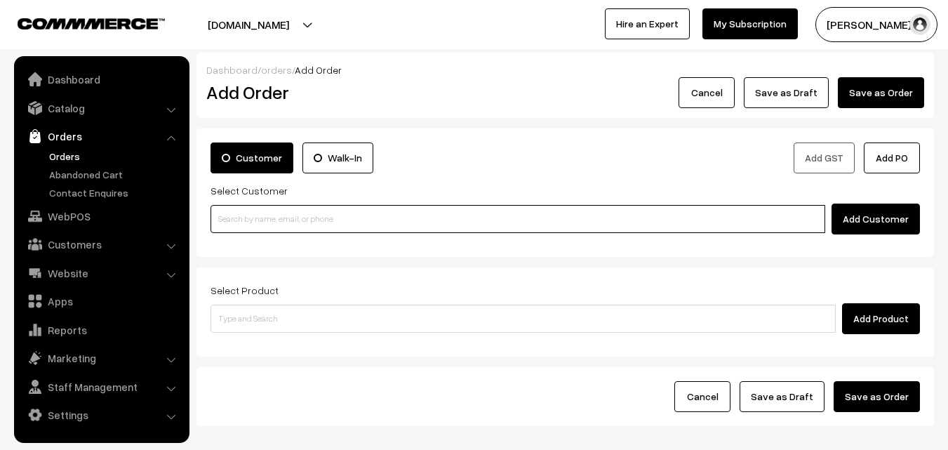
click at [303, 206] on input at bounding box center [518, 219] width 615 height 28
paste input "96199 40510"
click at [246, 224] on input "96199 40510" at bounding box center [518, 219] width 615 height 28
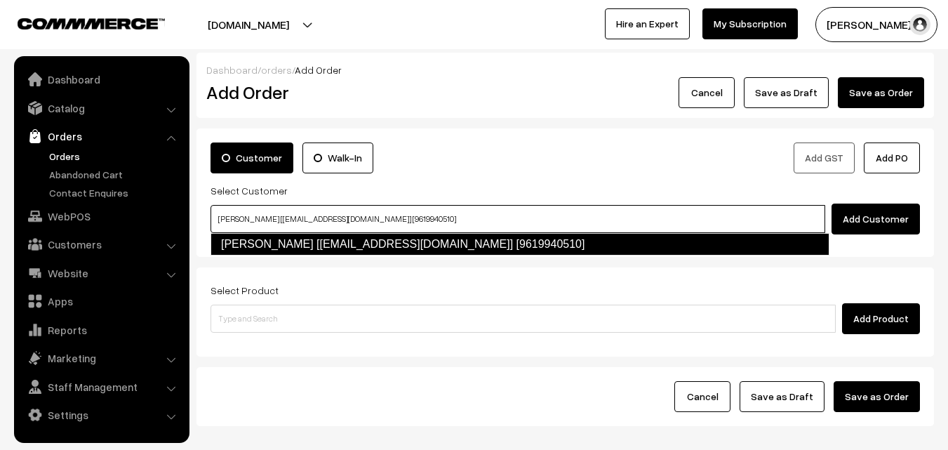
type input "Shrilatha Natarajan [shricharu83@gmail.com] [9619940510]"
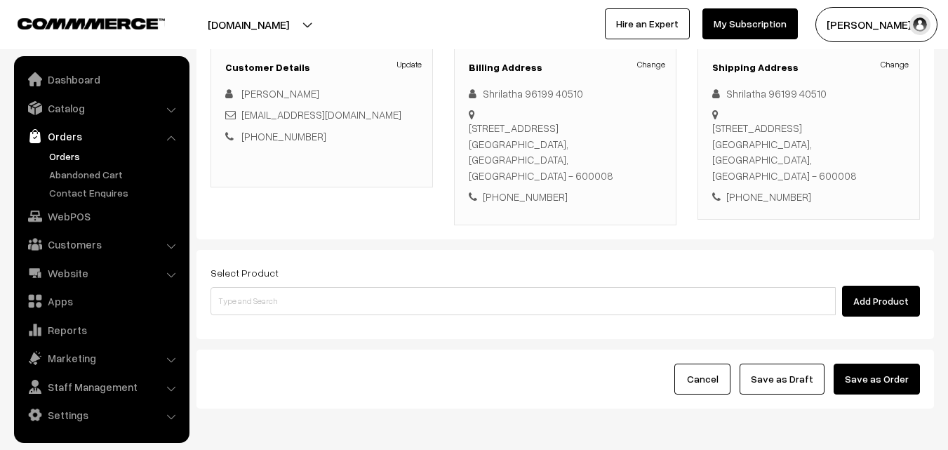
scroll to position [211, 0]
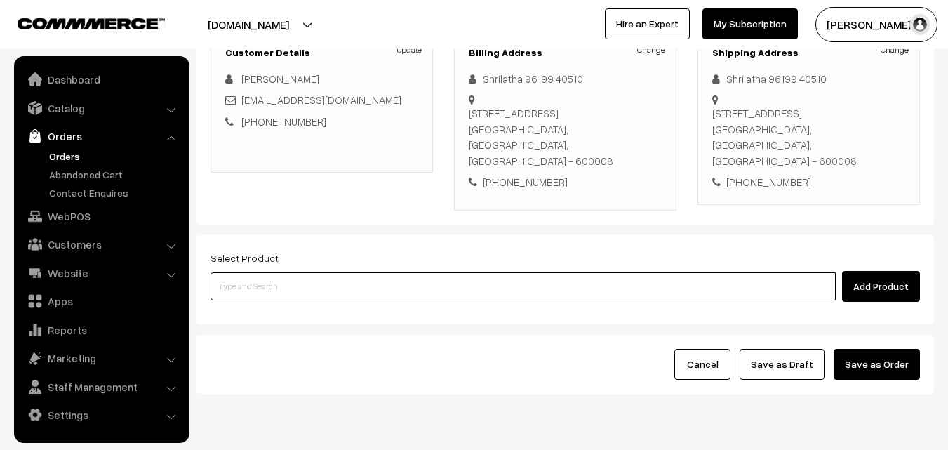
click at [389, 292] on input at bounding box center [523, 286] width 625 height 28
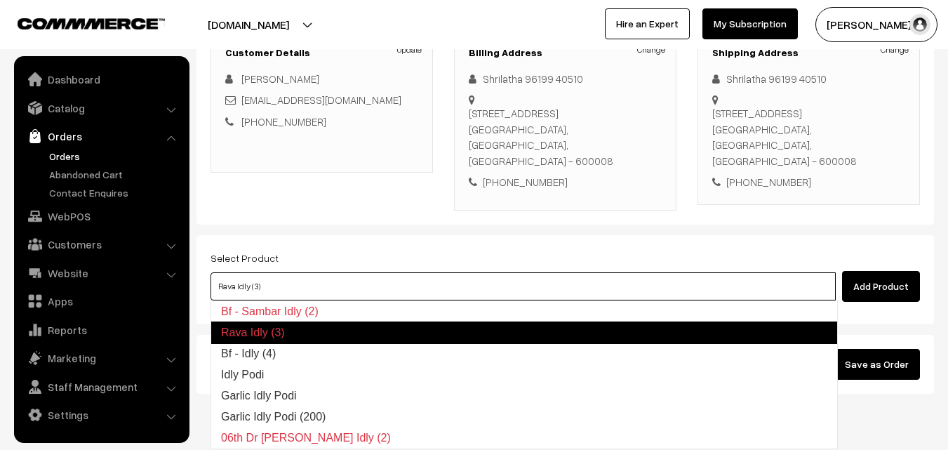
type input "Bf - Idly (4)"
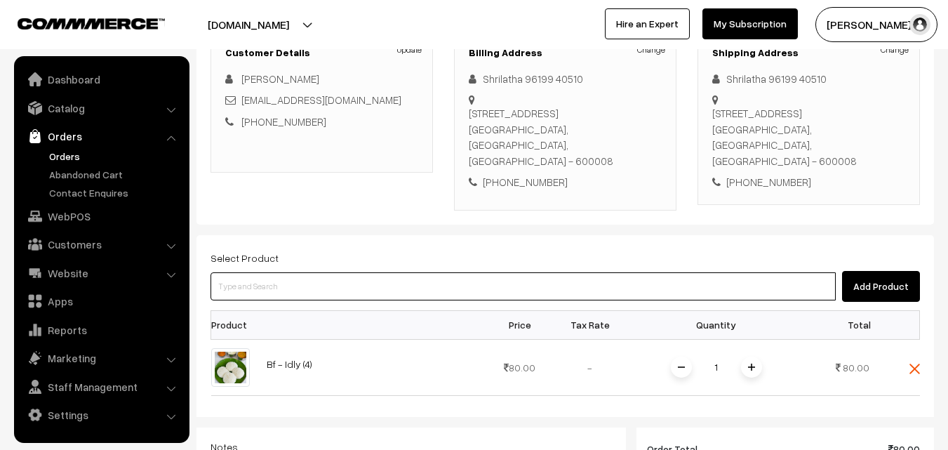
click at [313, 286] on input at bounding box center [523, 286] width 625 height 28
paste input "25th Tomatoi Sadam"
type input "25th Tomatoi Sadam"
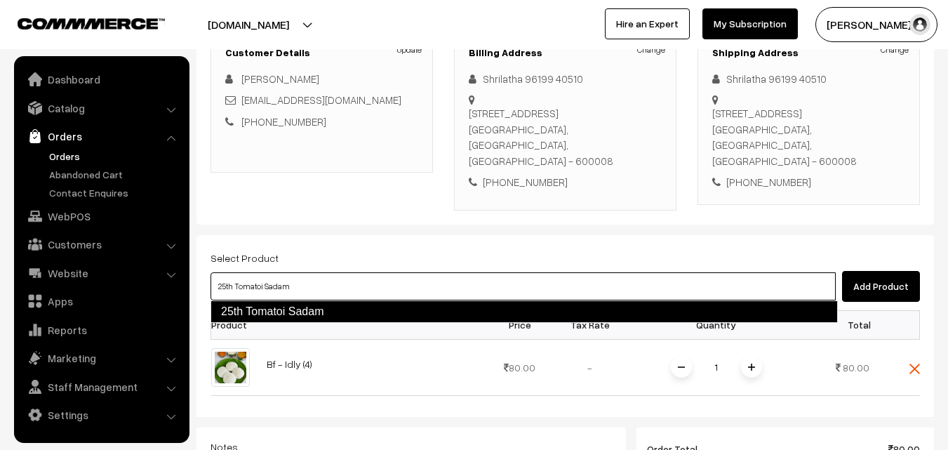
click at [242, 307] on link "25th Tomatoi Sadam" at bounding box center [524, 311] width 627 height 22
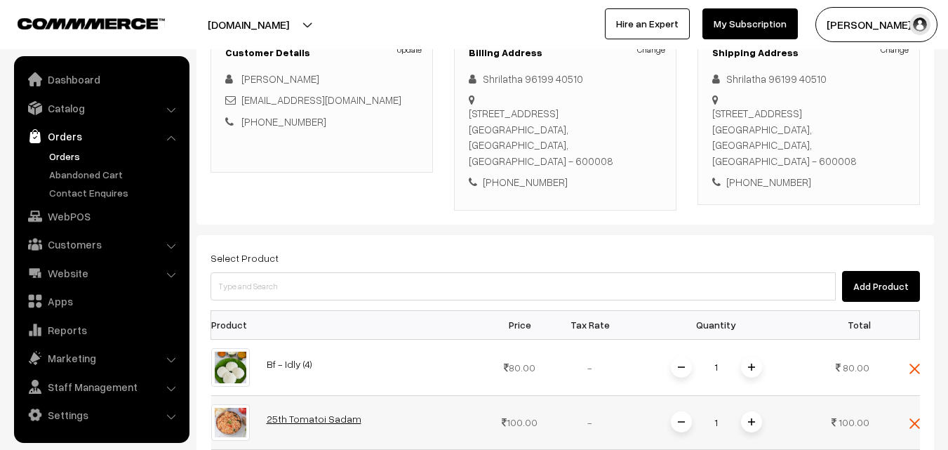
click at [319, 415] on link "25th Tomatoi Sadam" at bounding box center [314, 419] width 95 height 12
click at [745, 420] on span at bounding box center [751, 421] width 21 height 21
drag, startPoint x: 681, startPoint y: 427, endPoint x: 681, endPoint y: 408, distance: 19.6
click at [681, 426] on span at bounding box center [681, 421] width 21 height 21
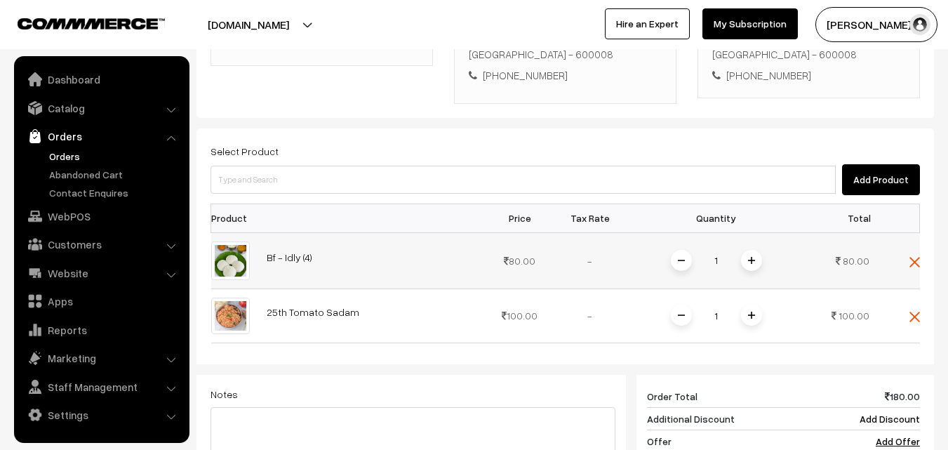
scroll to position [351, 0]
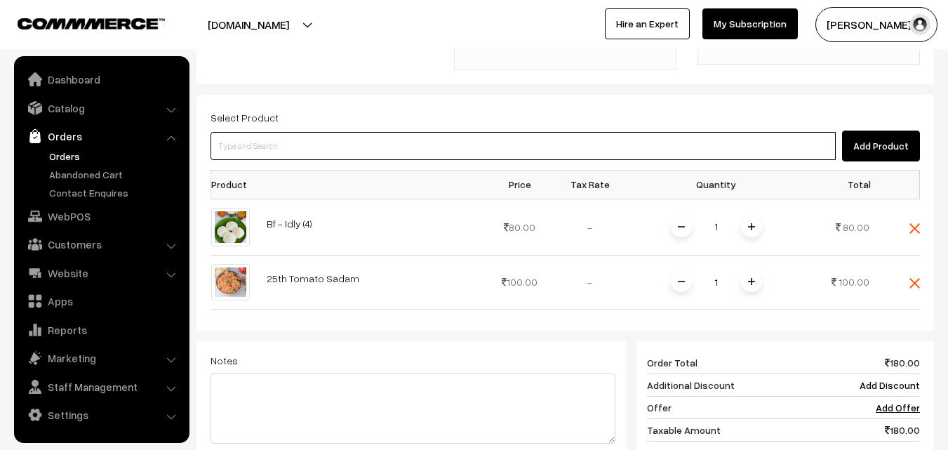
click at [423, 134] on input at bounding box center [523, 146] width 625 height 28
click at [265, 156] on input at bounding box center [523, 146] width 625 height 28
paste input "25th Without Rice..."
type input "25th Without Rice..."
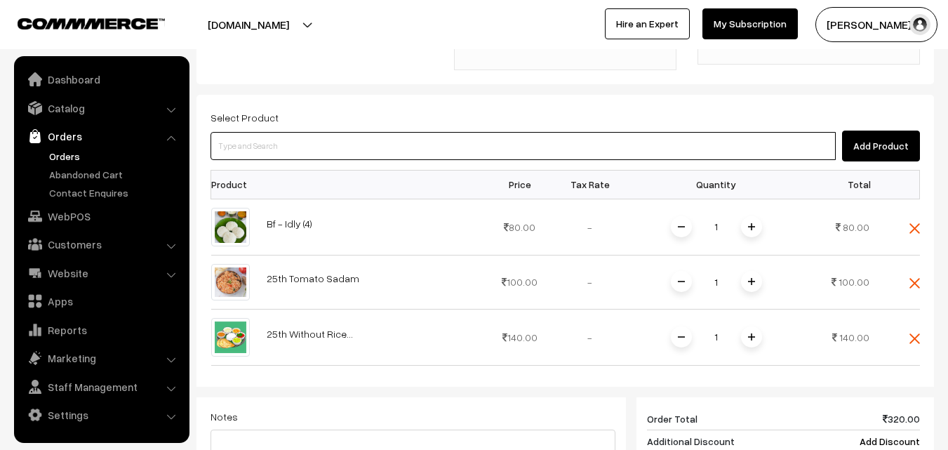
click at [261, 145] on input at bounding box center [523, 146] width 625 height 28
paste input "25th Couple Pack- Tomato Rasam"
click at [244, 172] on ul "No Products found" at bounding box center [524, 169] width 627 height 18
click at [249, 152] on input "25th Couple Pack- Tomato Rasam" at bounding box center [523, 146] width 625 height 28
drag, startPoint x: 291, startPoint y: 154, endPoint x: 378, endPoint y: 152, distance: 87.8
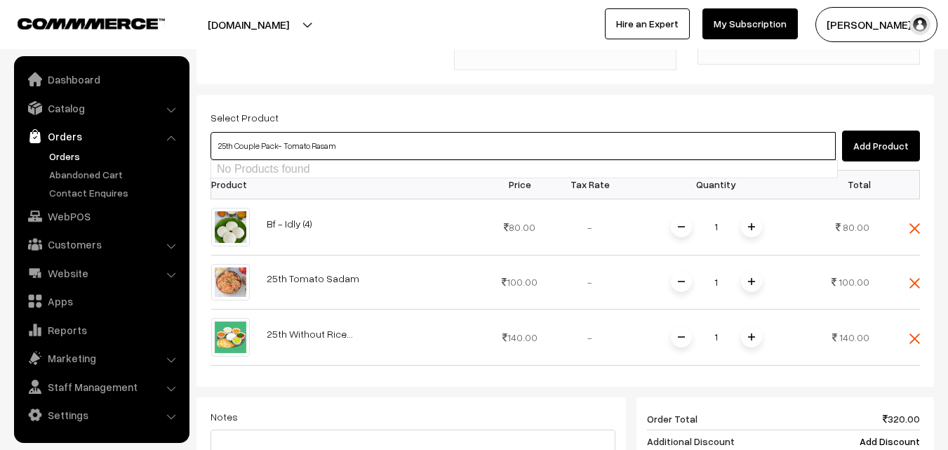
click at [378, 152] on input "25th Couple Pack- Tomato Rasam" at bounding box center [523, 146] width 625 height 28
type input "25th Couple Pack- T"
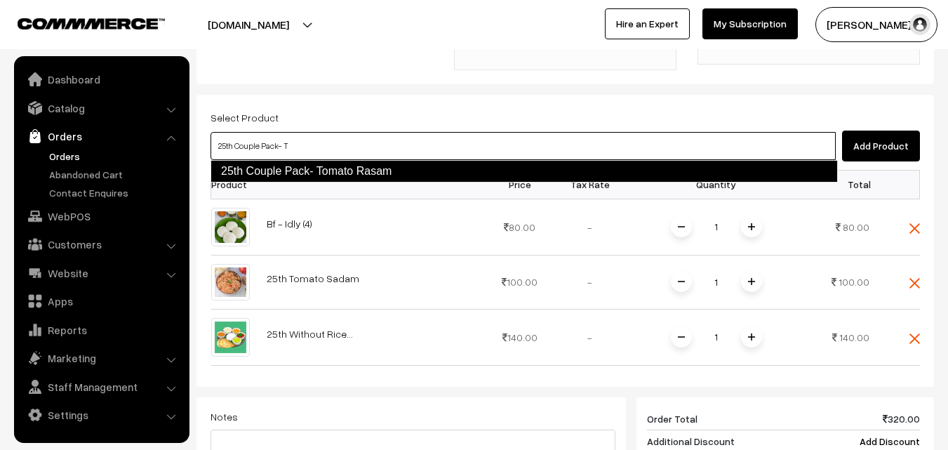
click at [321, 161] on link "25th Couple Pack- Tomato Rasam" at bounding box center [524, 171] width 627 height 22
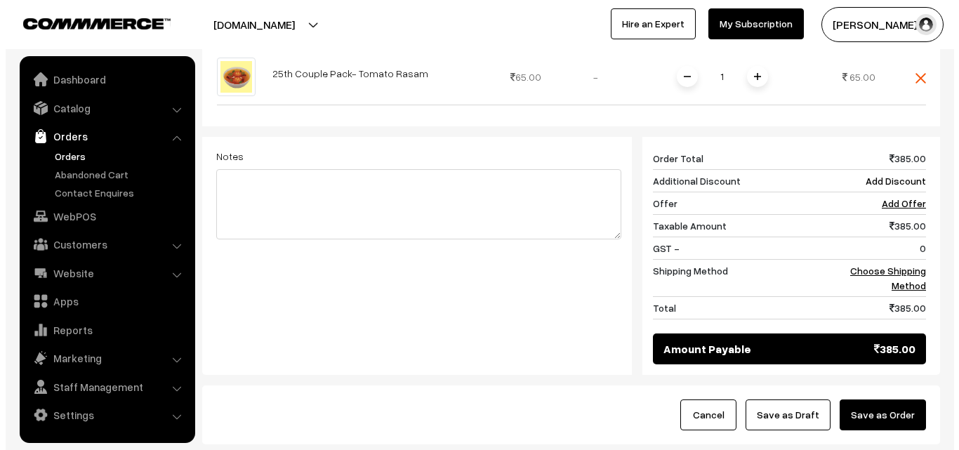
scroll to position [764, 0]
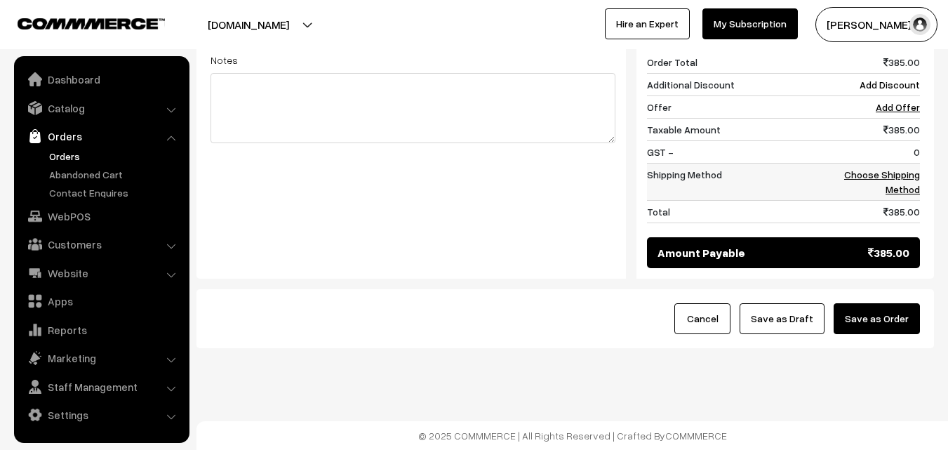
click at [898, 186] on link "Choose Shipping Method" at bounding box center [882, 181] width 76 height 27
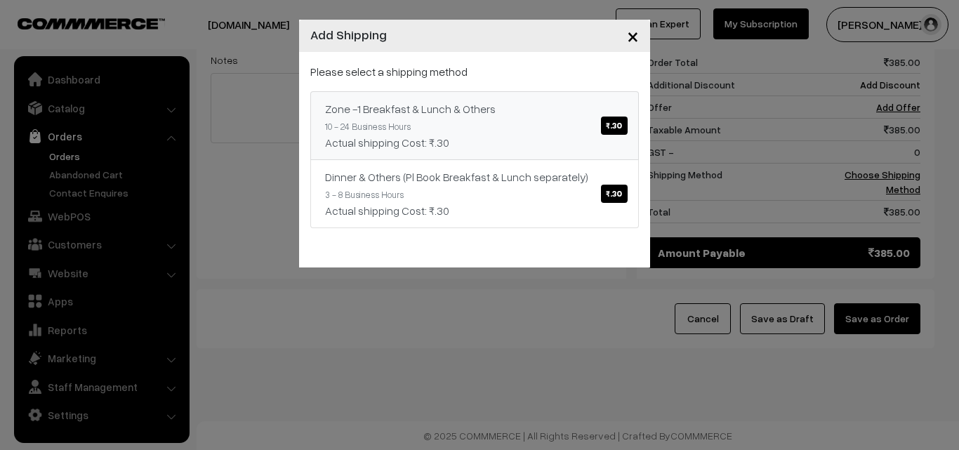
click at [518, 121] on link "Zone -1 Breakfast & Lunch & Others ₹.30 10 - 24 Business Hours Actual shipping …" at bounding box center [474, 125] width 328 height 69
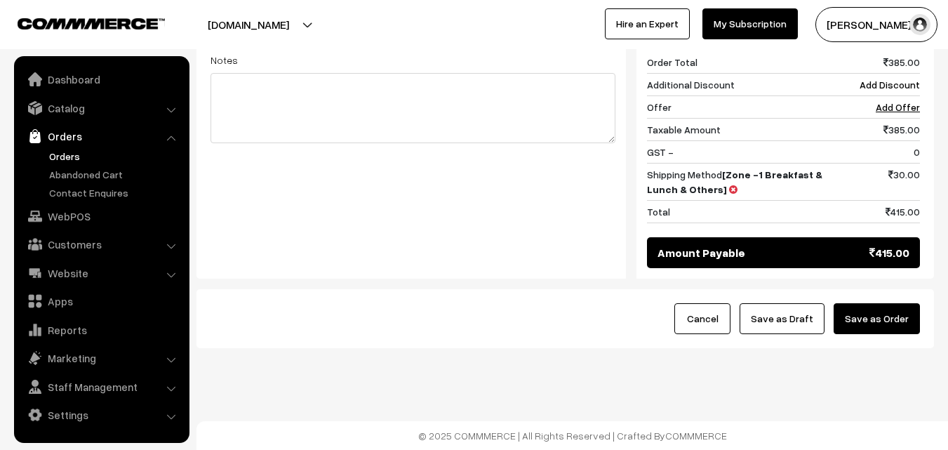
click at [884, 316] on button "Save as Order" at bounding box center [877, 318] width 86 height 31
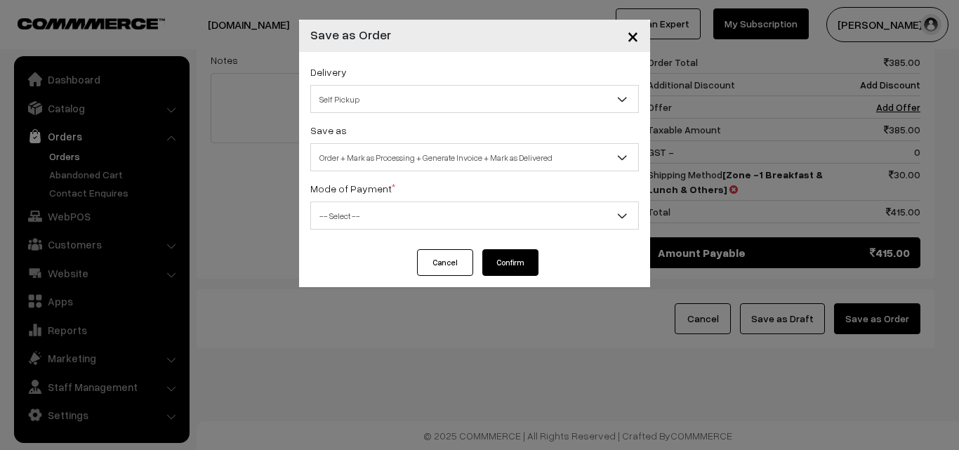
drag, startPoint x: 396, startPoint y: 175, endPoint x: 392, endPoint y: 189, distance: 14.2
click at [396, 175] on div "Delivery Self Pickup Zone -1 Breakfast & Lunch & Others (₹30) (10 - 24 Business…" at bounding box center [474, 150] width 351 height 197
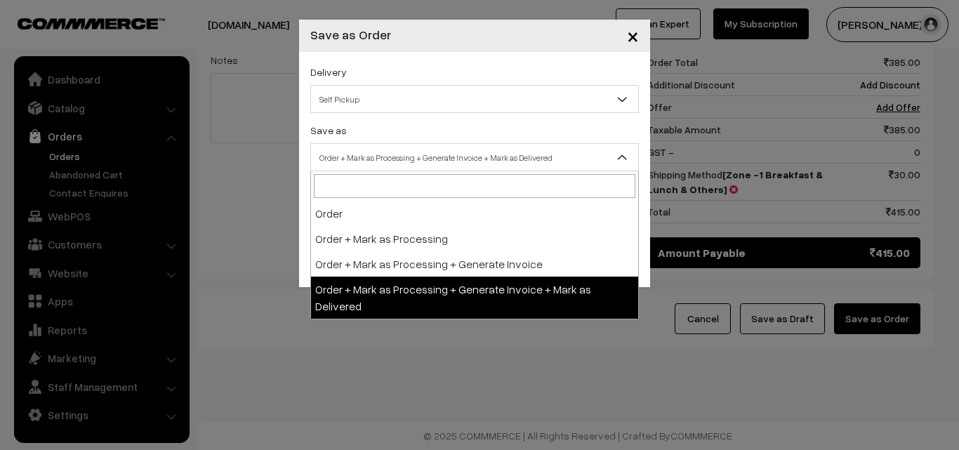
click at [396, 168] on span "Order + Mark as Processing + Generate Invoice + Mark as Delivered" at bounding box center [474, 157] width 327 height 25
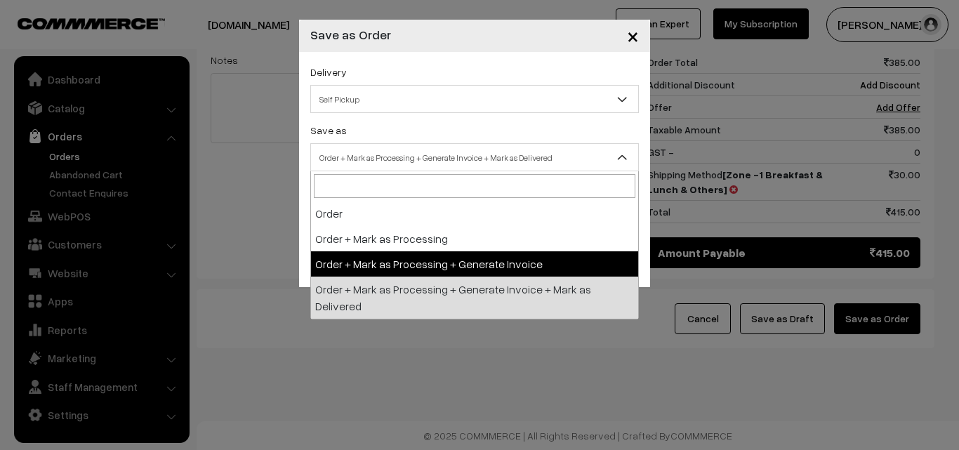
select select "3"
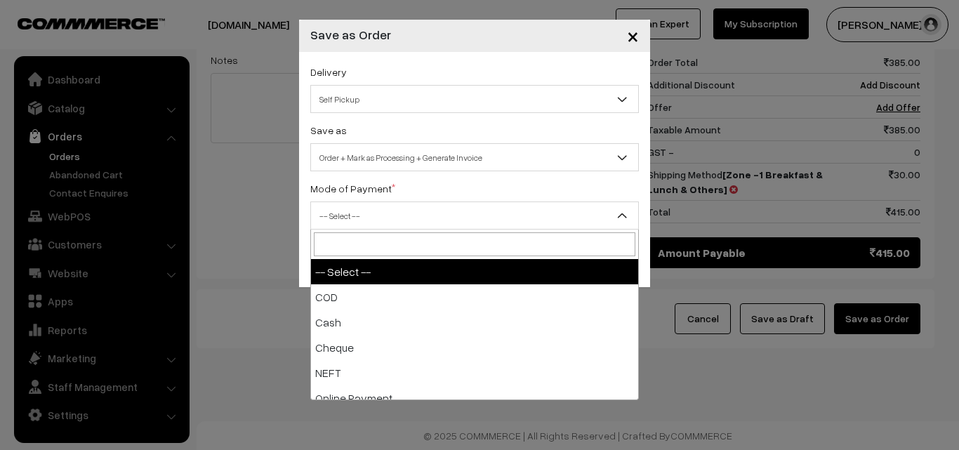
click at [412, 215] on span "-- Select --" at bounding box center [474, 216] width 327 height 25
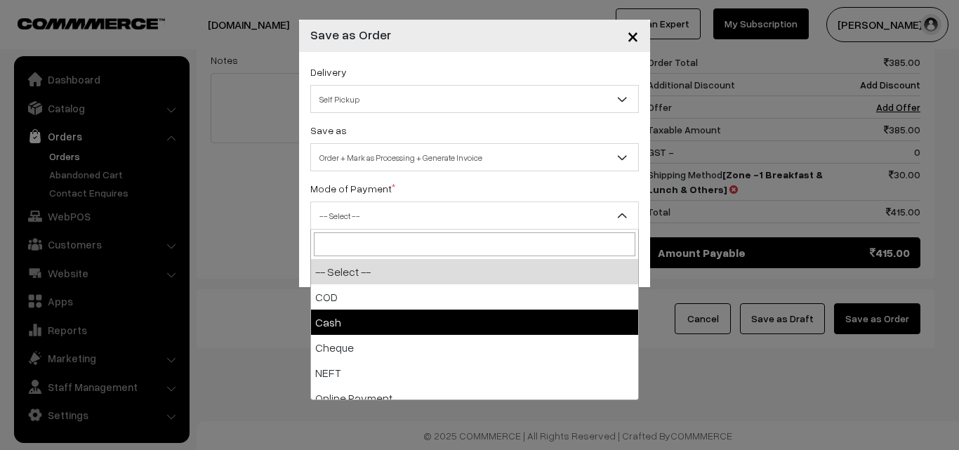
select select "2"
checkbox input "true"
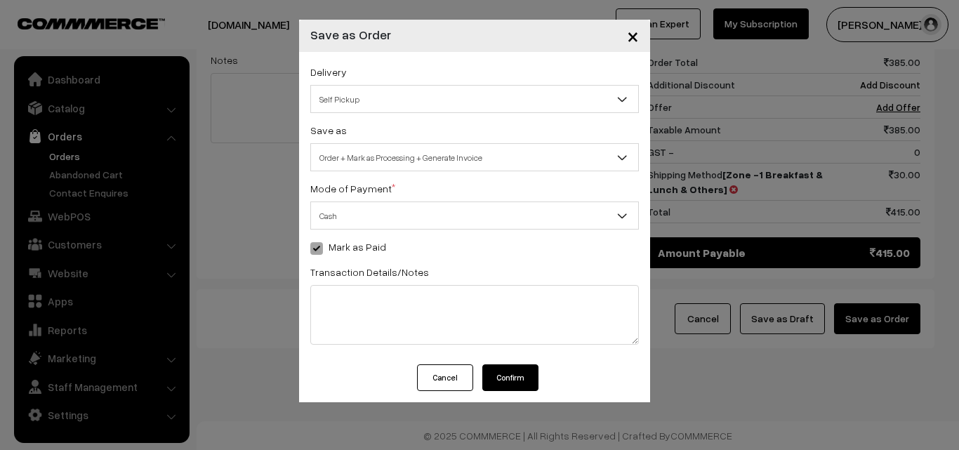
click at [379, 158] on span "Order + Mark as Processing + Generate Invoice" at bounding box center [474, 157] width 327 height 25
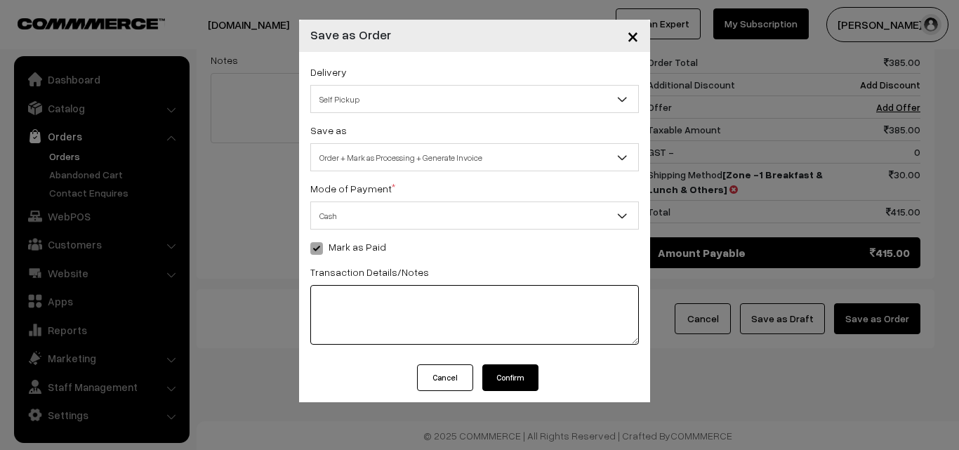
click at [363, 342] on textarea at bounding box center [474, 315] width 328 height 60
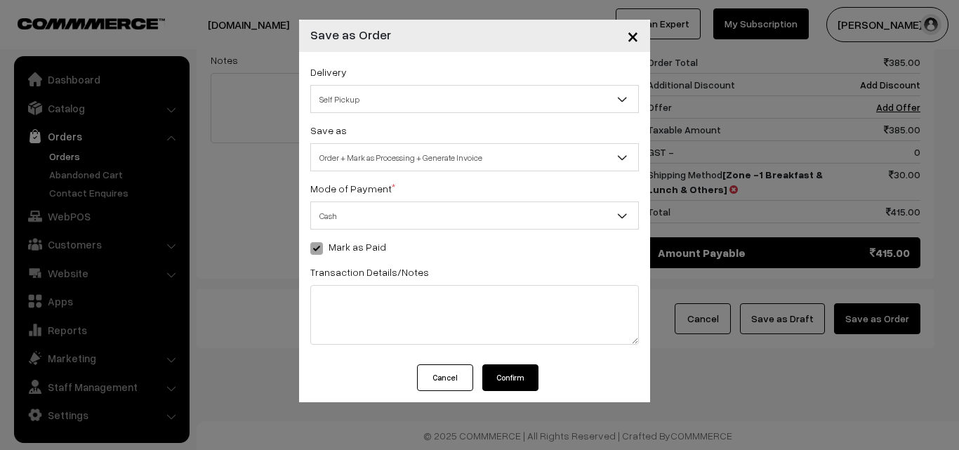
click at [493, 366] on button "Confirm" at bounding box center [510, 377] width 56 height 27
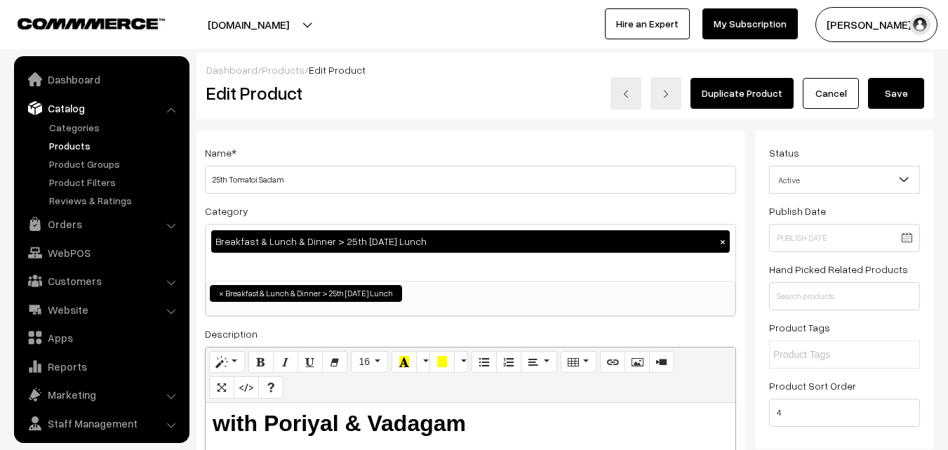
scroll to position [35, 0]
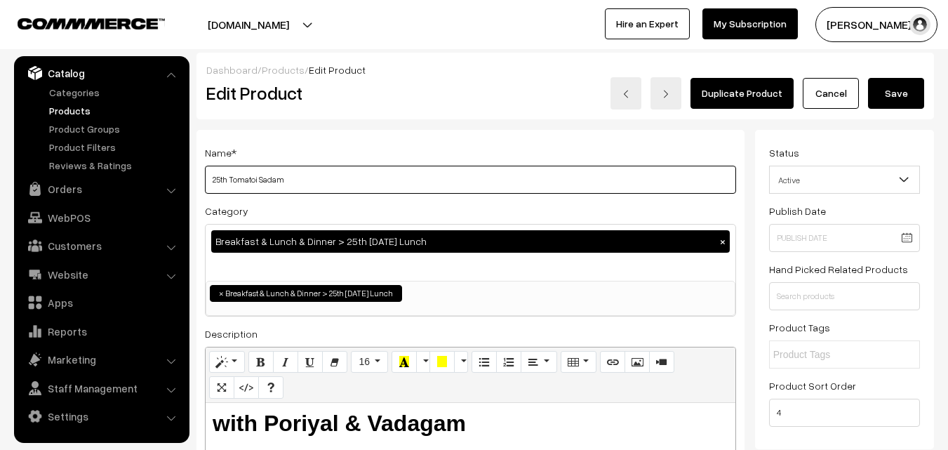
click at [326, 177] on input "25th Tomatoi Sadam" at bounding box center [470, 180] width 531 height 28
click at [259, 173] on input "25th Tomatoi Sadam" at bounding box center [470, 180] width 531 height 28
type input "25th Tomato Sadam"
click at [906, 93] on button "Save" at bounding box center [896, 93] width 56 height 31
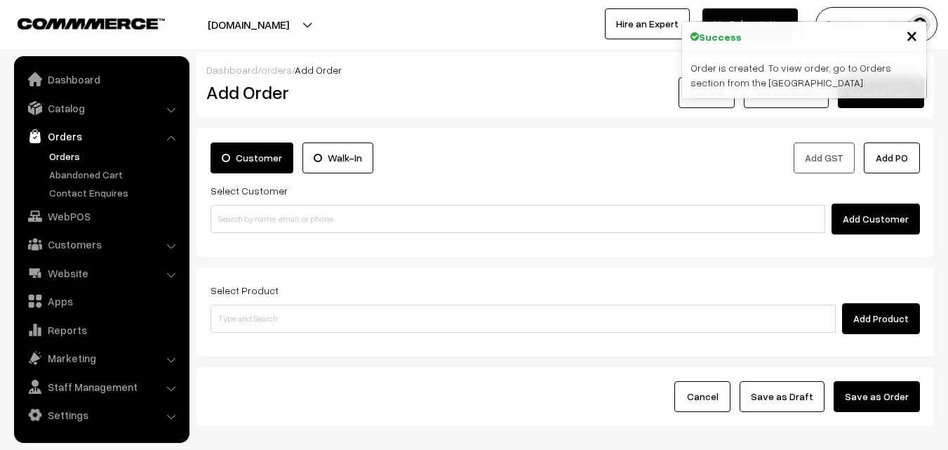
click at [71, 155] on link "Orders" at bounding box center [115, 156] width 139 height 15
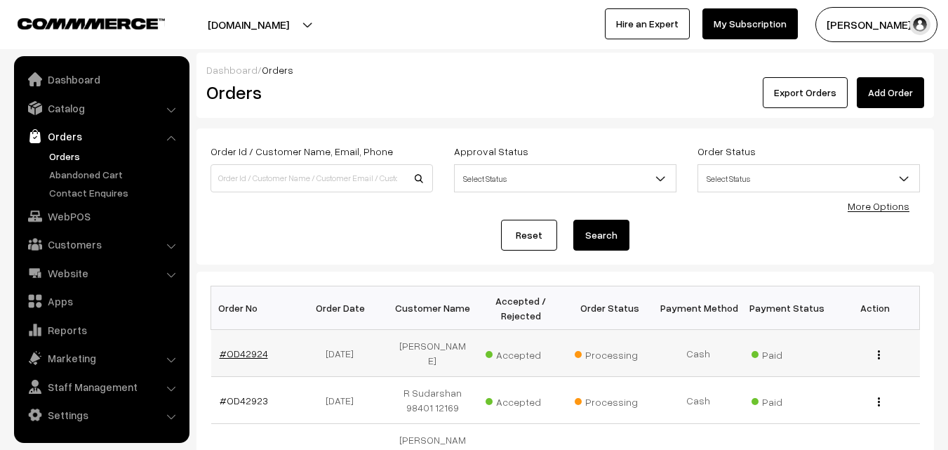
click at [243, 356] on link "#OD42924" at bounding box center [244, 353] width 48 height 12
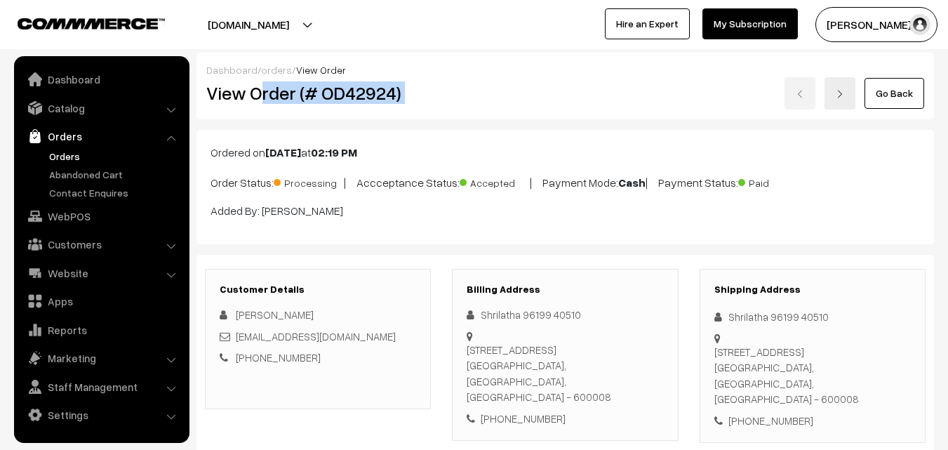
click at [279, 100] on h2 "View Order (# OD42924)" at bounding box center [318, 93] width 225 height 22
click at [249, 88] on h2 "View Order (# OD42924)" at bounding box center [318, 93] width 225 height 22
drag, startPoint x: 265, startPoint y: 94, endPoint x: 301, endPoint y: 93, distance: 35.8
click at [345, 95] on h2 "View Order (# OD42924)" at bounding box center [318, 93] width 225 height 22
click at [260, 91] on h2 "View Order (# OD42924)" at bounding box center [318, 93] width 225 height 22
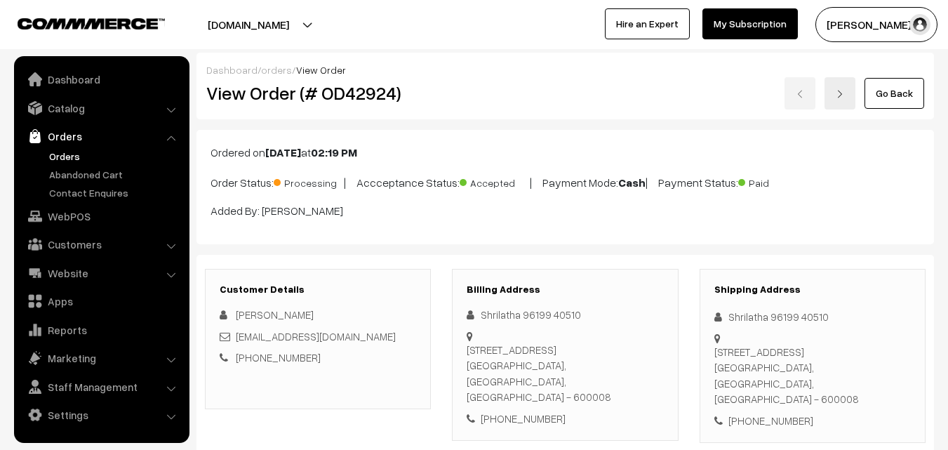
click at [254, 94] on h2 "View Order (# OD42924)" at bounding box center [318, 93] width 225 height 22
drag, startPoint x: 250, startPoint y: 93, endPoint x: 389, endPoint y: 94, distance: 138.9
click at [389, 94] on h2 "View Order (# OD42924)" at bounding box center [318, 93] width 225 height 22
copy h2 "Order (# OD42924"
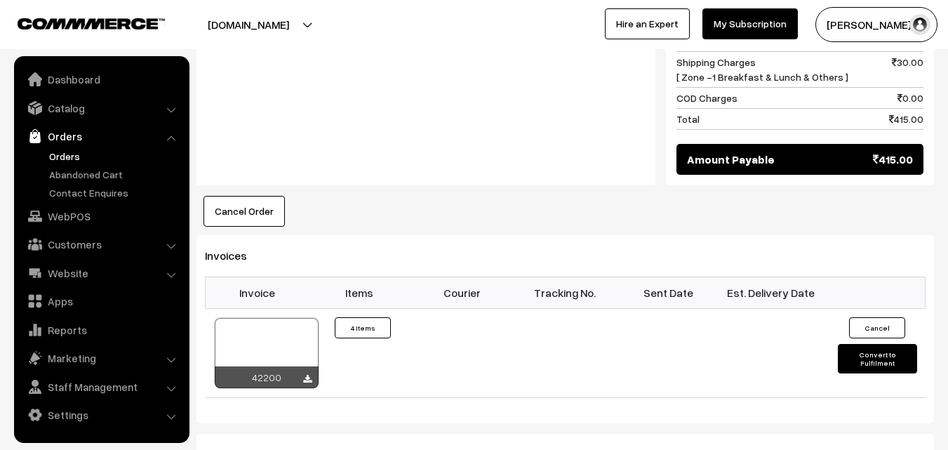
scroll to position [1053, 0]
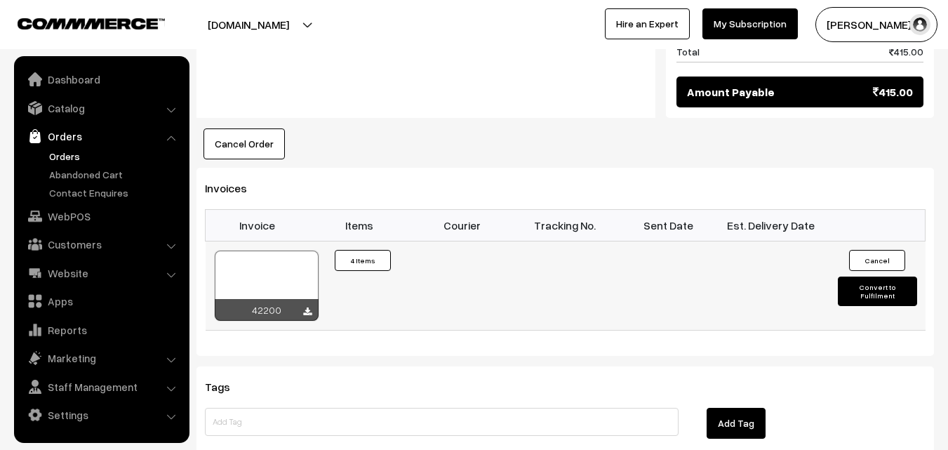
click at [274, 272] on div at bounding box center [267, 286] width 104 height 70
click at [76, 208] on link "WebPOS" at bounding box center [101, 216] width 167 height 25
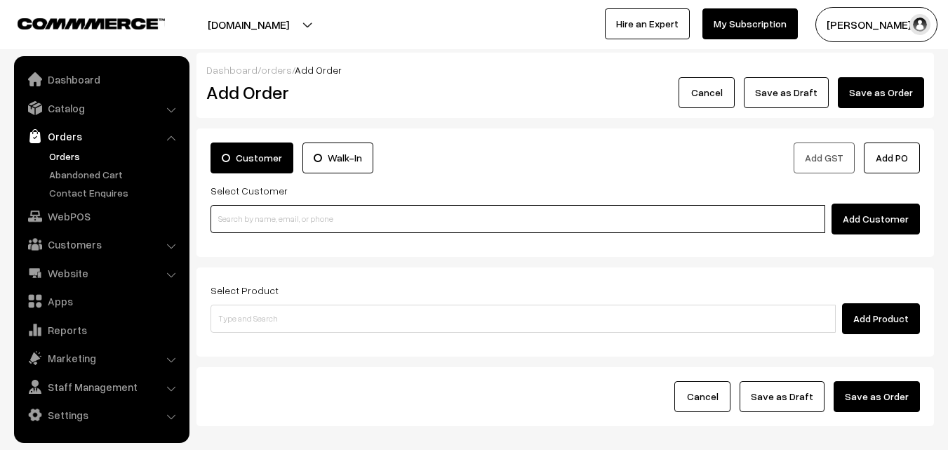
click at [263, 220] on input at bounding box center [518, 219] width 615 height 28
paste input "96770 50202"
click at [250, 216] on input "96770 50202" at bounding box center [518, 219] width 615 height 28
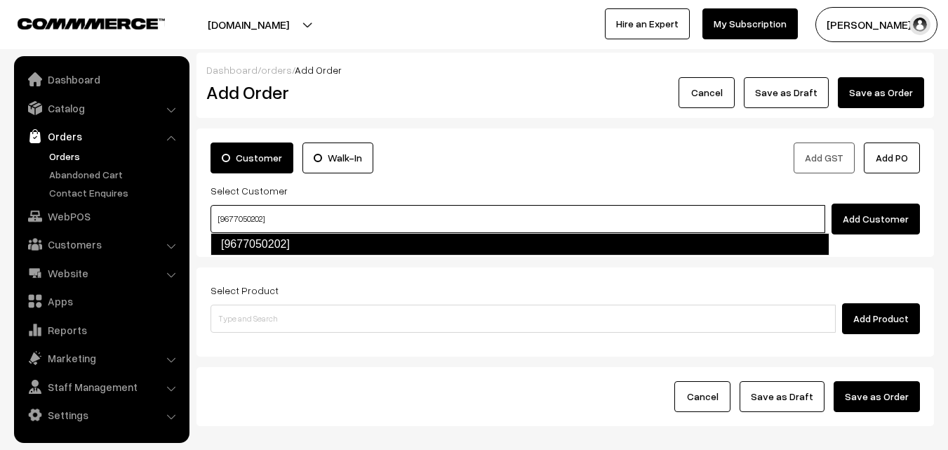
type input "[9677050202]"
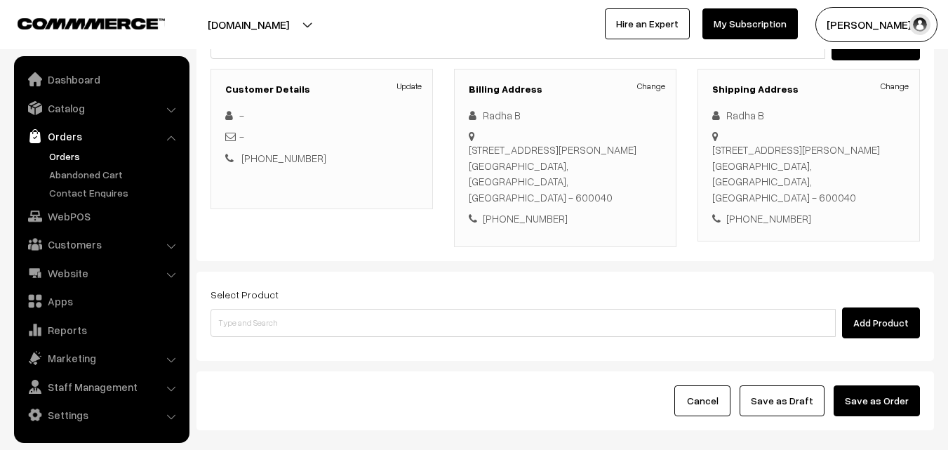
scroll to position [218, 0]
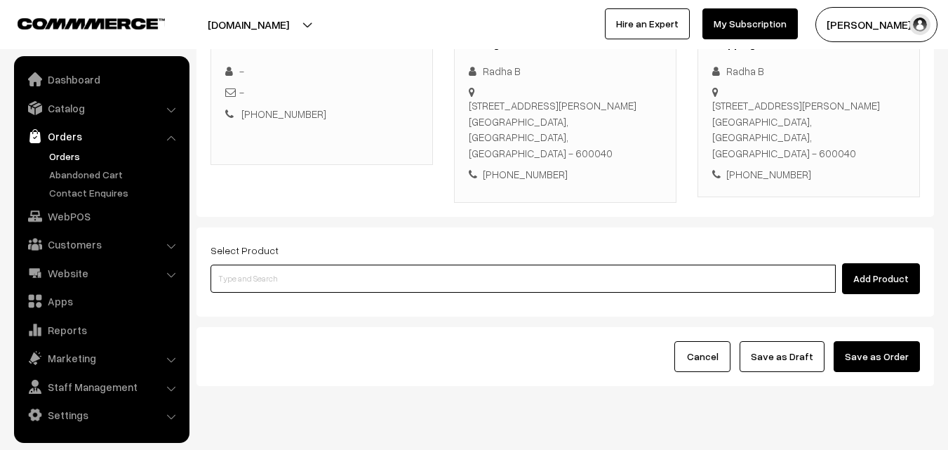
click at [254, 265] on input at bounding box center [523, 279] width 625 height 28
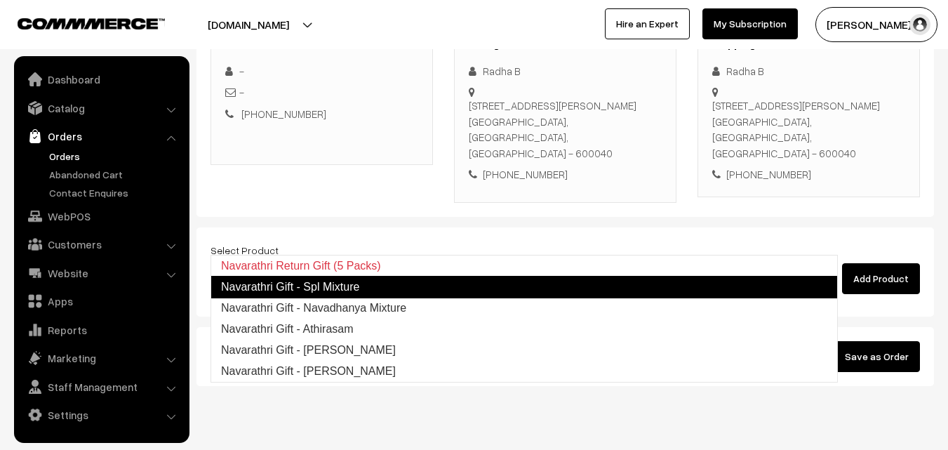
type input "Navarathri Gift - Navadhanya Mixture"
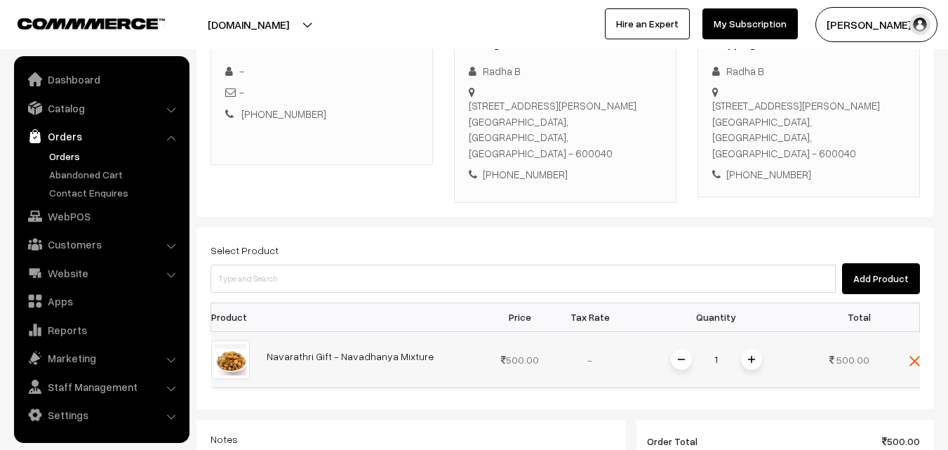
click at [745, 349] on span at bounding box center [751, 359] width 21 height 21
click at [748, 356] on img at bounding box center [751, 359] width 7 height 7
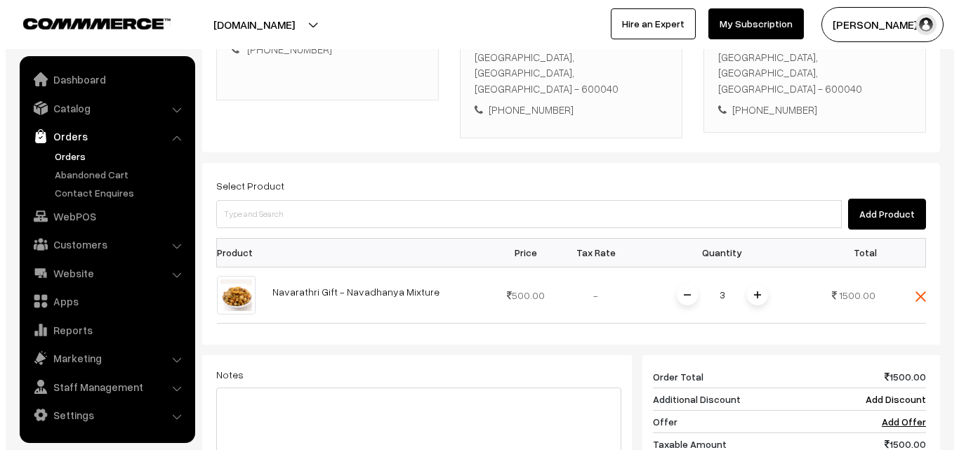
scroll to position [499, 0]
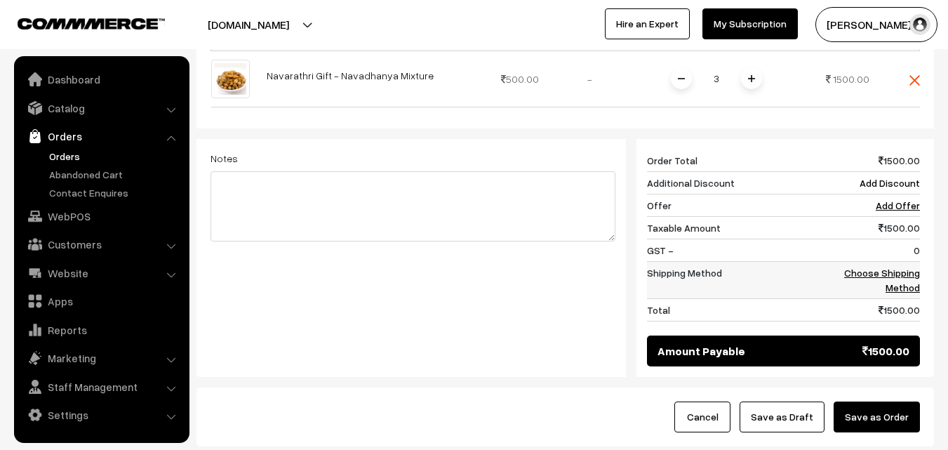
click at [901, 261] on td "Choose Shipping Method" at bounding box center [876, 279] width 87 height 37
click at [903, 267] on link "Choose Shipping Method" at bounding box center [882, 280] width 76 height 27
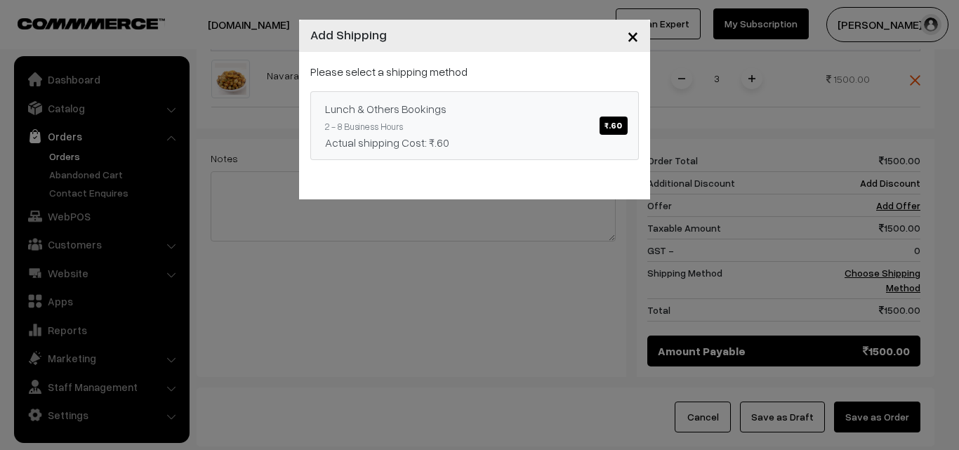
click at [520, 125] on link "Lunch & Others Bookings ₹.60 2 - 8 Business Hours Actual shipping Cost: ₹.60" at bounding box center [474, 125] width 328 height 69
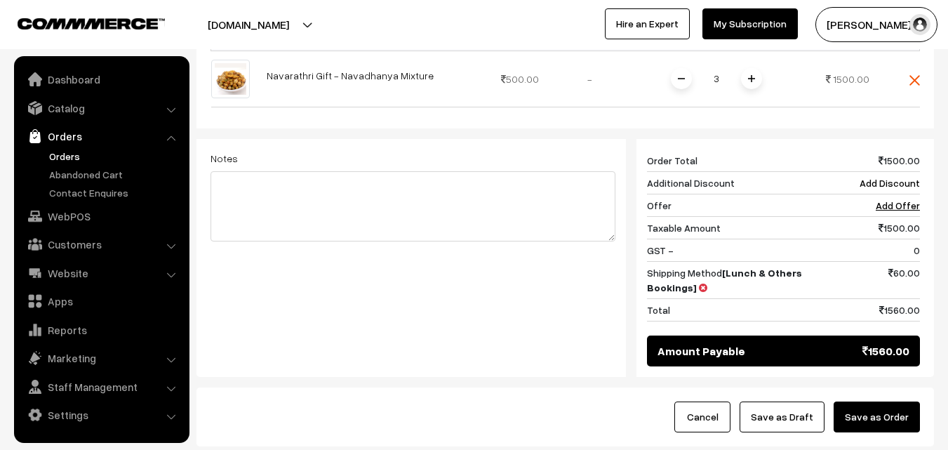
click at [884, 401] on button "Save as Order" at bounding box center [877, 416] width 86 height 31
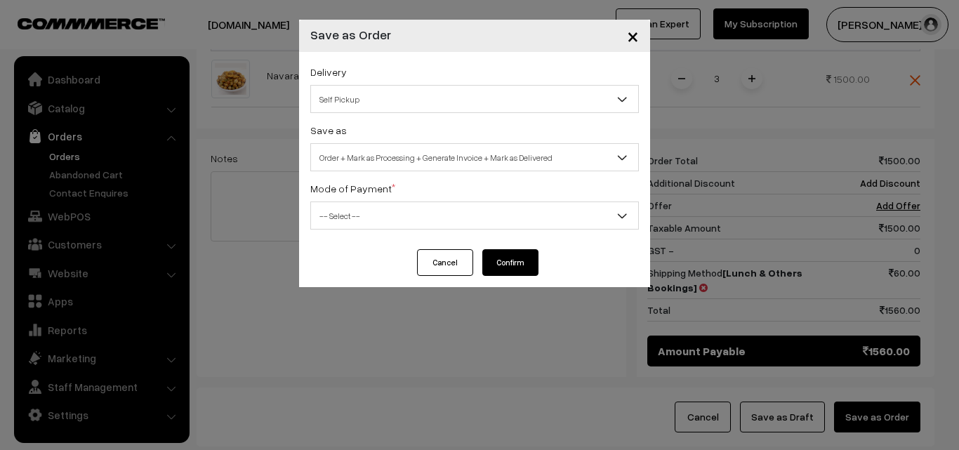
click at [442, 152] on span "Order + Mark as Processing + Generate Invoice + Mark as Delivered" at bounding box center [474, 157] width 327 height 25
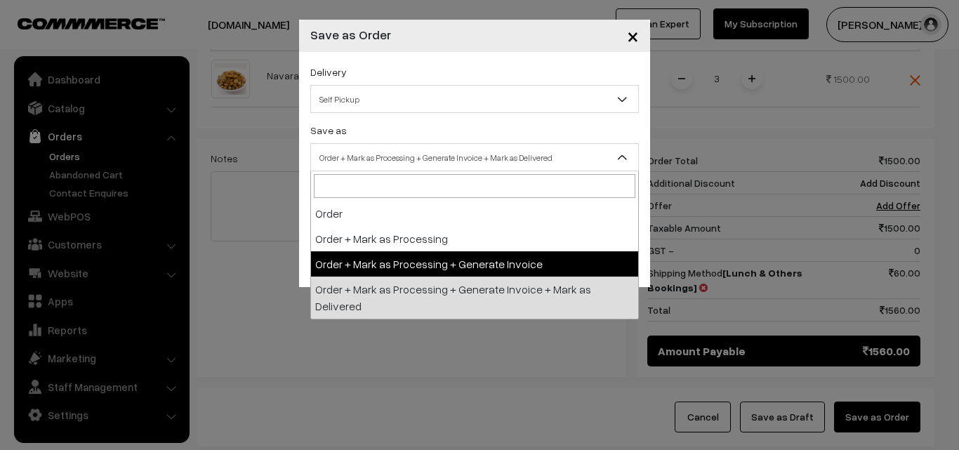
drag, startPoint x: 393, startPoint y: 272, endPoint x: 361, endPoint y: 231, distance: 52.5
select select "3"
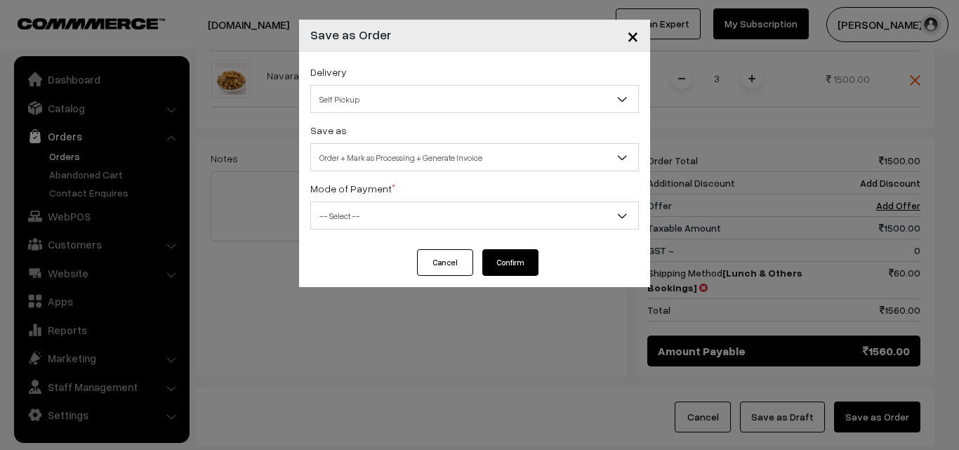
click at [359, 225] on span "-- Select --" at bounding box center [474, 216] width 327 height 25
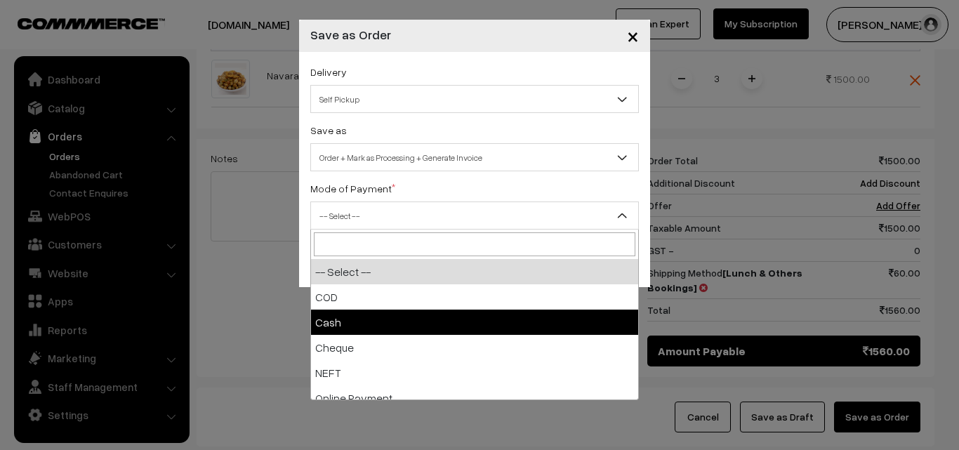
select select "2"
checkbox input "true"
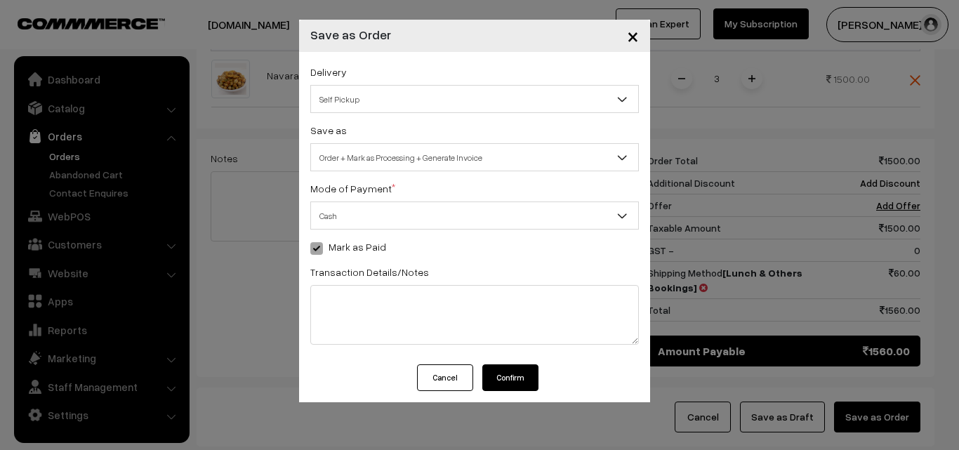
click at [520, 375] on button "Confirm" at bounding box center [510, 377] width 56 height 27
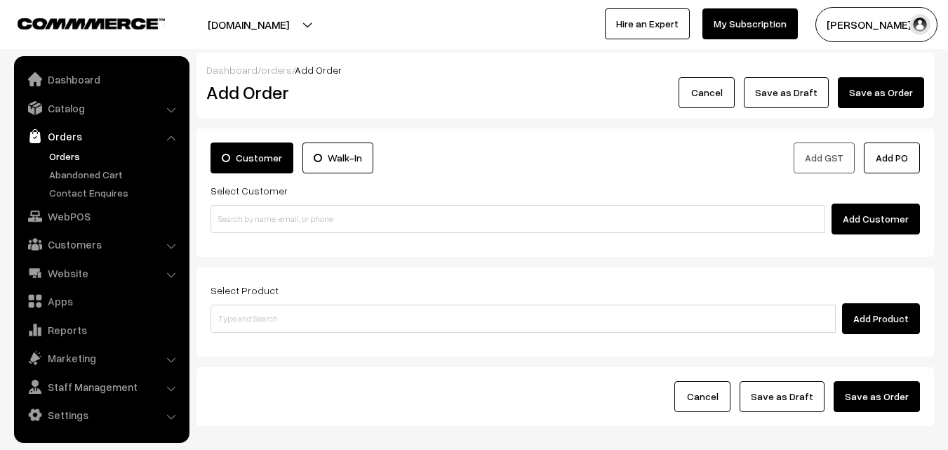
click at [71, 161] on link "Orders" at bounding box center [115, 156] width 139 height 15
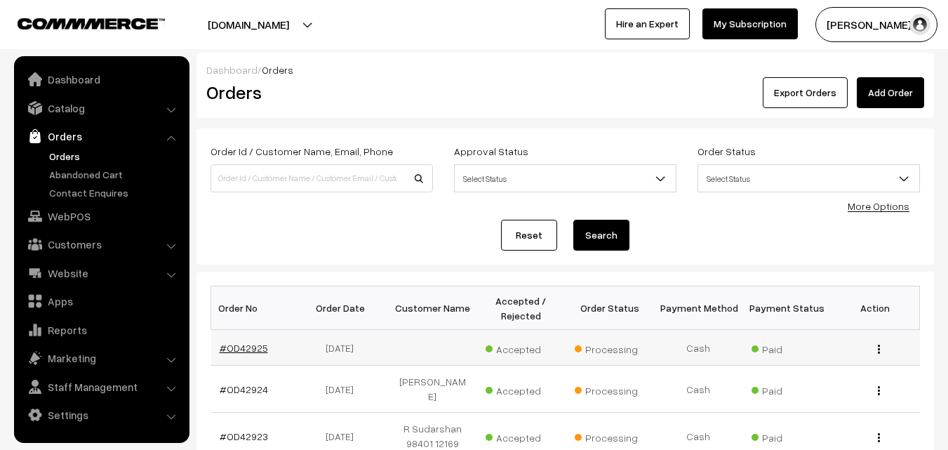
click at [248, 351] on link "#OD42925" at bounding box center [244, 348] width 48 height 12
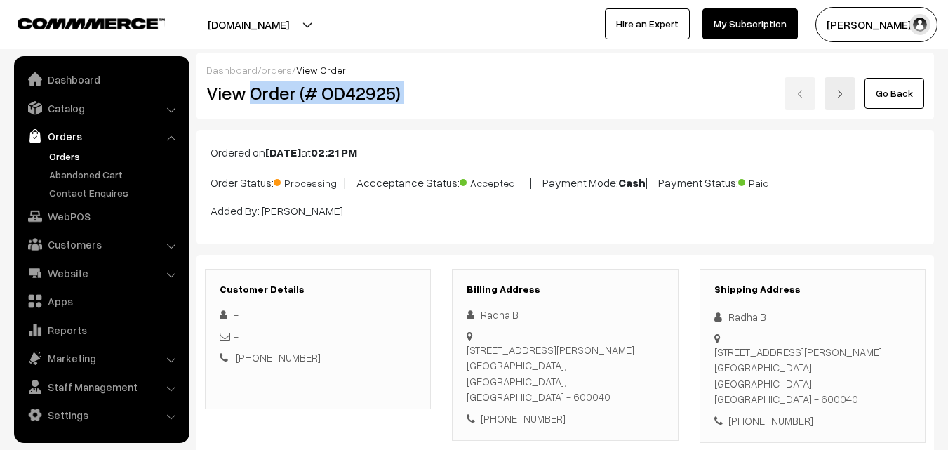
click at [505, 100] on div "View Order (# OD42925) Go Back" at bounding box center [565, 93] width 739 height 32
copy div "Order (# OD42925)"
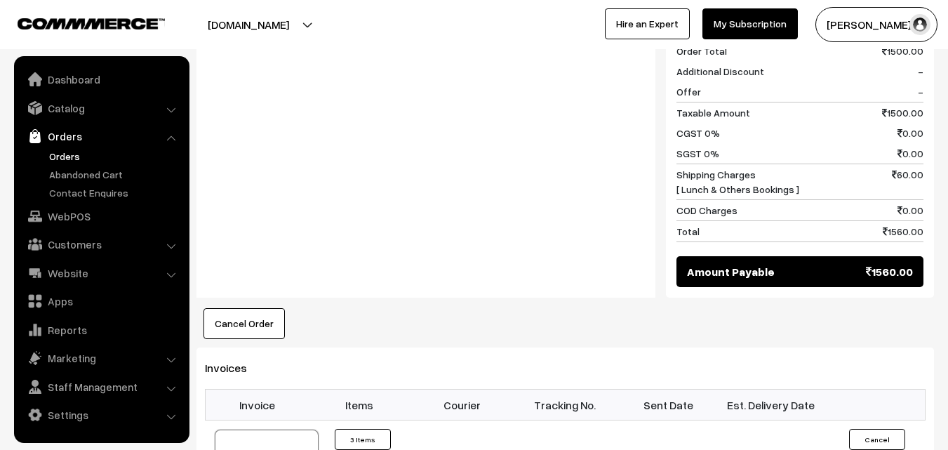
scroll to position [632, 0]
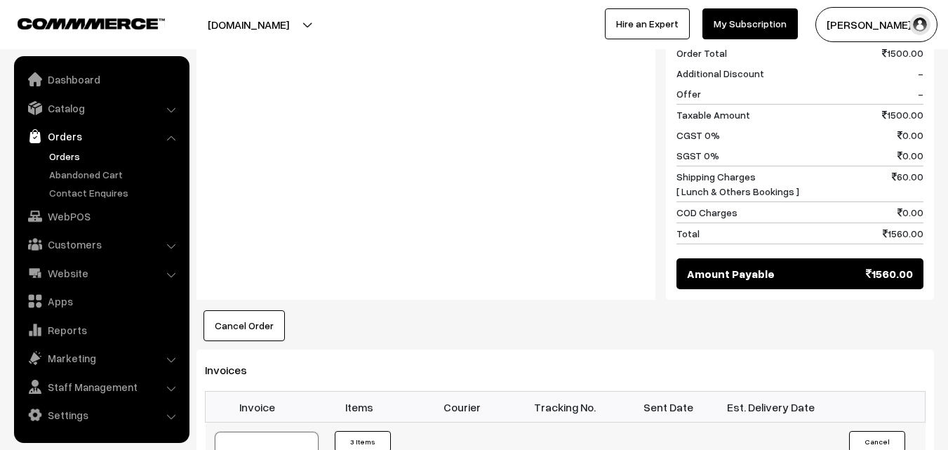
click at [71, 154] on link "Orders" at bounding box center [115, 156] width 139 height 15
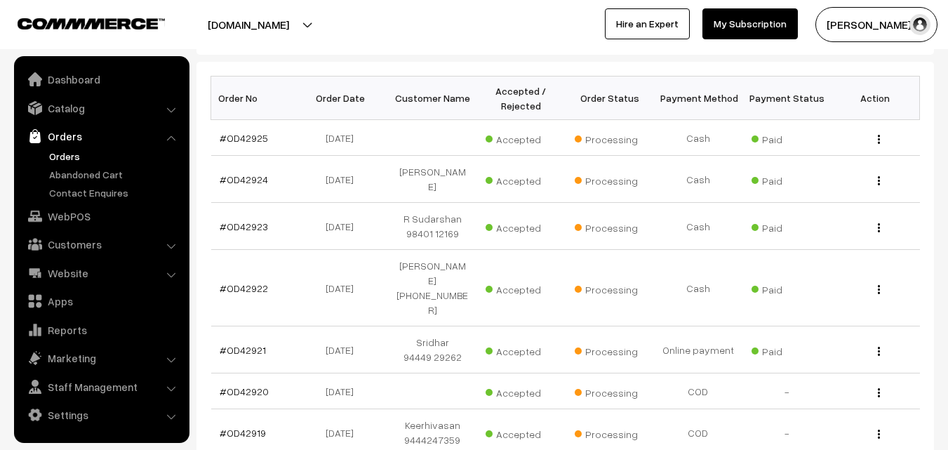
scroll to position [211, 0]
click at [53, 156] on link "Orders" at bounding box center [115, 156] width 139 height 15
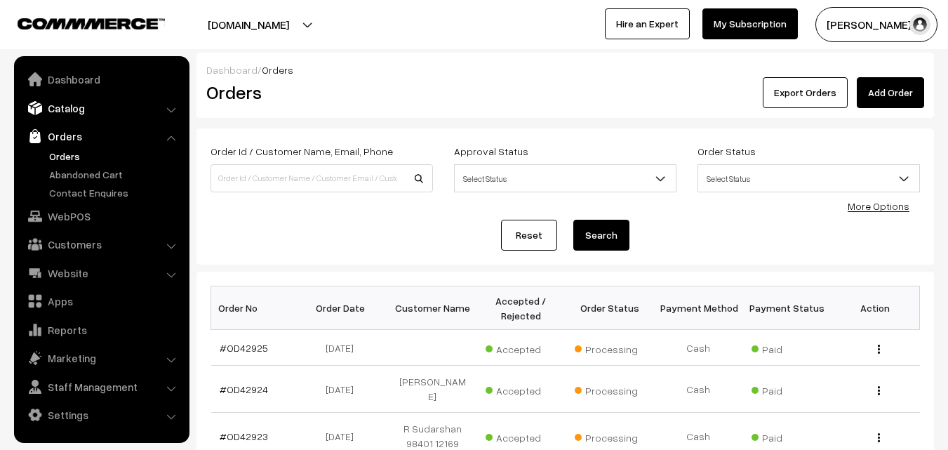
click at [66, 101] on link "Catalog" at bounding box center [101, 107] width 167 height 25
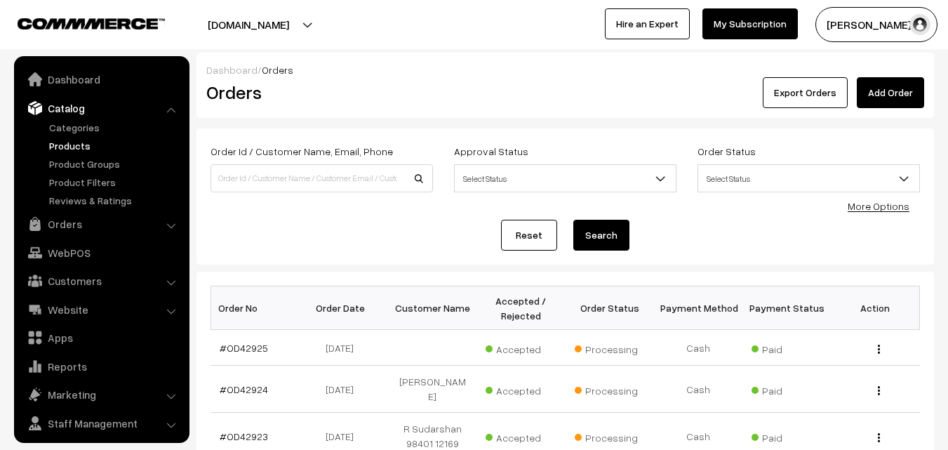
click at [83, 147] on link "Products" at bounding box center [115, 145] width 139 height 15
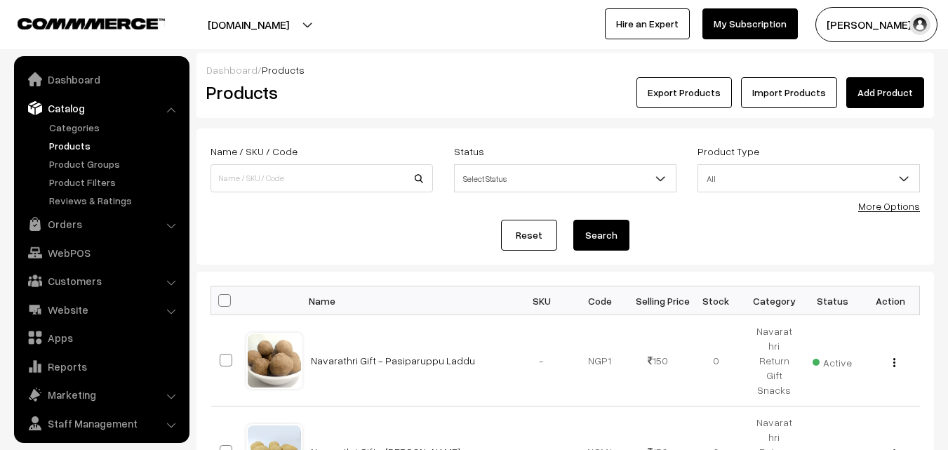
scroll to position [35, 0]
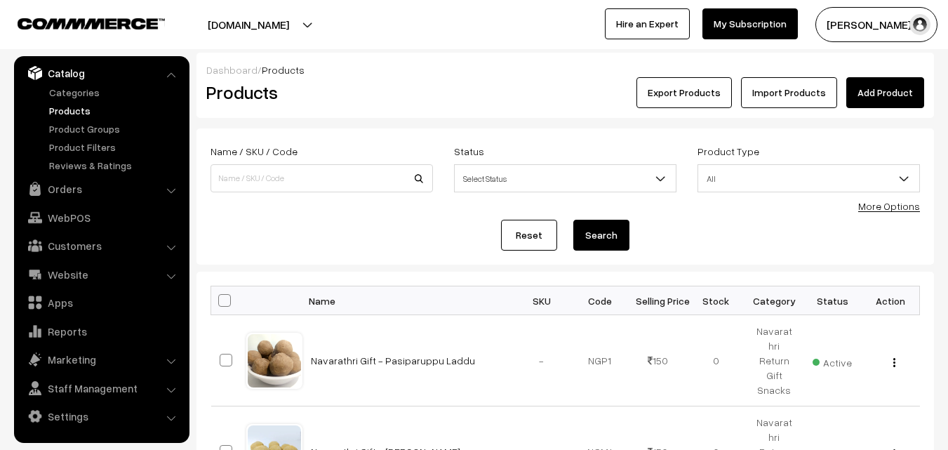
click at [893, 211] on link "More Options" at bounding box center [889, 206] width 62 height 12
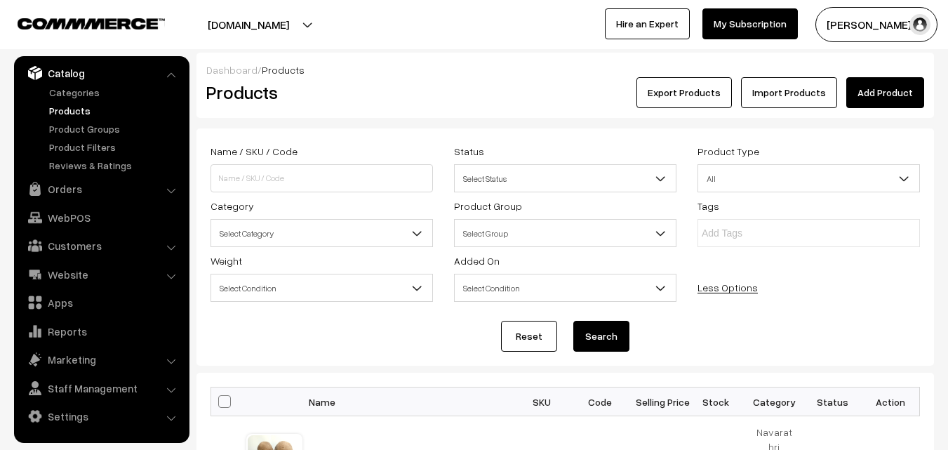
click at [288, 225] on span "Select Category" at bounding box center [321, 233] width 221 height 25
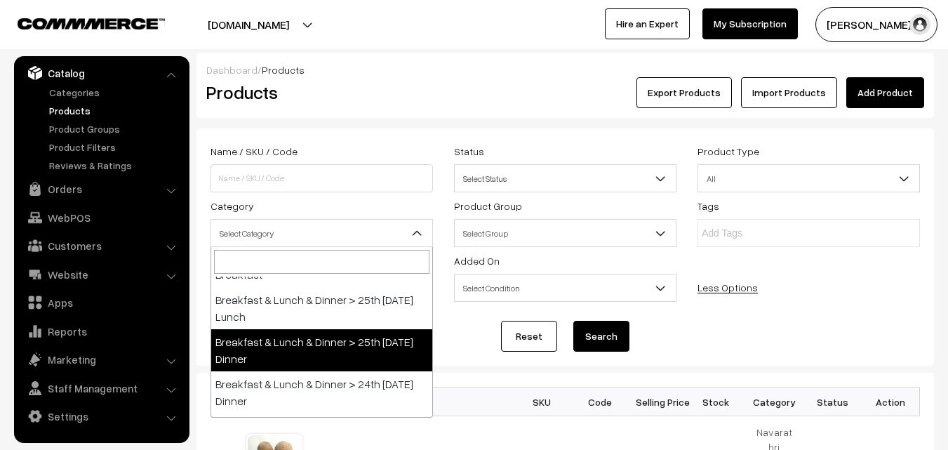
scroll to position [351, 0]
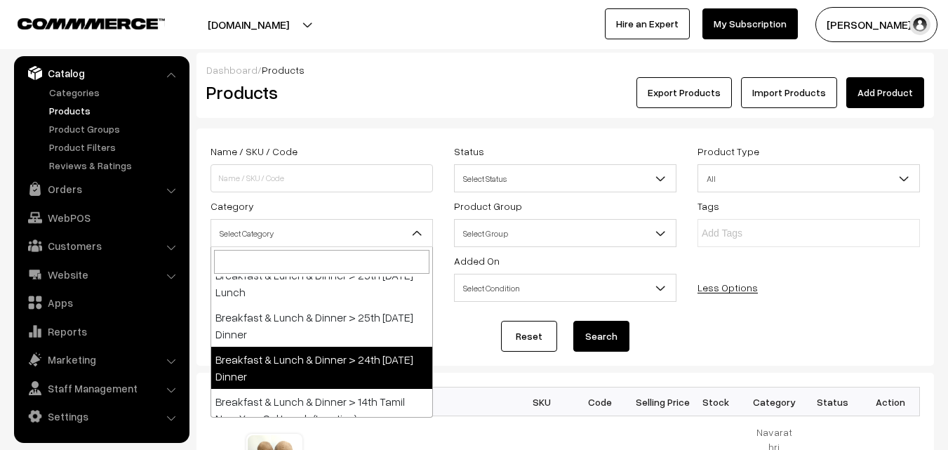
select select "96"
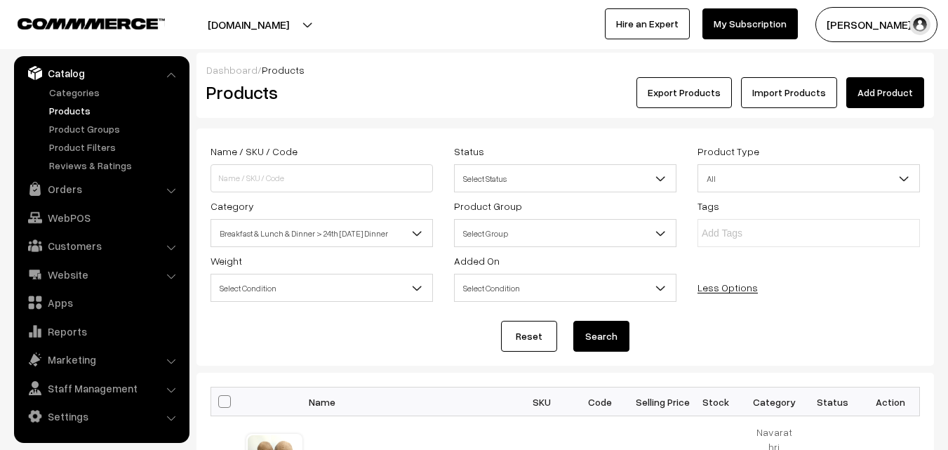
click at [614, 333] on button "Search" at bounding box center [601, 336] width 56 height 31
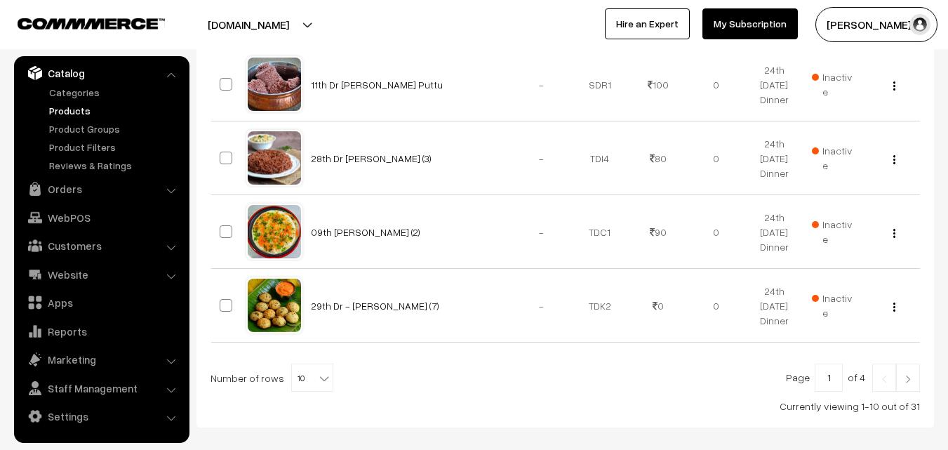
scroll to position [809, 0]
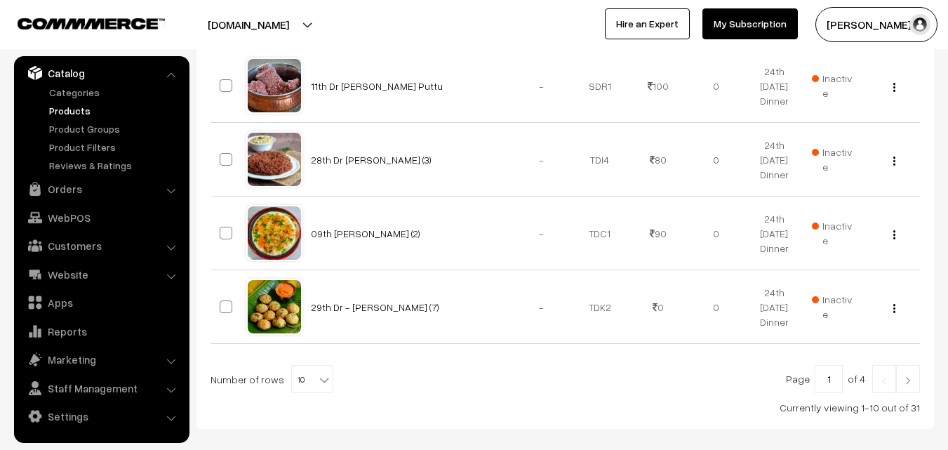
drag, startPoint x: 304, startPoint y: 384, endPoint x: 303, endPoint y: 371, distance: 12.7
click at [304, 383] on span "10" at bounding box center [312, 380] width 41 height 28
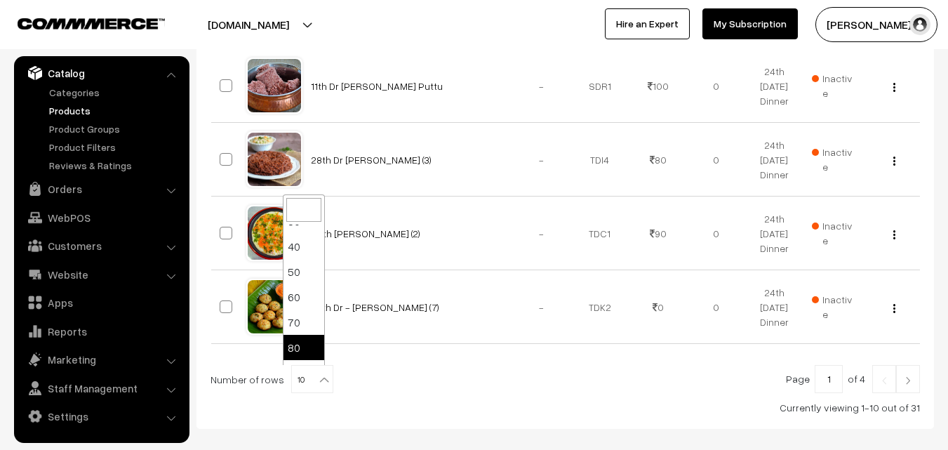
scroll to position [112, 0]
select select "100"
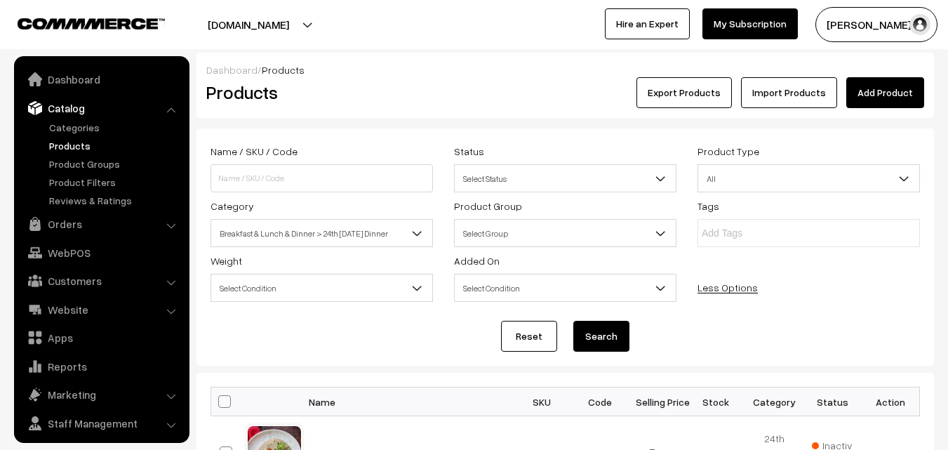
scroll to position [35, 0]
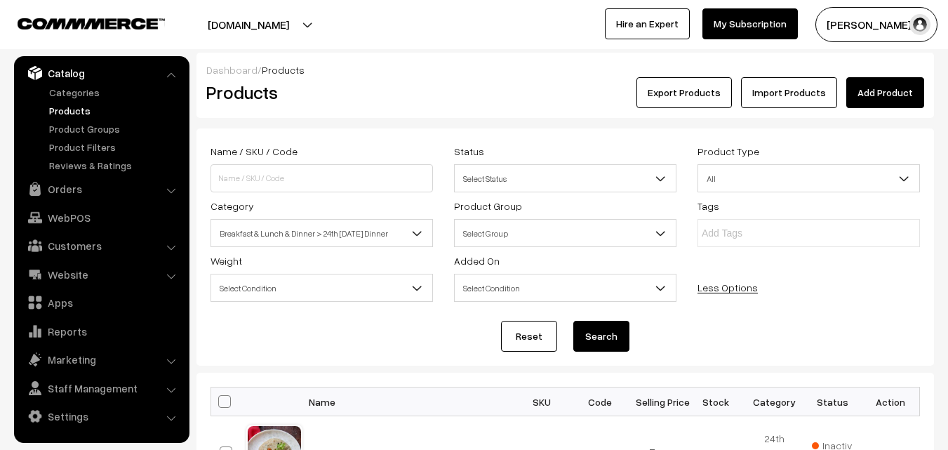
click at [225, 396] on span at bounding box center [224, 401] width 13 height 13
click at [220, 396] on input "checkbox" at bounding box center [215, 400] width 9 height 9
checkbox input "true"
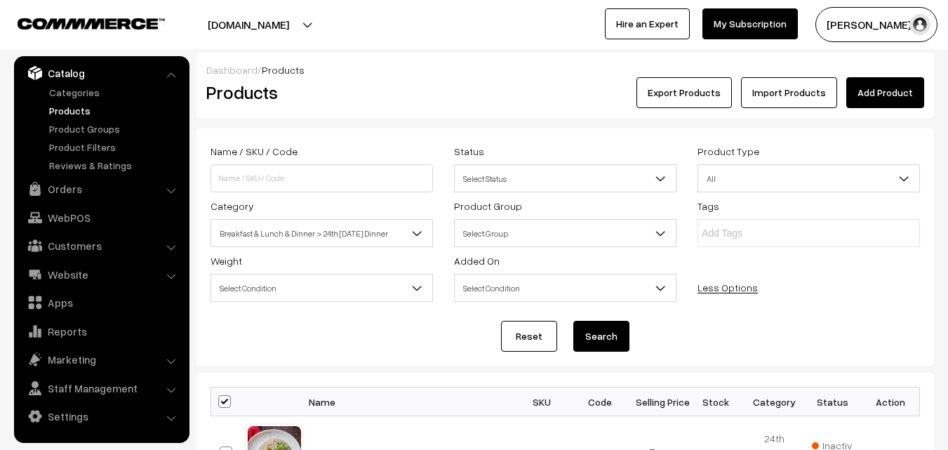
checkbox input "true"
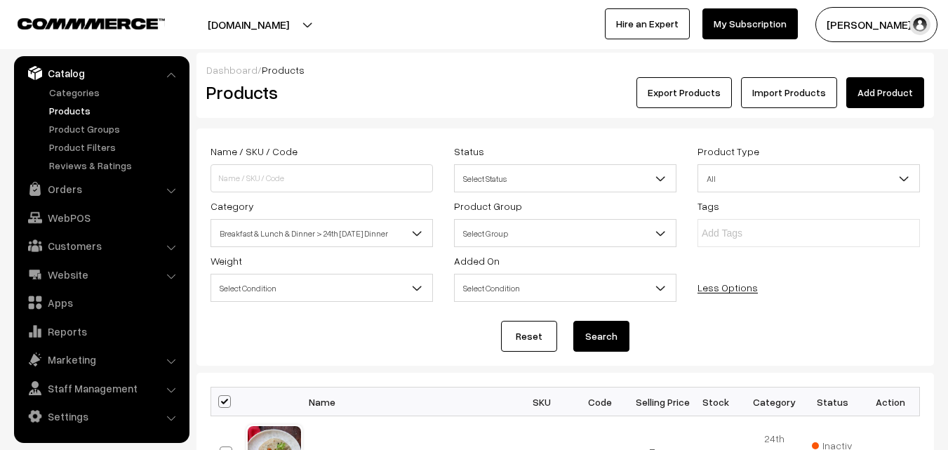
checkbox input "true"
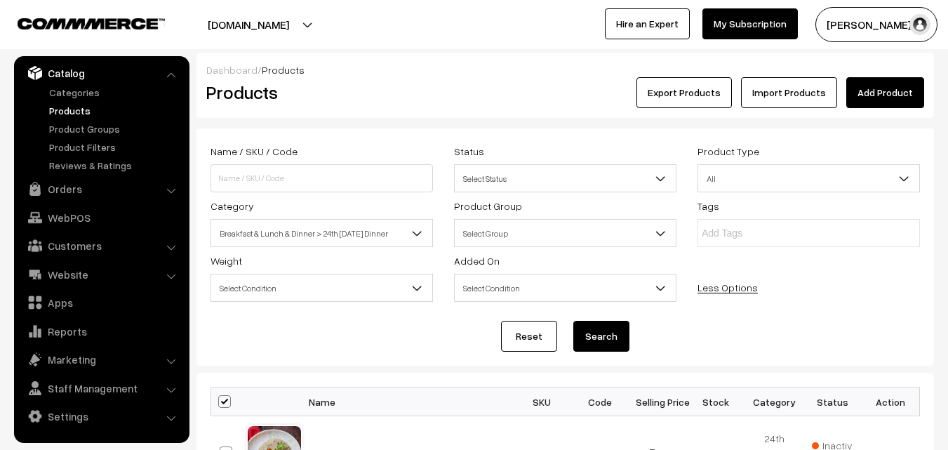
checkbox input "true"
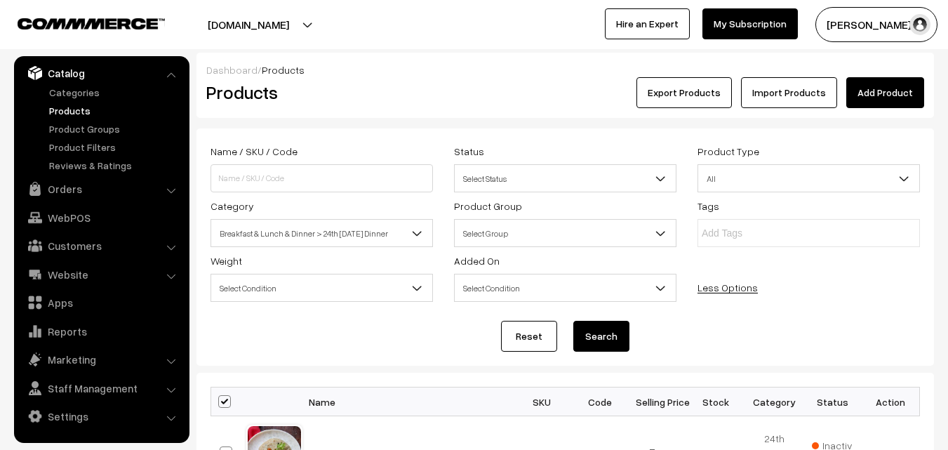
checkbox input "true"
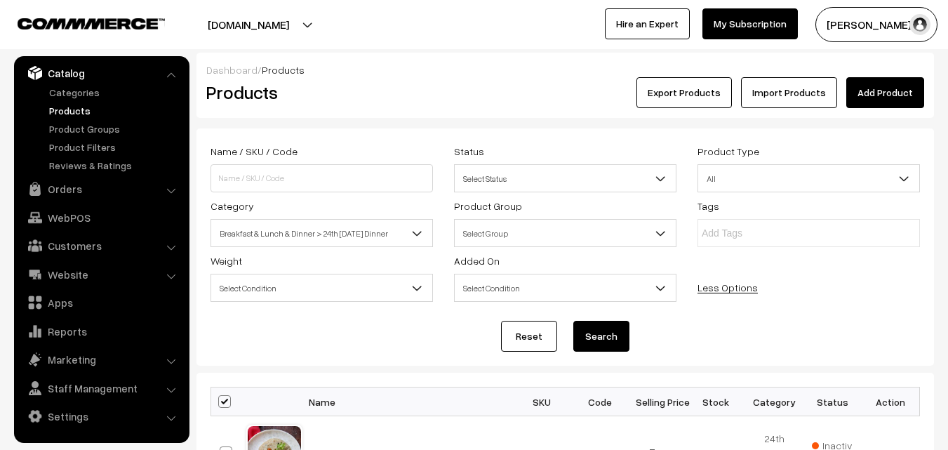
checkbox input "true"
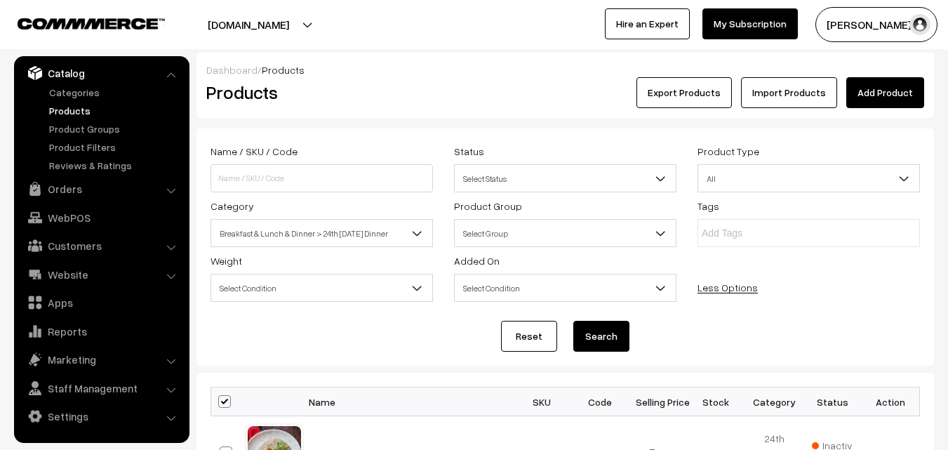
checkbox input "true"
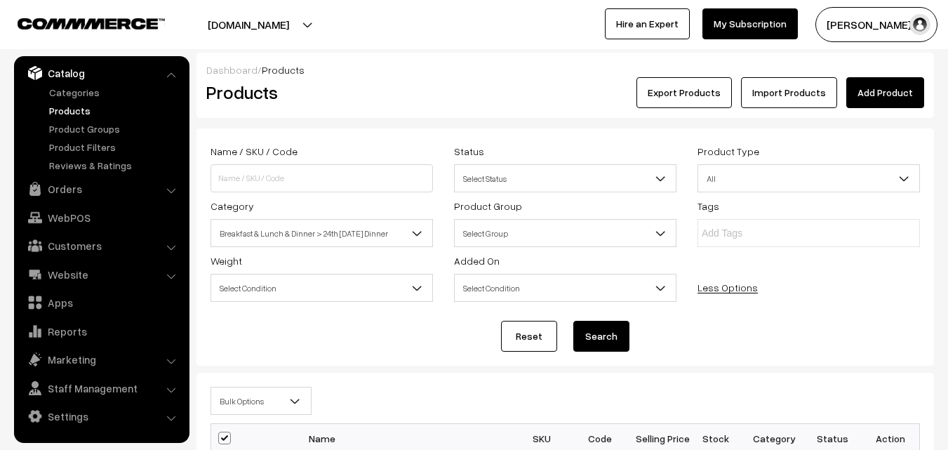
drag, startPoint x: 241, startPoint y: 395, endPoint x: 241, endPoint y: 387, distance: 8.5
click at [241, 390] on span "Bulk Options" at bounding box center [261, 401] width 100 height 25
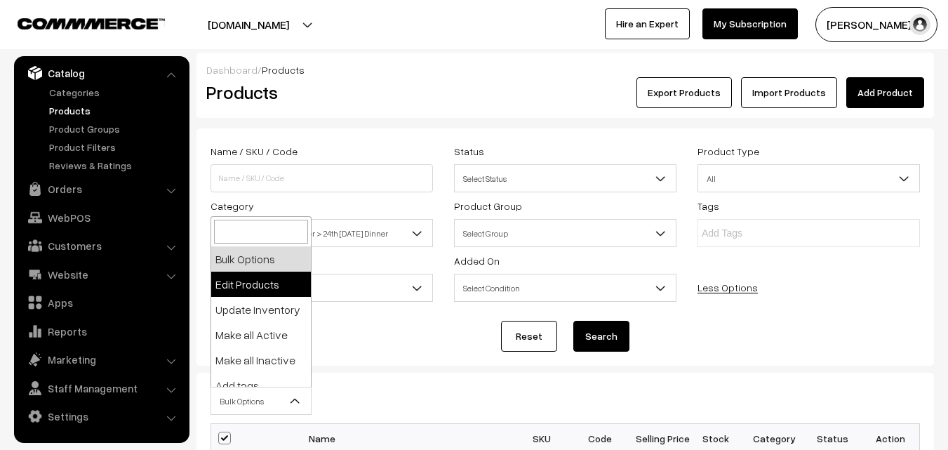
select select "editProduct"
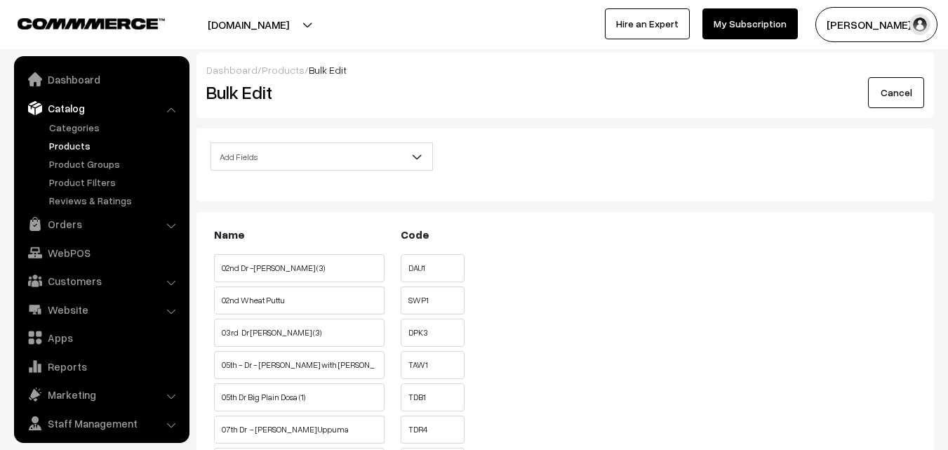
scroll to position [35, 0]
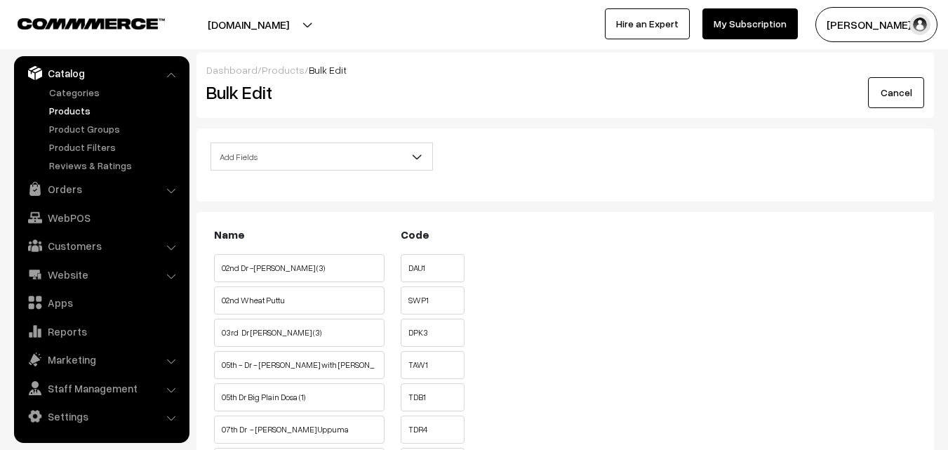
click at [328, 138] on div "Add Fields Product Name Product Sort Order Category Tags SKU Weight Selling Pri…" at bounding box center [565, 164] width 738 height 73
click at [328, 143] on span "Add Fields" at bounding box center [322, 156] width 222 height 28
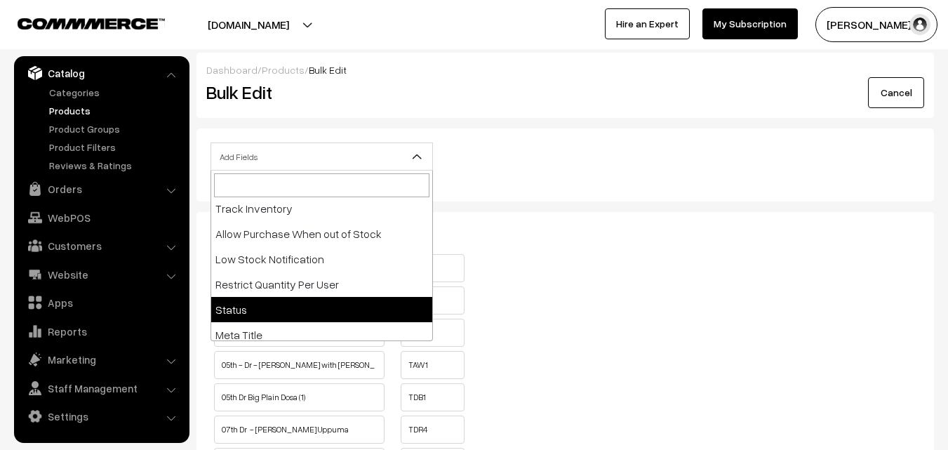
scroll to position [211, 0]
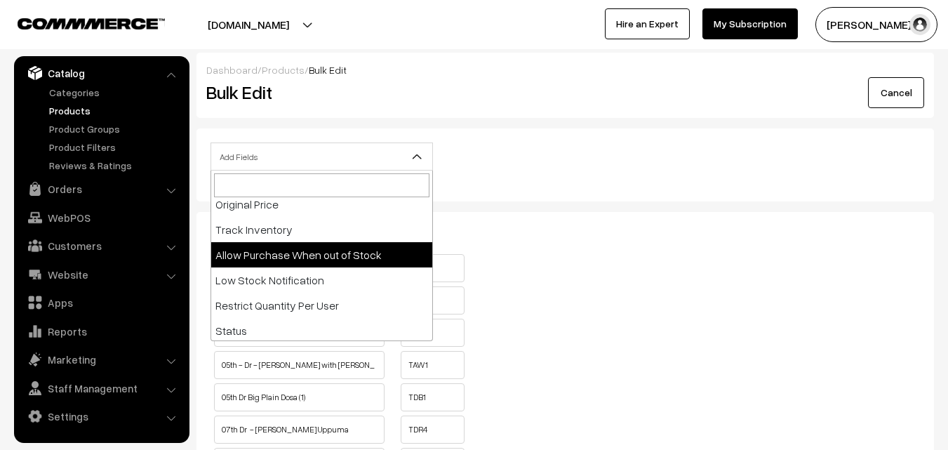
select select "allow-purchase"
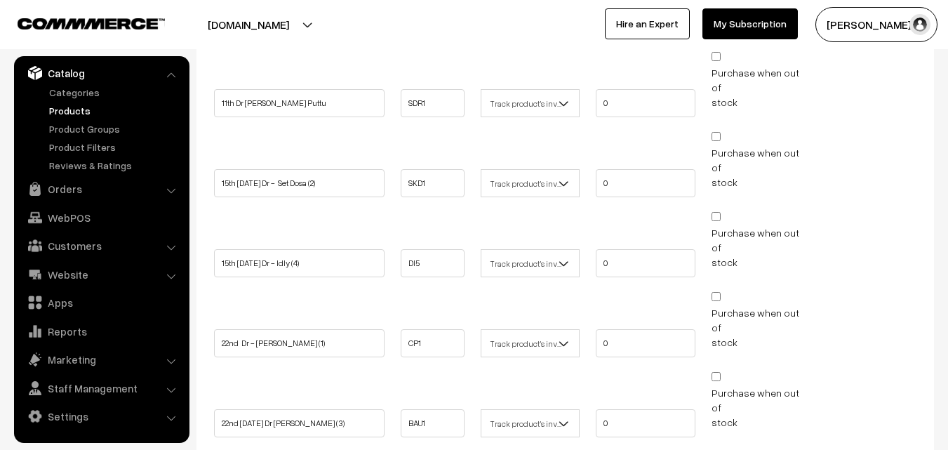
scroll to position [1123, 0]
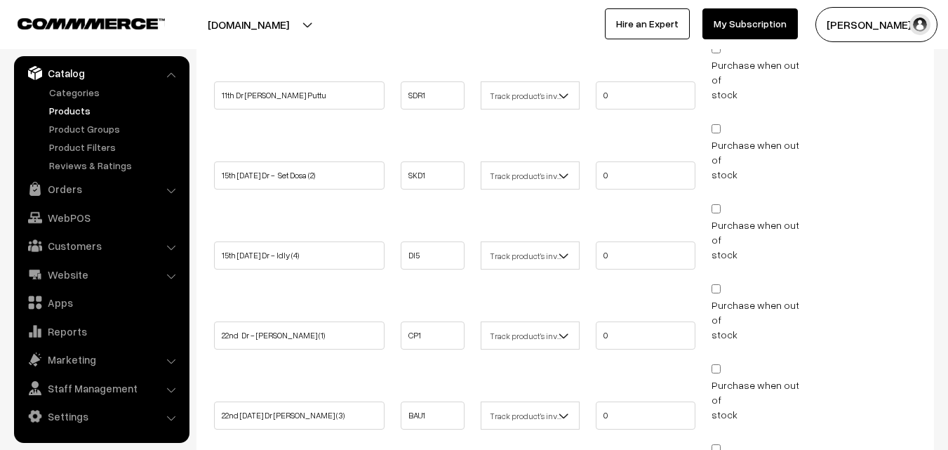
checkbox input "false"
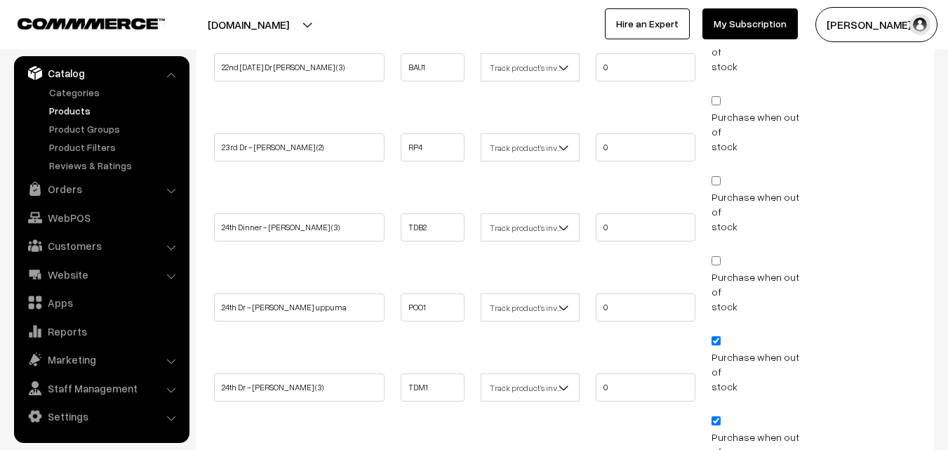
scroll to position [1474, 0]
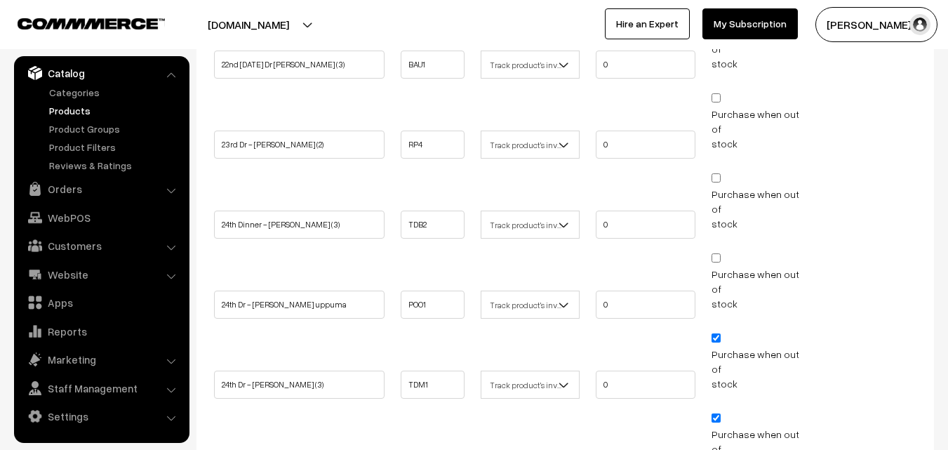
click at [716, 333] on input "Purchase when out of stock" at bounding box center [716, 337] width 9 height 9
checkbox input "false"
click at [718, 413] on input "Purchase when out of stock" at bounding box center [716, 417] width 9 height 9
checkbox input "false"
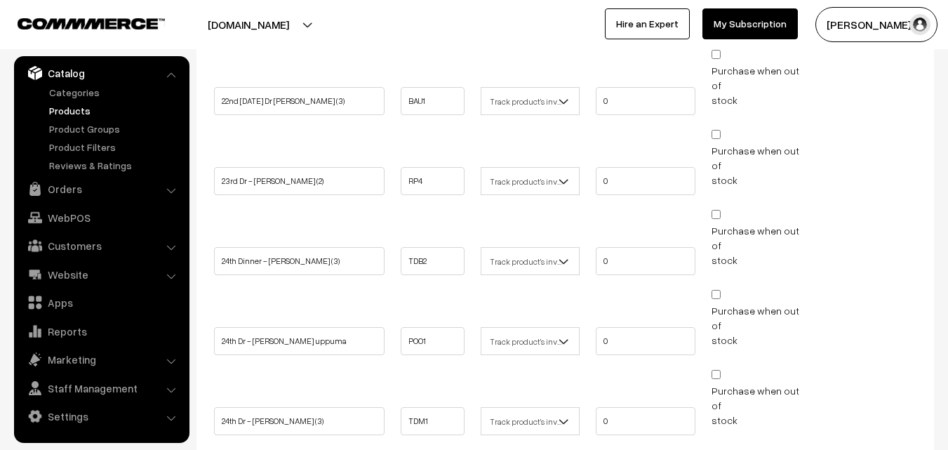
scroll to position [1404, 0]
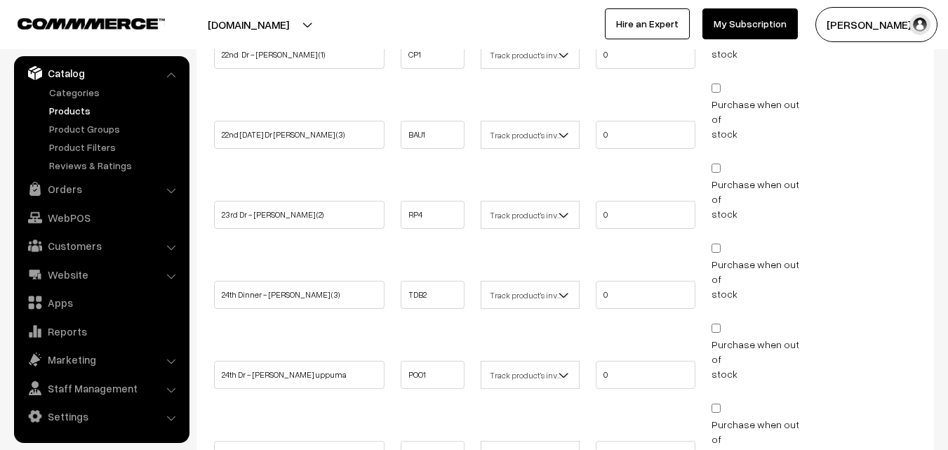
checkbox input "false"
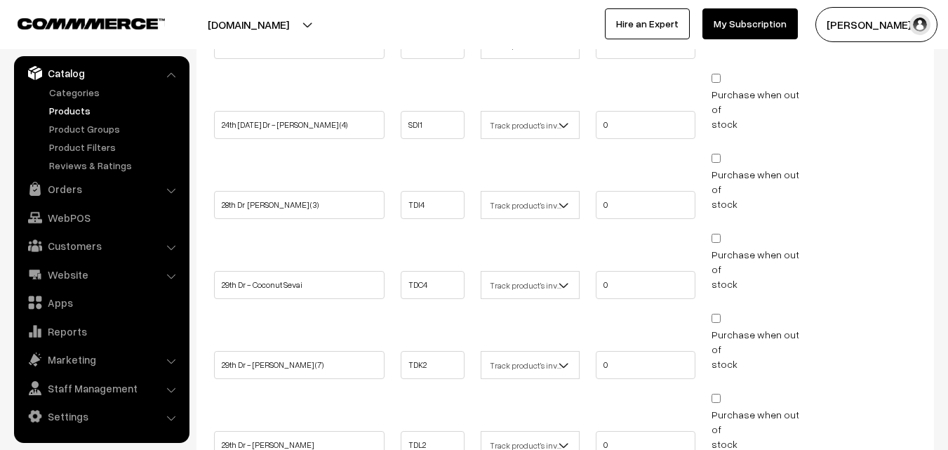
scroll to position [2010, 0]
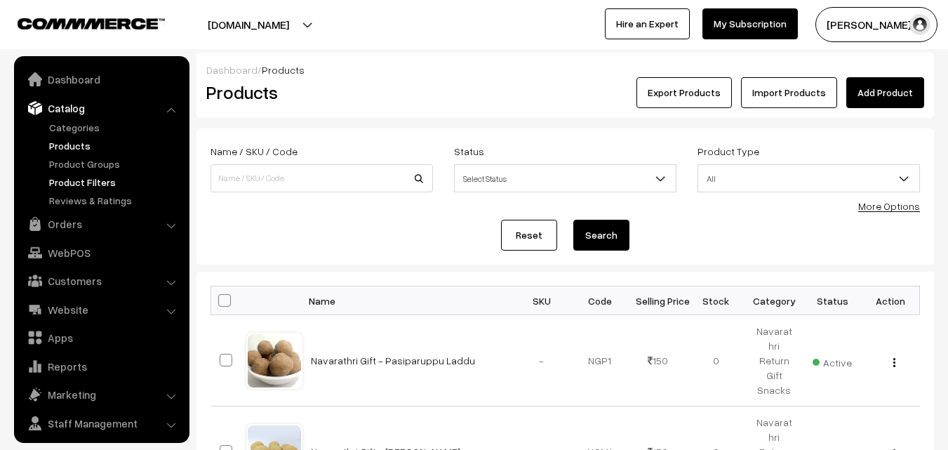
scroll to position [35, 0]
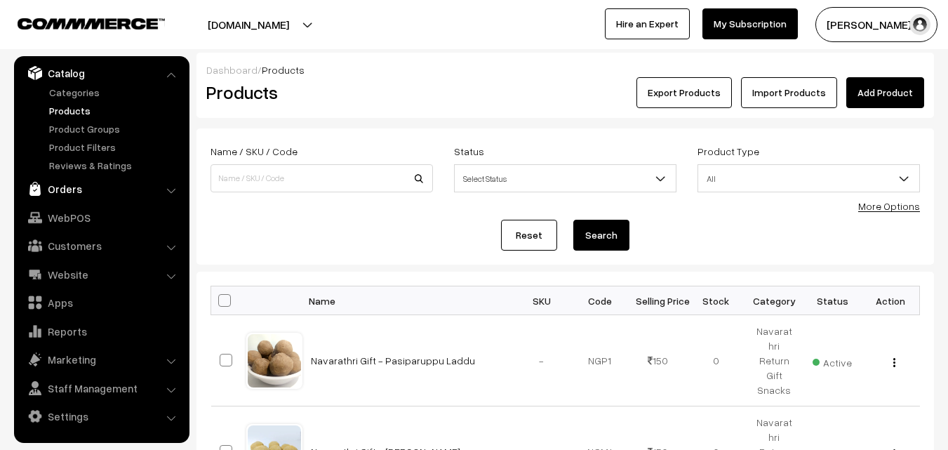
click at [68, 194] on link "Orders" at bounding box center [101, 188] width 167 height 25
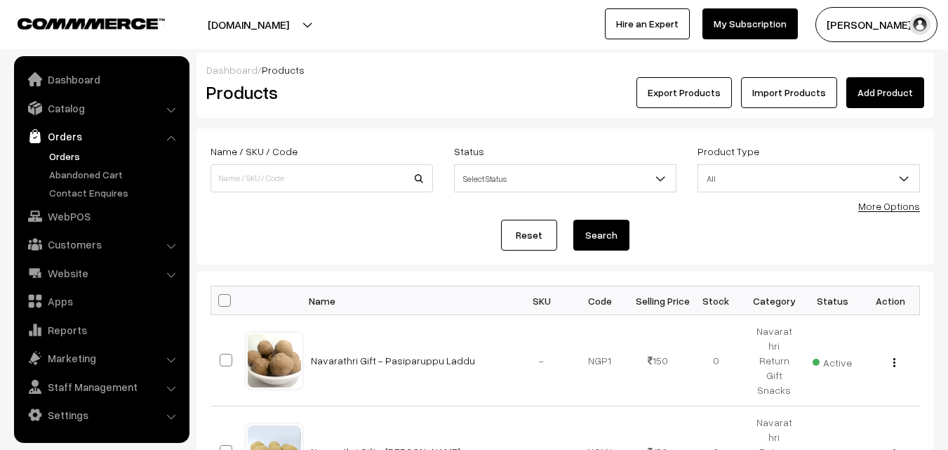
click at [60, 150] on link "Orders" at bounding box center [115, 156] width 139 height 15
